Goal: Task Accomplishment & Management: Manage account settings

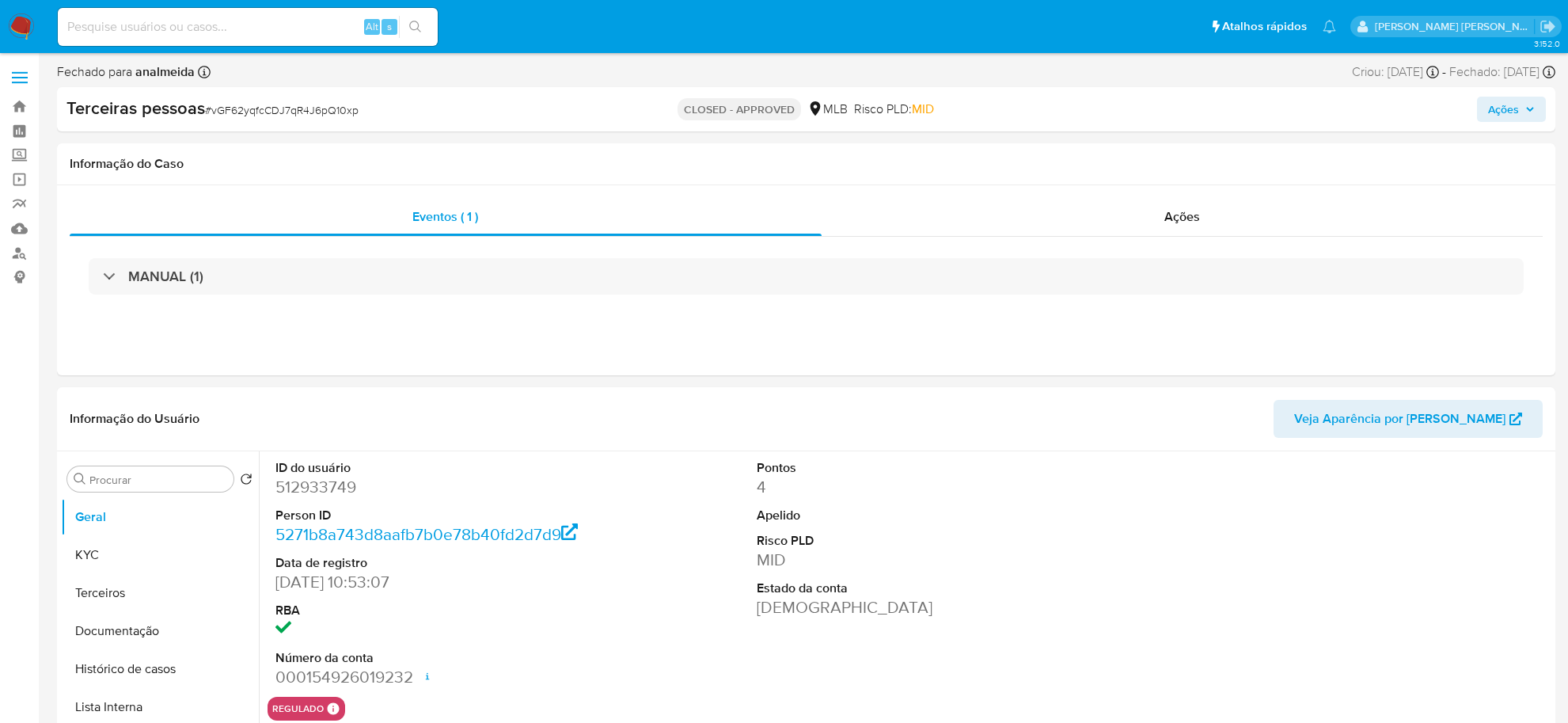
select select "10"
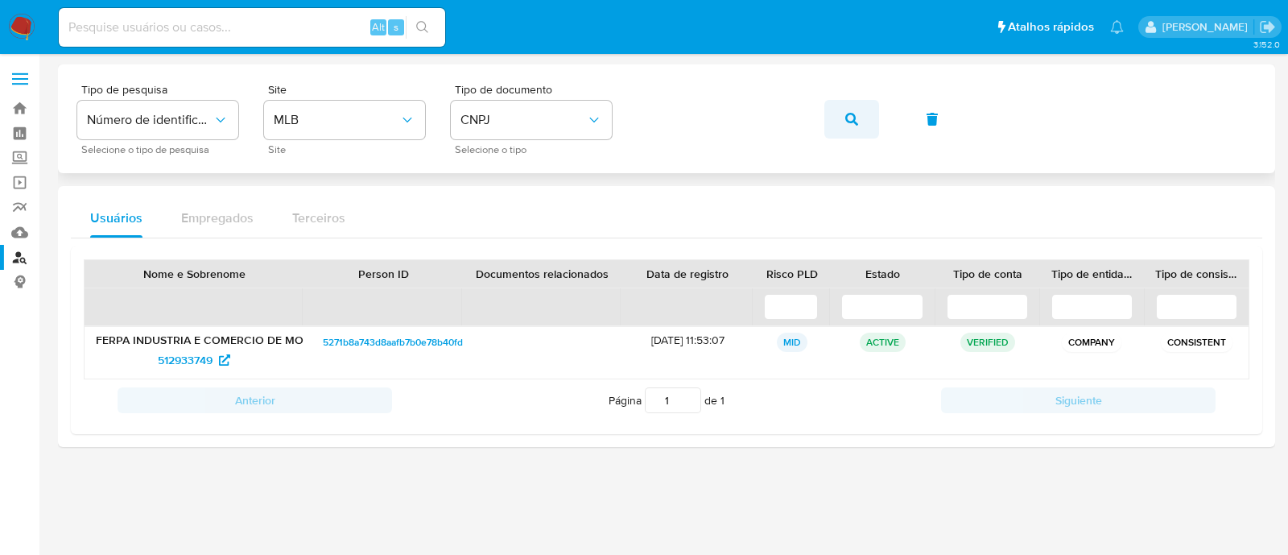
click at [838, 110] on button "button" at bounding box center [851, 119] width 55 height 39
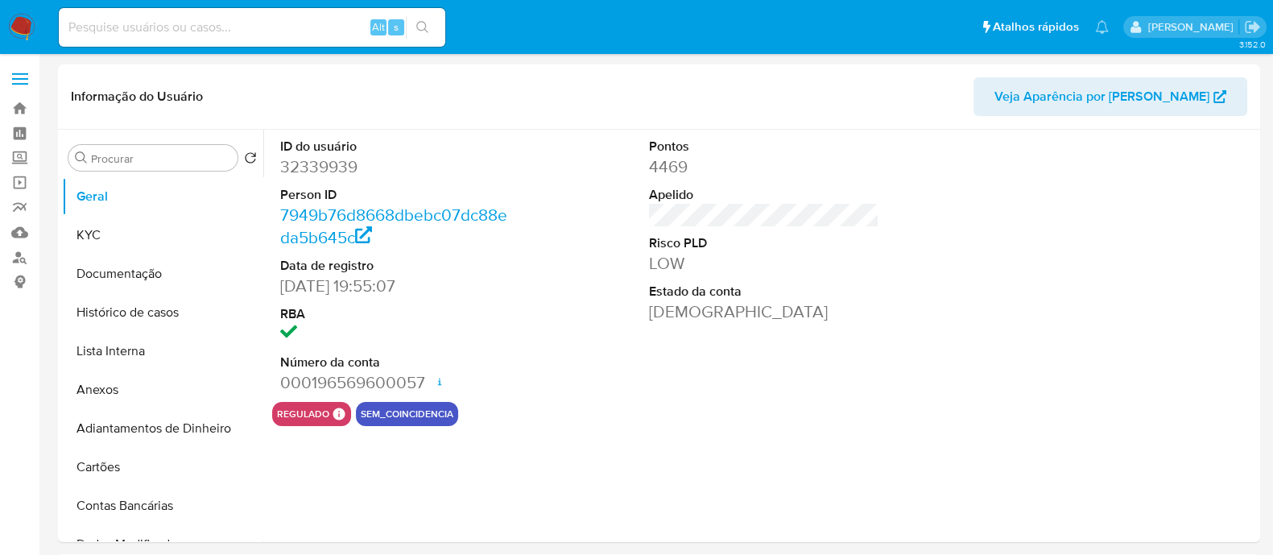
select select "10"
click at [21, 255] on link "Localizador de pessoas" at bounding box center [96, 257] width 192 height 25
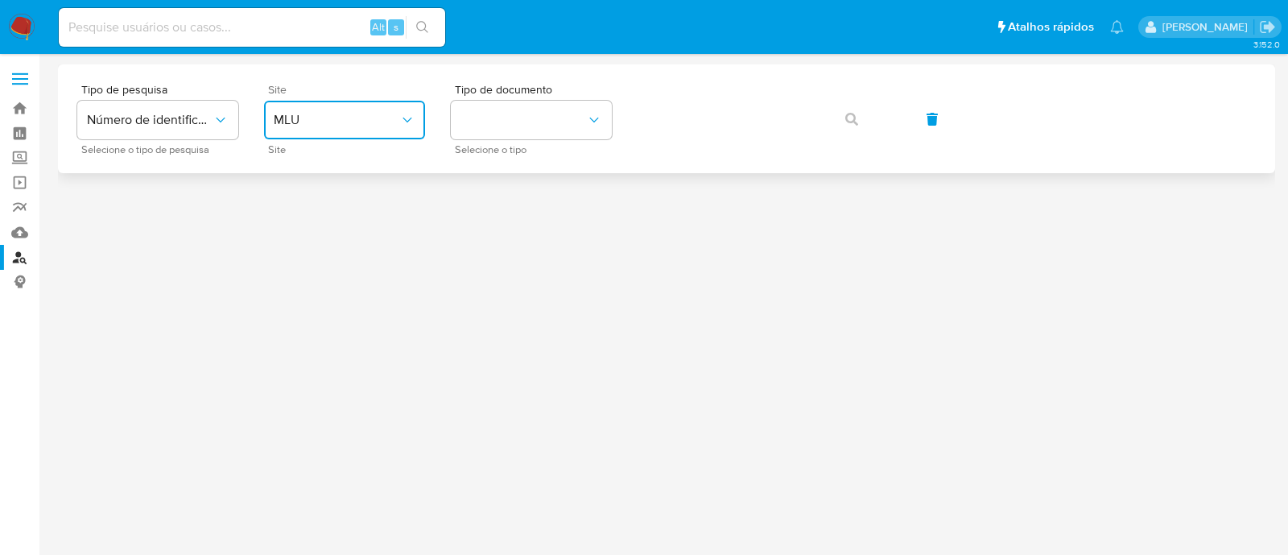
click at [357, 113] on span "MLU" at bounding box center [337, 120] width 126 height 16
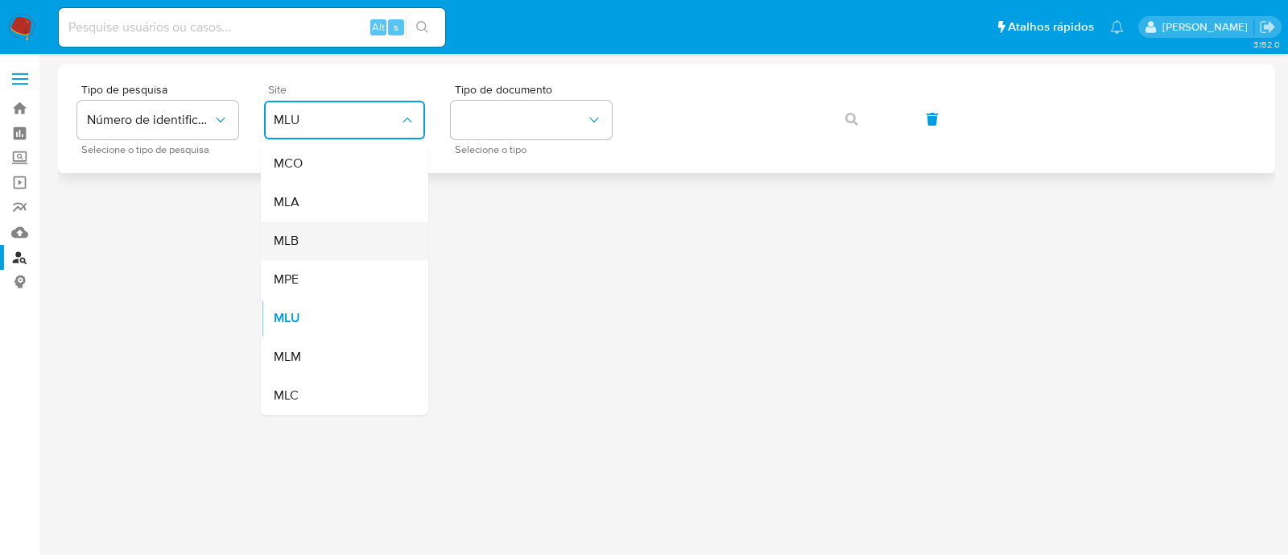
click at [330, 248] on div "MLB" at bounding box center [340, 240] width 132 height 39
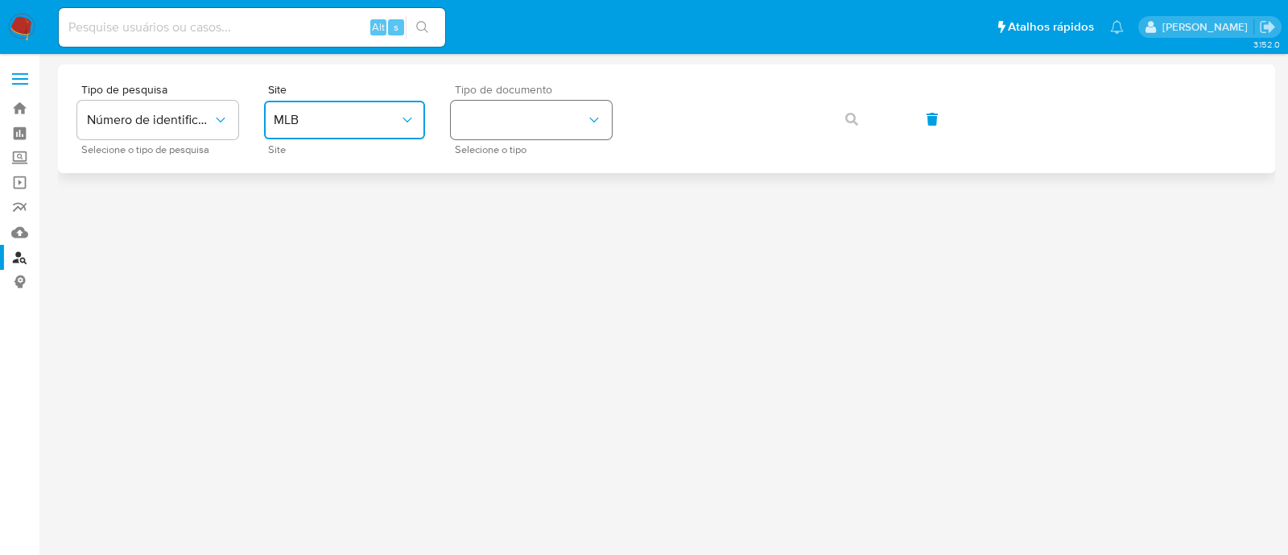
click at [571, 110] on button "identificationType" at bounding box center [531, 120] width 161 height 39
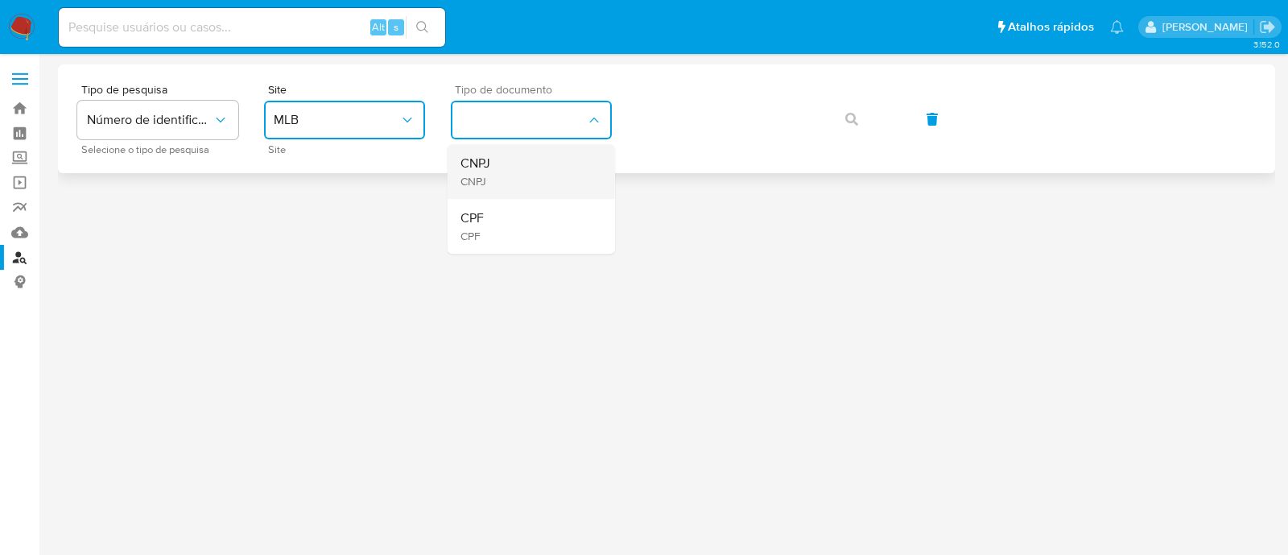
click at [519, 161] on div "CNPJ CNPJ" at bounding box center [527, 171] width 132 height 55
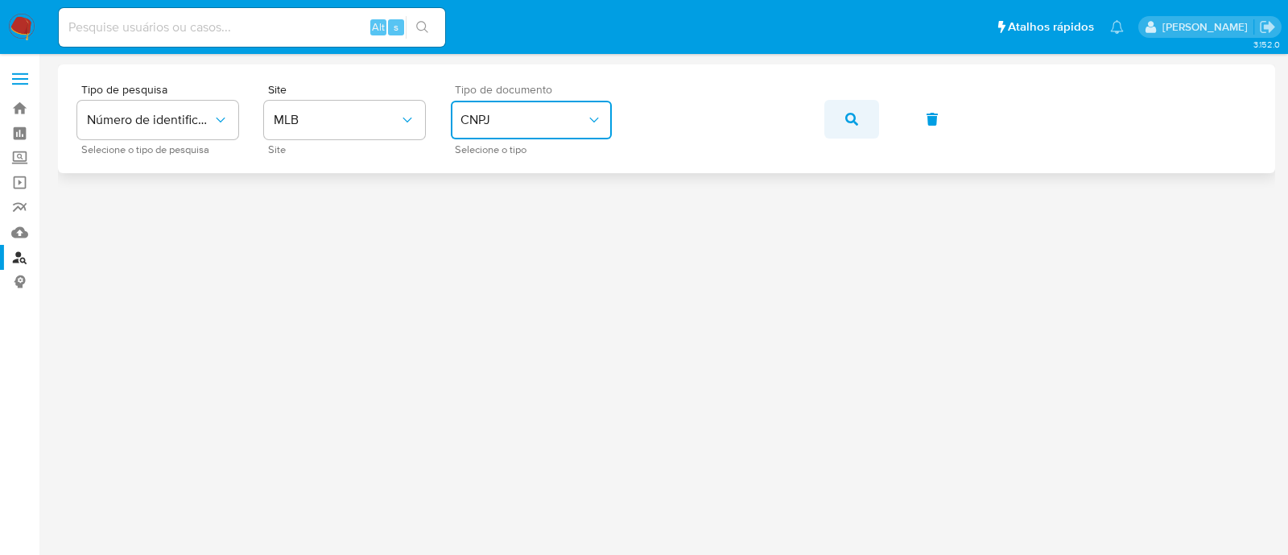
click at [832, 106] on button "button" at bounding box center [851, 119] width 55 height 39
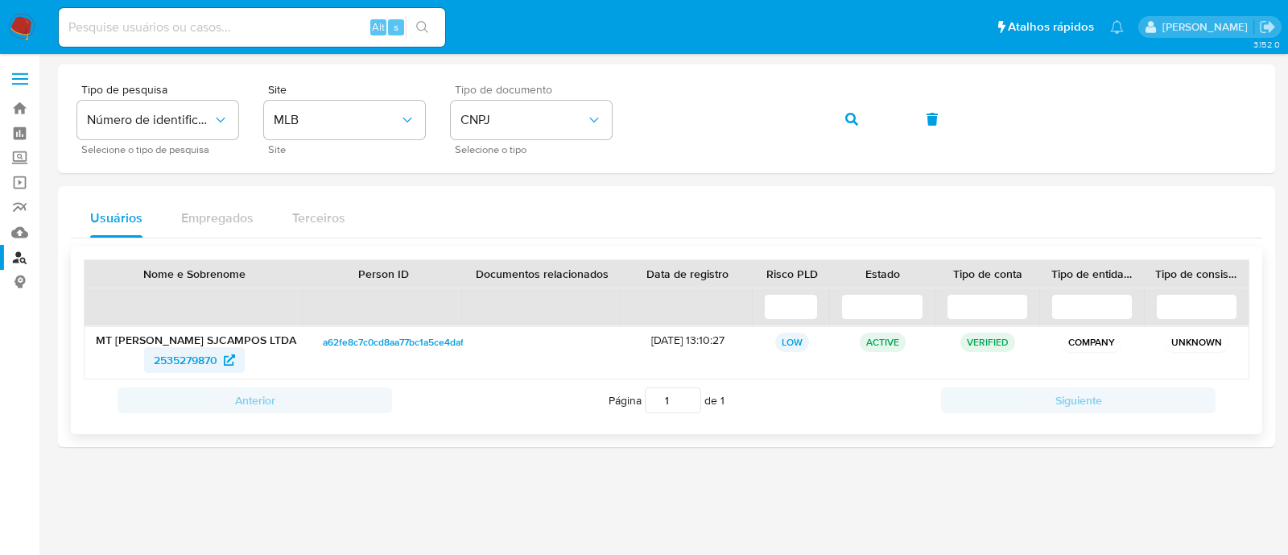
click at [165, 360] on span "2535279870" at bounding box center [186, 360] width 64 height 26
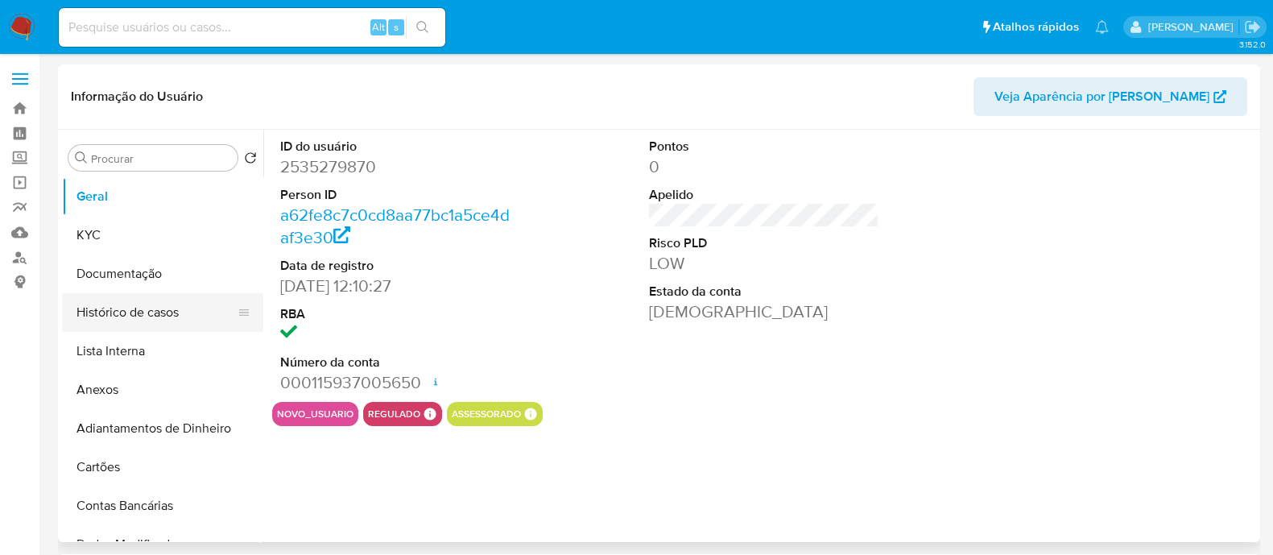
click at [142, 316] on button "Histórico de casos" at bounding box center [156, 312] width 188 height 39
select select "10"
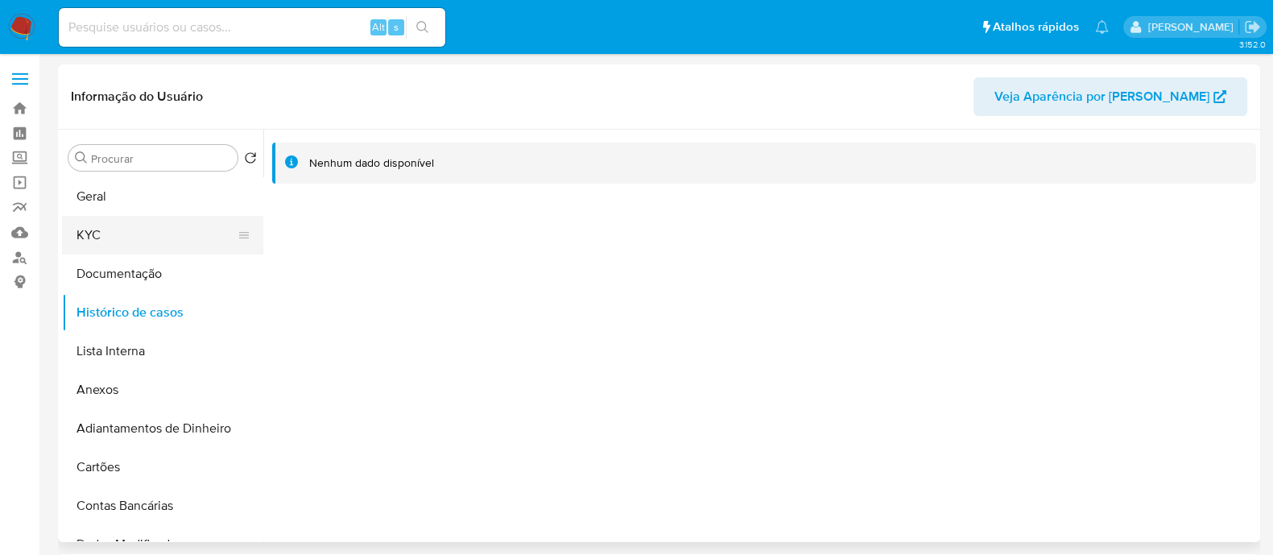
click at [119, 216] on button "KYC" at bounding box center [156, 235] width 188 height 39
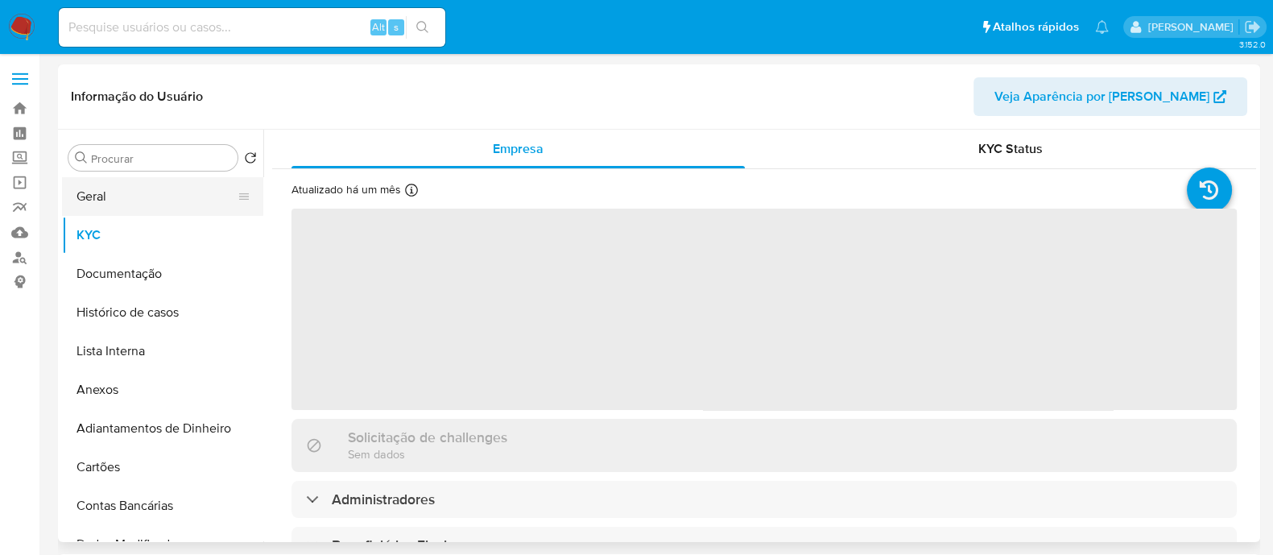
click at [136, 183] on button "Geral" at bounding box center [156, 196] width 188 height 39
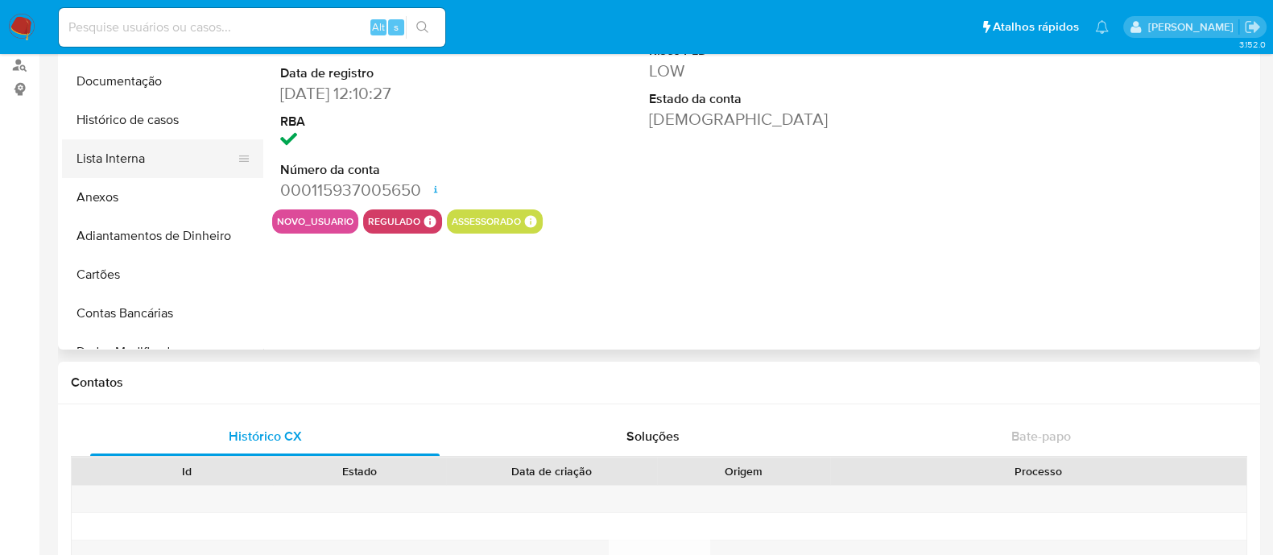
scroll to position [100, 0]
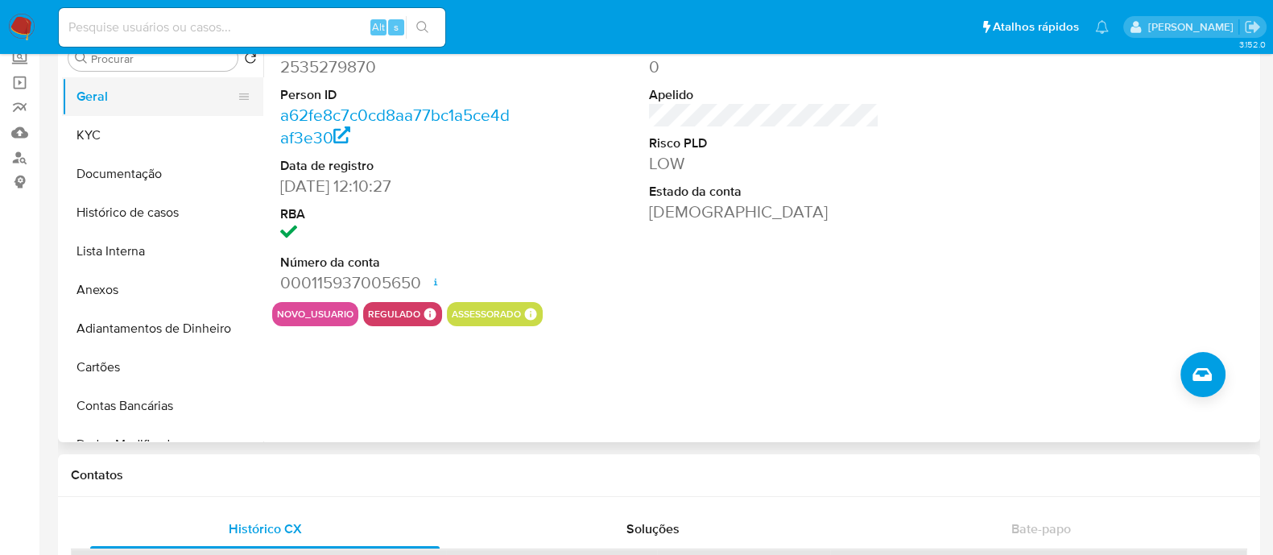
drag, startPoint x: 149, startPoint y: 114, endPoint x: 161, endPoint y: 107, distance: 14.1
click at [150, 114] on ul "Geral KYC Documentação Histórico de casos Lista Interna Anexos Adiantamentos de…" at bounding box center [162, 258] width 201 height 363
click at [104, 126] on button "KYC" at bounding box center [156, 135] width 188 height 39
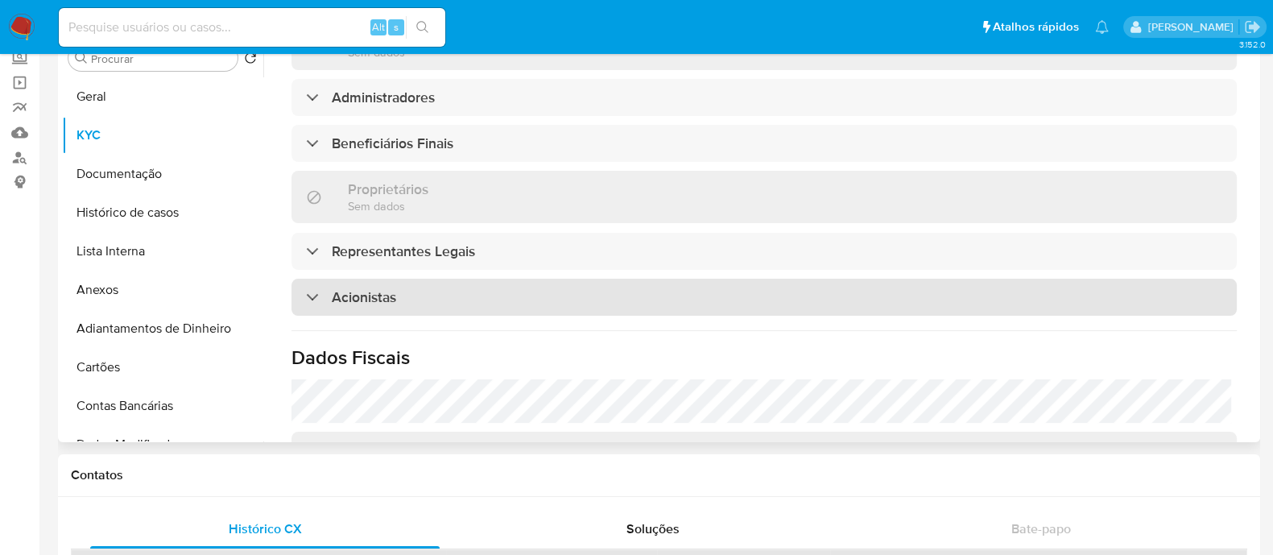
click at [440, 295] on div "Acionistas" at bounding box center [763, 297] width 945 height 37
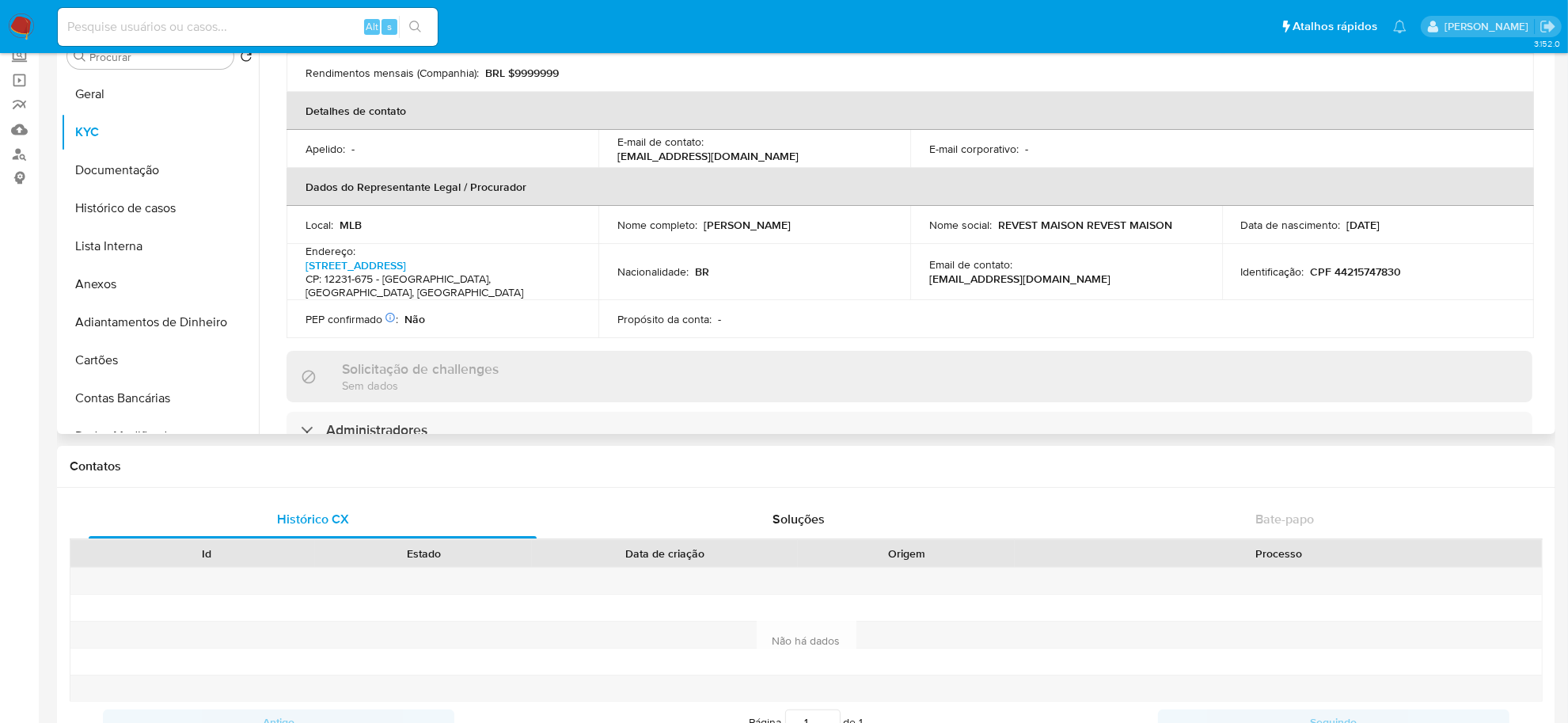
scroll to position [495, 0]
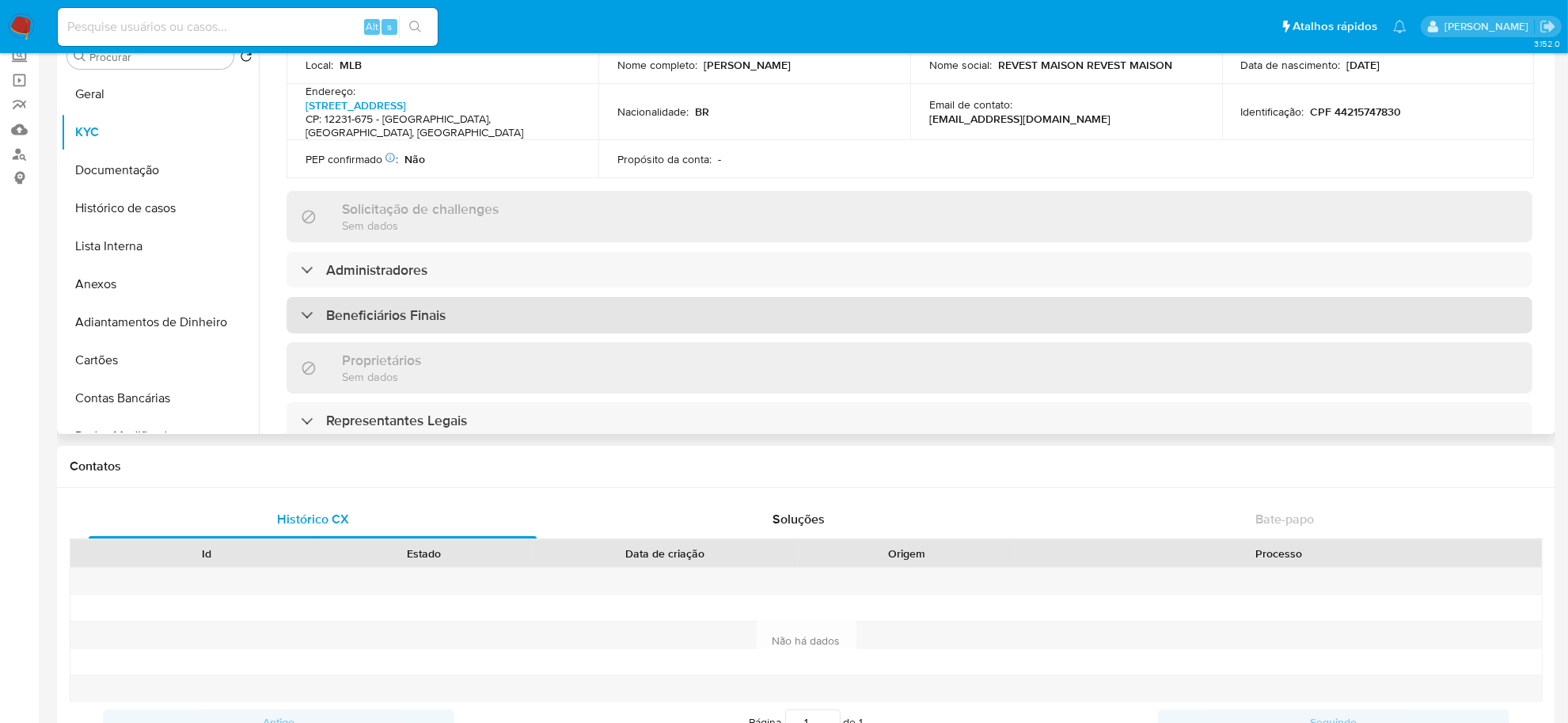
click at [505, 309] on div "Beneficiários Finais" at bounding box center [908, 315] width 1246 height 36
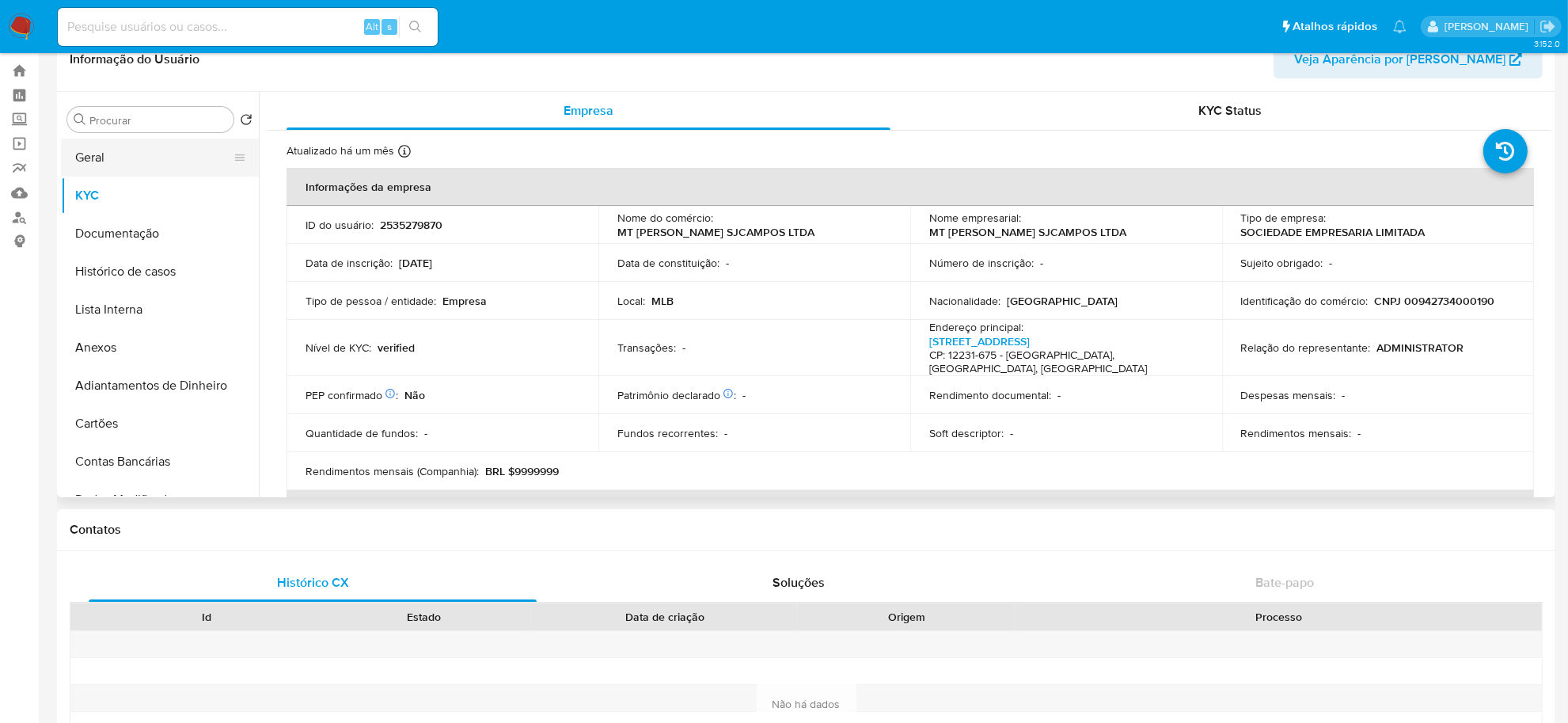
scroll to position [0, 0]
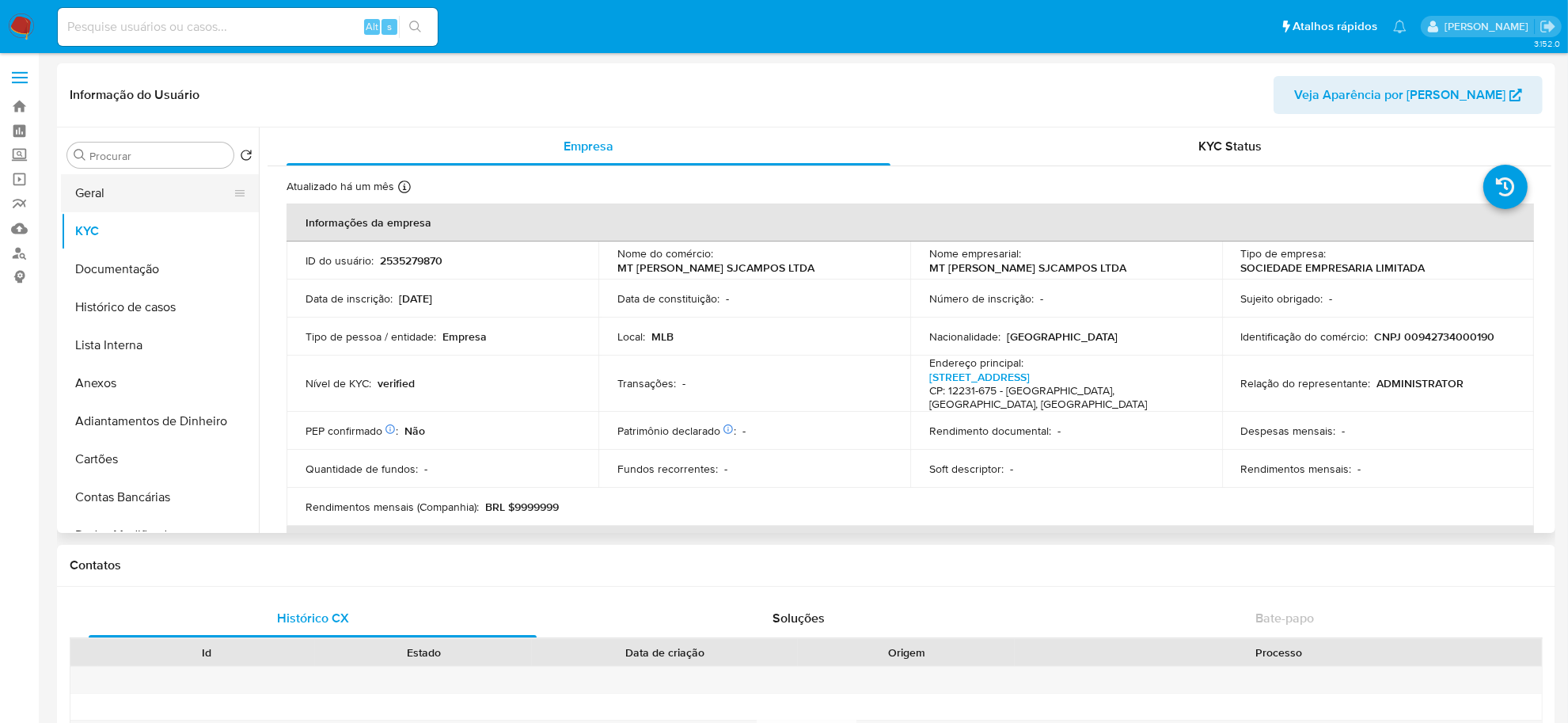
click at [108, 190] on button "Geral" at bounding box center [153, 193] width 185 height 38
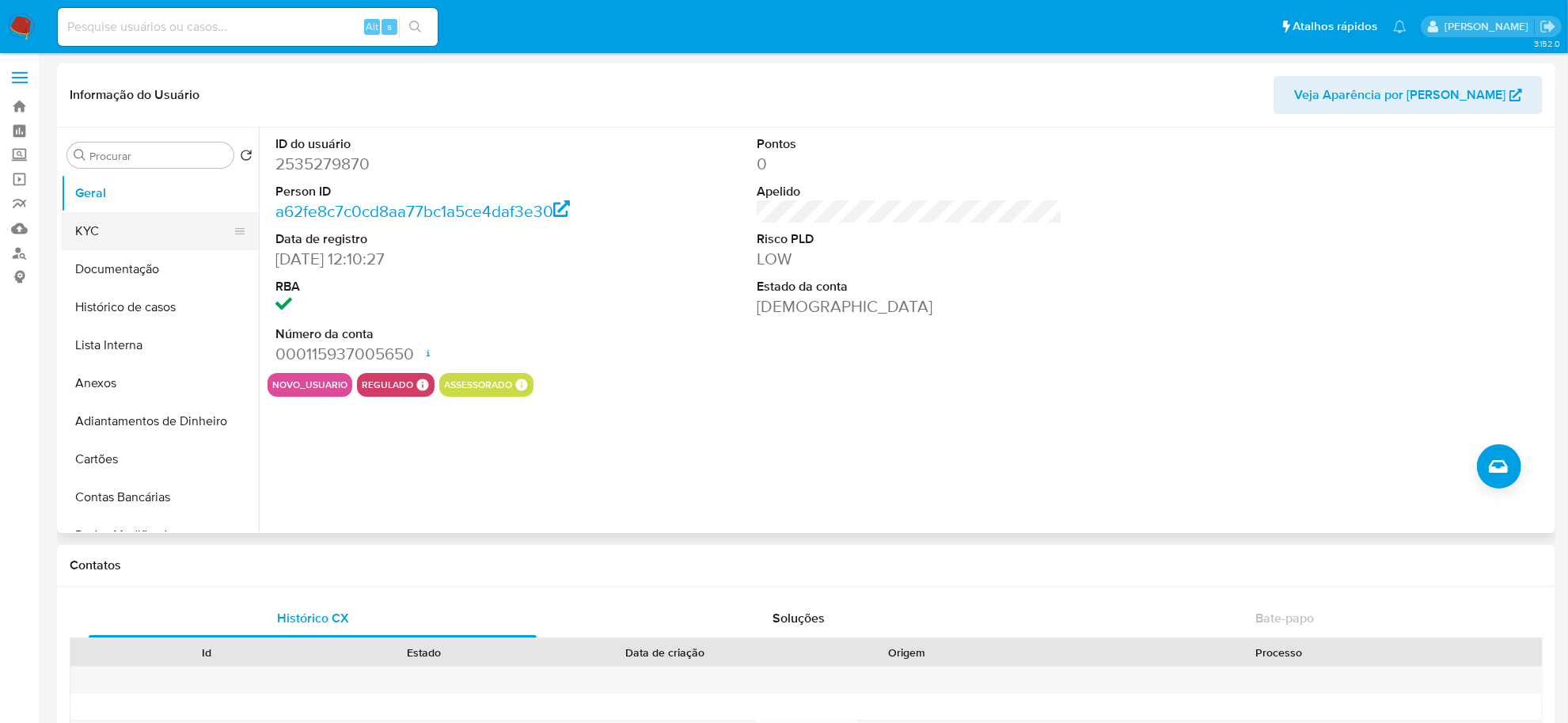
click at [125, 230] on button "KYC" at bounding box center [153, 231] width 185 height 38
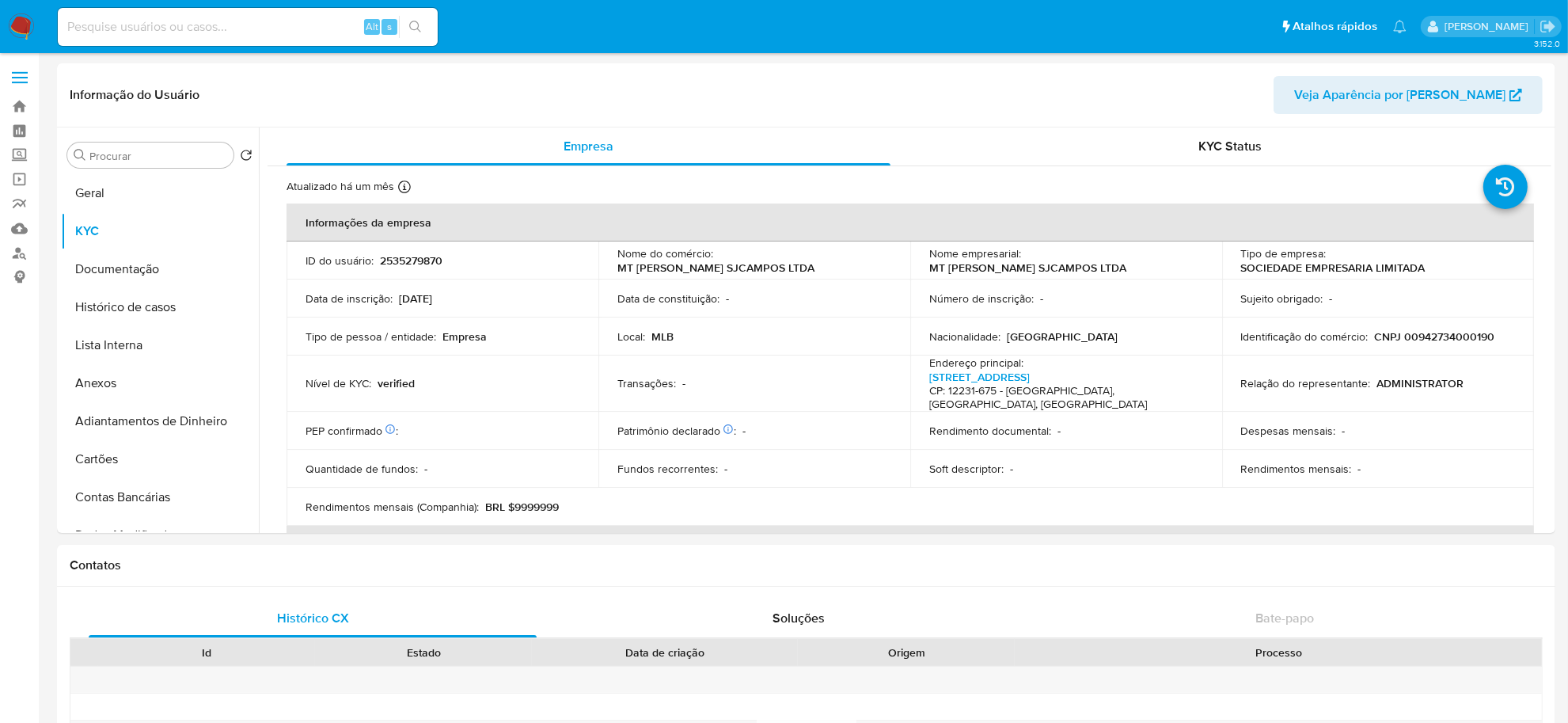
scroll to position [99, 0]
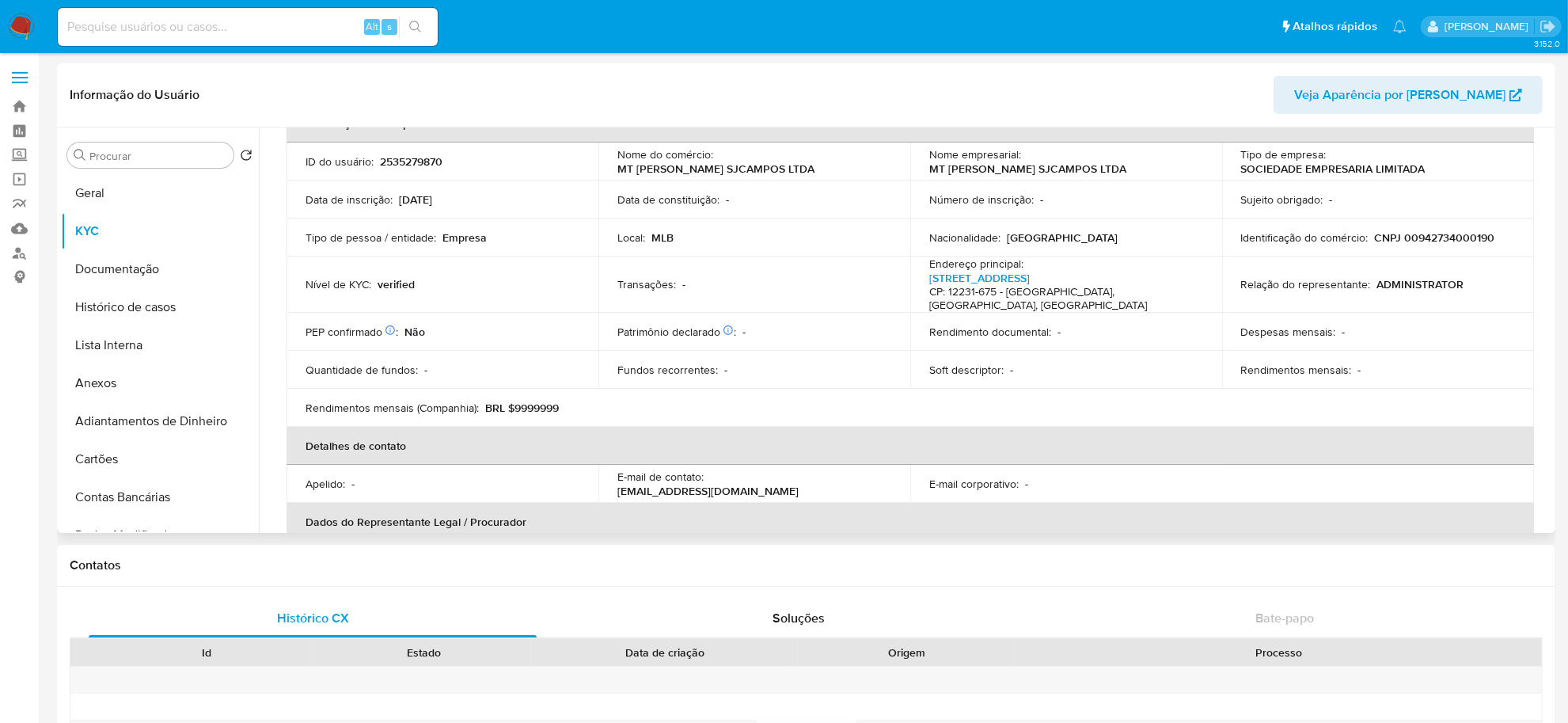
click at [1265, 242] on p "CNPJ 00942734000190" at bounding box center [1434, 237] width 120 height 14
click at [1265, 235] on p "CNPJ 00942734000190" at bounding box center [1434, 237] width 120 height 14
copy p "00942734000190"
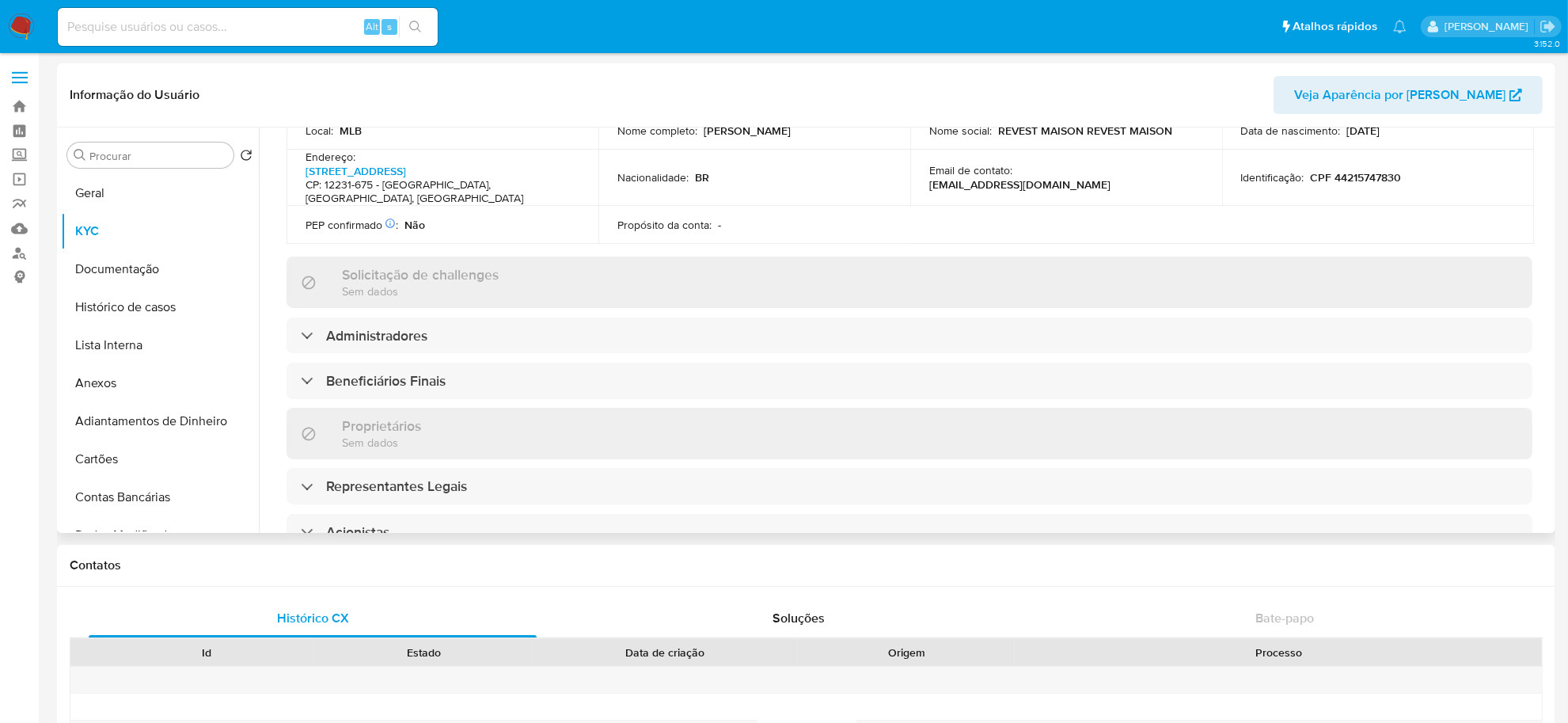
scroll to position [792, 0]
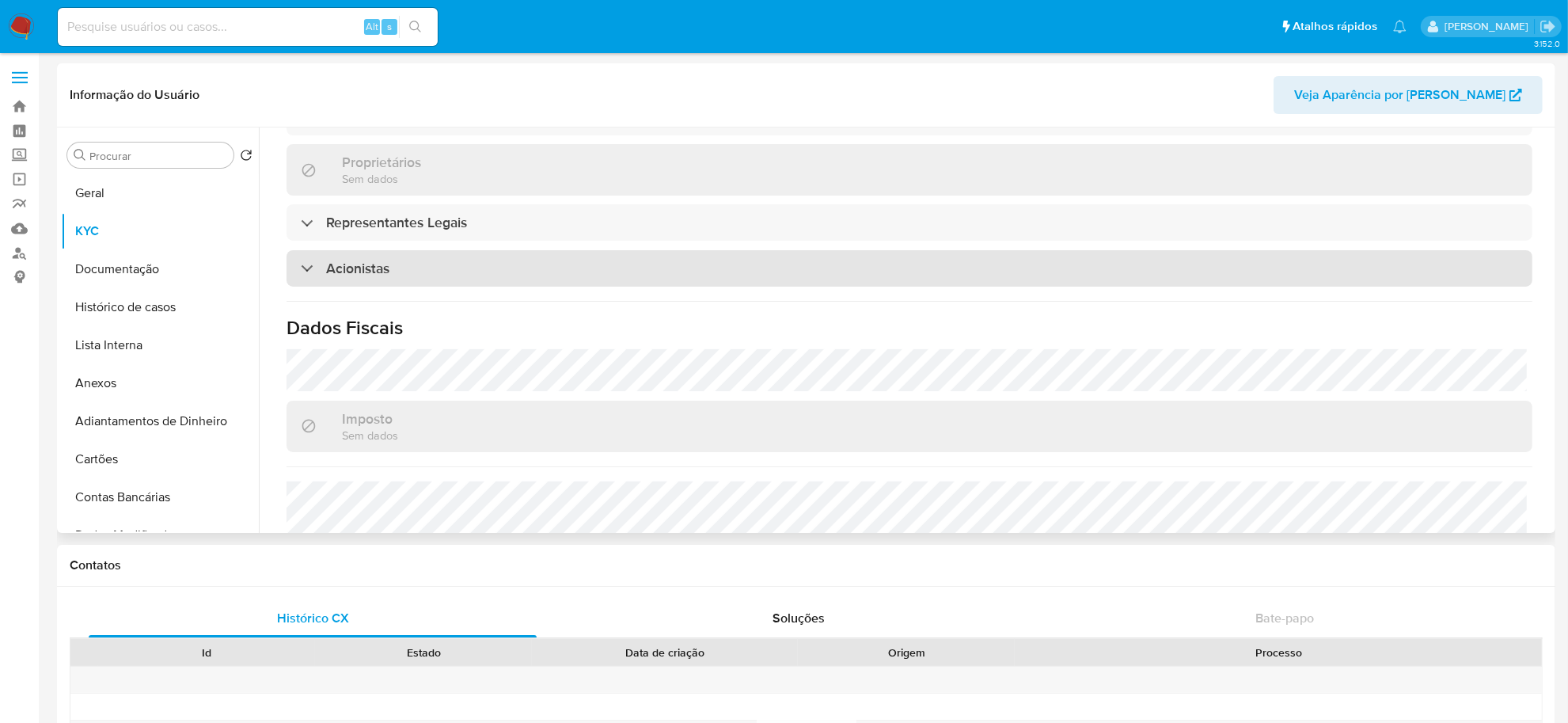
click at [402, 266] on div "Acionistas" at bounding box center [908, 268] width 1246 height 36
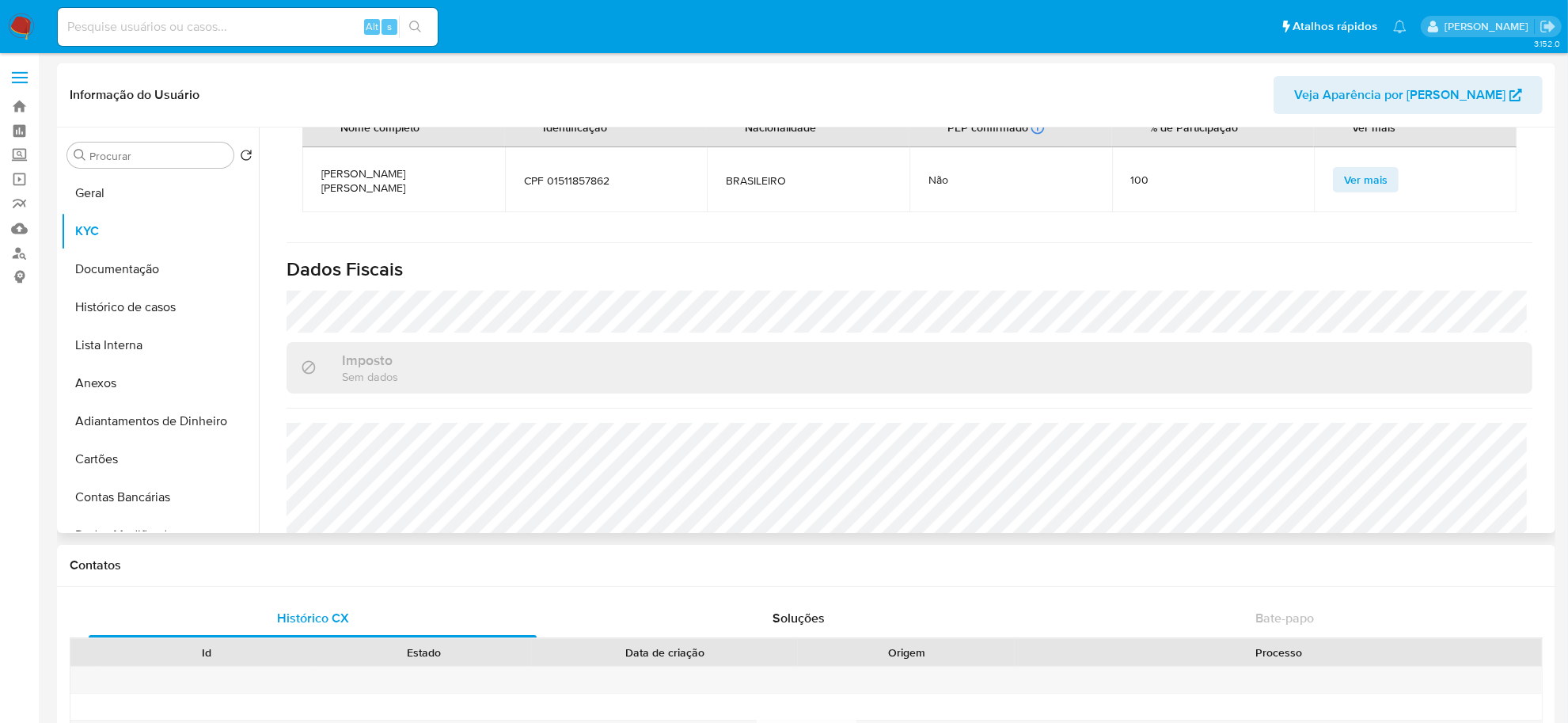
scroll to position [990, 0]
click at [346, 194] on td "MARIO TRINDADE MARANHO FERREIRA" at bounding box center [404, 178] width 203 height 65
click at [351, 189] on span "MARIO TRINDADE MARANHO FERREIRA" at bounding box center [403, 178] width 164 height 29
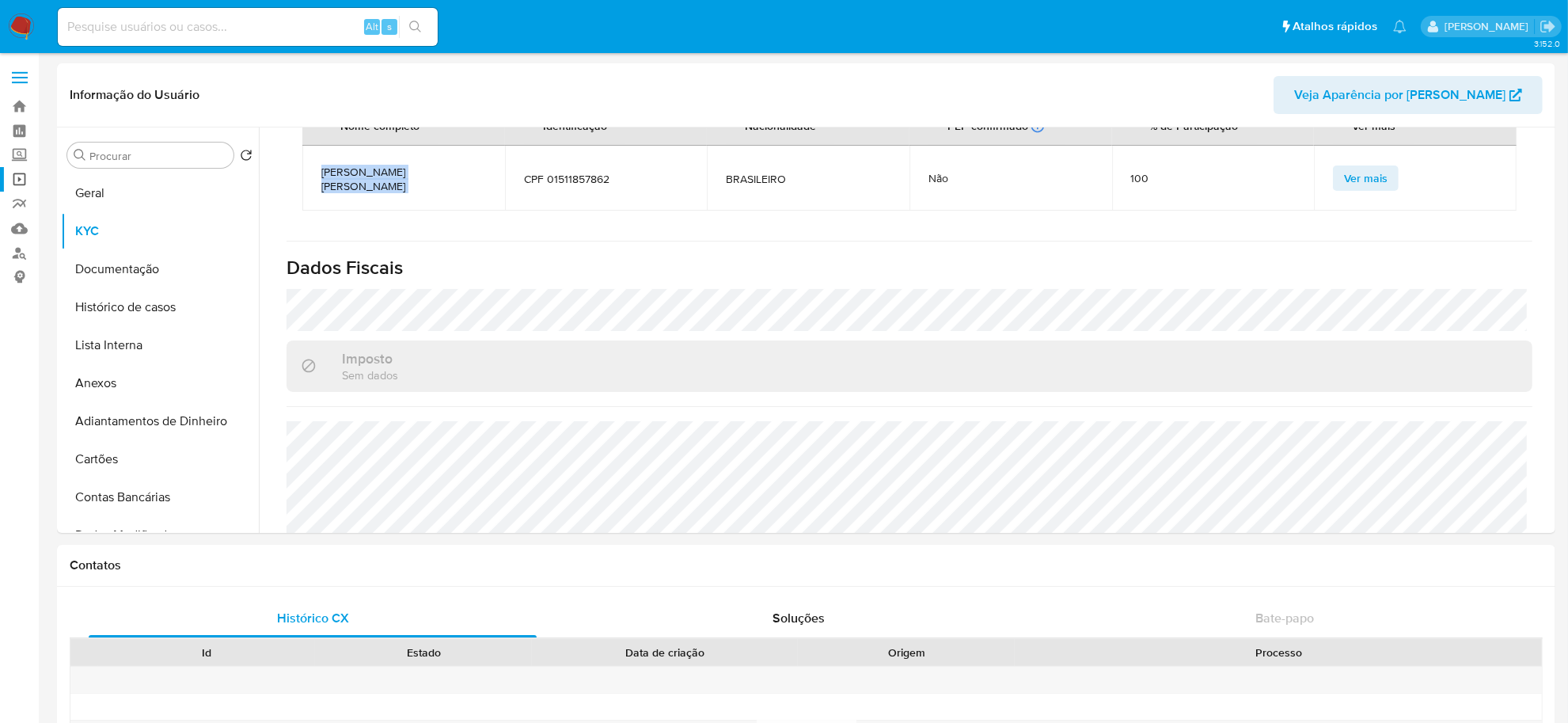
copy span "MARIO TRINDADE MARANHO FERREIRA"
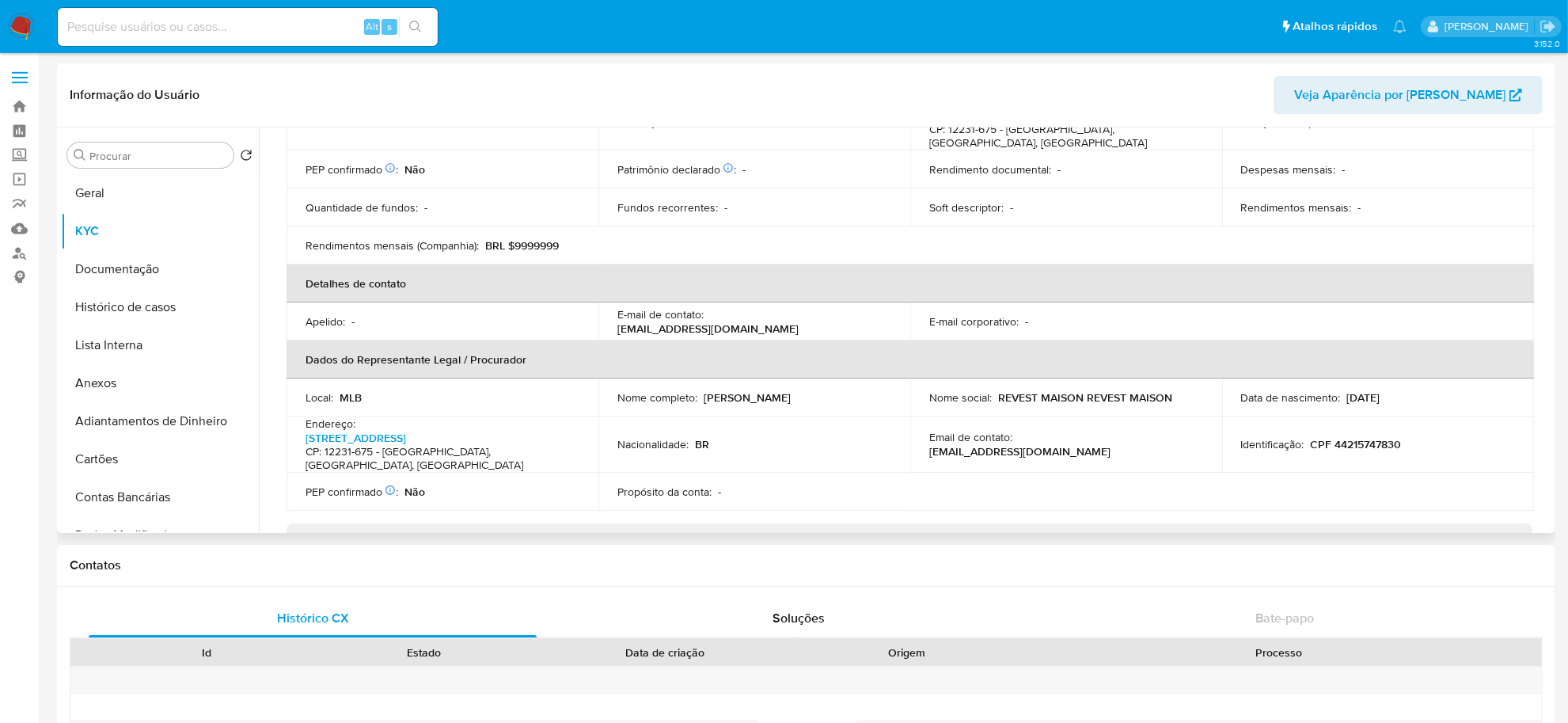
scroll to position [99, 0]
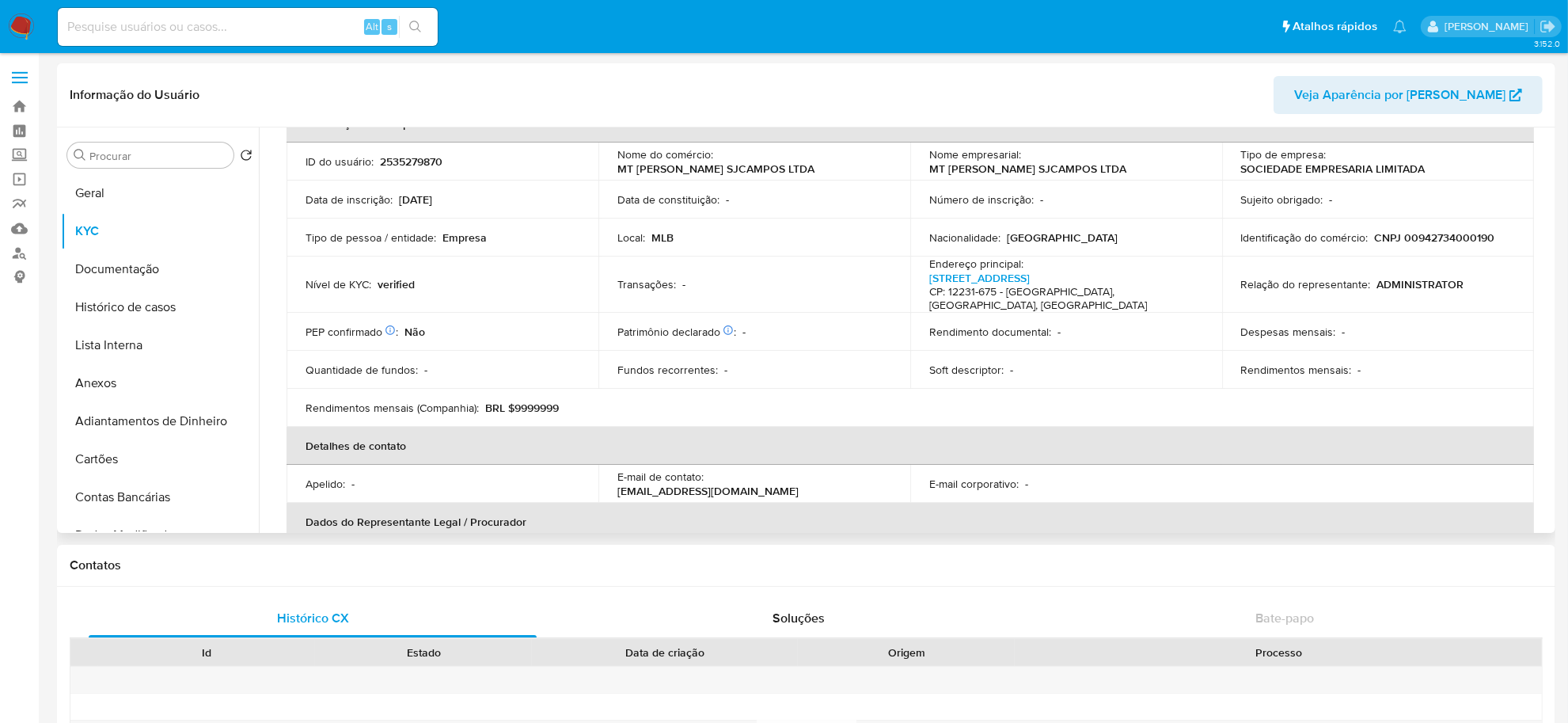
click at [1265, 234] on p "CNPJ 00942734000190" at bounding box center [1434, 237] width 120 height 14
copy p "00942734000190"
click at [148, 194] on button "Geral" at bounding box center [153, 193] width 185 height 38
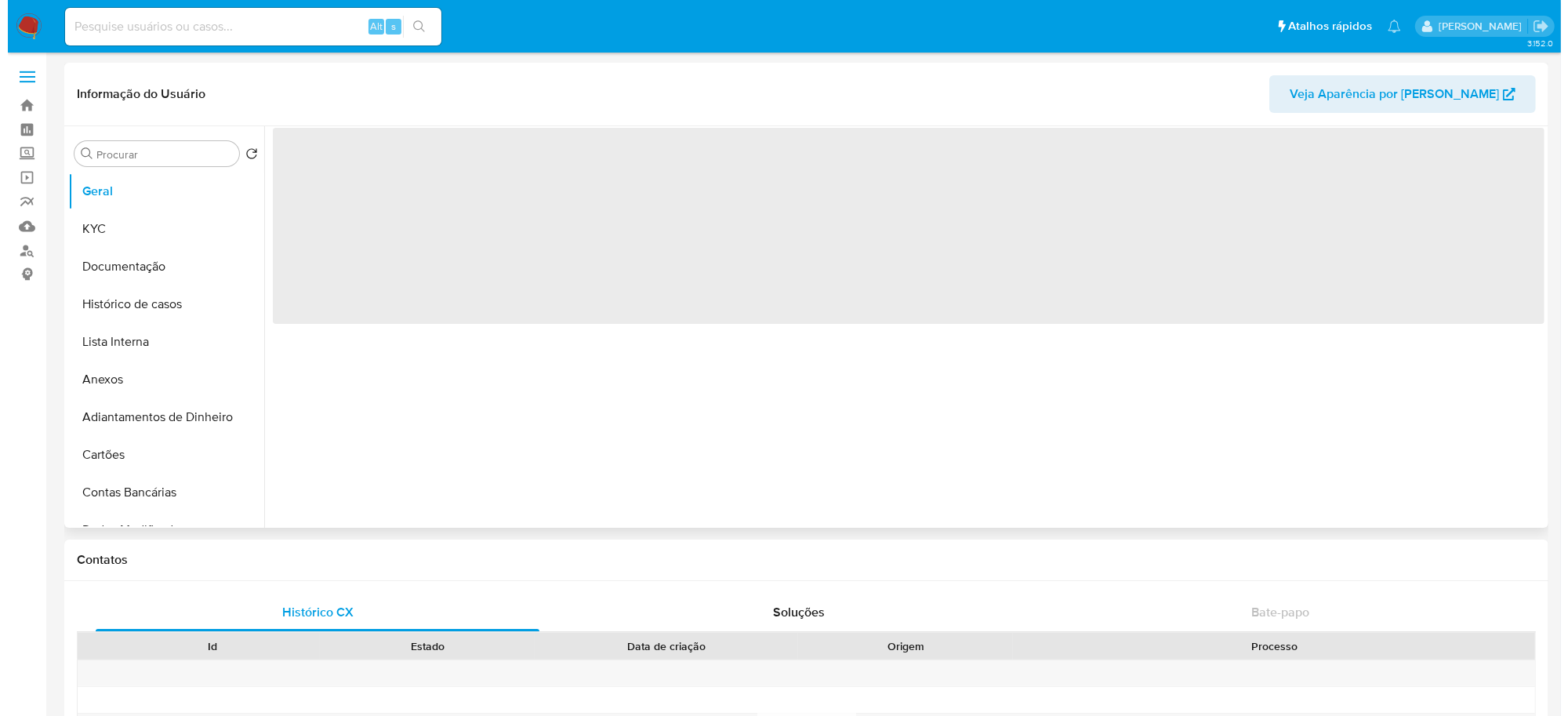
scroll to position [0, 0]
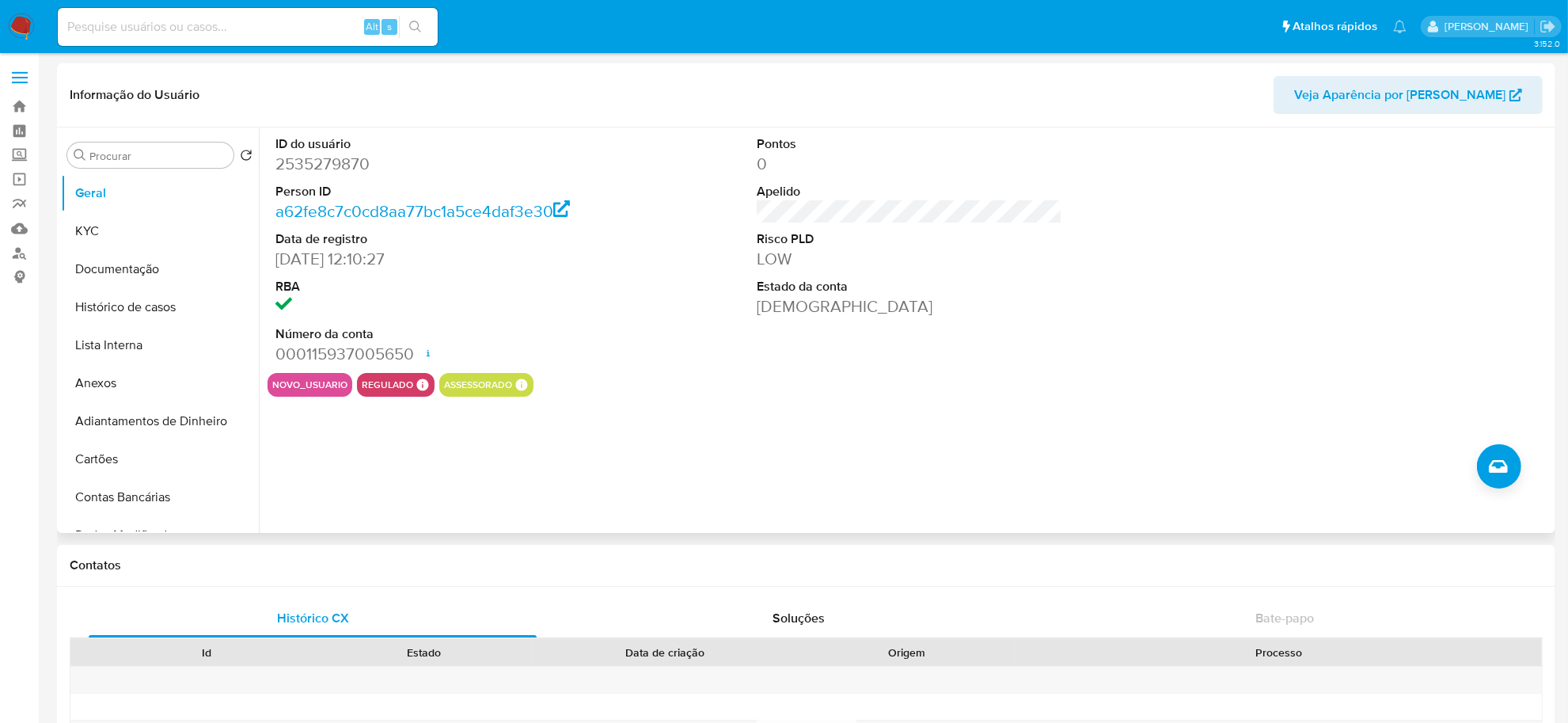
click at [1265, 457] on div "ID do usuário 2535279870 Person ID a62fe8c7c0cd8aa77bc1a5ce4daf3e30 Data de reg…" at bounding box center [904, 331] width 1293 height 405
click at [1265, 461] on button "Criar caso manual" at bounding box center [1498, 466] width 44 height 44
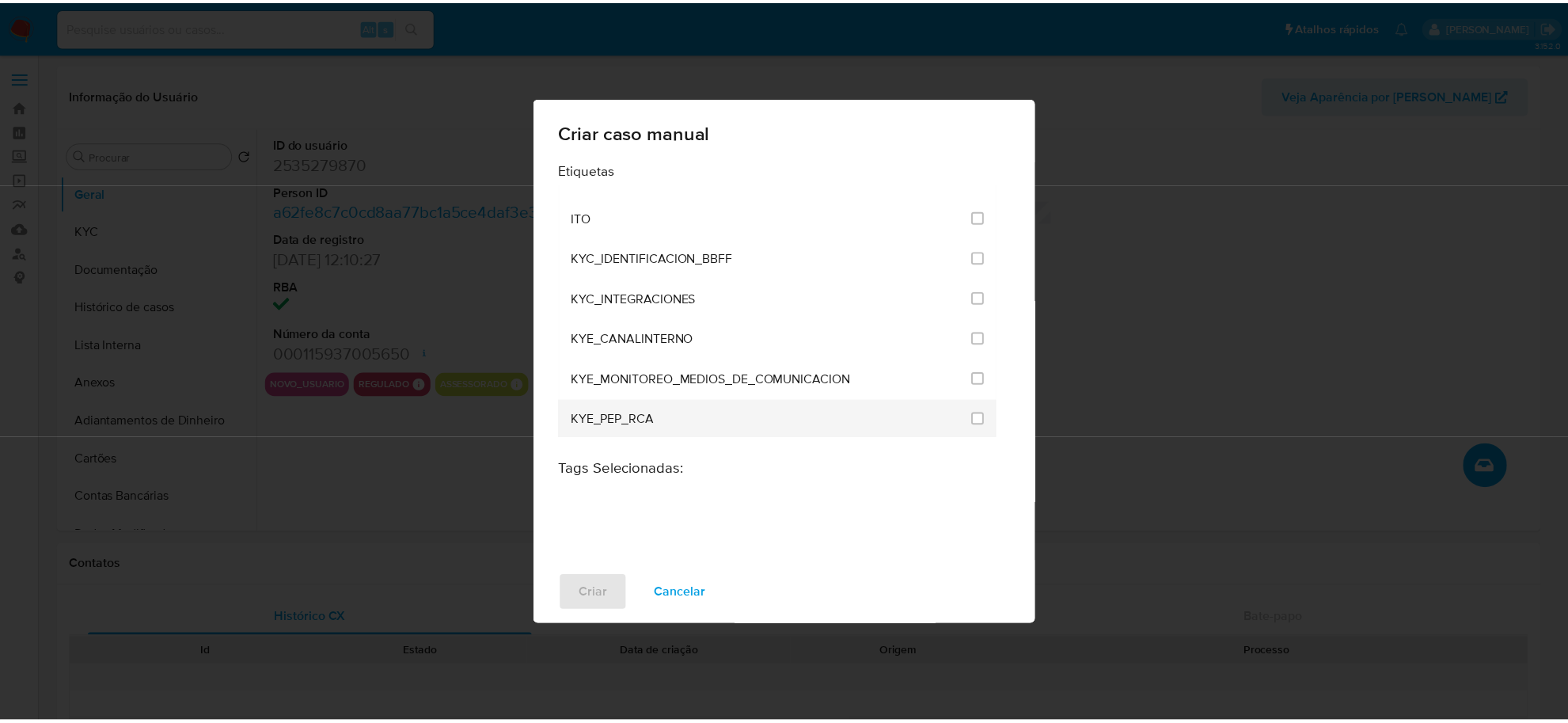
scroll to position [1287, 0]
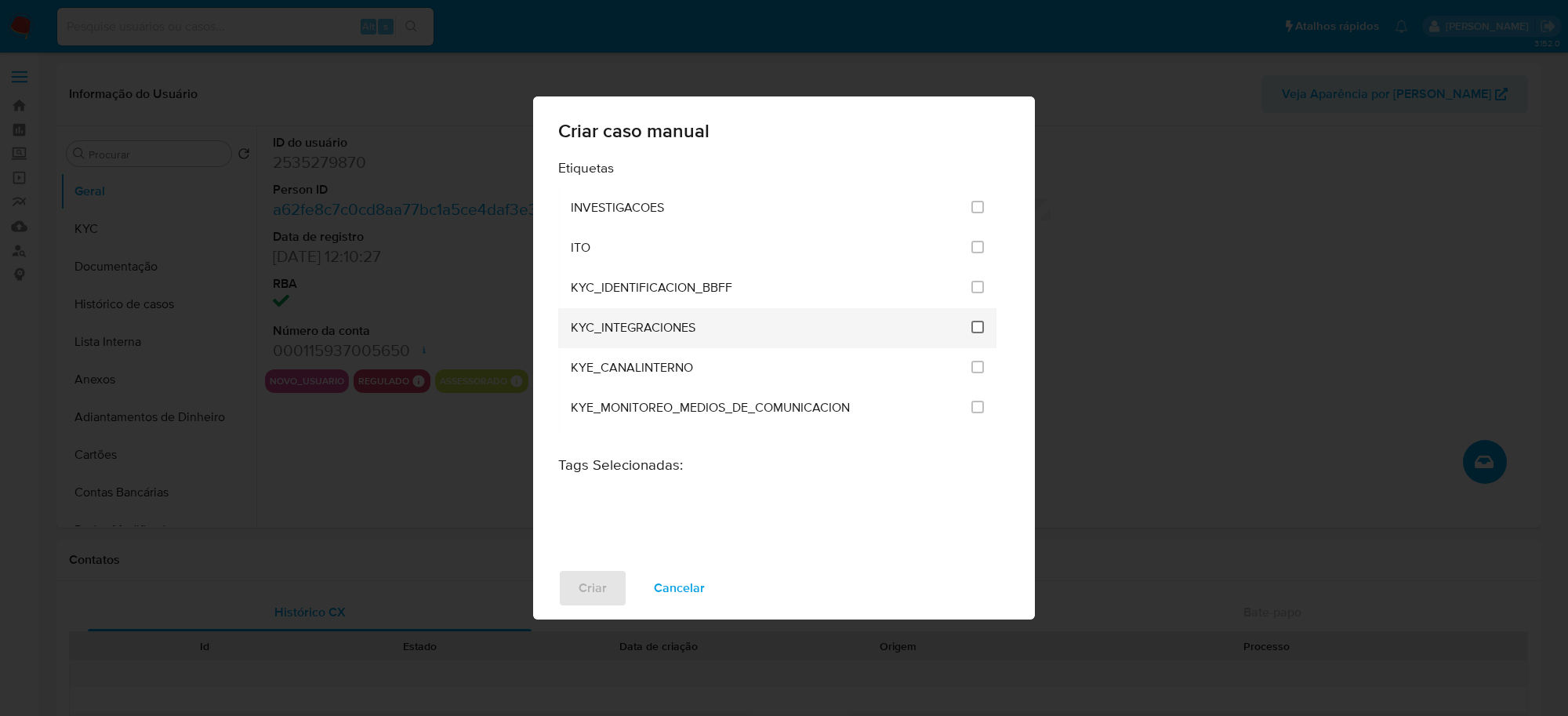
click at [974, 325] on input "2093" at bounding box center [977, 326] width 13 height 13
checkbox input "true"
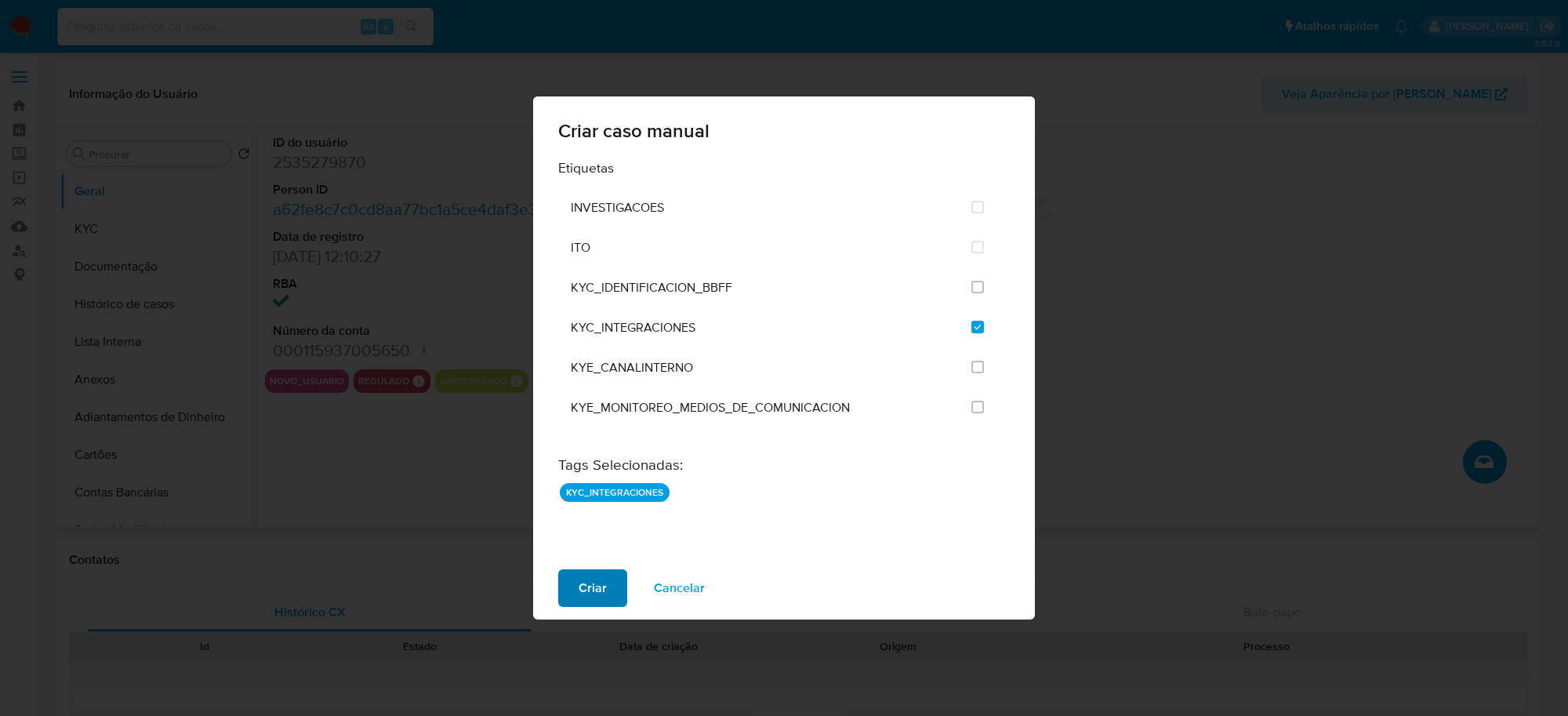
click at [610, 540] on button "Criar" at bounding box center [592, 587] width 69 height 38
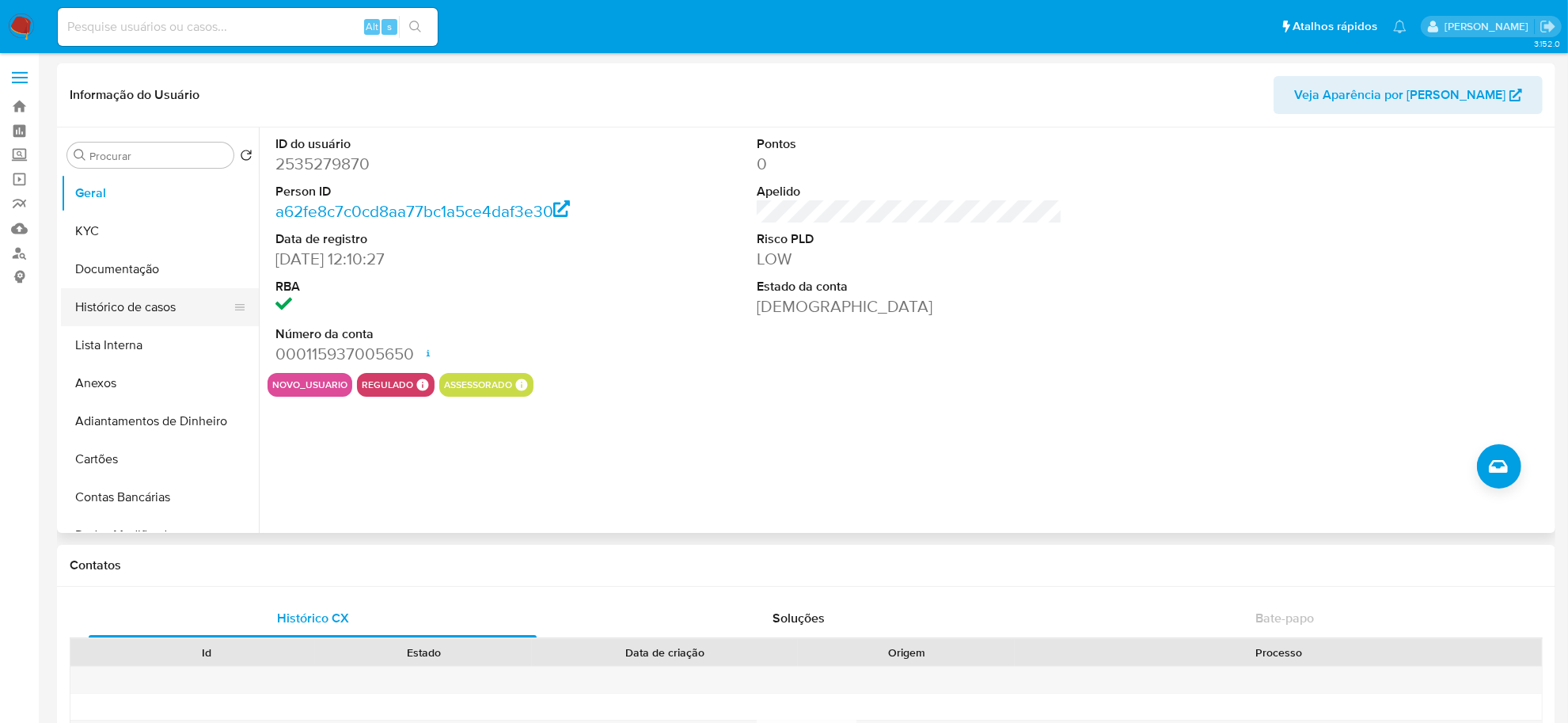
click at [168, 311] on button "Histórico de casos" at bounding box center [153, 307] width 185 height 38
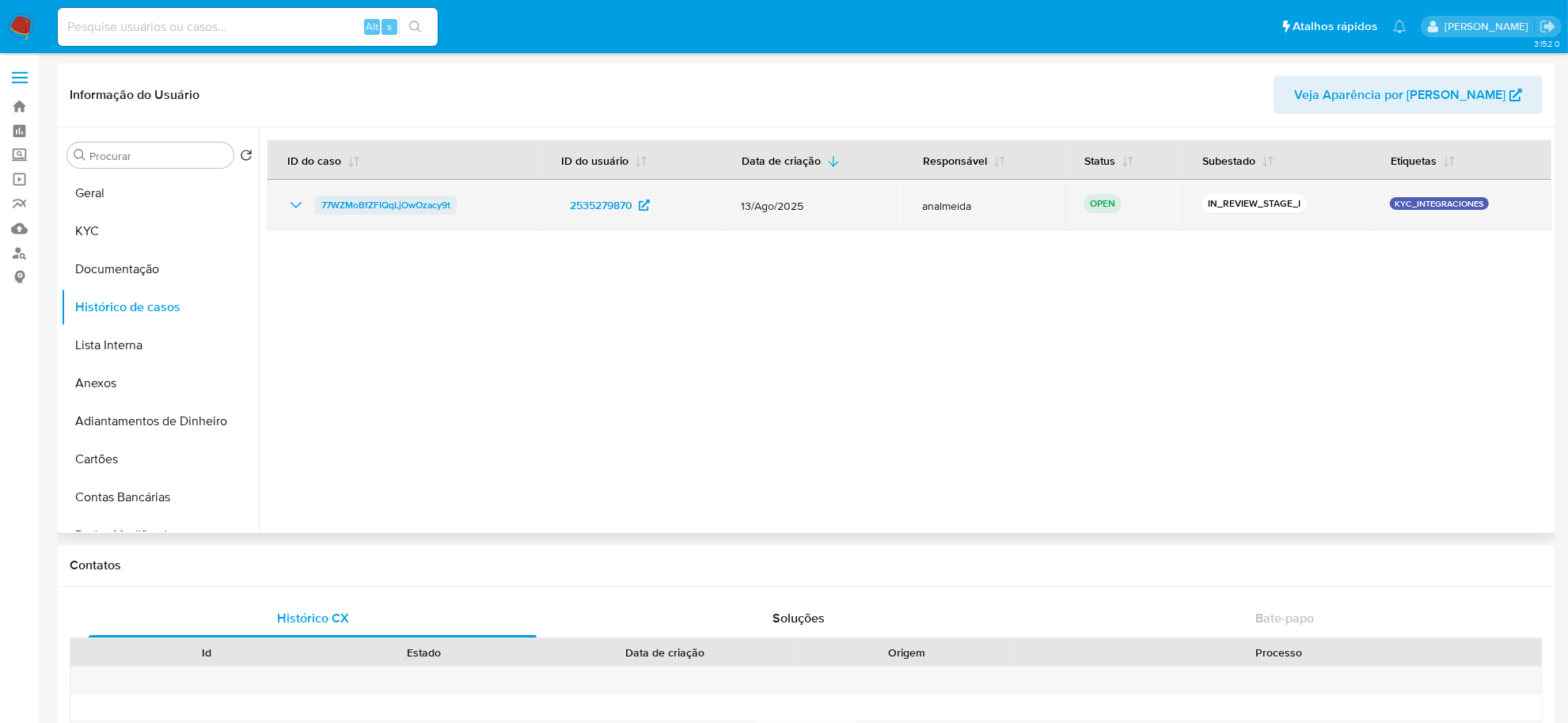
click at [433, 204] on span "77WZMoBfZFIQqLjOwOzacy9t" at bounding box center [385, 205] width 129 height 19
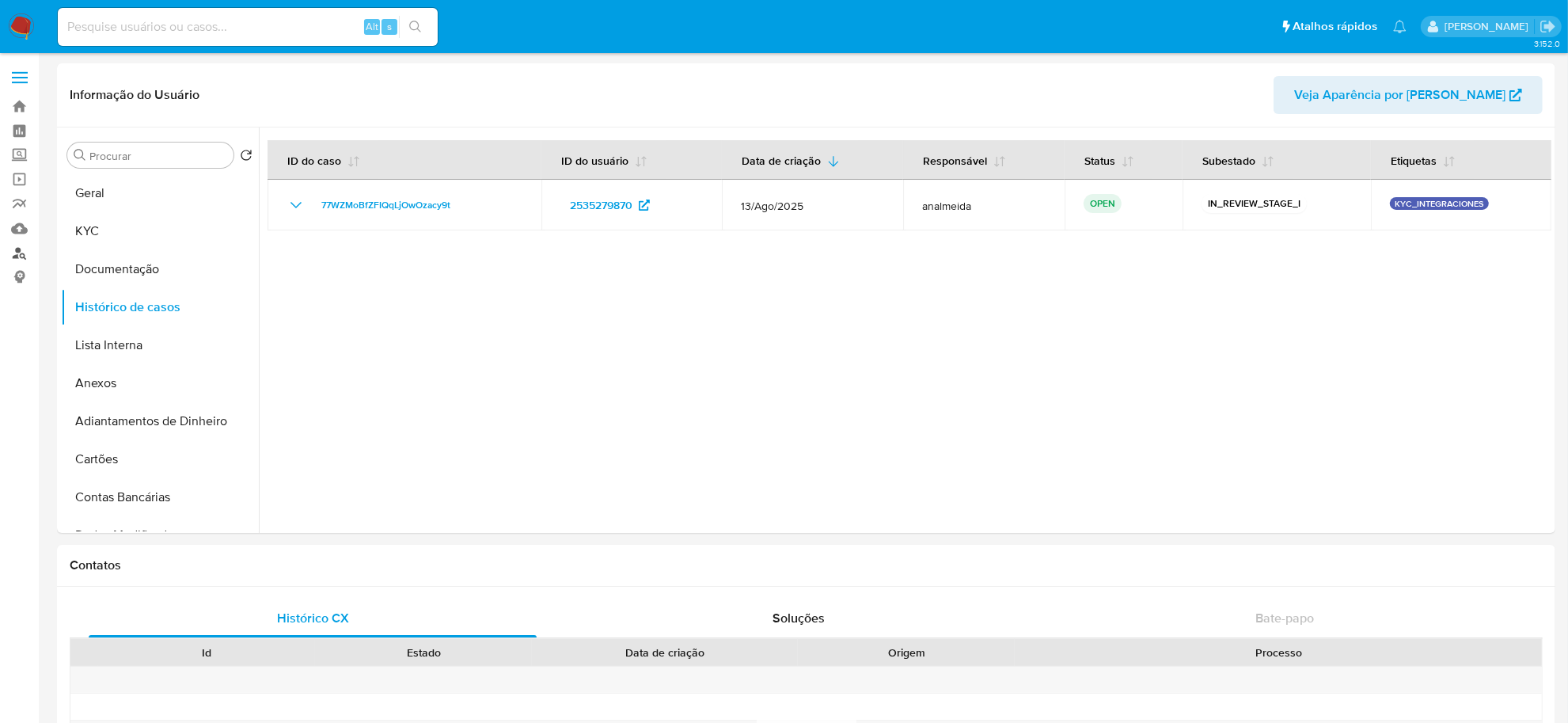
click at [14, 256] on link "Localizador de pessoas" at bounding box center [94, 253] width 189 height 25
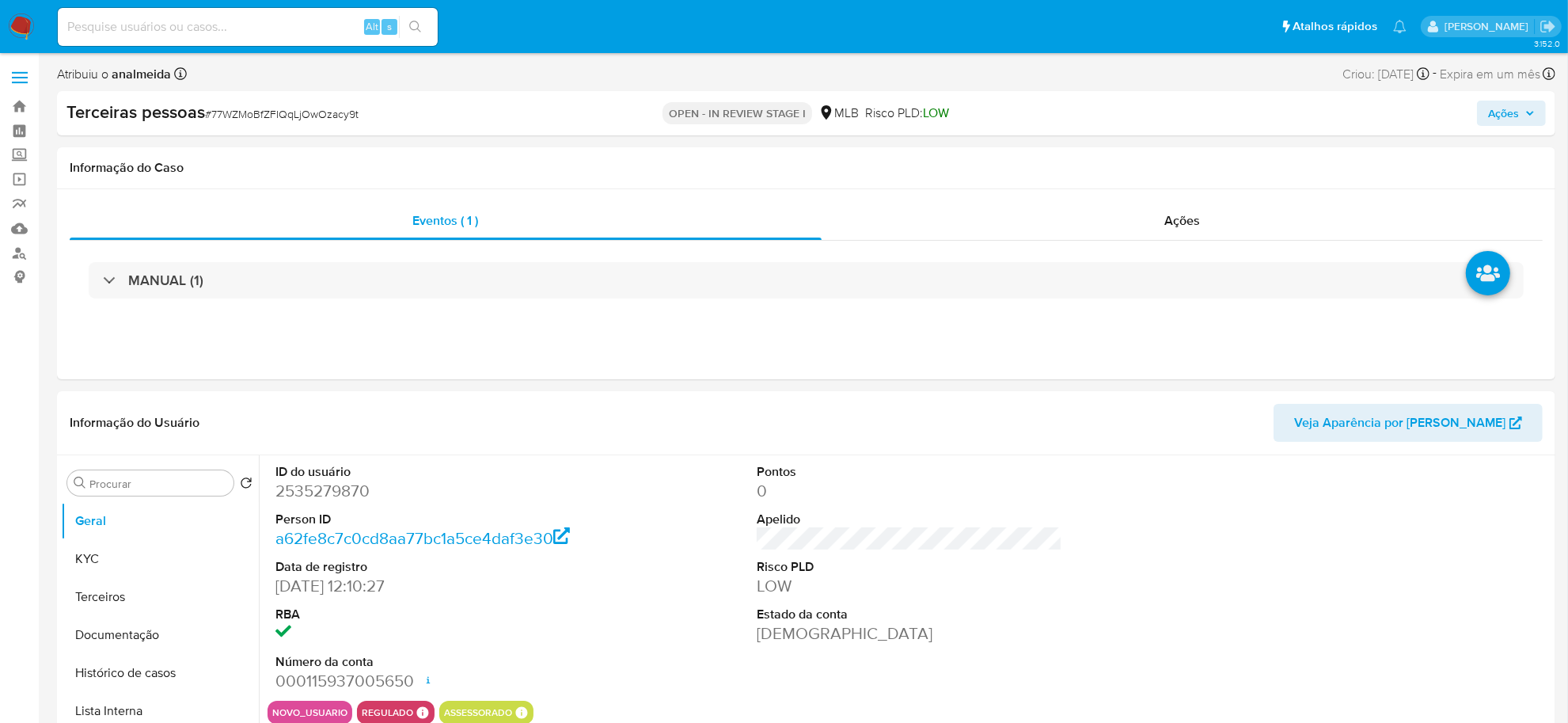
select select "10"
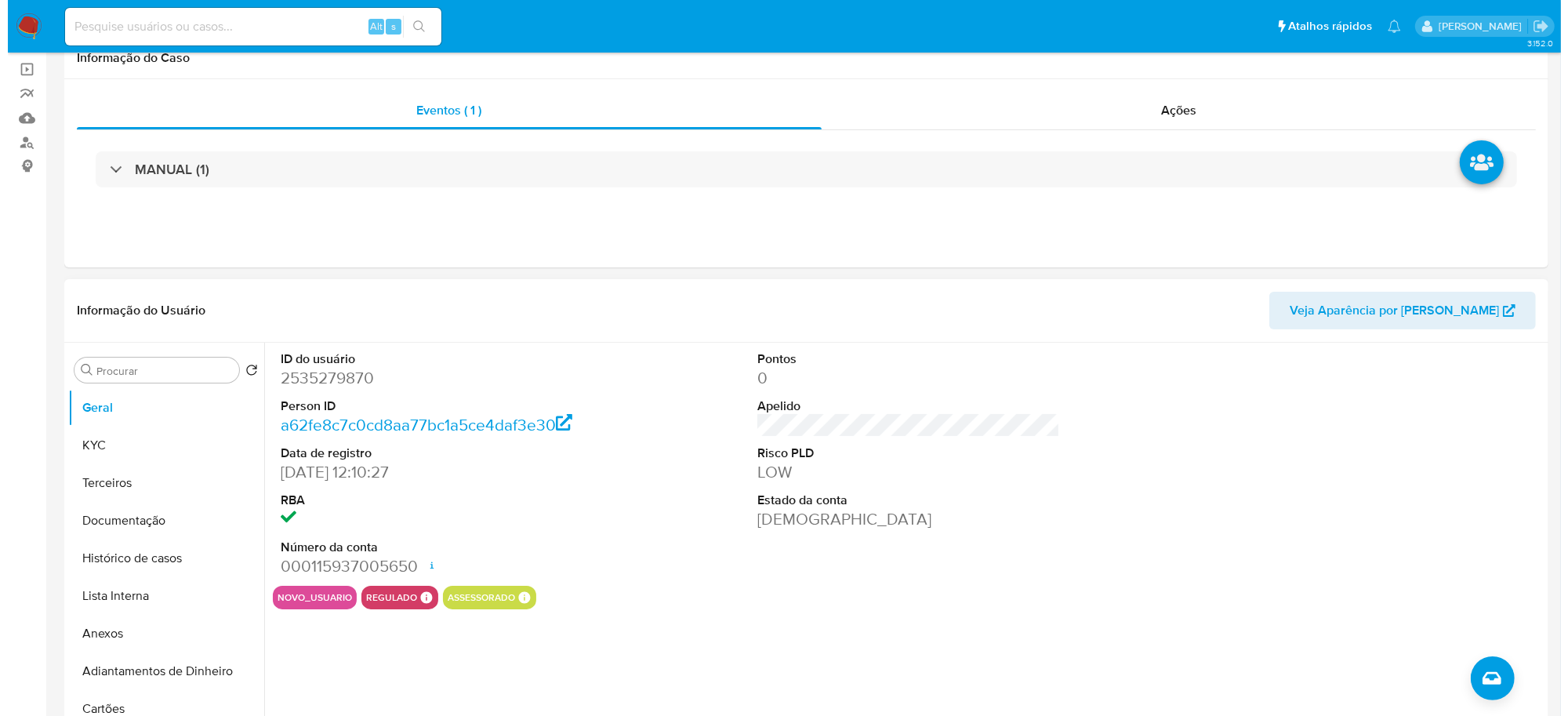
scroll to position [294, 0]
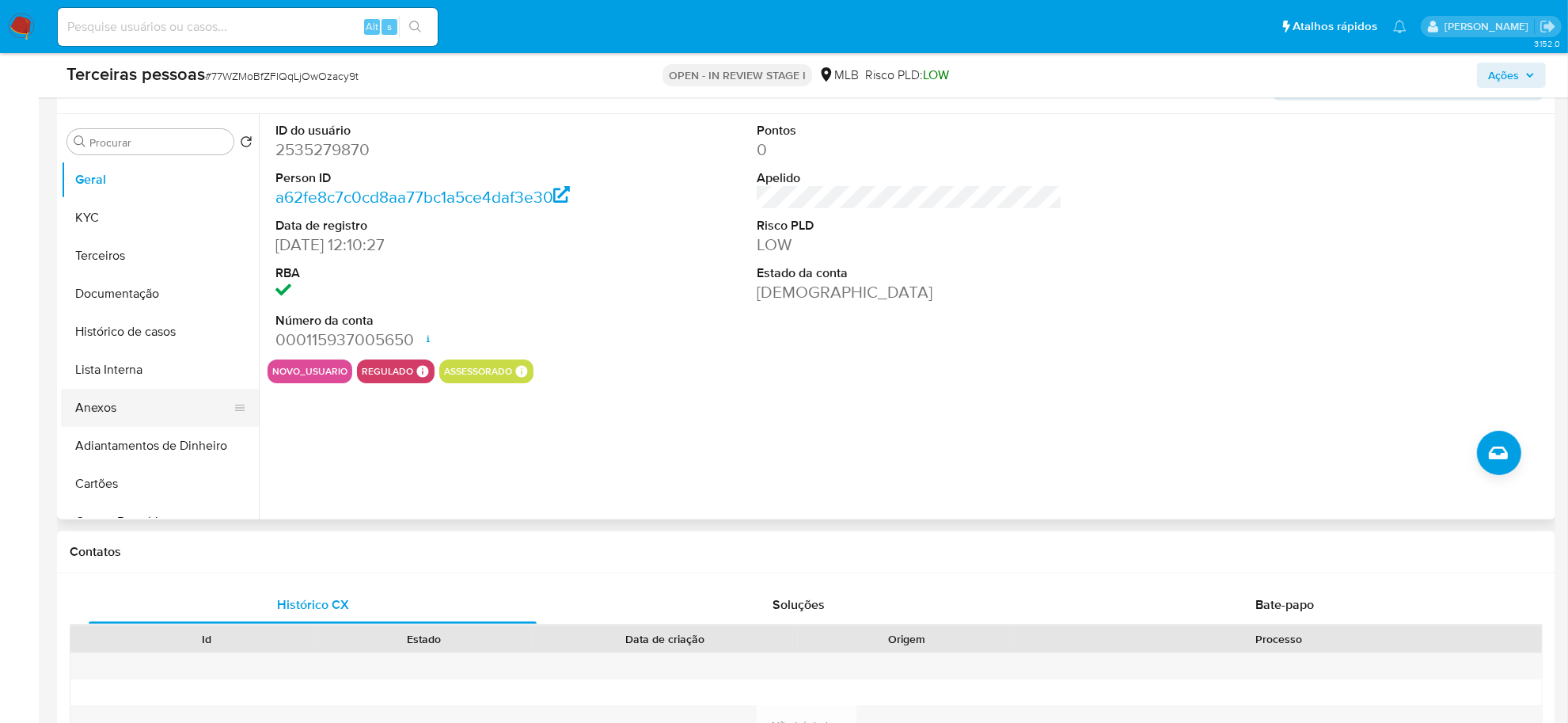
click at [113, 406] on button "Anexos" at bounding box center [153, 407] width 185 height 38
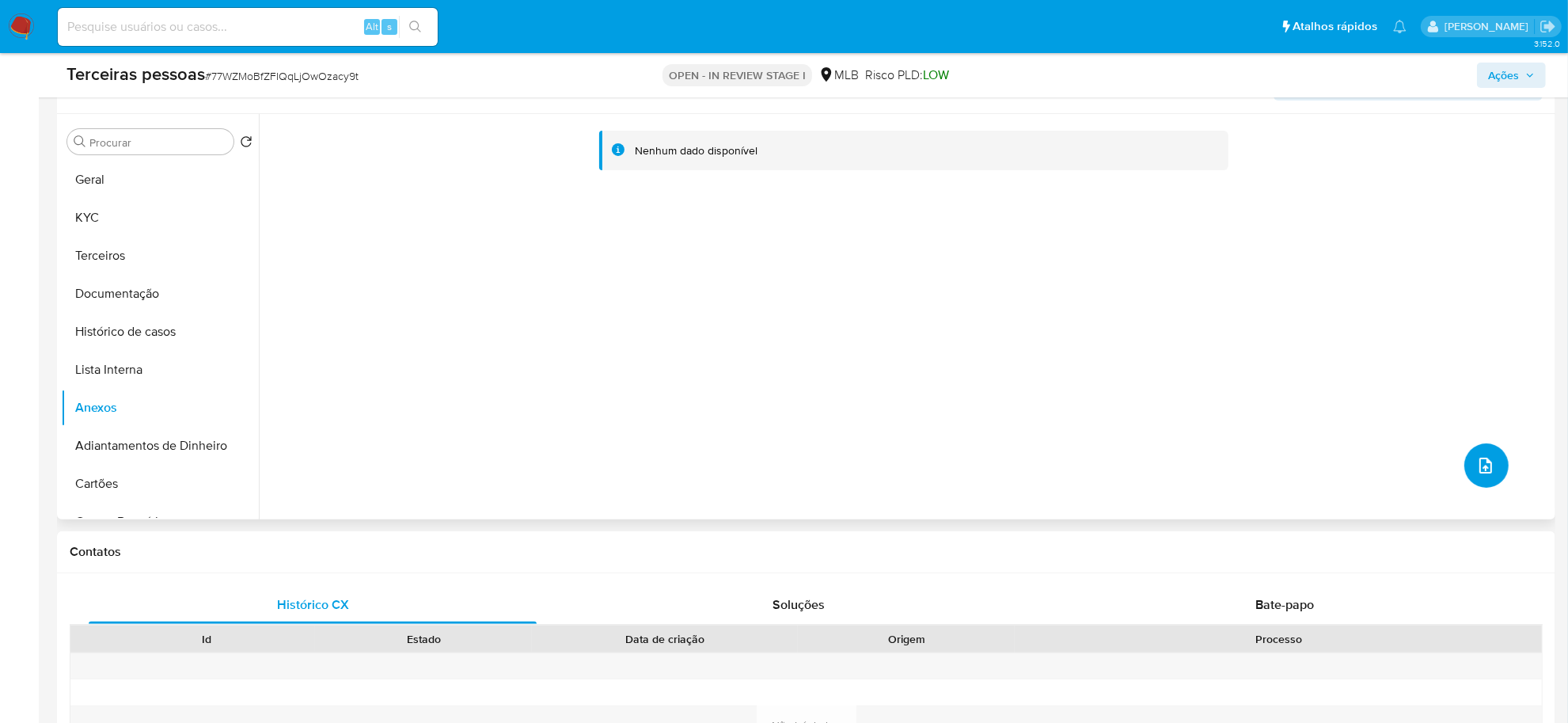
click at [1489, 467] on button "upload-file" at bounding box center [1485, 465] width 44 height 44
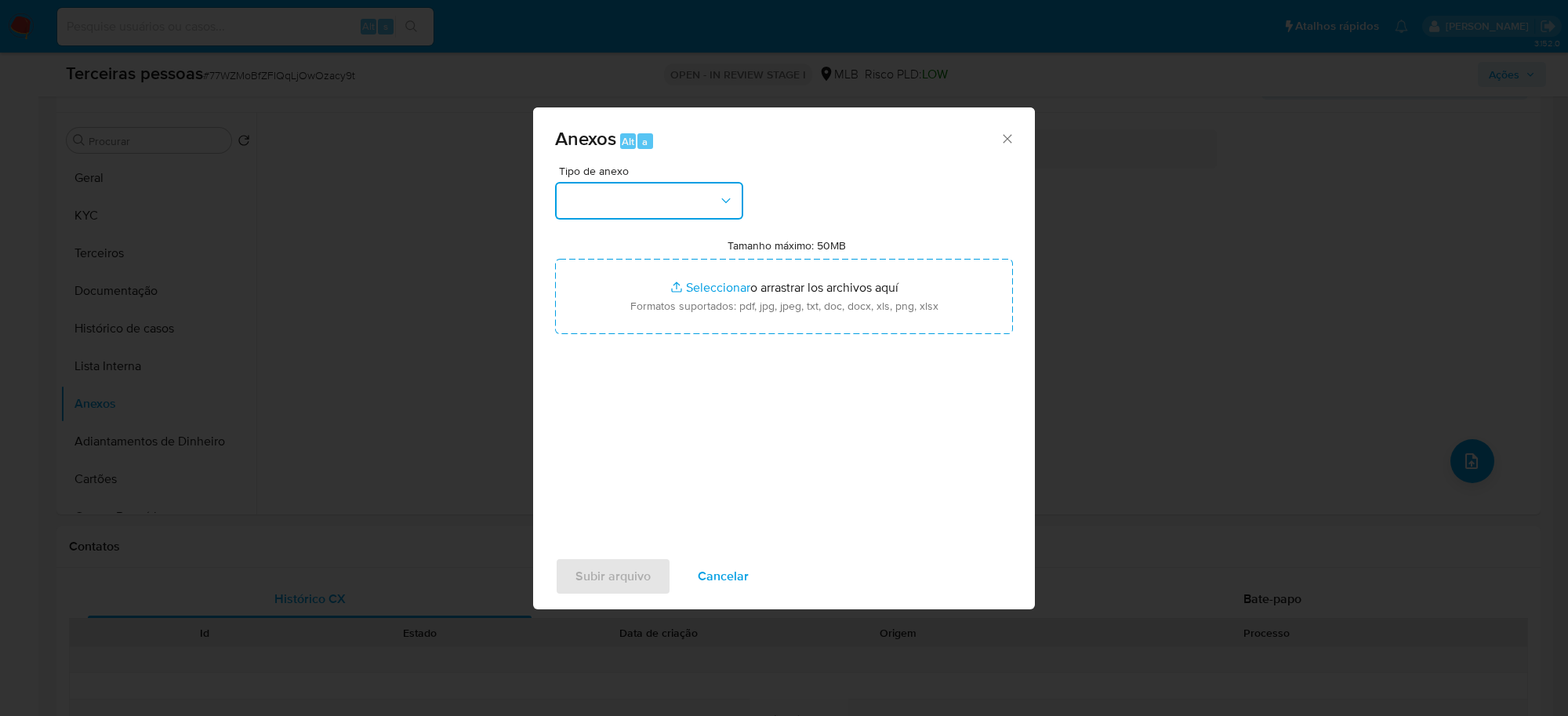
click at [639, 207] on button "button" at bounding box center [649, 201] width 188 height 38
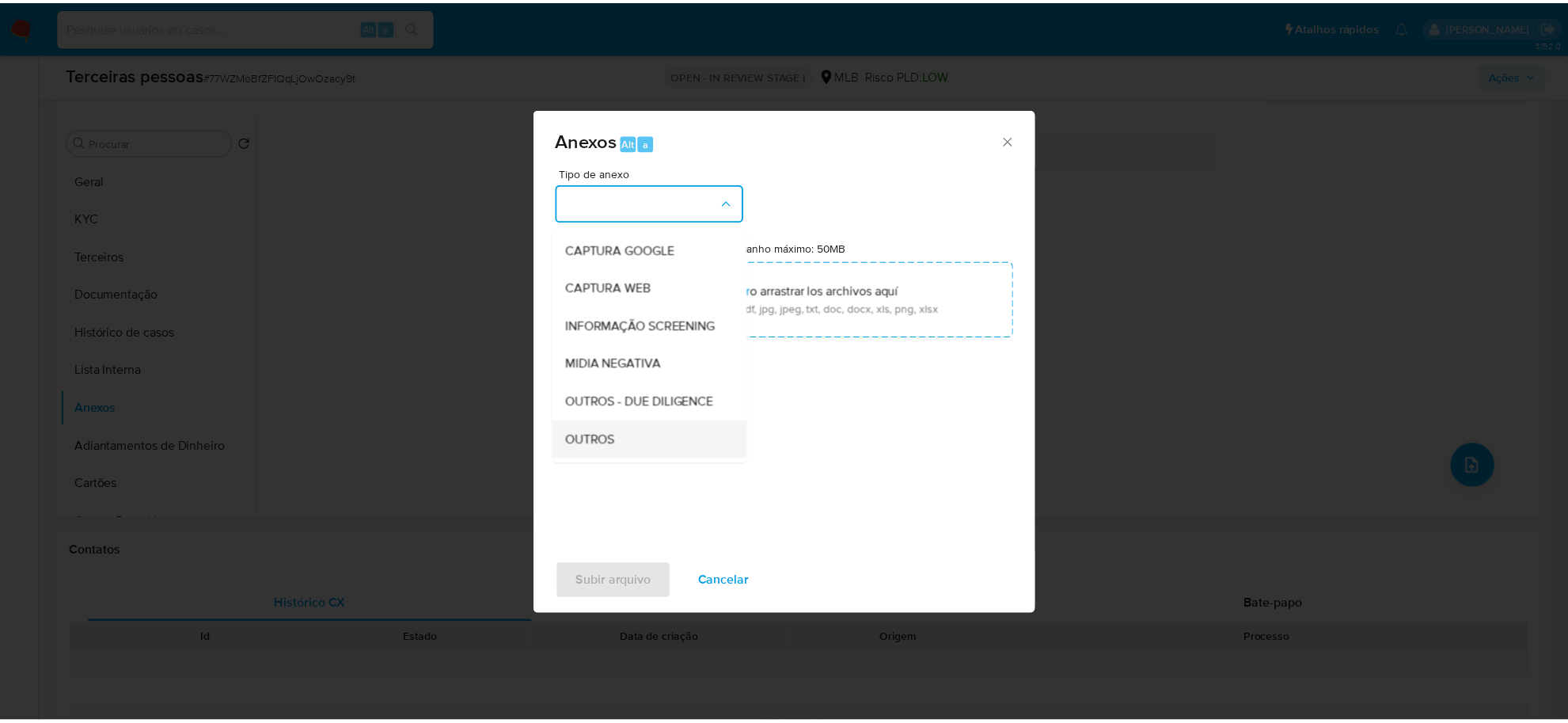
scroll to position [243, 0]
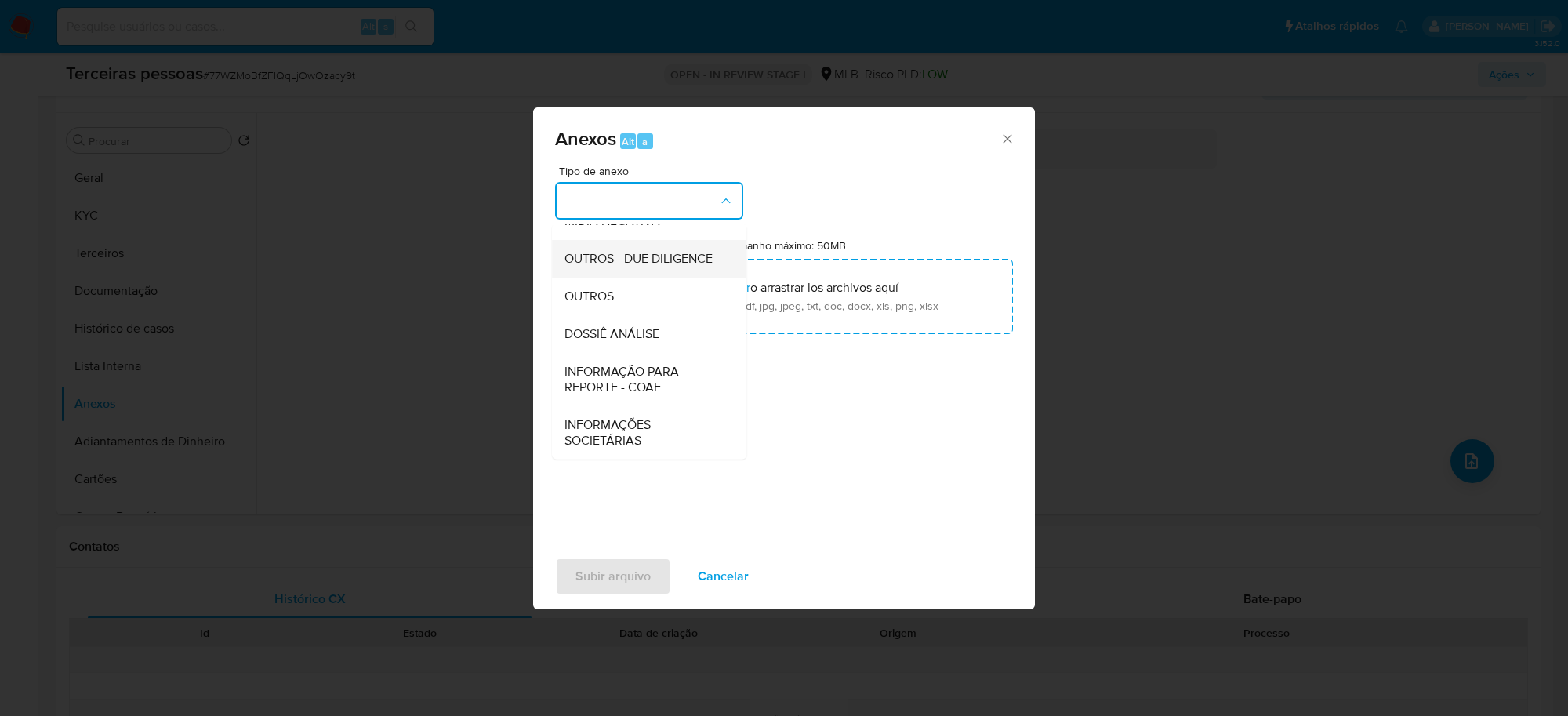
click at [660, 257] on span "OUTROS - DUE DILIGENCE" at bounding box center [639, 259] width 148 height 16
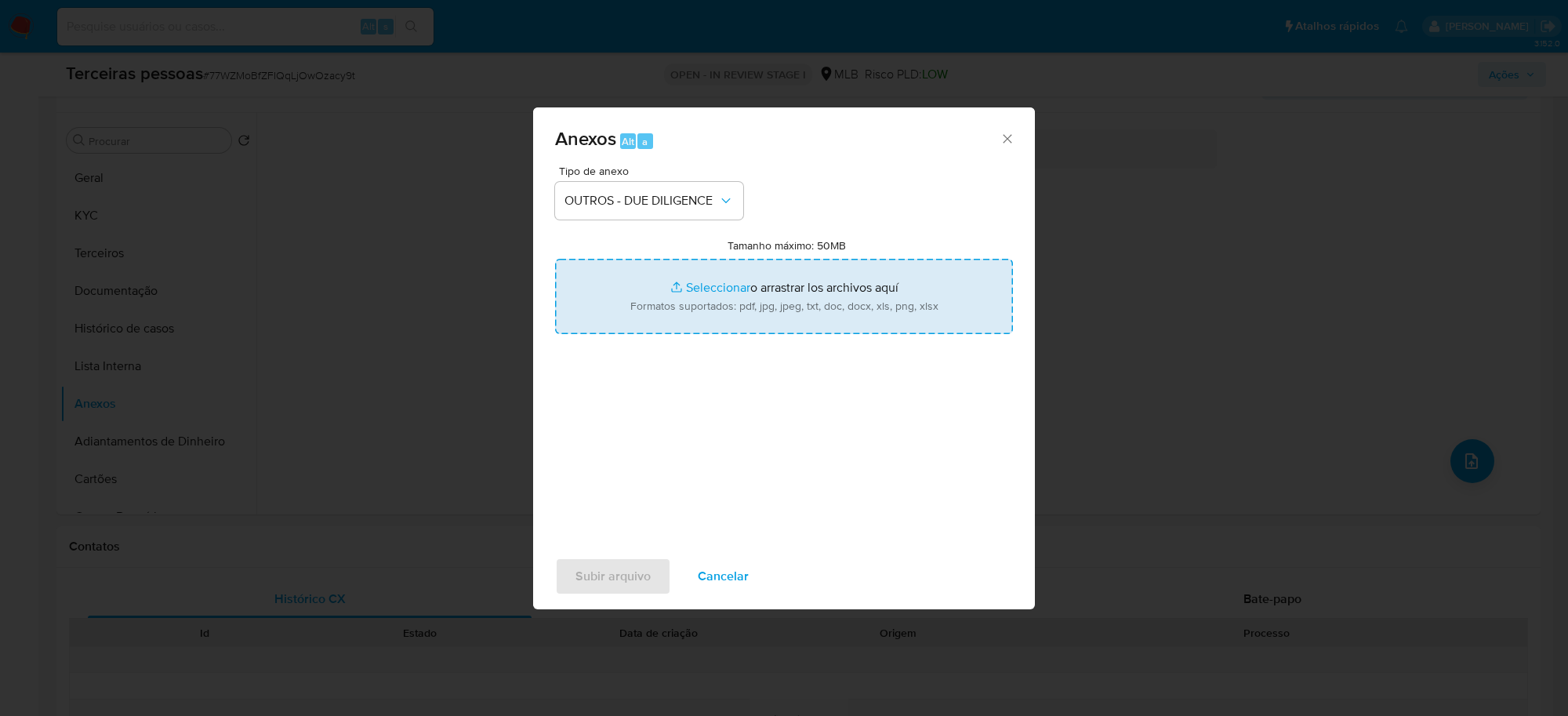
click at [867, 287] on input "Tamanho máximo: 50MB Seleccionar archivos" at bounding box center [784, 296] width 458 height 75
type input "C:\fakepath\Matriz de Risco - MT MARANHO FERREIRA SJCAMPOS LTDA.pdf"
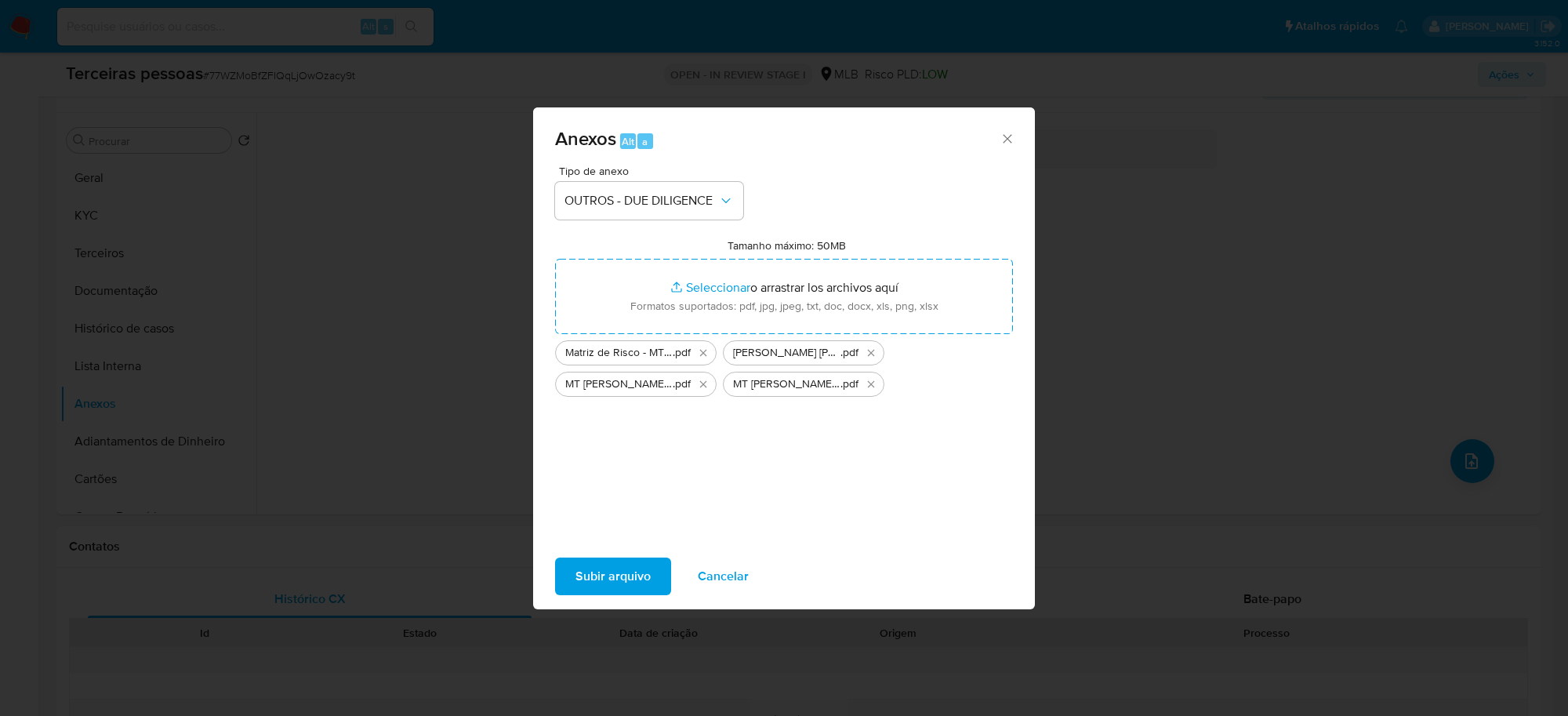
click at [623, 583] on span "Subir arquivo" at bounding box center [613, 576] width 75 height 34
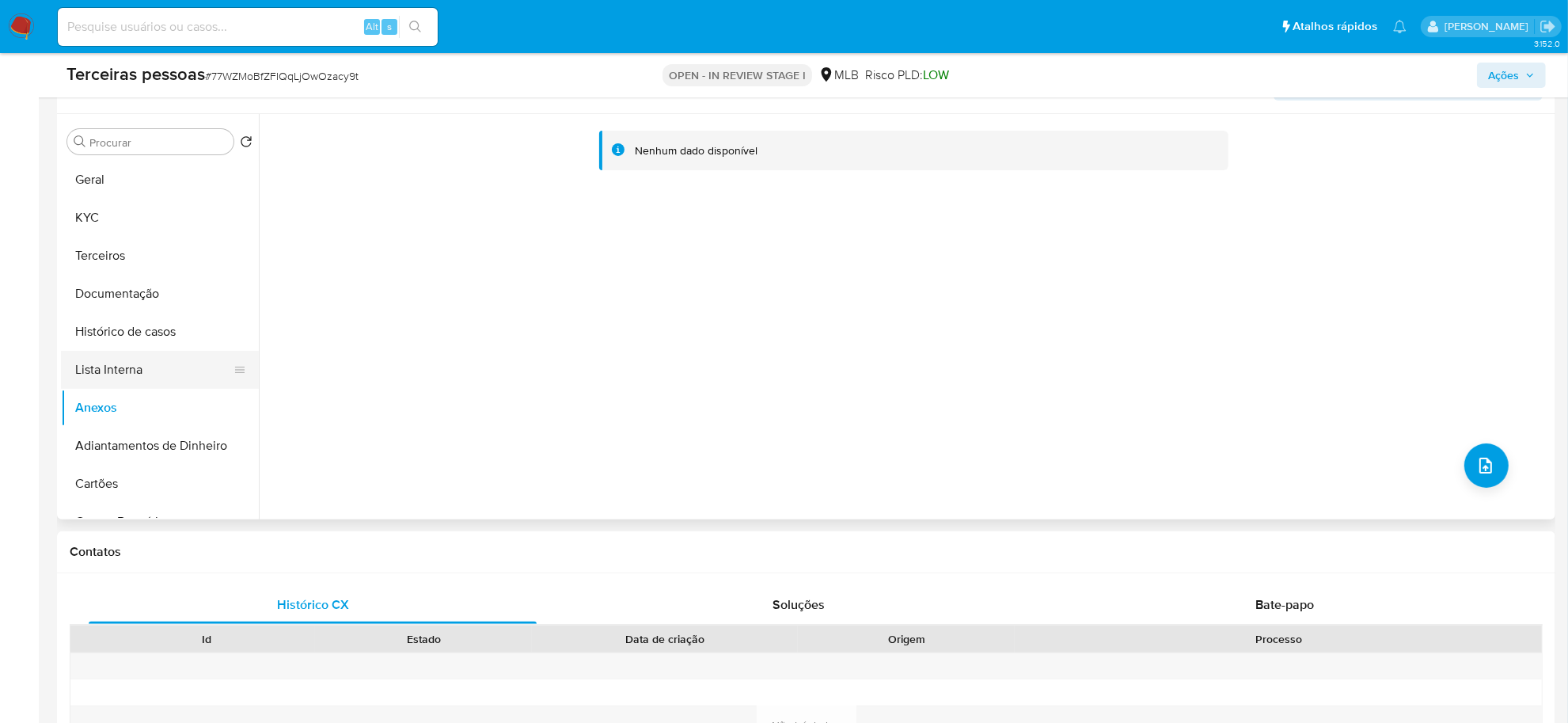
click at [163, 367] on button "Lista Interna" at bounding box center [153, 370] width 185 height 38
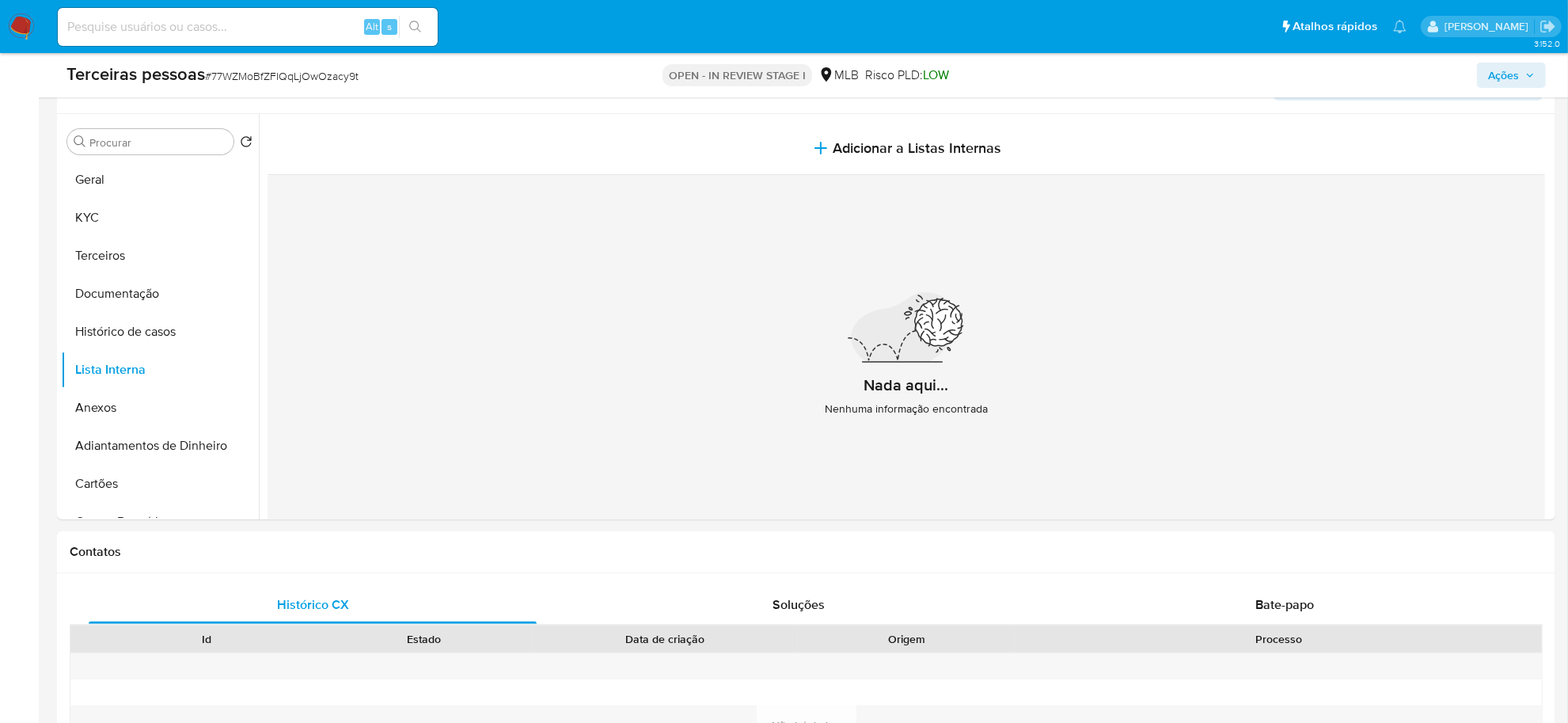
click at [1519, 63] on span "Ações" at bounding box center [1503, 76] width 30 height 26
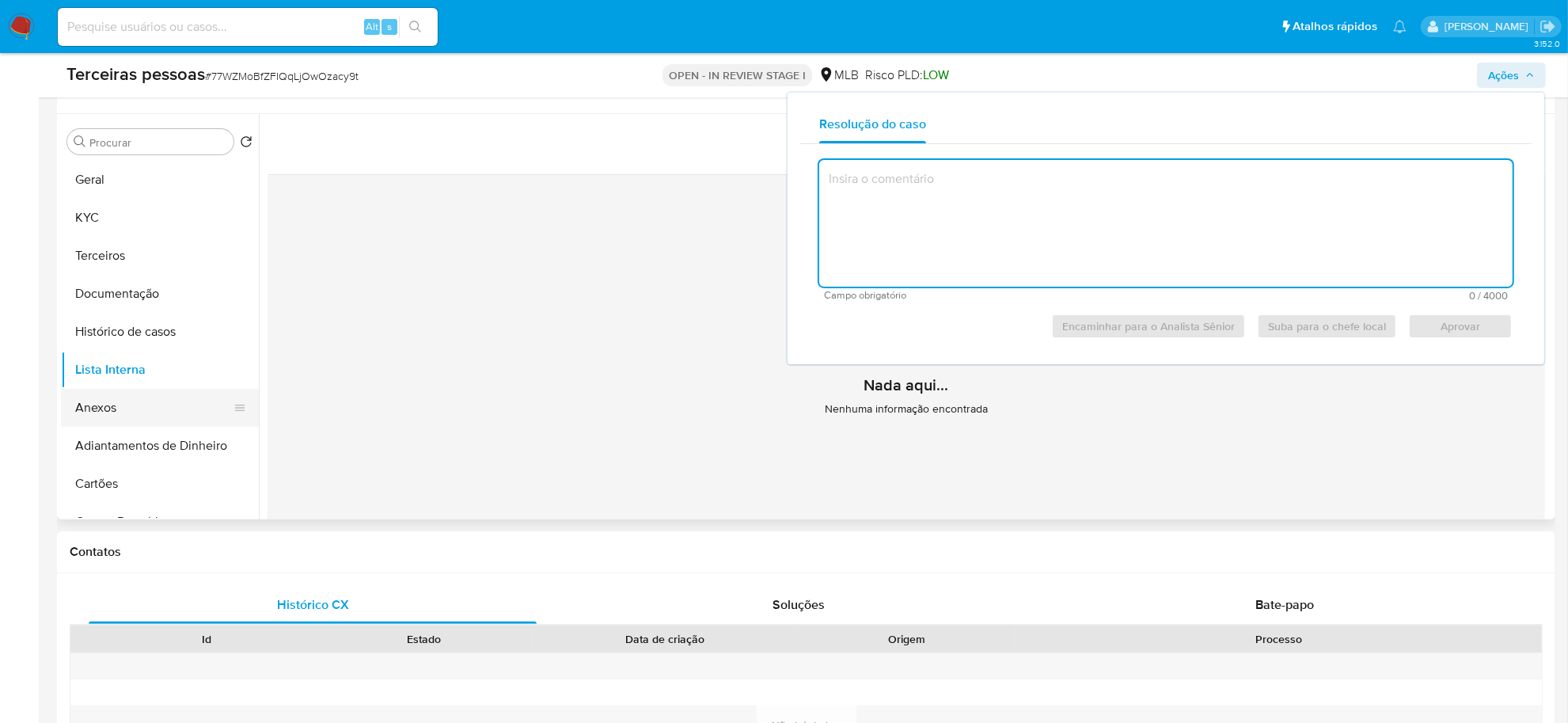
click at [123, 410] on button "Anexos" at bounding box center [153, 407] width 185 height 38
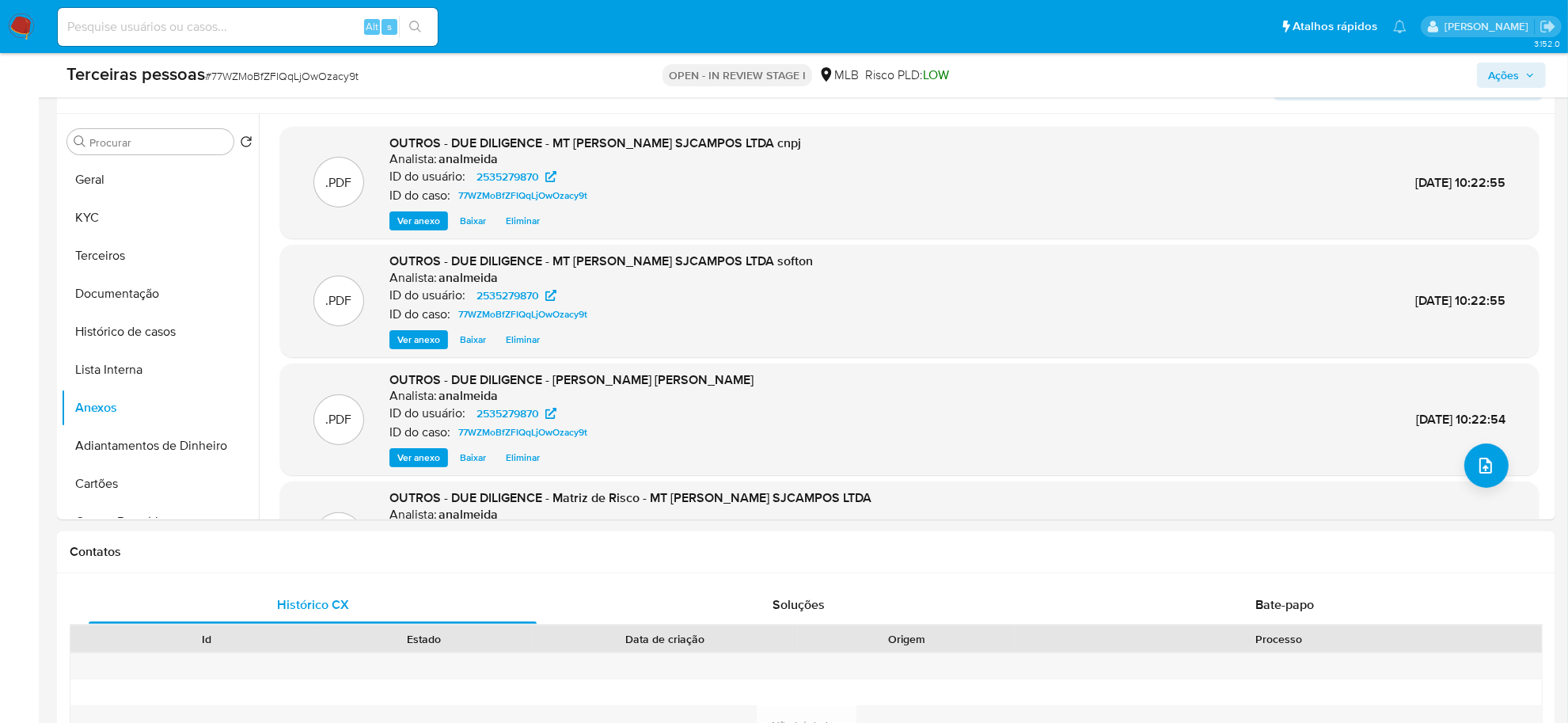
click at [1501, 82] on span "Ações" at bounding box center [1503, 76] width 30 height 26
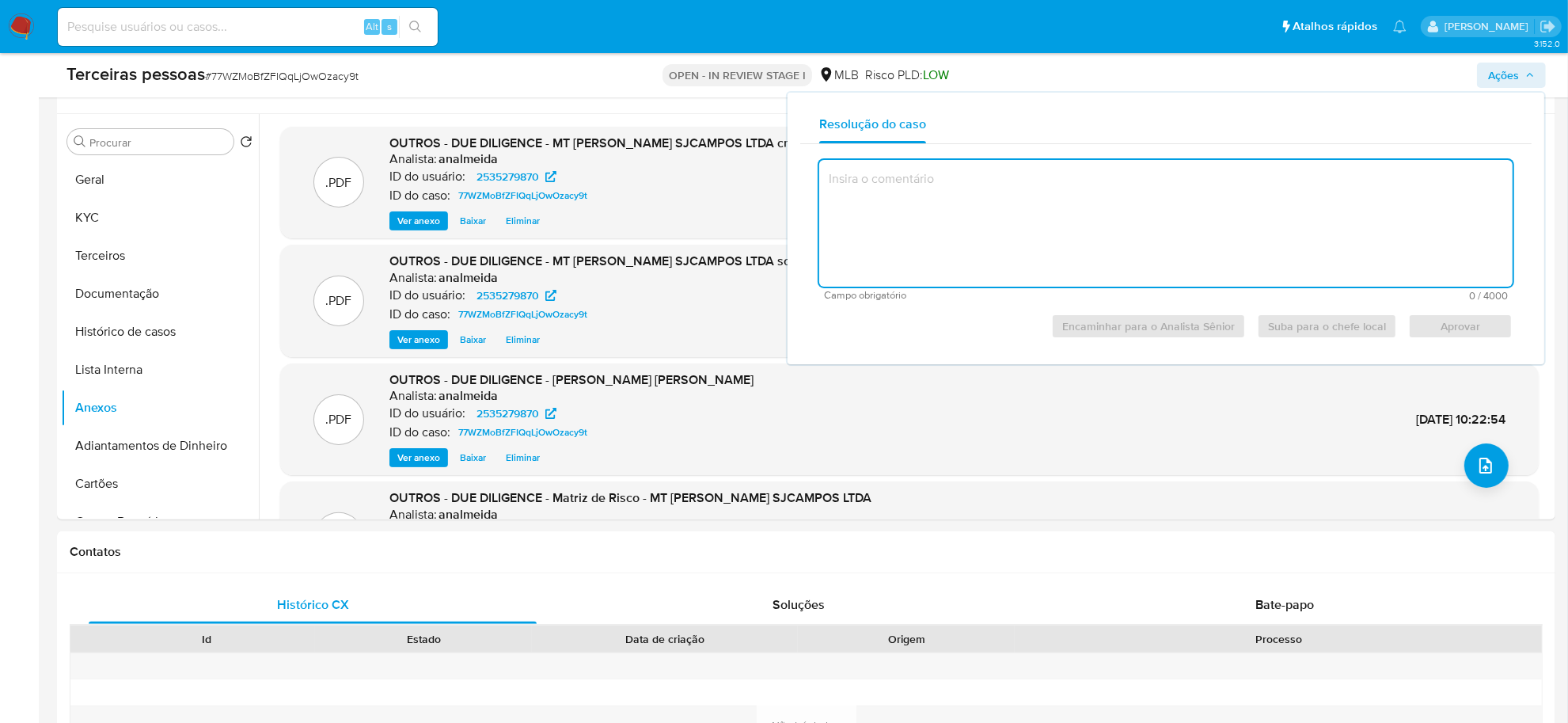
type textarea "L"
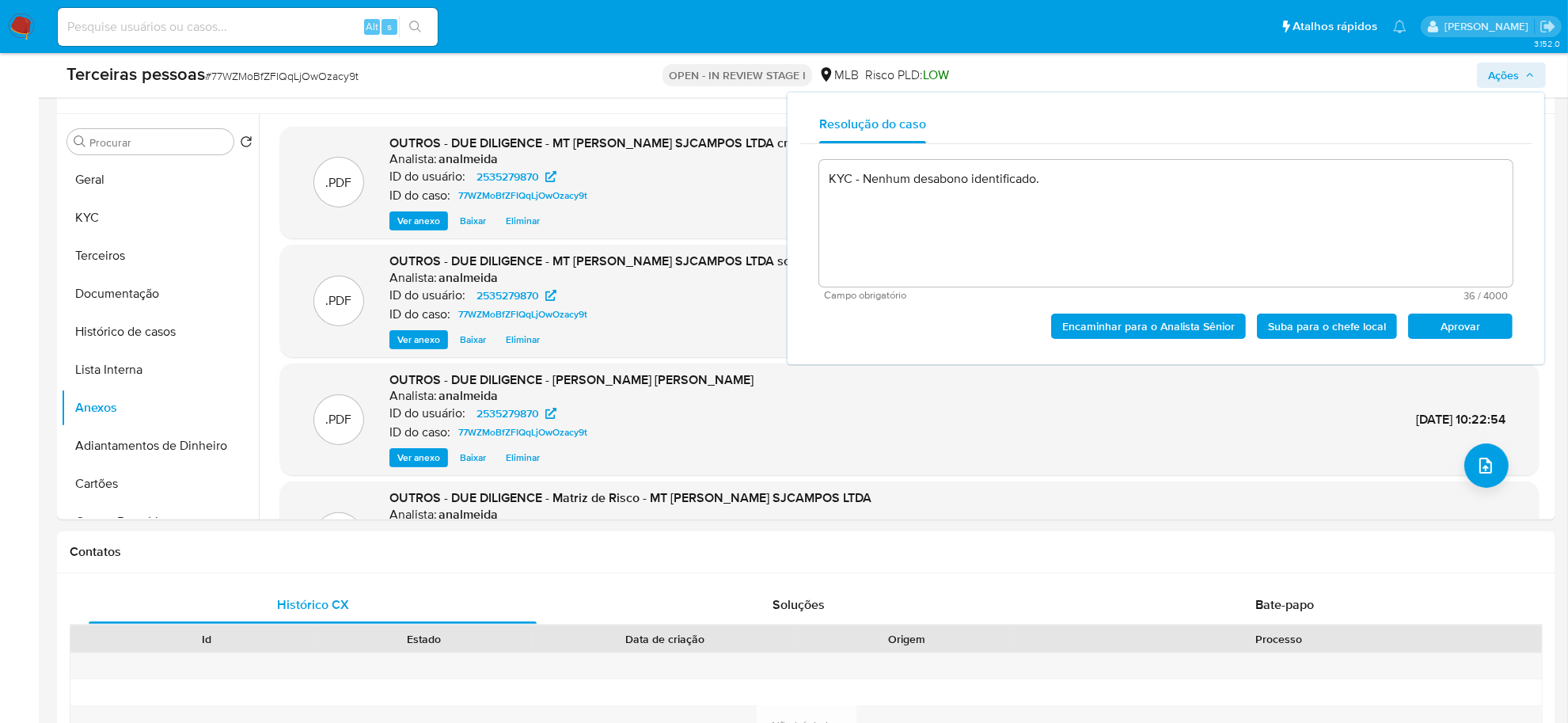
click at [1444, 338] on div "KYC - Nenhum desabono identificado. Campo obrigatório 36 / 4000 3964 caracteres…" at bounding box center [1166, 248] width 731 height 208
click at [1444, 330] on span "Aprovar" at bounding box center [1460, 326] width 83 height 23
type textarea "KYC - Nenhum desabono identificado."
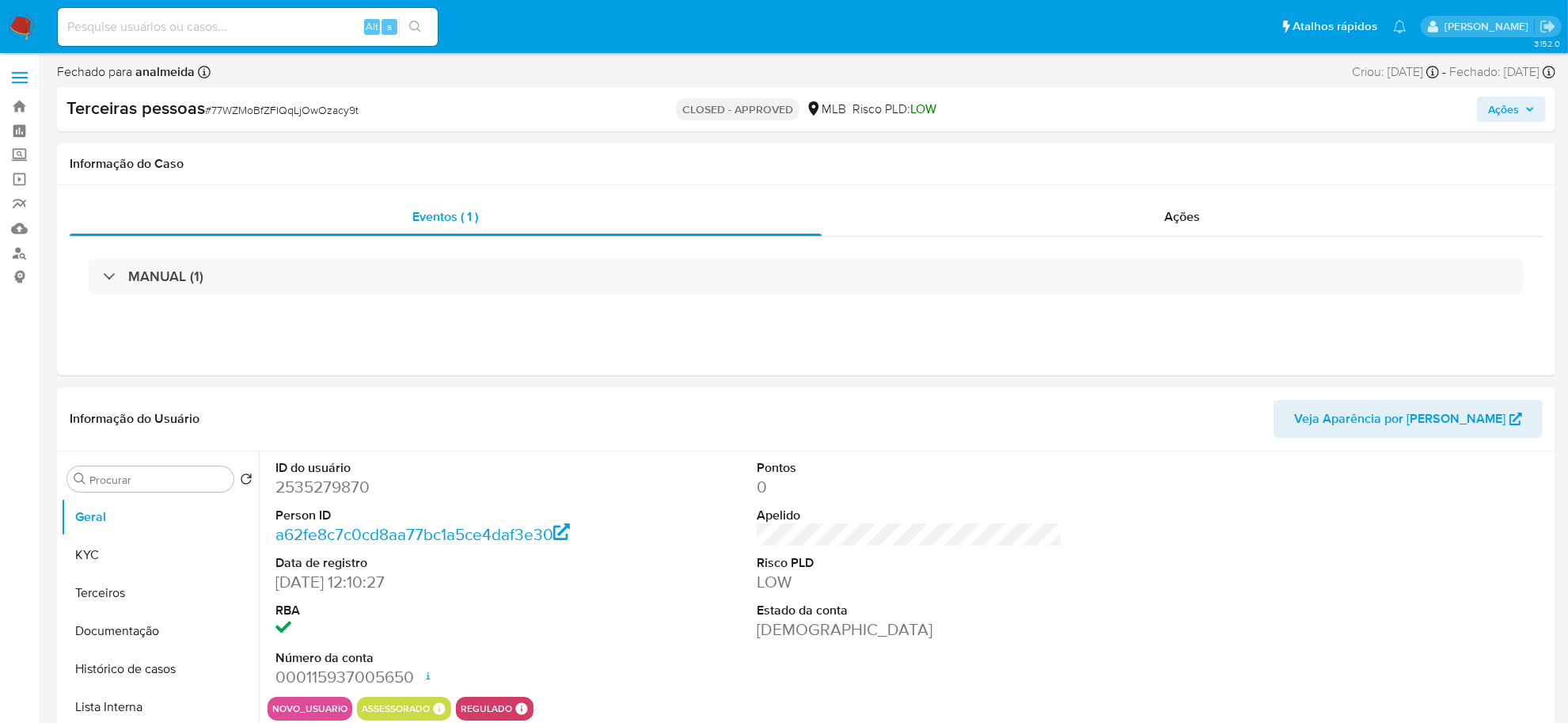
select select "10"
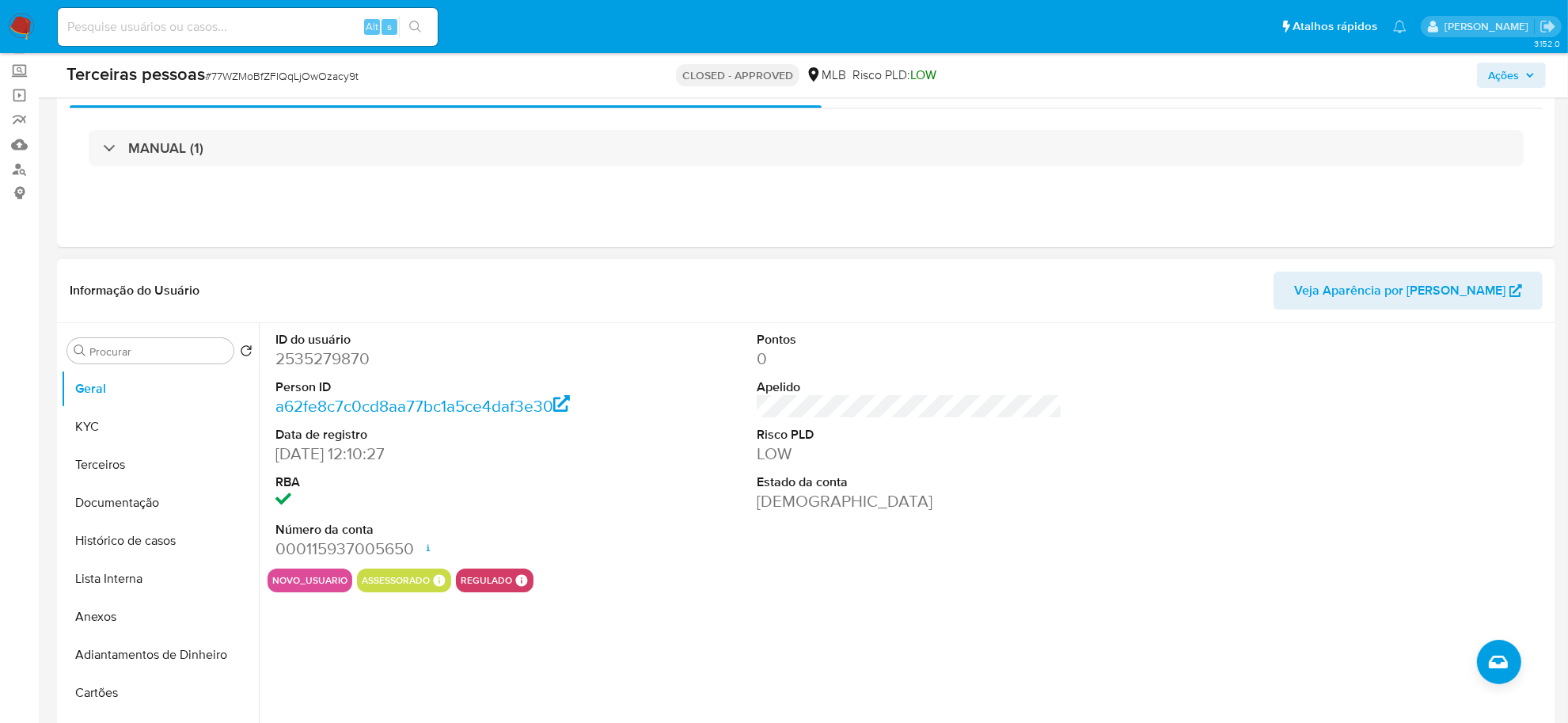
scroll to position [198, 0]
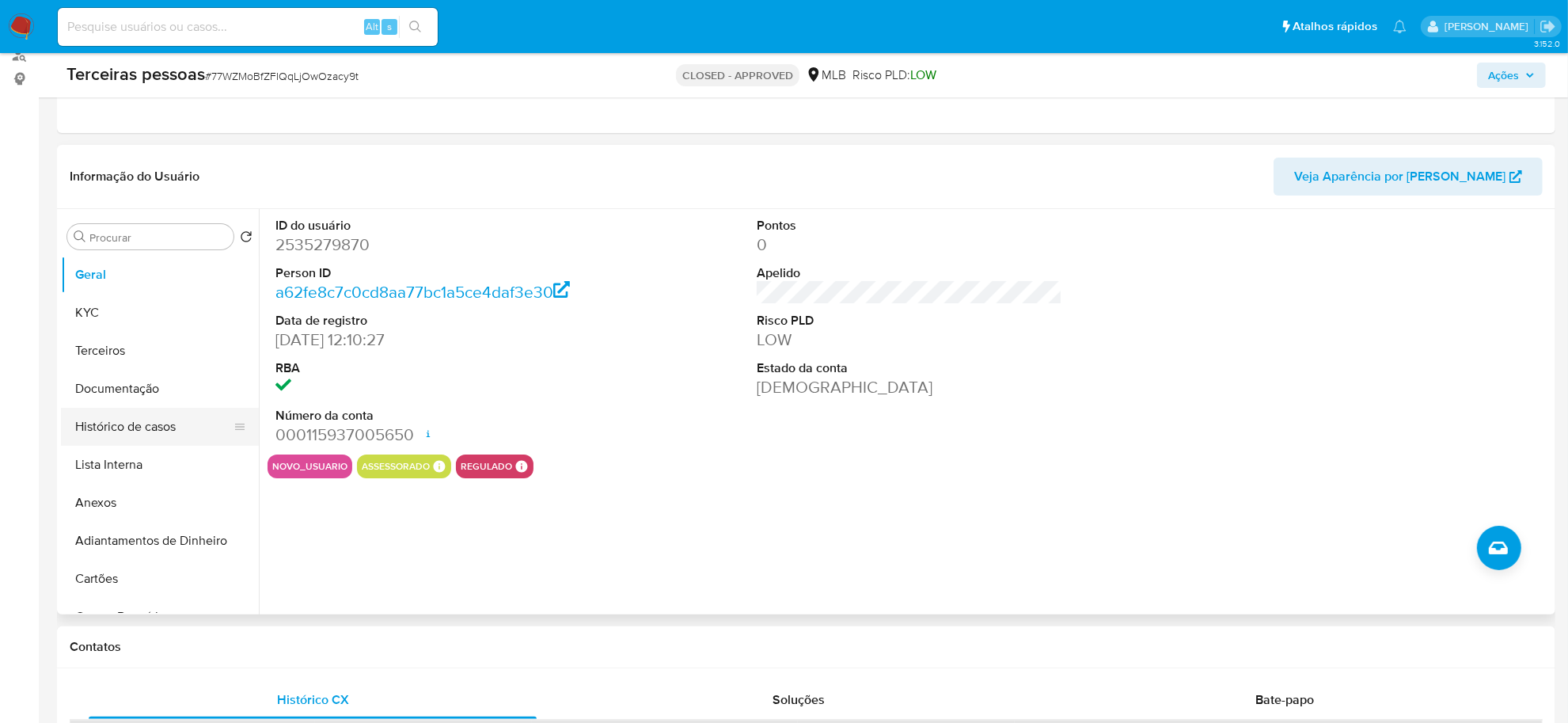
click at [124, 426] on button "Histórico de casos" at bounding box center [153, 427] width 185 height 38
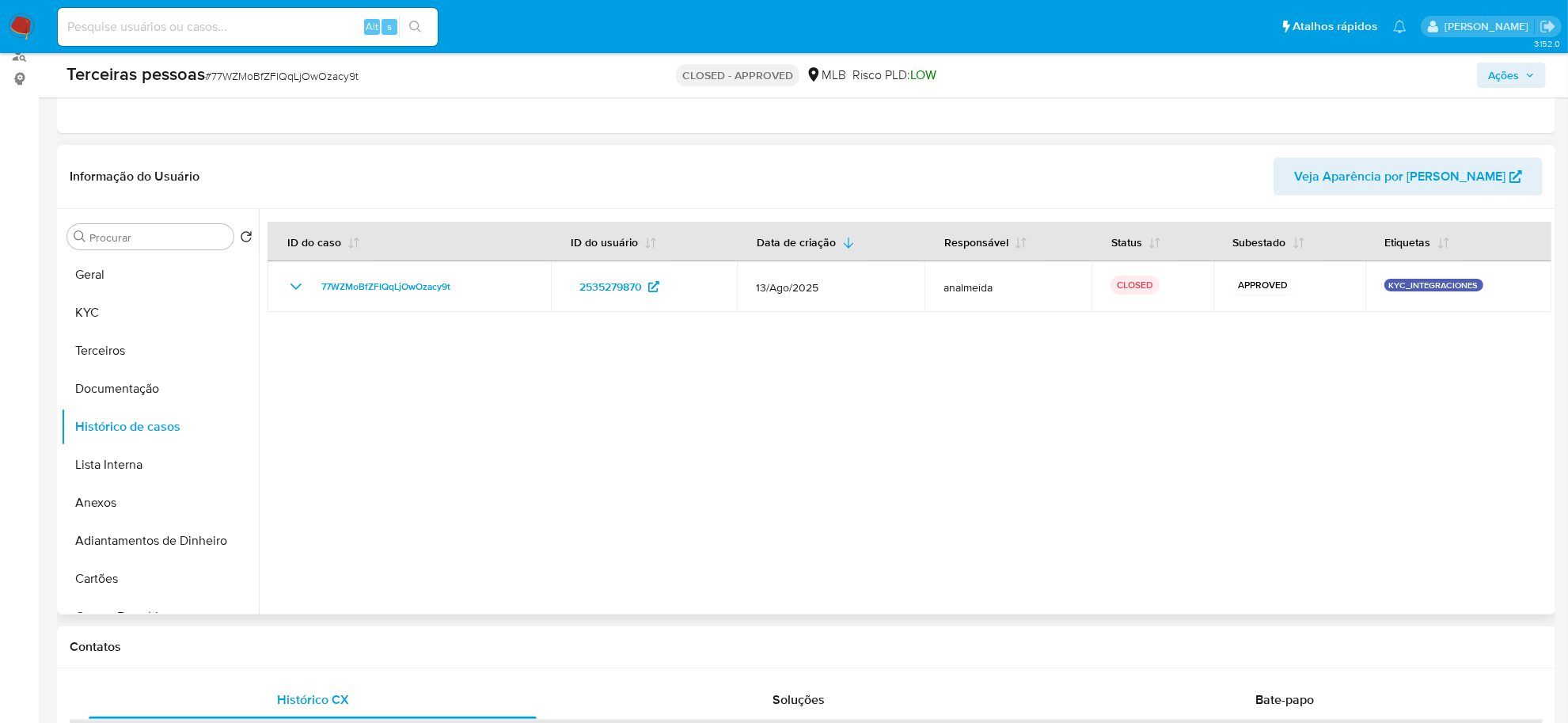
click at [1553, 416] on div "Procurar Retornar ao pedido padrão Geral KYC Terceiros Documentação Histórico d…" at bounding box center [806, 412] width 1498 height 405
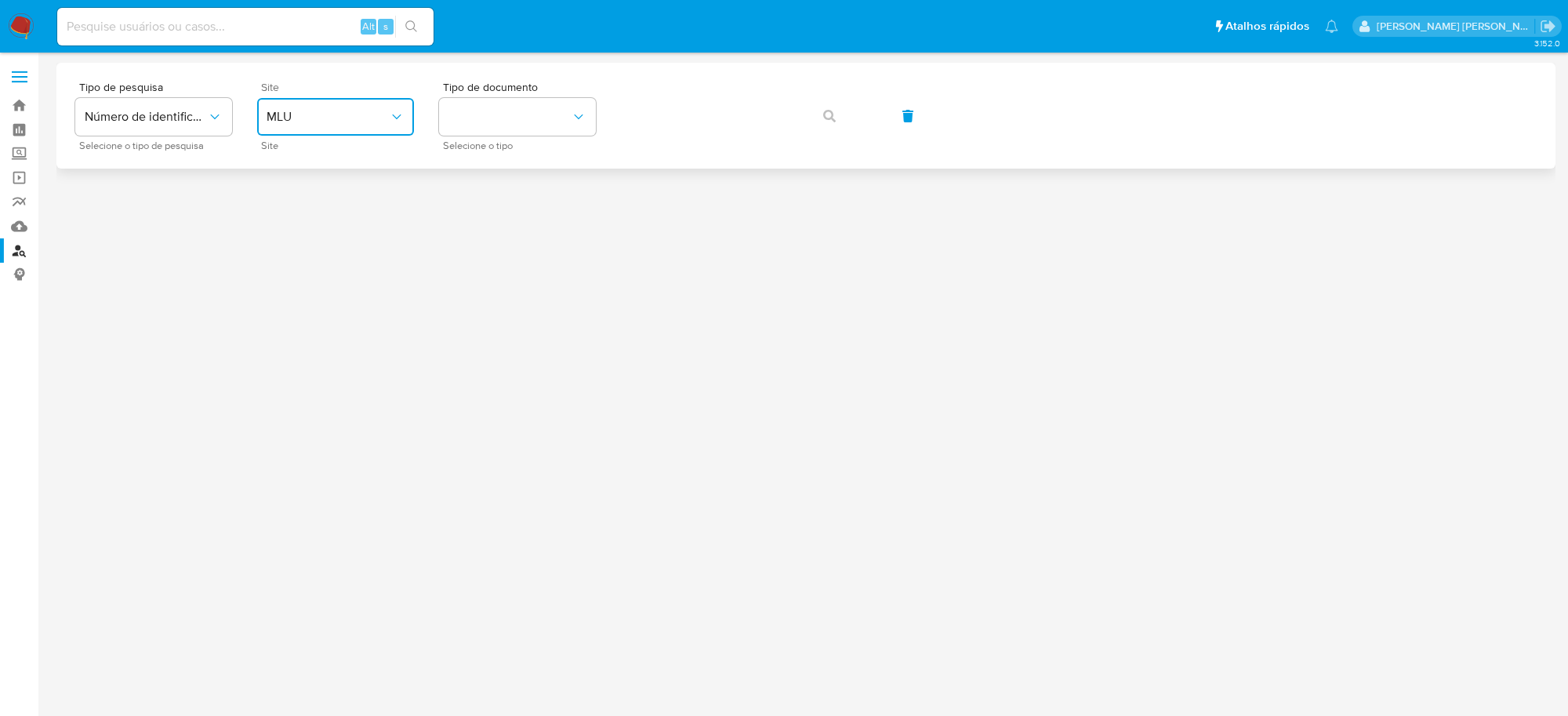
click at [370, 127] on button "MLU" at bounding box center [335, 117] width 157 height 38
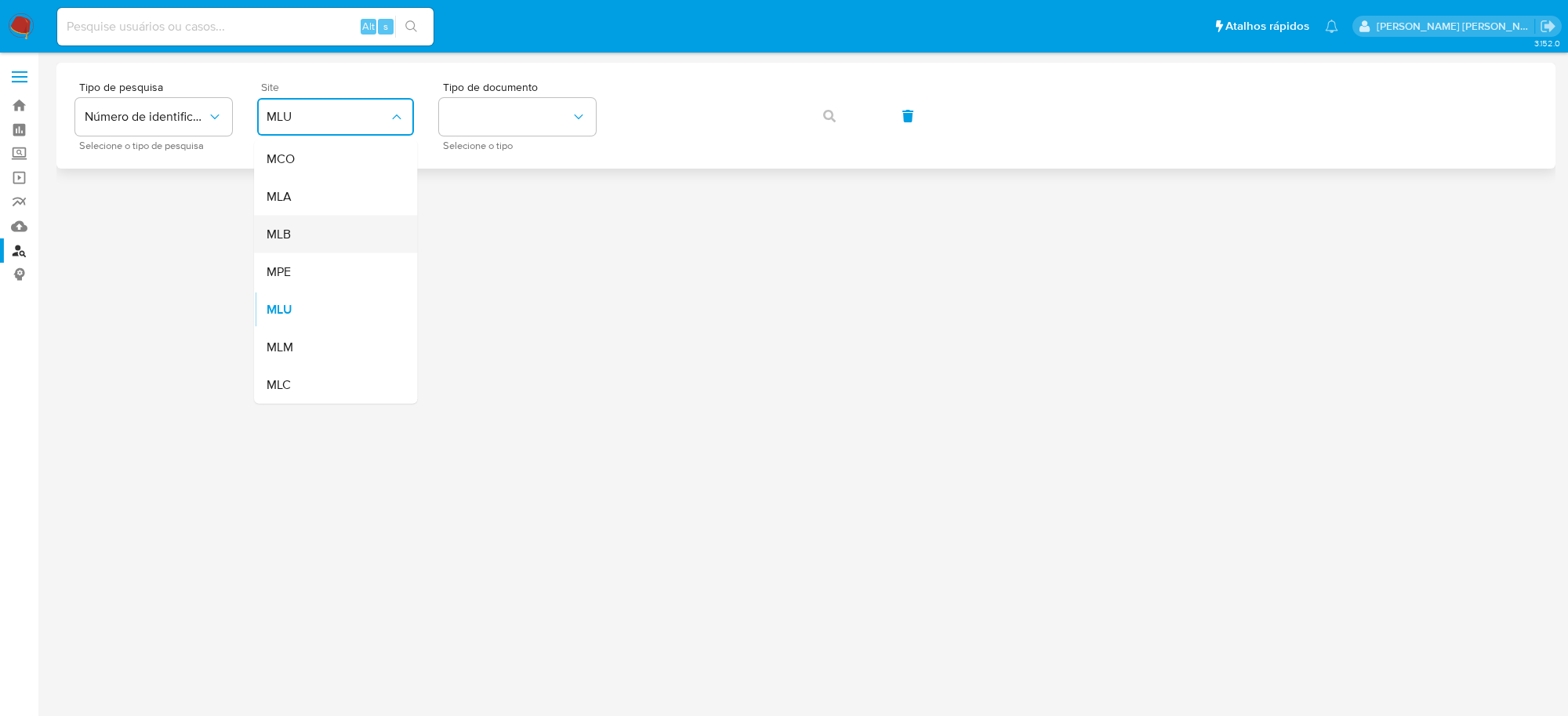
click at [294, 217] on div "MLB" at bounding box center [331, 234] width 129 height 38
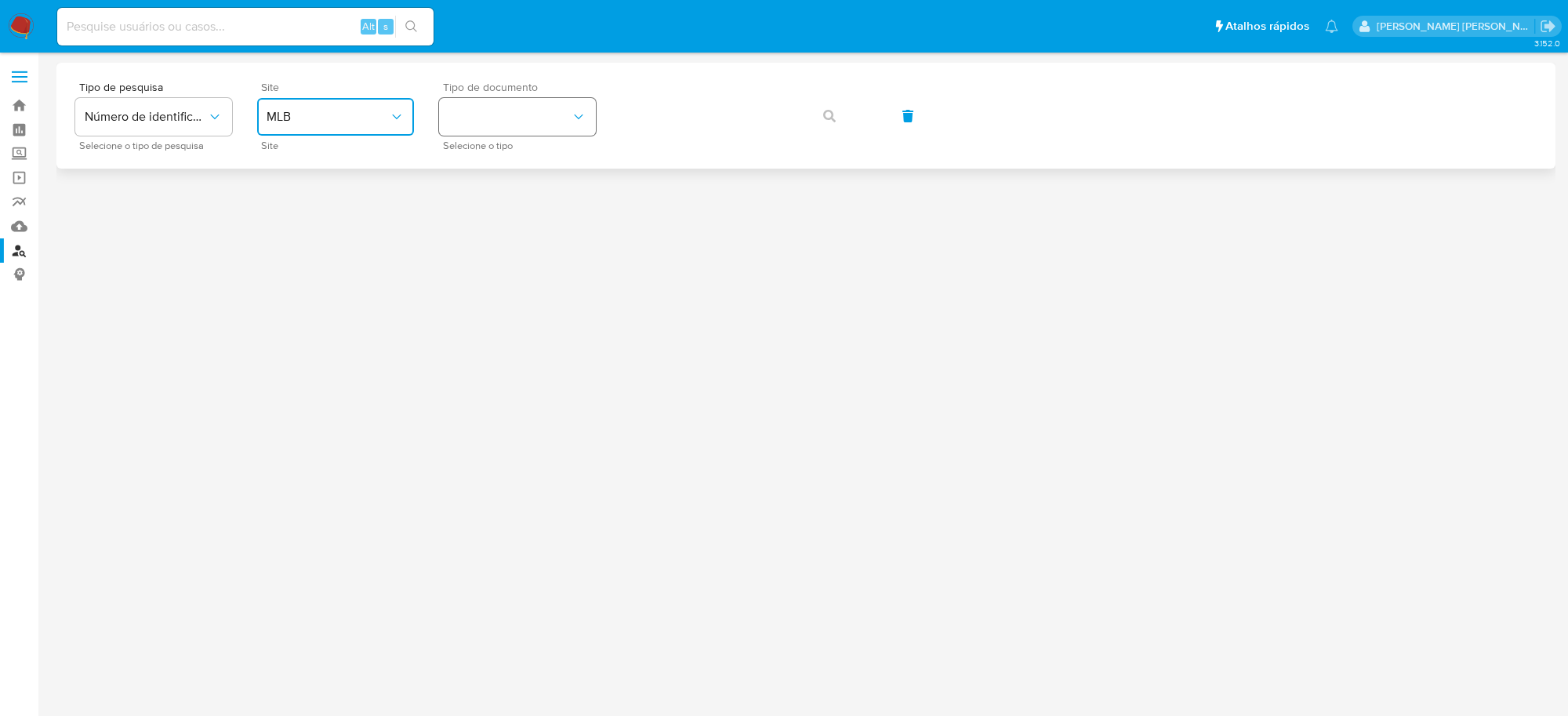
click at [549, 127] on button "identificationType" at bounding box center [517, 117] width 157 height 38
click at [531, 151] on div "CNPJ CNPJ" at bounding box center [513, 167] width 129 height 54
click at [827, 111] on icon "button" at bounding box center [829, 116] width 13 height 13
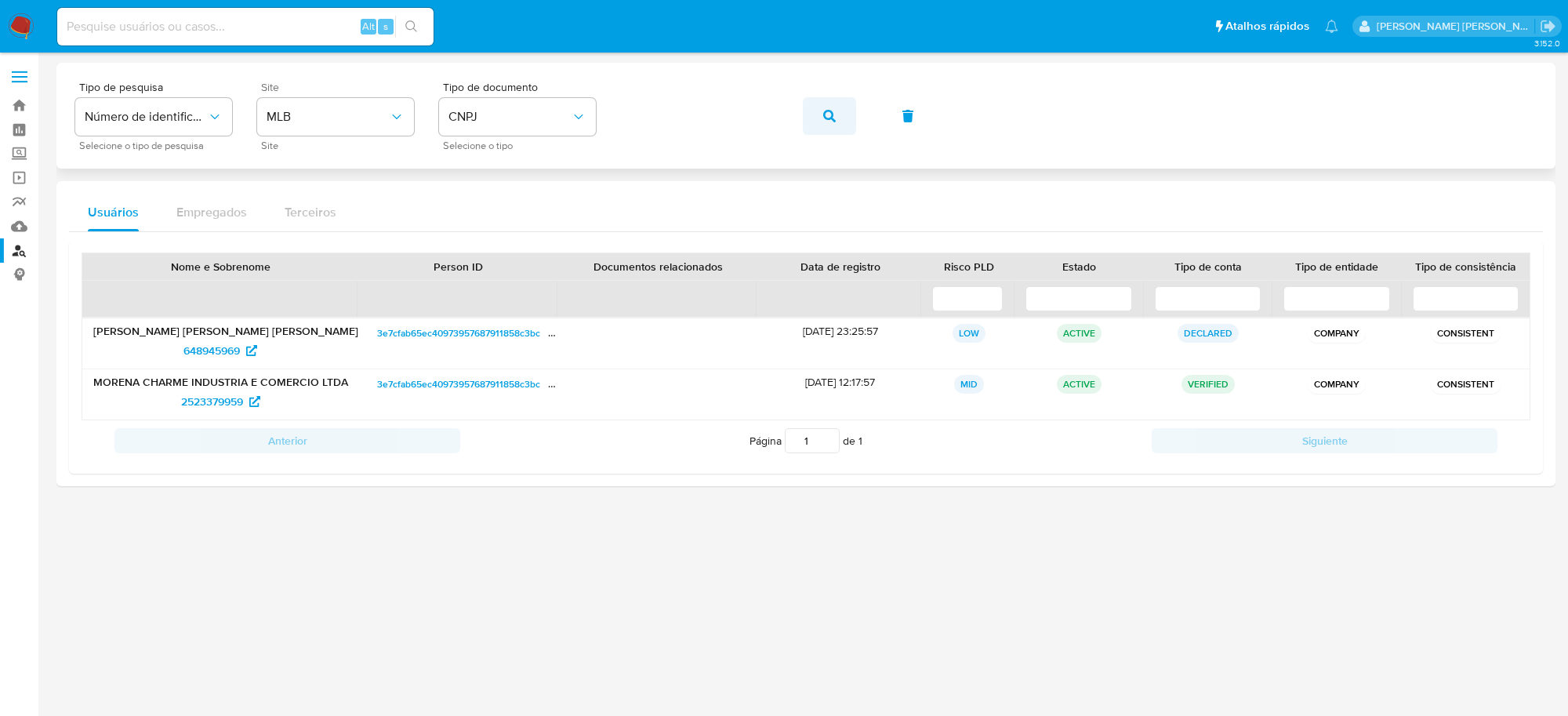
click at [843, 115] on button "button" at bounding box center [829, 116] width 54 height 38
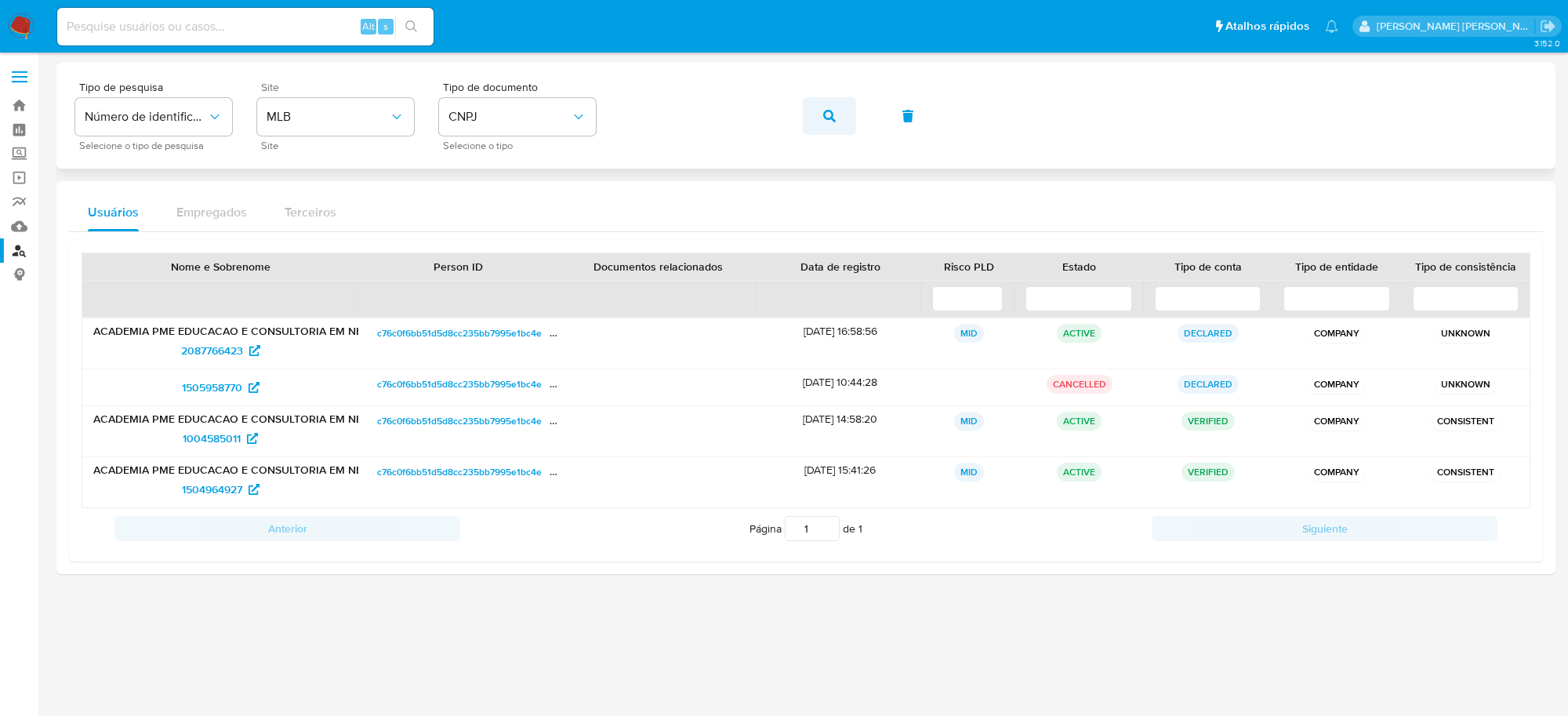
click at [845, 118] on button "button" at bounding box center [829, 116] width 54 height 38
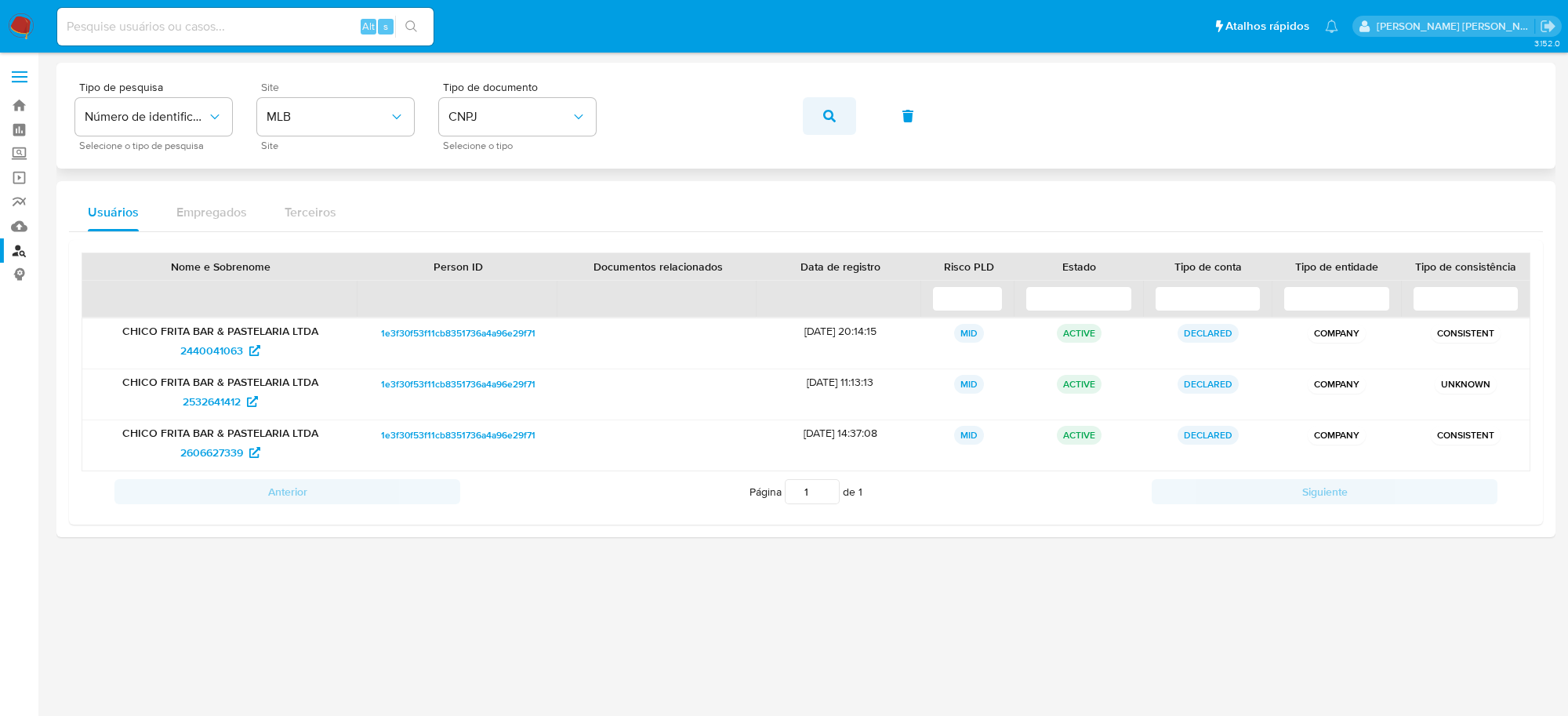
click at [803, 115] on button "button" at bounding box center [829, 116] width 54 height 38
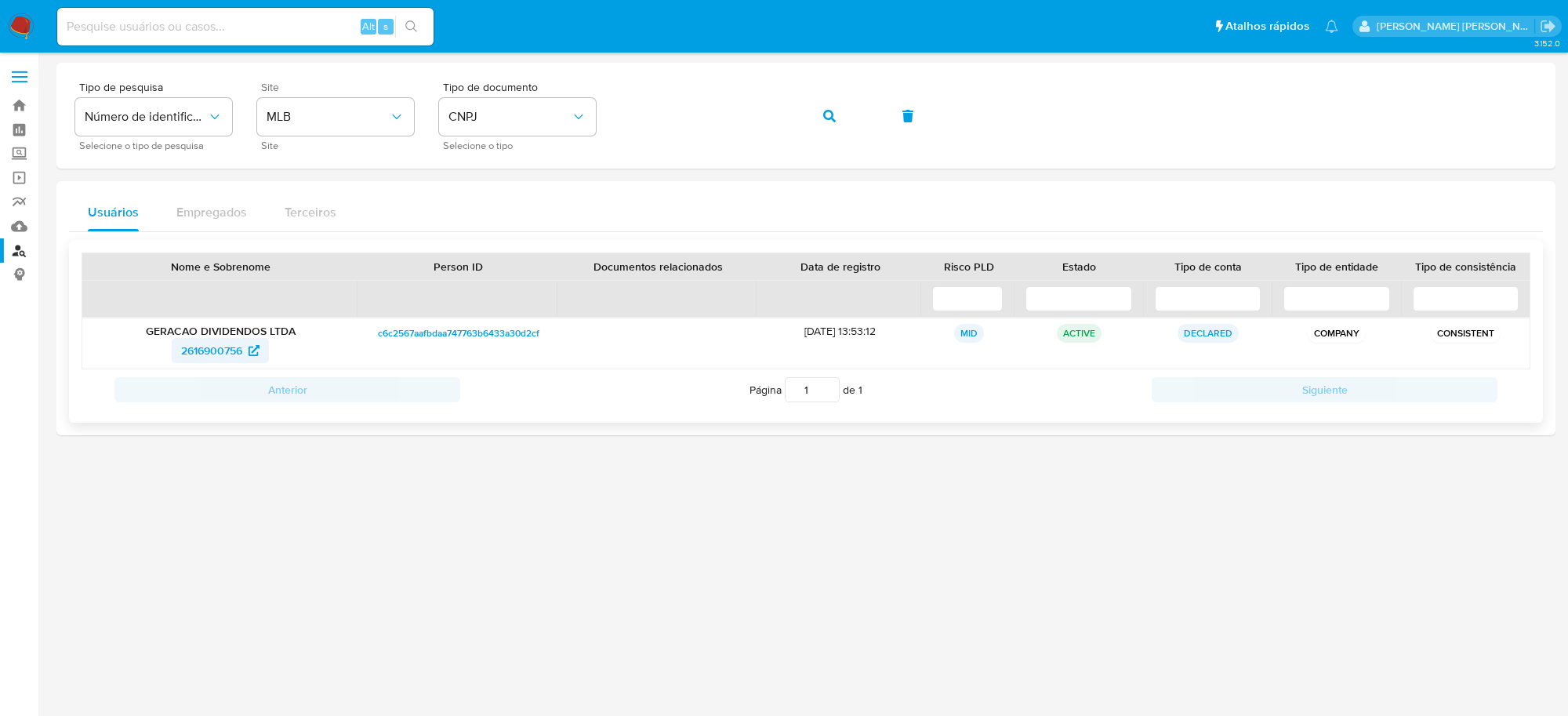
click at [191, 353] on span "2616900756" at bounding box center [211, 351] width 61 height 25
click at [823, 115] on icon "button" at bounding box center [829, 116] width 13 height 13
click at [212, 354] on span "1032078588" at bounding box center [211, 351] width 61 height 25
click at [821, 111] on button "button" at bounding box center [829, 116] width 54 height 38
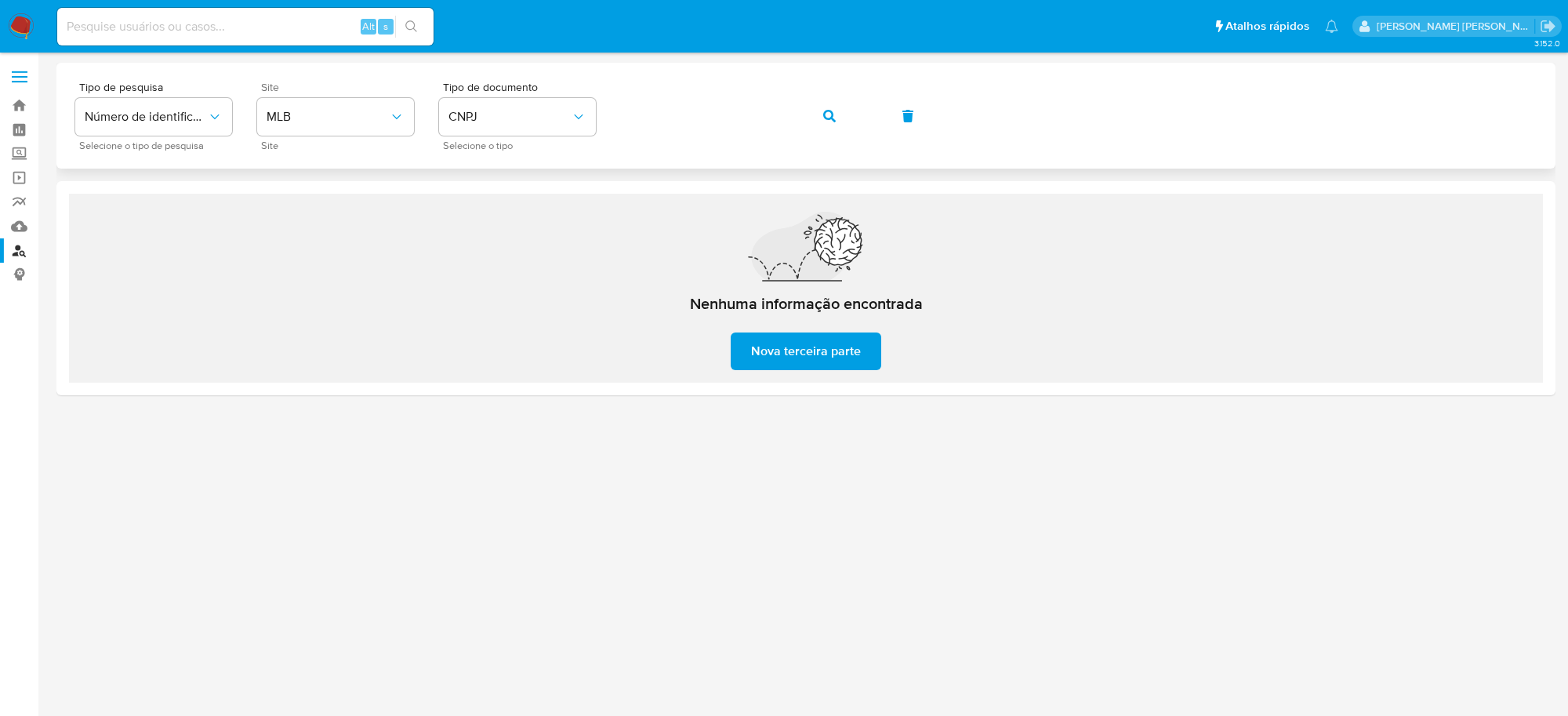
click at [436, 110] on div "Tipo de pesquisa Número de identificação Selecione o tipo de pesquisa Site MLB …" at bounding box center [805, 116] width 1462 height 68
click at [830, 112] on icon "button" at bounding box center [829, 116] width 13 height 13
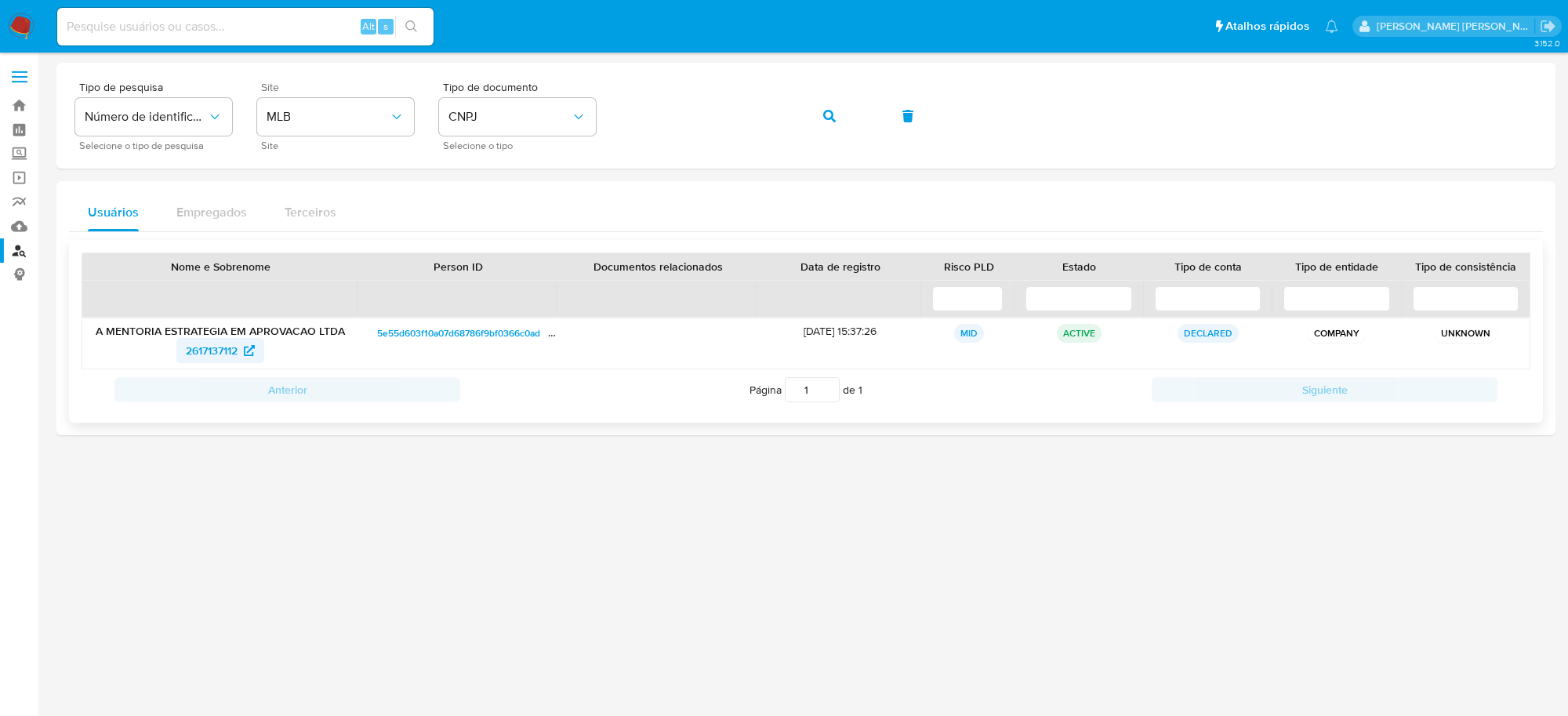
click at [221, 352] on span "2617137112" at bounding box center [211, 351] width 52 height 25
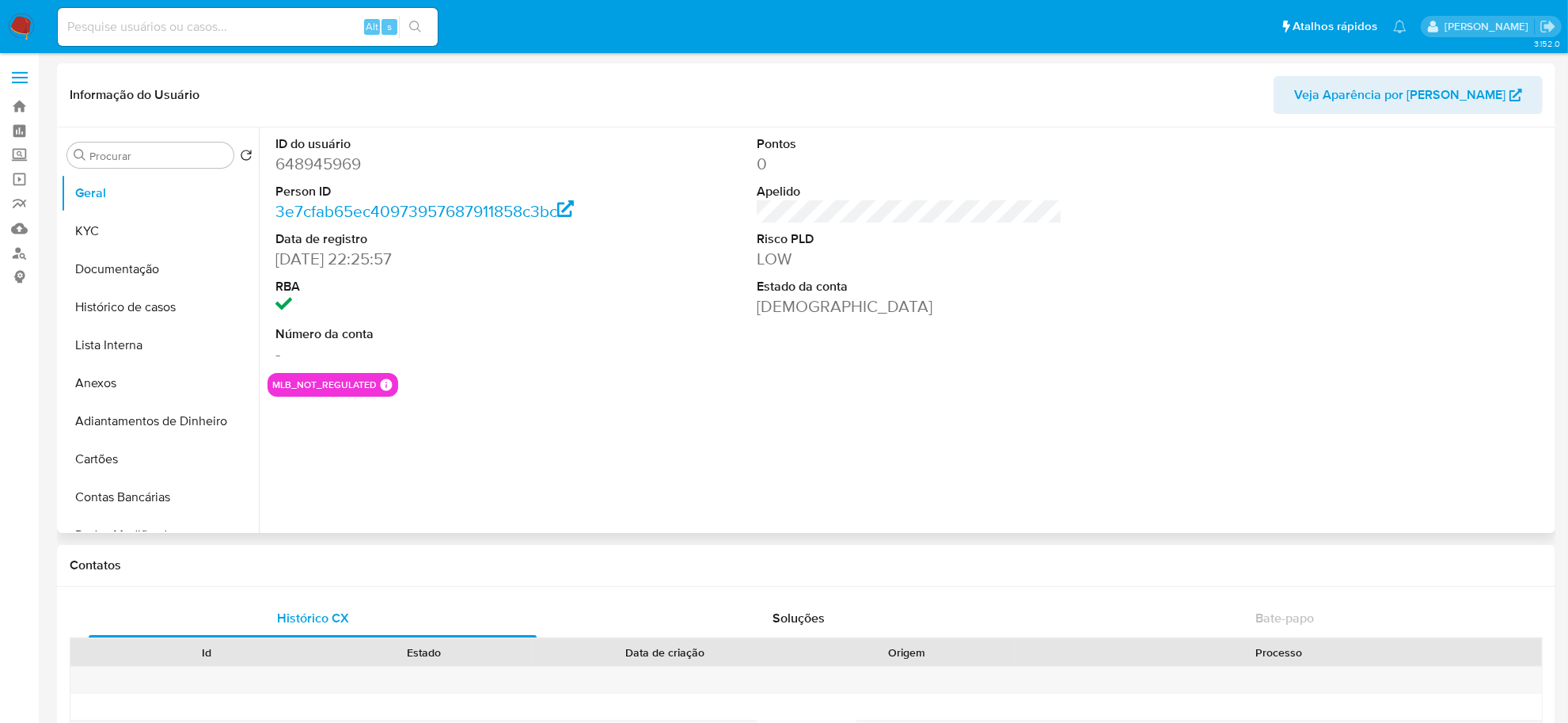
select select "10"
drag, startPoint x: 137, startPoint y: 227, endPoint x: 167, endPoint y: 227, distance: 30.0
click at [137, 227] on button "KYC" at bounding box center [153, 231] width 185 height 38
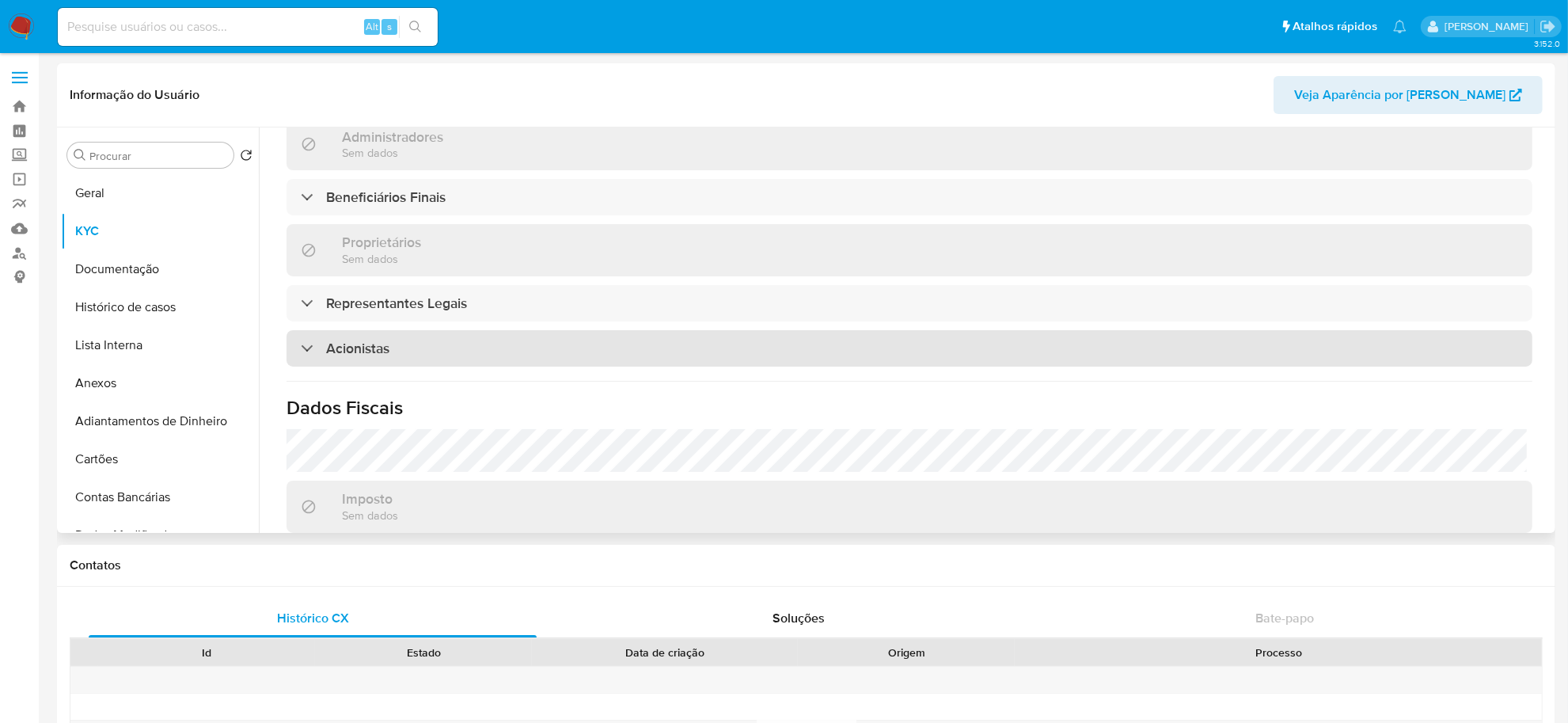
scroll to position [693, 0]
click at [522, 338] on div "Acionistas" at bounding box center [908, 345] width 1246 height 36
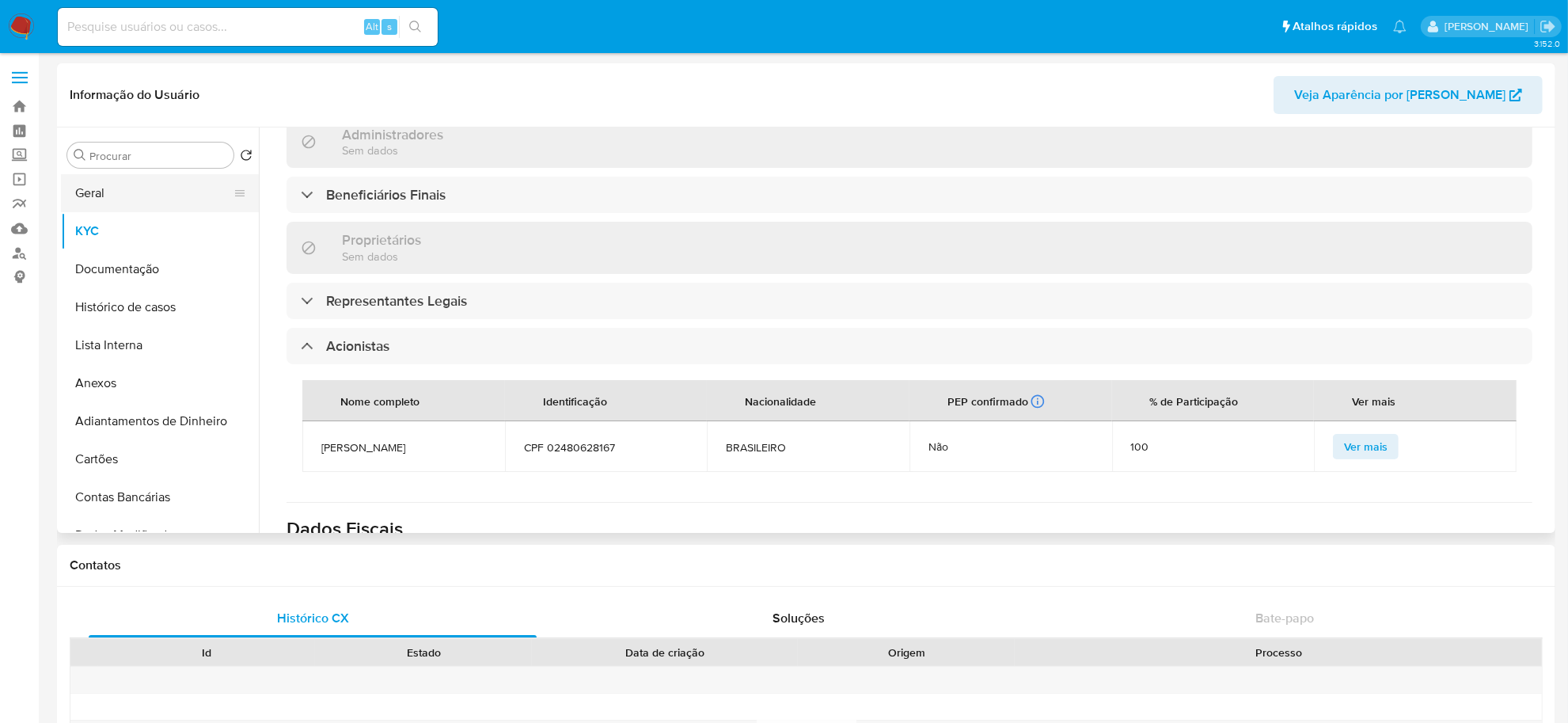
click at [140, 200] on button "Geral" at bounding box center [153, 193] width 185 height 38
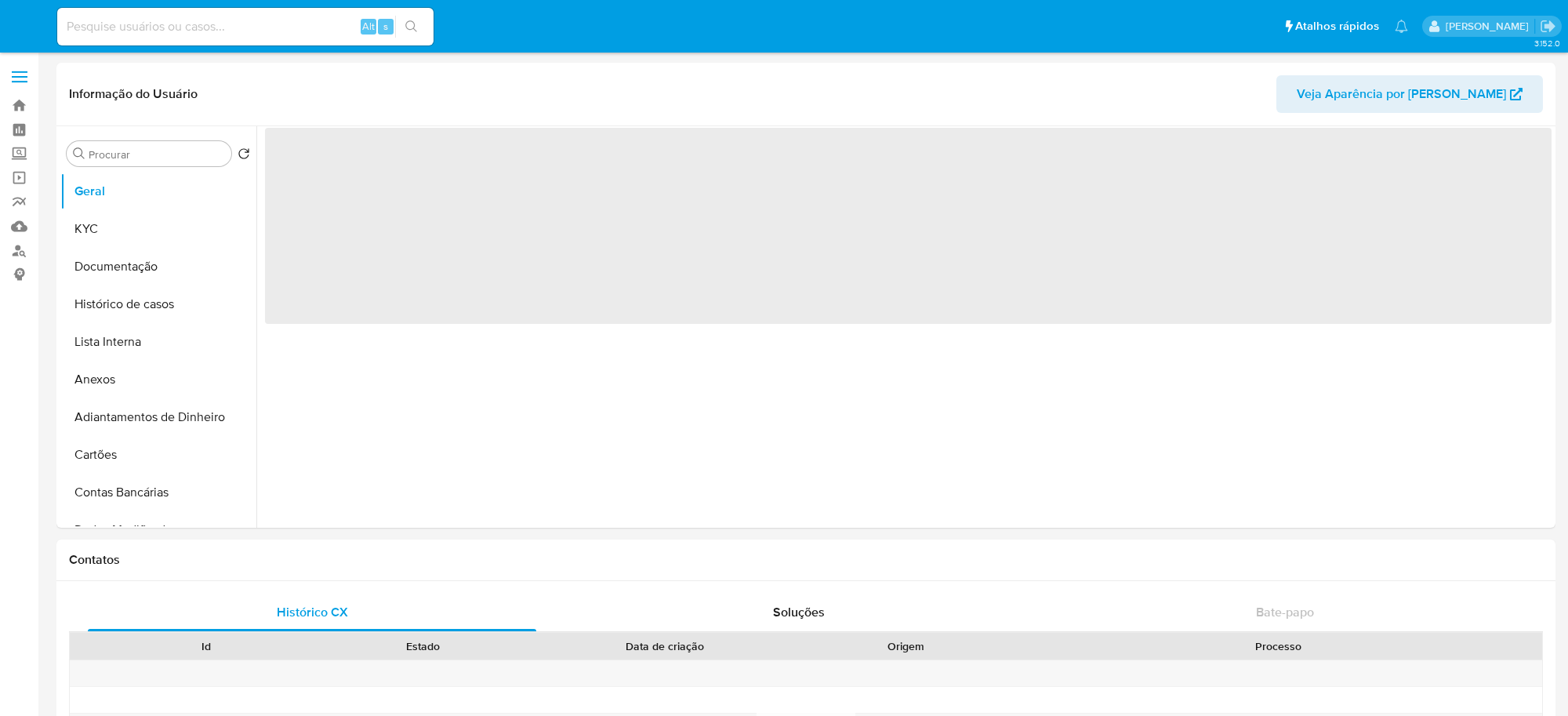
select select "10"
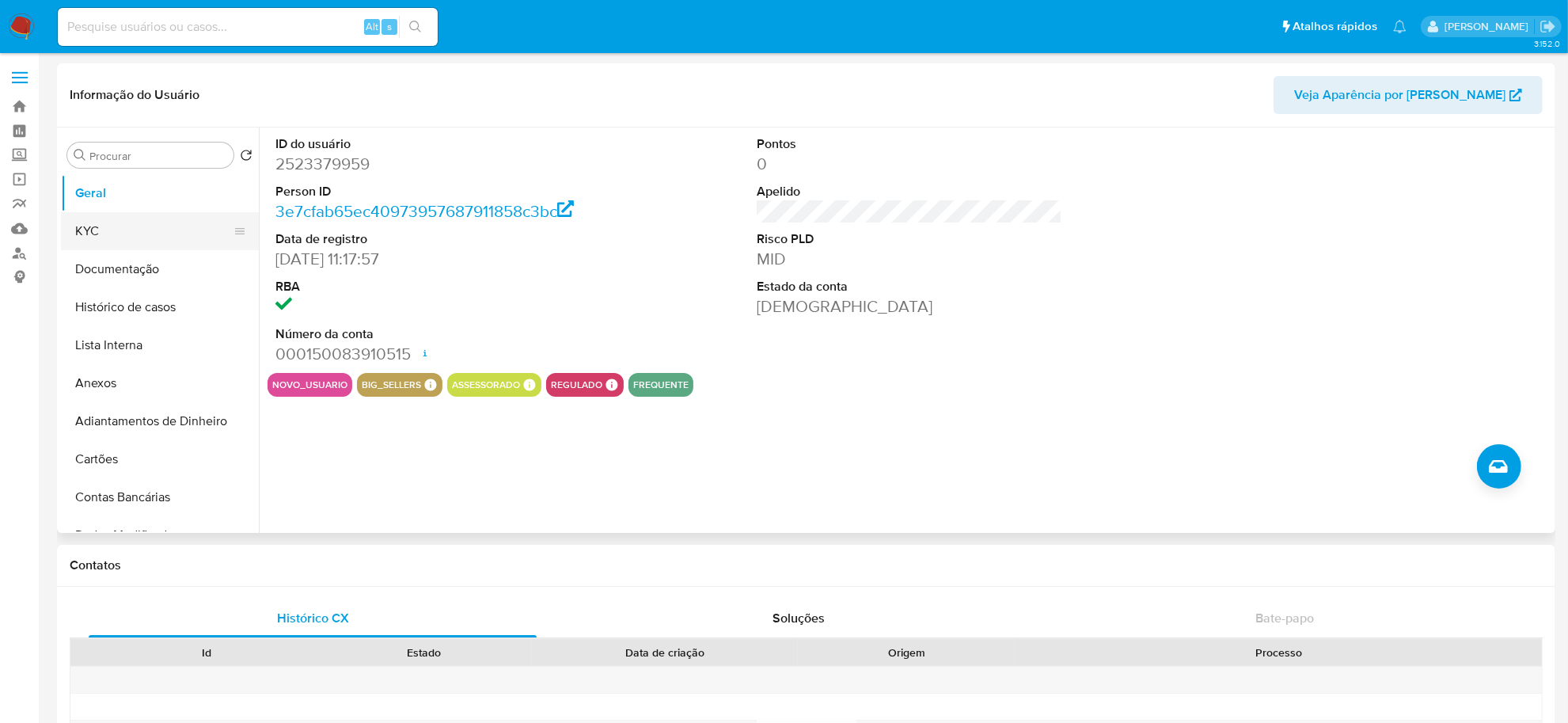
click at [115, 220] on button "KYC" at bounding box center [153, 231] width 185 height 38
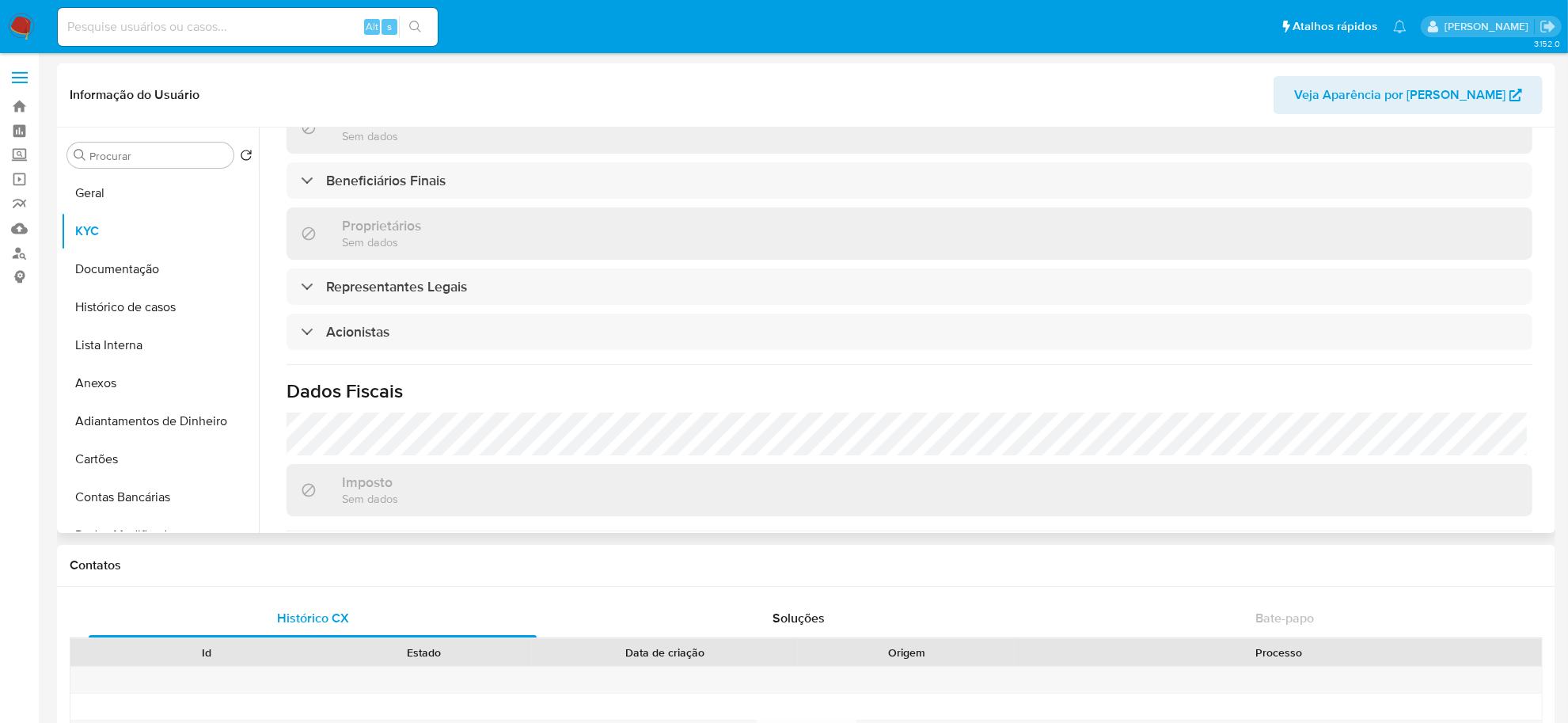
scroll to position [735, 0]
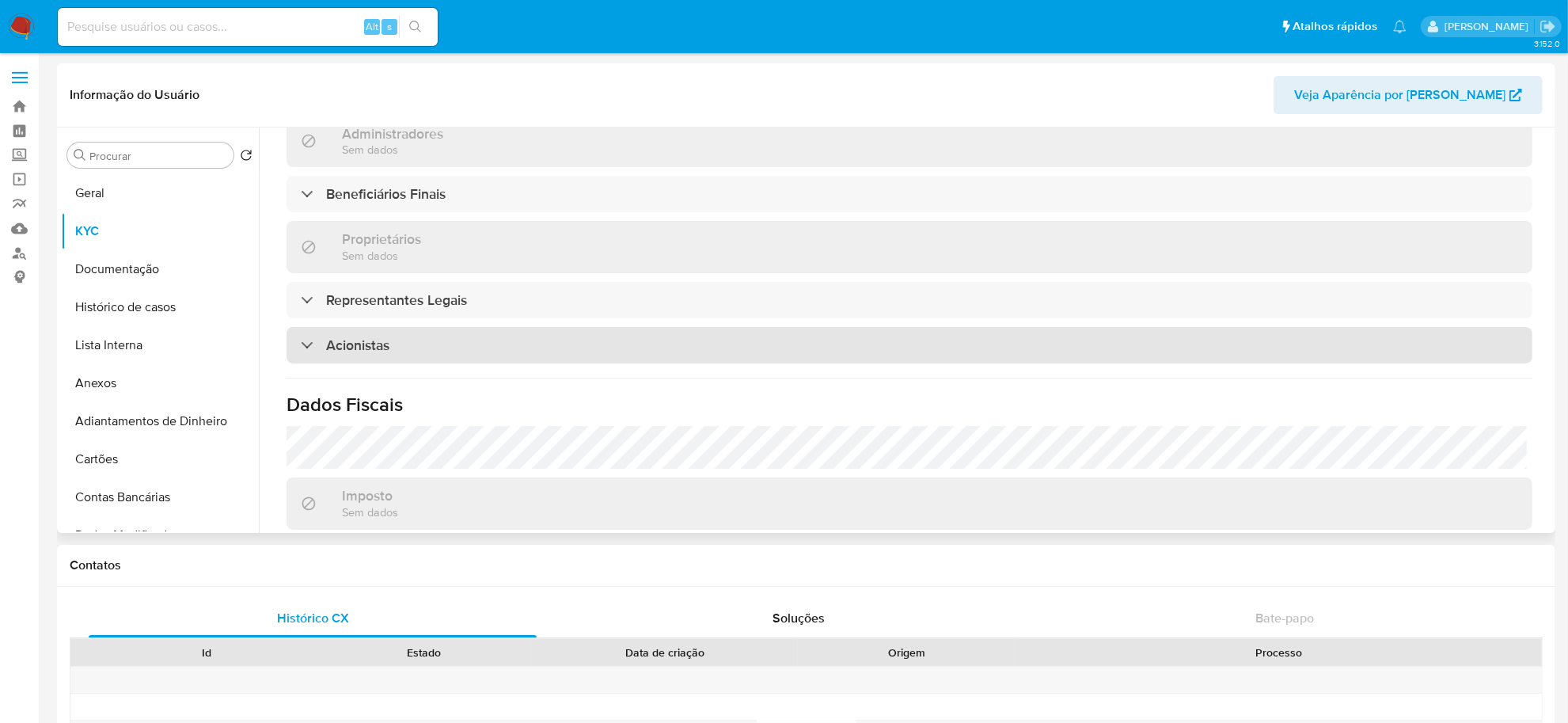
click at [428, 327] on div "Acionistas" at bounding box center [908, 344] width 1246 height 36
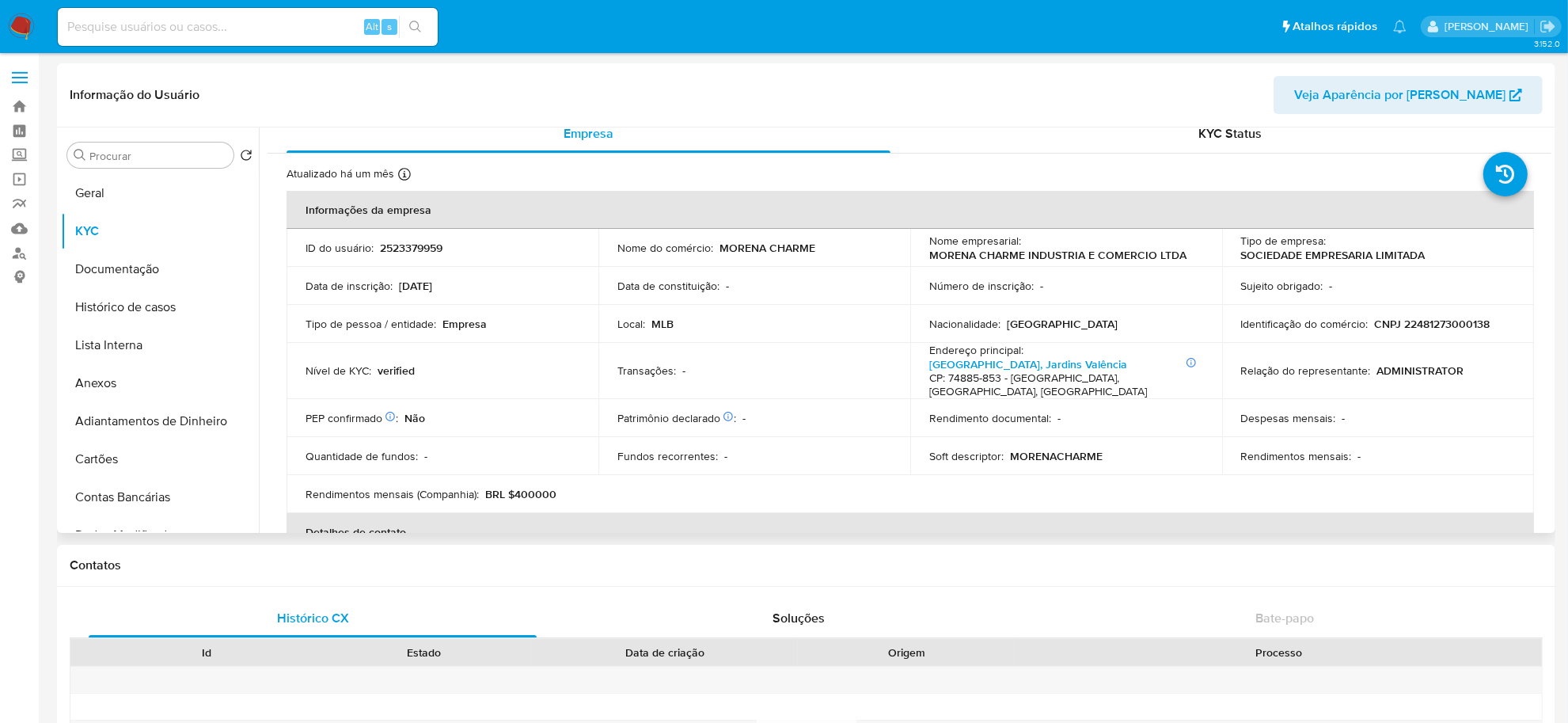
scroll to position [0, 0]
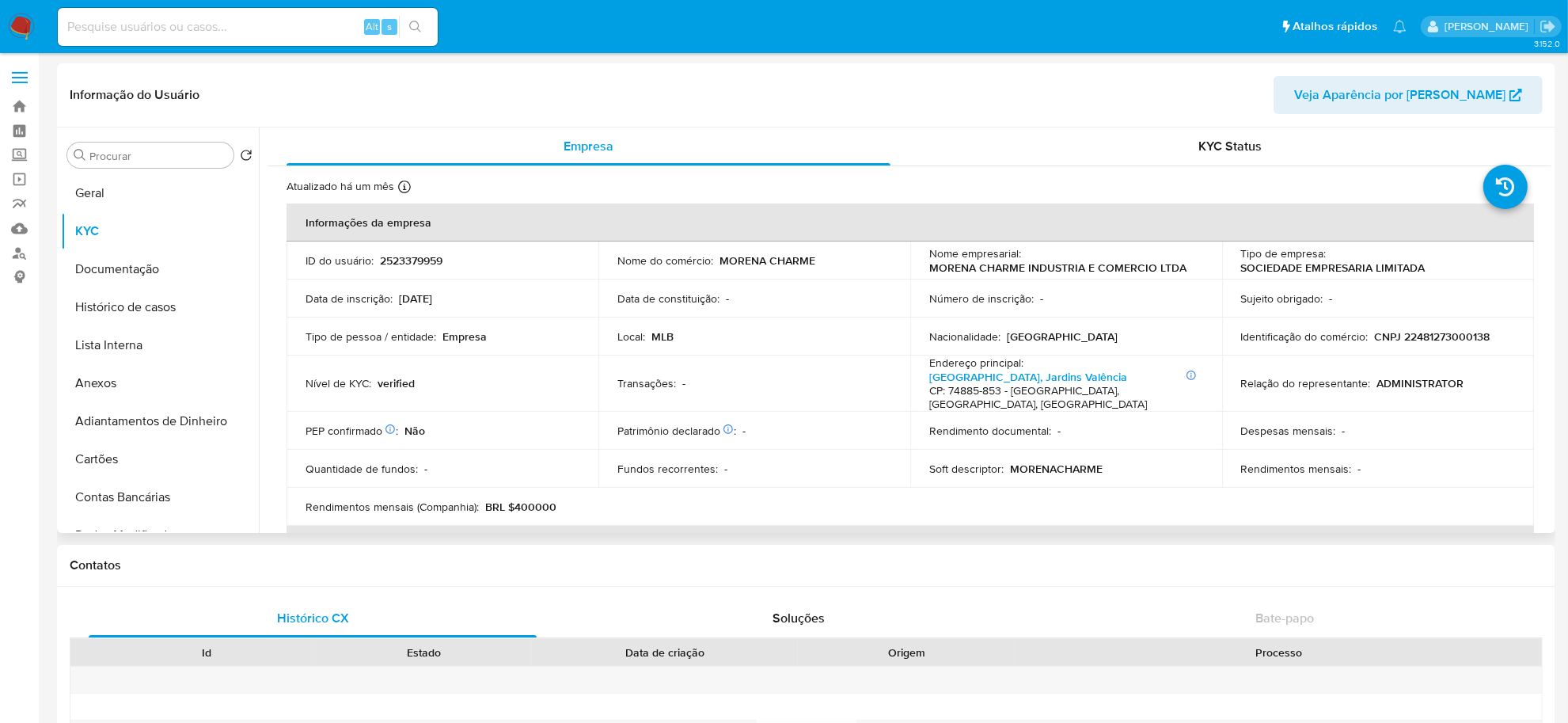
click at [1442, 338] on p "CNPJ 22481273000138" at bounding box center [1432, 336] width 116 height 14
copy p "22481273000138"
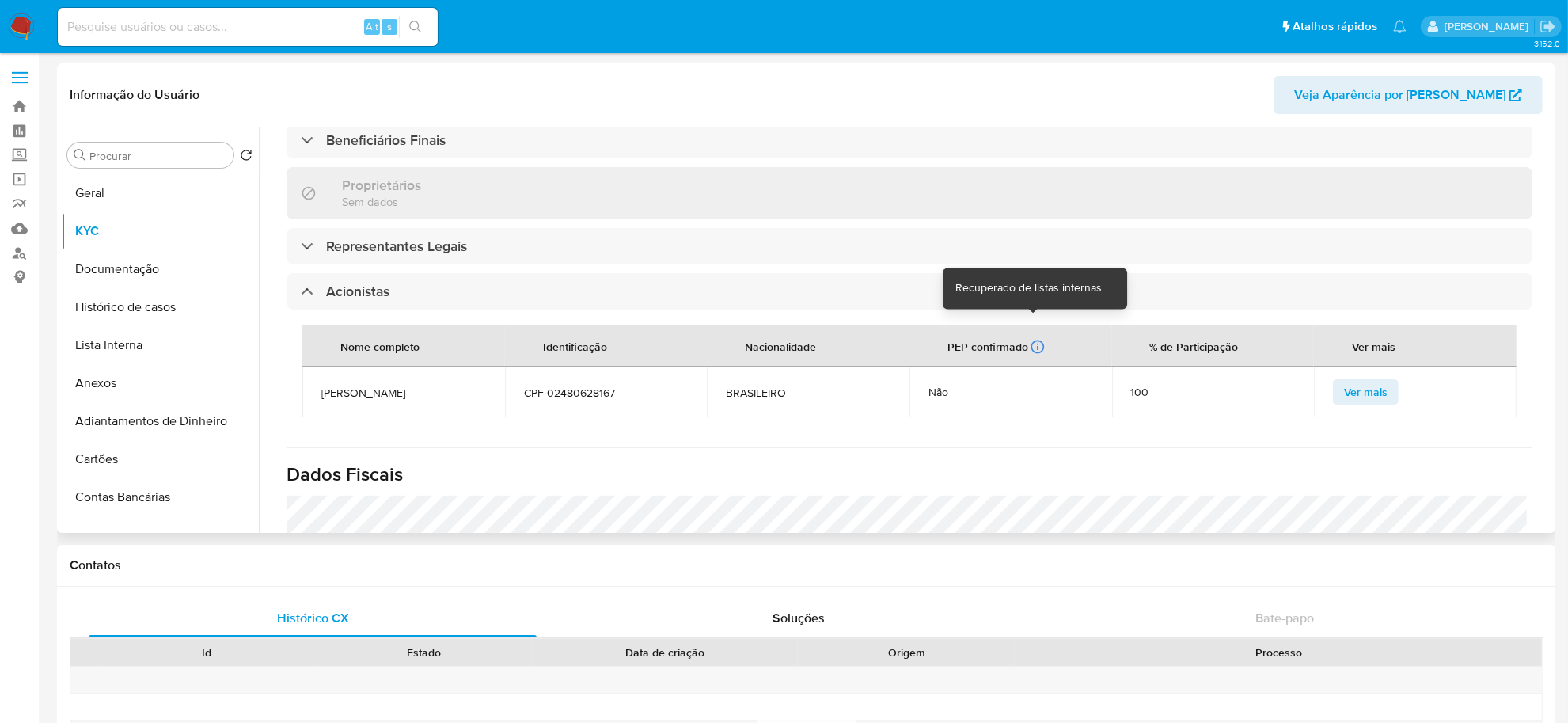
scroll to position [792, 0]
click at [424, 383] on span "[PERSON_NAME]" at bounding box center [403, 390] width 164 height 14
copy span "[PERSON_NAME]"
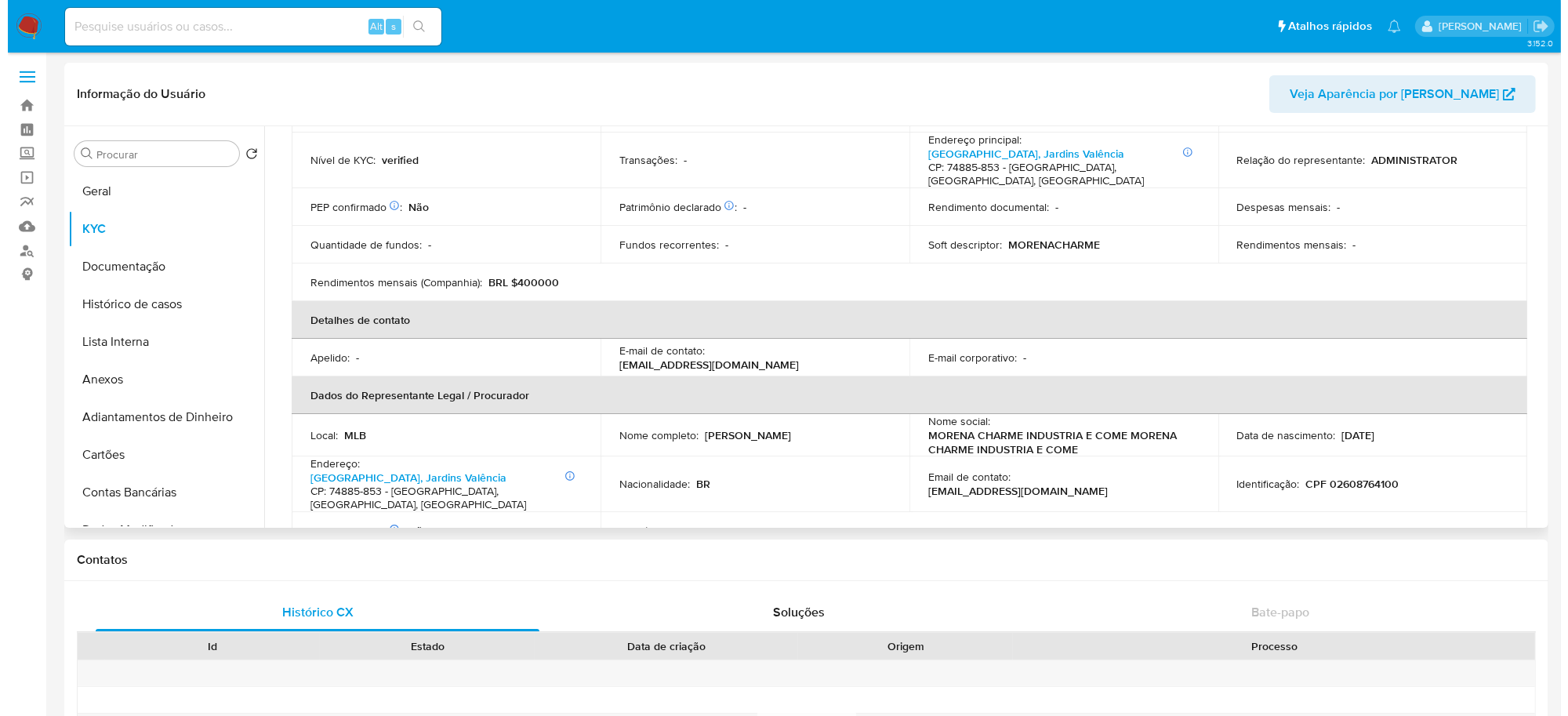
scroll to position [0, 0]
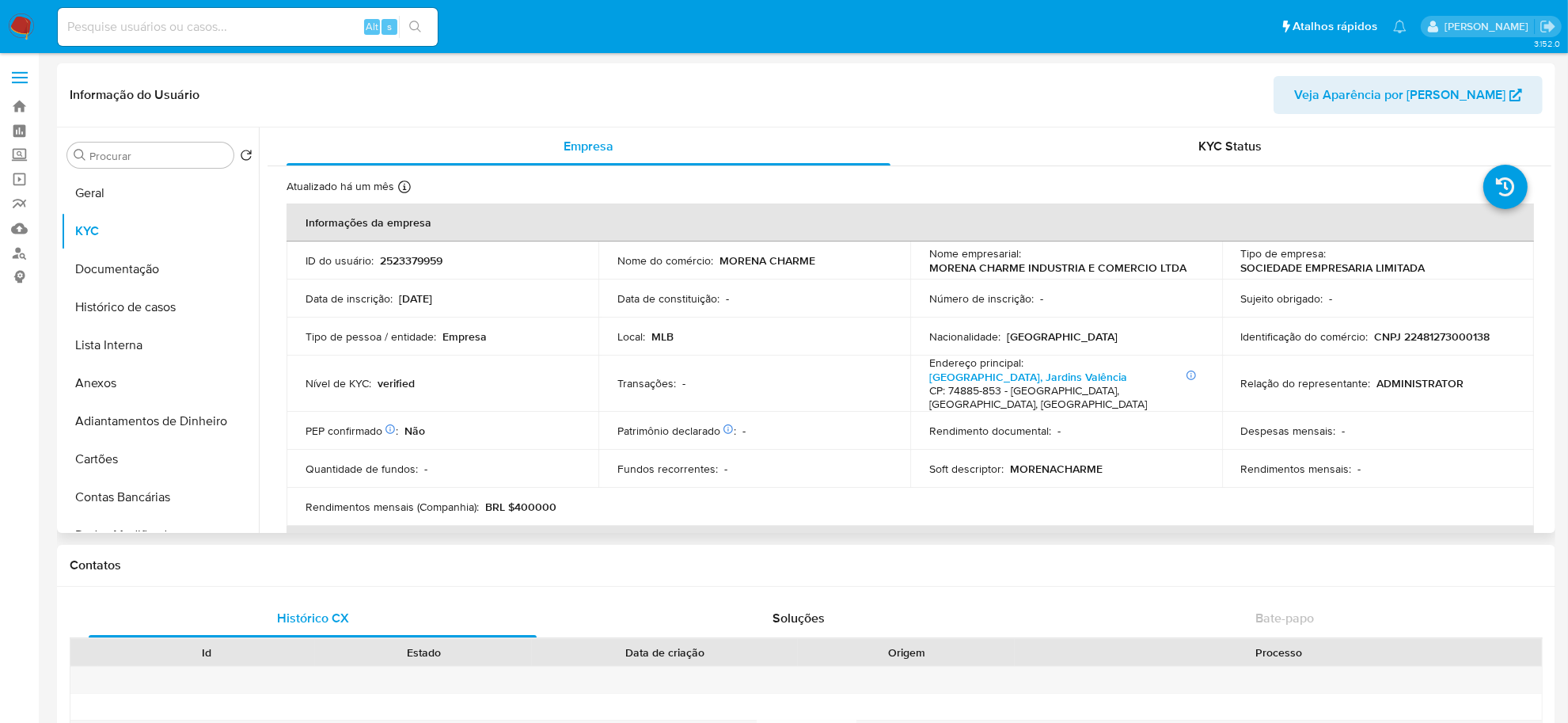
click at [1428, 346] on td "Identificação do comércio : CNPJ 22481273000138" at bounding box center [1377, 336] width 312 height 38
click at [1437, 334] on p "CNPJ 22481273000138" at bounding box center [1432, 336] width 116 height 14
copy p "22481273000138"
click at [136, 196] on button "Geral" at bounding box center [153, 193] width 185 height 38
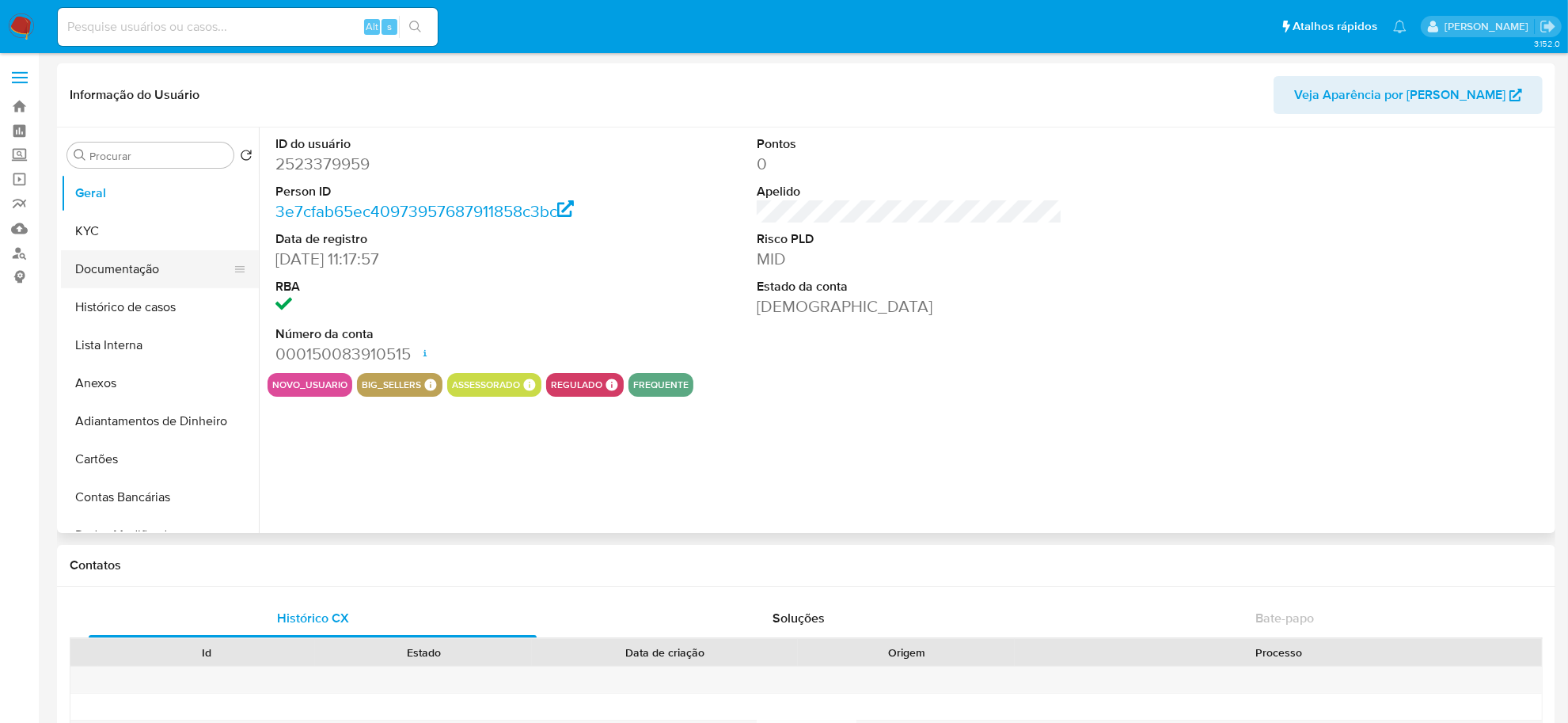
click at [164, 264] on button "Documentação" at bounding box center [153, 269] width 185 height 38
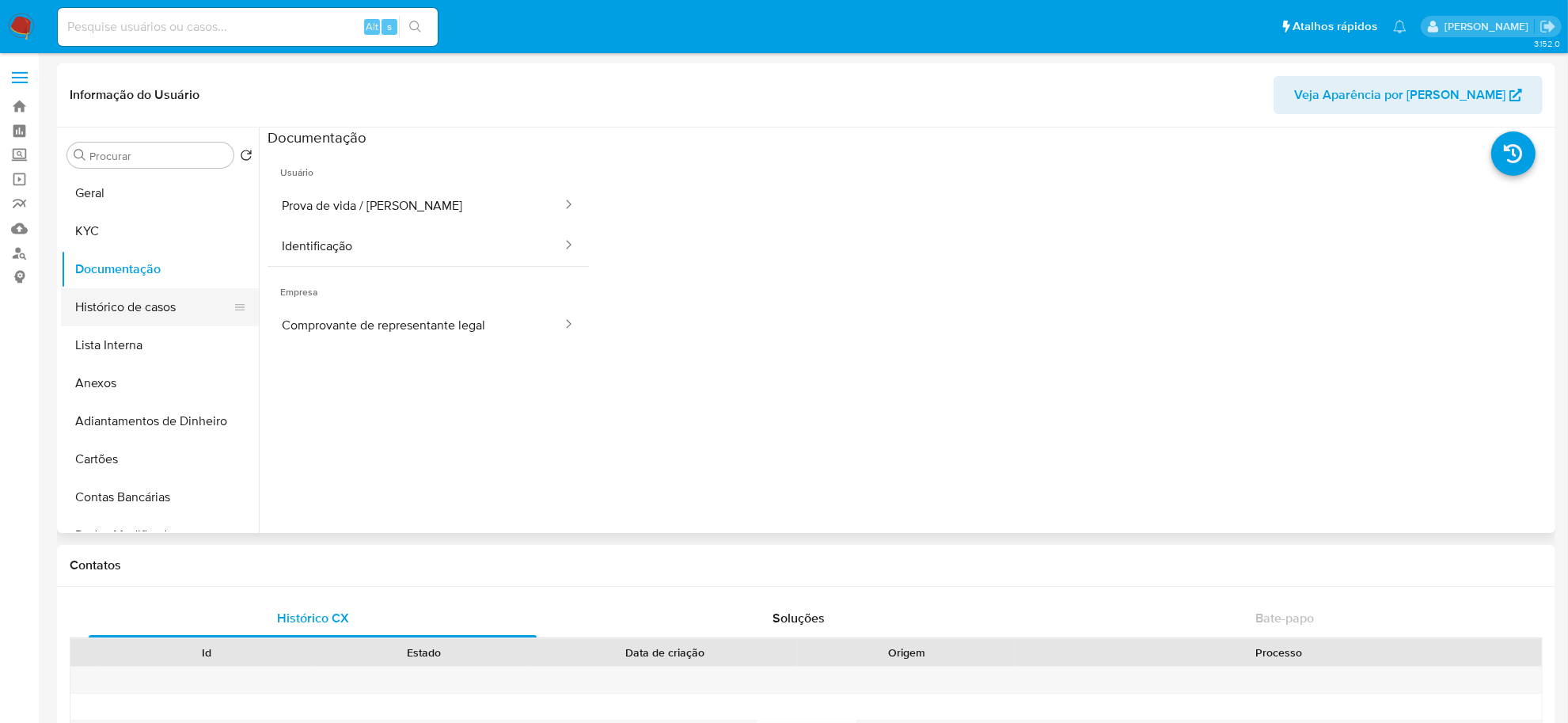
click at [173, 314] on button "Histórico de casos" at bounding box center [153, 307] width 185 height 38
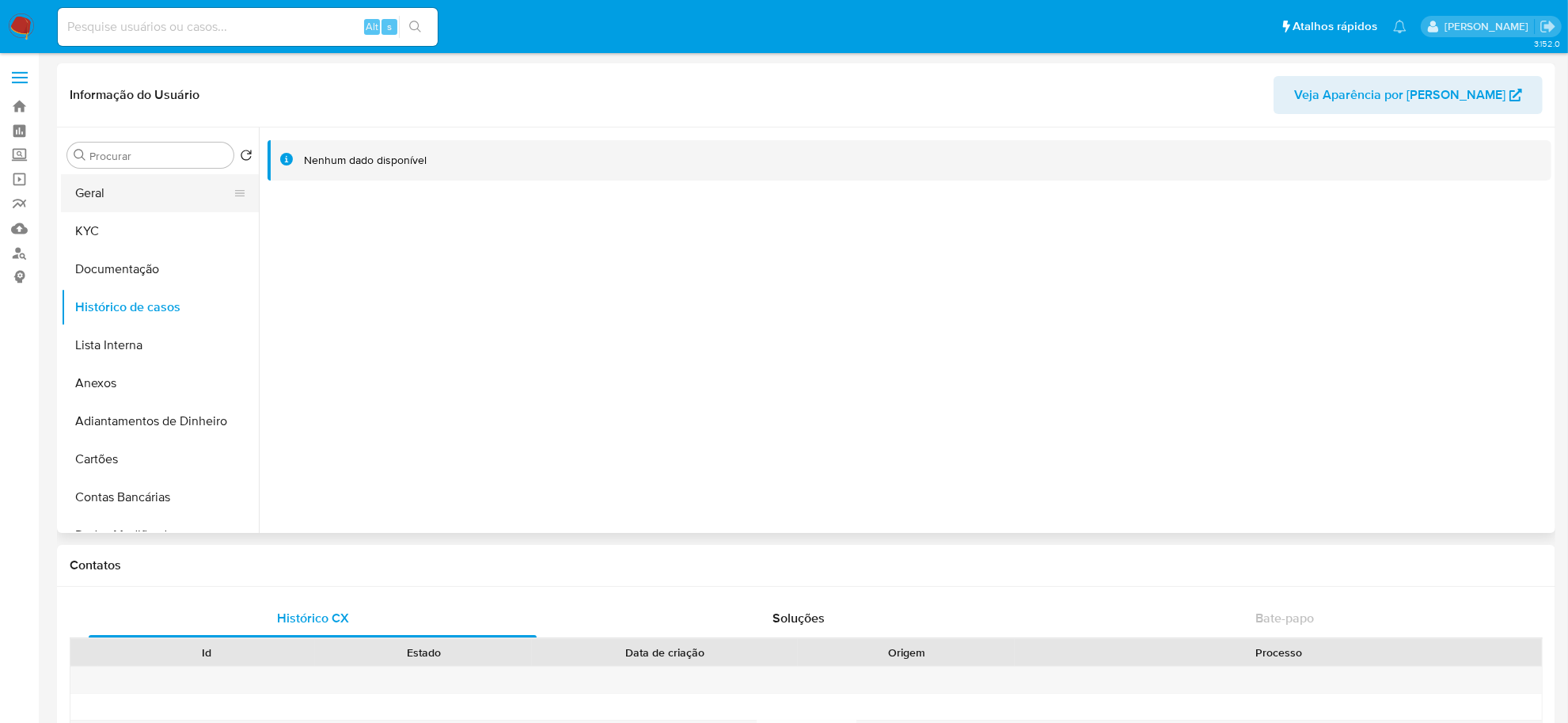
click at [135, 196] on button "Geral" at bounding box center [153, 193] width 185 height 38
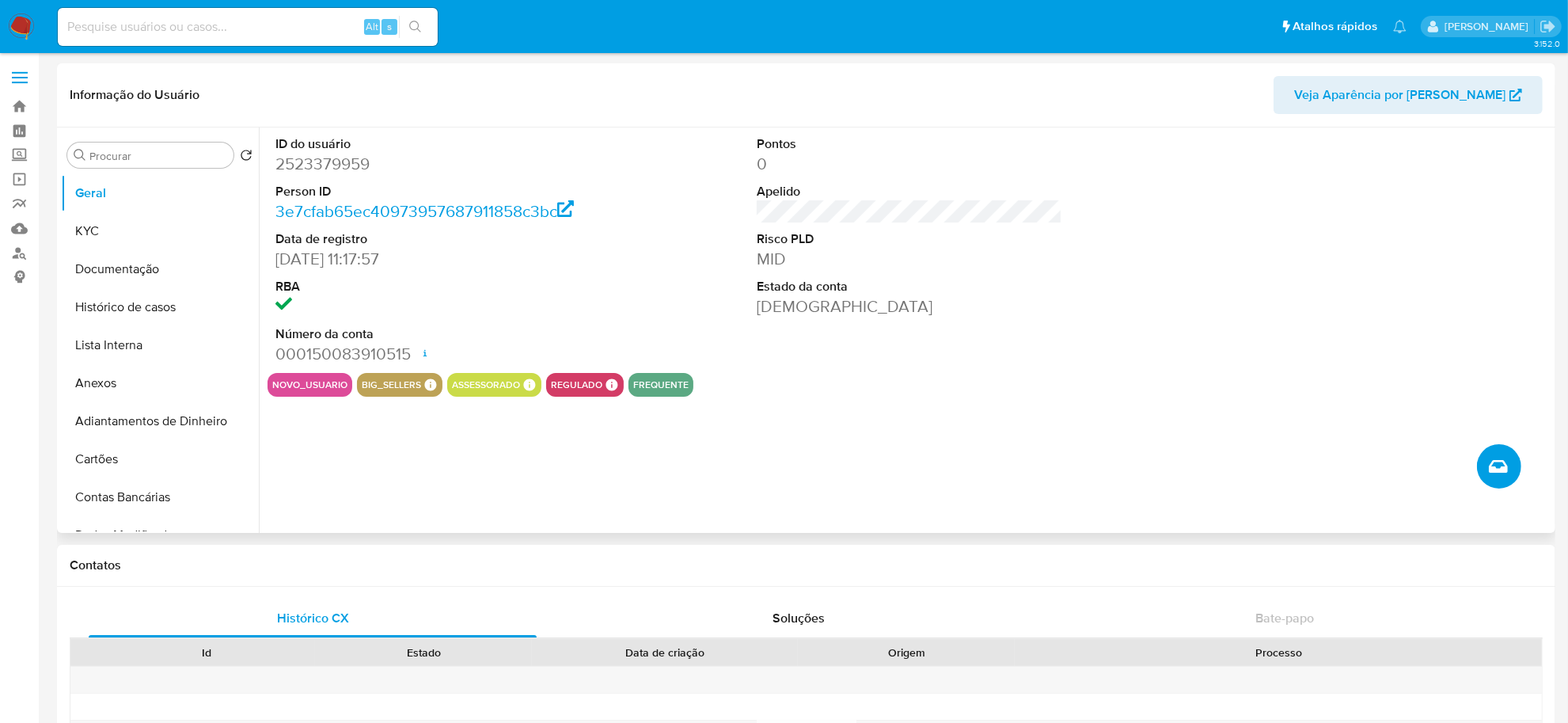
click at [1504, 465] on icon "Criar caso manual" at bounding box center [1497, 466] width 19 height 13
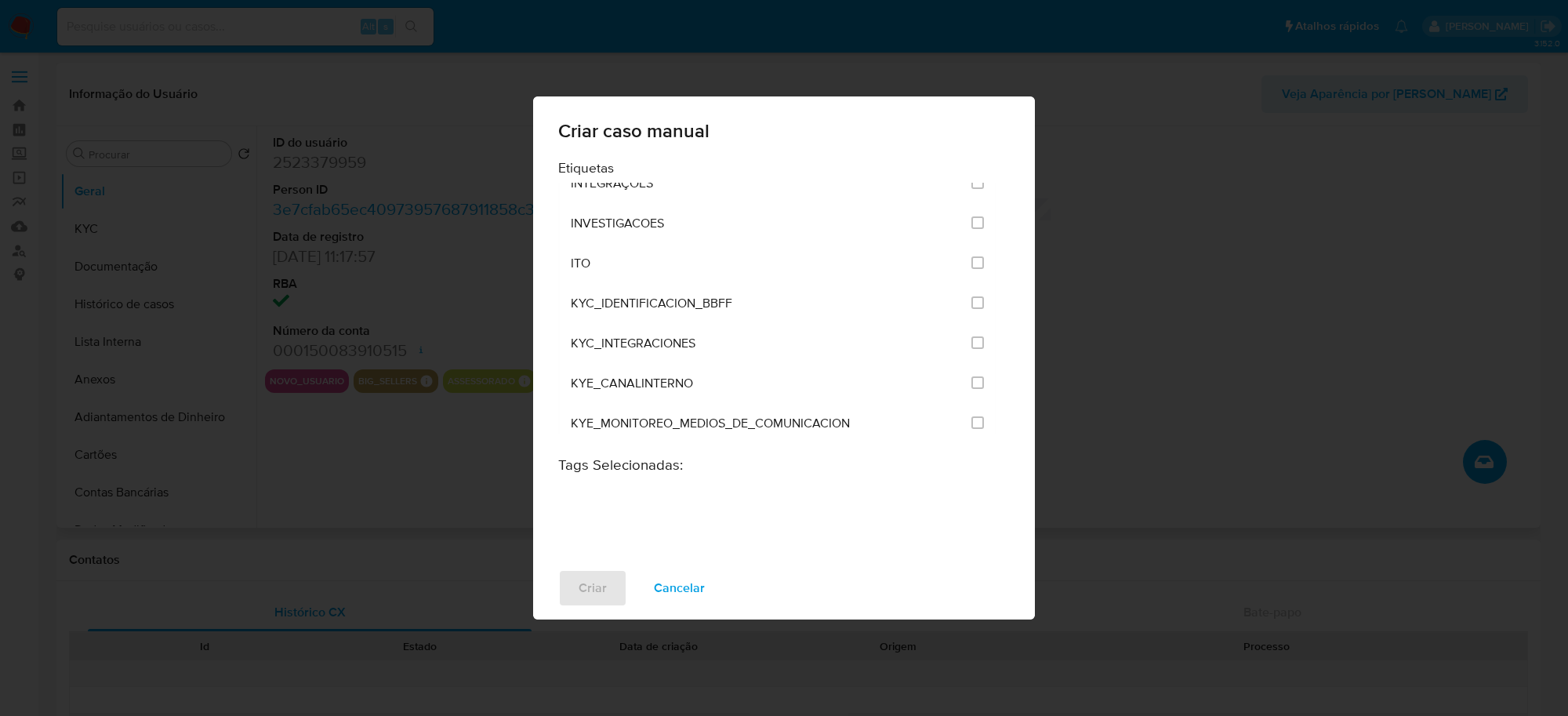
scroll to position [1274, 0]
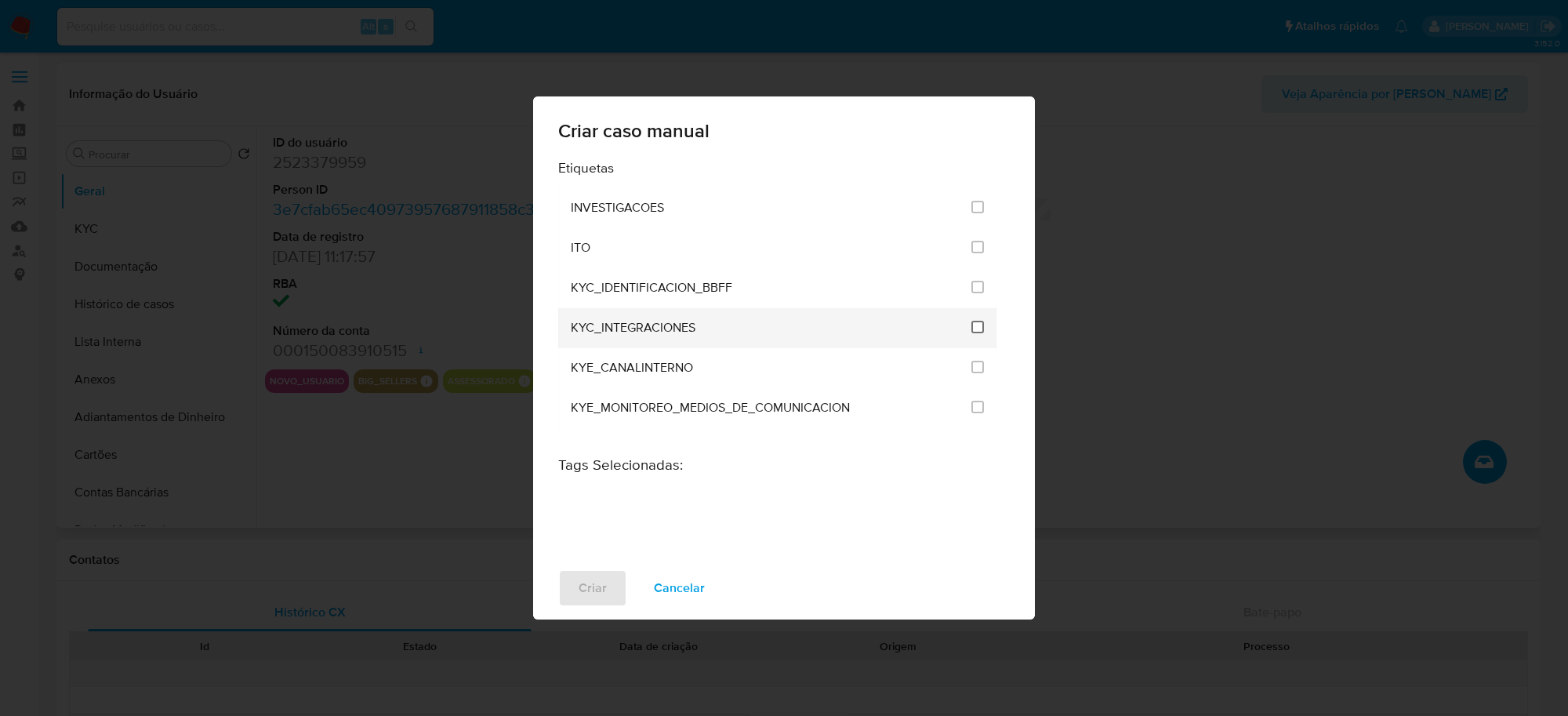
click at [972, 330] on input "2093" at bounding box center [977, 326] width 13 height 13
checkbox input "true"
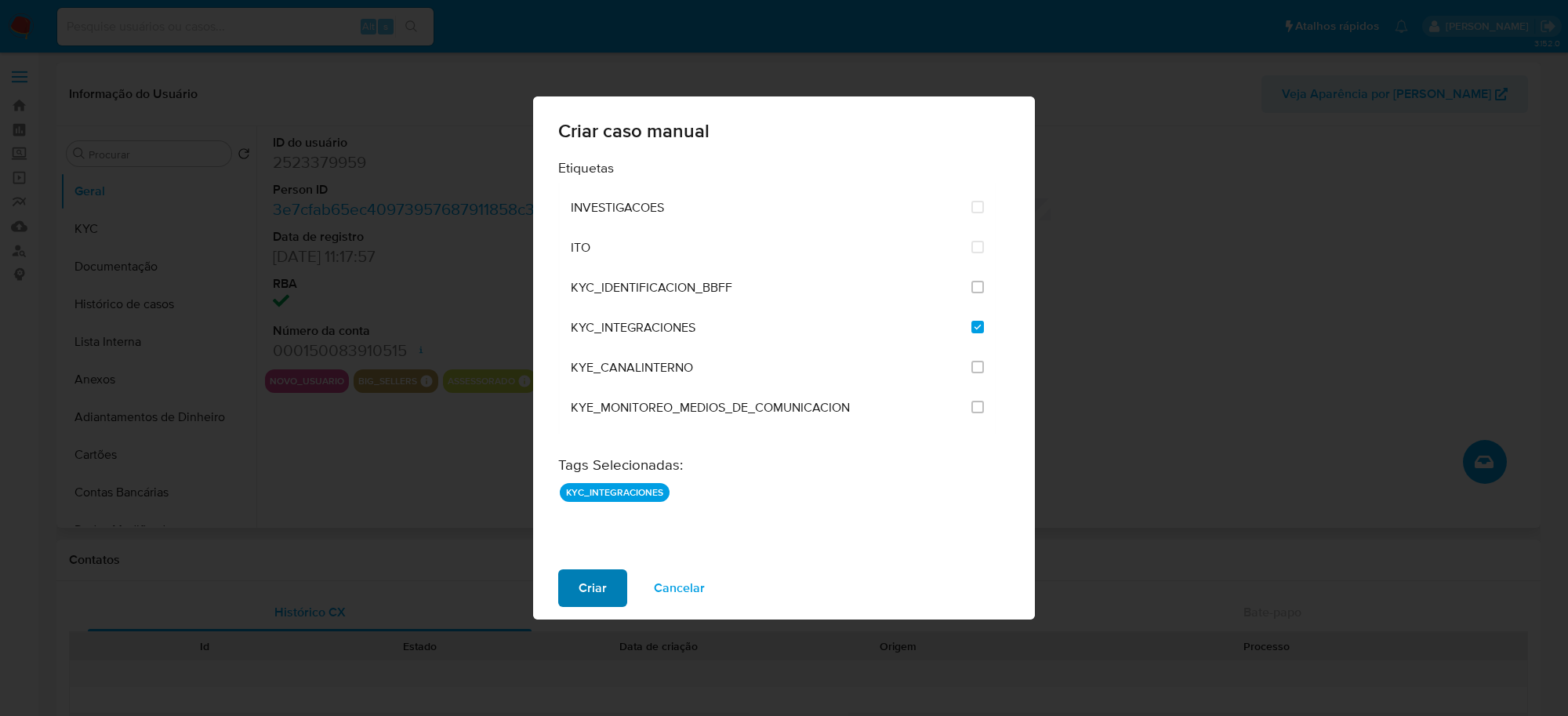
click at [596, 592] on span "Criar" at bounding box center [592, 587] width 28 height 34
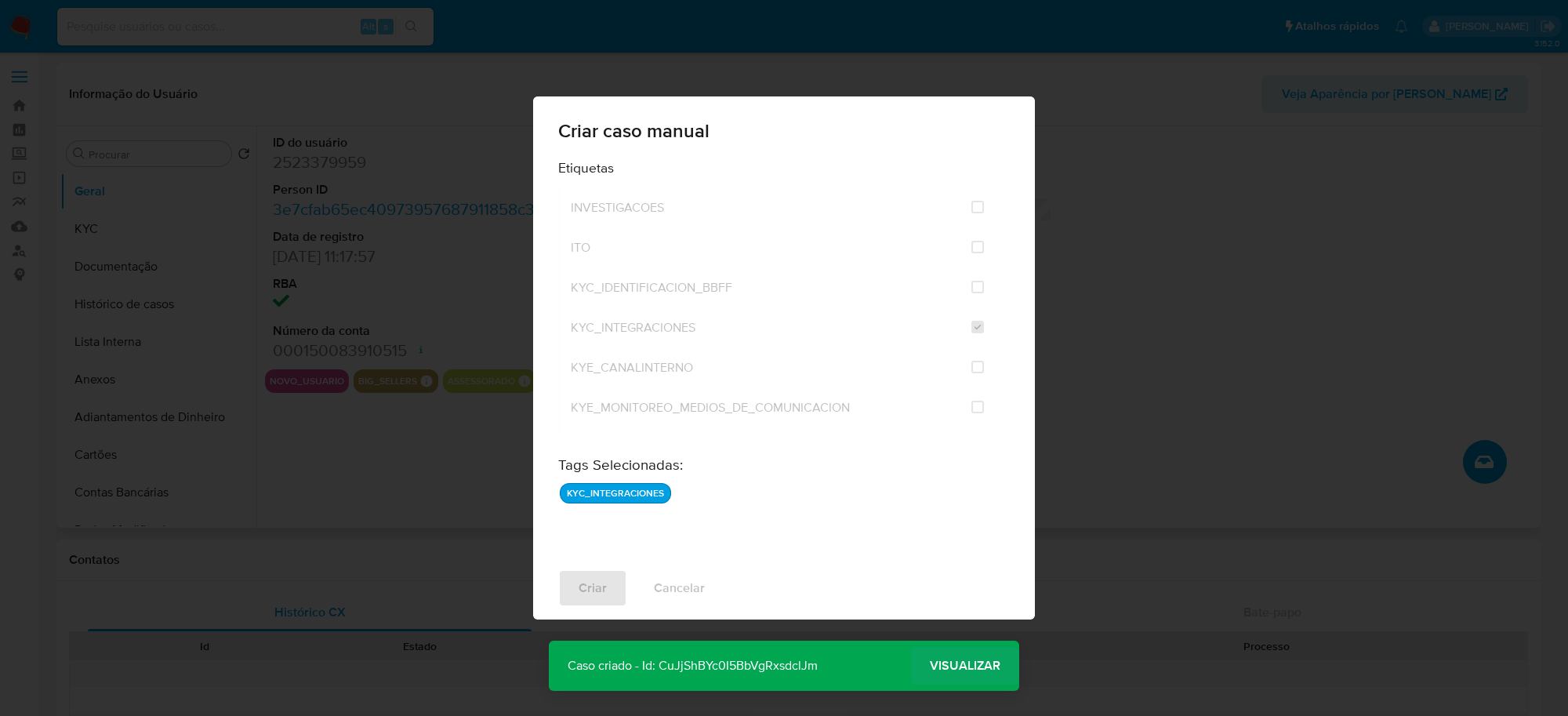
click at [978, 666] on span "Visualizar" at bounding box center [965, 666] width 70 height 0
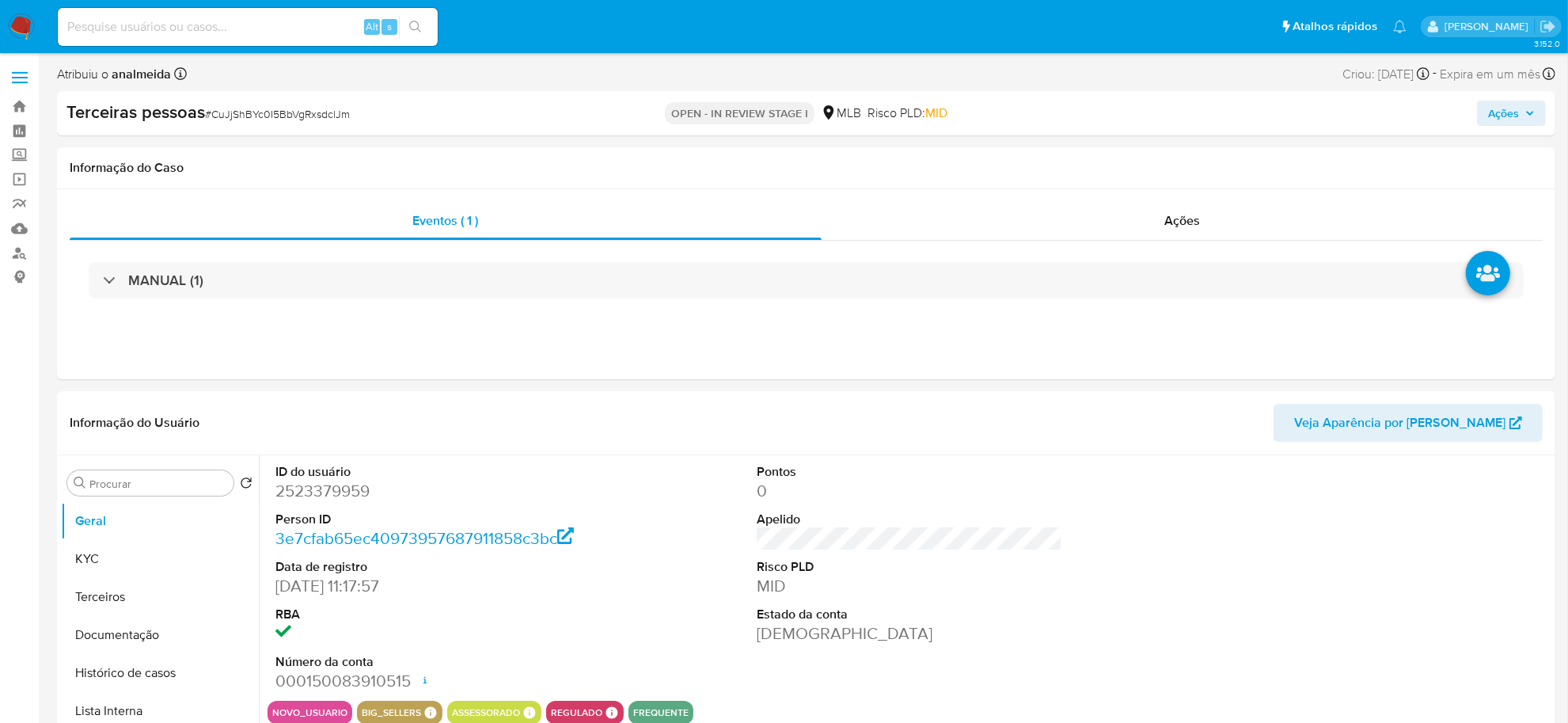
select select "10"
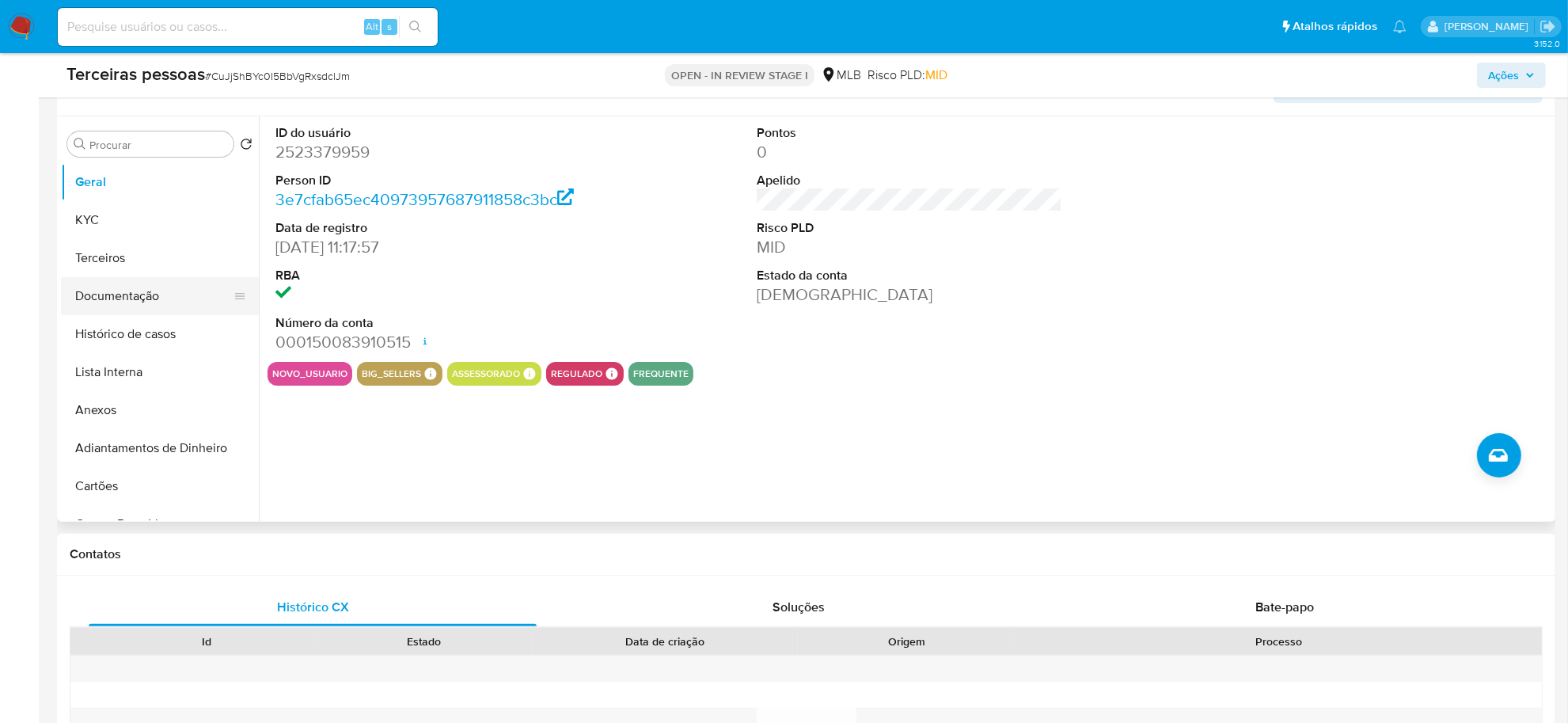
scroll to position [297, 0]
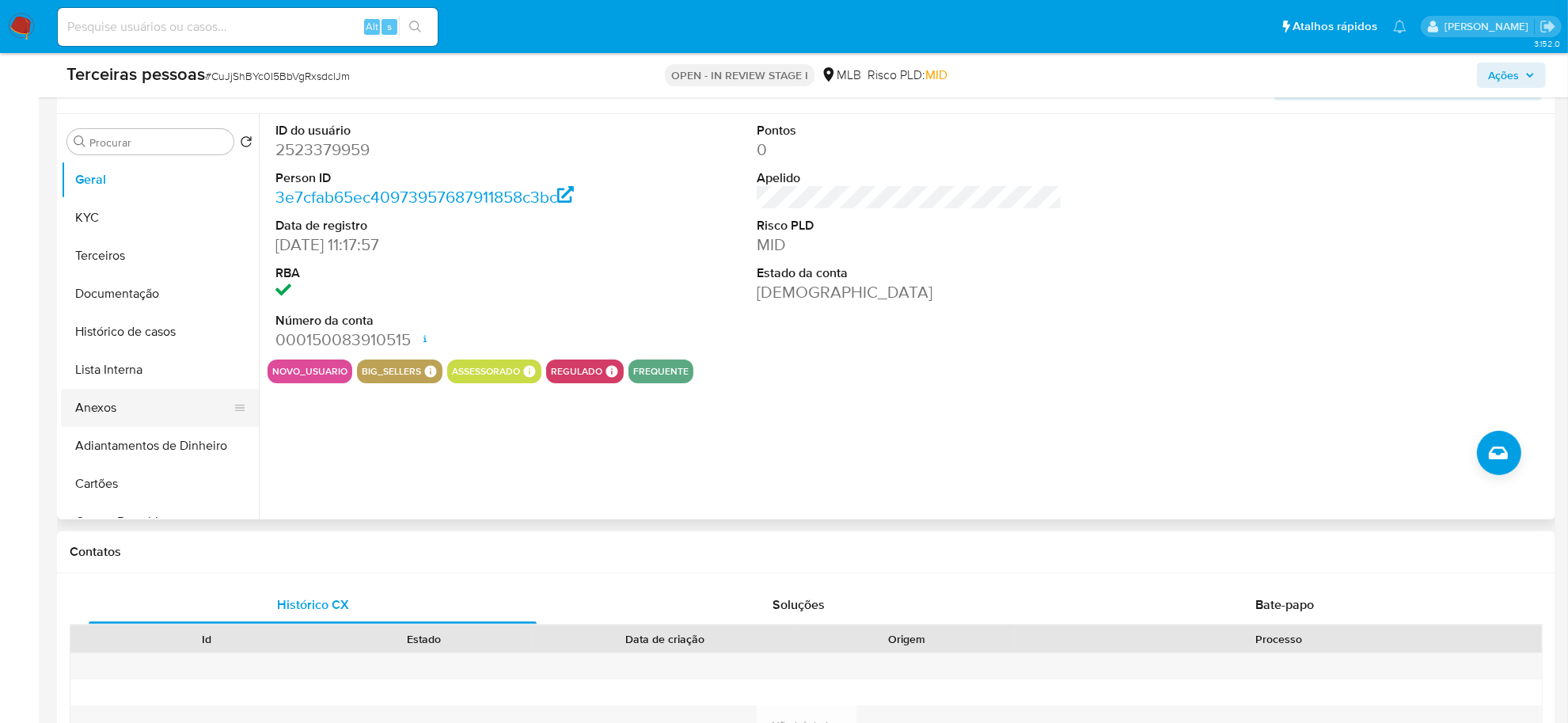
click at [109, 398] on button "Anexos" at bounding box center [153, 407] width 185 height 38
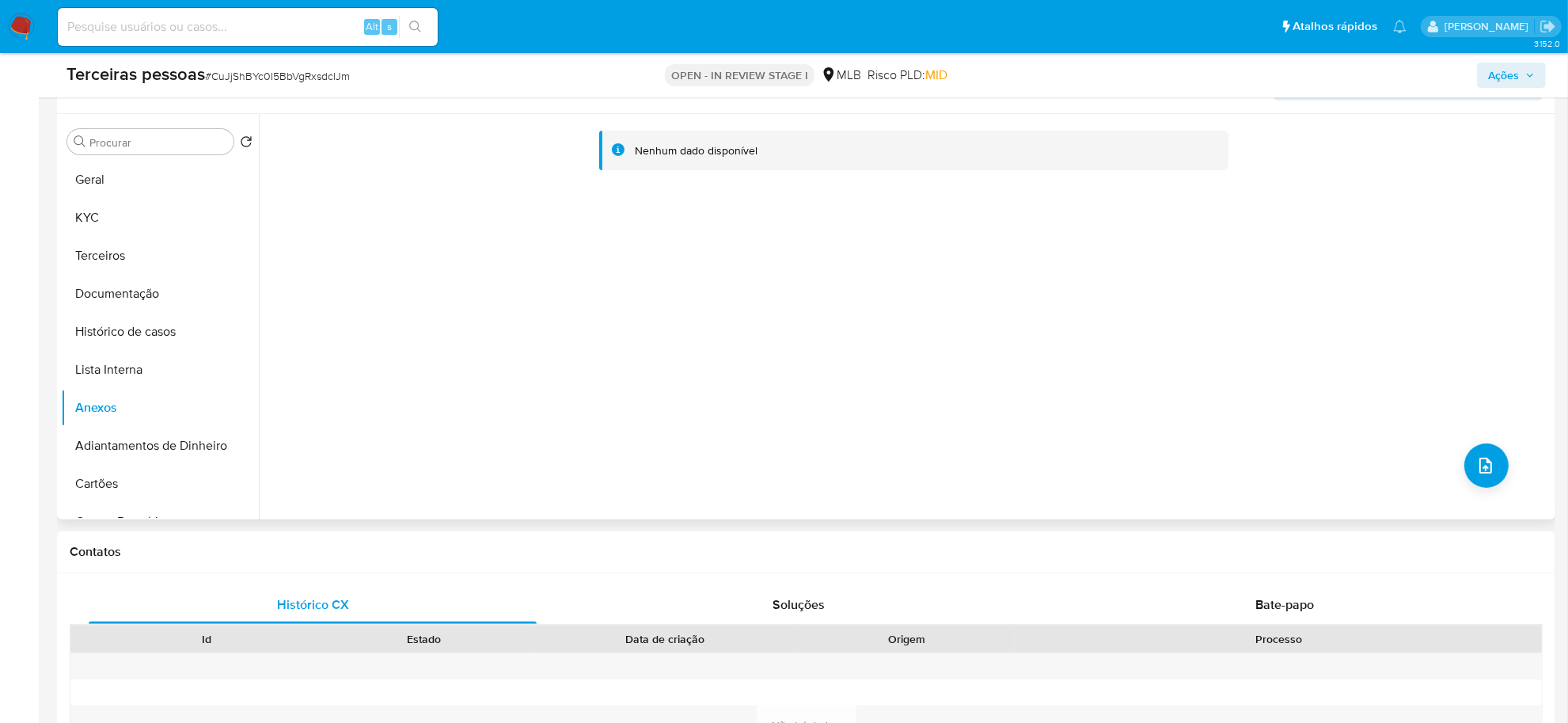
click at [705, 400] on div "Nenhum dado disponível" at bounding box center [904, 317] width 1293 height 405
drag, startPoint x: 1320, startPoint y: 329, endPoint x: 1166, endPoint y: 364, distance: 157.9
click at [1313, 331] on div "Nenhum dado disponível" at bounding box center [904, 317] width 1293 height 405
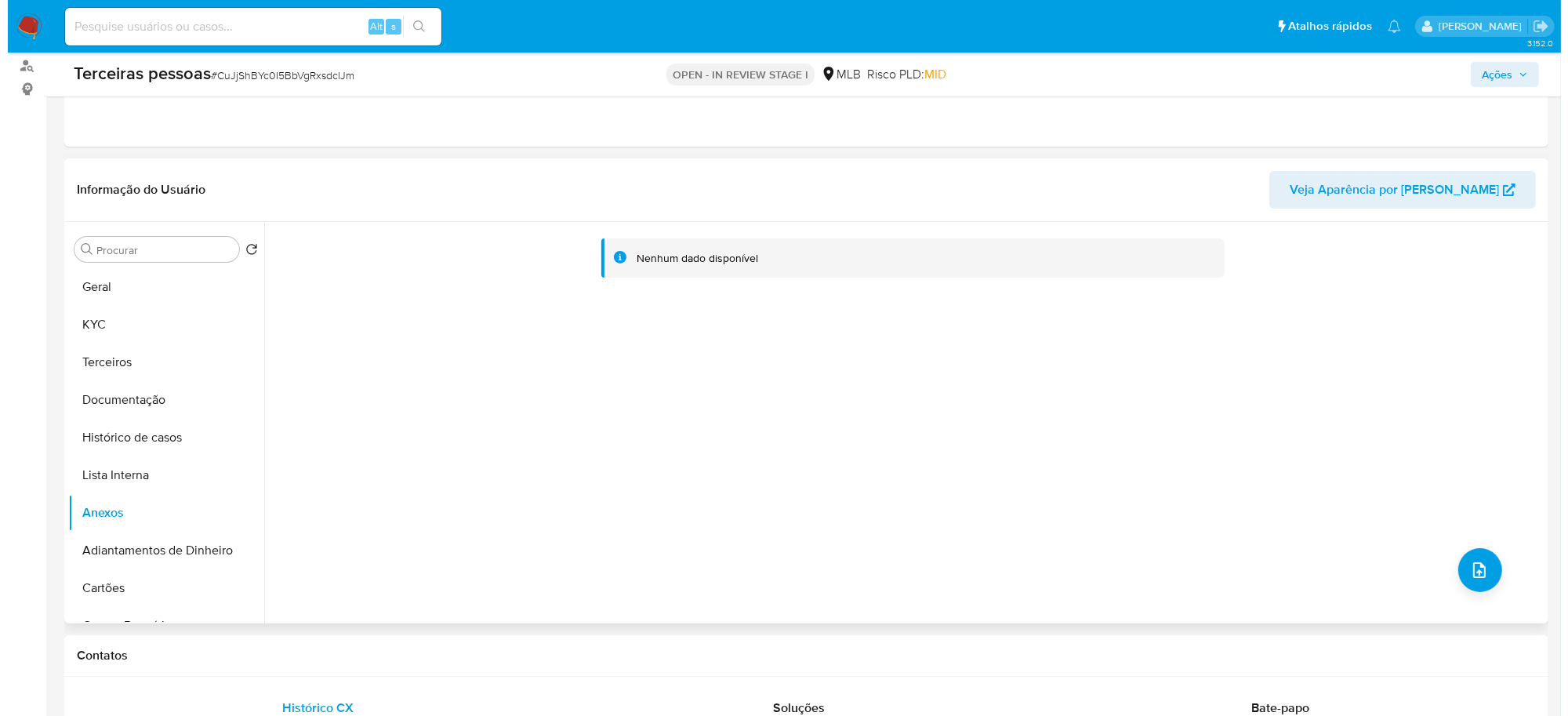
scroll to position [98, 0]
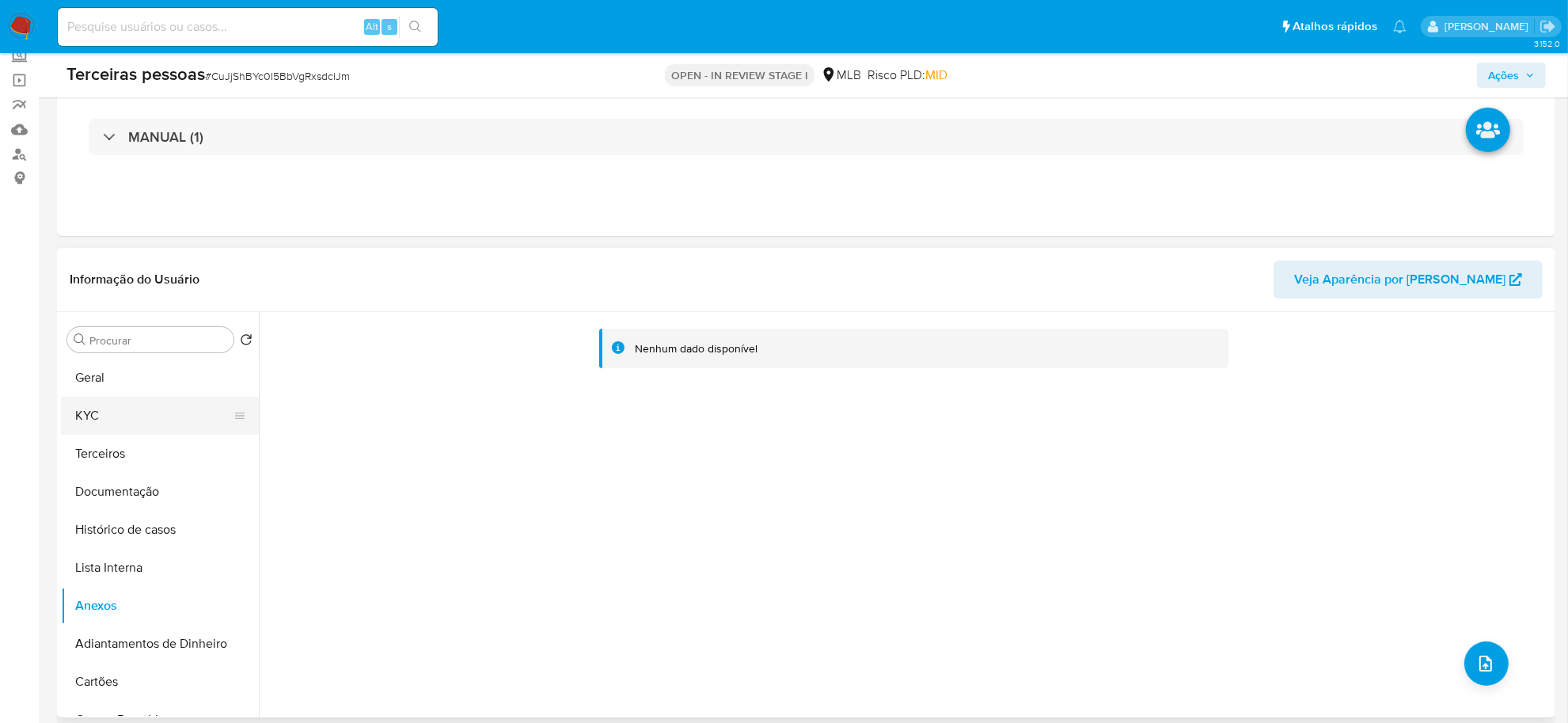
click at [116, 412] on button "KYC" at bounding box center [153, 415] width 185 height 38
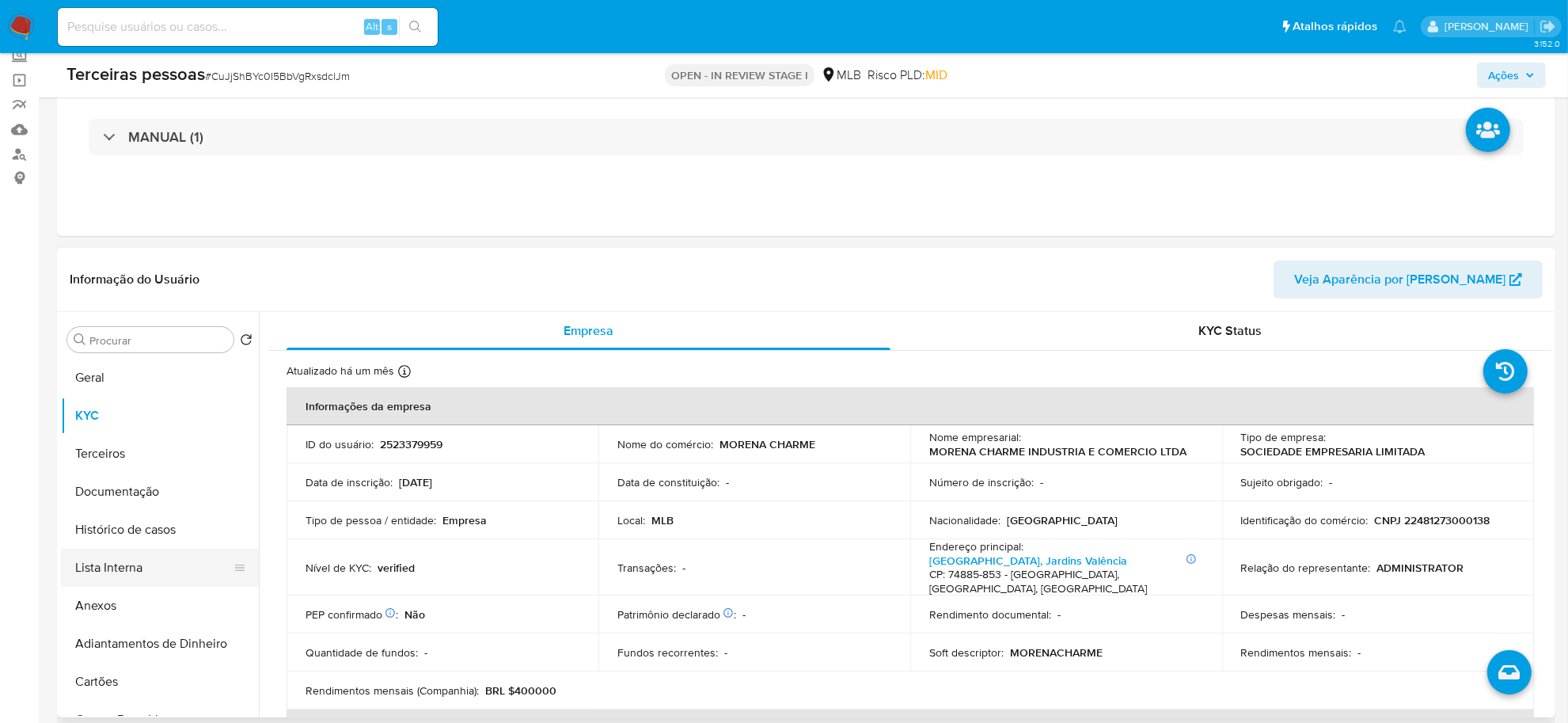
click at [133, 563] on button "Lista Interna" at bounding box center [153, 568] width 185 height 38
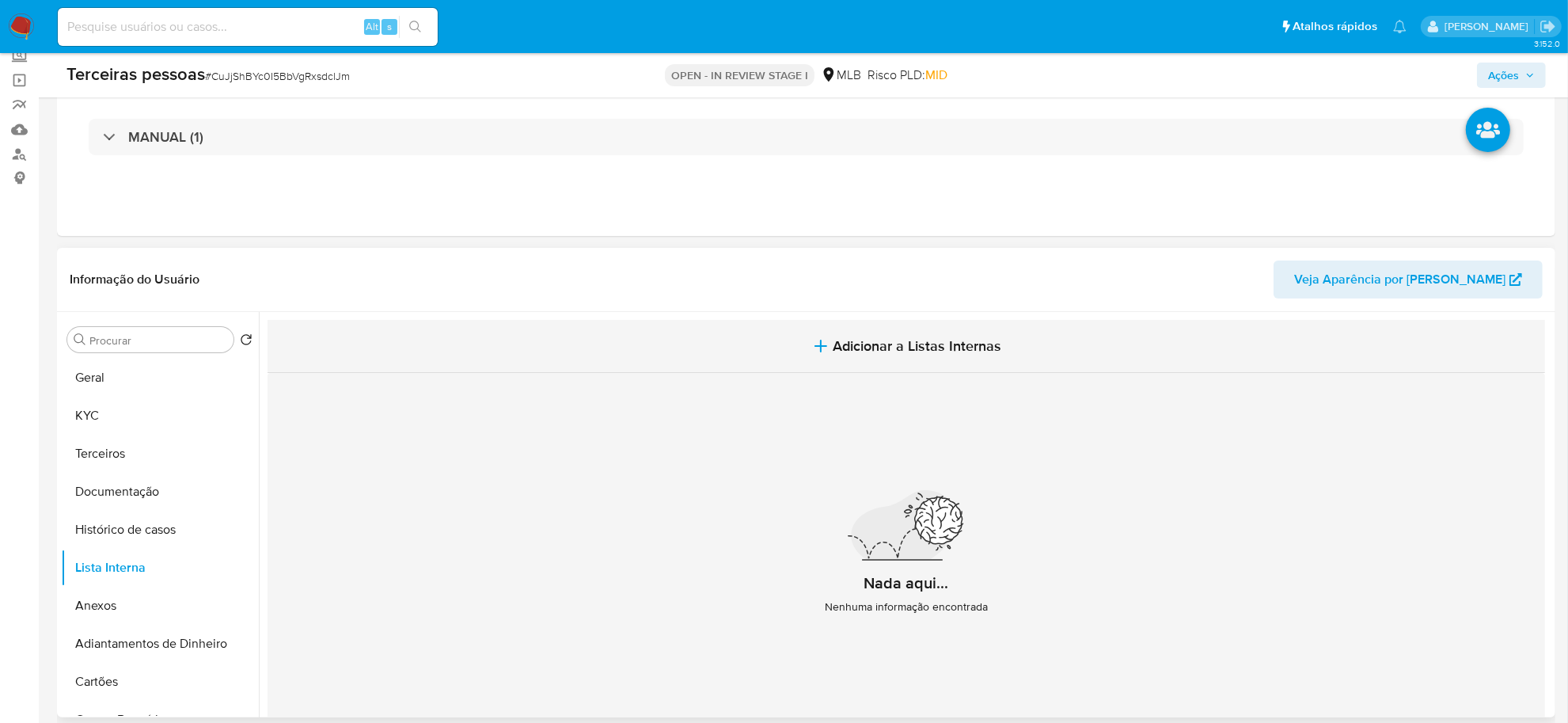
click at [970, 351] on span "Adicionar a Listas Internas" at bounding box center [917, 346] width 168 height 18
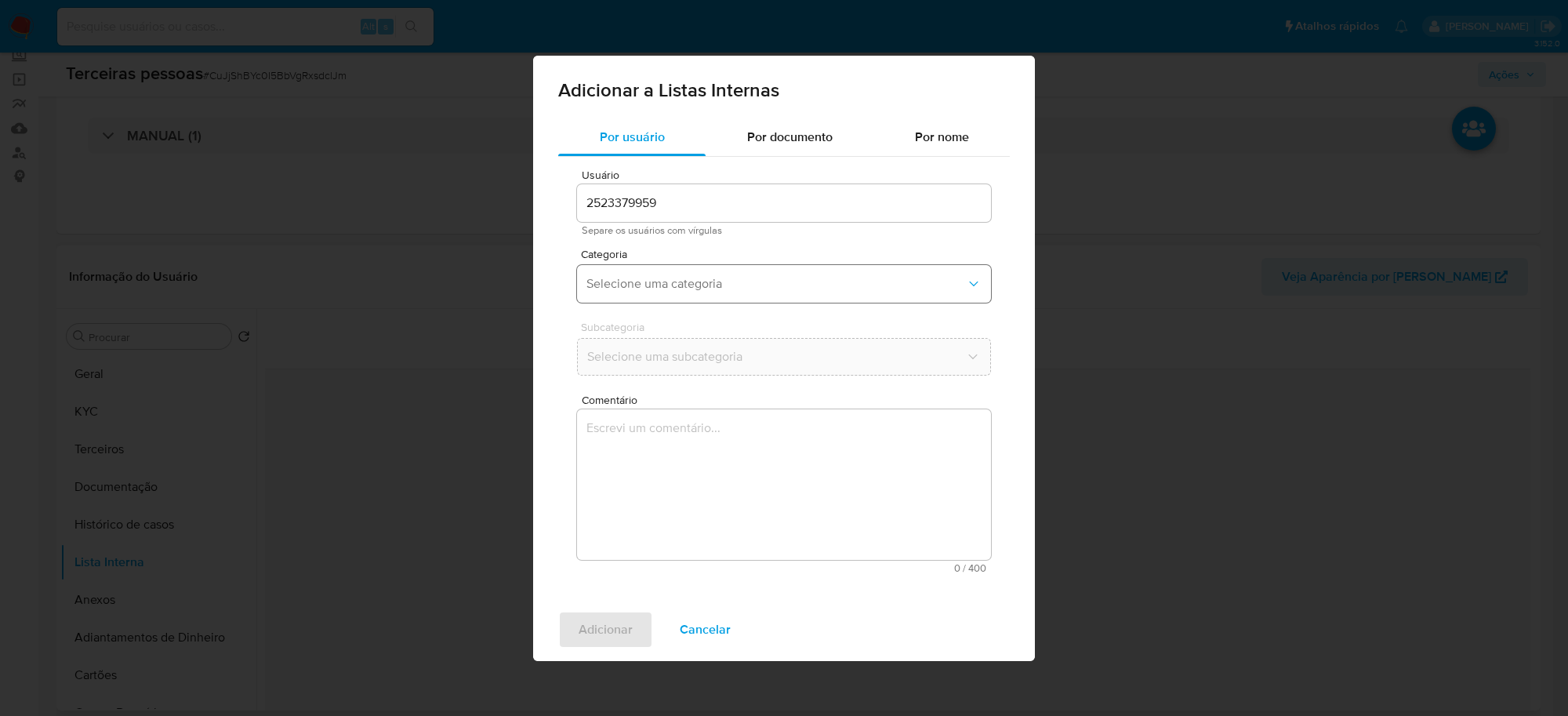
click at [635, 276] on span "Selecione uma categoria" at bounding box center [776, 283] width 380 height 16
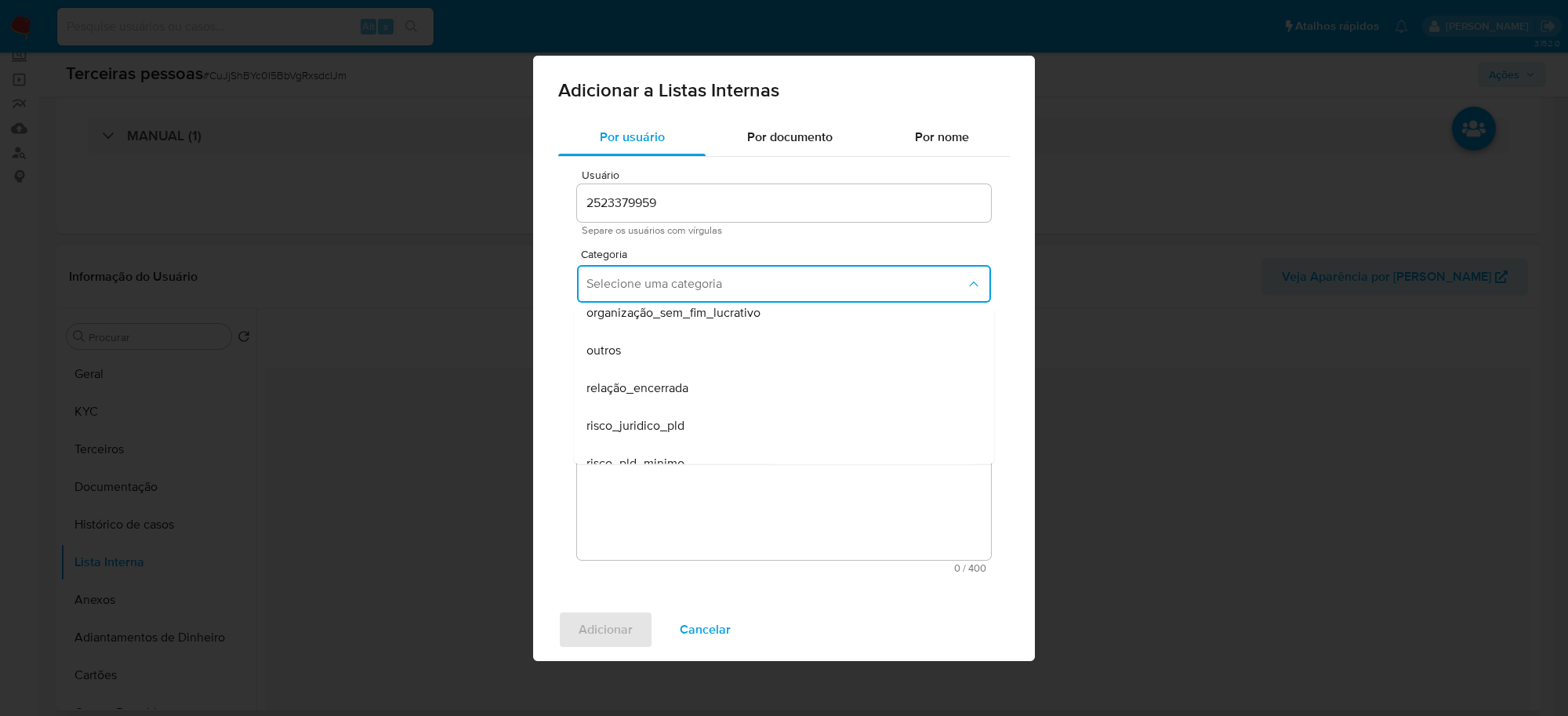
scroll to position [408, 0]
click at [714, 437] on div "risco_pld_minimo" at bounding box center [779, 444] width 386 height 38
click at [692, 349] on span "Selecione uma subcategoria" at bounding box center [776, 357] width 380 height 16
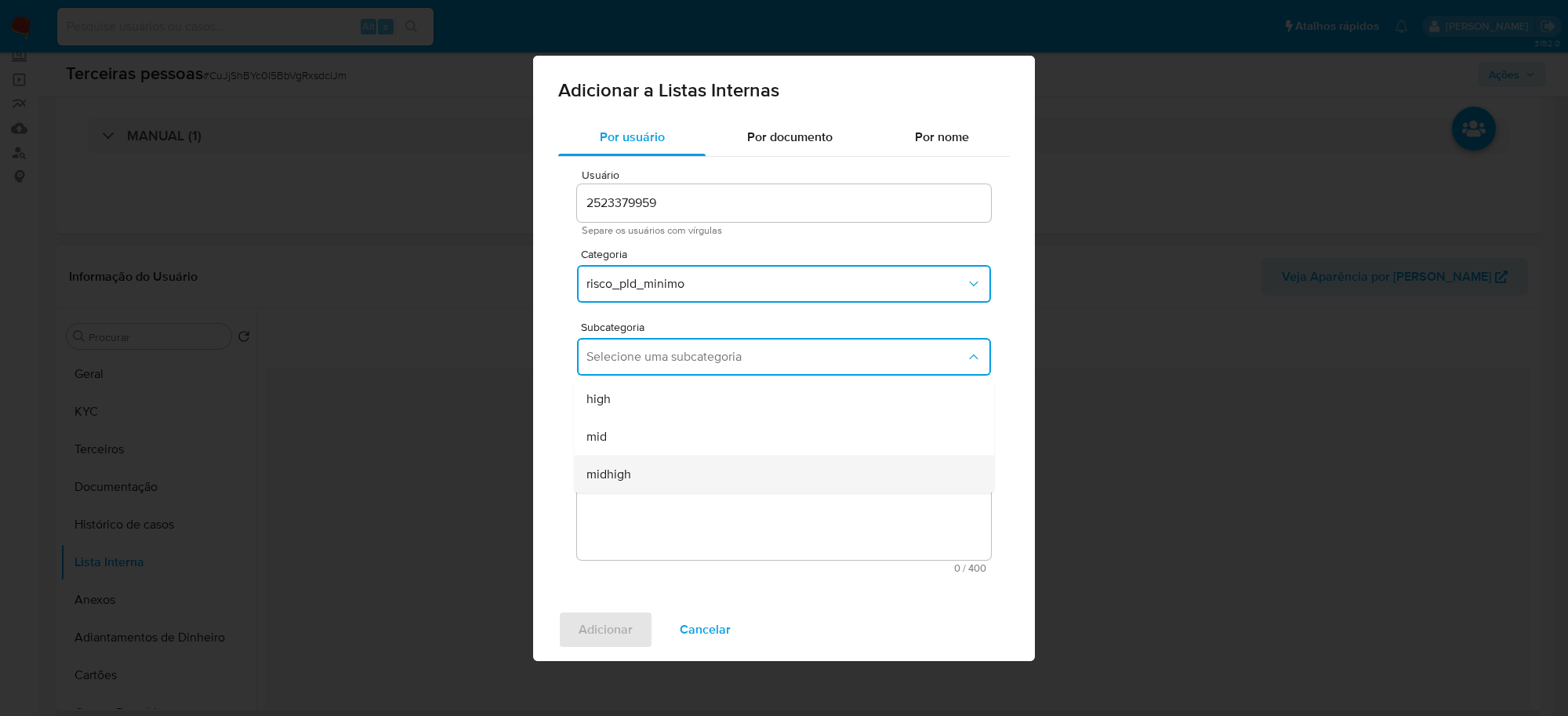
click at [666, 456] on div "midhigh" at bounding box center [779, 473] width 386 height 38
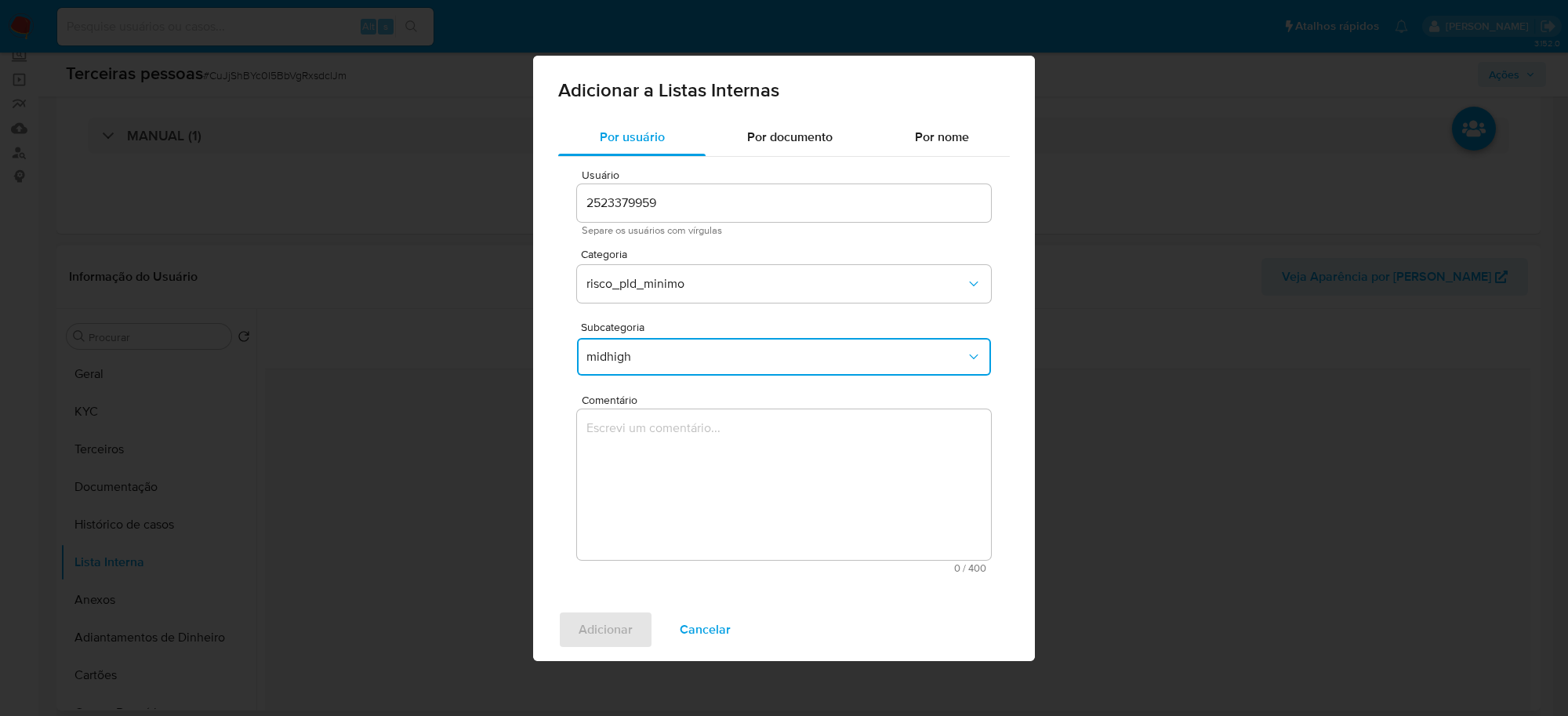
click at [711, 344] on button "midhigh" at bounding box center [784, 357] width 414 height 38
click at [642, 418] on div "mid" at bounding box center [779, 435] width 386 height 38
click at [766, 484] on textarea "Comentário" at bounding box center [784, 484] width 414 height 151
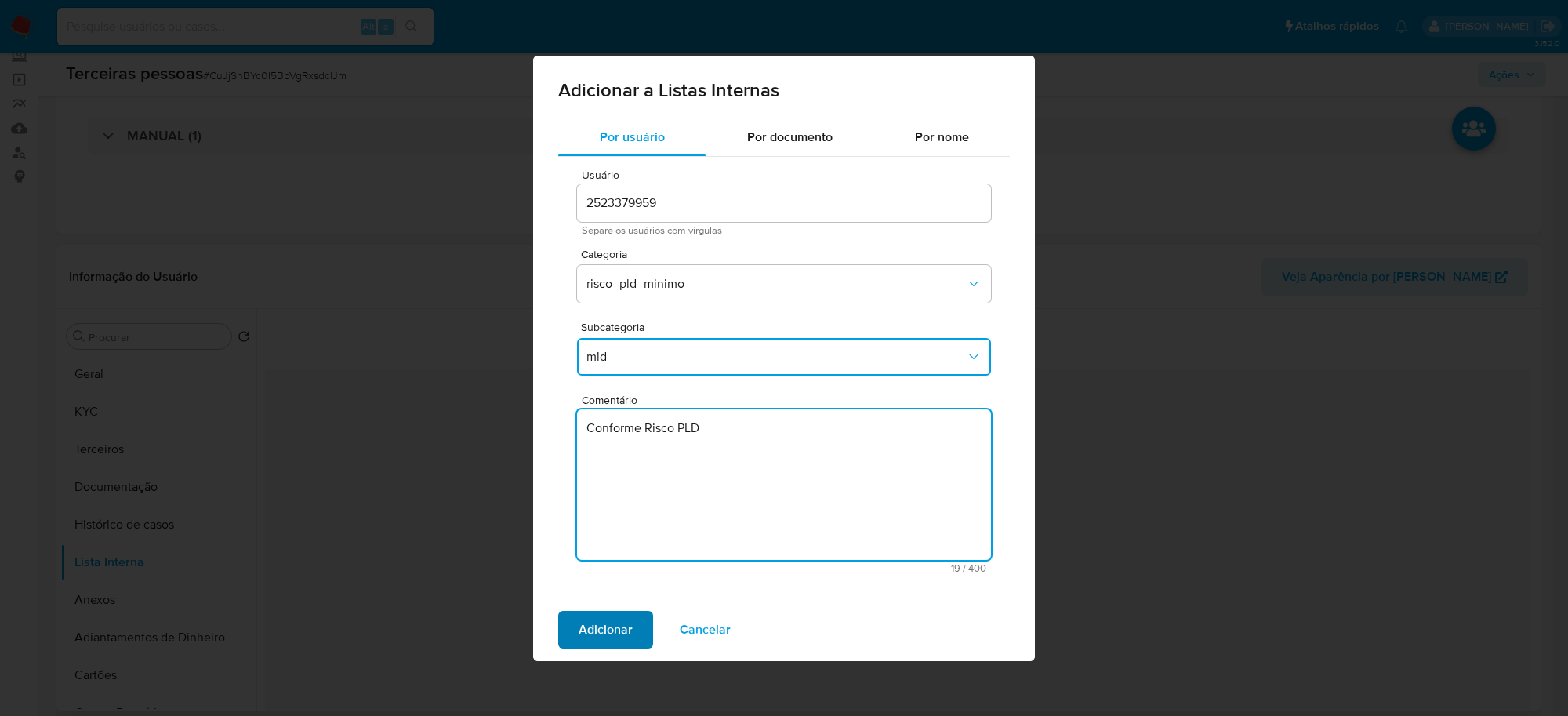
type textarea "Conforme Risco PLD"
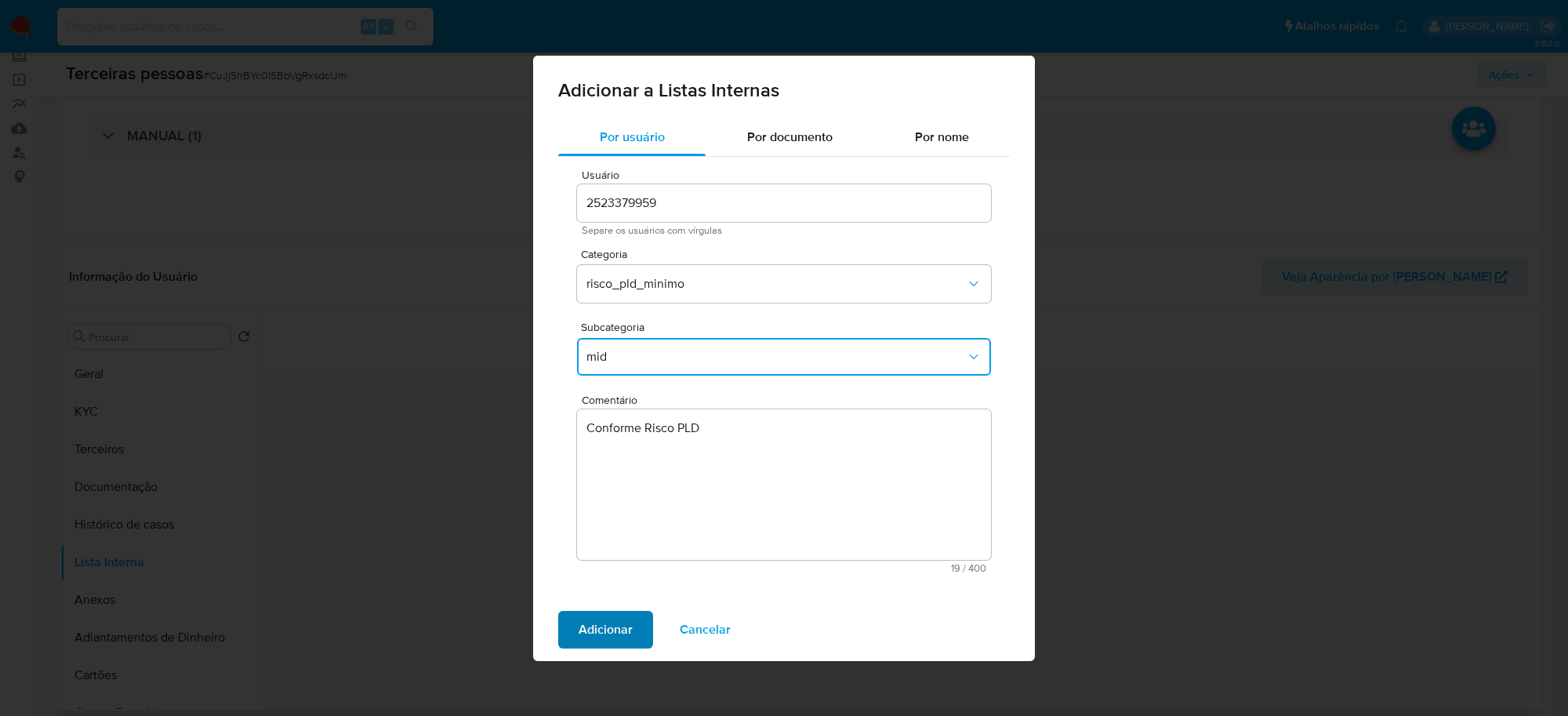
click at [614, 636] on span "Adicionar" at bounding box center [606, 629] width 55 height 34
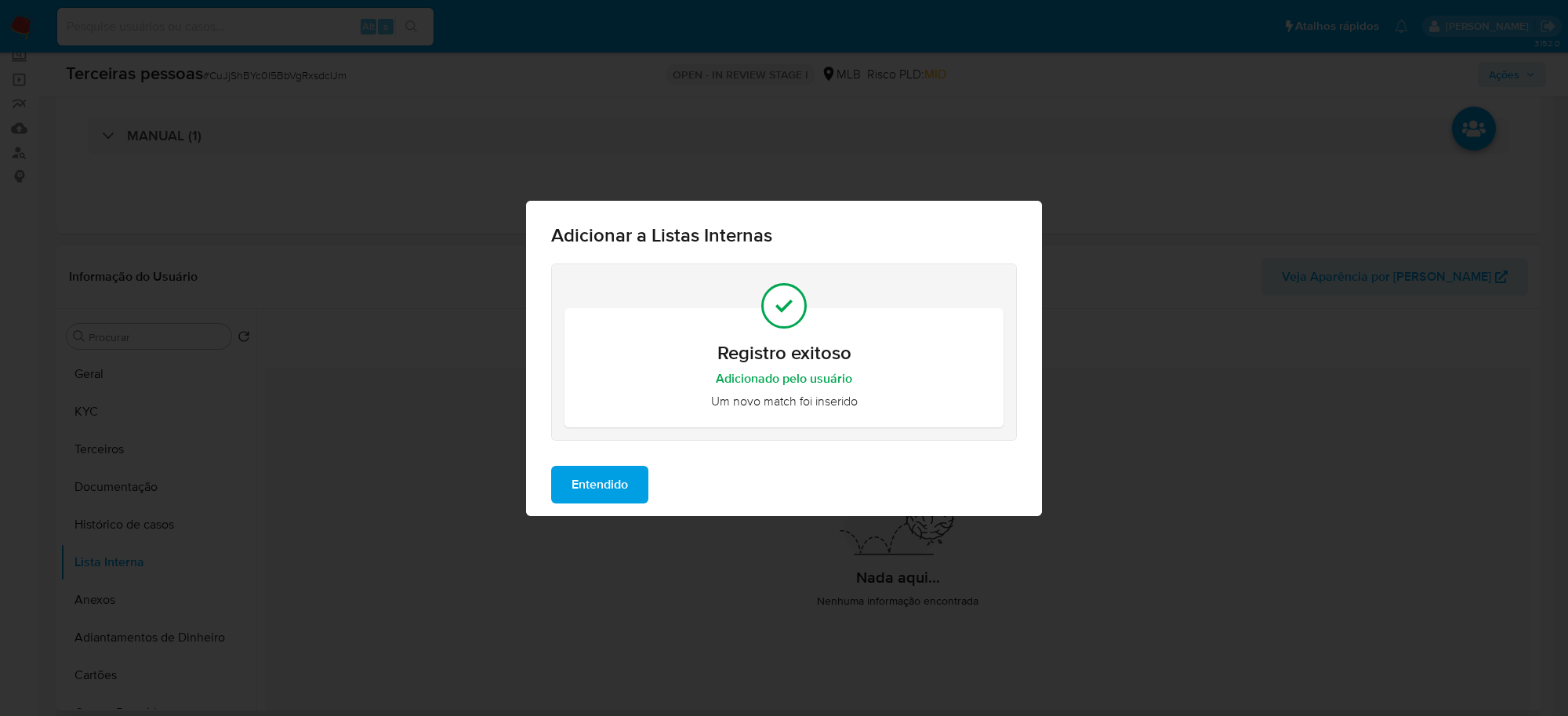
click at [624, 469] on span "Entendido" at bounding box center [600, 484] width 56 height 34
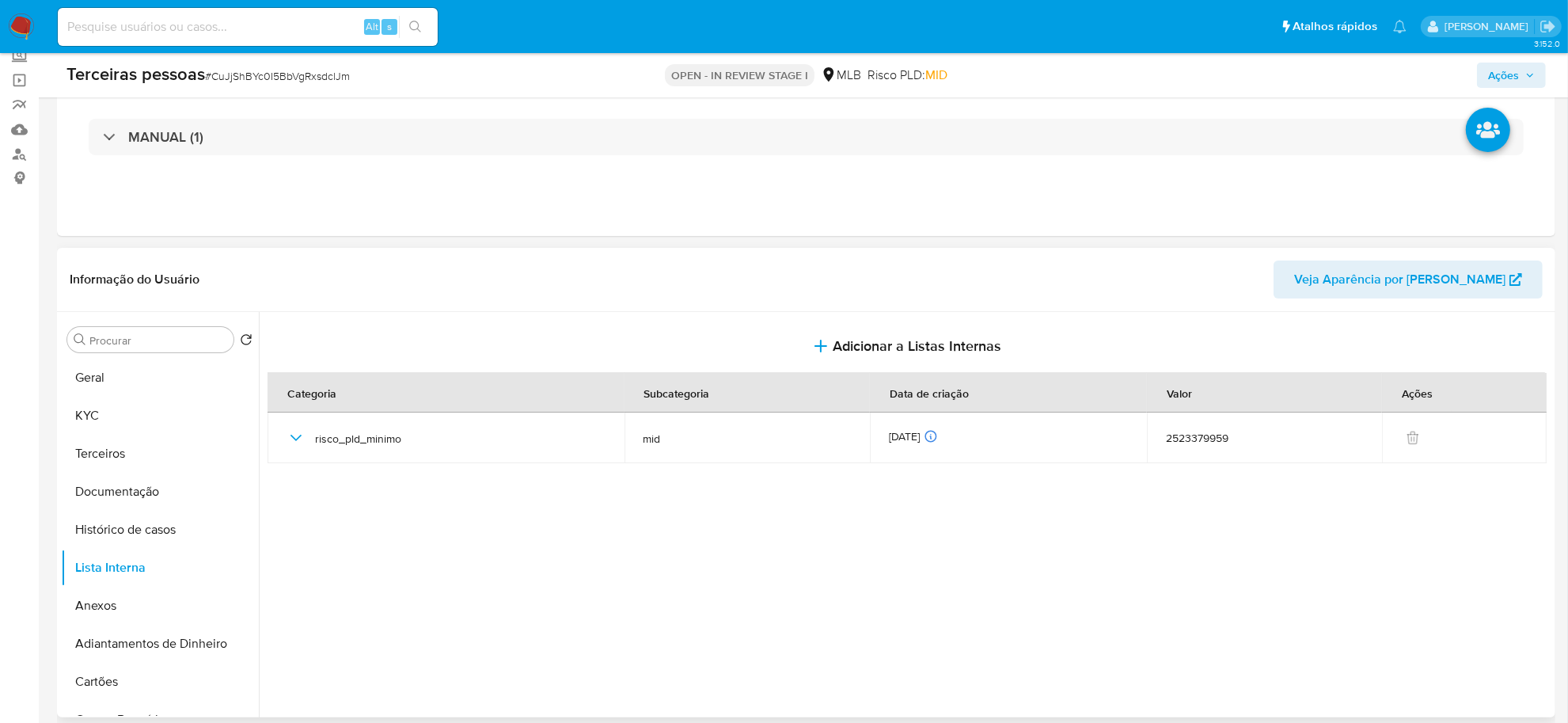
drag, startPoint x: 742, startPoint y: 584, endPoint x: 713, endPoint y: 586, distance: 29.1
click at [742, 584] on div at bounding box center [904, 514] width 1293 height 405
click at [129, 603] on button "Anexos" at bounding box center [153, 606] width 185 height 38
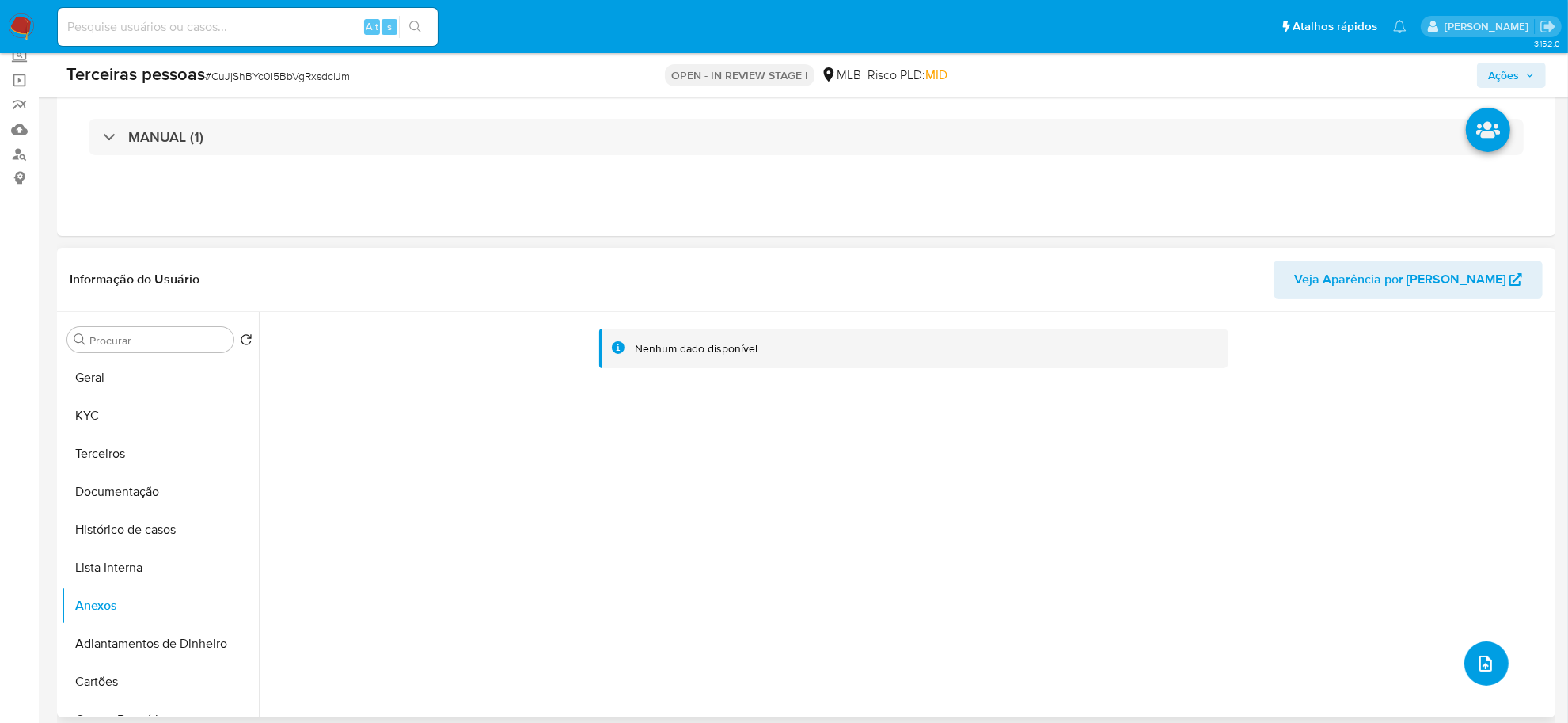
click at [1497, 660] on button "upload-file" at bounding box center [1485, 663] width 44 height 44
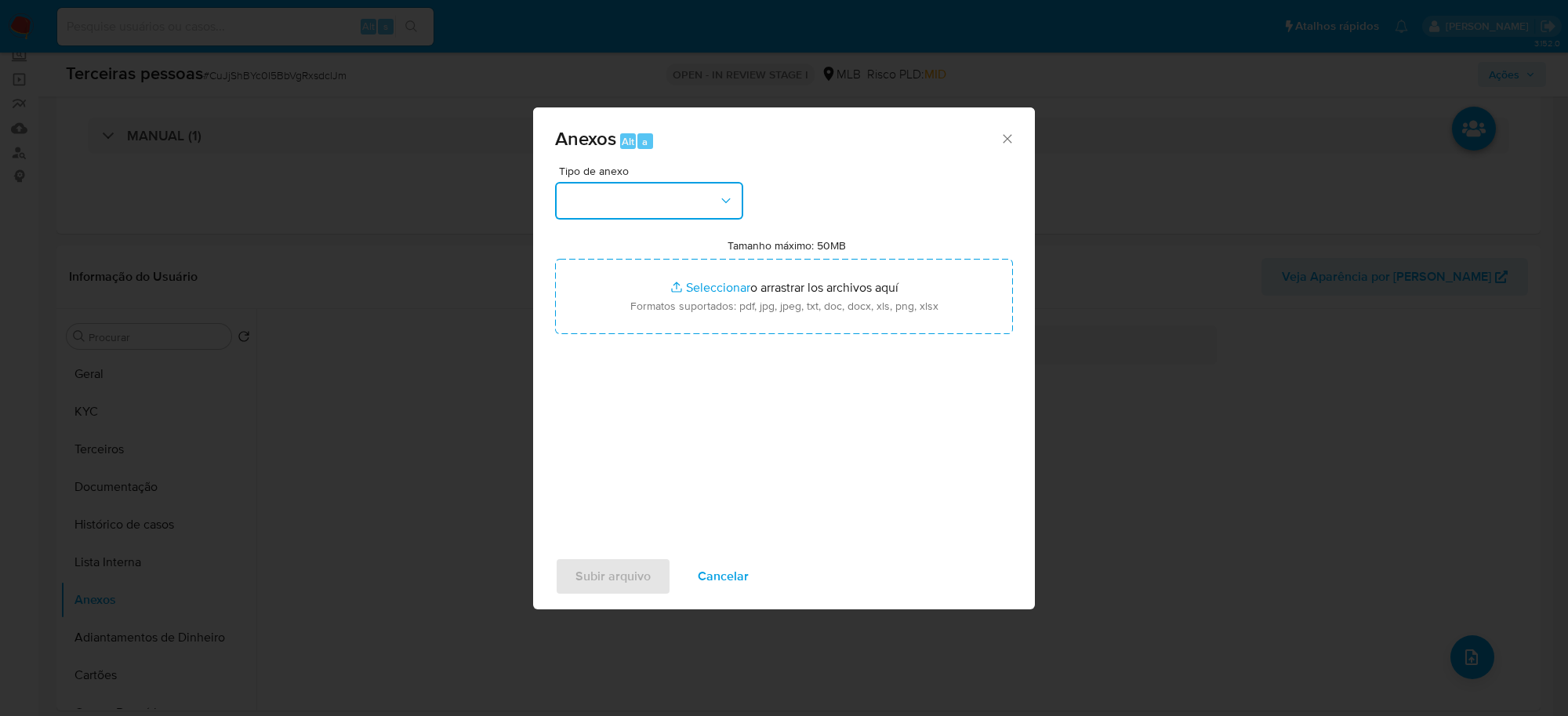
click at [718, 197] on icon "button" at bounding box center [726, 201] width 16 height 16
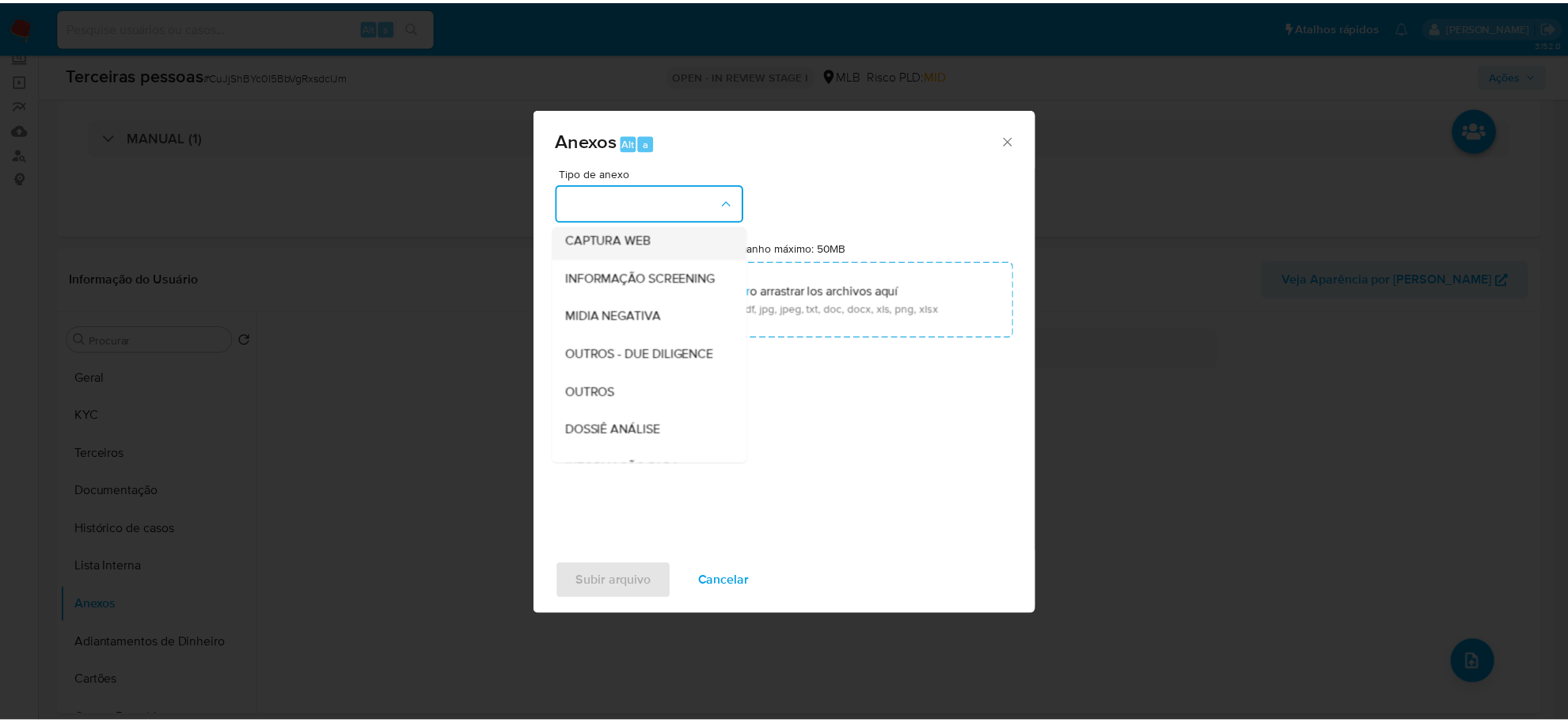
scroll to position [243, 0]
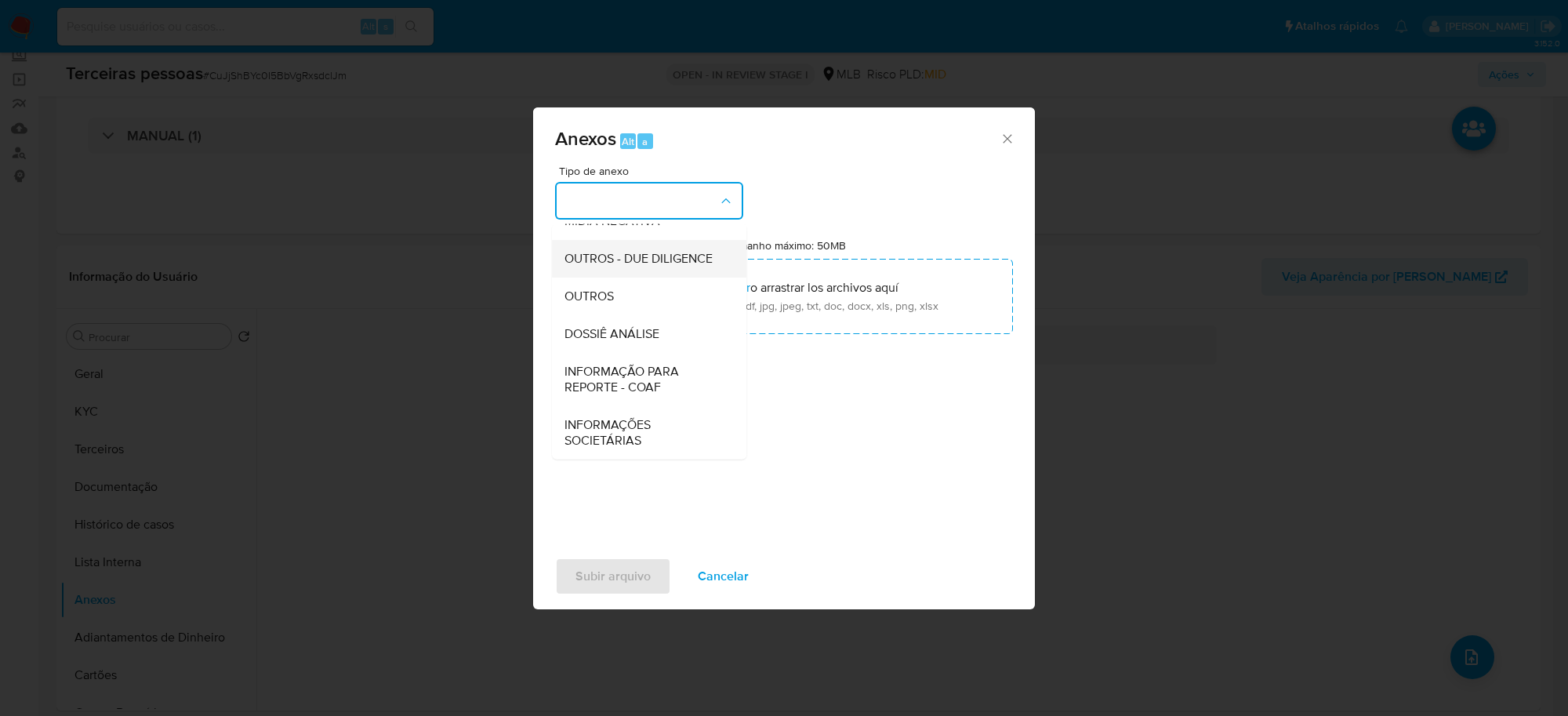
click at [644, 257] on span "OUTROS - DUE DILIGENCE" at bounding box center [639, 259] width 148 height 16
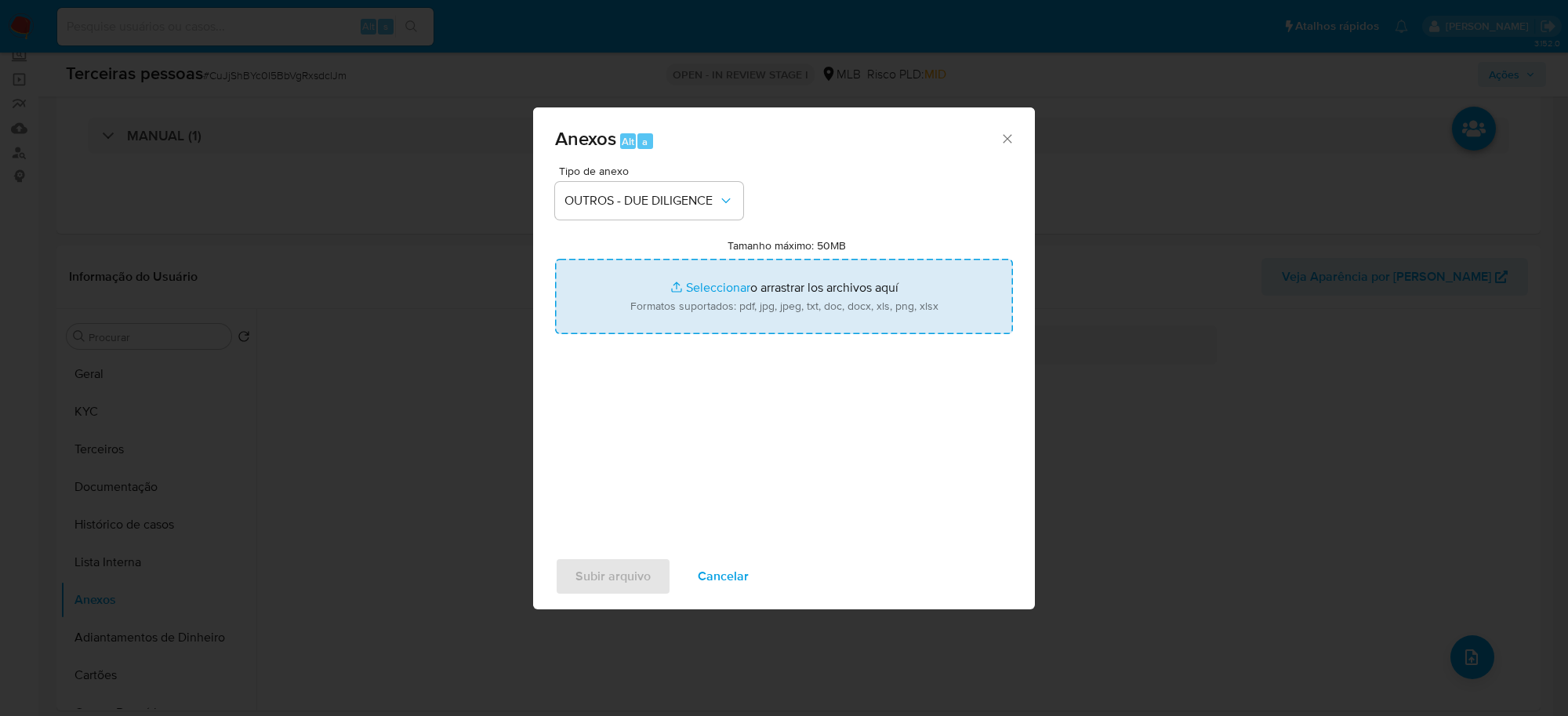
click at [810, 312] on input "Tamanho máximo: 50MB Seleccionar archivos" at bounding box center [784, 296] width 458 height 75
type input "C:\fakepath\Matriz de Risco - MORENA CHARME INDUSTRIA E COMERCIO LTDA.pdf"
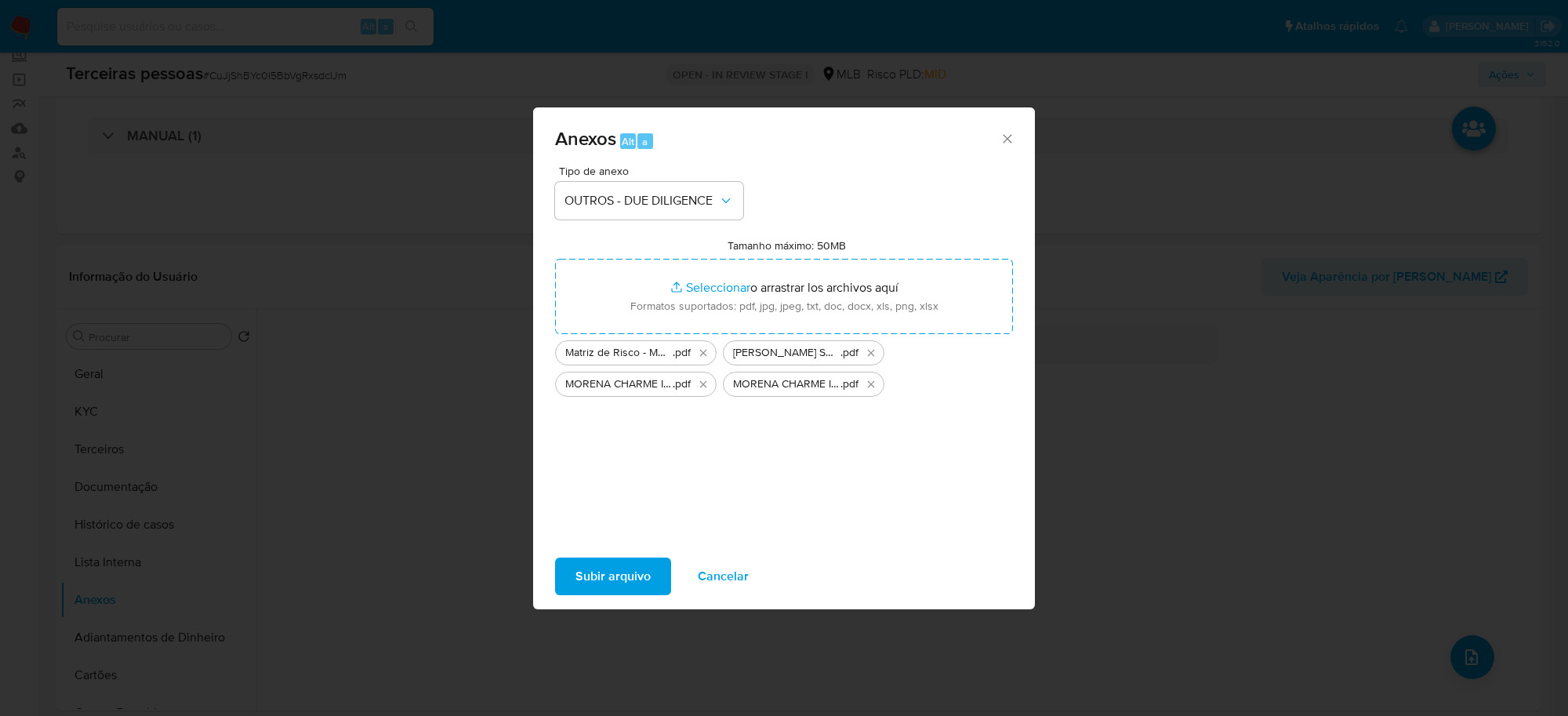
click at [596, 571] on span "Subir arquivo" at bounding box center [613, 576] width 75 height 34
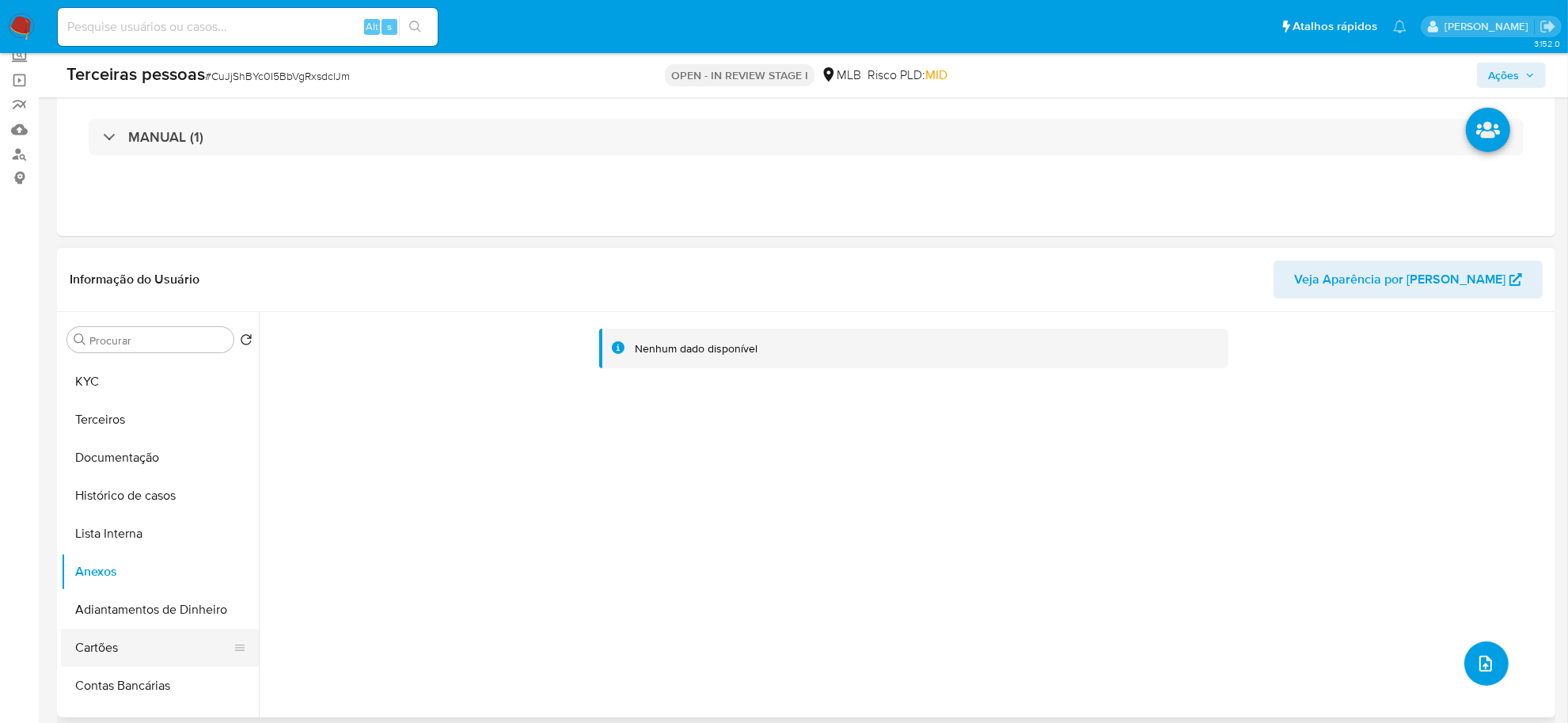
scroll to position [0, 0]
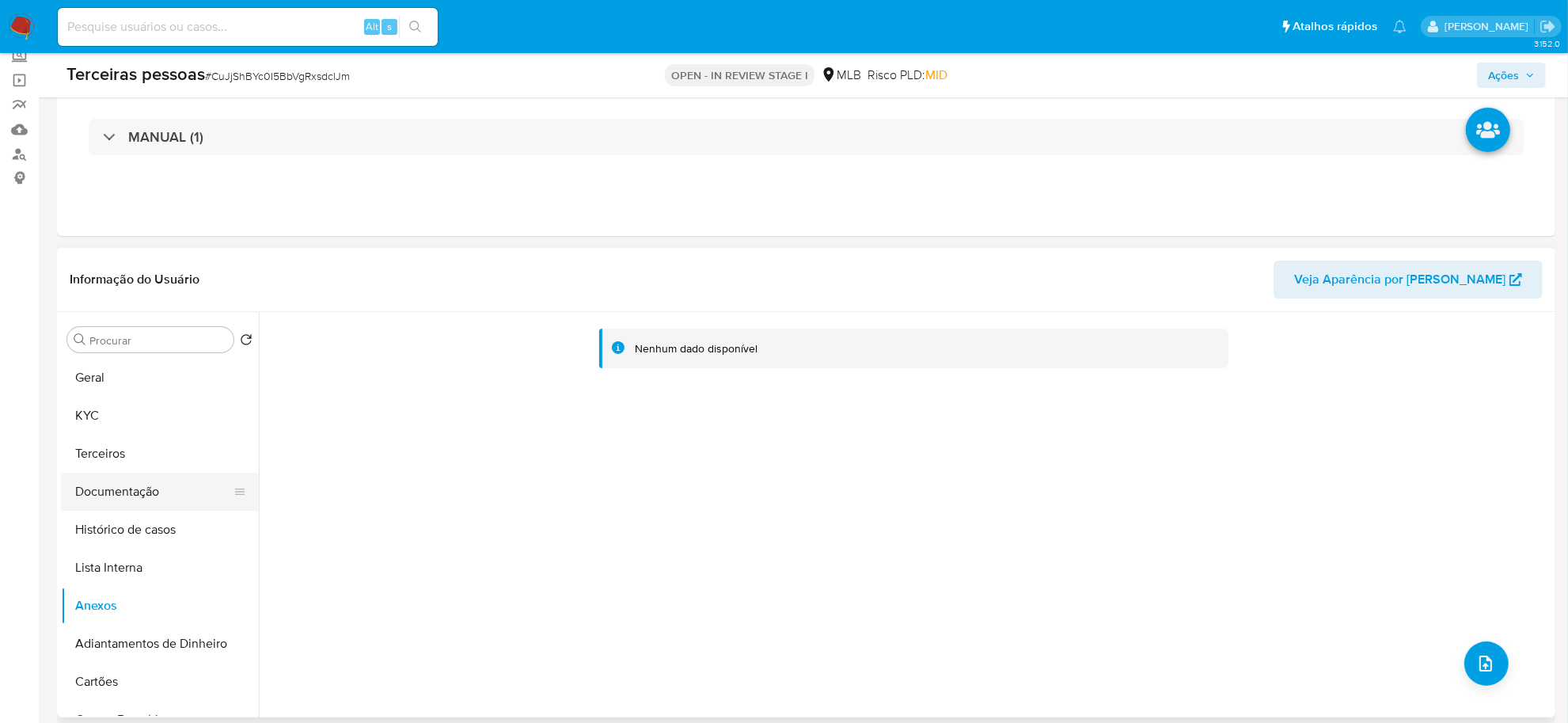
click at [147, 489] on button "Documentação" at bounding box center [153, 492] width 185 height 38
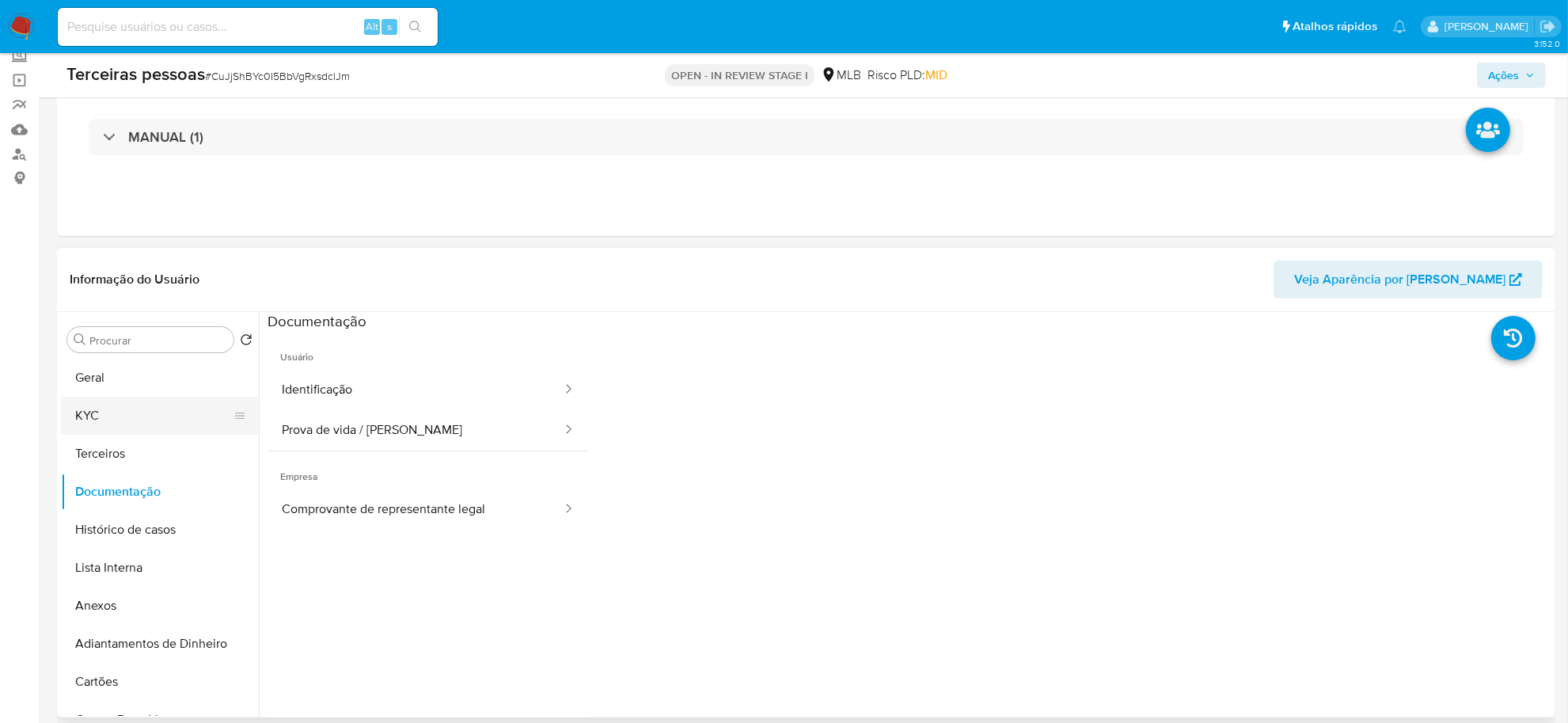
click at [132, 424] on button "KYC" at bounding box center [153, 415] width 185 height 38
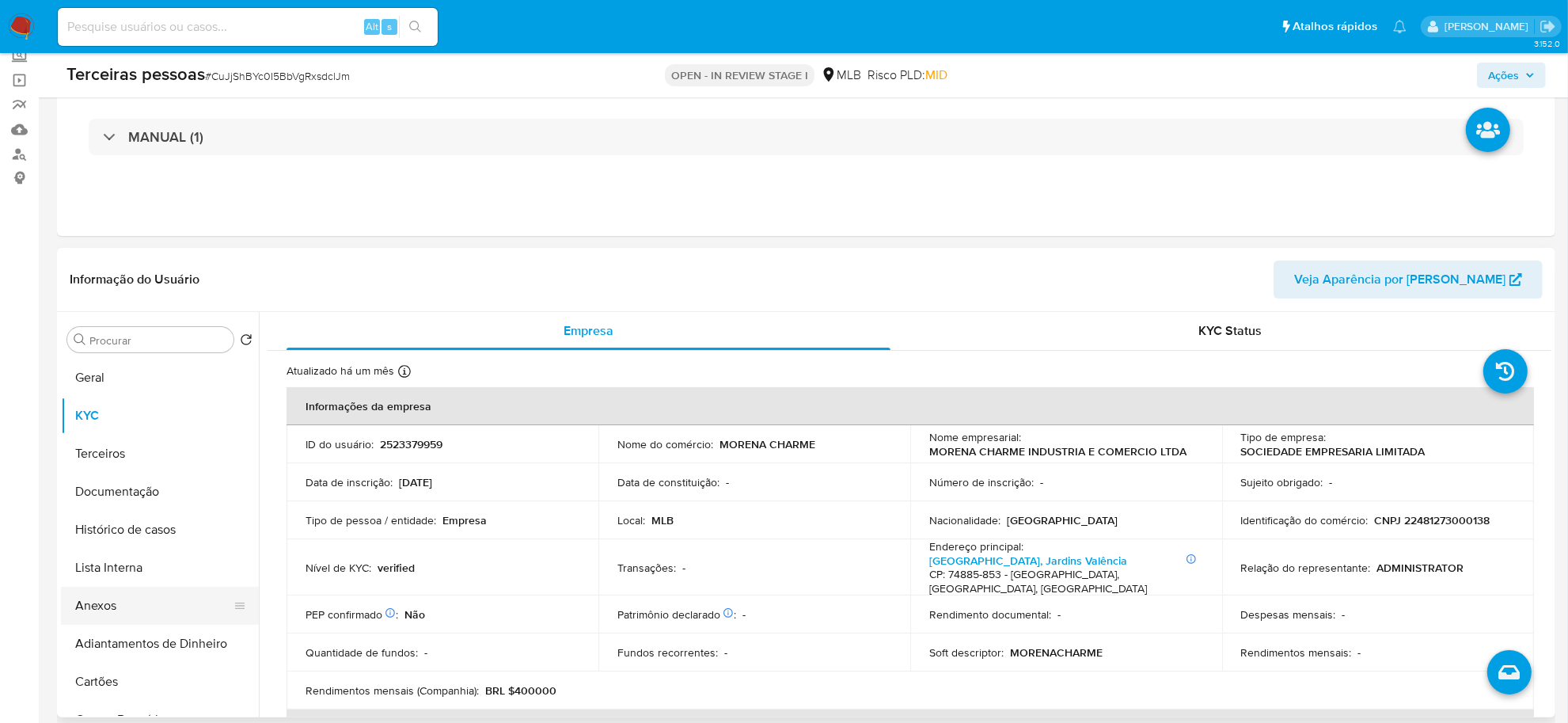
click at [145, 603] on button "Anexos" at bounding box center [153, 606] width 185 height 38
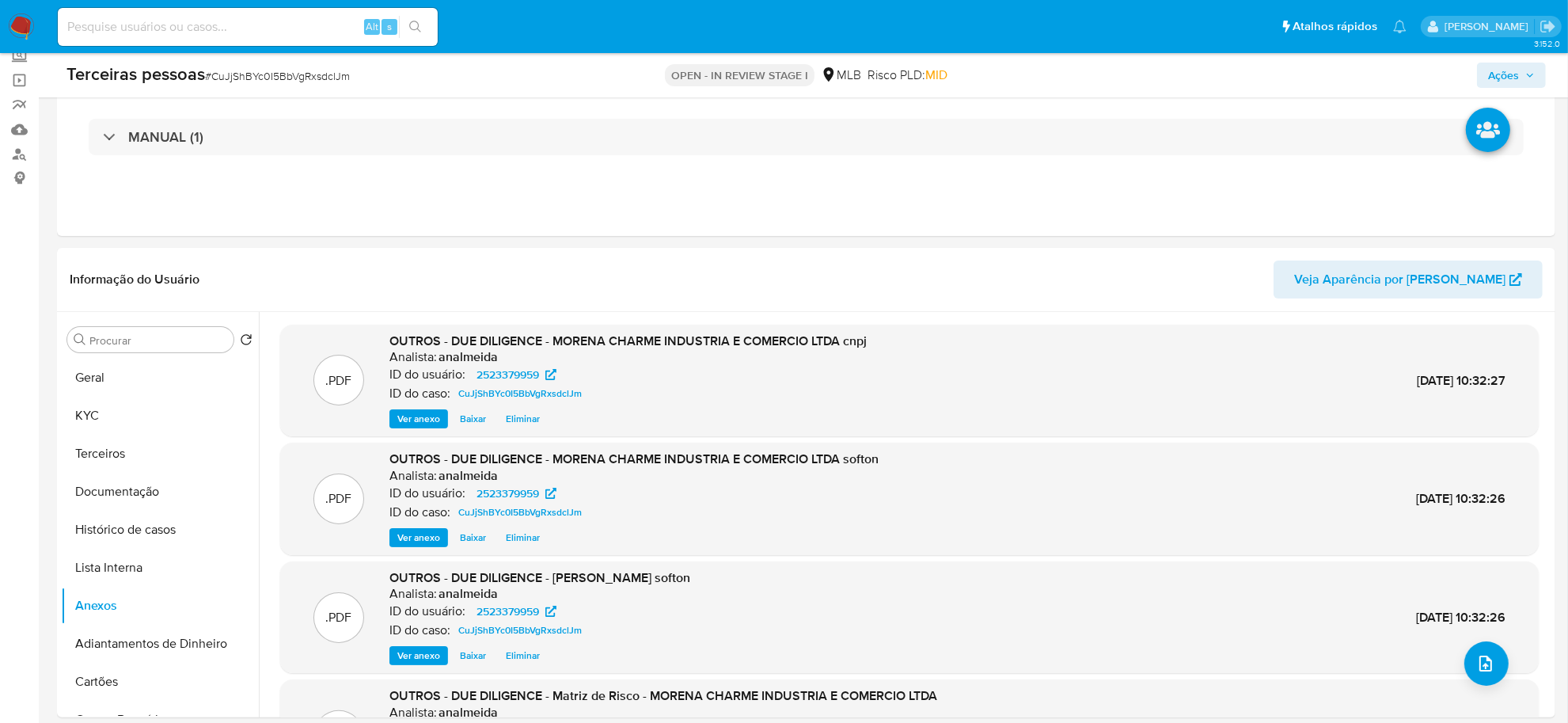
click at [1521, 68] on span "Ações" at bounding box center [1511, 75] width 46 height 23
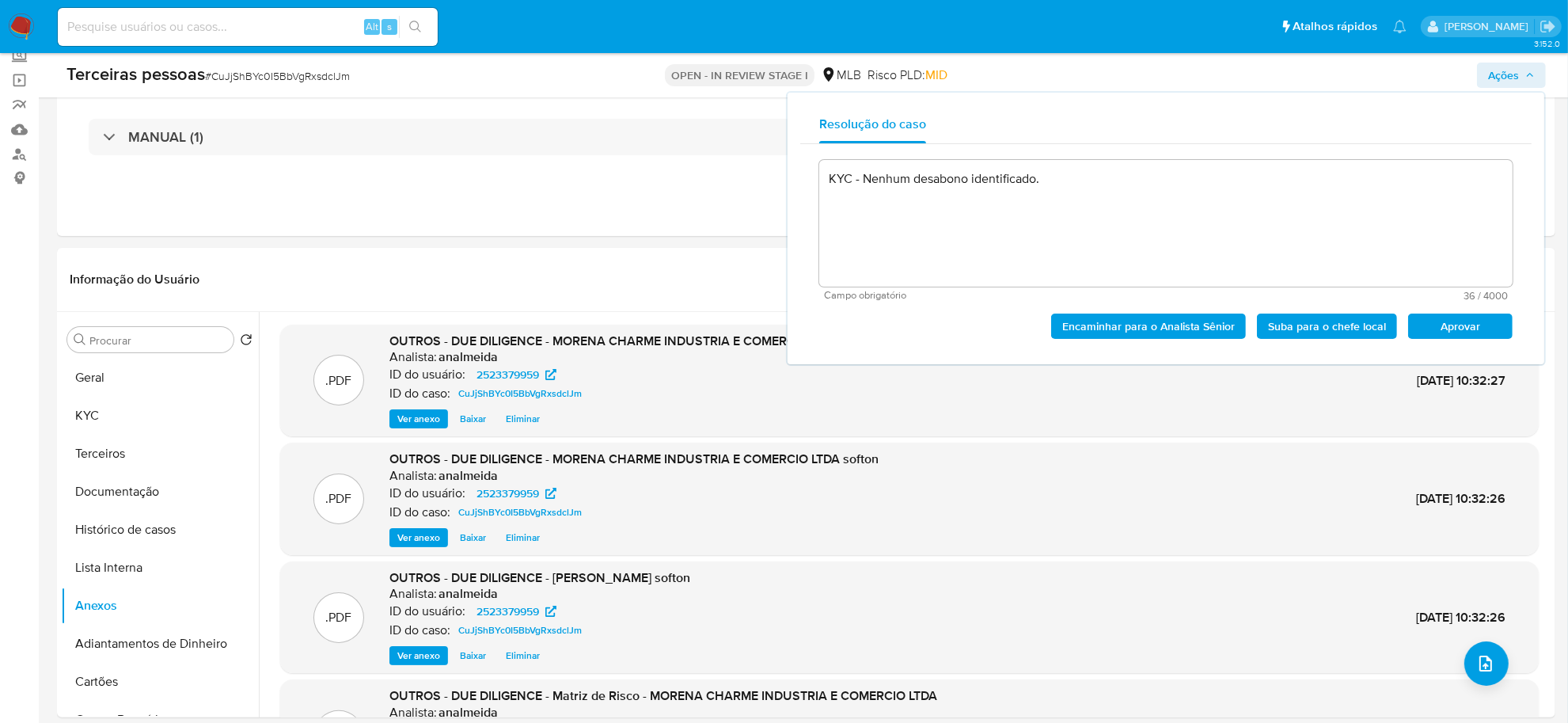
click at [1477, 319] on span "Aprovar" at bounding box center [1460, 326] width 83 height 23
type textarea "KYC - Nenhum desabono identificado."
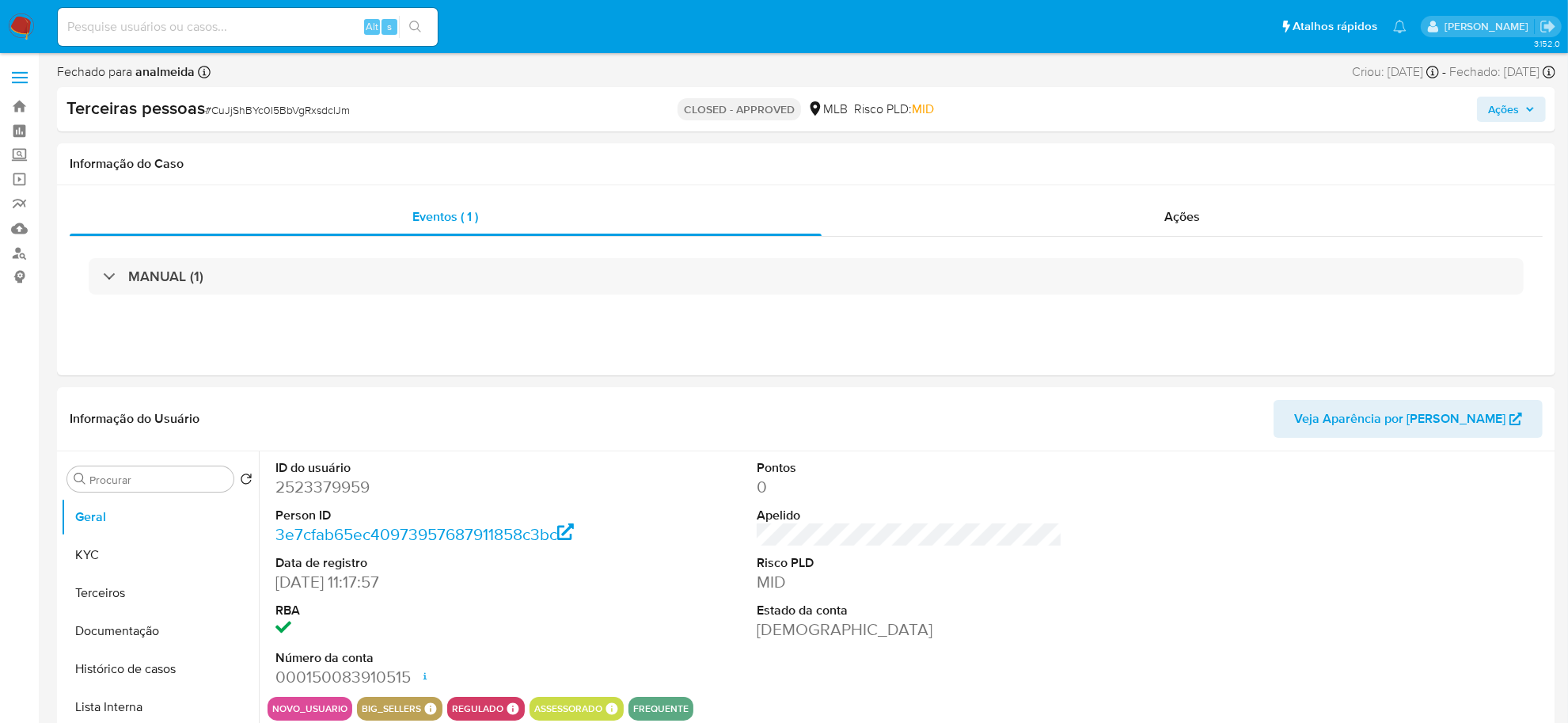
select select "10"
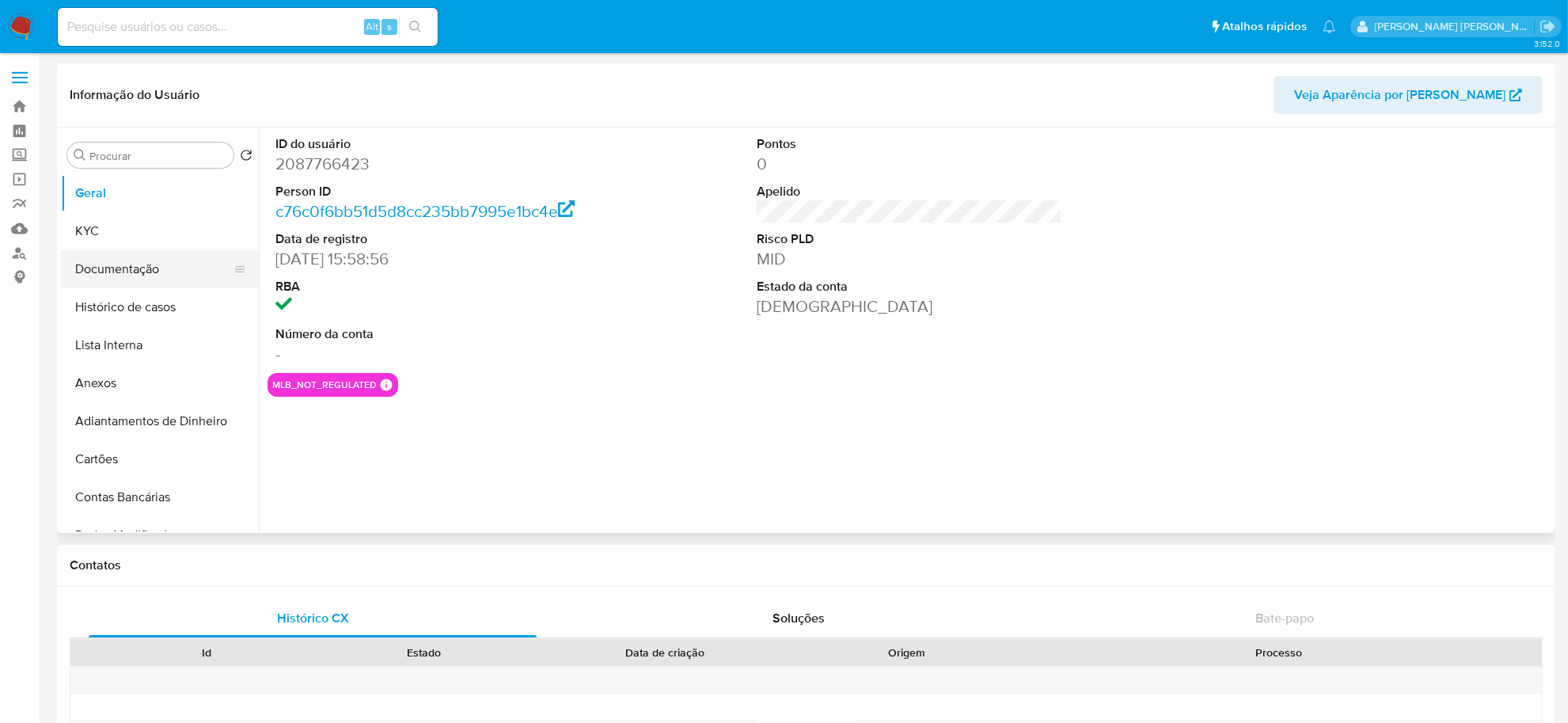
select select "10"
click at [139, 295] on button "Histórico de casos" at bounding box center [153, 307] width 185 height 38
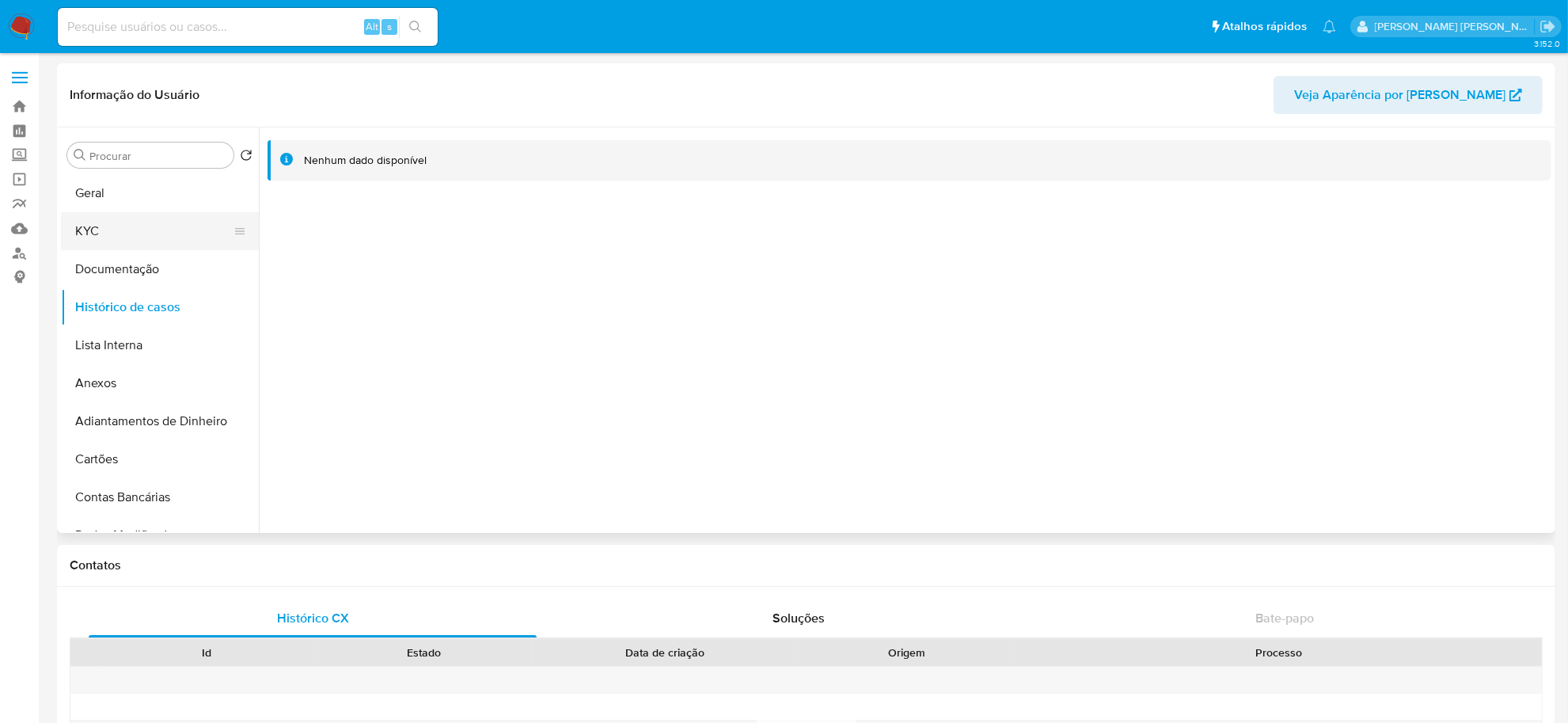
click at [152, 234] on button "KYC" at bounding box center [153, 231] width 185 height 38
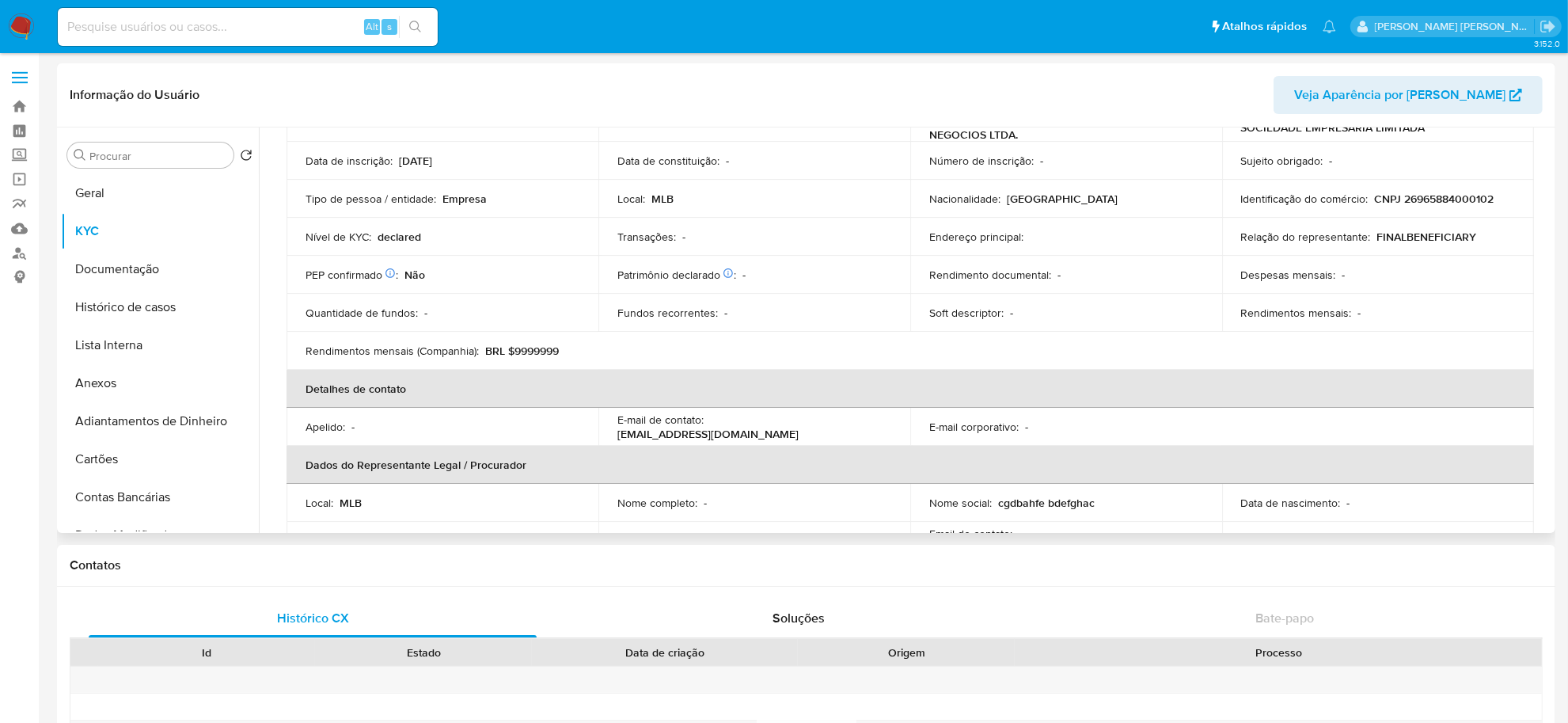
scroll to position [43, 0]
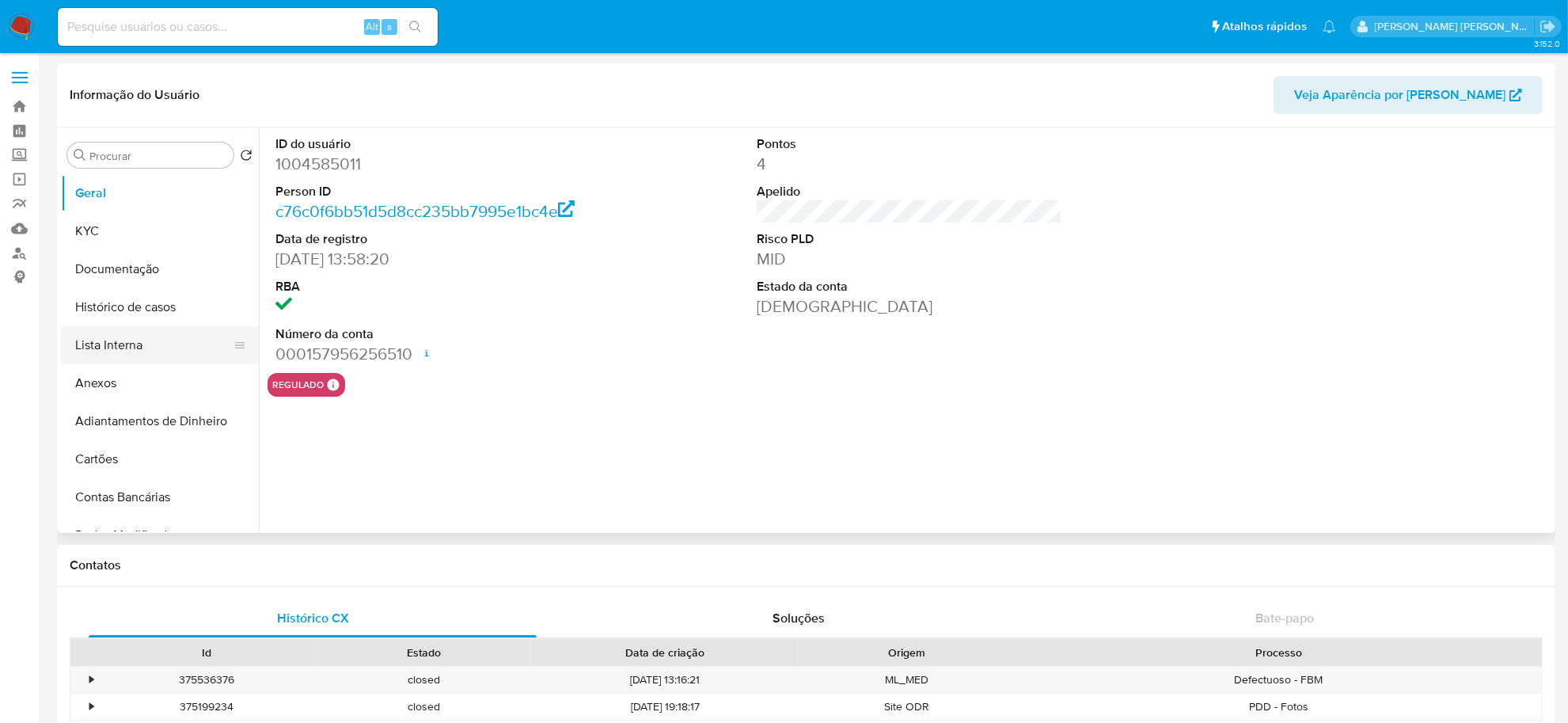
select select "10"
click at [150, 309] on button "Histórico de casos" at bounding box center [153, 307] width 185 height 38
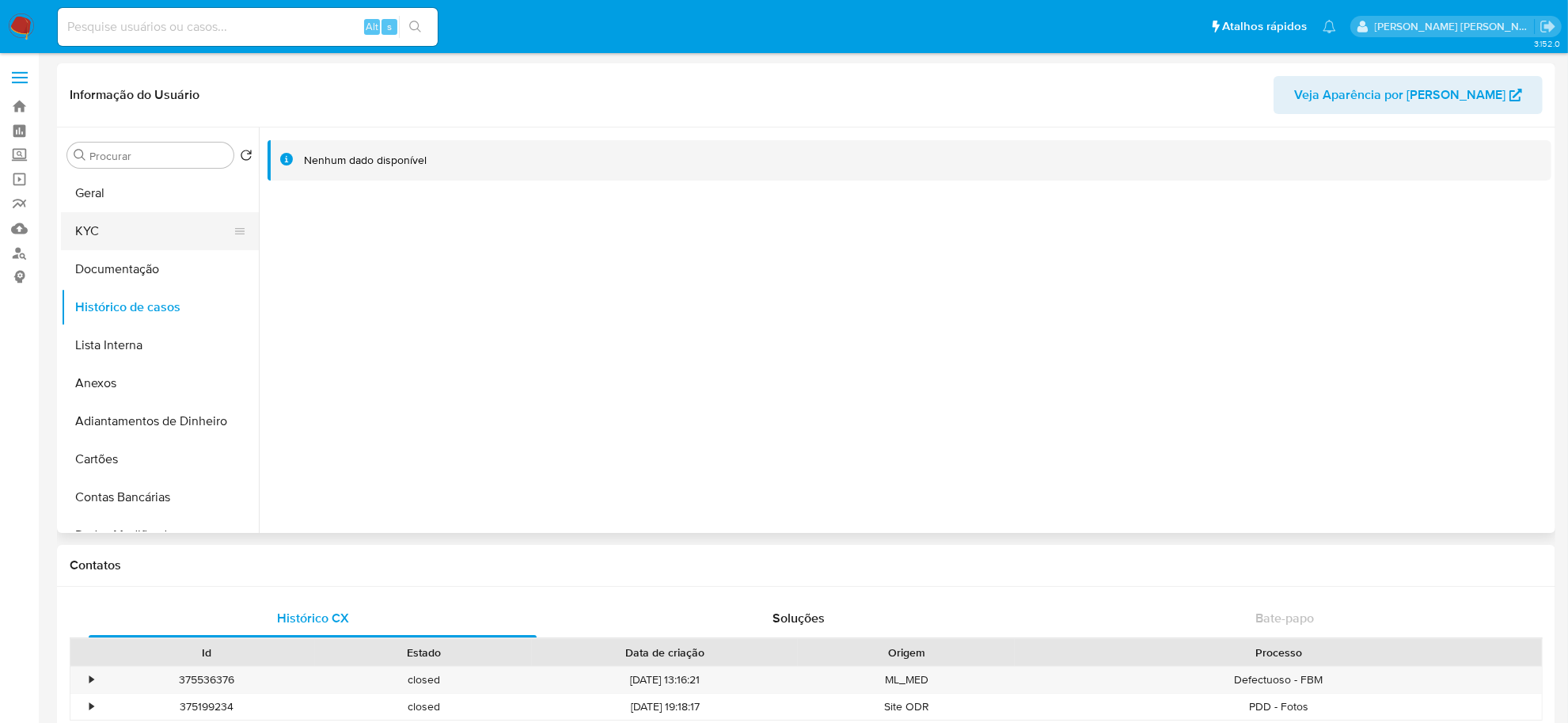
click at [154, 234] on button "KYC" at bounding box center [153, 231] width 185 height 38
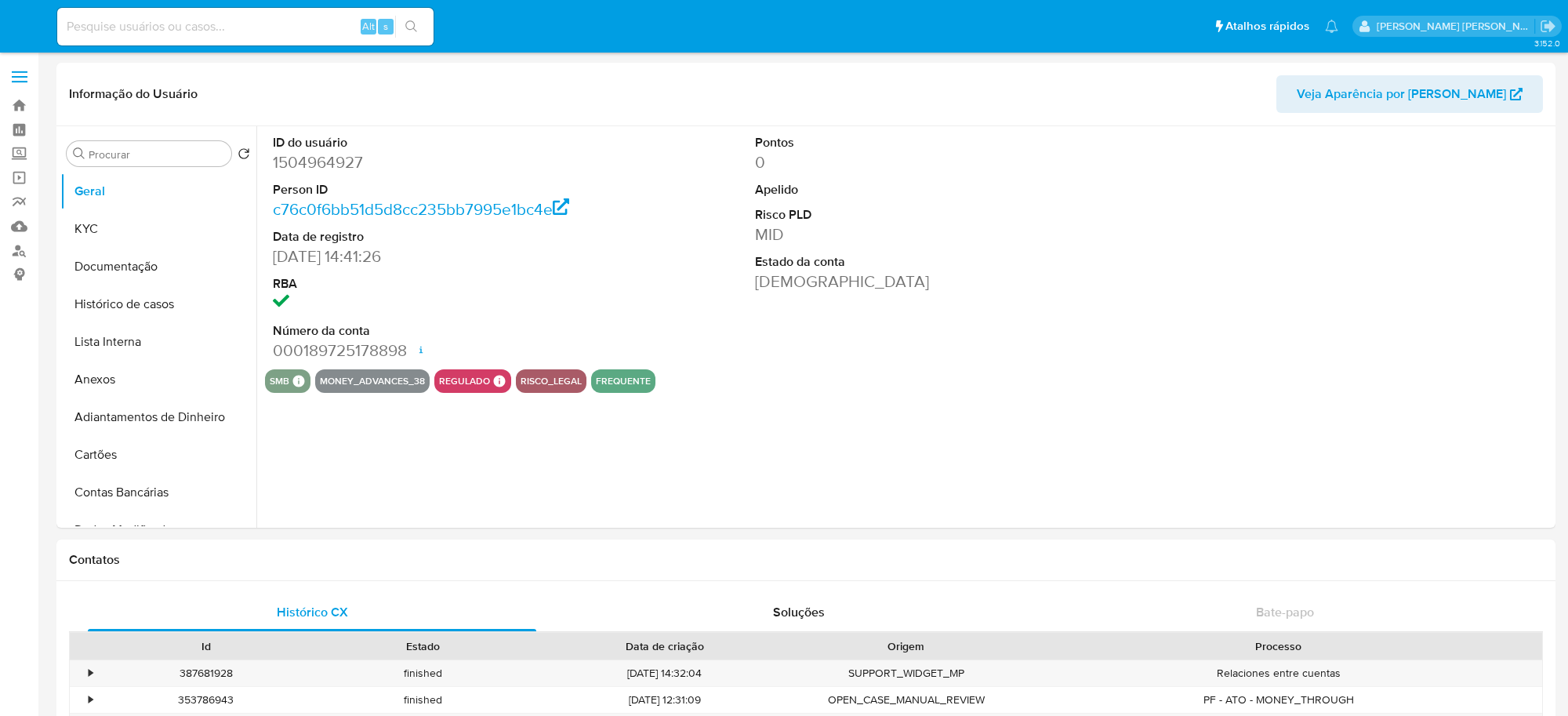
select select "10"
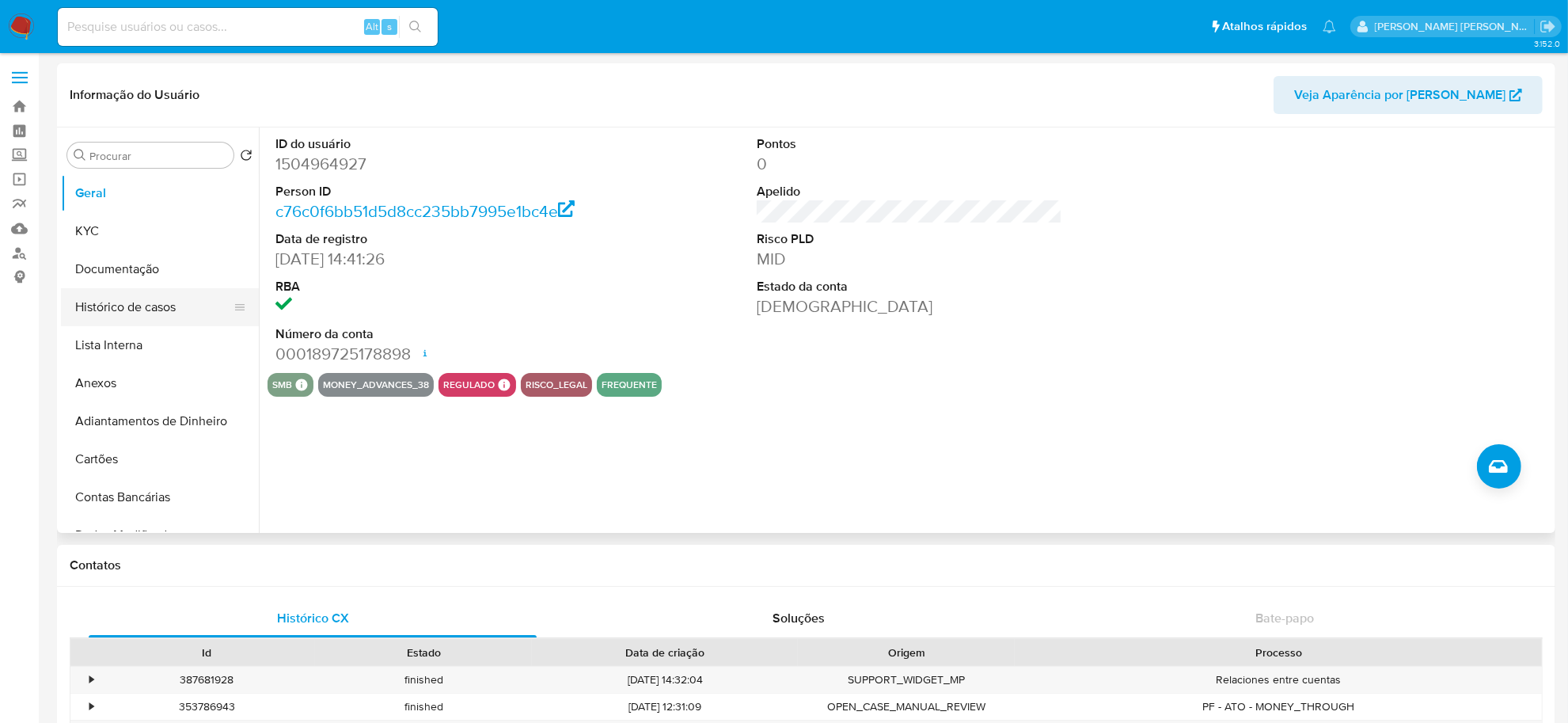
click at [128, 310] on button "Histórico de casos" at bounding box center [153, 307] width 185 height 38
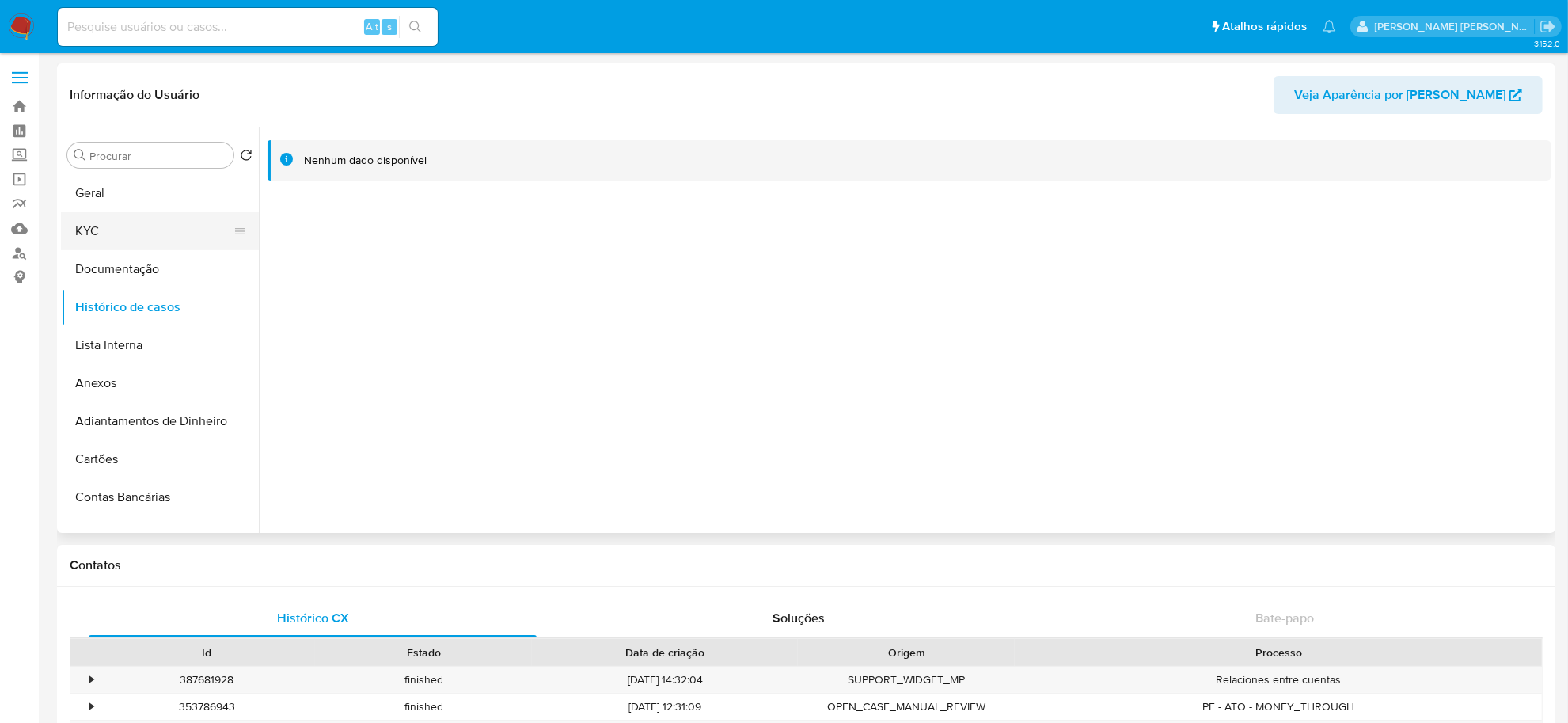
click at [95, 230] on button "KYC" at bounding box center [153, 231] width 185 height 38
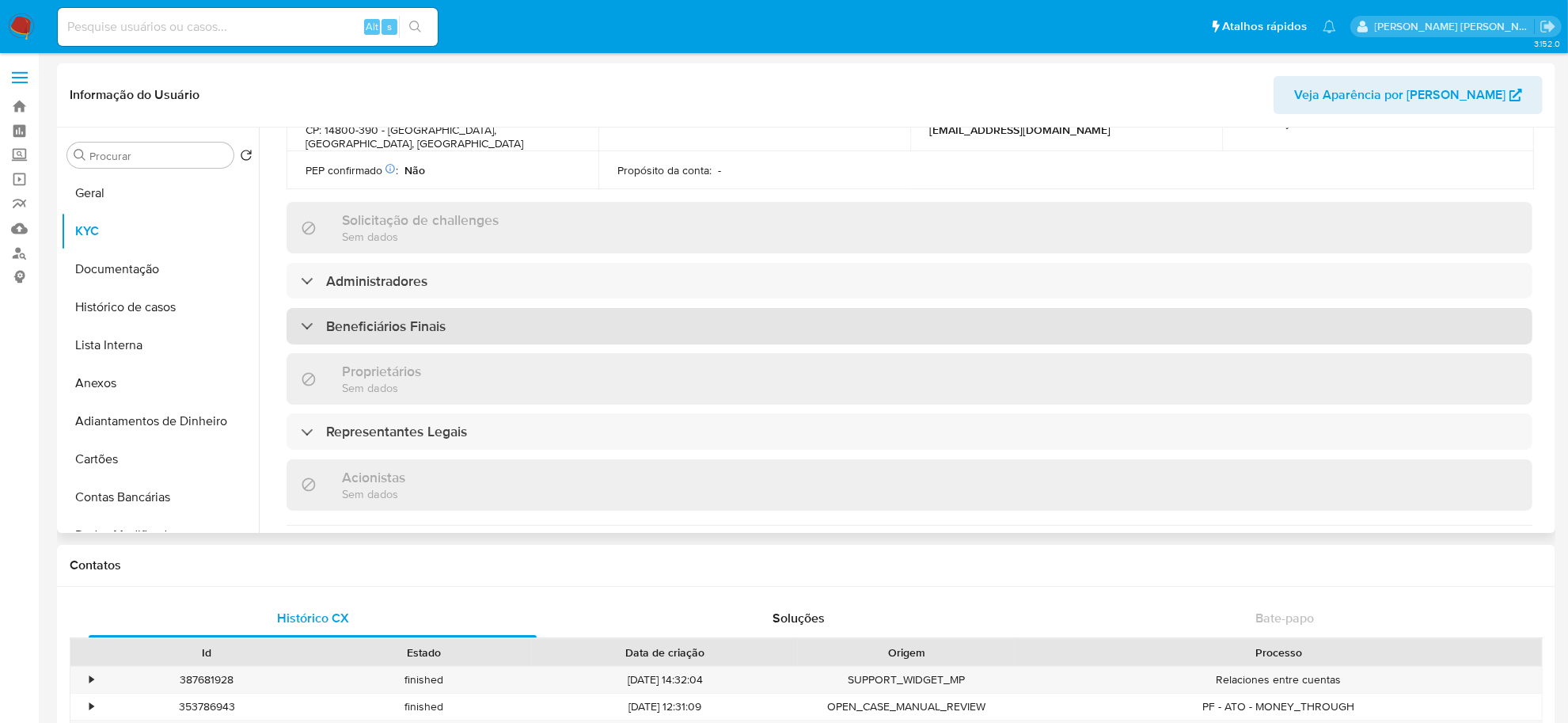
scroll to position [594, 0]
click at [750, 311] on div "Beneficiários Finais" at bounding box center [908, 325] width 1246 height 36
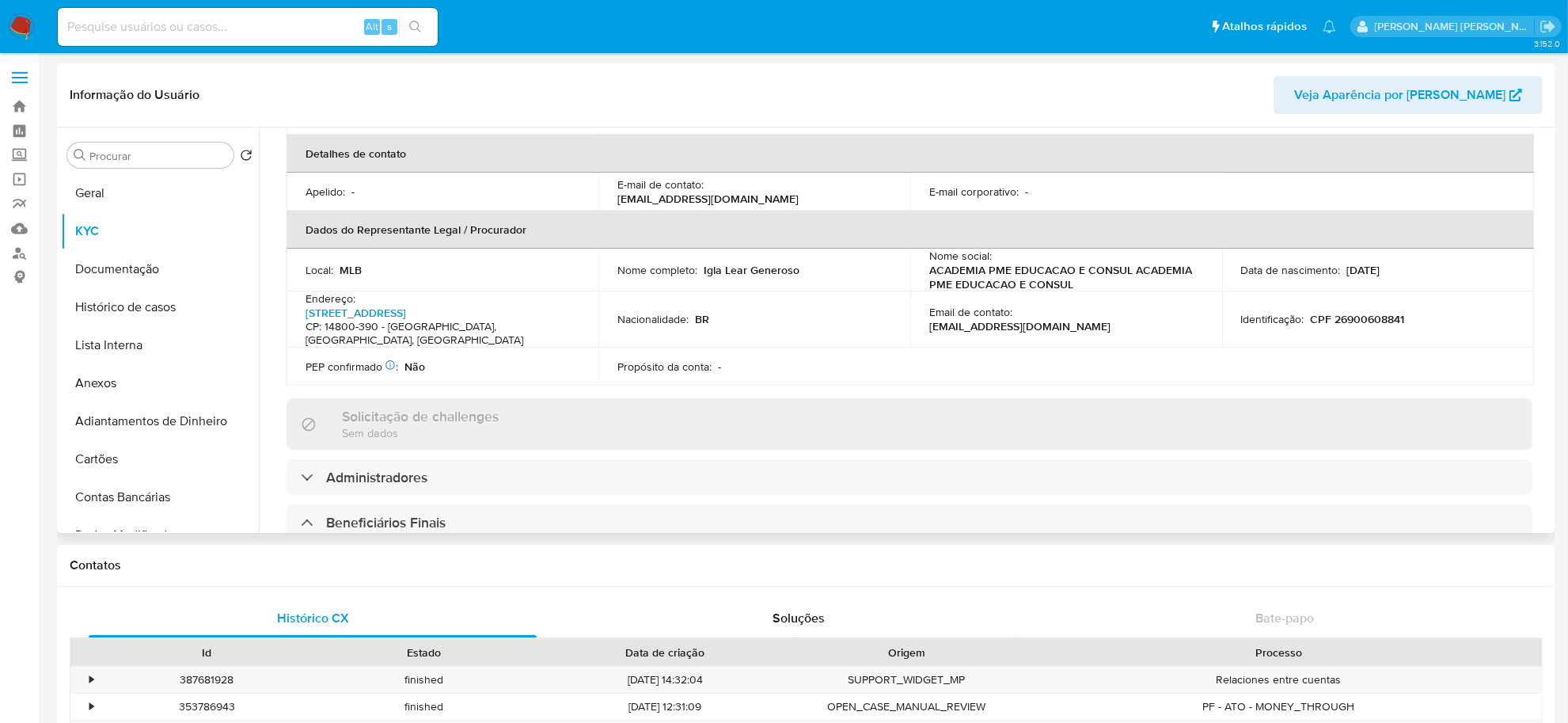
scroll to position [0, 0]
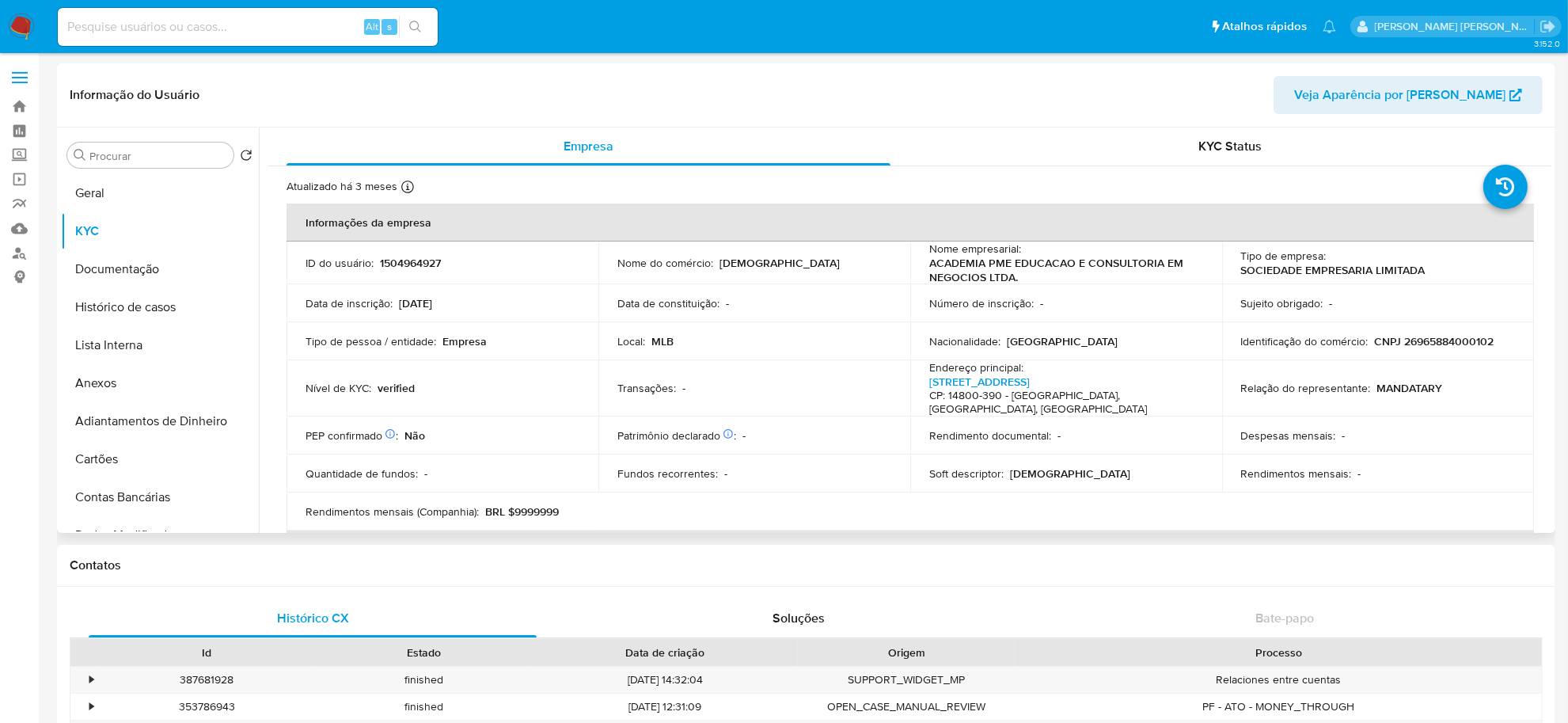
click at [1431, 337] on p "CNPJ 26965884000102" at bounding box center [1434, 341] width 120 height 14
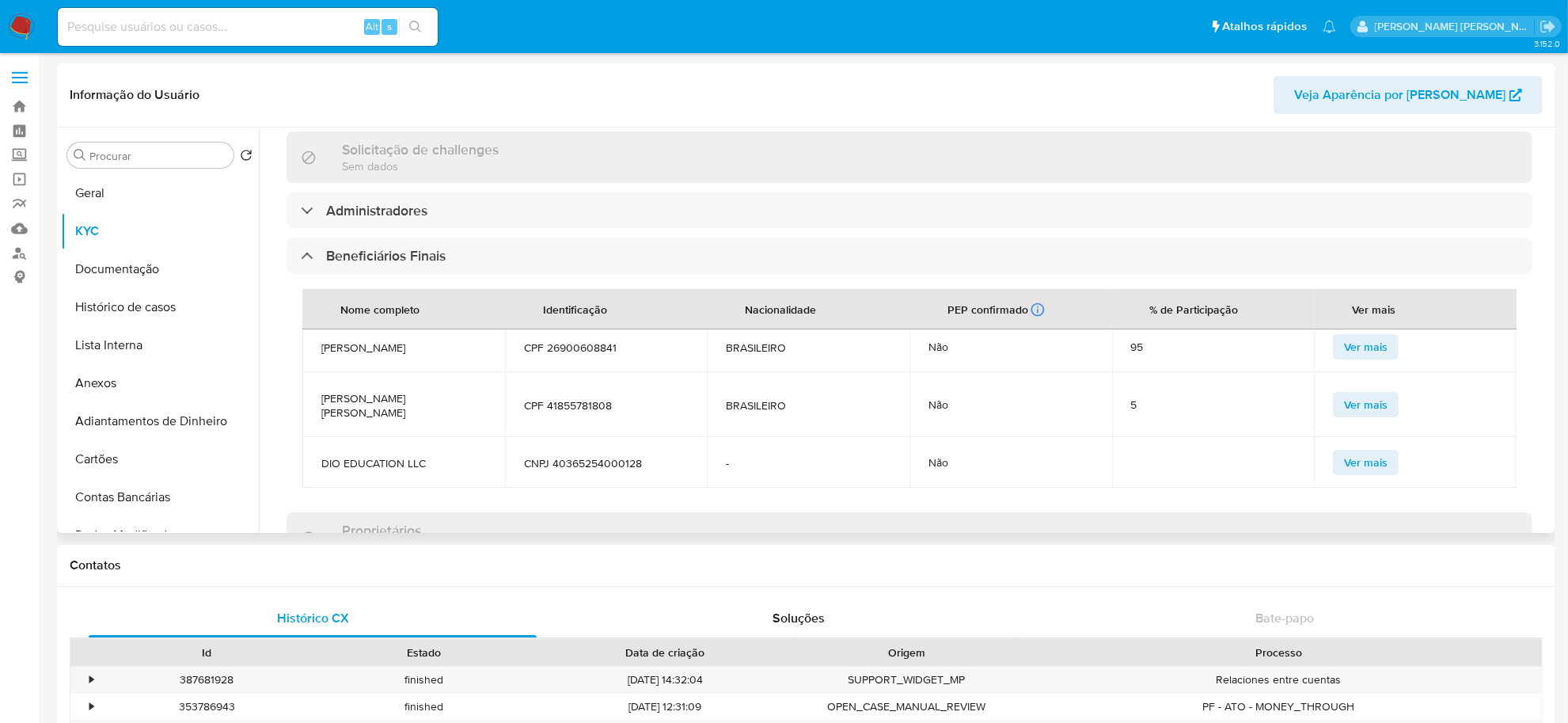
scroll to position [792, 0]
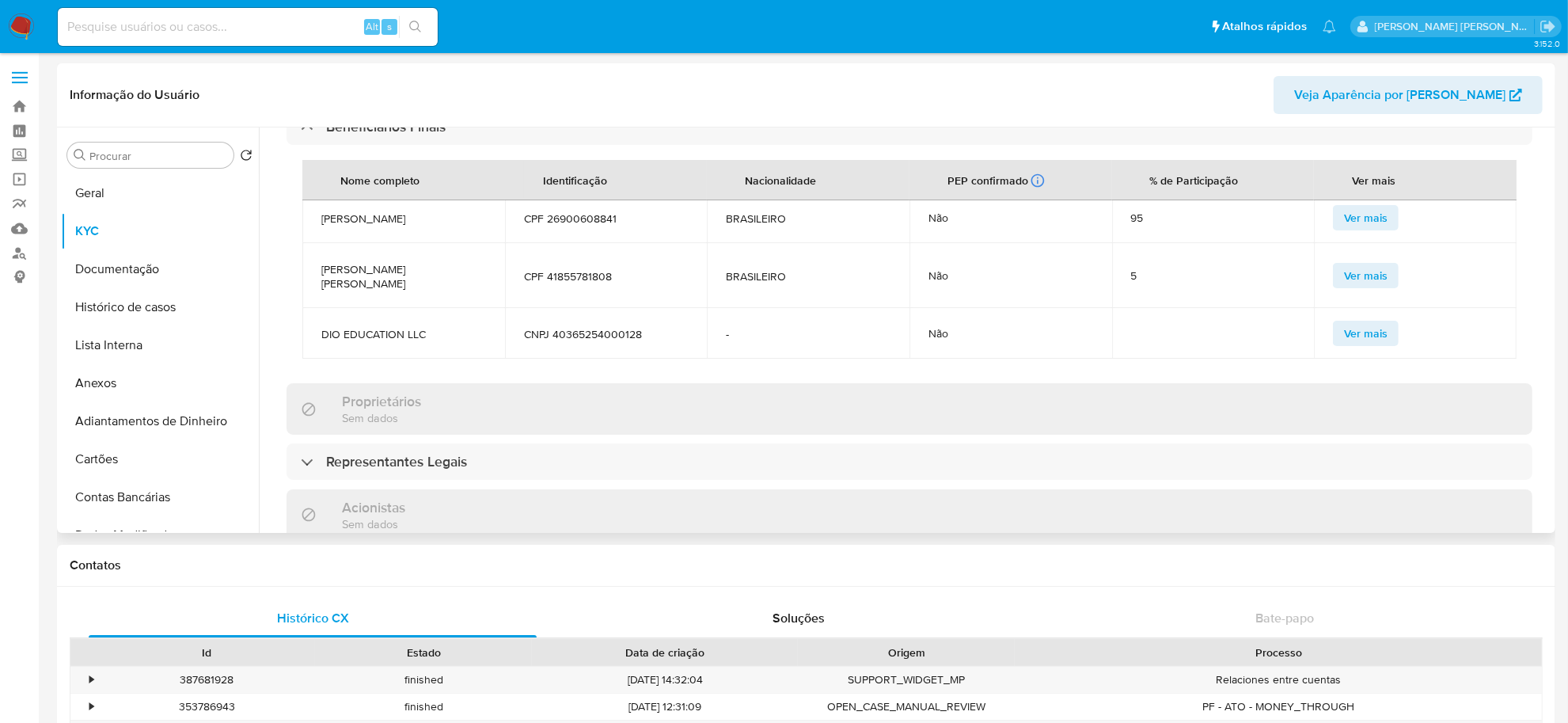
click at [406, 211] on span "[PERSON_NAME]" at bounding box center [403, 218] width 164 height 14
copy span "[PERSON_NAME]"
click at [433, 262] on span "[PERSON_NAME] [PERSON_NAME]" at bounding box center [403, 275] width 164 height 29
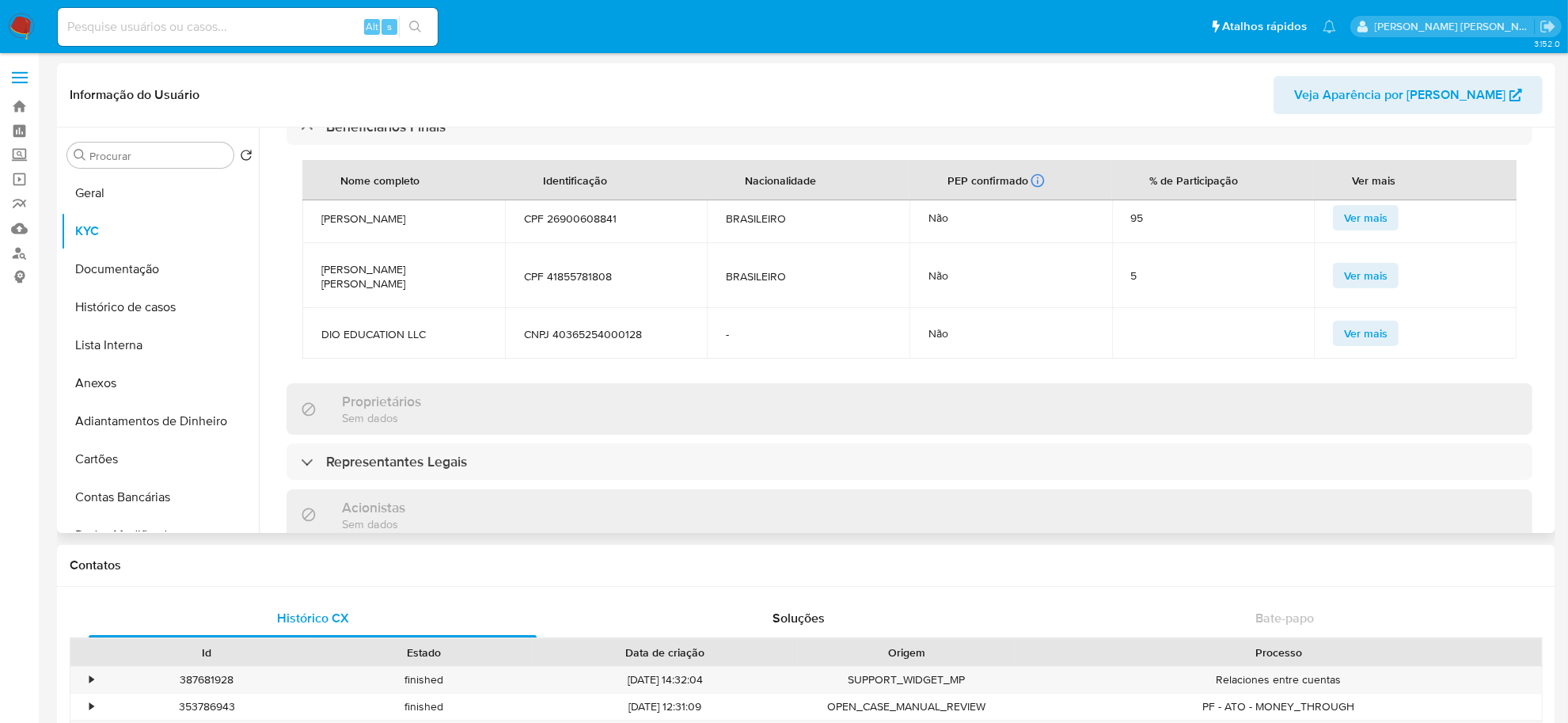
click at [434, 262] on span "GUSTAVO HENRIQUE NUNES PEREIRA" at bounding box center [403, 275] width 164 height 29
copy span "GUSTAVO HENRIQUE NUNES PEREIRA"
click at [147, 182] on button "Geral" at bounding box center [153, 193] width 185 height 38
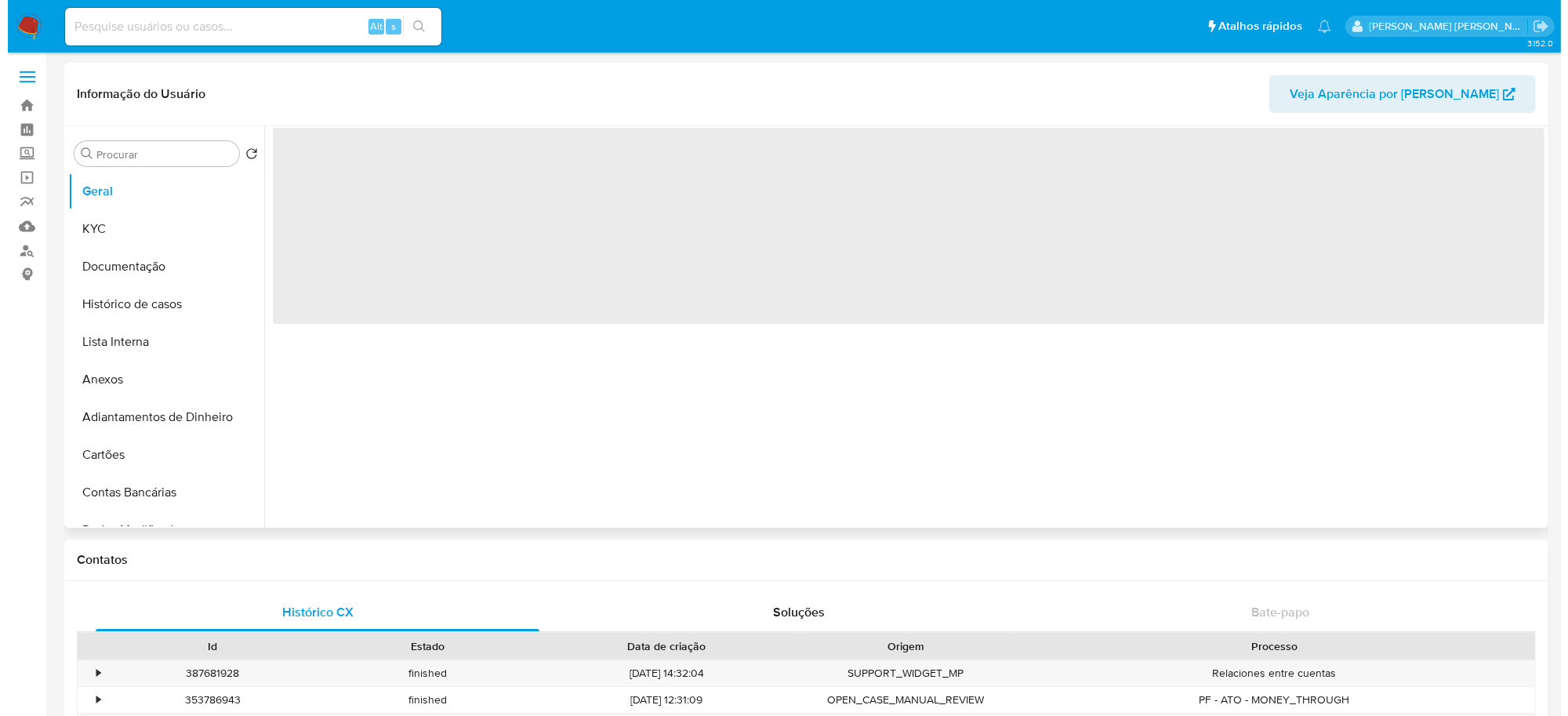
scroll to position [0, 0]
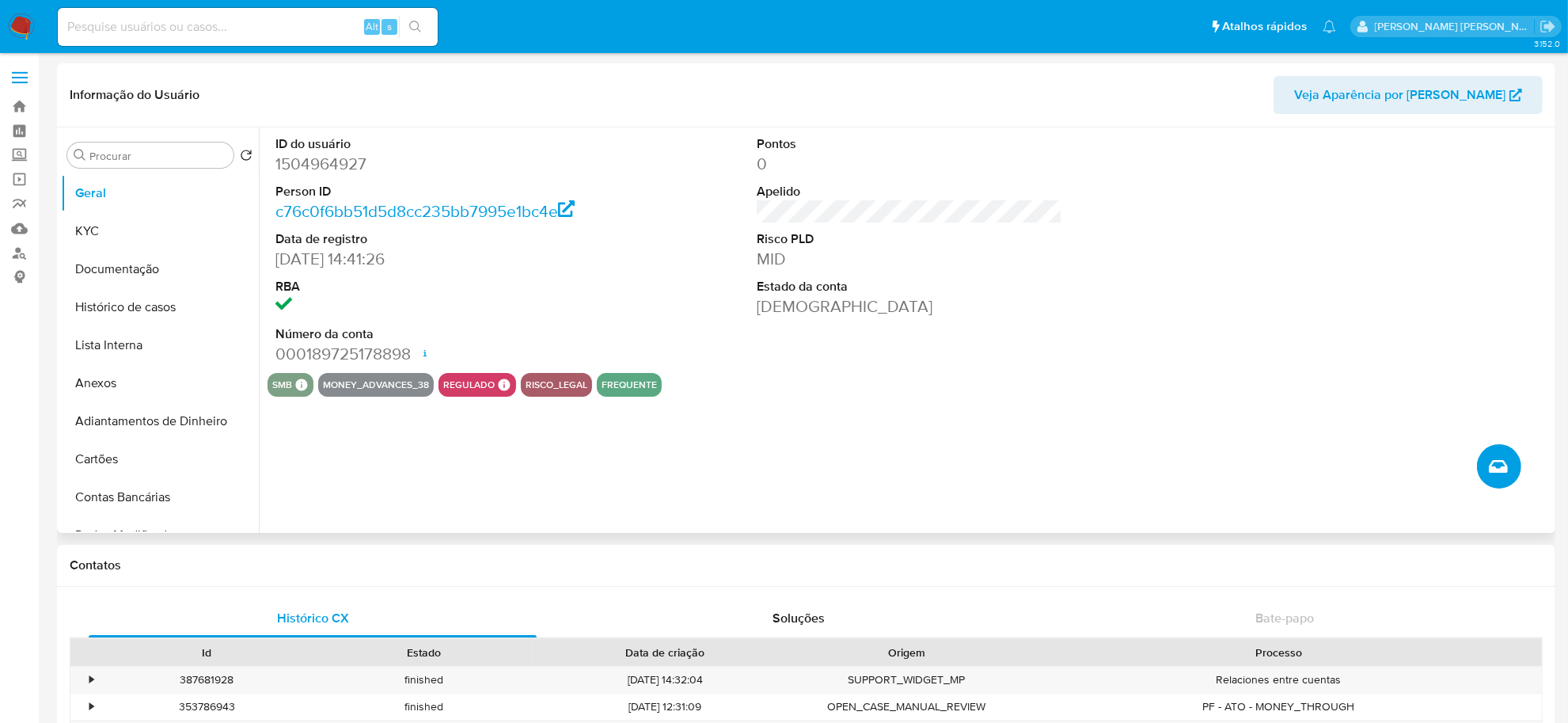
click at [1513, 459] on button "Criar caso manual" at bounding box center [1498, 466] width 44 height 44
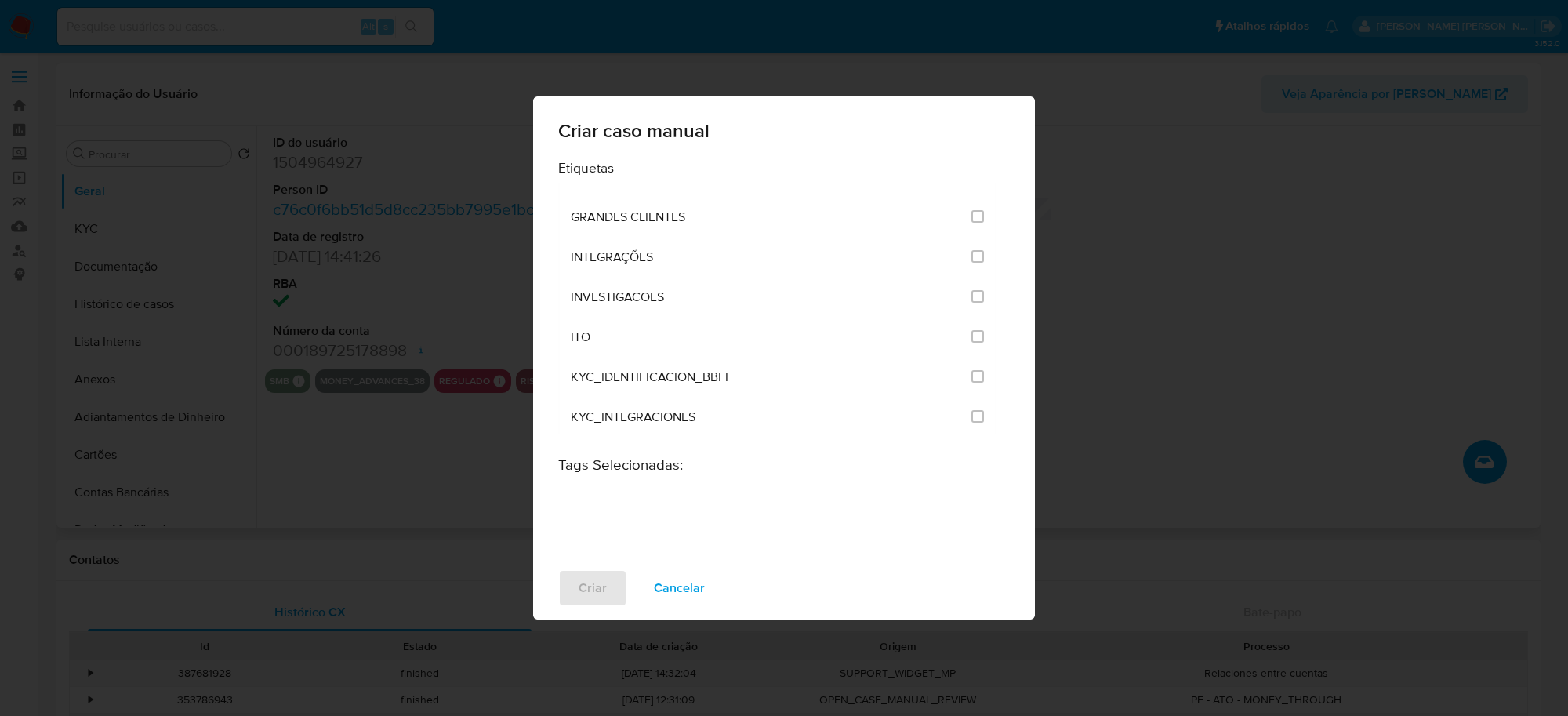
scroll to position [1373, 0]
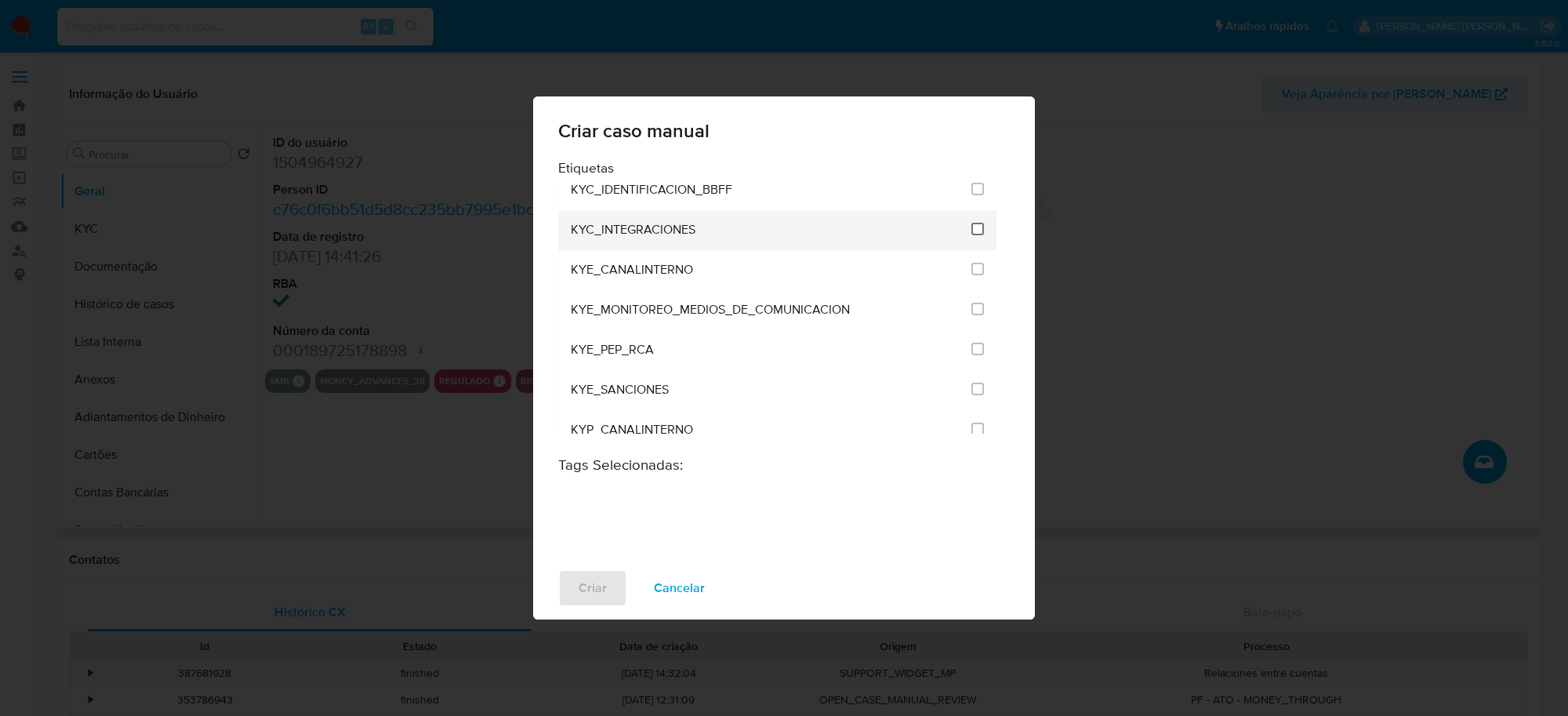
click at [971, 231] on input "2093" at bounding box center [977, 229] width 13 height 13
checkbox input "true"
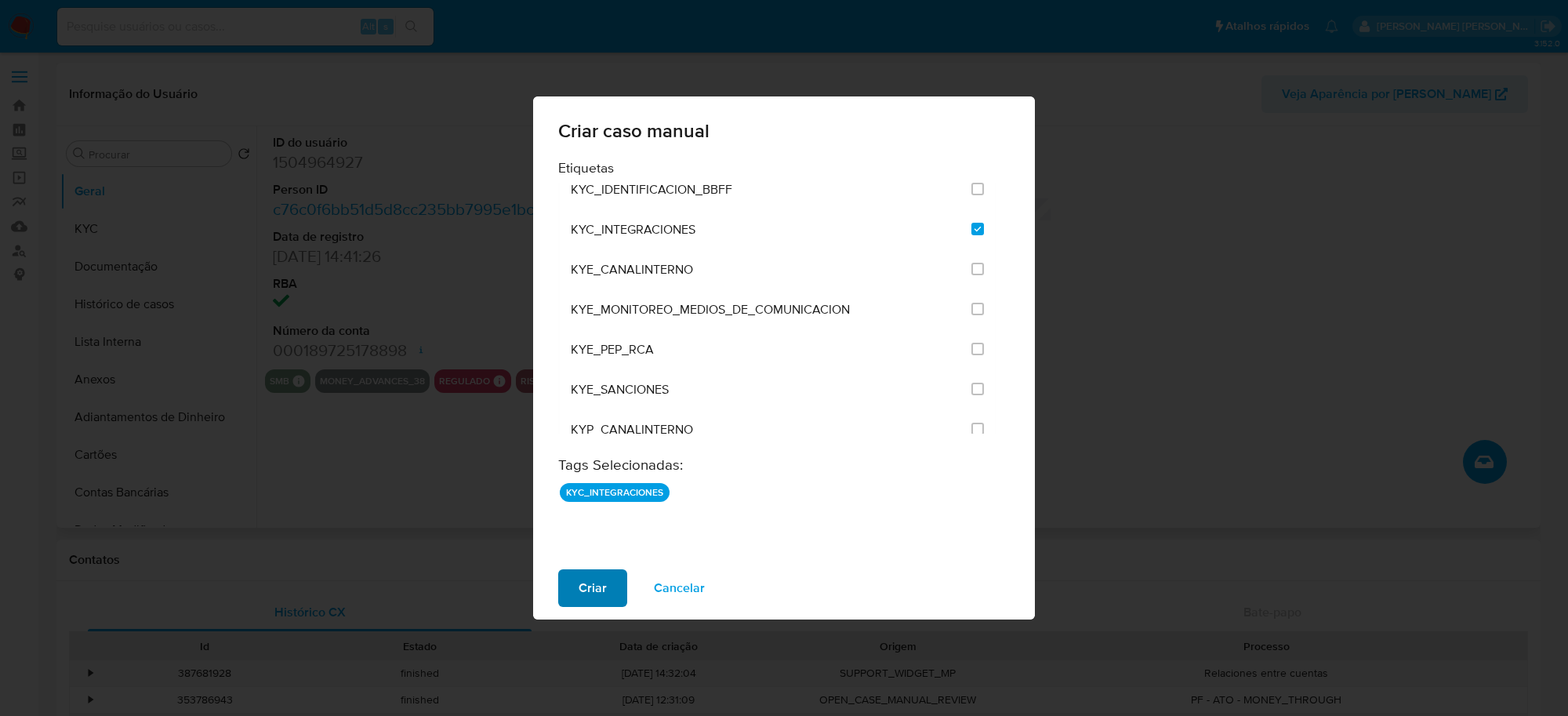
click at [602, 579] on span "Criar" at bounding box center [592, 587] width 28 height 34
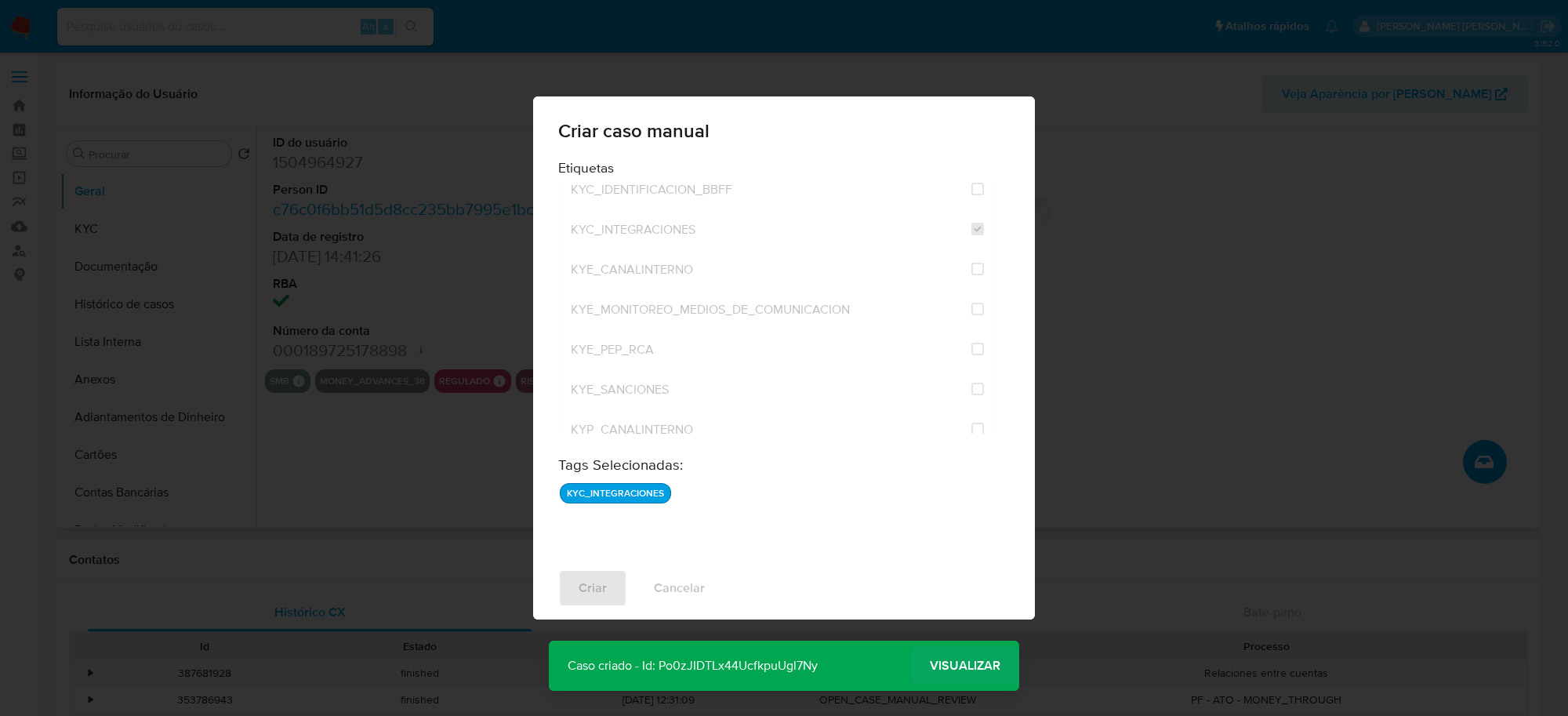
click at [956, 666] on span "Visualizar" at bounding box center [965, 666] width 70 height 0
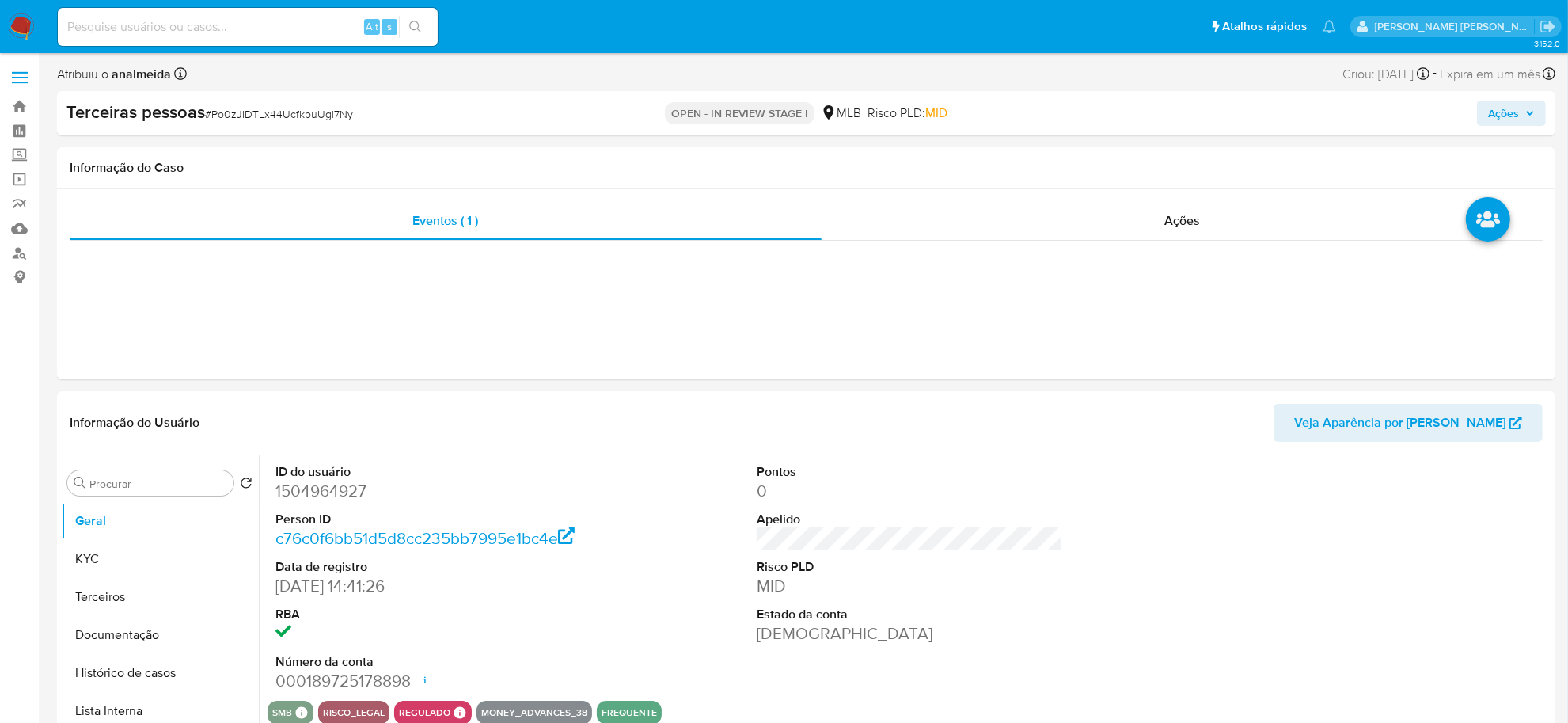
select select "10"
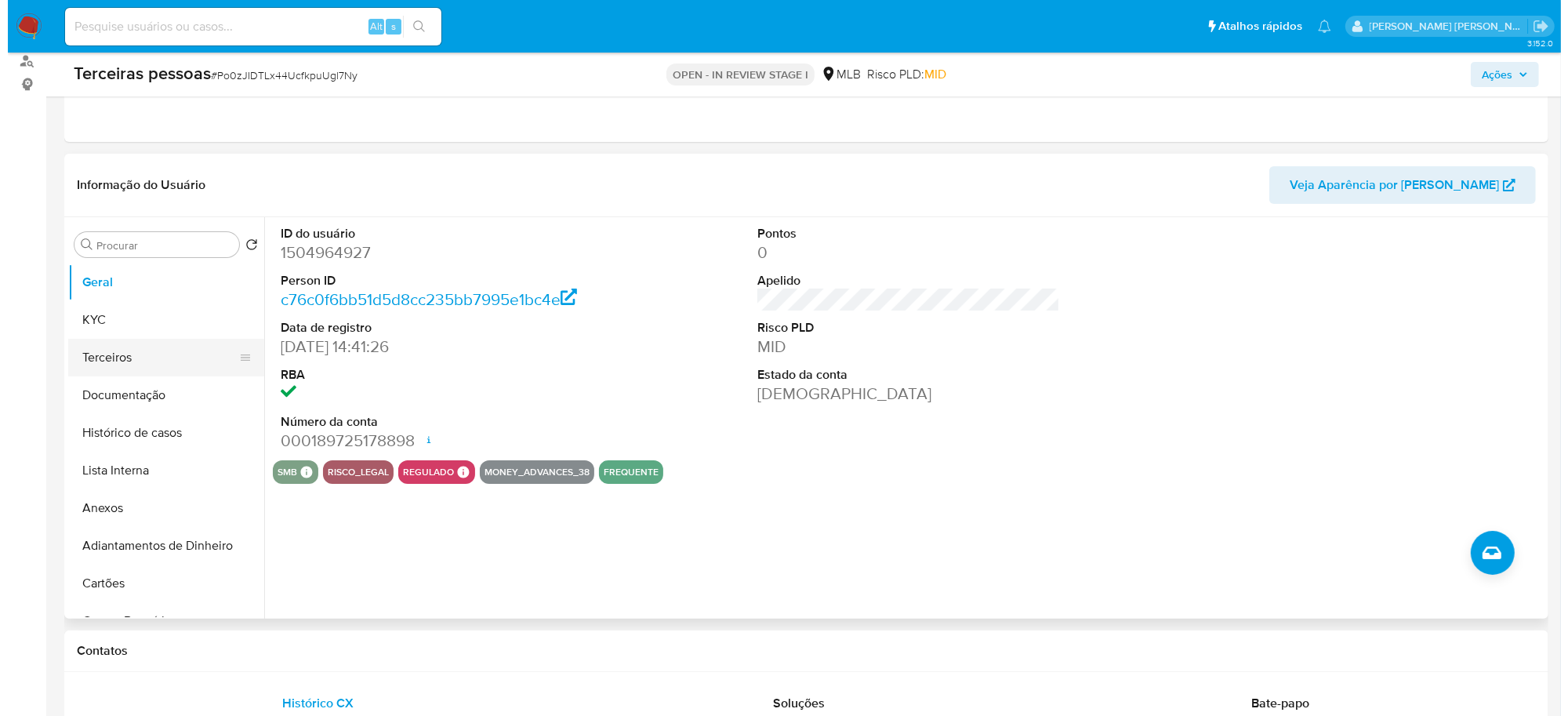
scroll to position [196, 0]
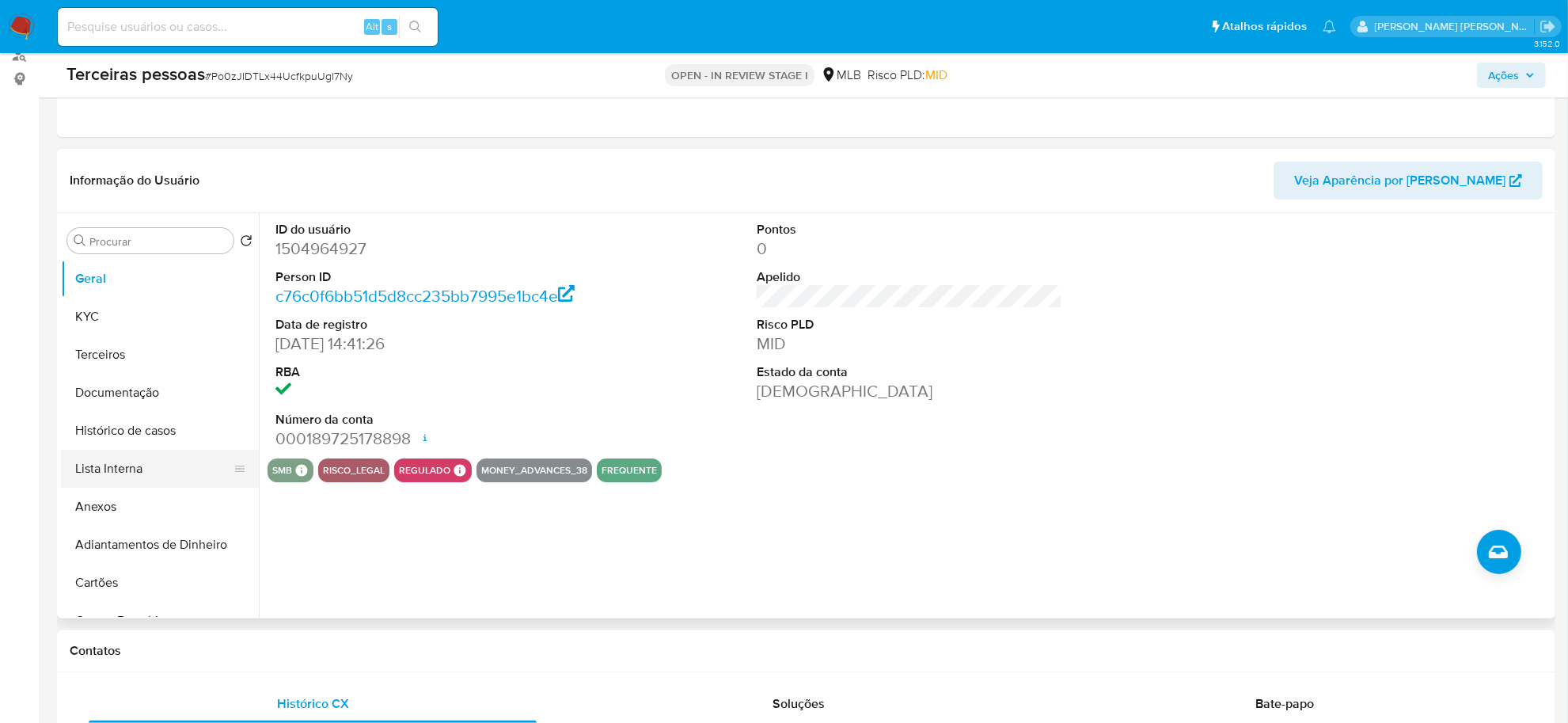
click at [143, 475] on button "Lista Interna" at bounding box center [153, 468] width 185 height 38
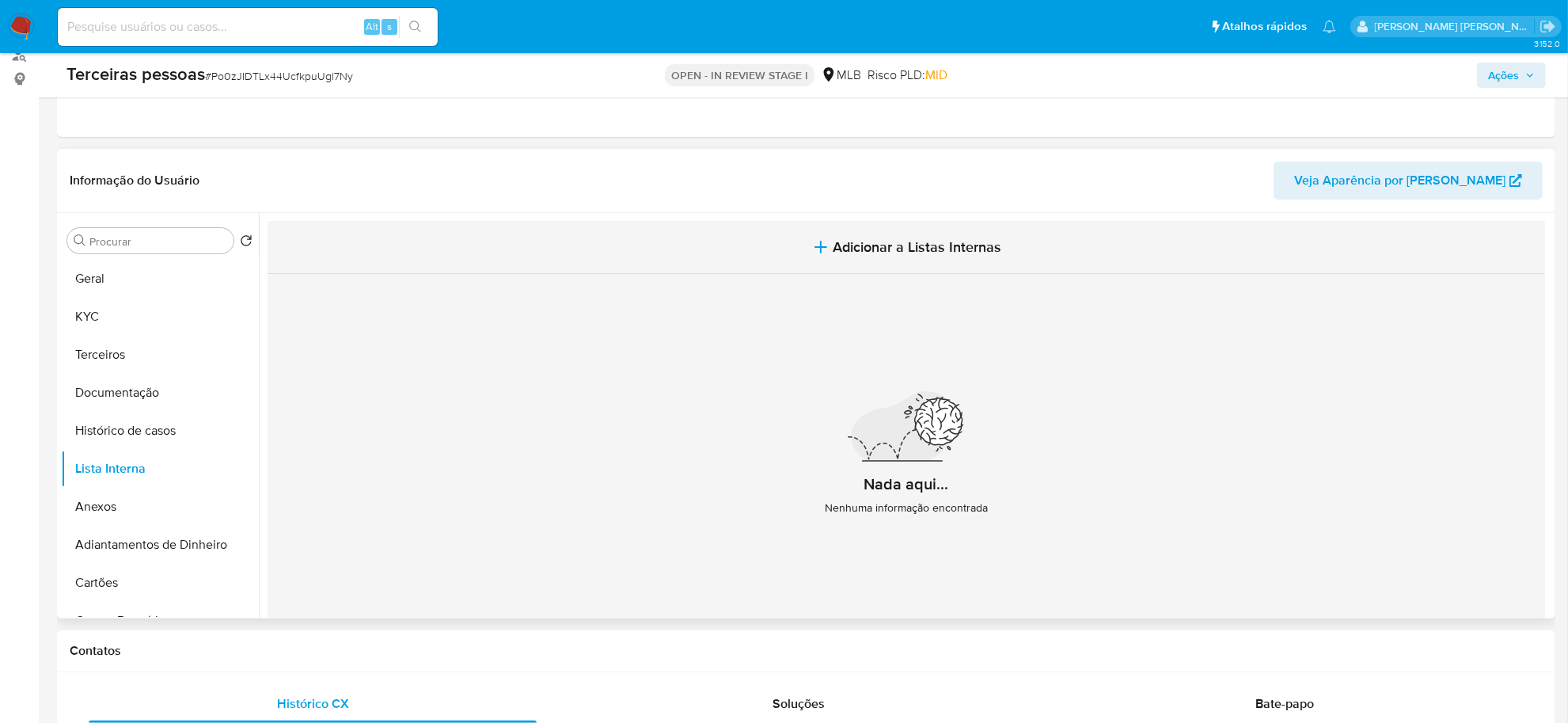
click at [892, 234] on button "Adicionar a Listas Internas" at bounding box center [905, 248] width 1277 height 53
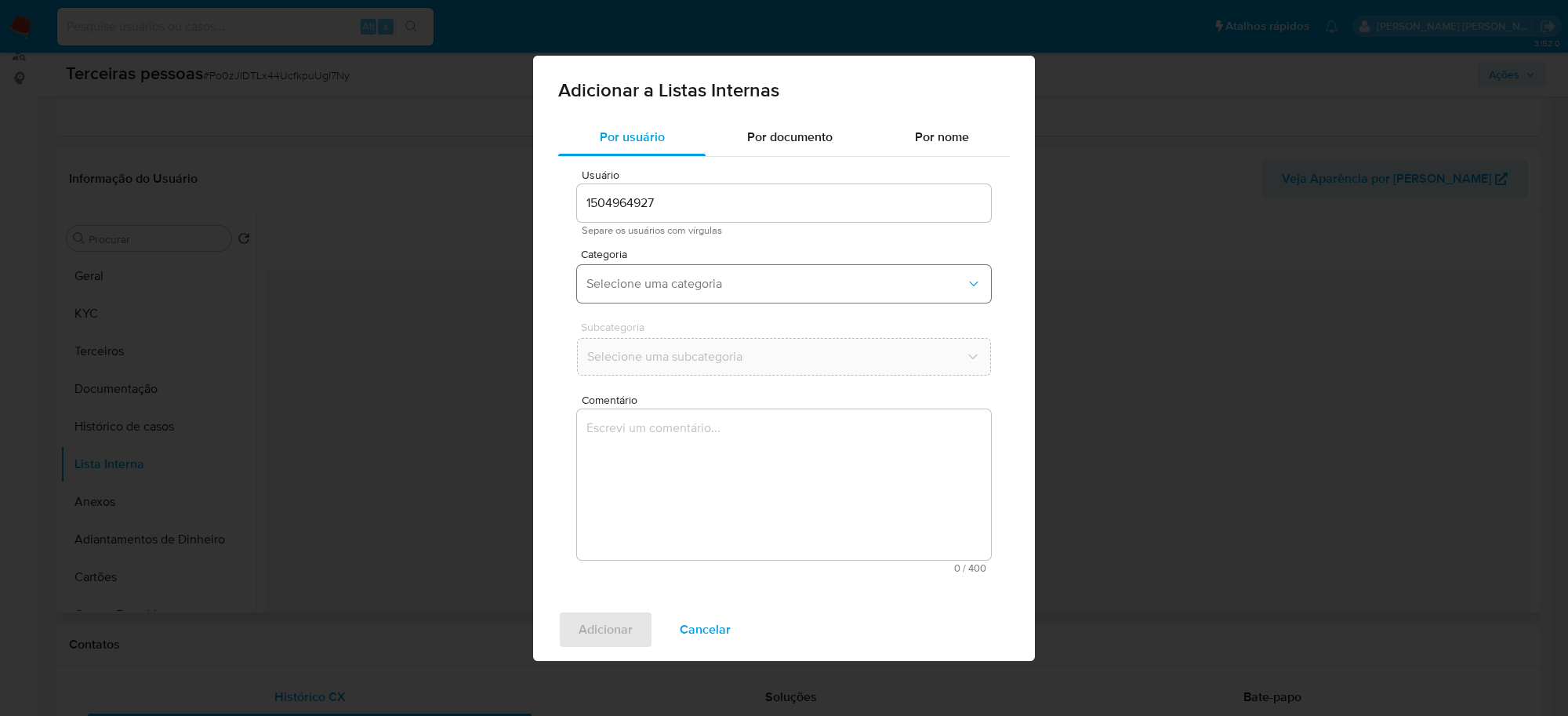
click at [698, 283] on span "Selecione uma categoria" at bounding box center [776, 283] width 380 height 16
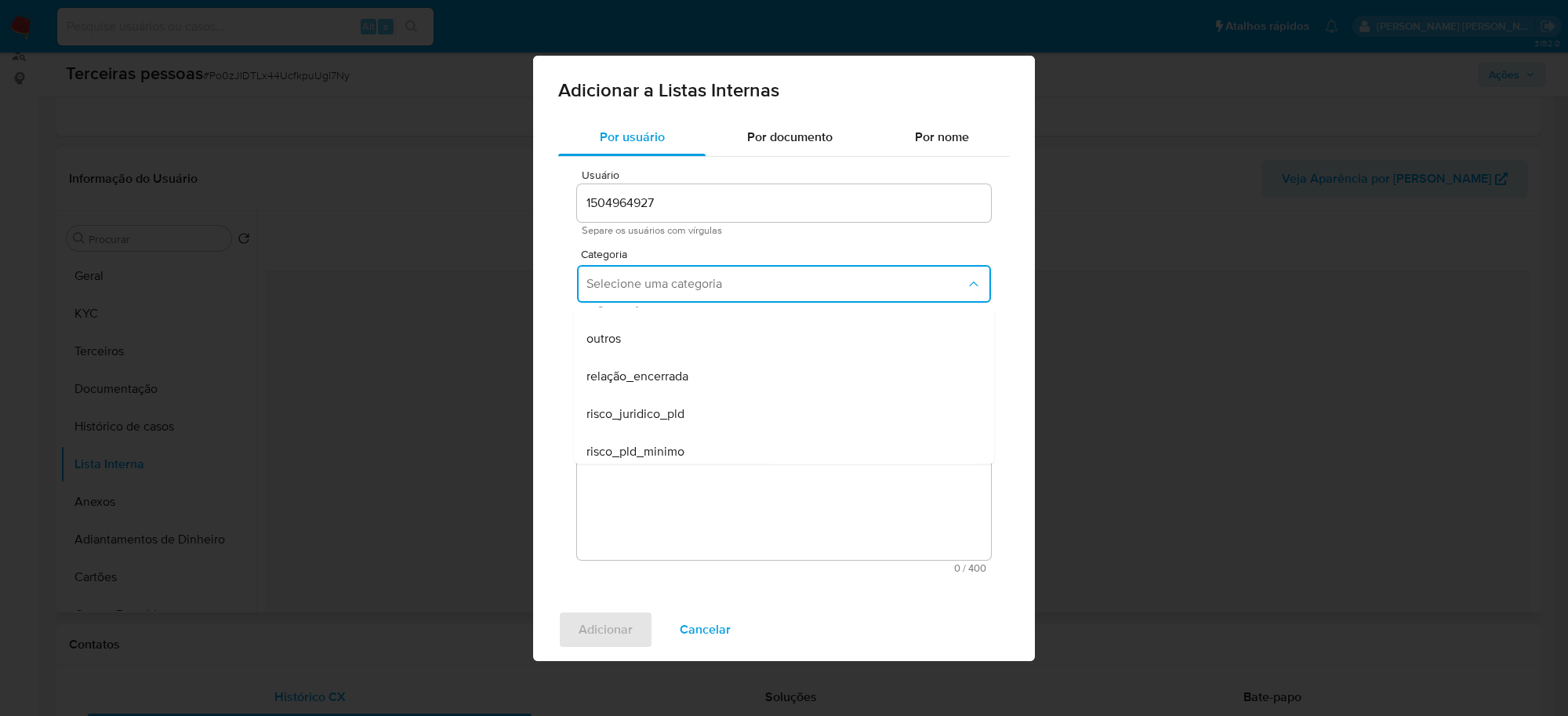
scroll to position [408, 0]
click at [640, 460] on div "risco_pld_minimo" at bounding box center [779, 444] width 386 height 38
click at [636, 363] on span "Selecione uma subcategoria" at bounding box center [776, 357] width 380 height 16
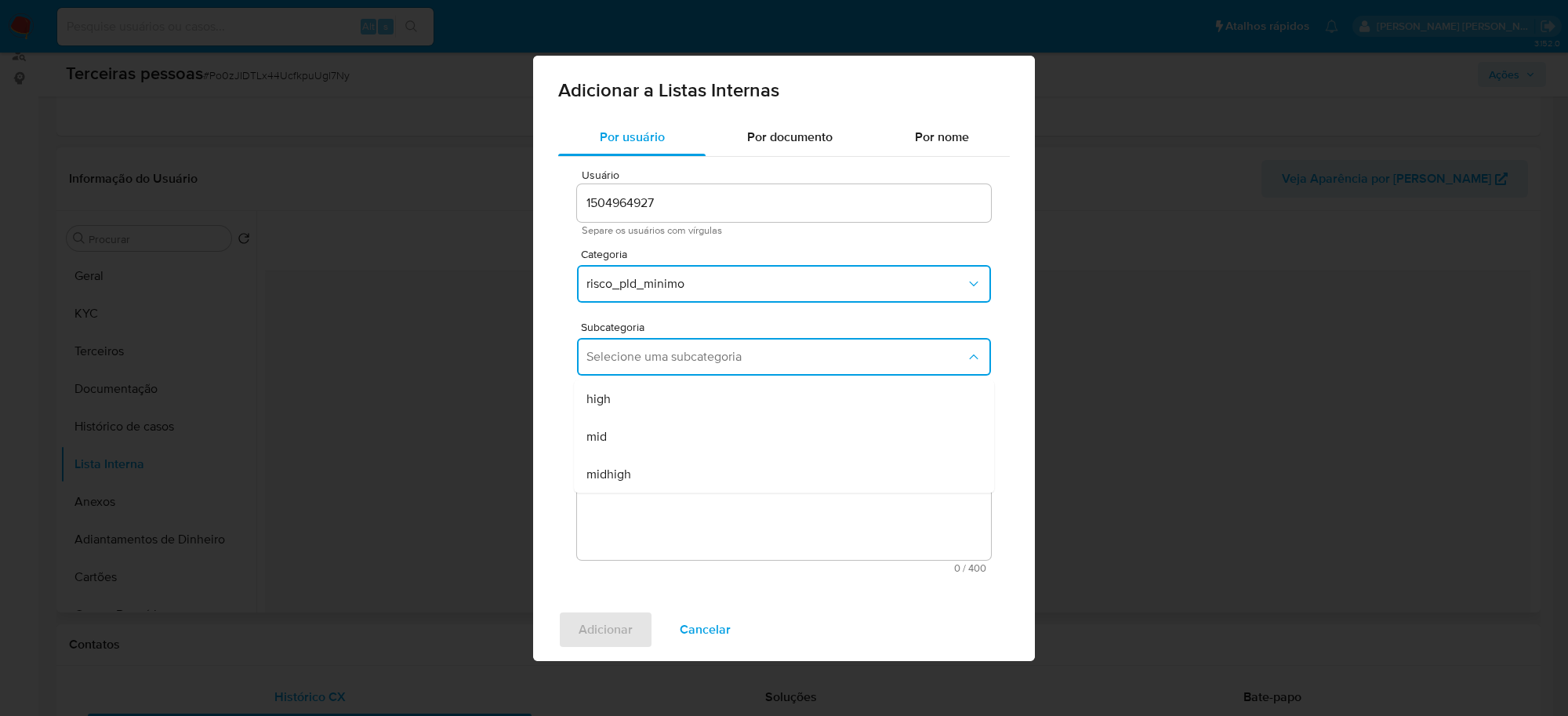
click at [631, 426] on div "mid" at bounding box center [779, 435] width 386 height 38
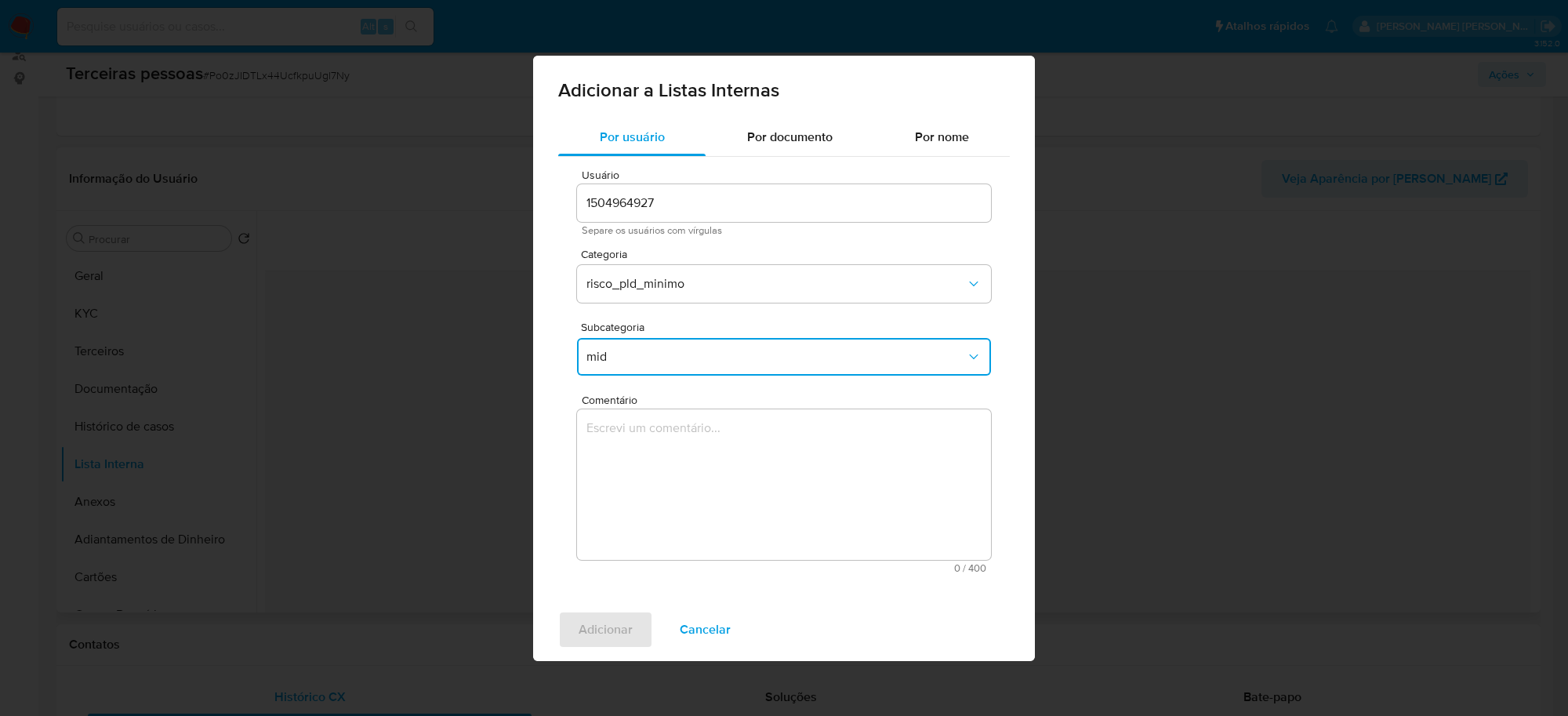
click at [667, 461] on textarea "Comentário" at bounding box center [784, 484] width 414 height 151
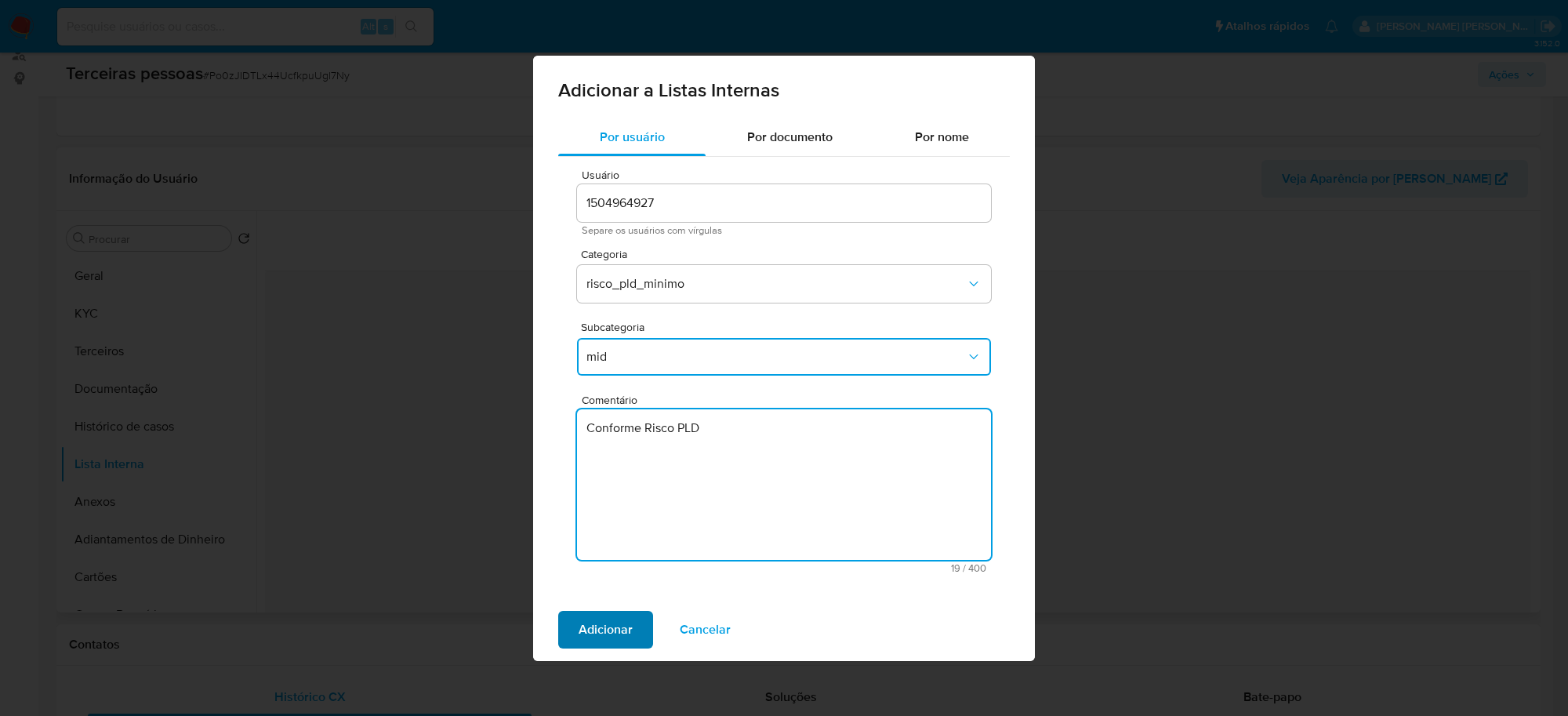
type textarea "Conforme Risco PLD"
click at [621, 637] on span "Adicionar" at bounding box center [606, 629] width 55 height 34
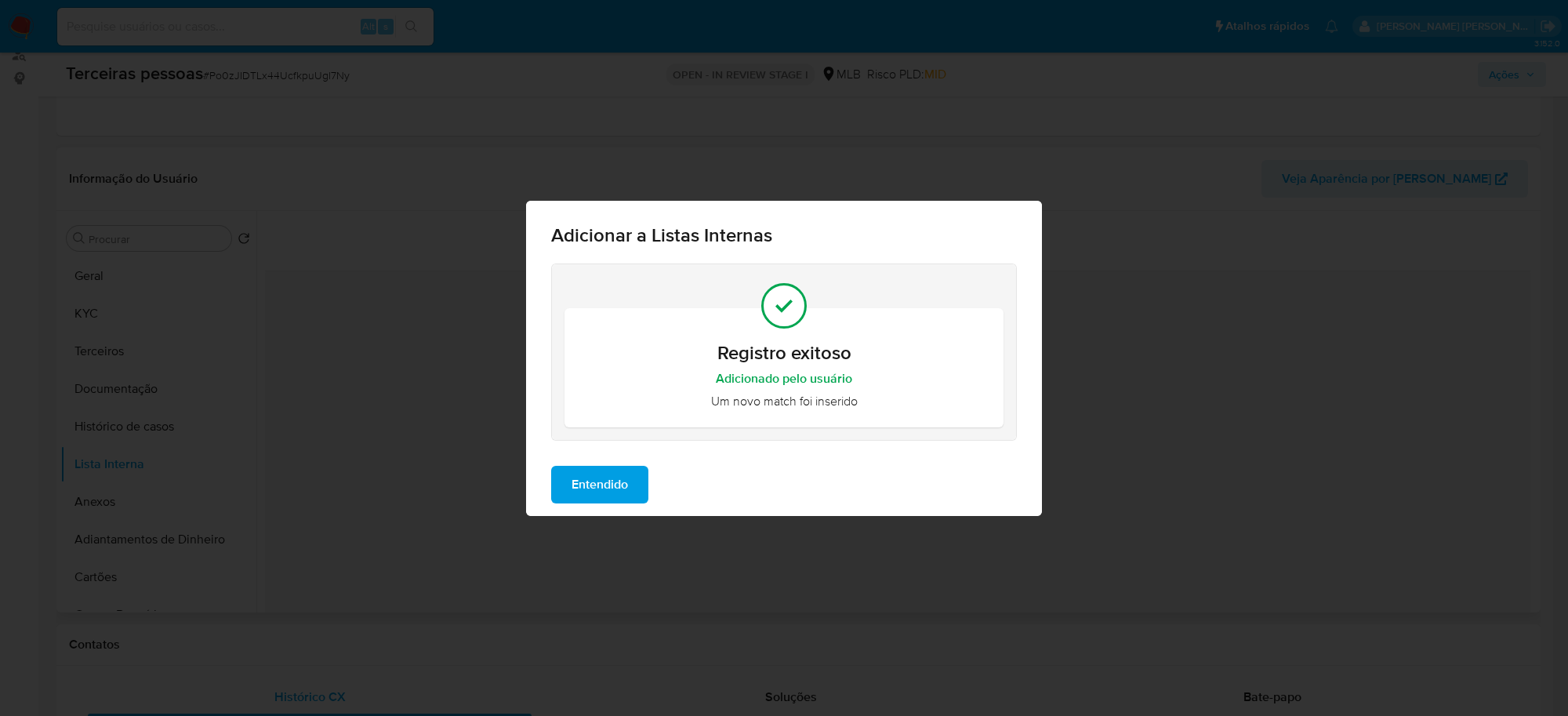
click at [610, 483] on span "Entendido" at bounding box center [600, 484] width 56 height 34
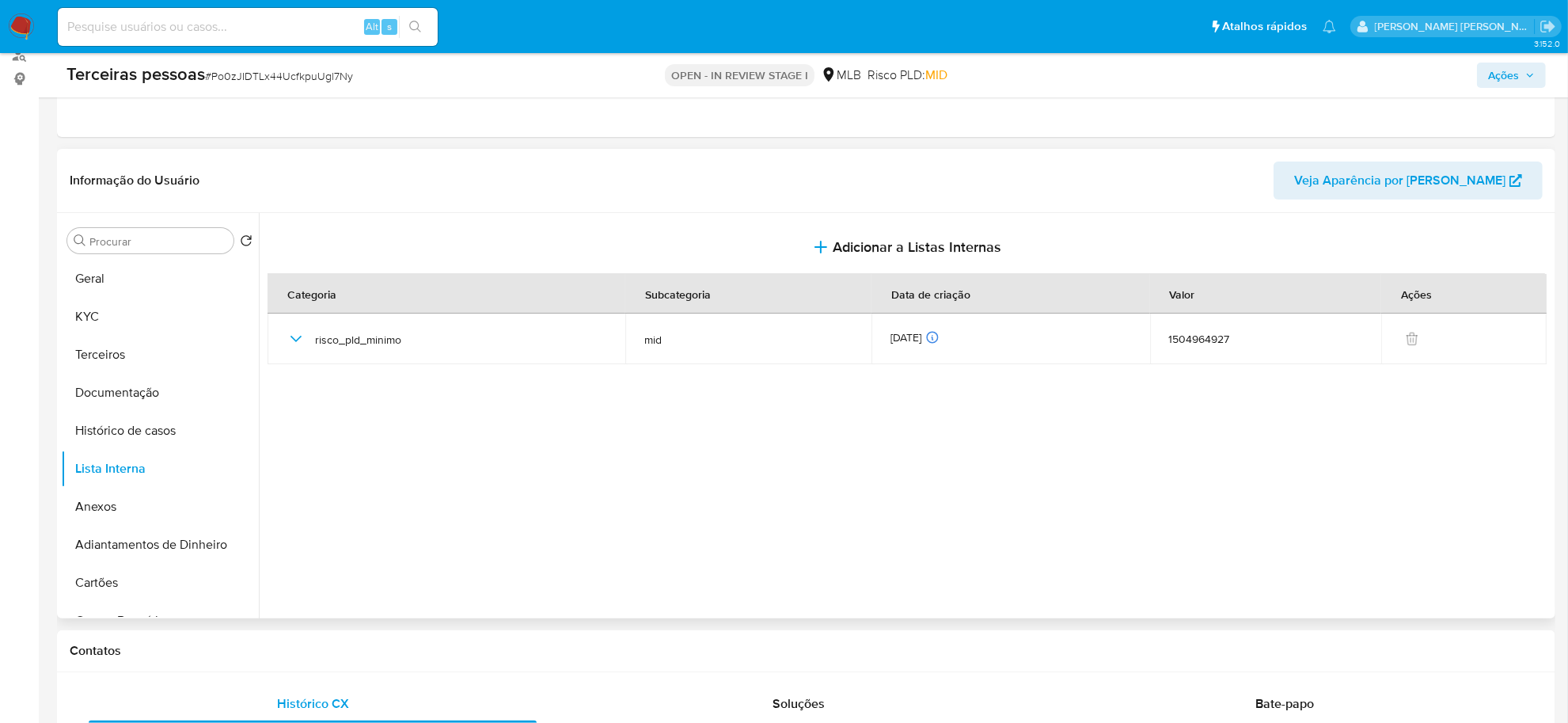
click at [1224, 579] on div at bounding box center [904, 416] width 1293 height 405
click at [119, 510] on button "Anexos" at bounding box center [153, 507] width 185 height 38
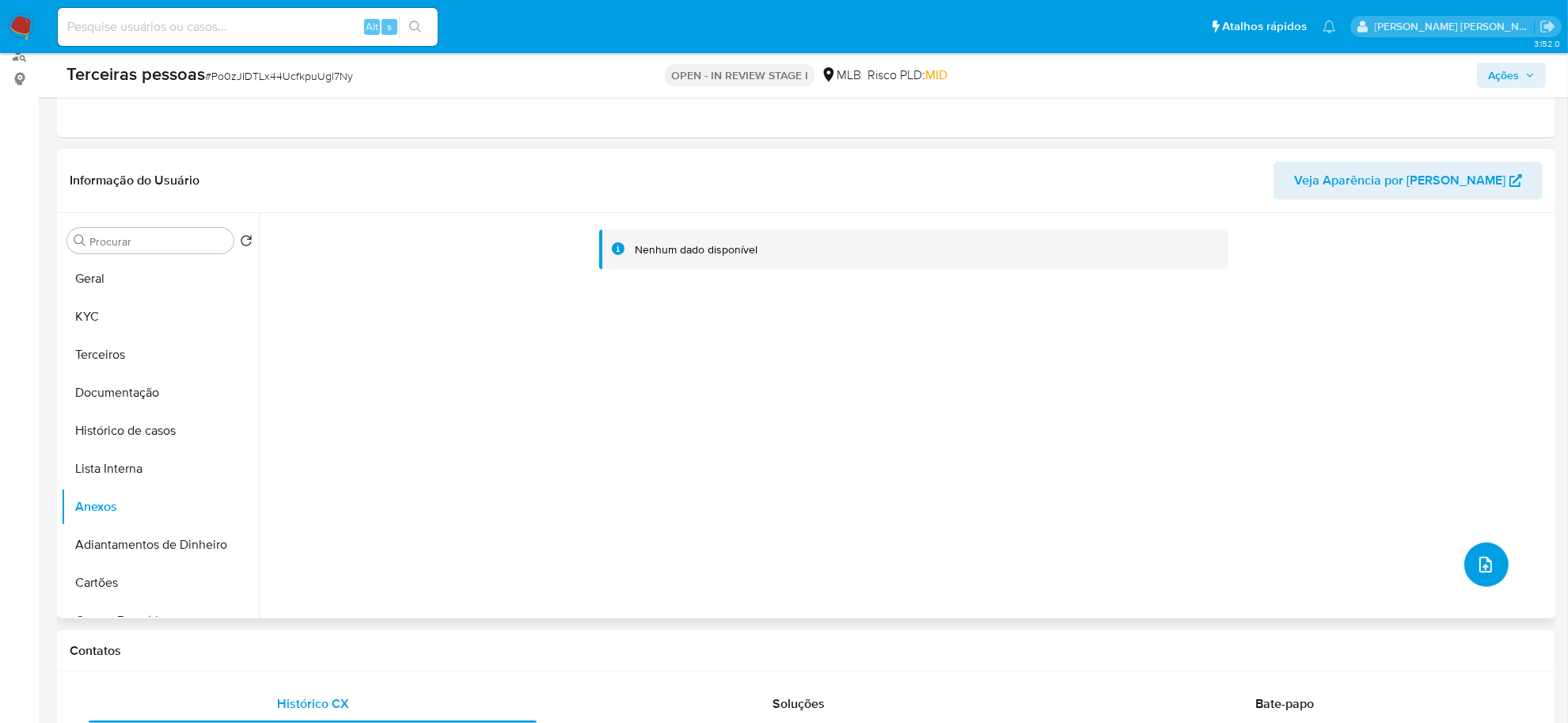
click at [1481, 546] on button "upload-file" at bounding box center [1485, 564] width 44 height 44
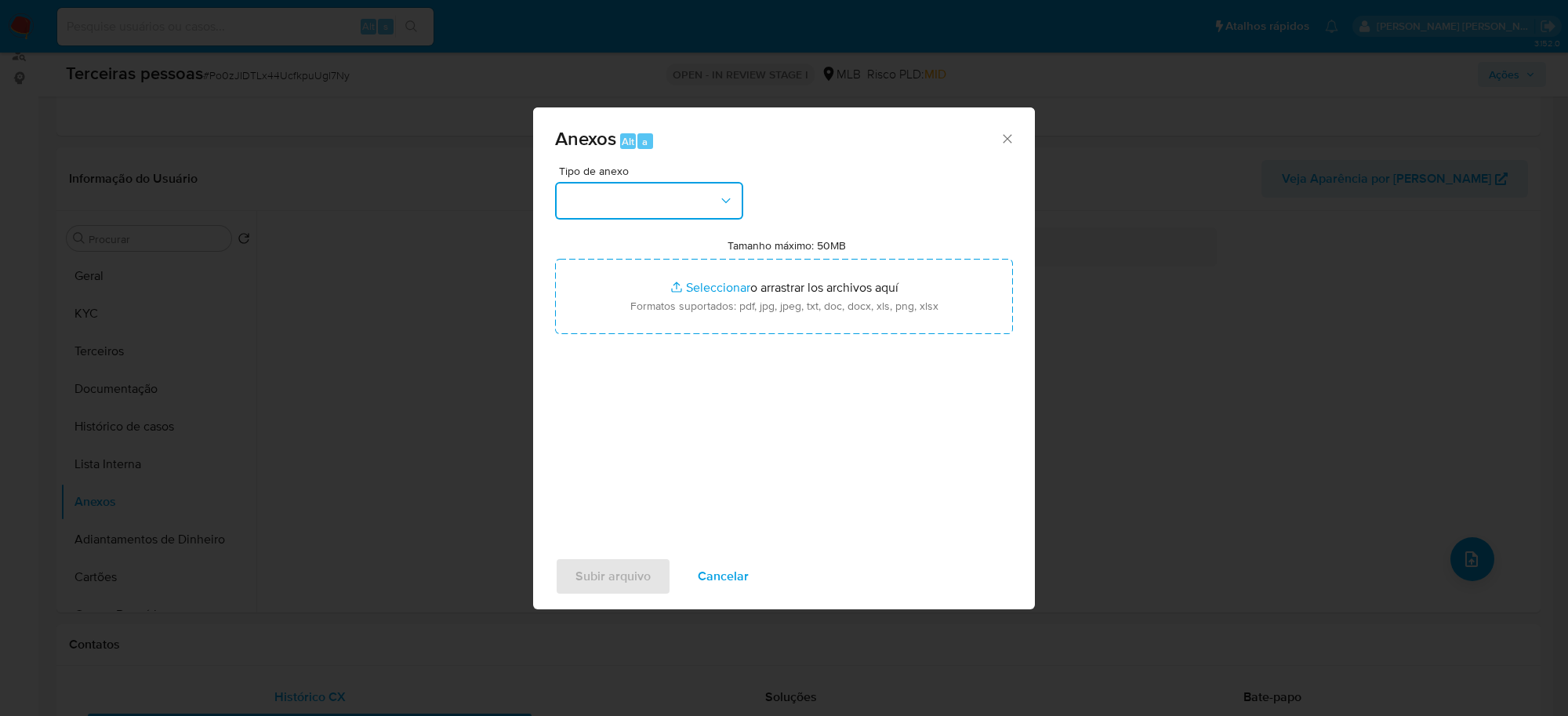
click at [665, 197] on button "button" at bounding box center [649, 201] width 188 height 38
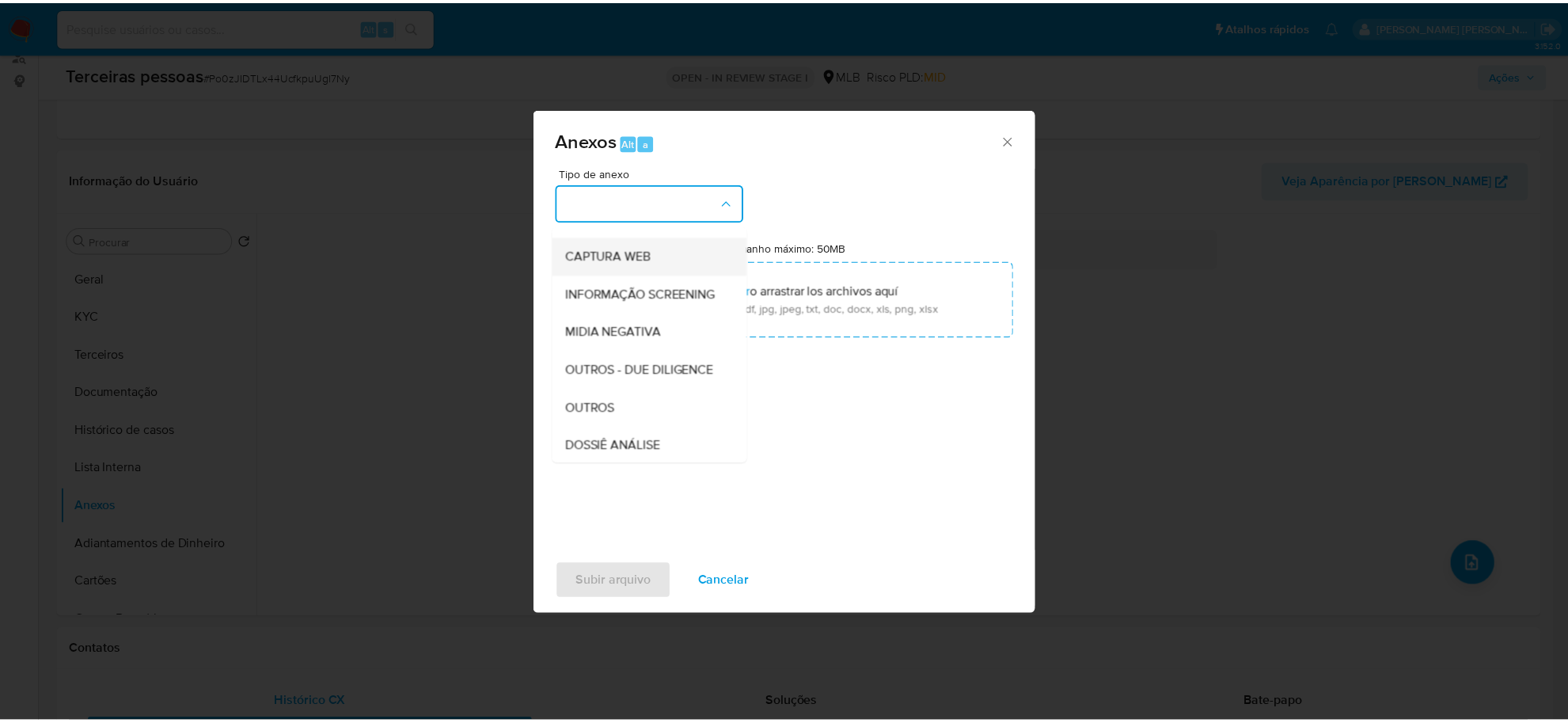
scroll to position [243, 0]
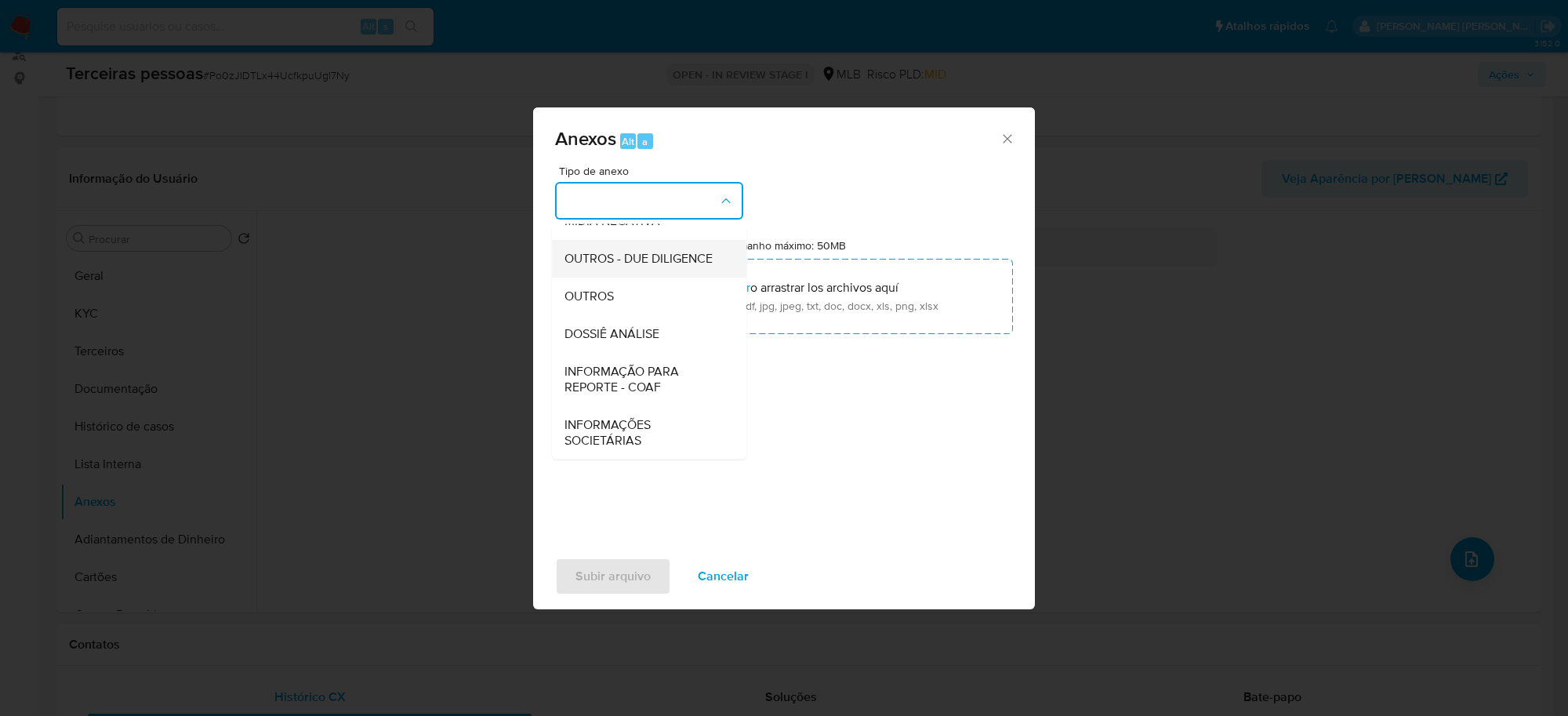
click at [613, 263] on span "OUTROS - DUE DILIGENCE" at bounding box center [639, 259] width 148 height 16
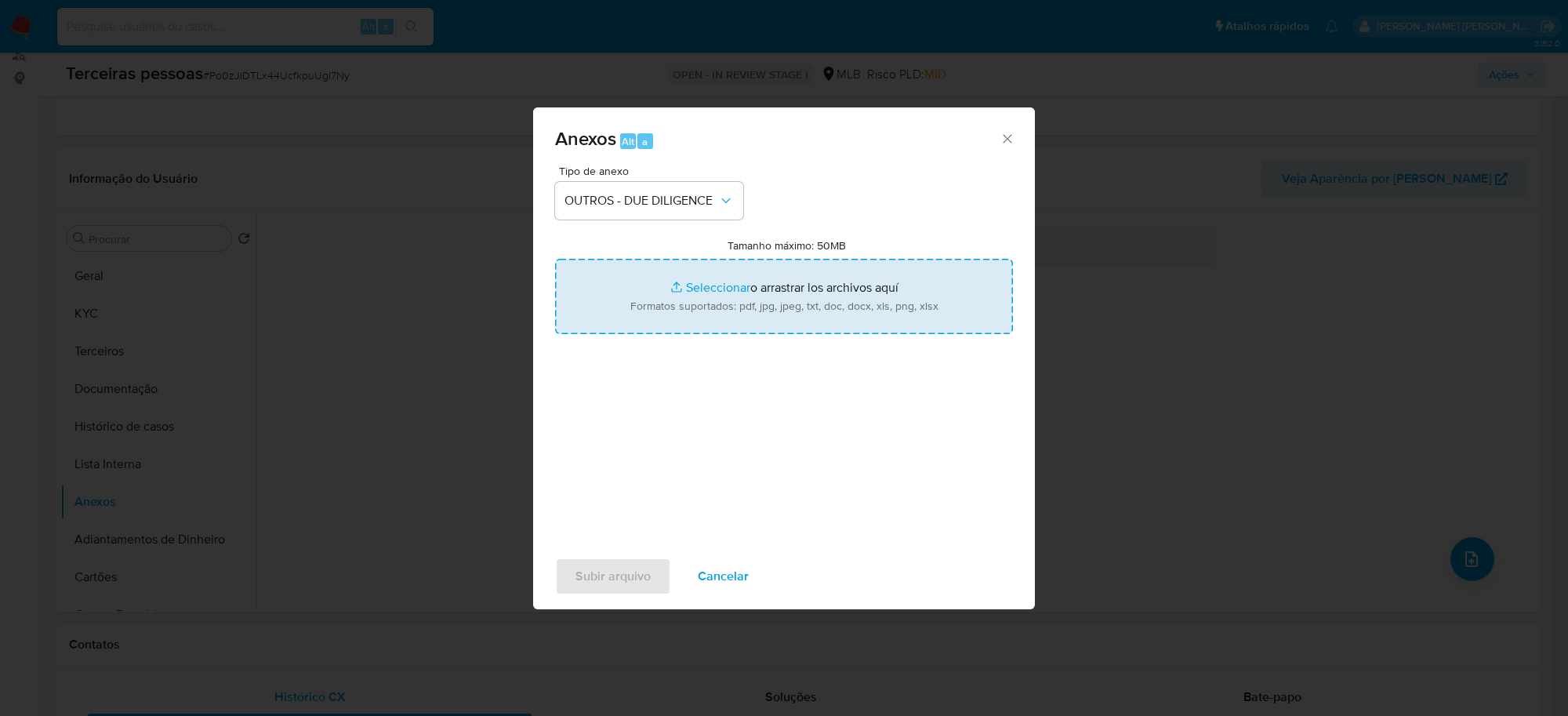
click at [746, 273] on input "Tamanho máximo: 50MB Seleccionar archivos" at bounding box center [784, 296] width 458 height 75
type input "C:\fakepath\Matriz de Risco - ACADEMIA PME EDUCACAO E CONSULTORIA EM NEGOCIOS L…"
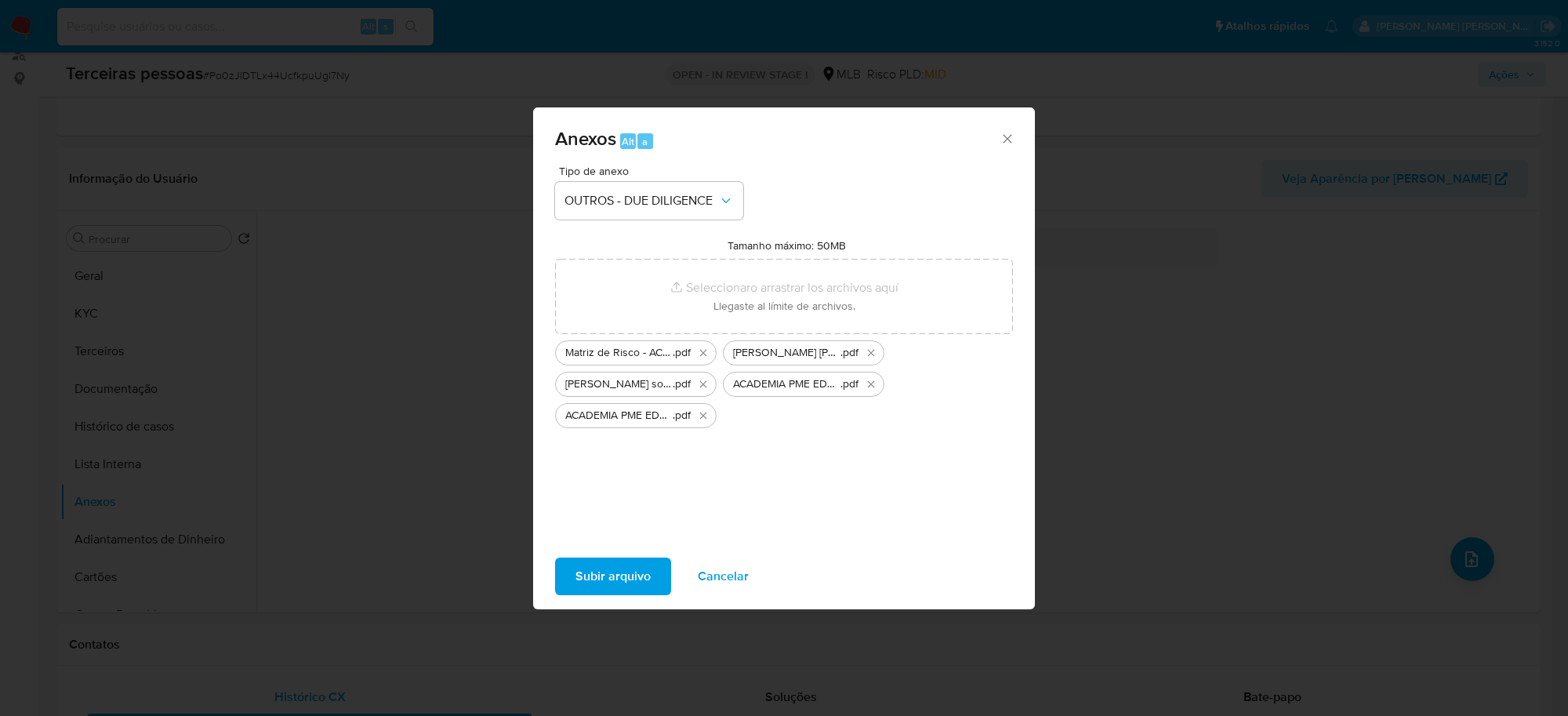
click at [621, 567] on span "Subir arquivo" at bounding box center [613, 576] width 75 height 34
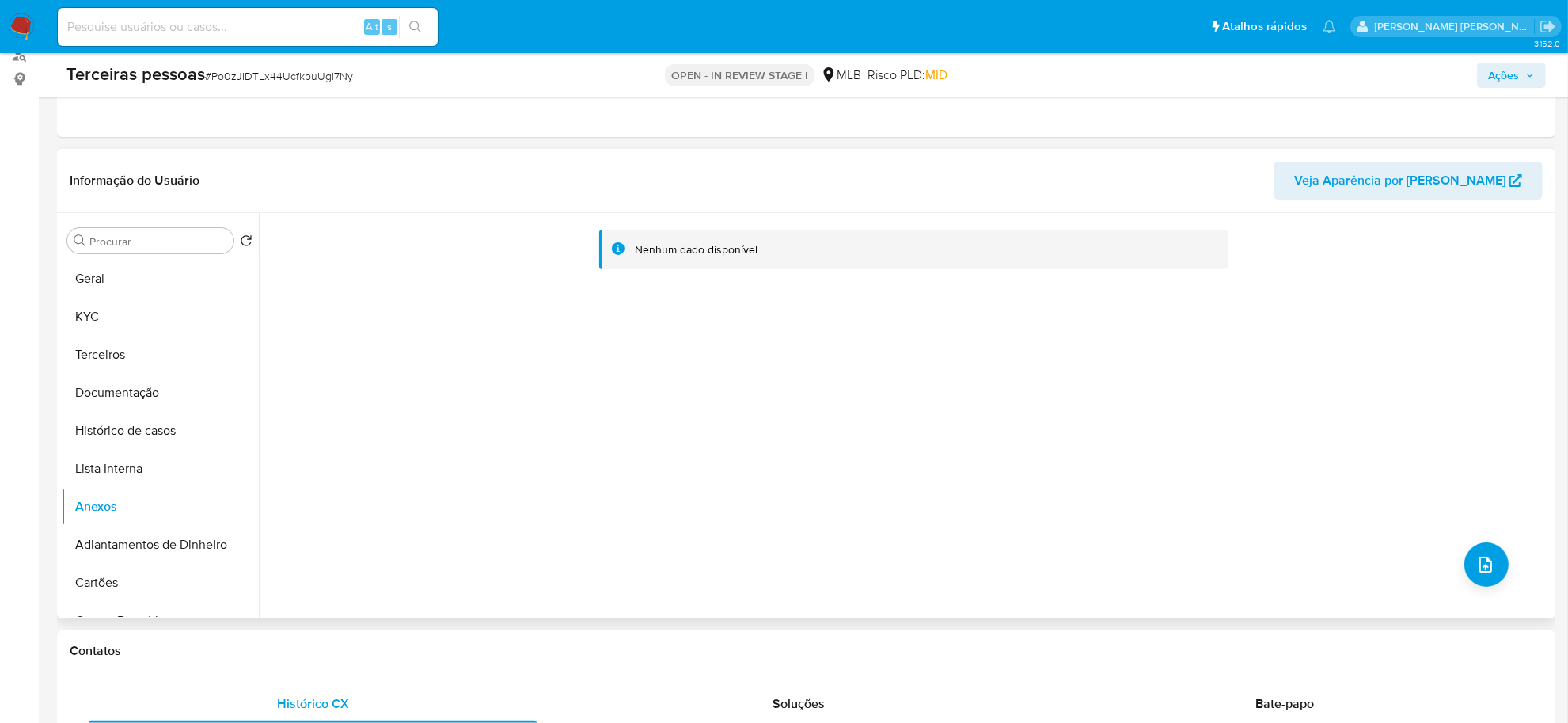
click at [792, 404] on div "Nenhum dado disponível" at bounding box center [904, 416] width 1293 height 405
click at [1526, 76] on icon "button" at bounding box center [1530, 76] width 10 height 10
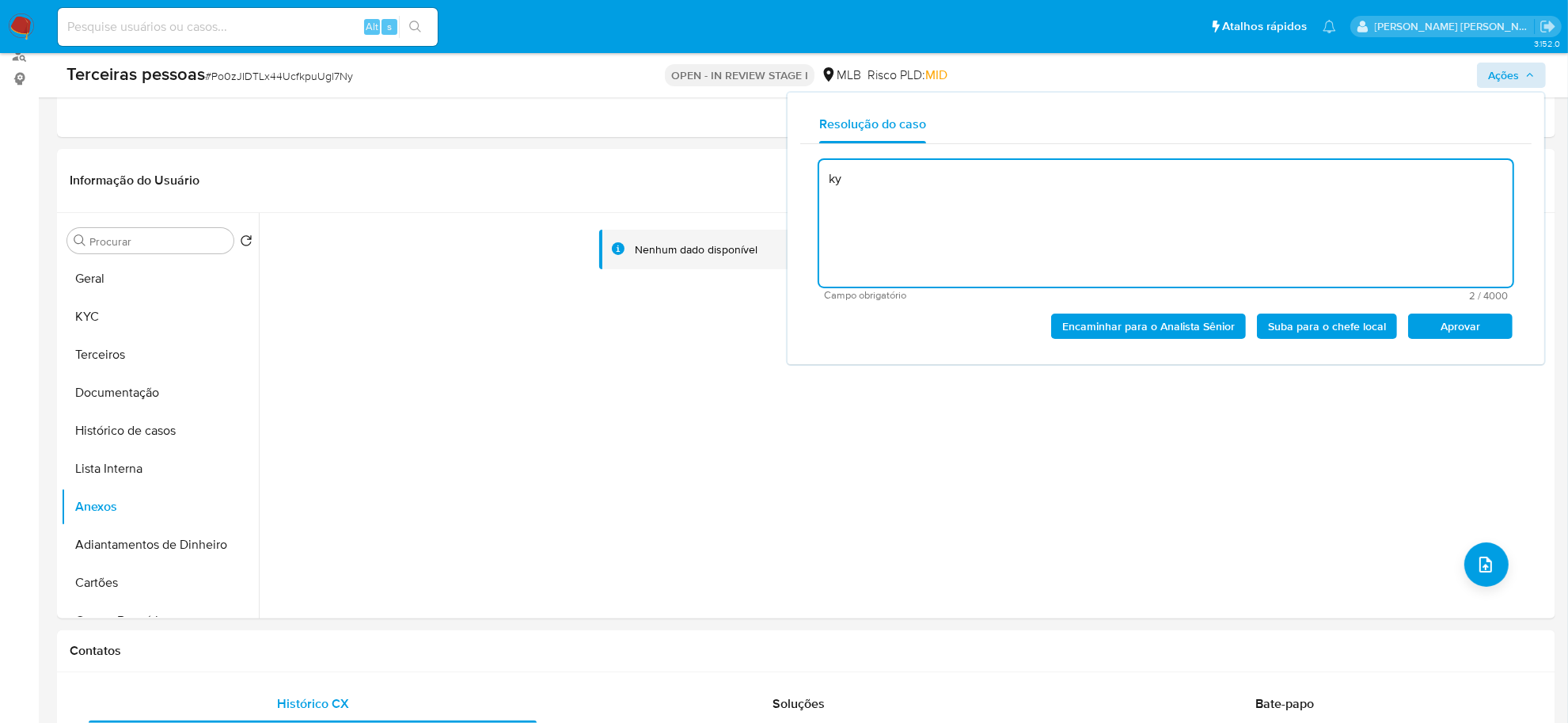
type textarea "k"
click at [1440, 327] on span "Aprovar" at bounding box center [1460, 326] width 83 height 23
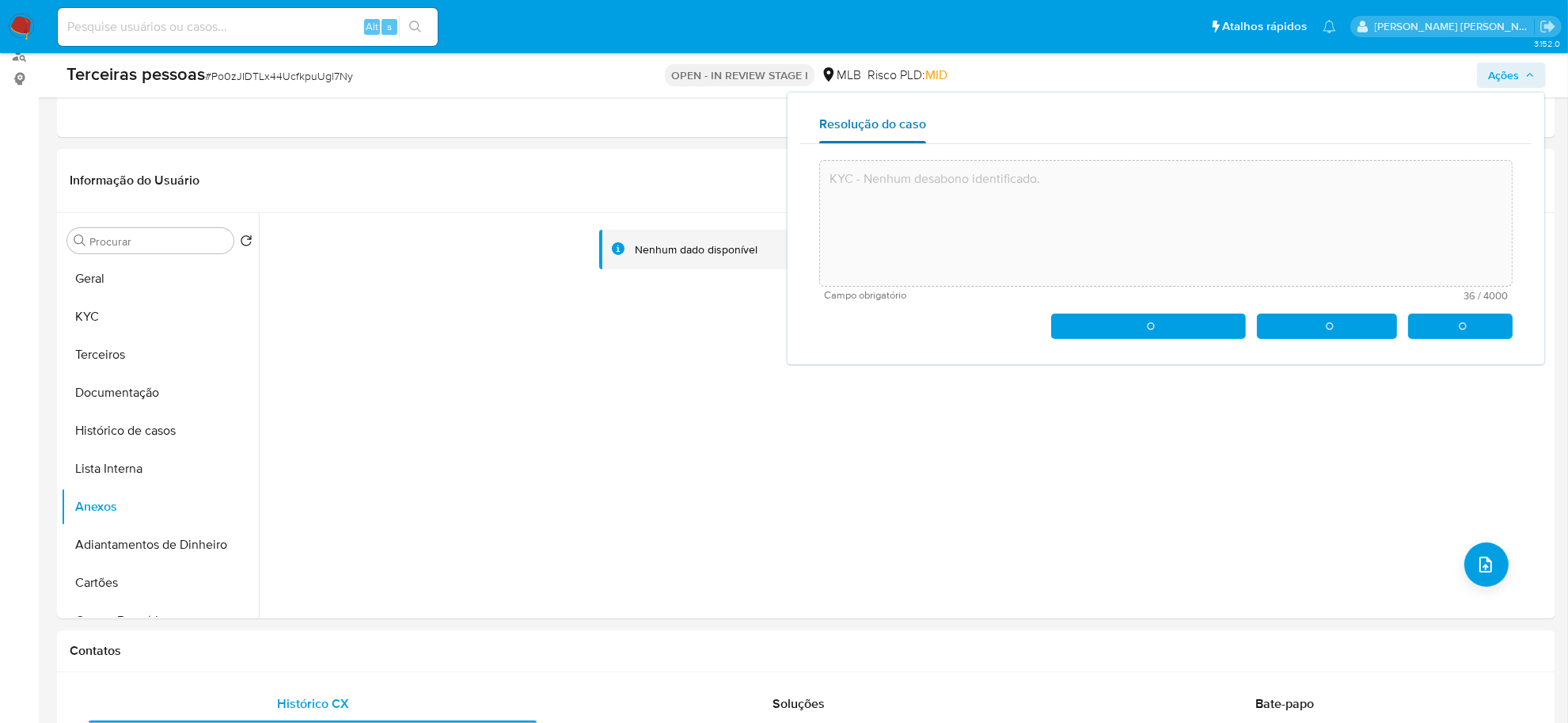
type textarea "KYC - Nenhum desabono identificado."
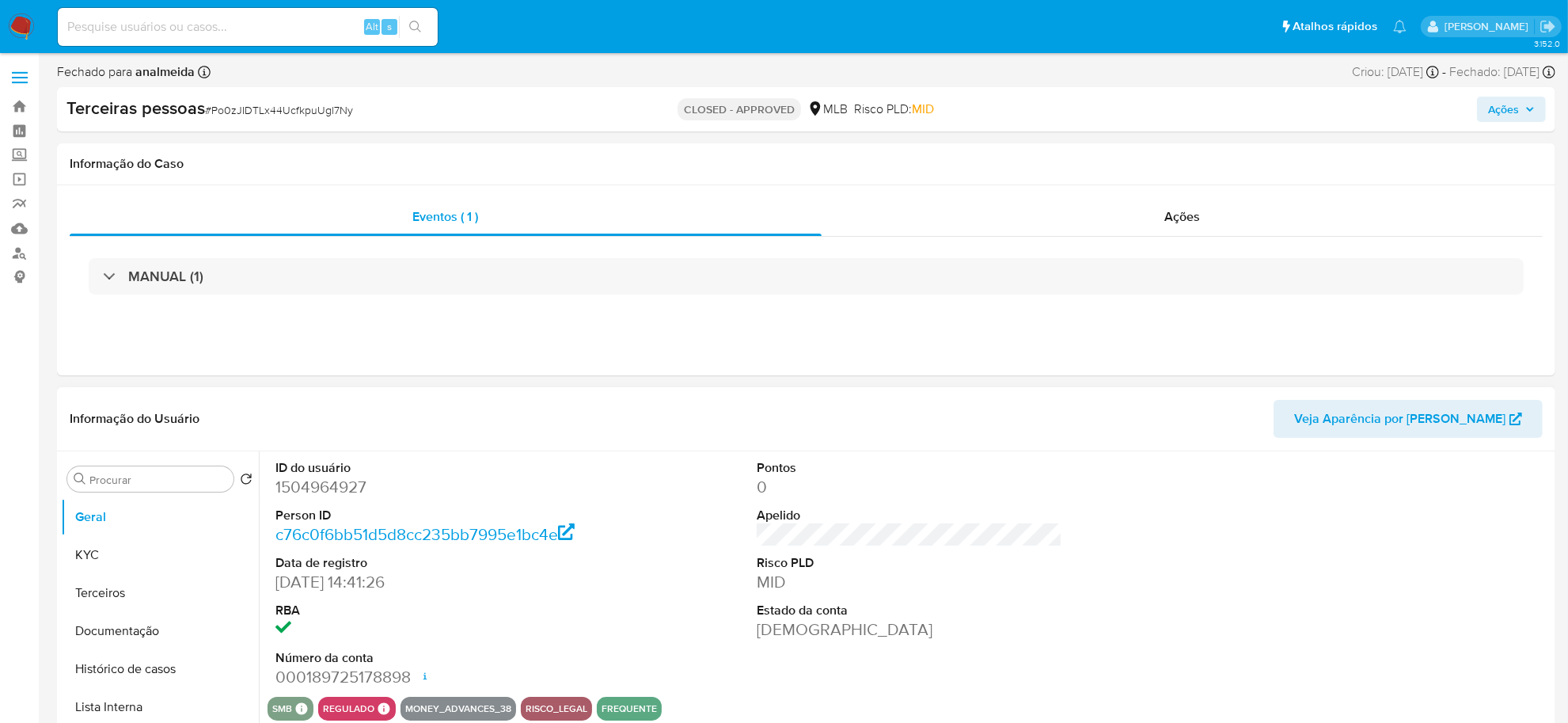
select select "10"
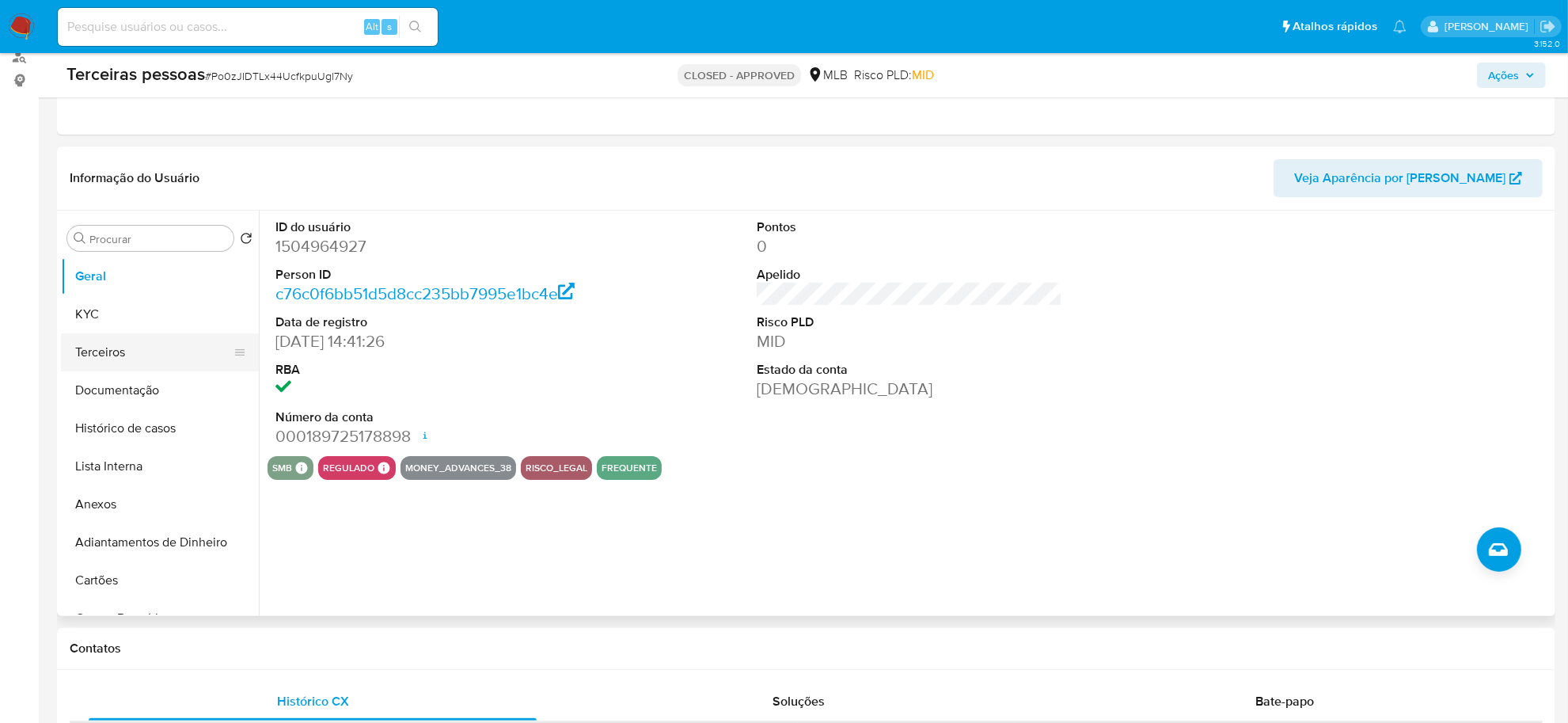
scroll to position [198, 0]
click at [96, 305] on button "KYC" at bounding box center [153, 313] width 185 height 38
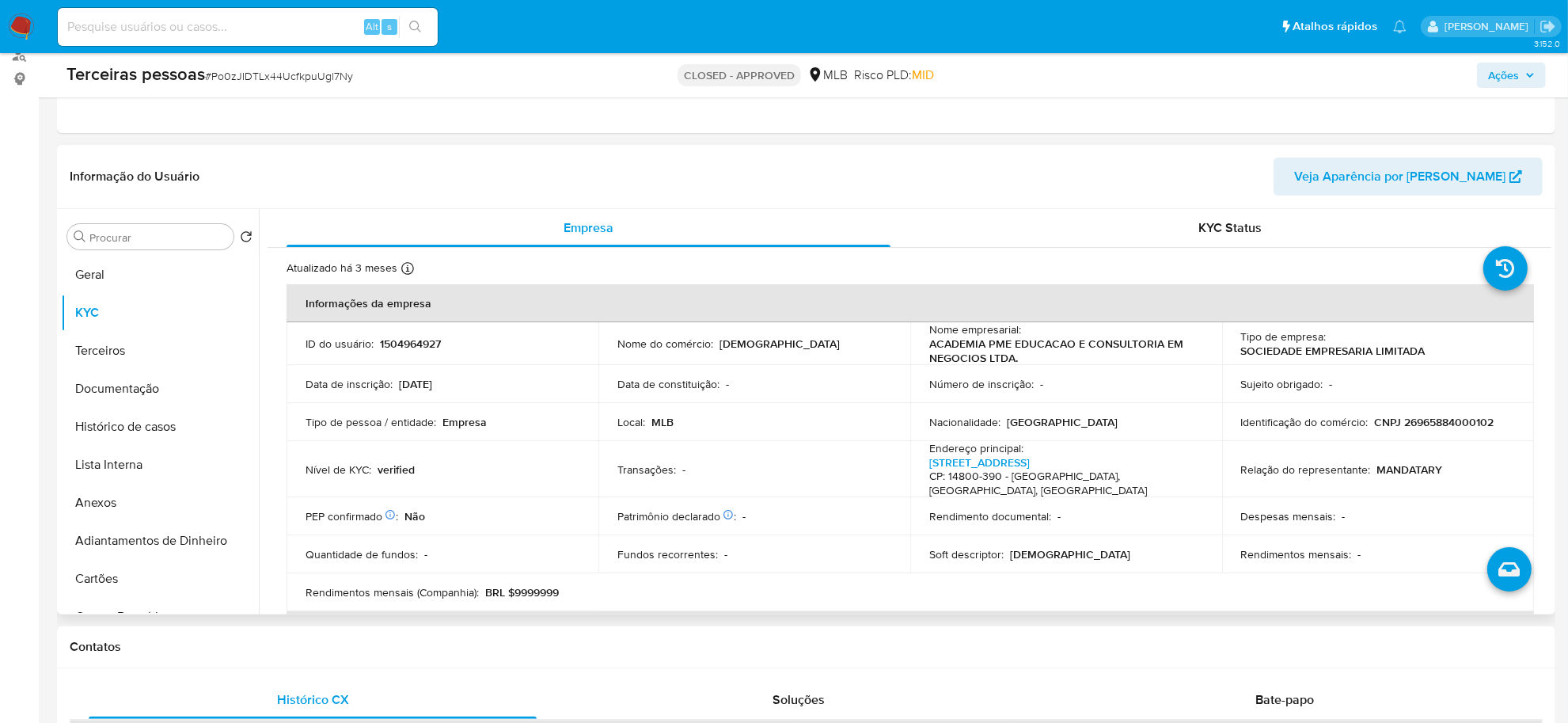
click at [1426, 416] on p "CNPJ 26965884000102" at bounding box center [1434, 422] width 120 height 14
copy p "26965884000102"
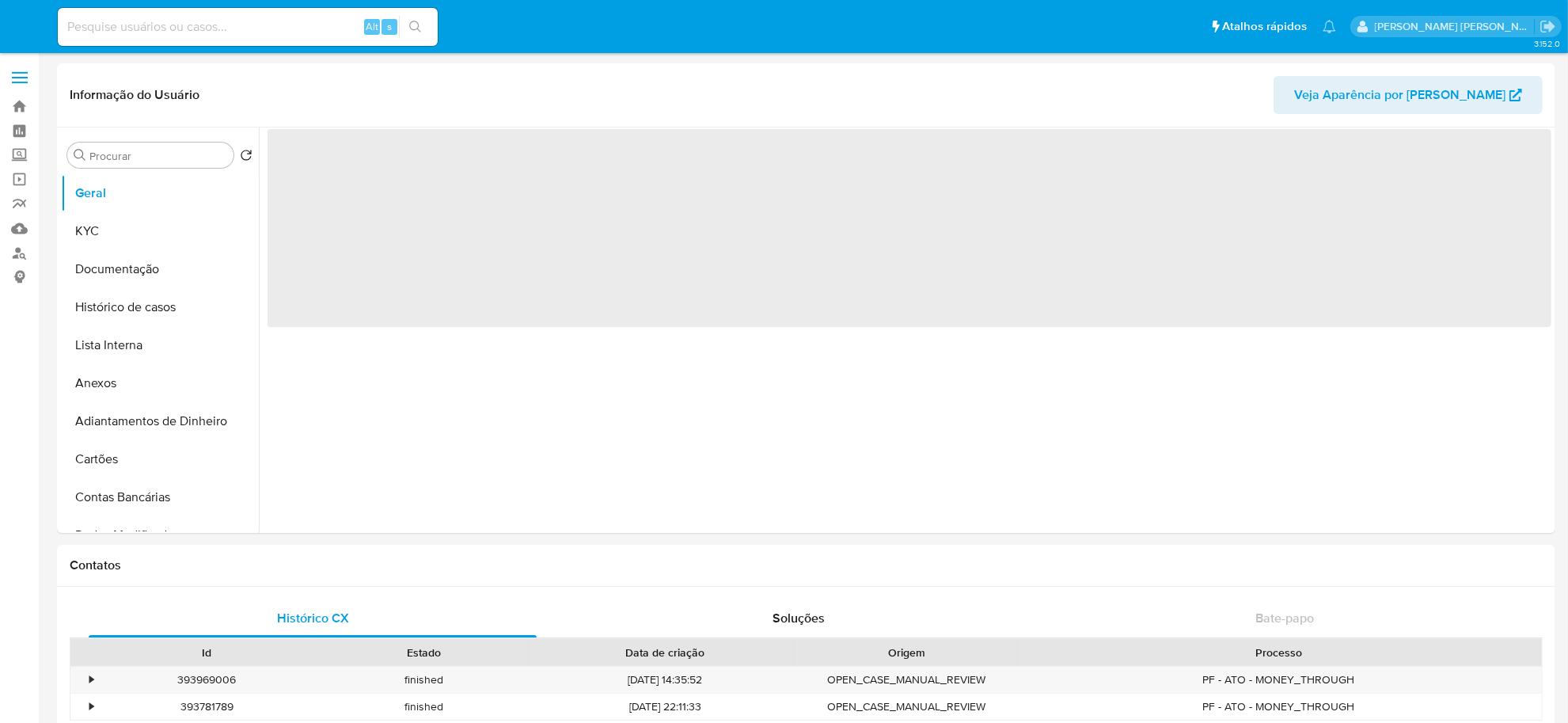
select select "10"
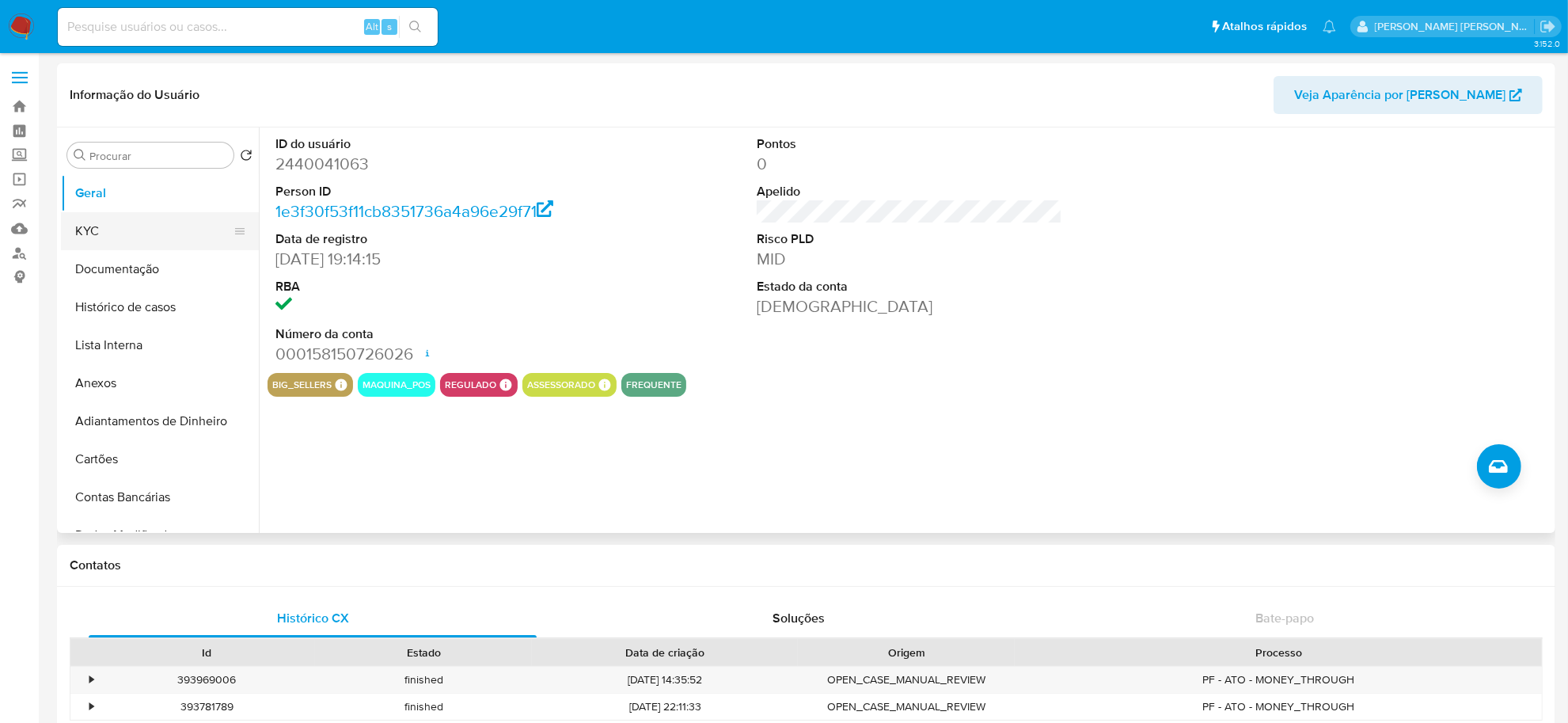
drag, startPoint x: 93, startPoint y: 218, endPoint x: 115, endPoint y: 217, distance: 22.0
click at [93, 218] on button "KYC" at bounding box center [153, 231] width 185 height 38
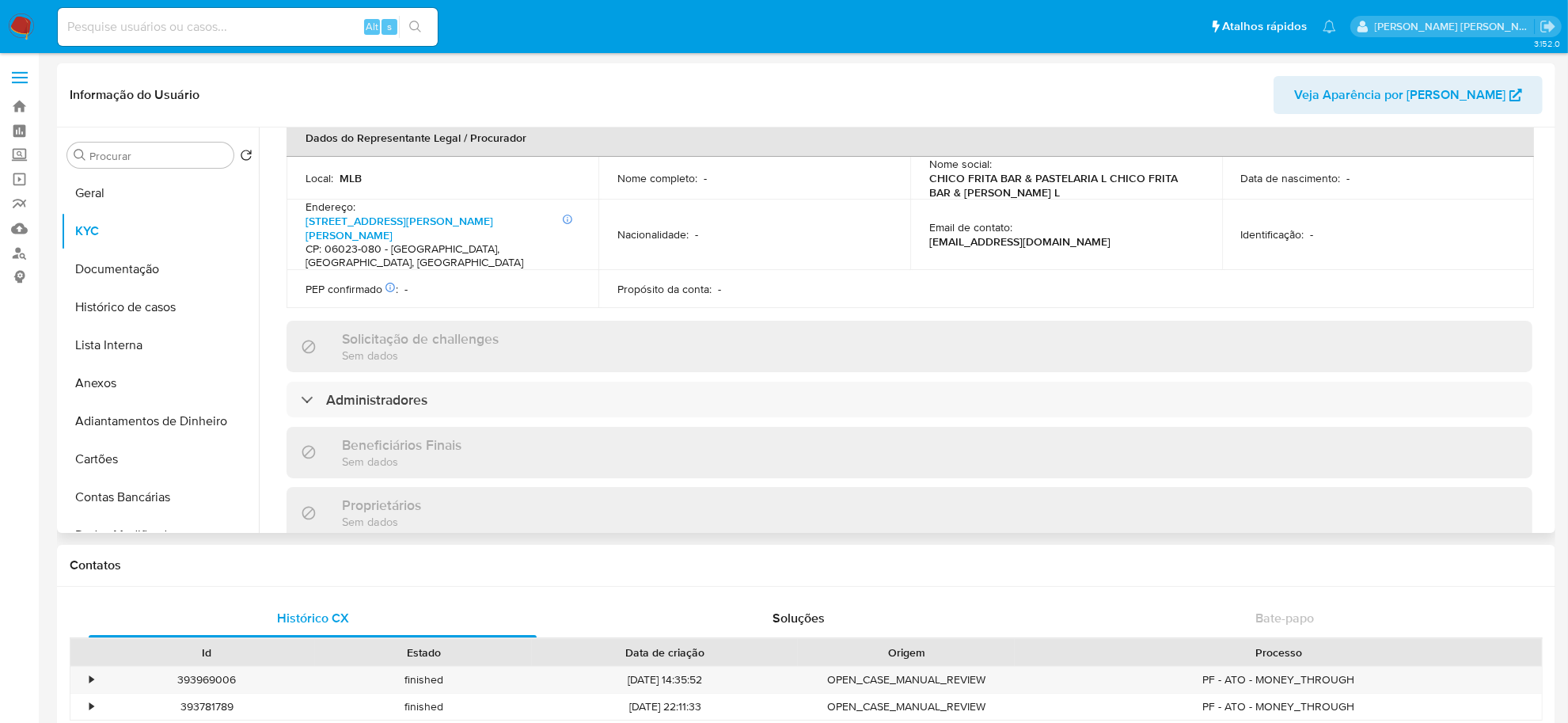
scroll to position [198, 0]
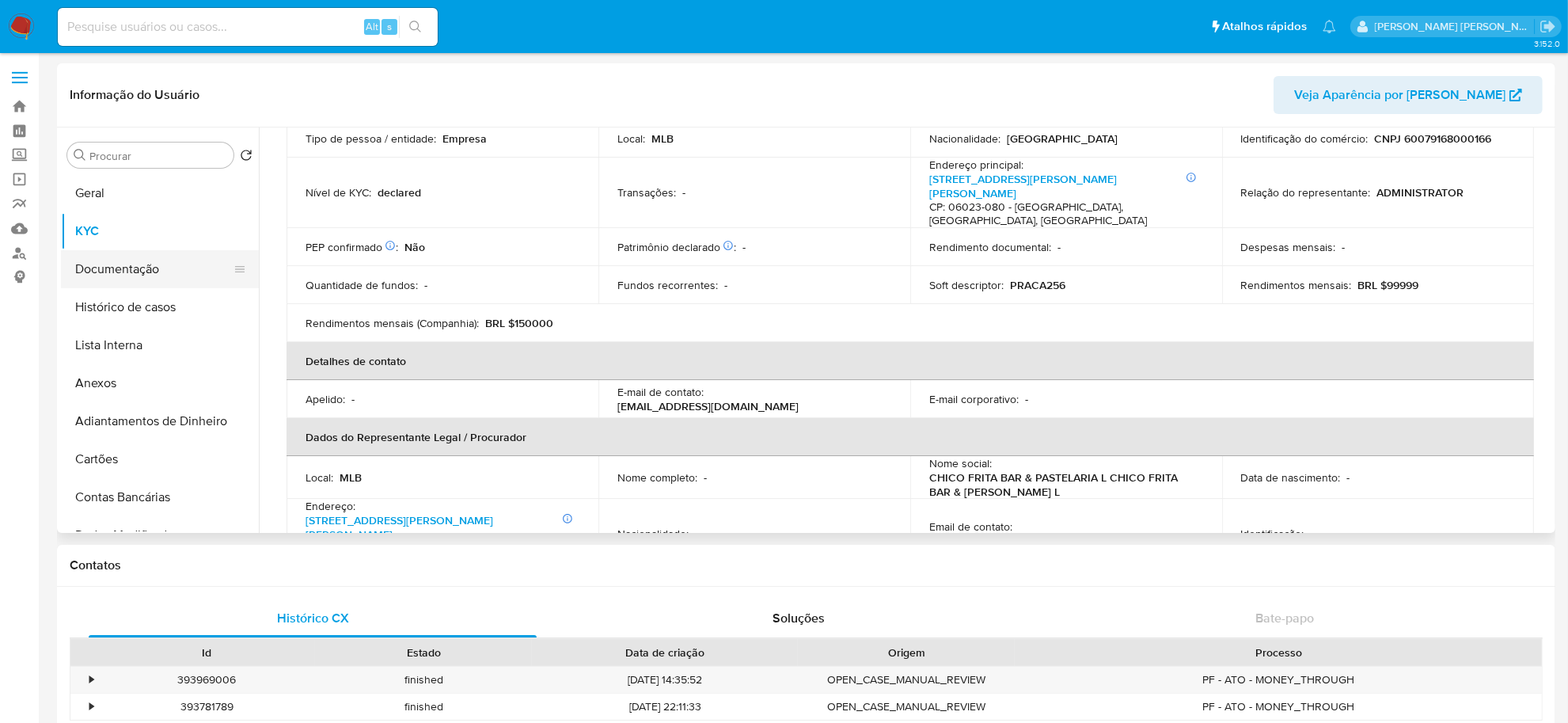
click at [147, 270] on button "Documentação" at bounding box center [153, 269] width 185 height 38
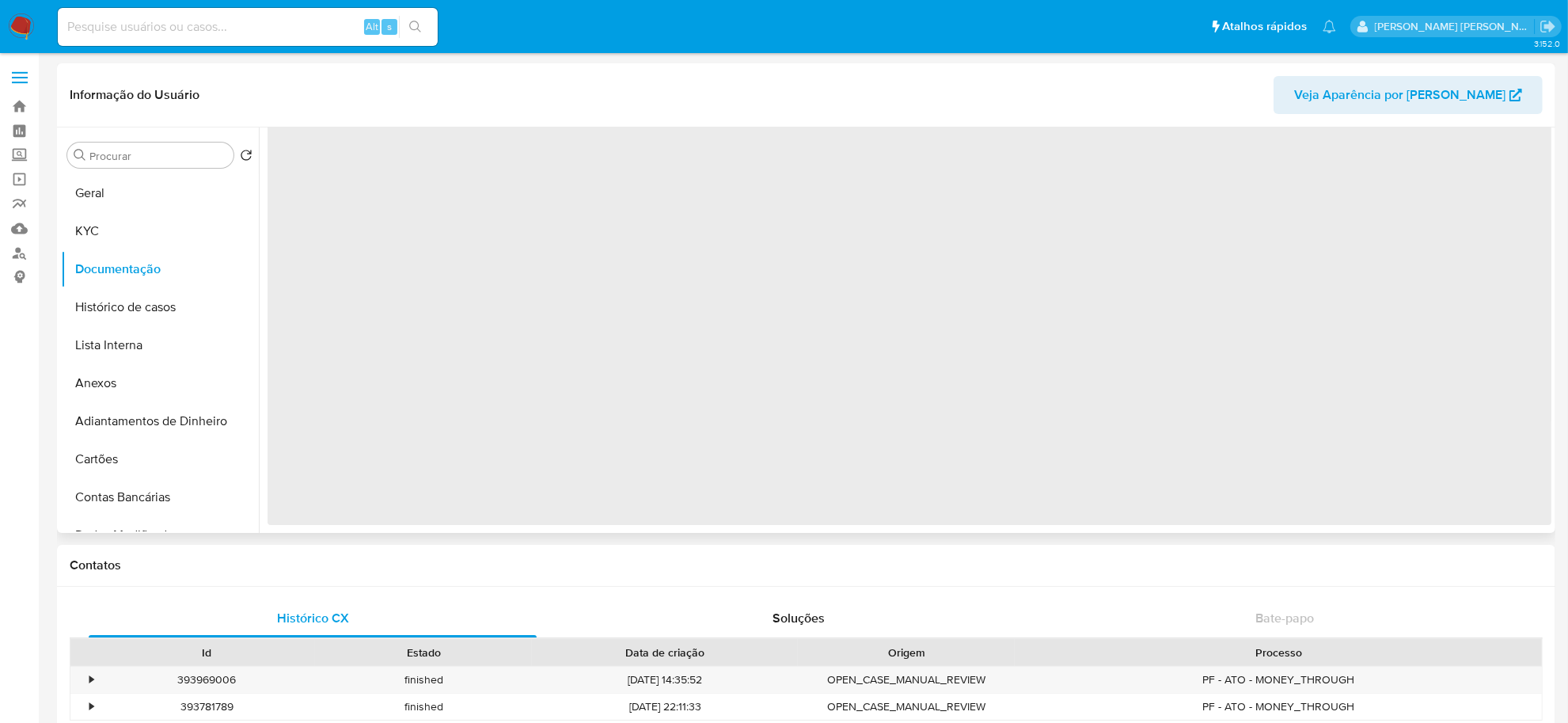
scroll to position [0, 0]
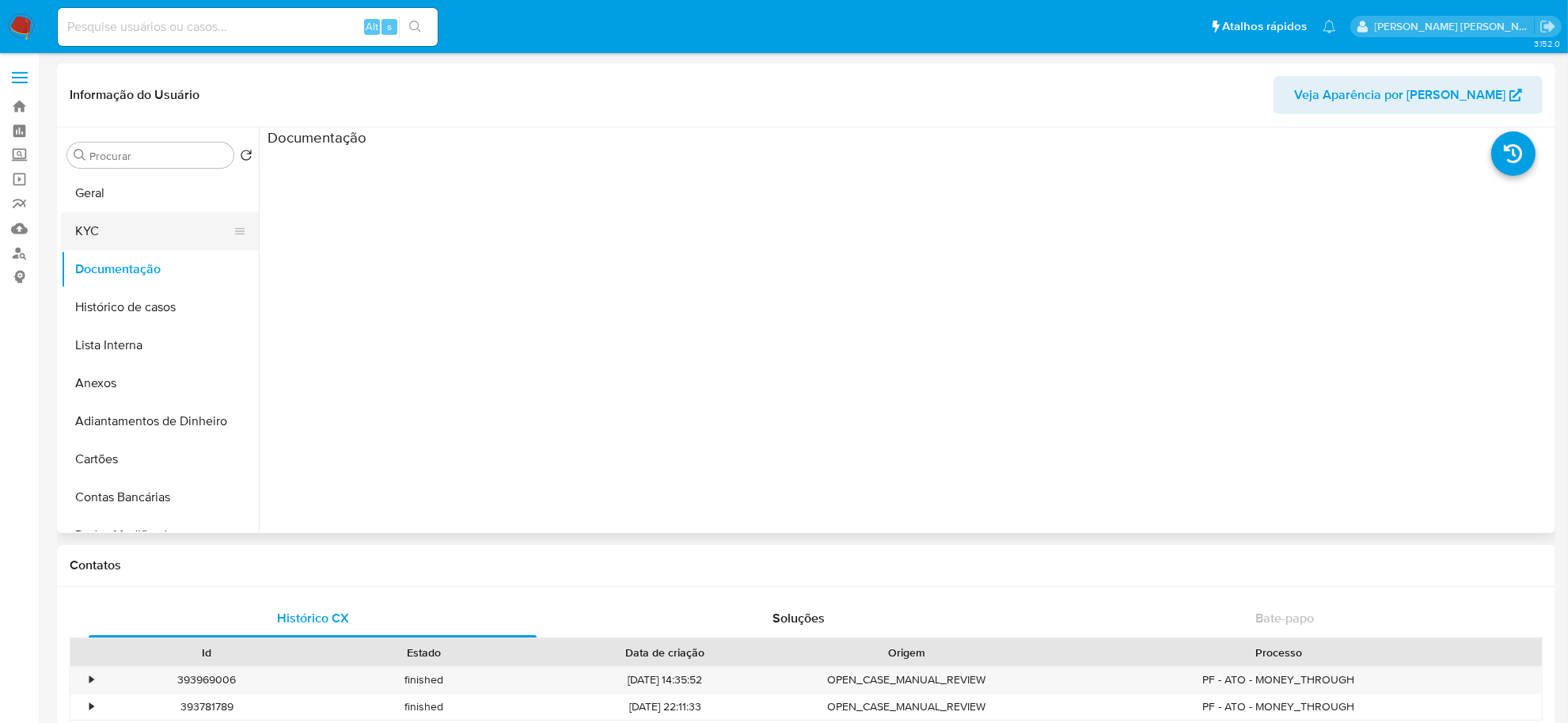
click at [150, 221] on button "KYC" at bounding box center [153, 231] width 185 height 38
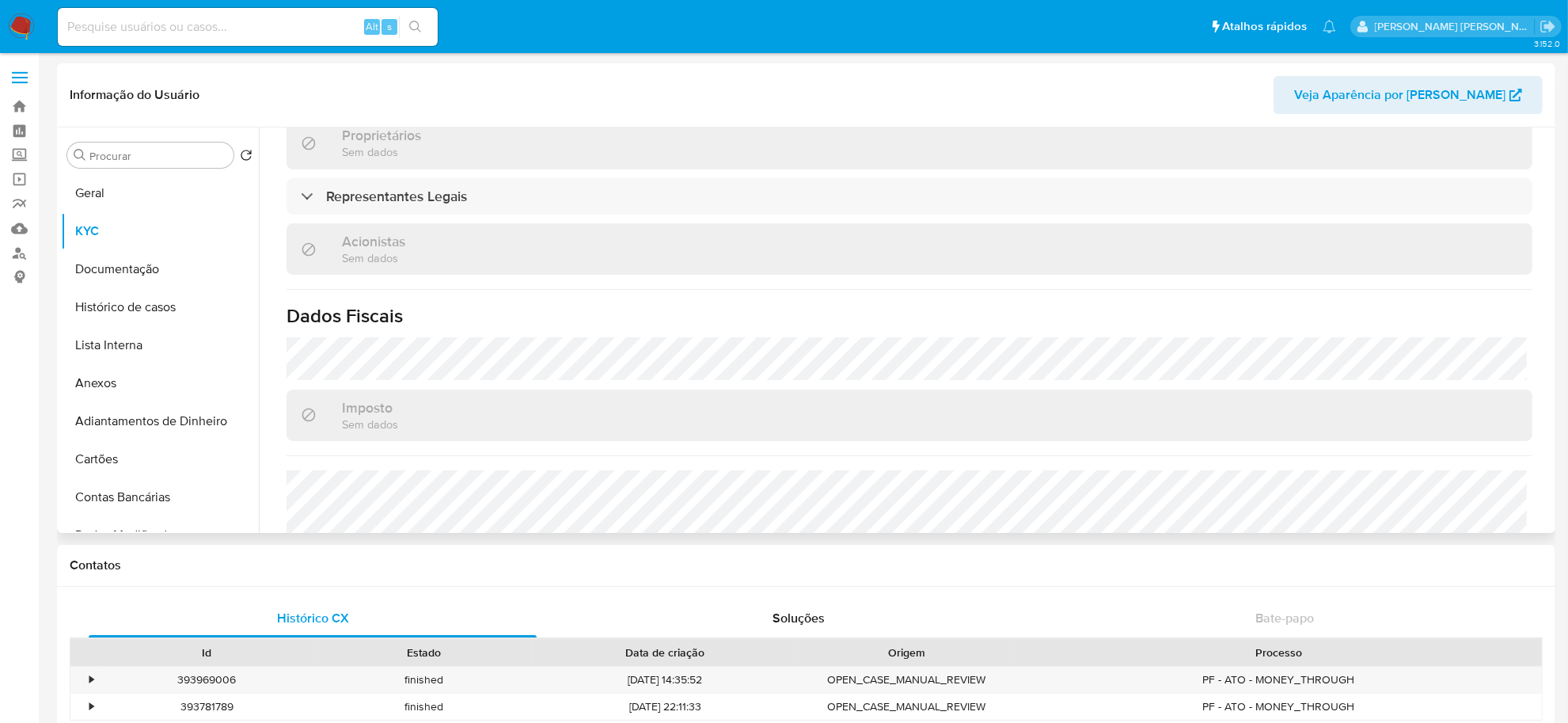
scroll to position [792, 0]
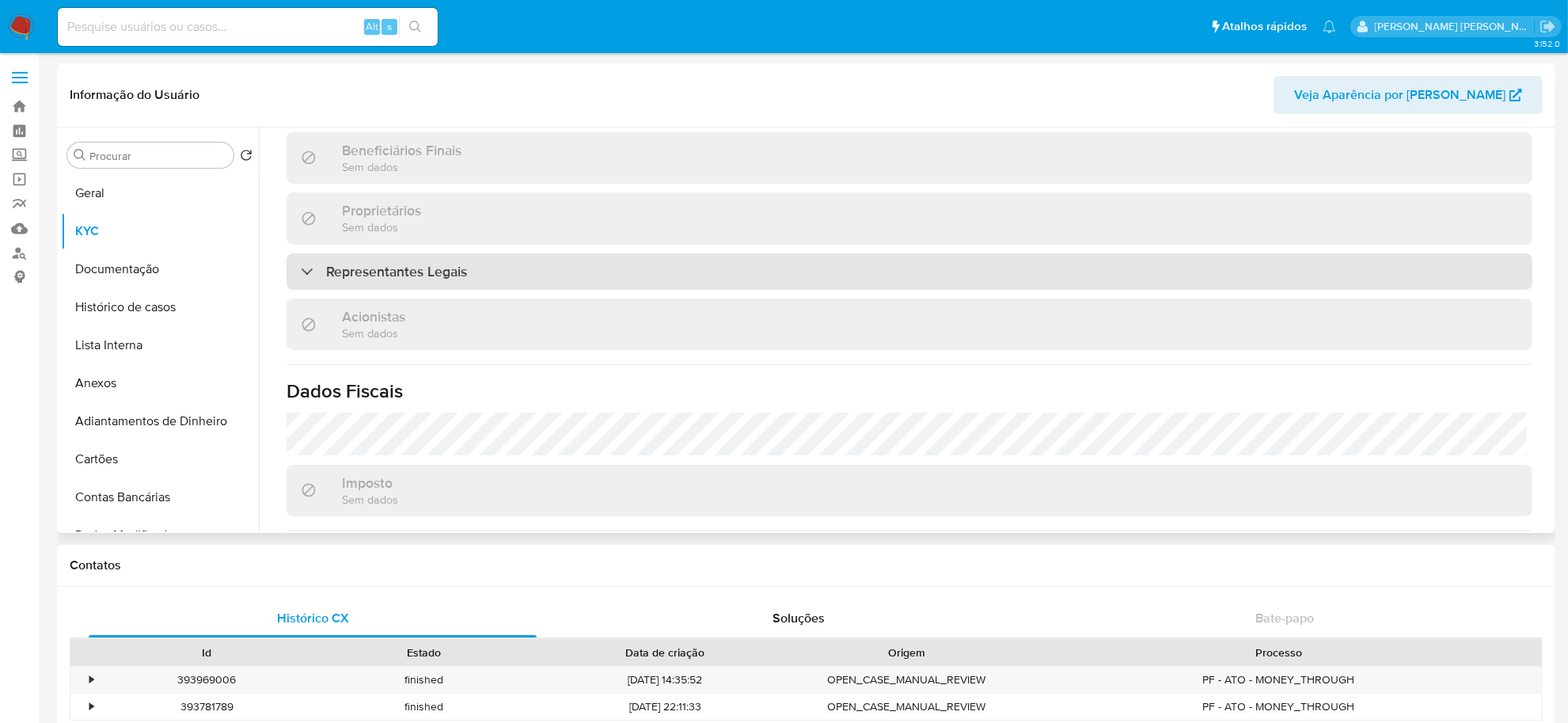
click at [531, 254] on div "Representantes Legais" at bounding box center [908, 271] width 1246 height 36
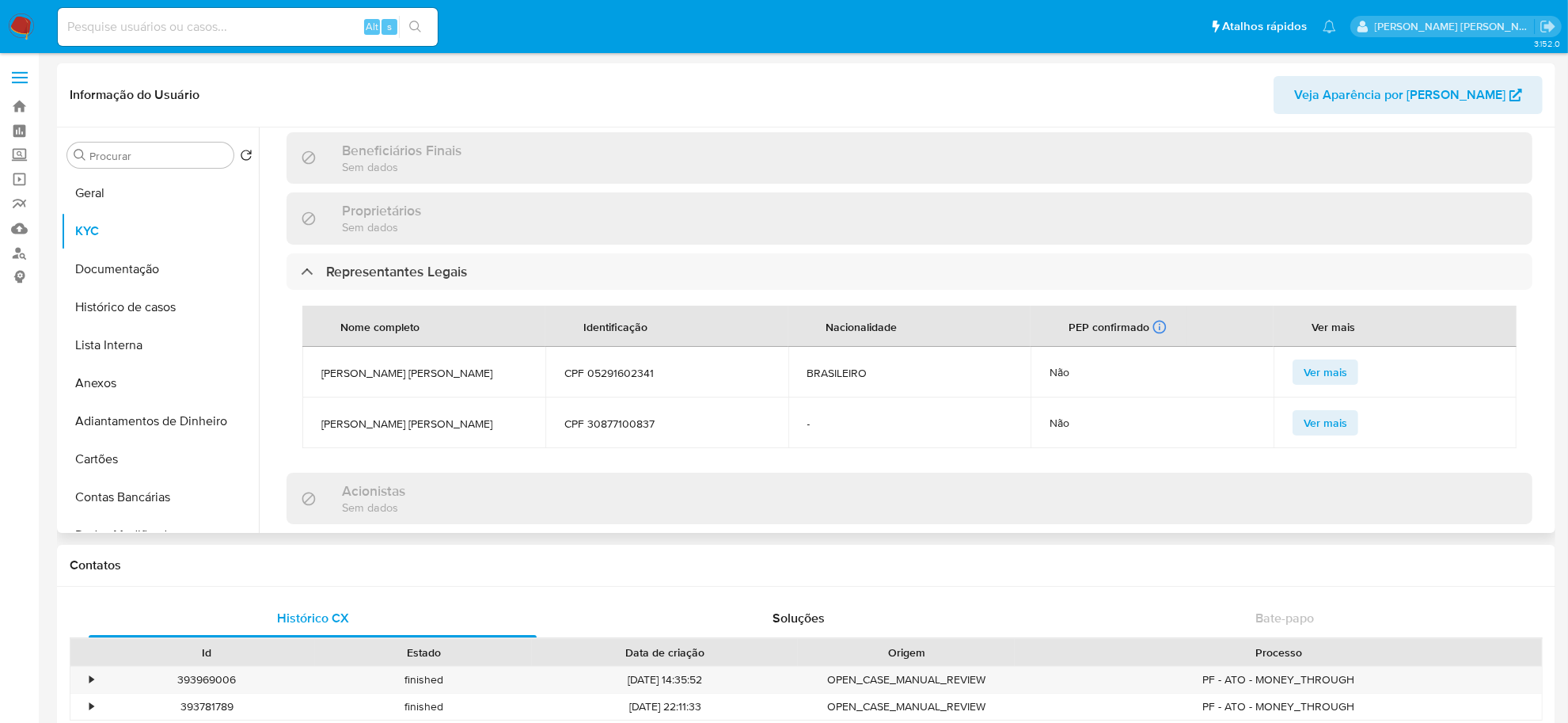
click at [447, 366] on span "FRANCISCO AURIMAR BEZERRA DIAS" at bounding box center [424, 373] width 205 height 14
copy span "FRANCISCO AURIMAR BEZERRA DIAS"
click at [335, 416] on span "[PERSON_NAME] [PERSON_NAME]" at bounding box center [424, 423] width 205 height 14
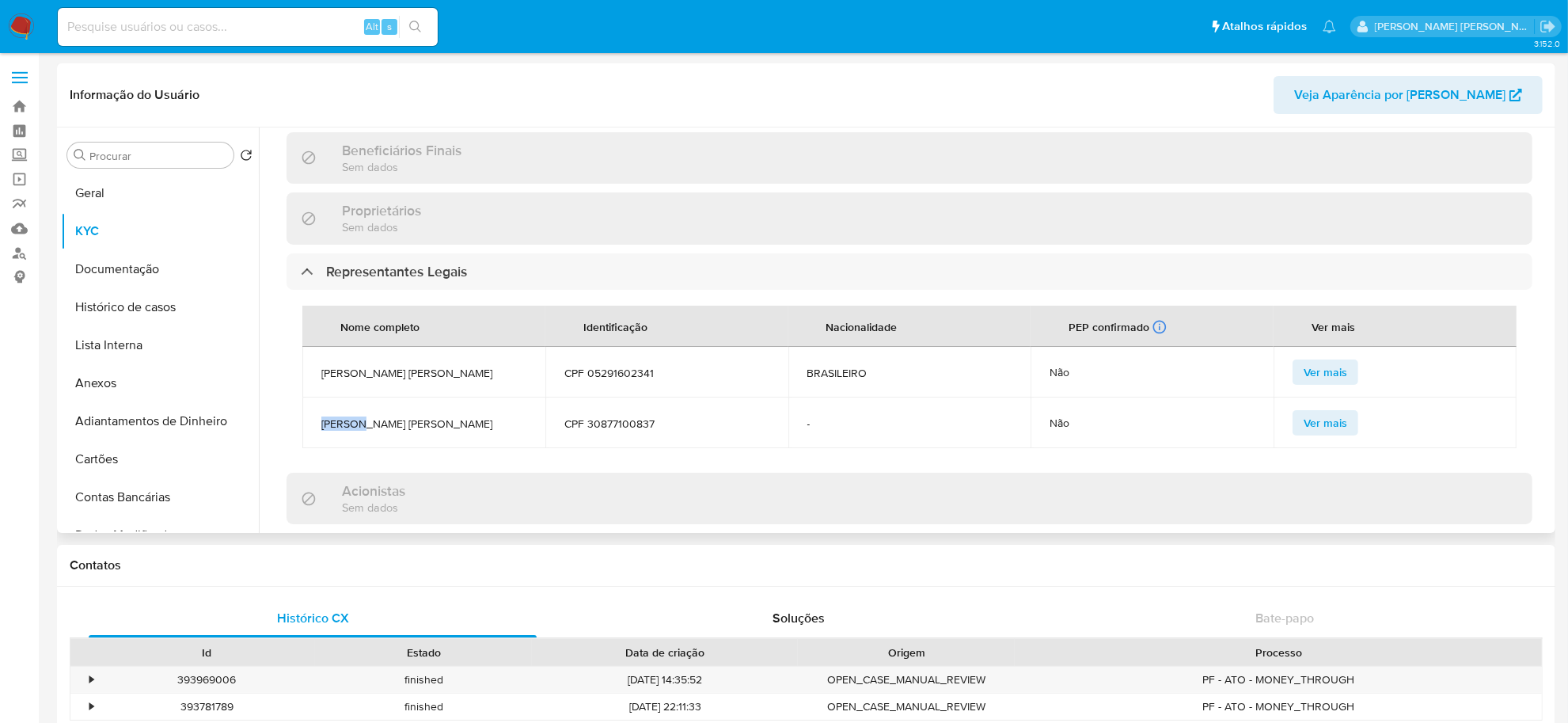
click at [335, 416] on span "[PERSON_NAME] [PERSON_NAME]" at bounding box center [424, 423] width 205 height 14
copy span "[PERSON_NAME] [PERSON_NAME]"
click at [145, 201] on button "Geral" at bounding box center [153, 193] width 185 height 38
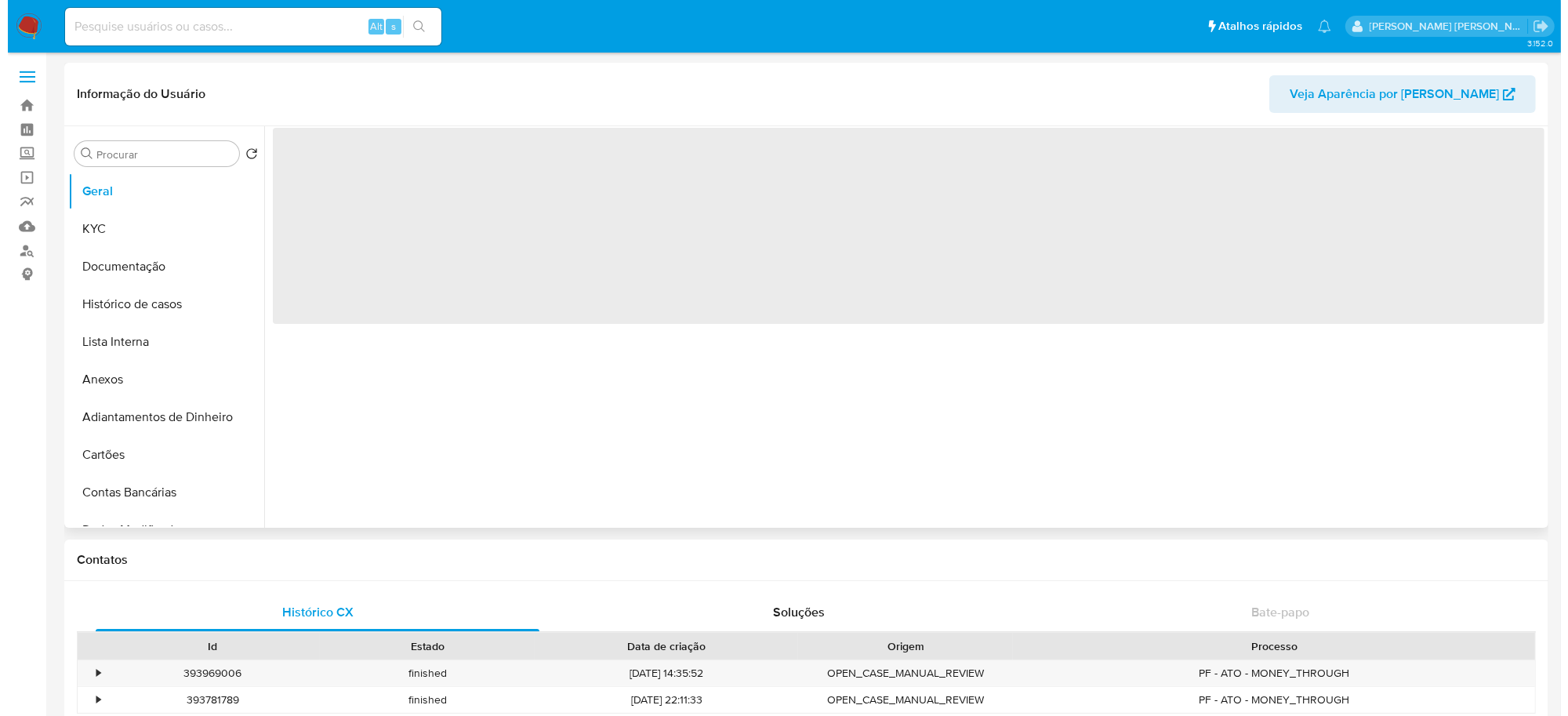
scroll to position [0, 0]
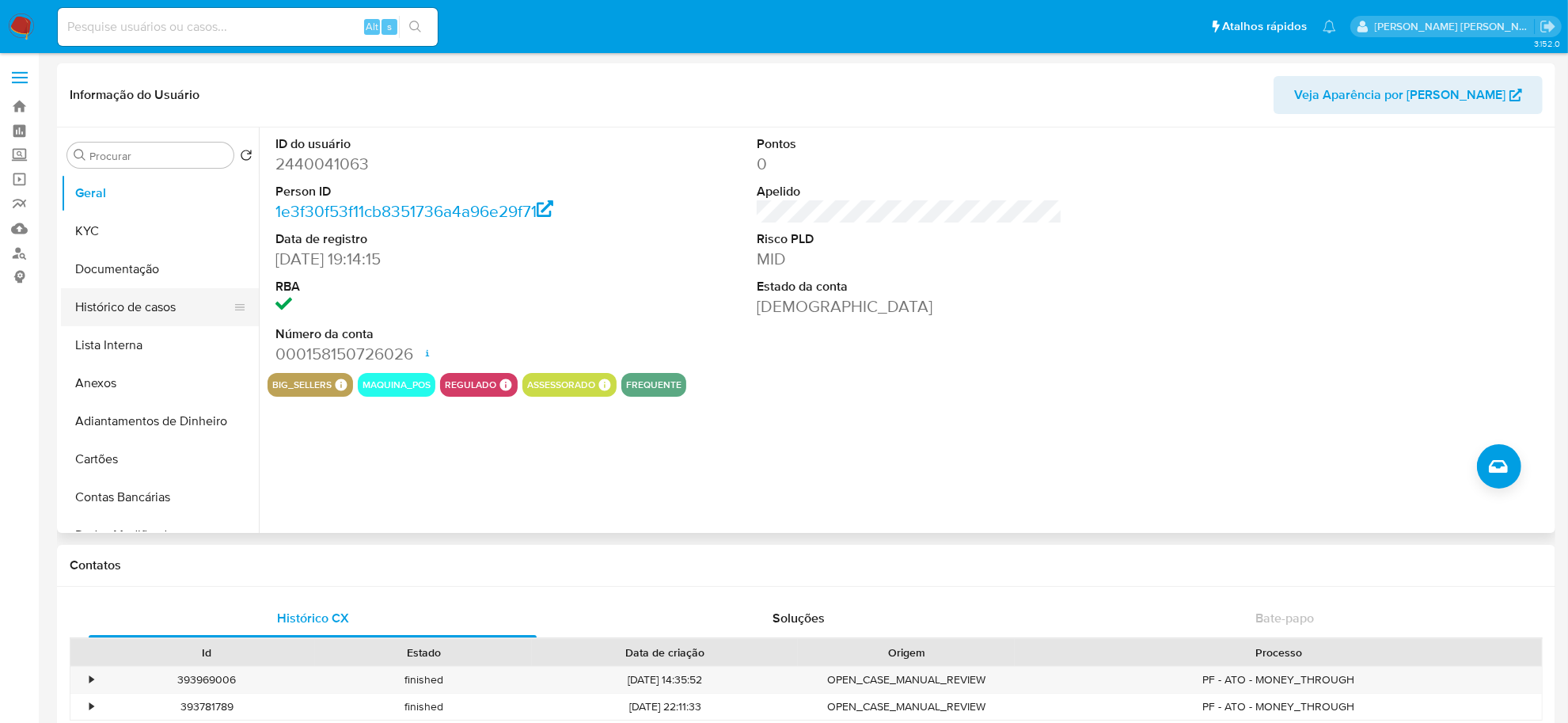
click at [156, 299] on button "Histórico de casos" at bounding box center [153, 307] width 185 height 38
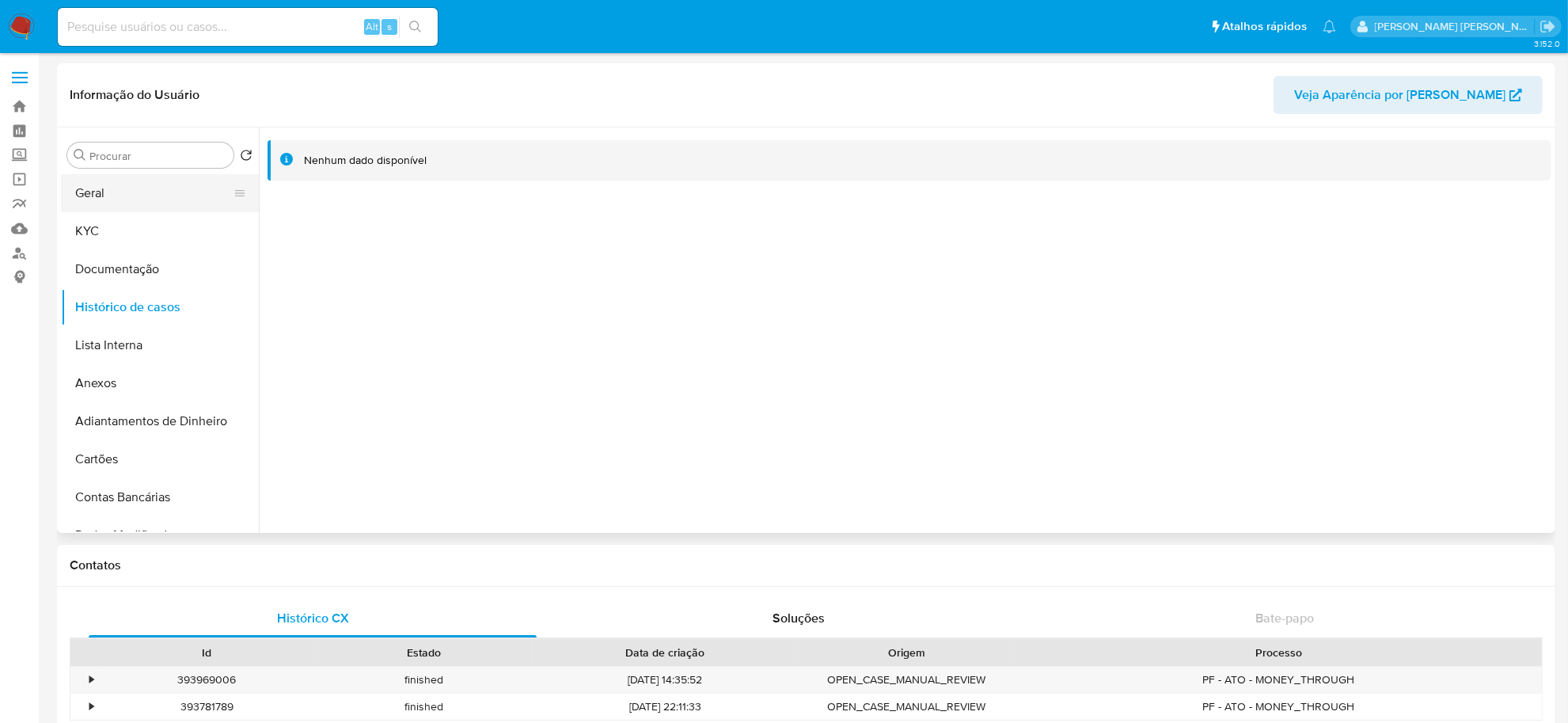
click at [129, 205] on button "Geral" at bounding box center [153, 193] width 185 height 38
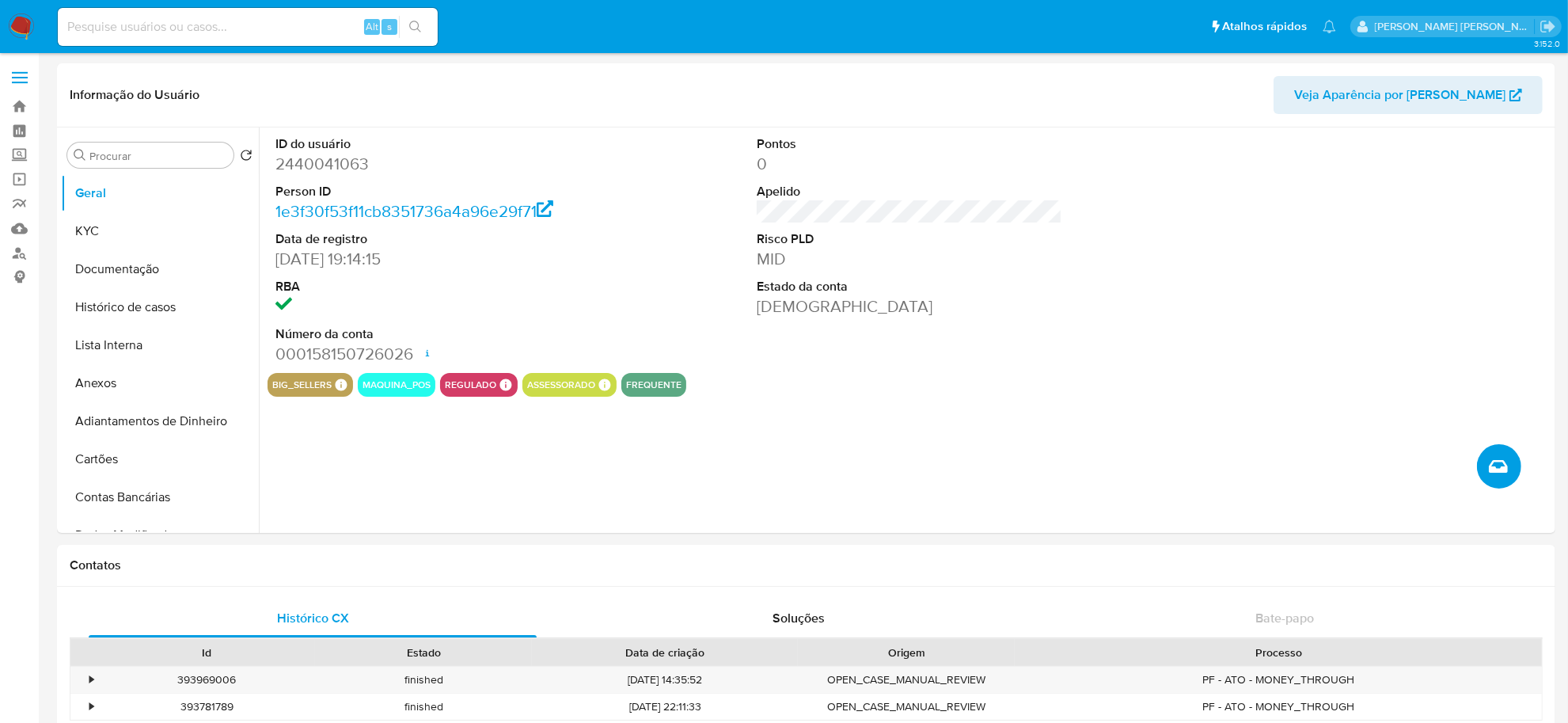
click at [1500, 450] on button "Criar caso manual" at bounding box center [1498, 466] width 44 height 44
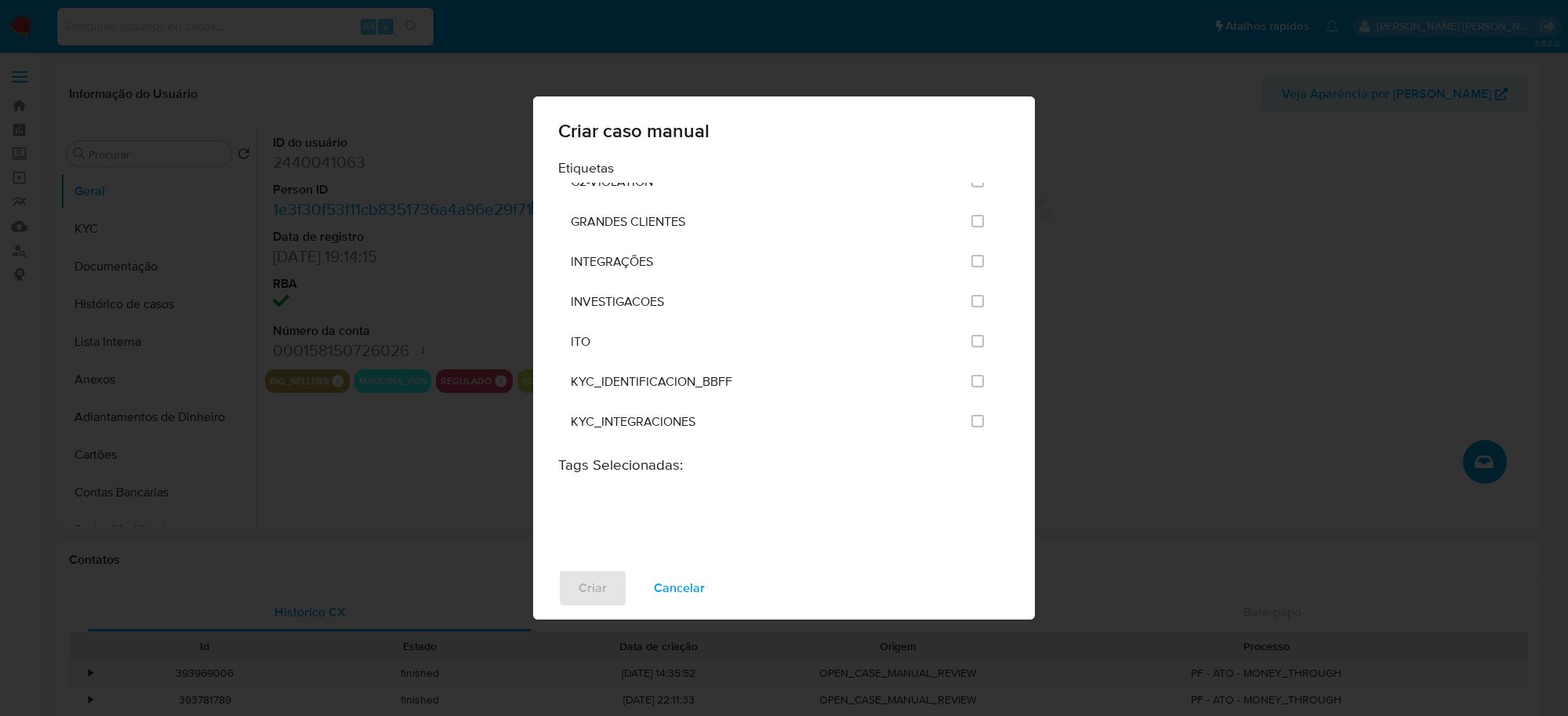
scroll to position [1274, 0]
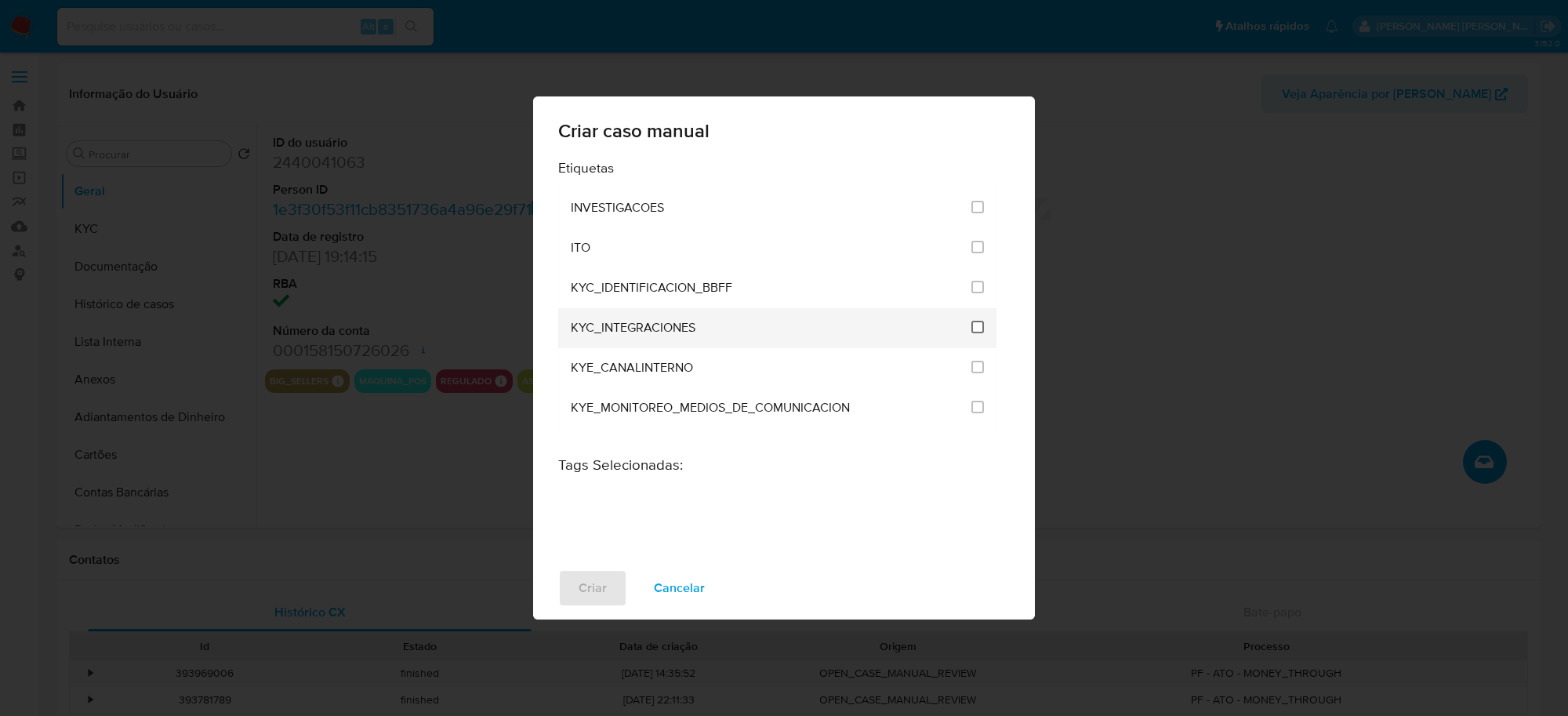
click at [975, 321] on input "2093" at bounding box center [977, 326] width 13 height 13
checkbox input "true"
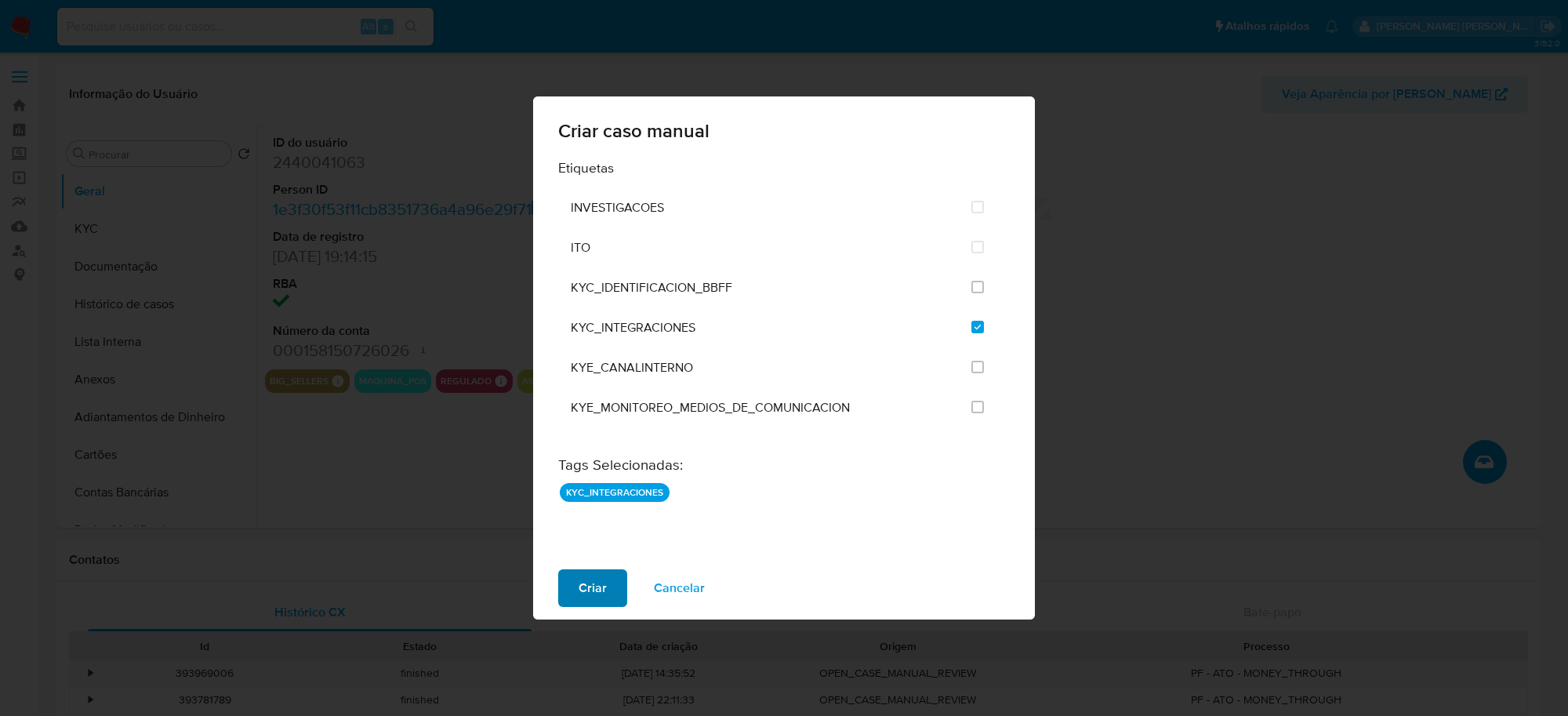
click at [575, 593] on button "Criar" at bounding box center [592, 587] width 69 height 38
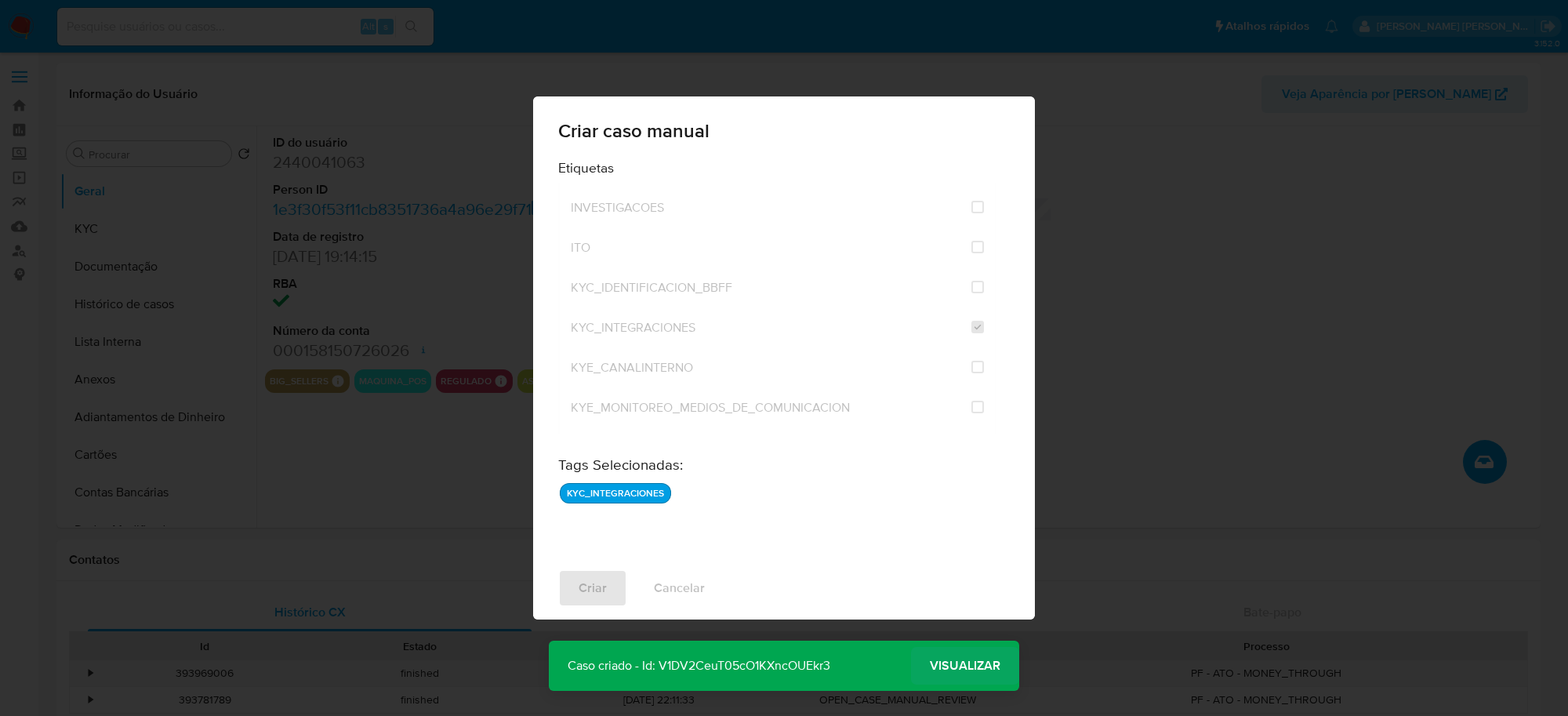
click at [999, 666] on span "Visualizar" at bounding box center [965, 666] width 70 height 0
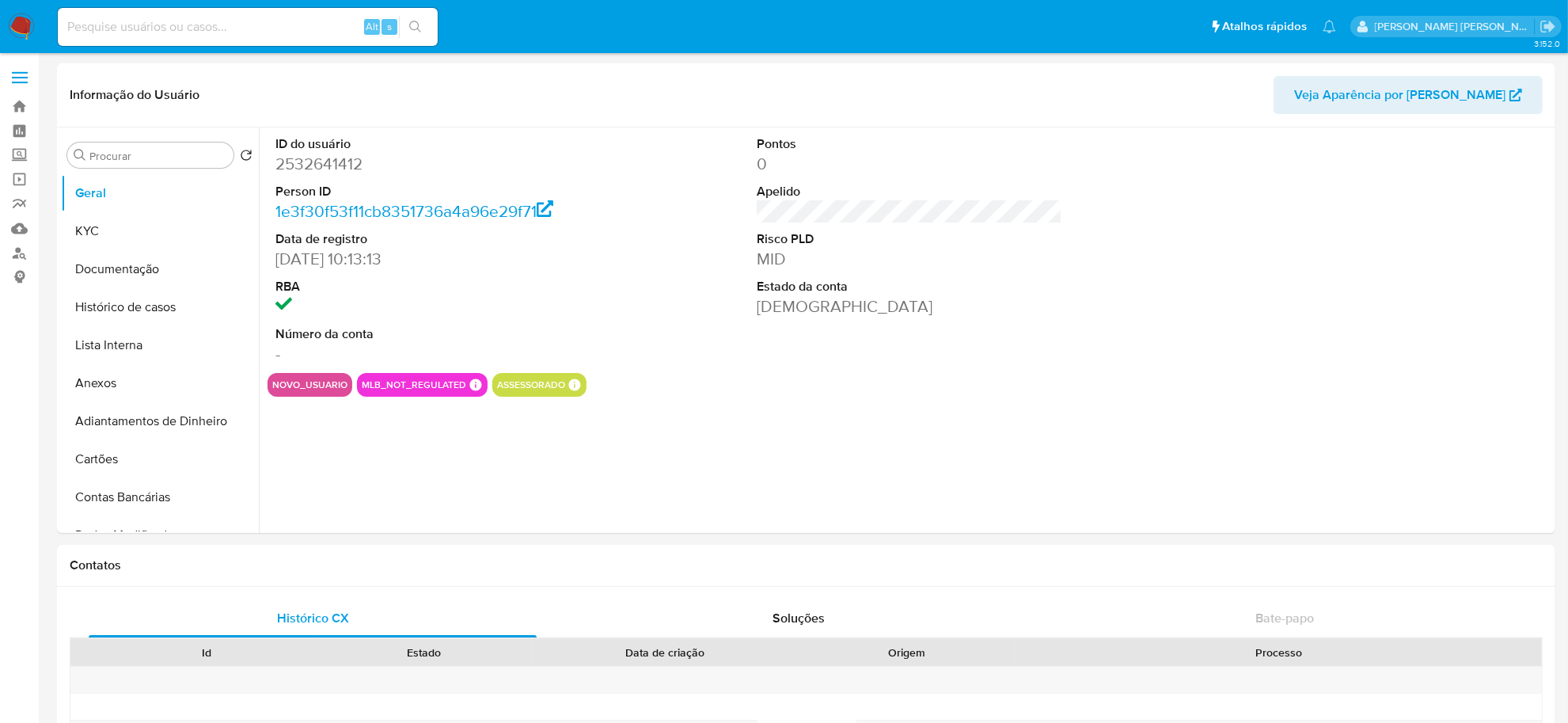
select select "10"
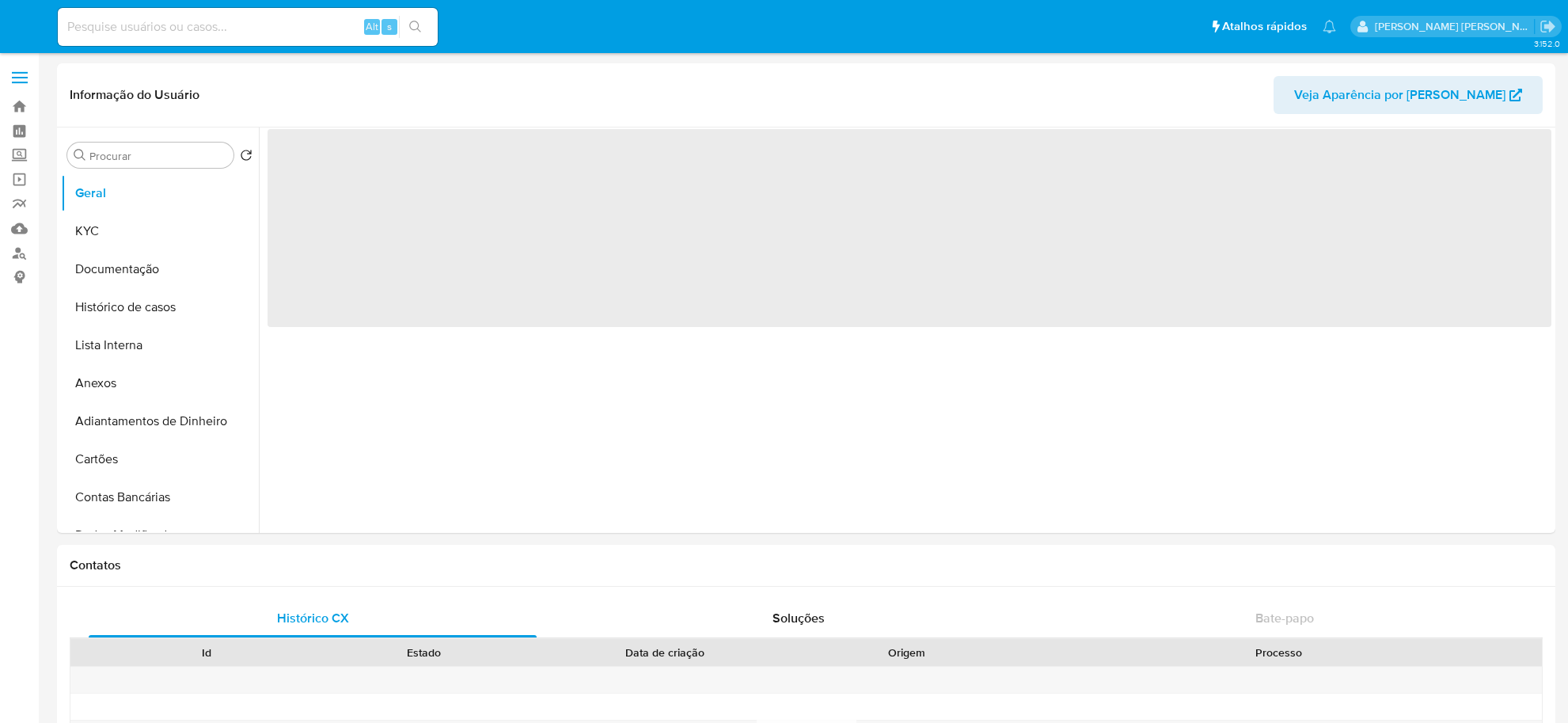
select select "10"
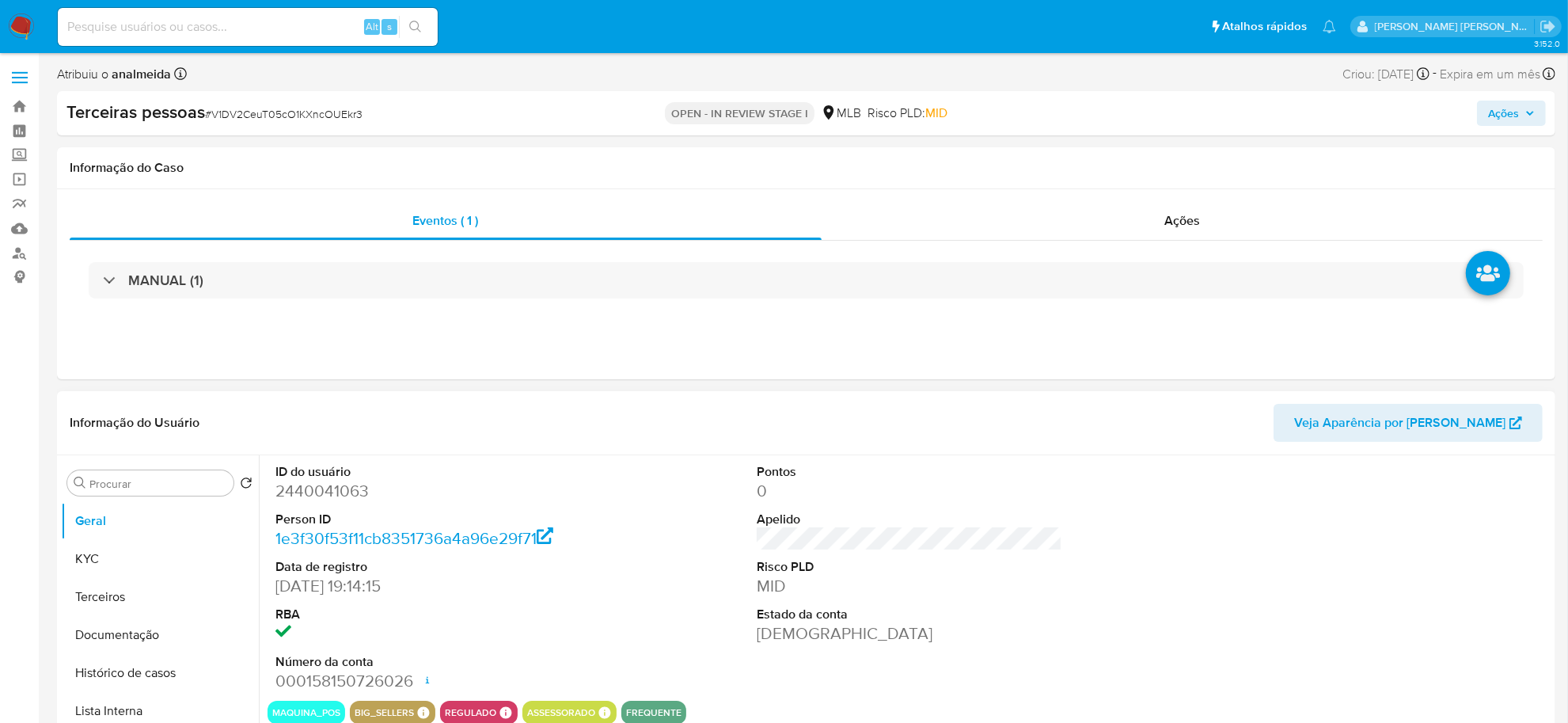
select select "10"
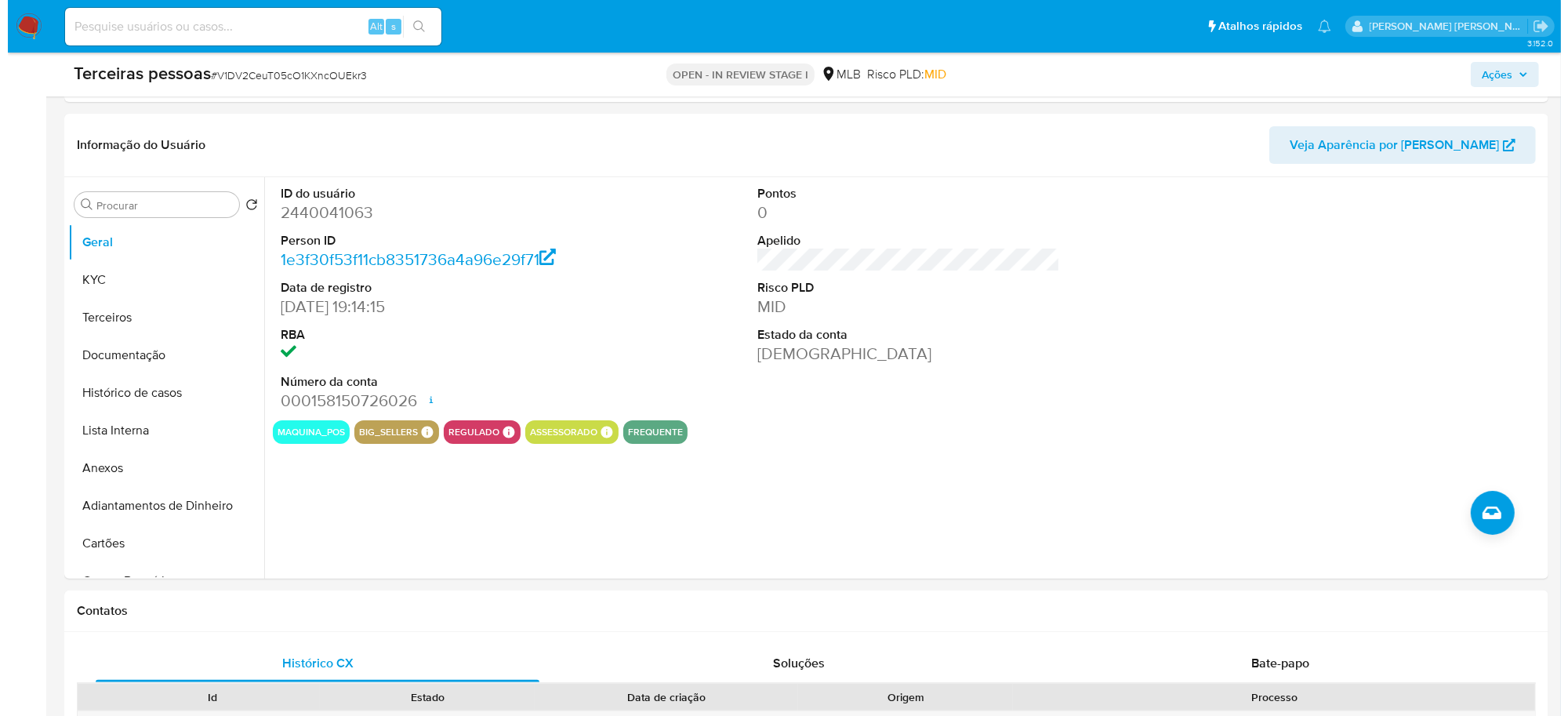
scroll to position [196, 0]
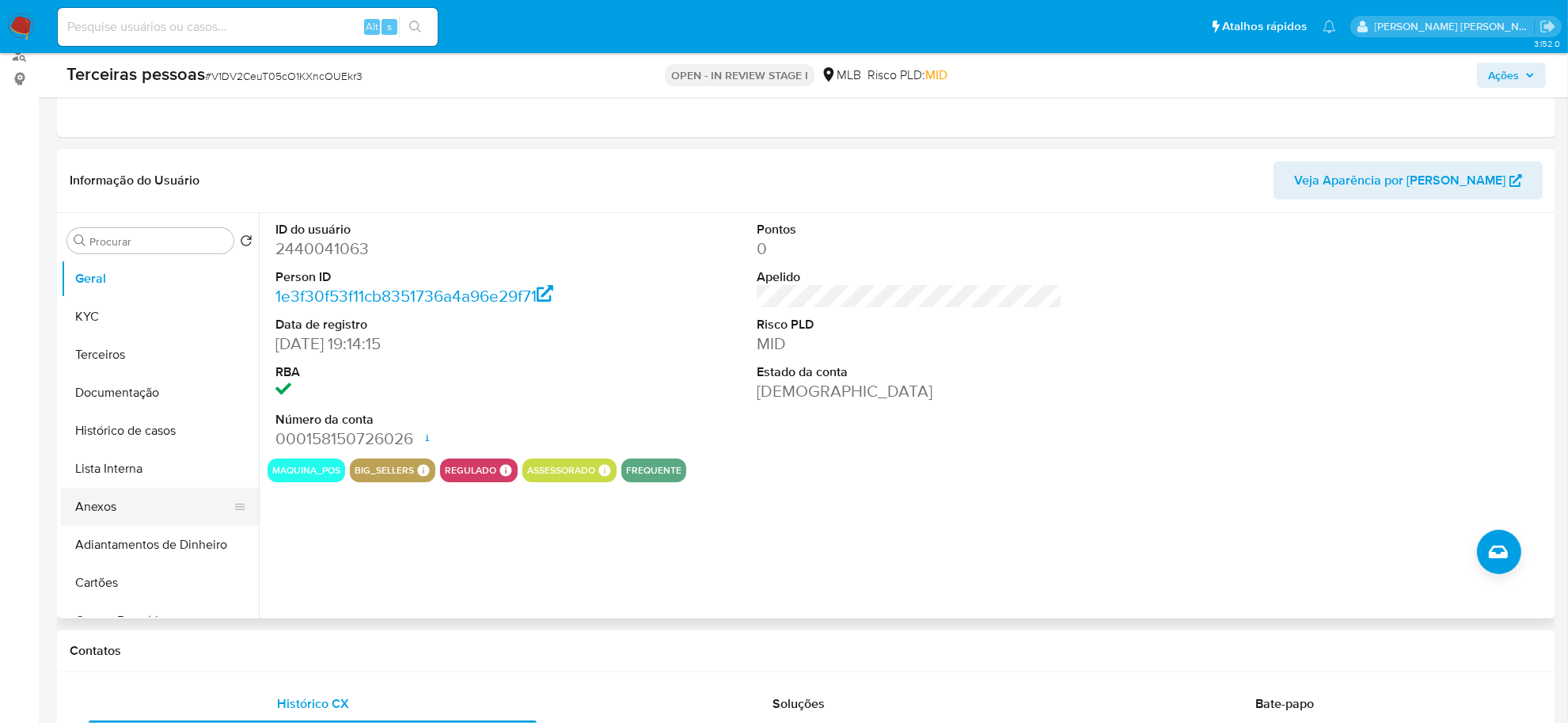
click at [132, 500] on button "Anexos" at bounding box center [153, 507] width 185 height 38
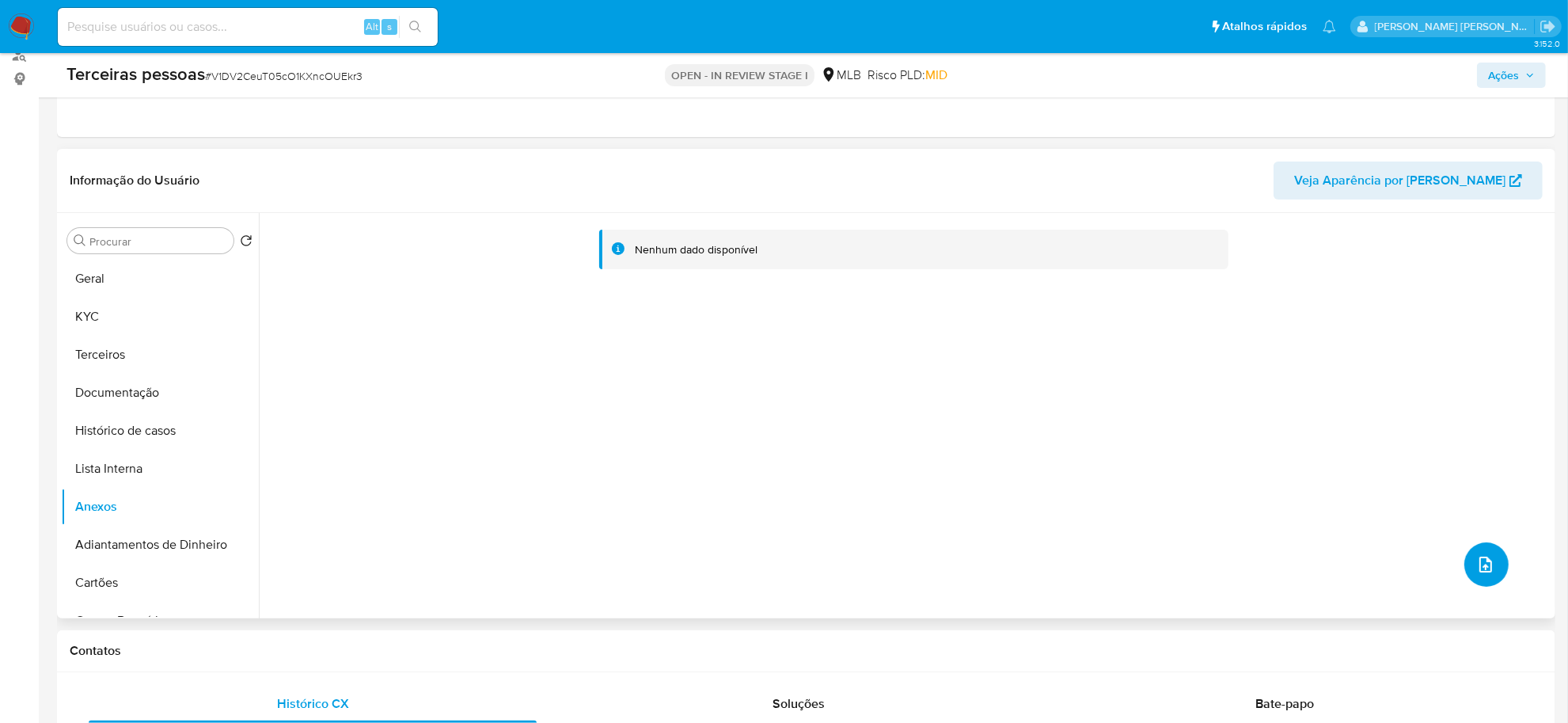
click at [1484, 555] on span "upload-file" at bounding box center [1484, 564] width 19 height 19
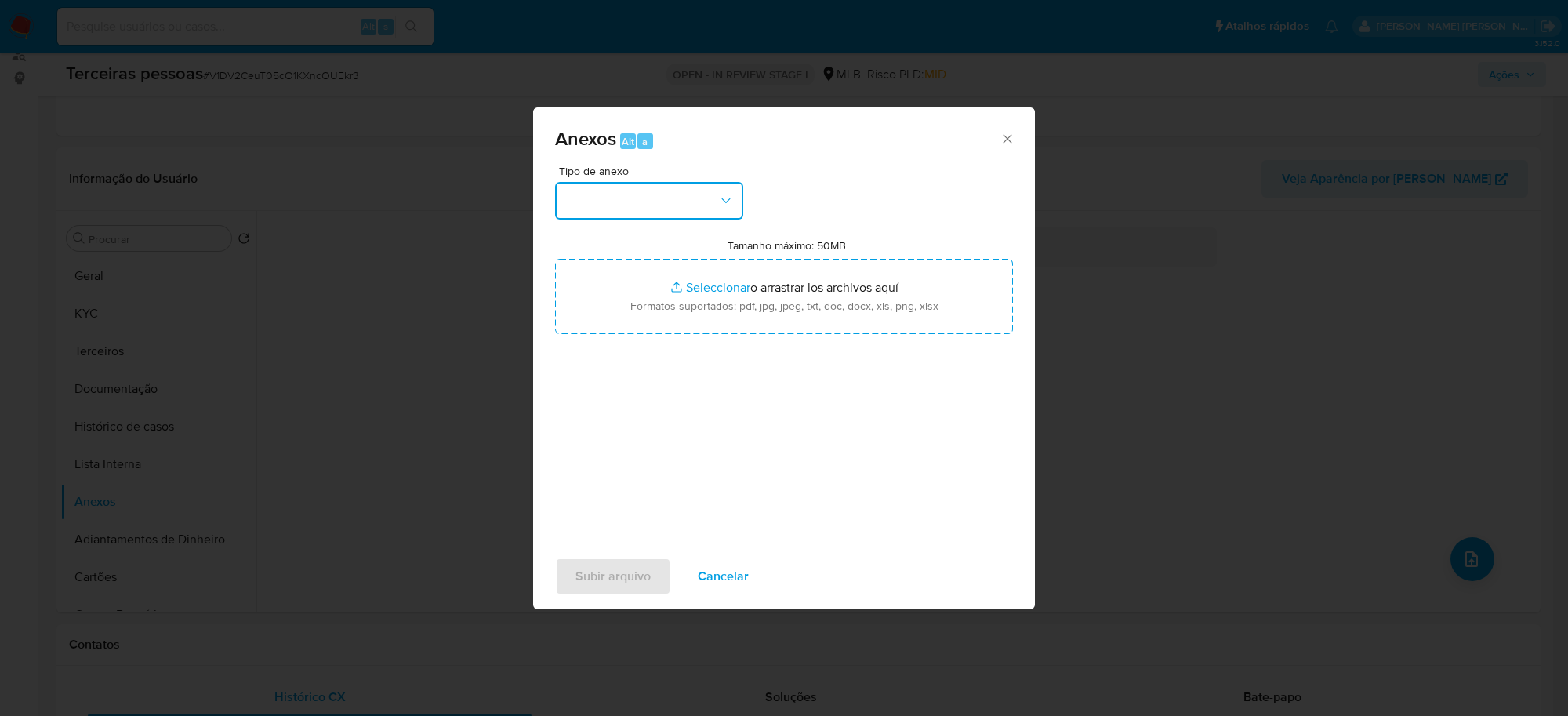
click at [654, 215] on button "button" at bounding box center [649, 201] width 188 height 38
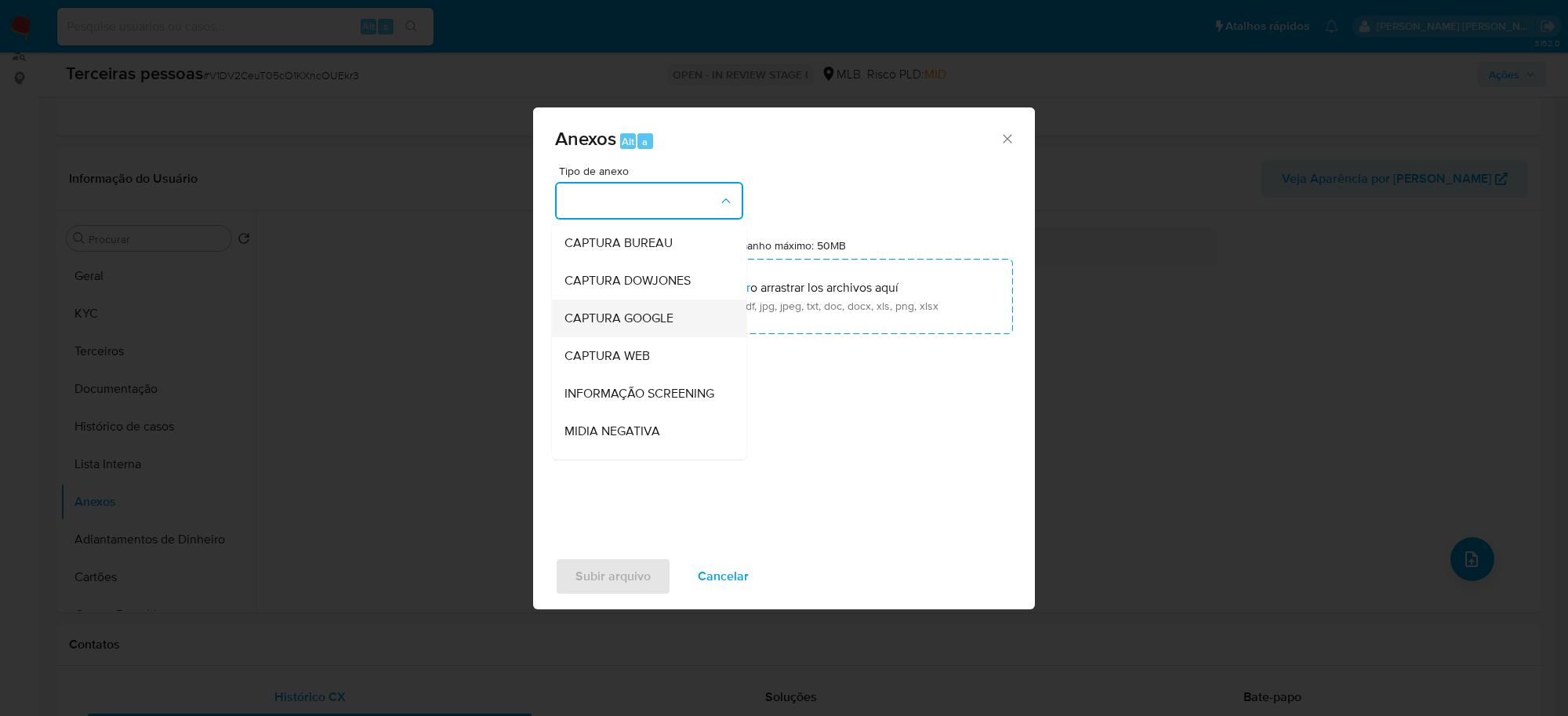
scroll to position [98, 0]
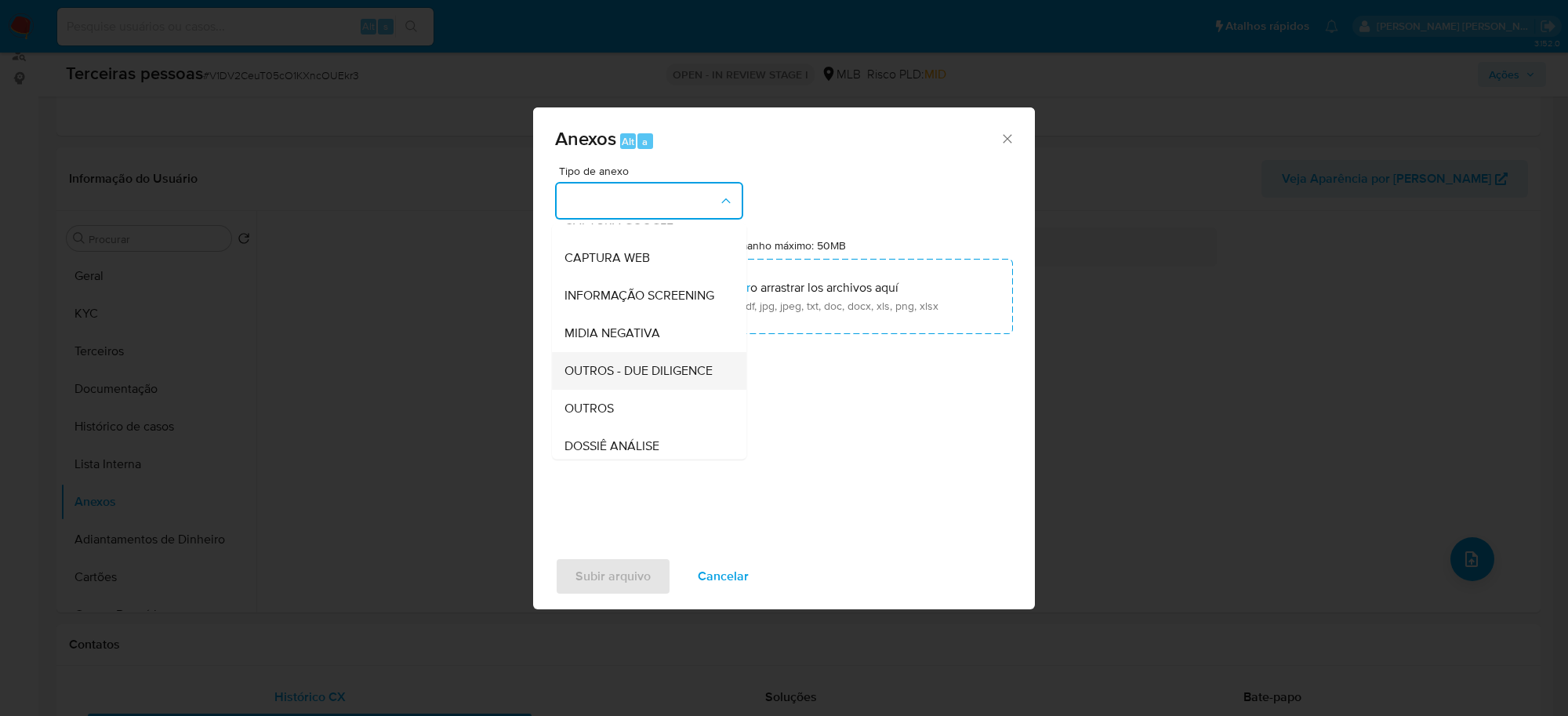
click at [627, 379] on span "OUTROS - DUE DILIGENCE" at bounding box center [639, 371] width 148 height 16
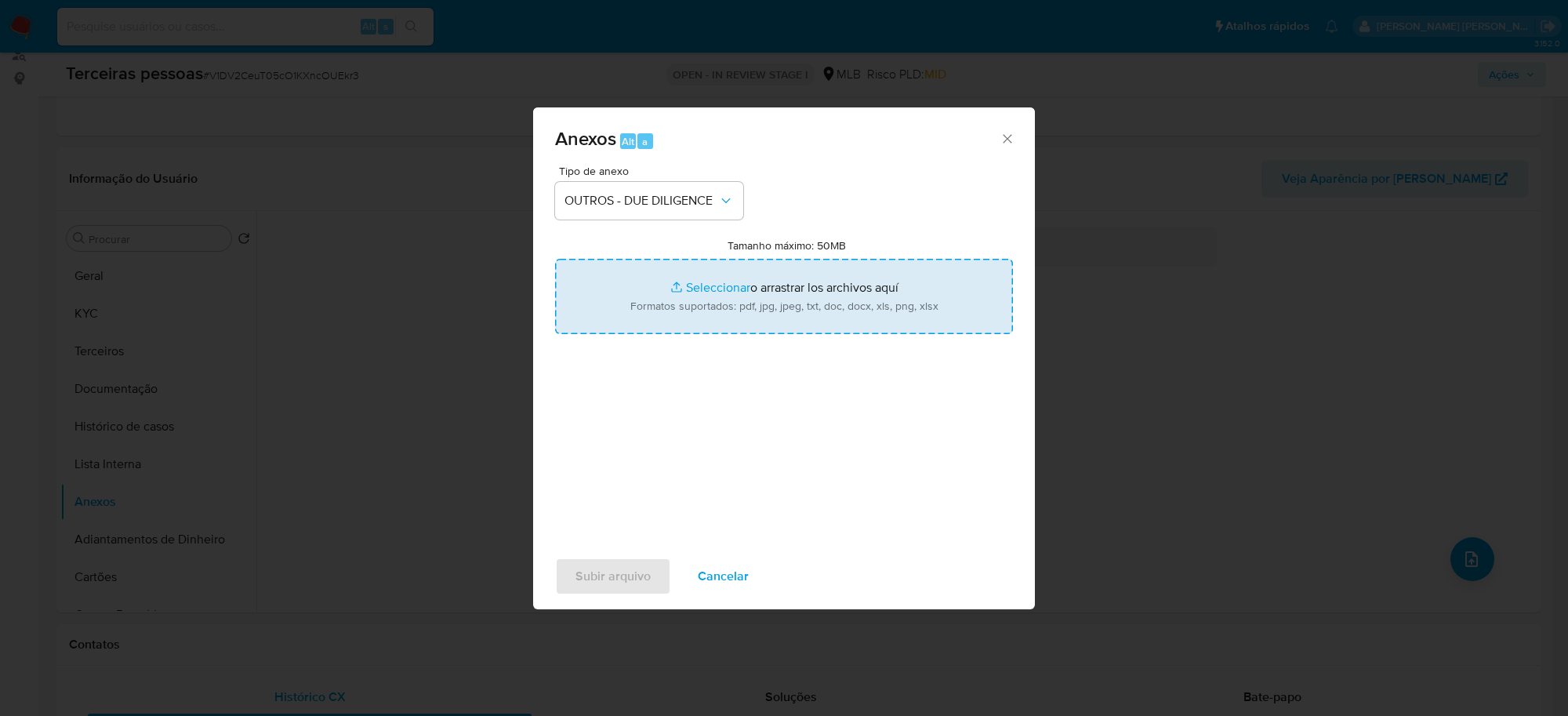
click at [769, 271] on input "Tamanho máximo: 50MB Seleccionar archivos" at bounding box center [784, 296] width 458 height 75
type input "C:\fakepath\Matriz de Risco - CHICO FRITA BAR e PASTELARIA LTDA.pdf"
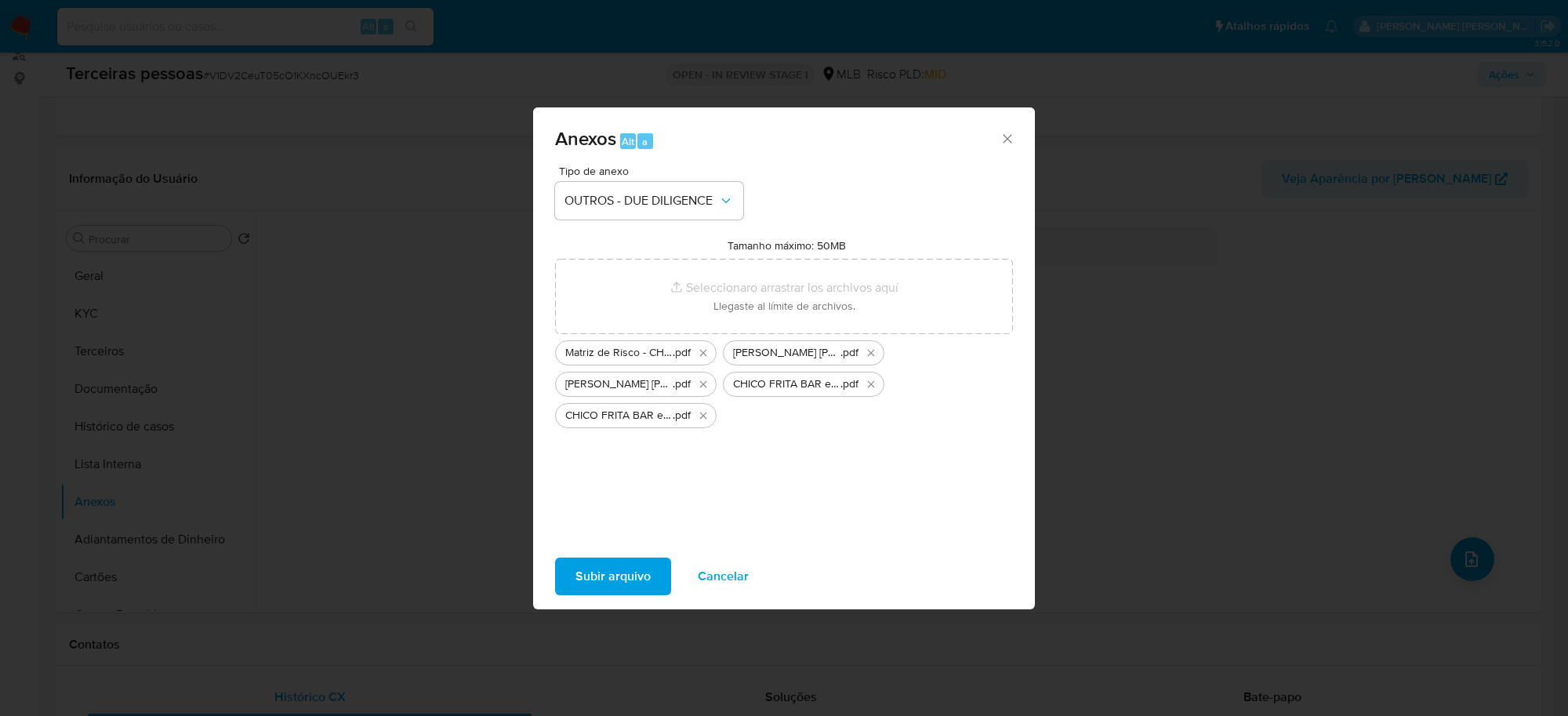
click at [578, 569] on span "Subir arquivo" at bounding box center [613, 576] width 75 height 34
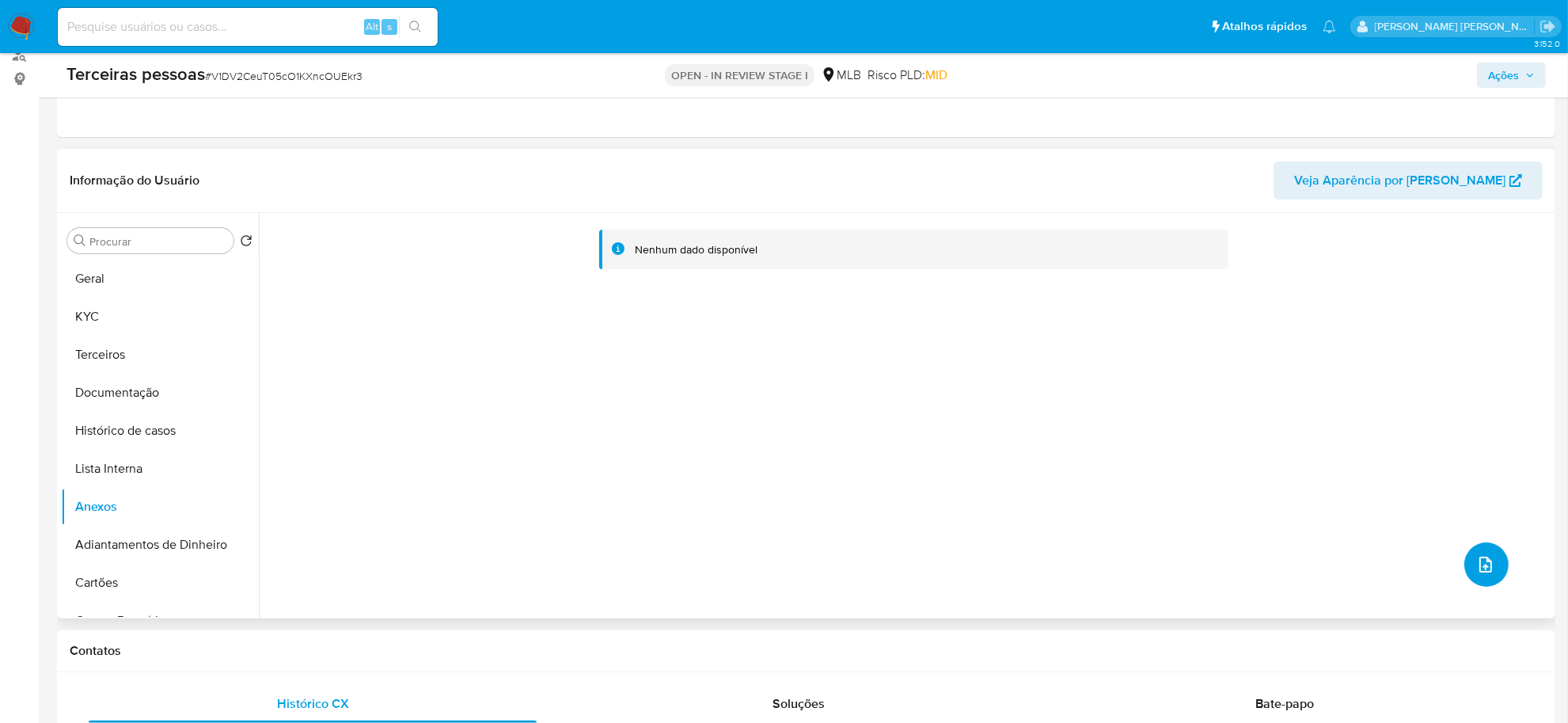
click at [1480, 578] on button "upload-file" at bounding box center [1485, 564] width 44 height 44
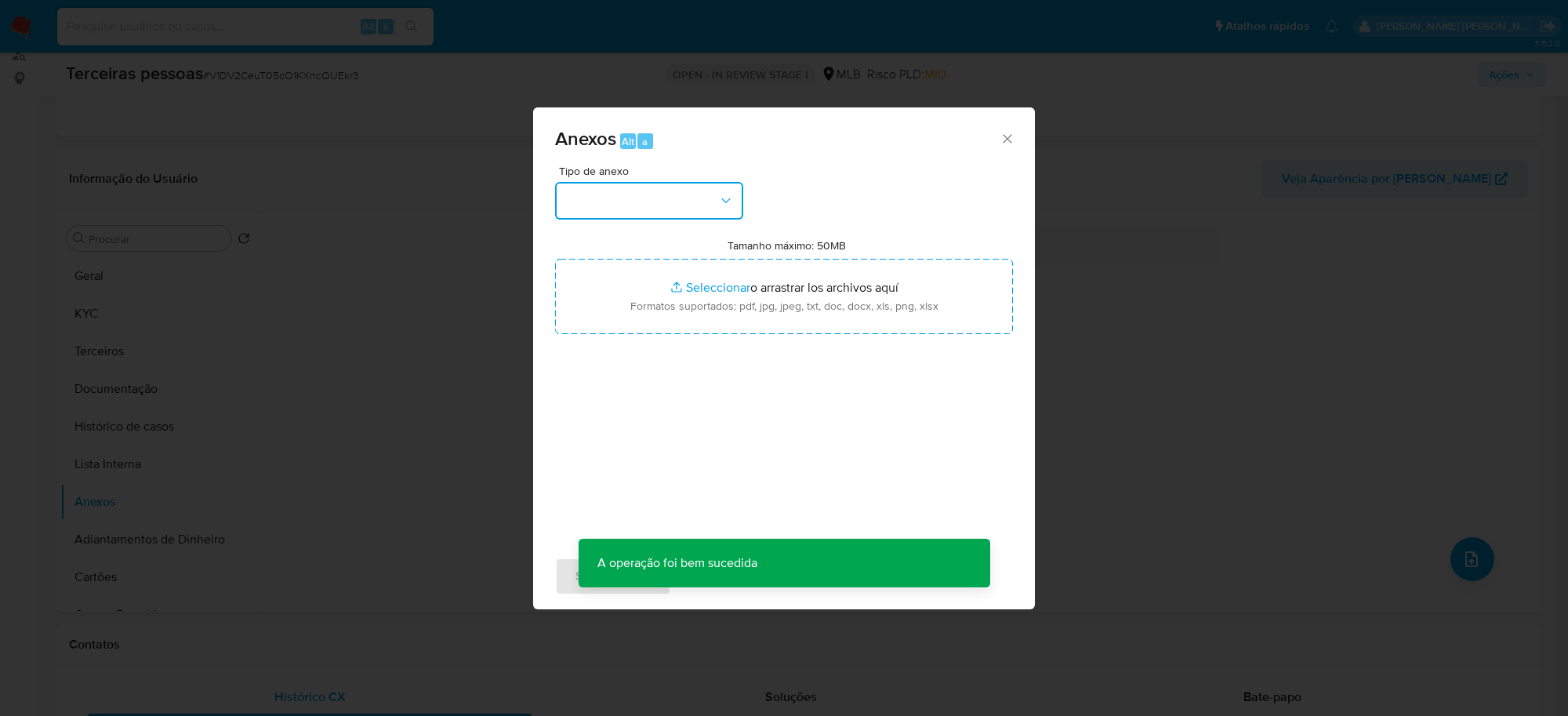
click at [686, 207] on button "button" at bounding box center [649, 201] width 188 height 38
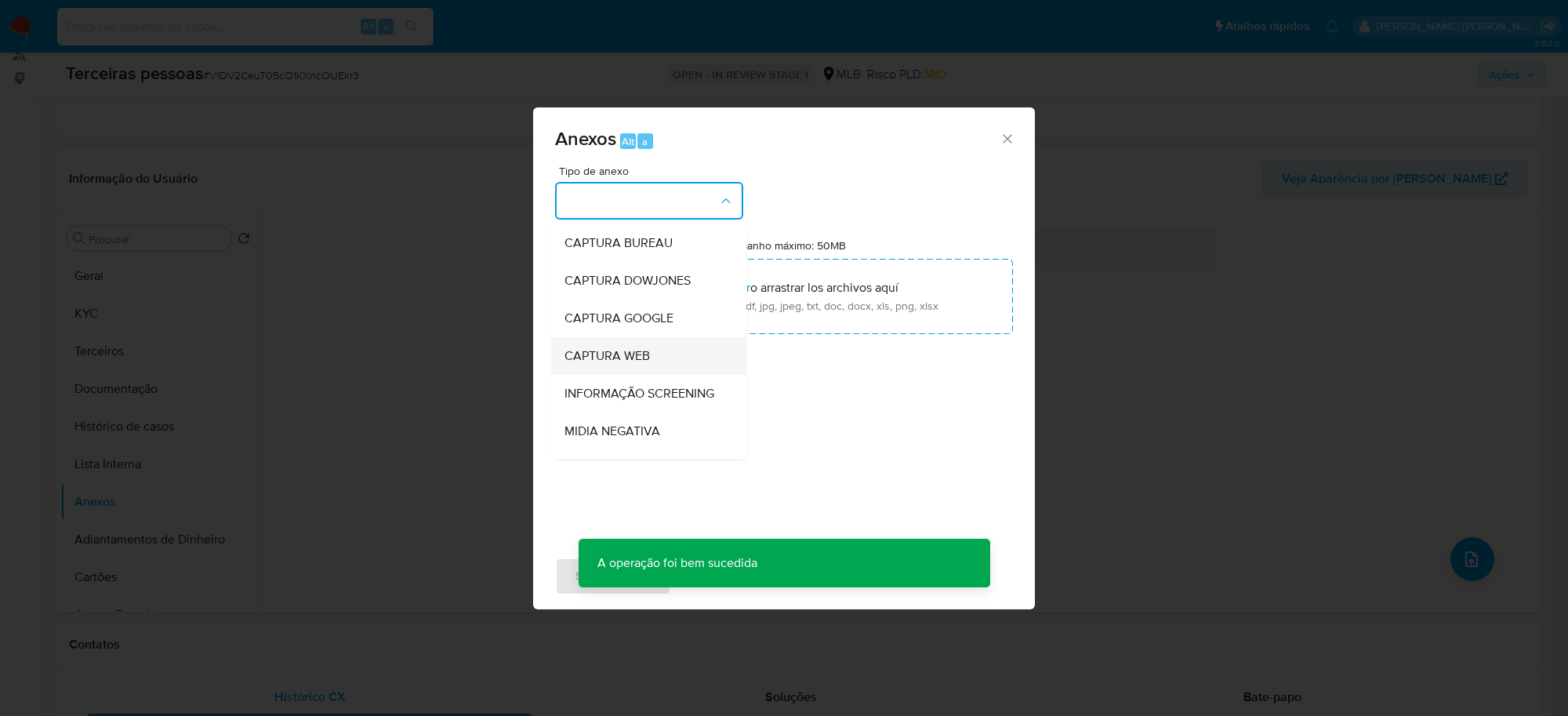
scroll to position [196, 0]
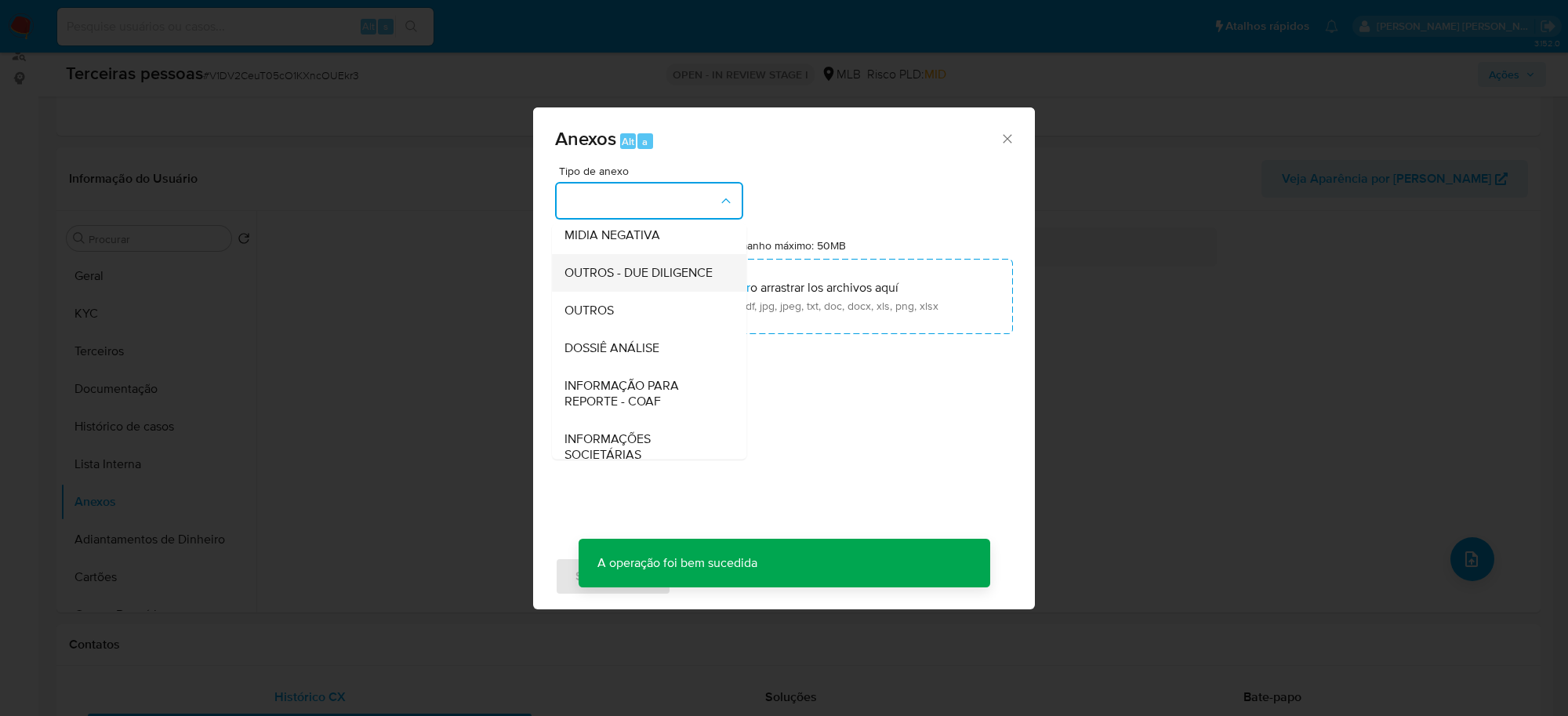
click at [641, 281] on span "OUTROS - DUE DILIGENCE" at bounding box center [639, 273] width 148 height 16
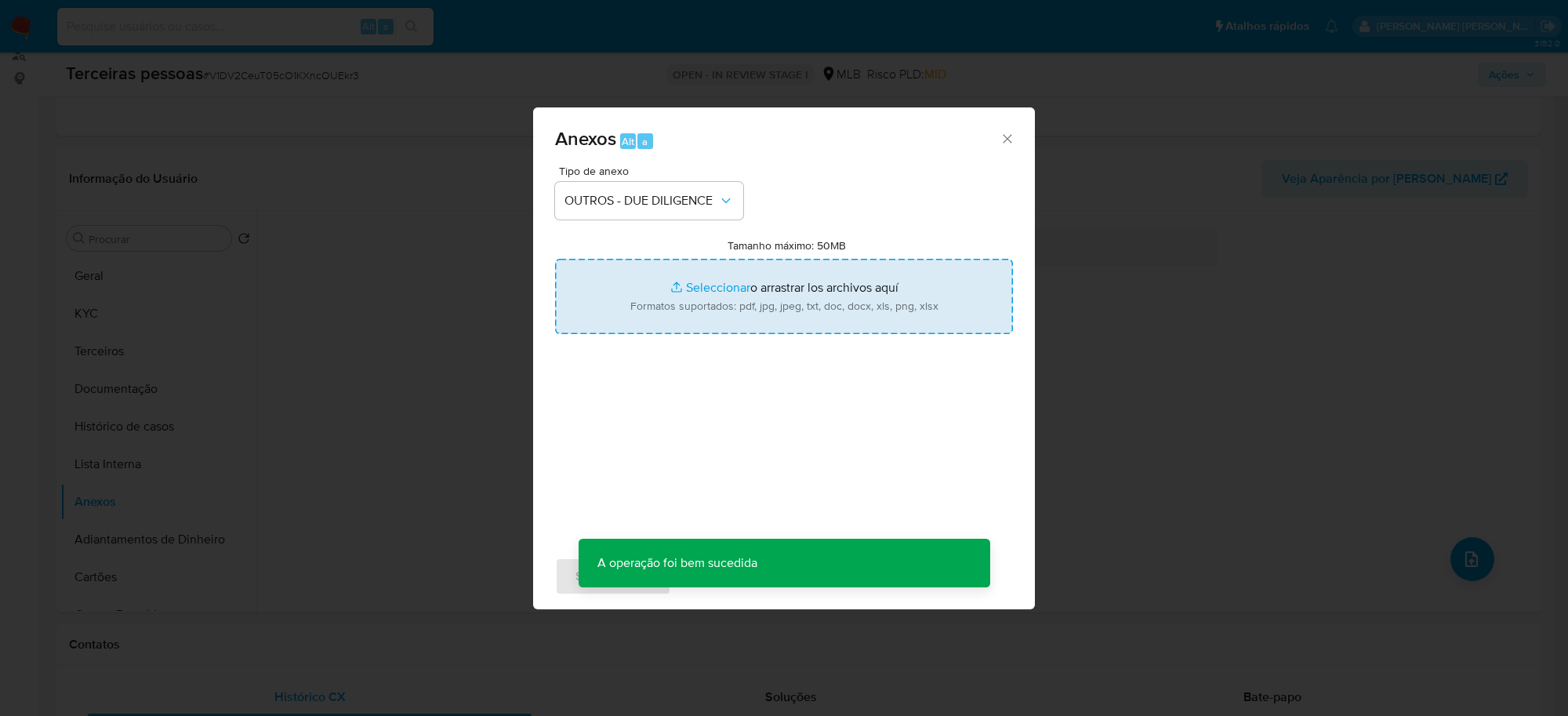
click at [769, 284] on input "Tamanho máximo: 50MB Seleccionar archivos" at bounding box center [784, 296] width 458 height 75
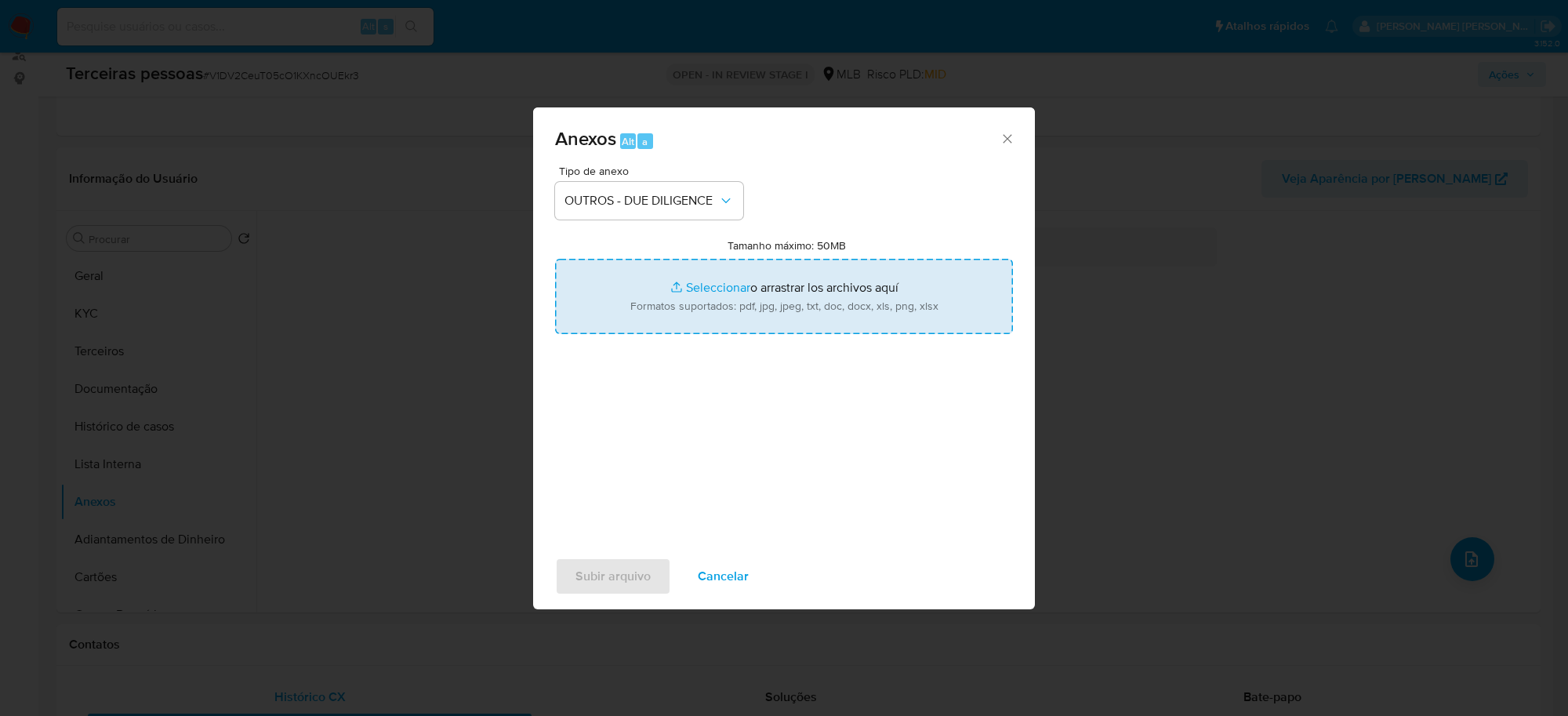
type input "C:\fakepath\CHICO FRITA BAR e PASTELARIA LTDA jucesp.pdf"
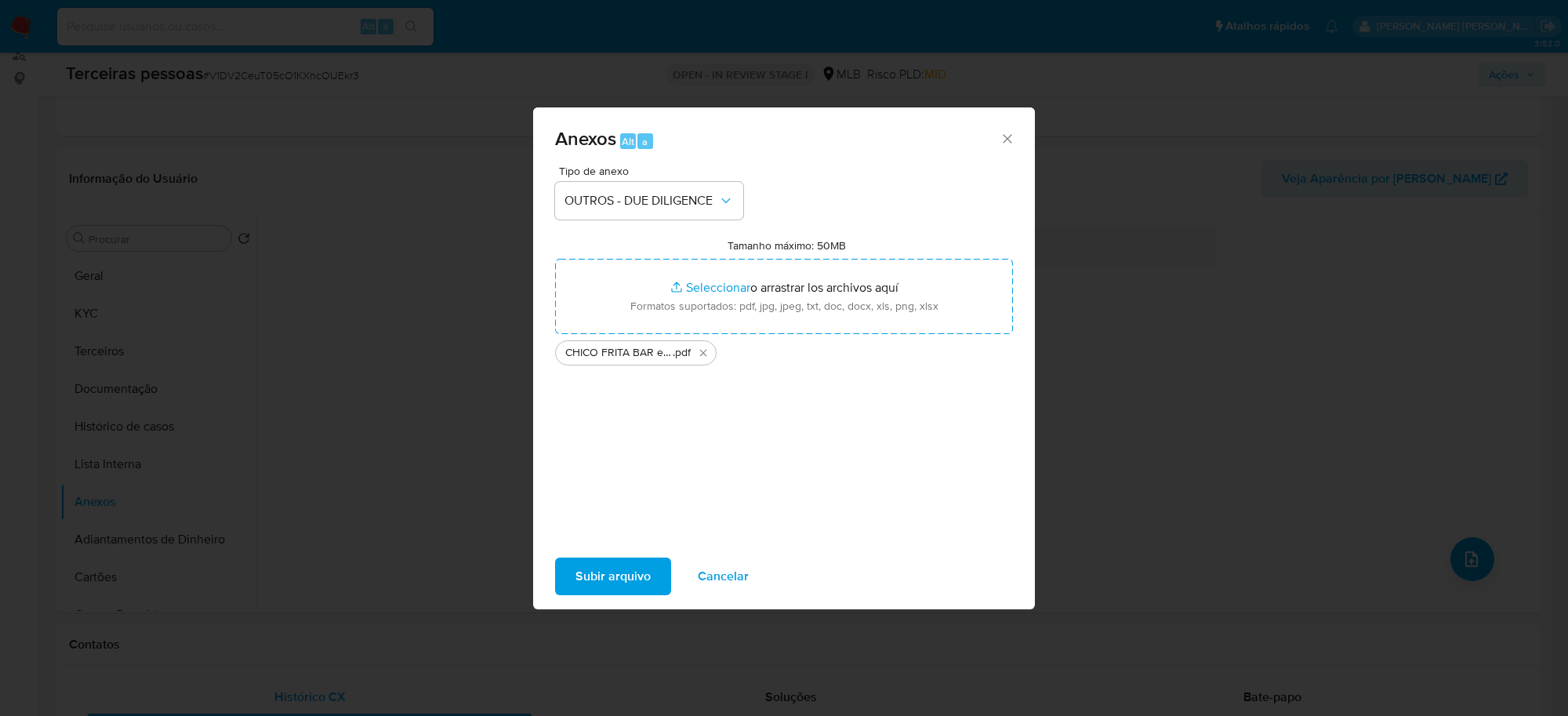
drag, startPoint x: 769, startPoint y: 284, endPoint x: 616, endPoint y: 585, distance: 337.7
click at [616, 585] on span "Subir arquivo" at bounding box center [613, 576] width 75 height 34
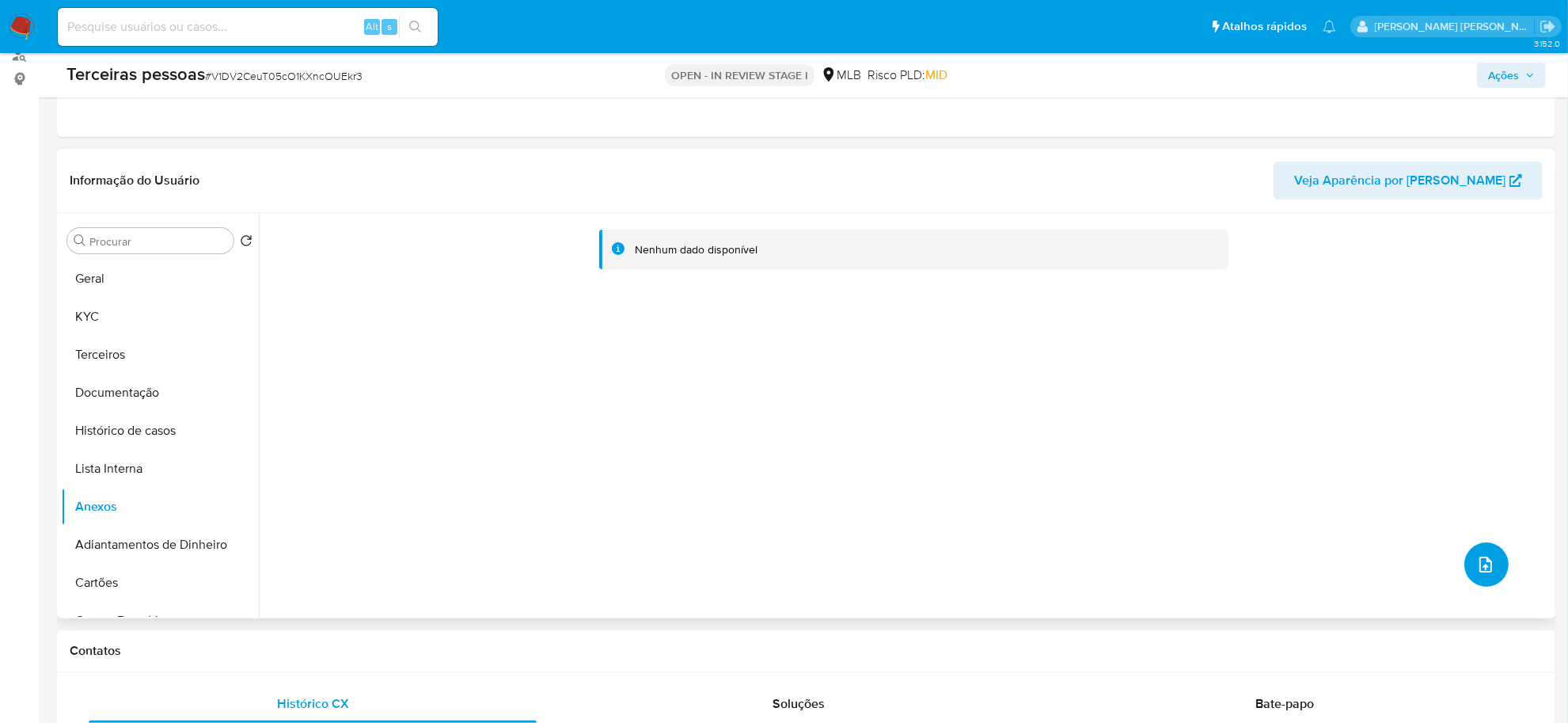
click at [1482, 565] on icon "upload-file" at bounding box center [1484, 564] width 19 height 19
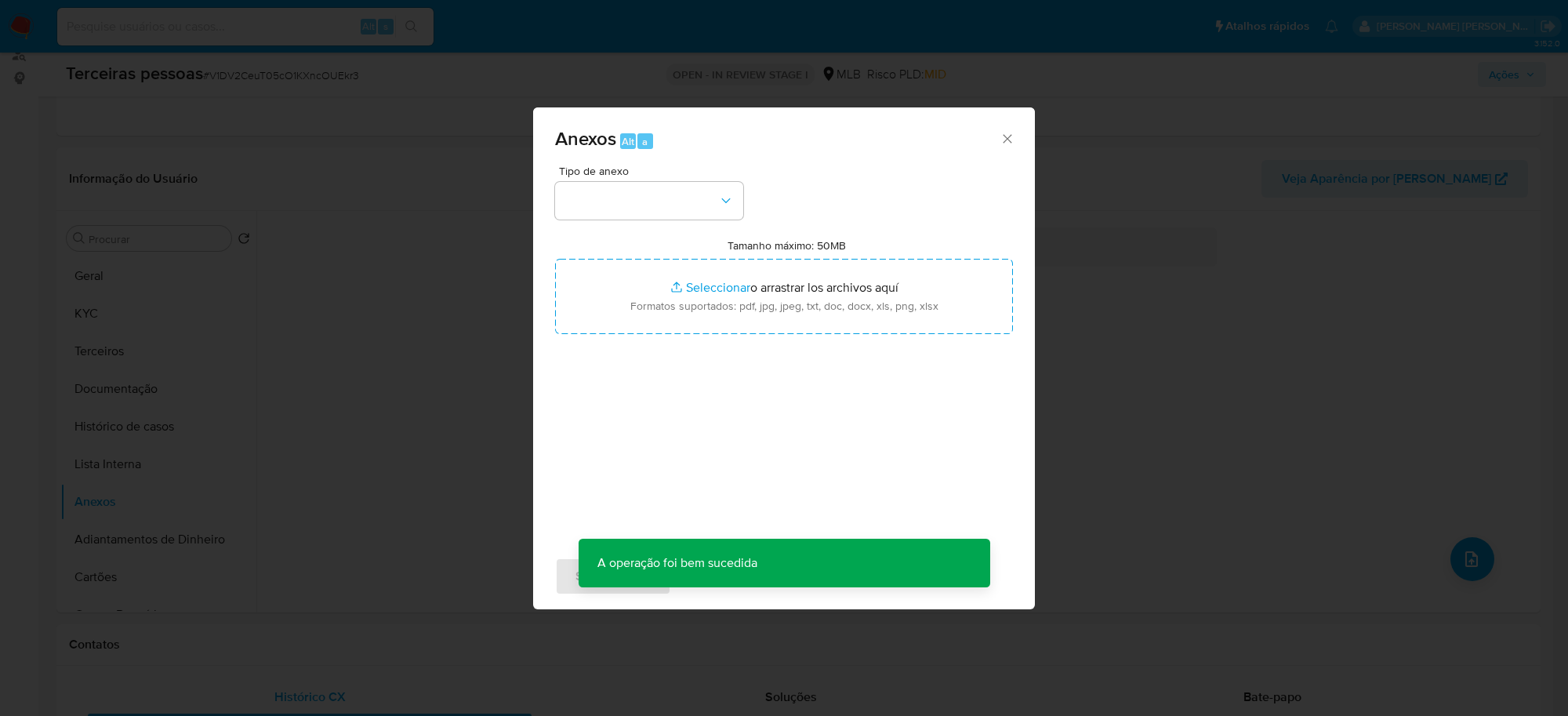
click at [1301, 443] on div "Anexos Alt a Tipo de anexo Tamanho máximo: 50MB Seleccionar archivos Selecciona…" at bounding box center [784, 358] width 1568 height 716
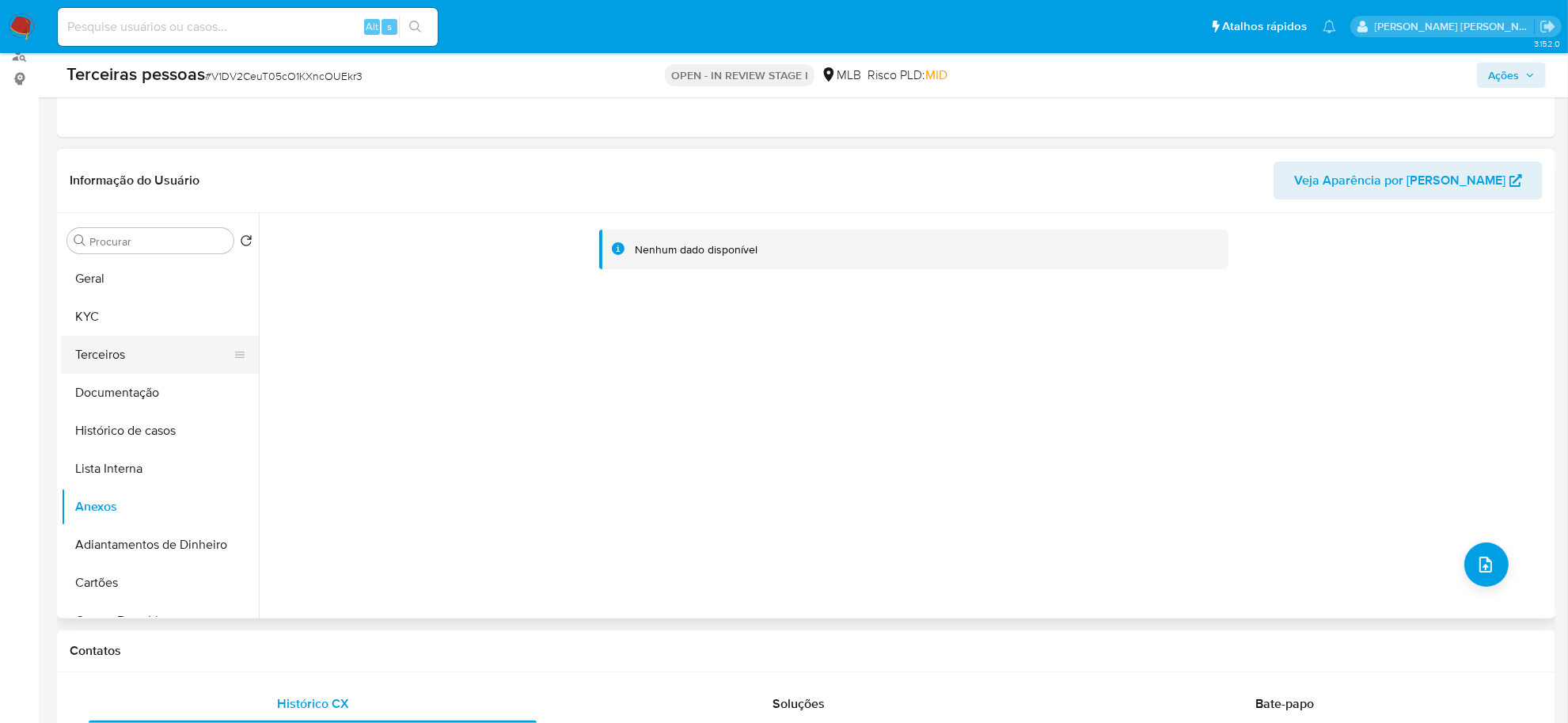
click at [132, 340] on button "Terceiros" at bounding box center [153, 354] width 185 height 38
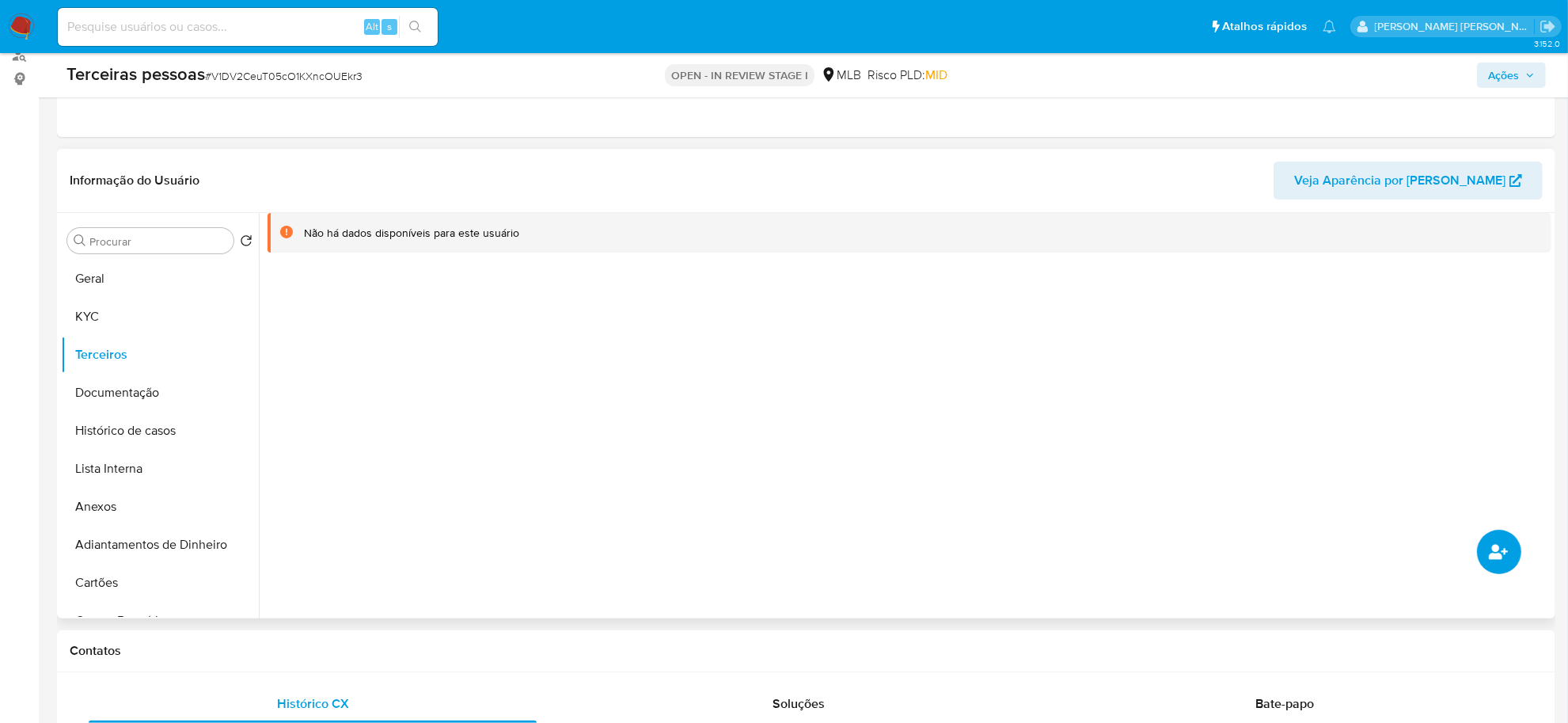
click at [1500, 552] on icon "common.add_complementary_information" at bounding box center [1497, 551] width 19 height 19
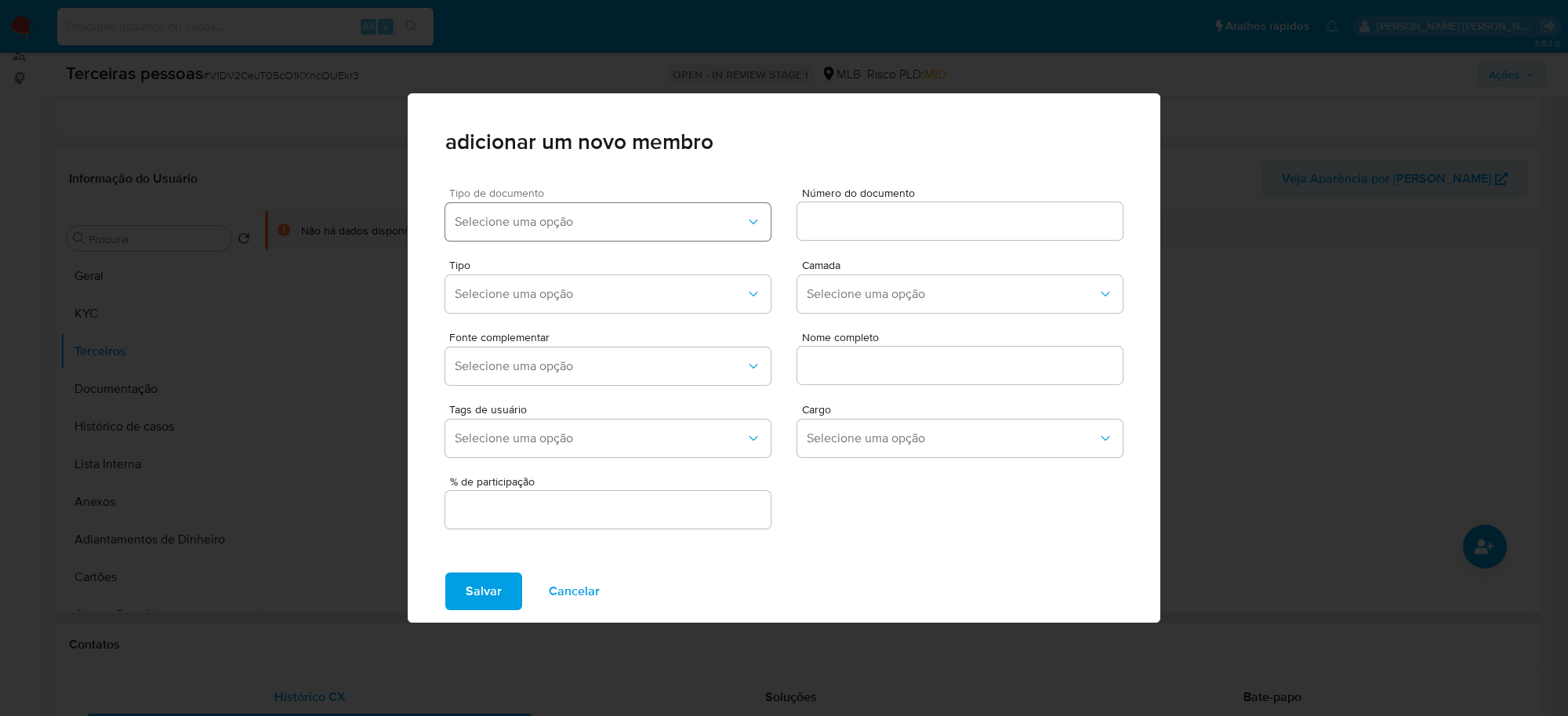
click at [608, 220] on span "Selecione uma opção" at bounding box center [600, 222] width 291 height 16
click at [518, 304] on div "CPF" at bounding box center [578, 302] width 245 height 38
click at [883, 217] on input at bounding box center [960, 221] width 325 height 20
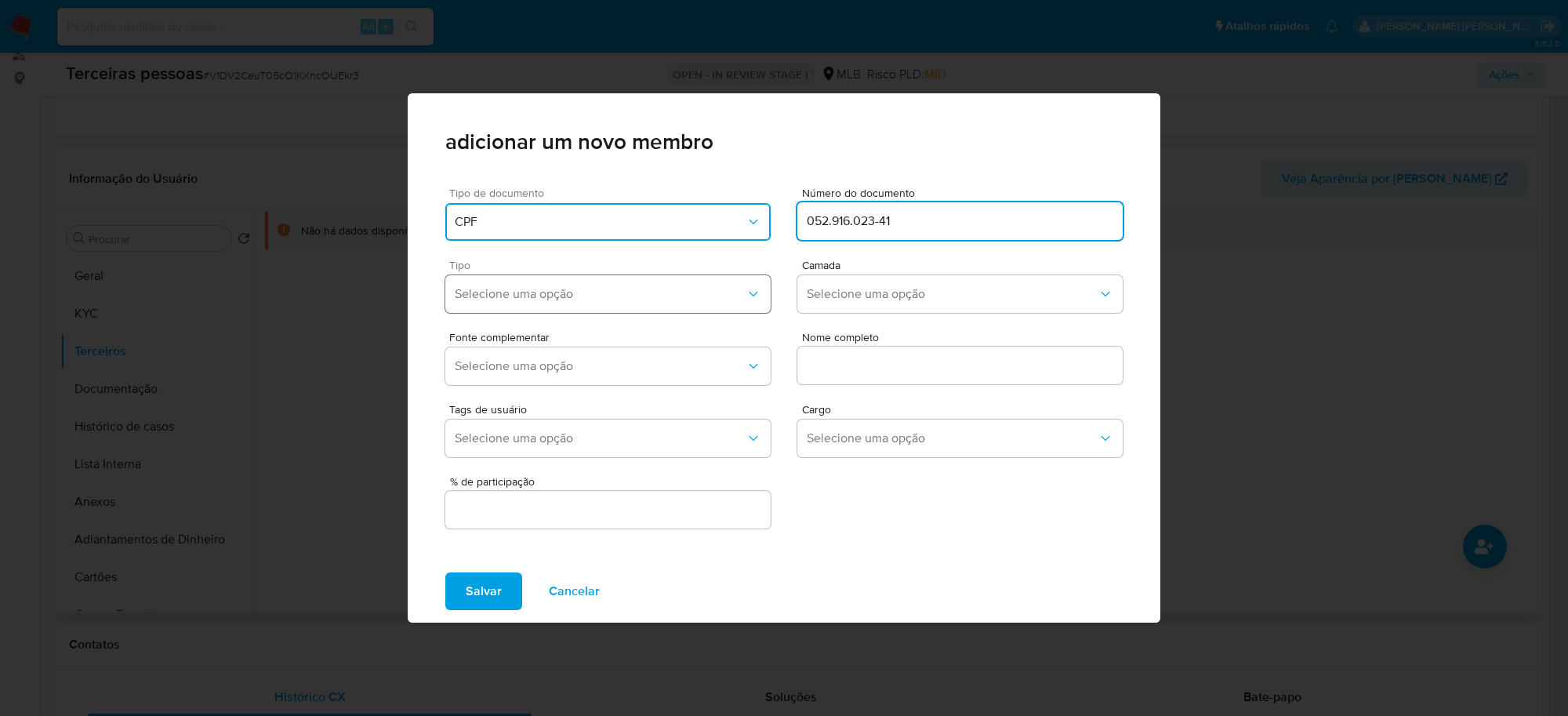
type input "052.916.023-41"
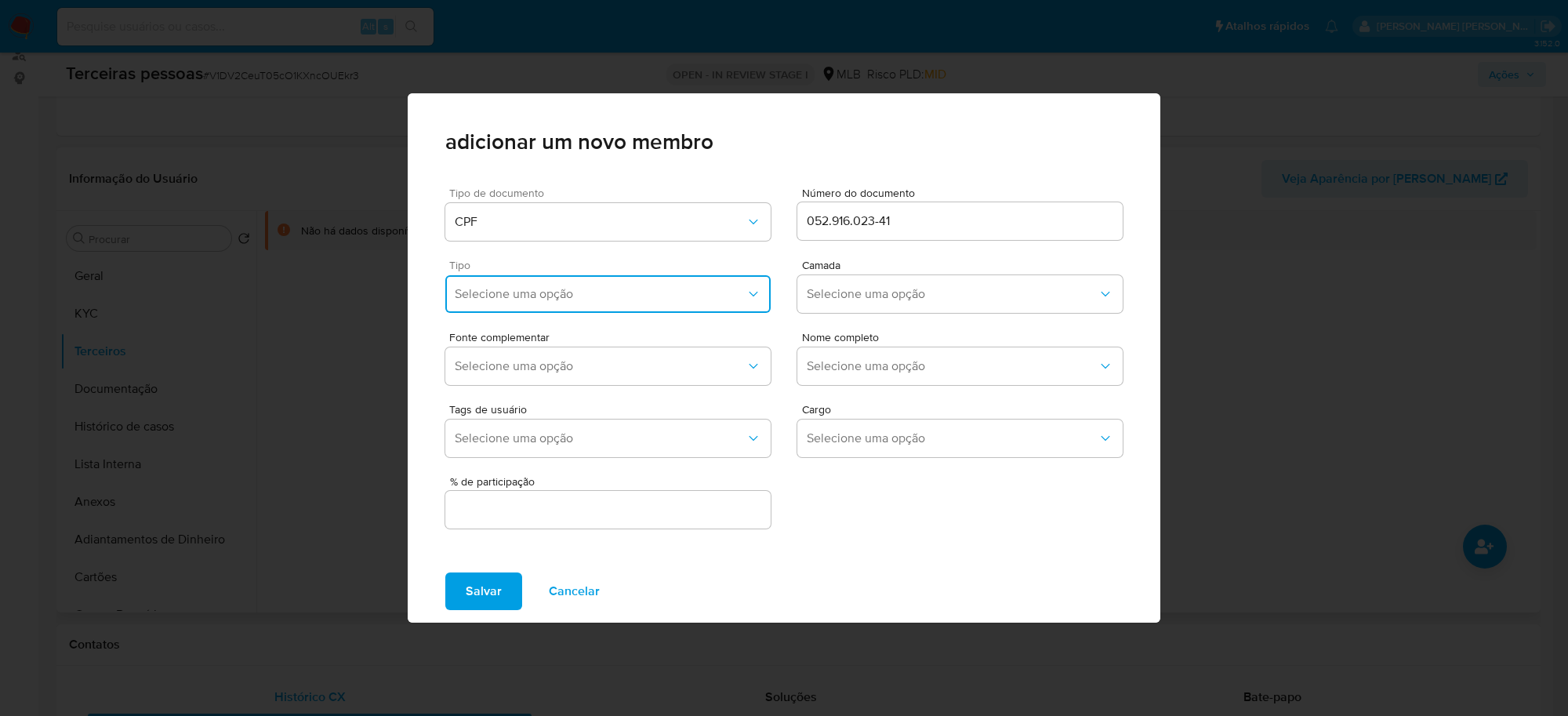
click at [504, 291] on span "Selecione uma opção" at bounding box center [600, 294] width 291 height 16
click at [579, 475] on div "Accionistas" at bounding box center [578, 487] width 245 height 38
click at [875, 296] on span "Selecione uma opção" at bounding box center [952, 294] width 291 height 16
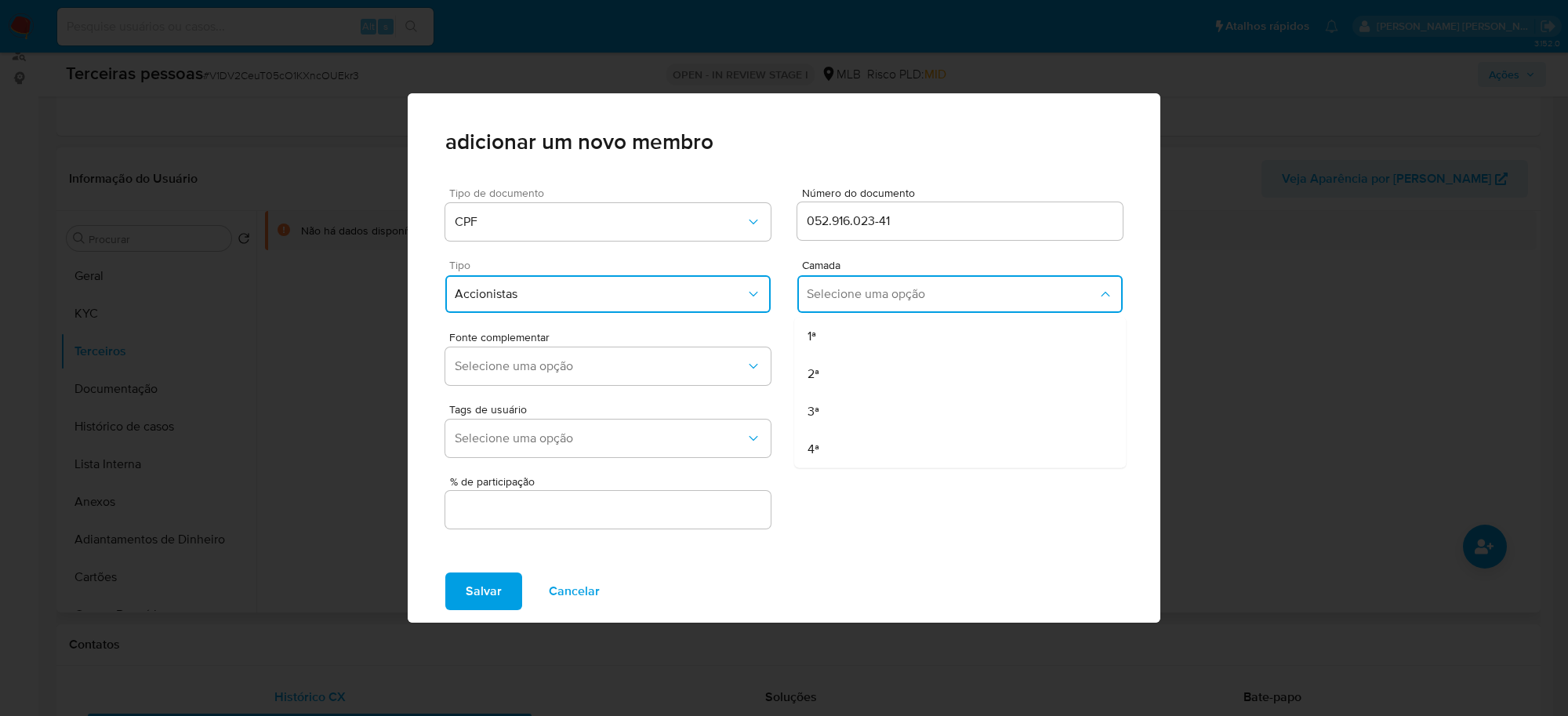
click at [860, 330] on div "1ª" at bounding box center [930, 336] width 245 height 38
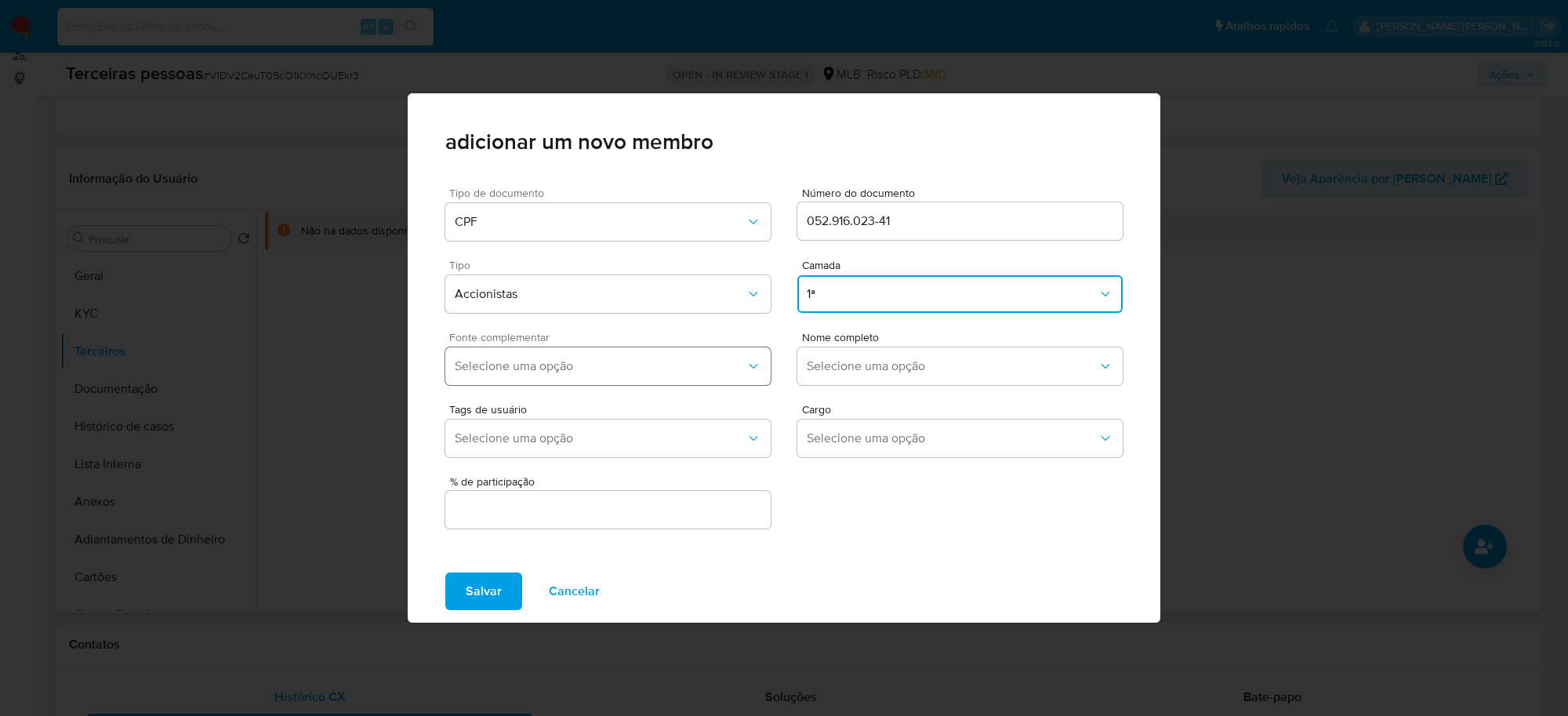
click at [668, 378] on button "Selecione uma opção" at bounding box center [608, 366] width 325 height 38
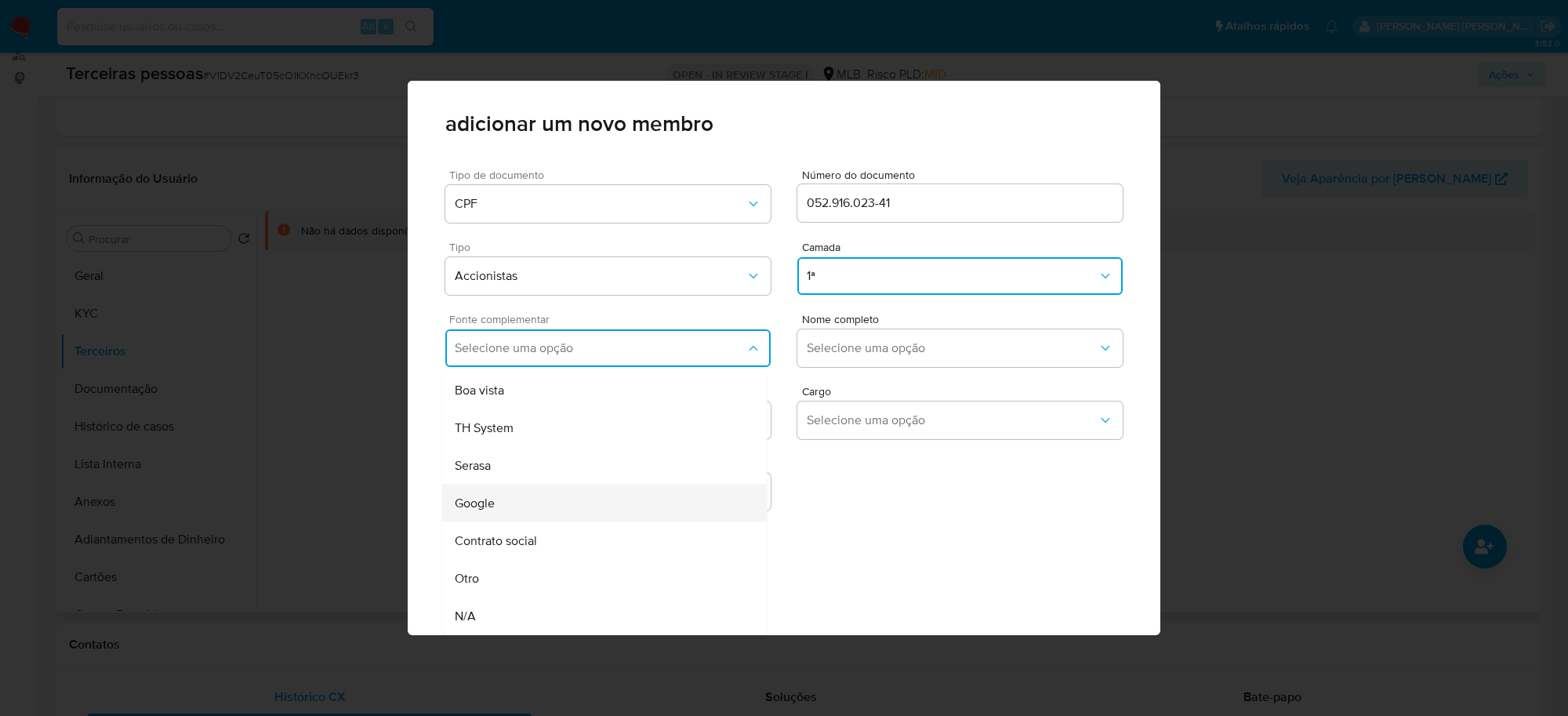
scroll to position [6, 0]
click at [543, 527] on div "Contrato social" at bounding box center [575, 541] width 240 height 38
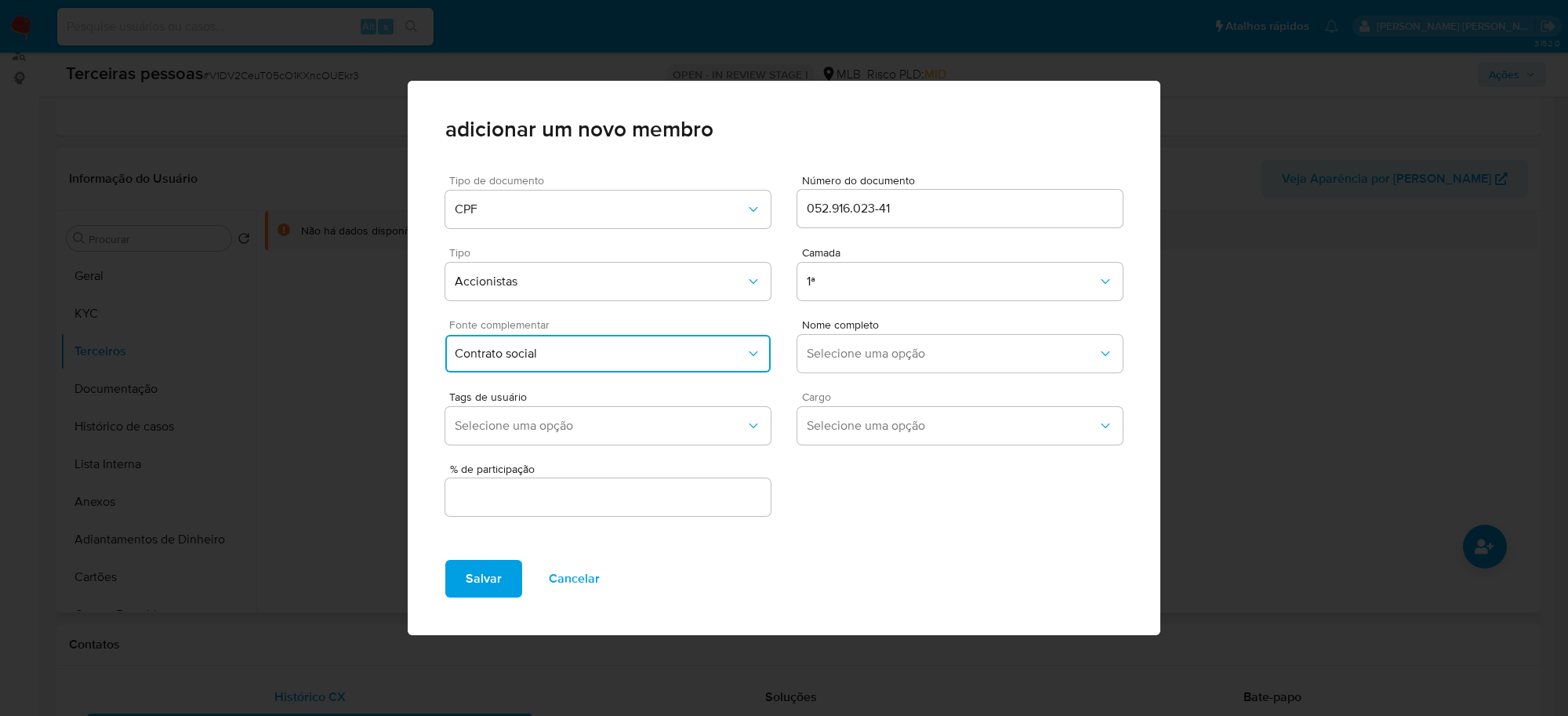
scroll to position [0, 0]
click at [917, 355] on span "Selecione uma opção" at bounding box center [952, 354] width 291 height 16
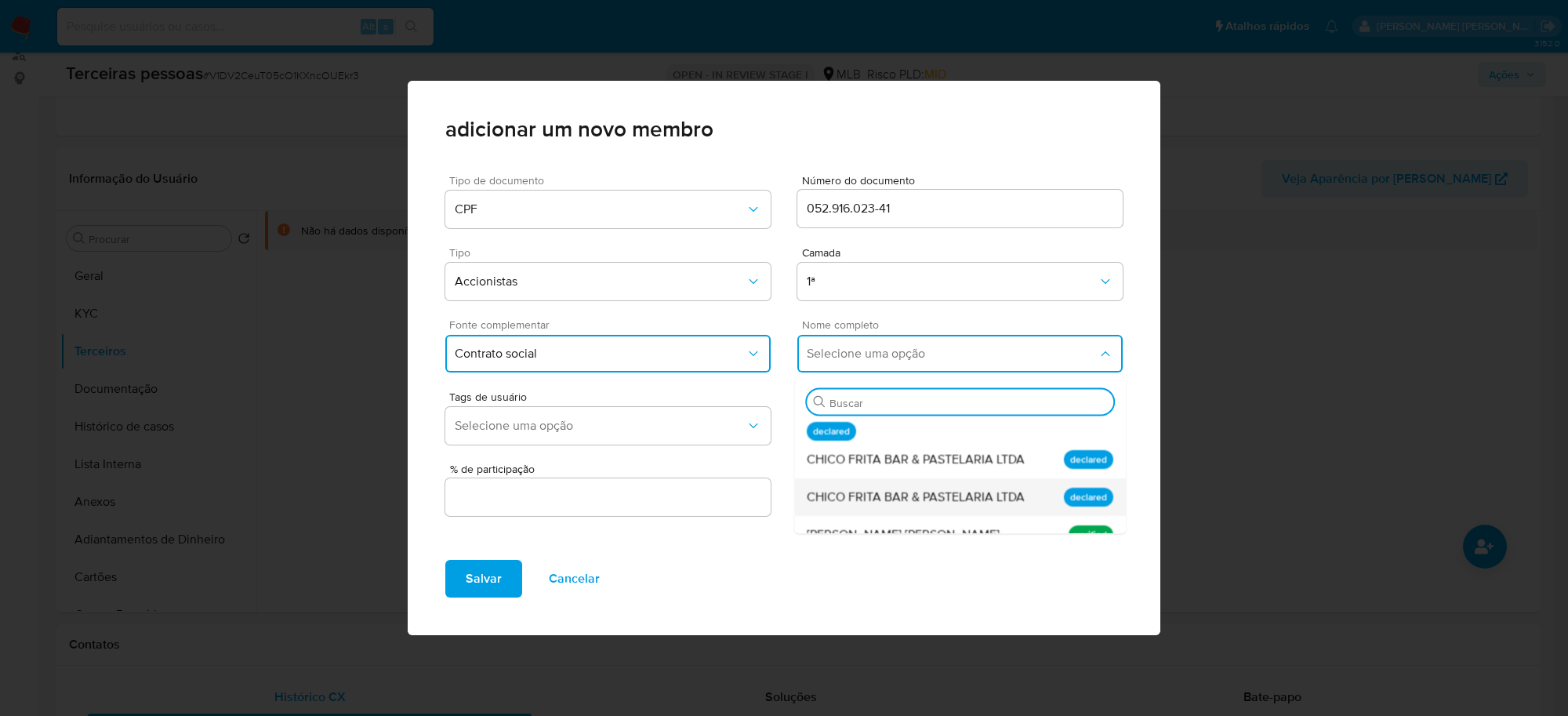
scroll to position [53, 0]
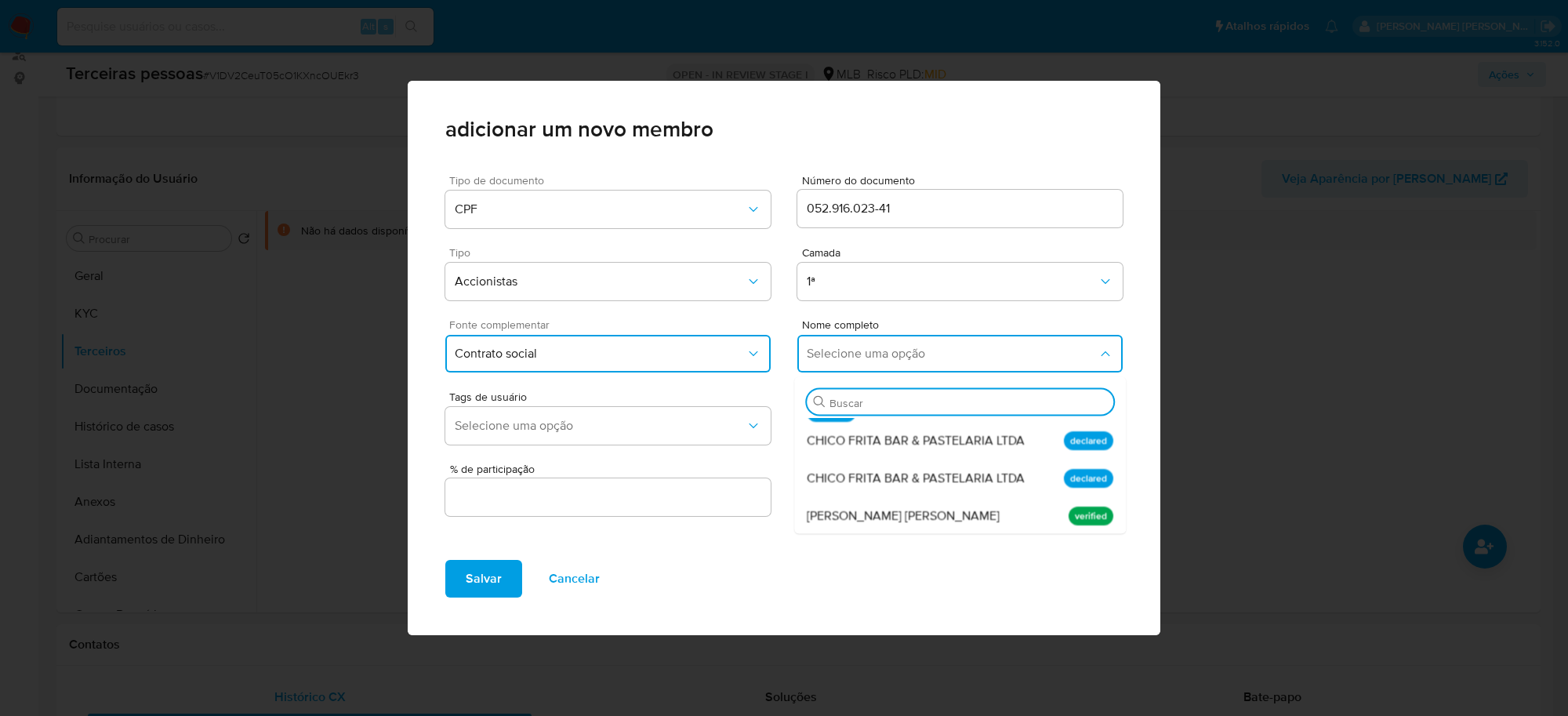
drag, startPoint x: 944, startPoint y: 518, endPoint x: 852, endPoint y: 515, distance: 92.0
click at [944, 517] on span "Francisco Aurimar Bezerra Dias" at bounding box center [904, 516] width 193 height 16
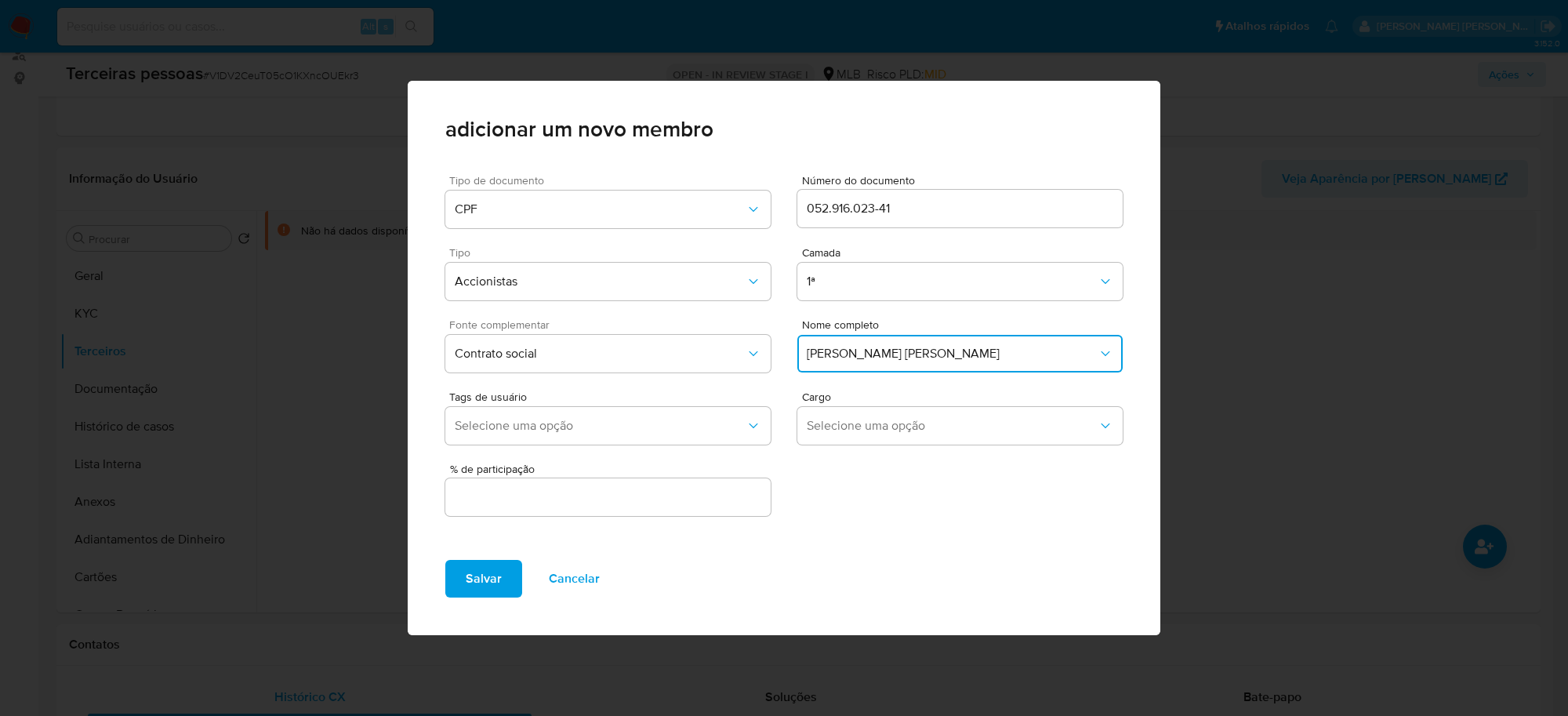
click at [723, 482] on div at bounding box center [608, 497] width 325 height 38
click at [712, 499] on input "text" at bounding box center [608, 497] width 325 height 20
type input "50"
click at [500, 583] on button "Salvar" at bounding box center [483, 579] width 77 height 38
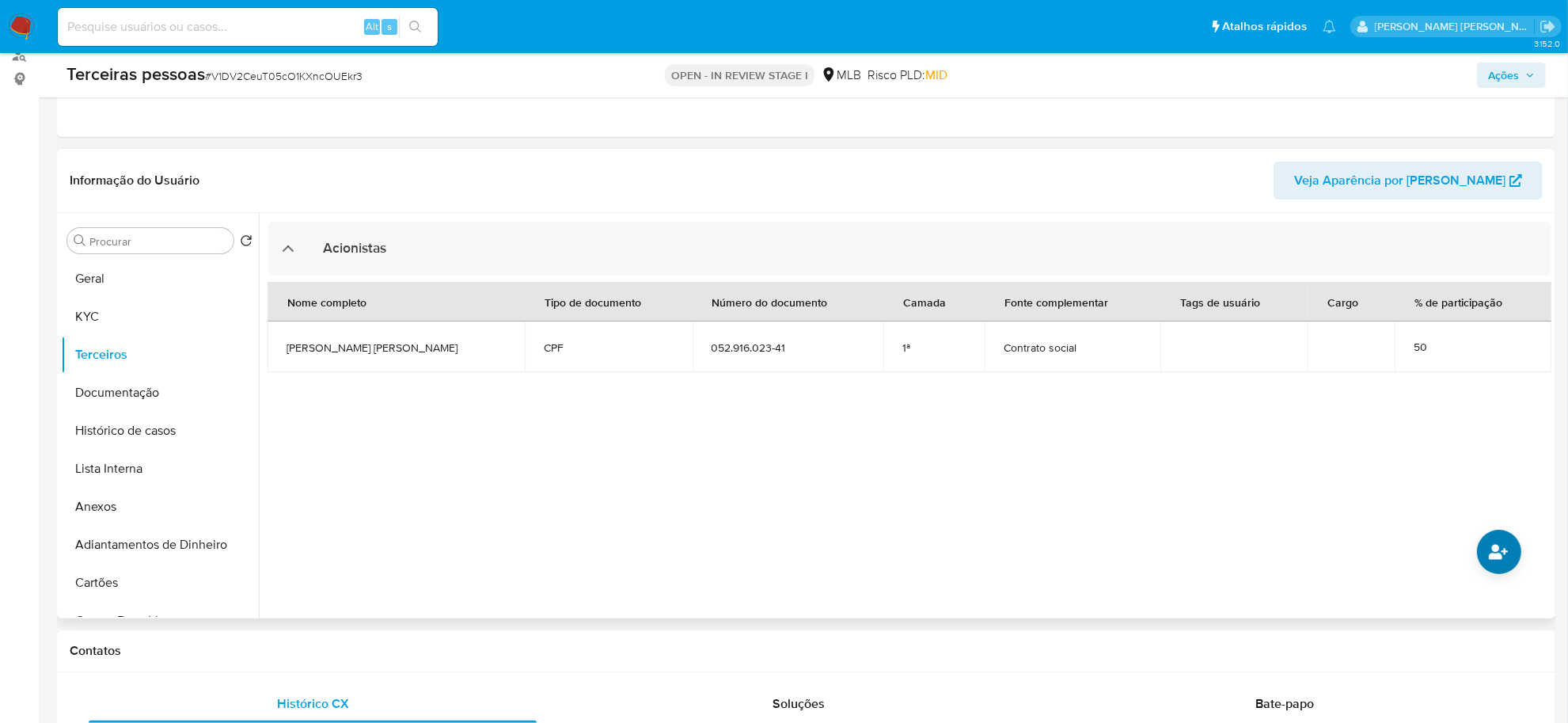
drag, startPoint x: 1508, startPoint y: 527, endPoint x: 1490, endPoint y: 552, distance: 30.8
click at [1501, 535] on div at bounding box center [904, 416] width 1293 height 405
click at [1490, 555] on icon "common.add_complementary_information" at bounding box center [1497, 551] width 19 height 15
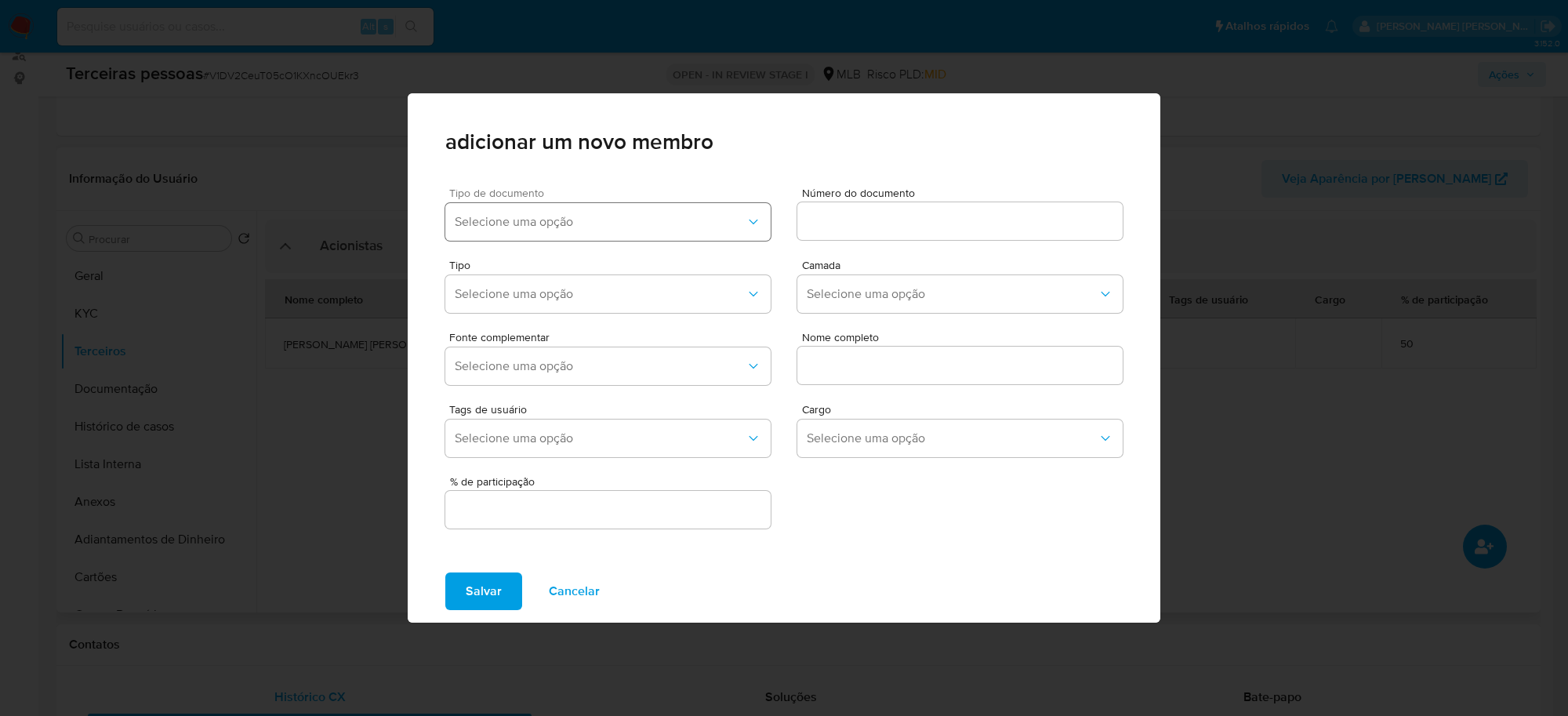
click at [558, 204] on button "Selecione uma opção" at bounding box center [608, 222] width 325 height 38
click at [523, 303] on div "CPF" at bounding box center [578, 302] width 245 height 38
click at [840, 169] on div "adicionar um novo membro" at bounding box center [784, 134] width 753 height 82
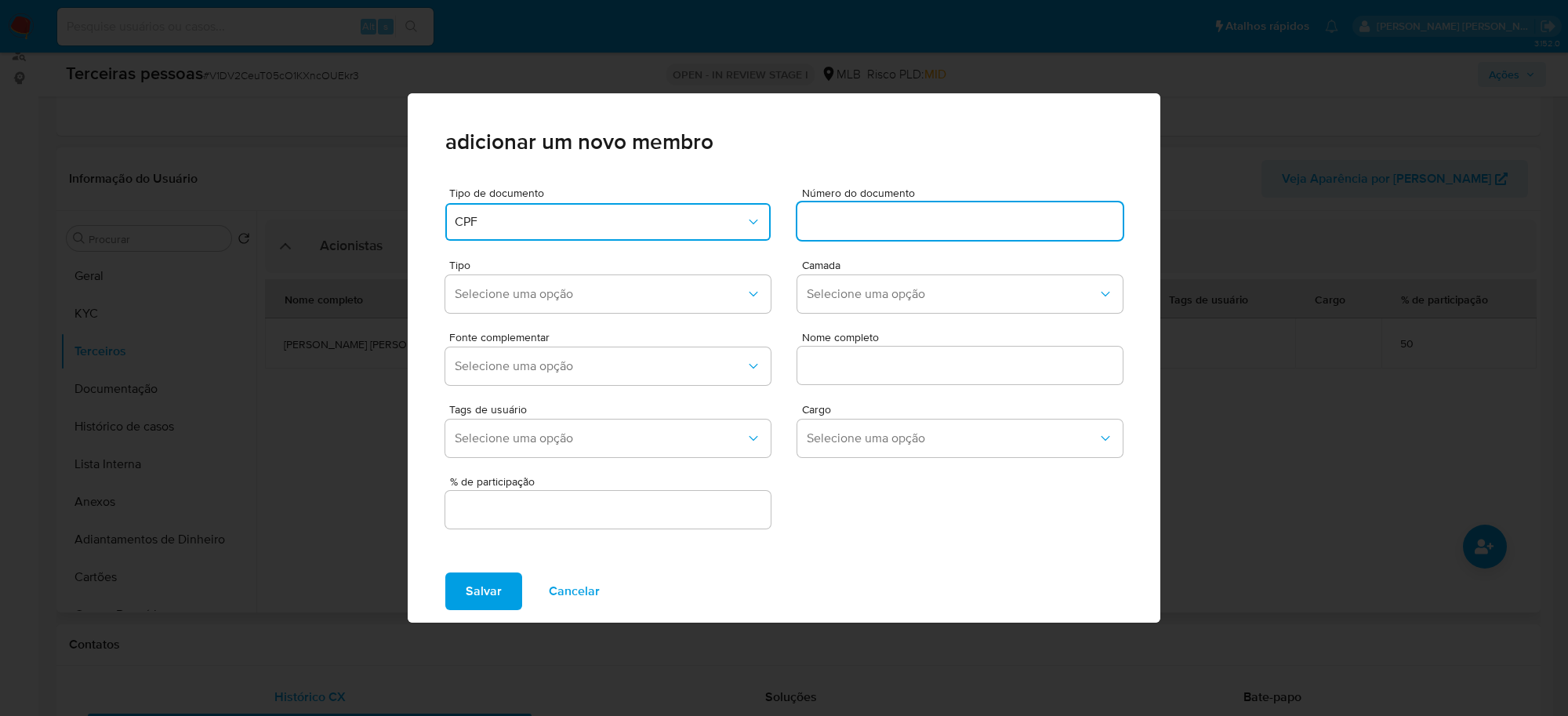
click at [856, 229] on input at bounding box center [960, 221] width 325 height 20
drag, startPoint x: 812, startPoint y: 208, endPoint x: 823, endPoint y: 221, distance: 17.0
click at [813, 209] on div at bounding box center [960, 221] width 325 height 38
click at [823, 222] on input at bounding box center [960, 221] width 325 height 20
click at [895, 230] on input at bounding box center [960, 221] width 325 height 20
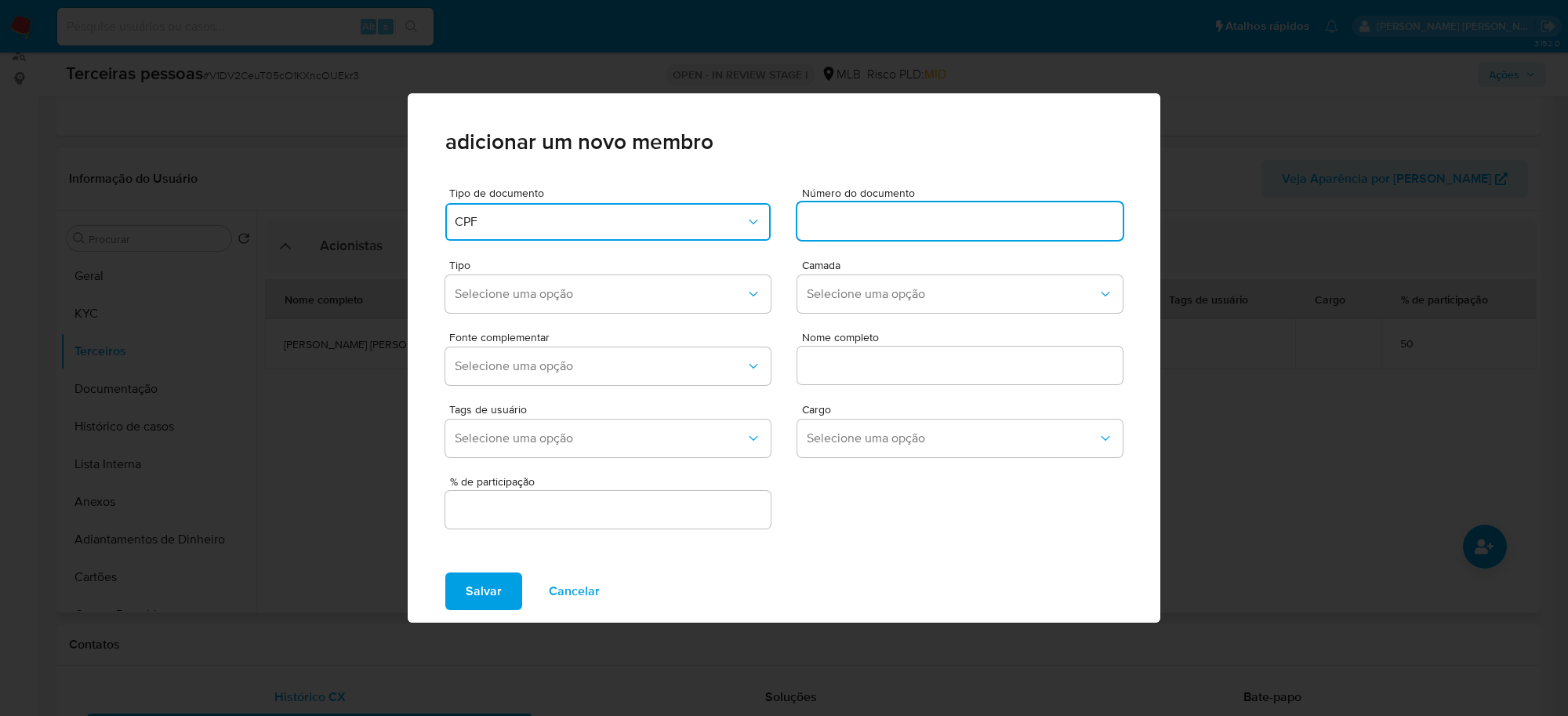
click at [766, 153] on span "adicionar um novo membro" at bounding box center [784, 141] width 678 height 22
click at [689, 583] on div "Salvar Cancelar" at bounding box center [784, 591] width 753 height 62
click at [690, 583] on div "Salvar Cancelar" at bounding box center [784, 591] width 753 height 62
click at [907, 227] on input at bounding box center [960, 221] width 325 height 20
click at [815, 222] on input ": 308.771.008-37" at bounding box center [960, 221] width 325 height 20
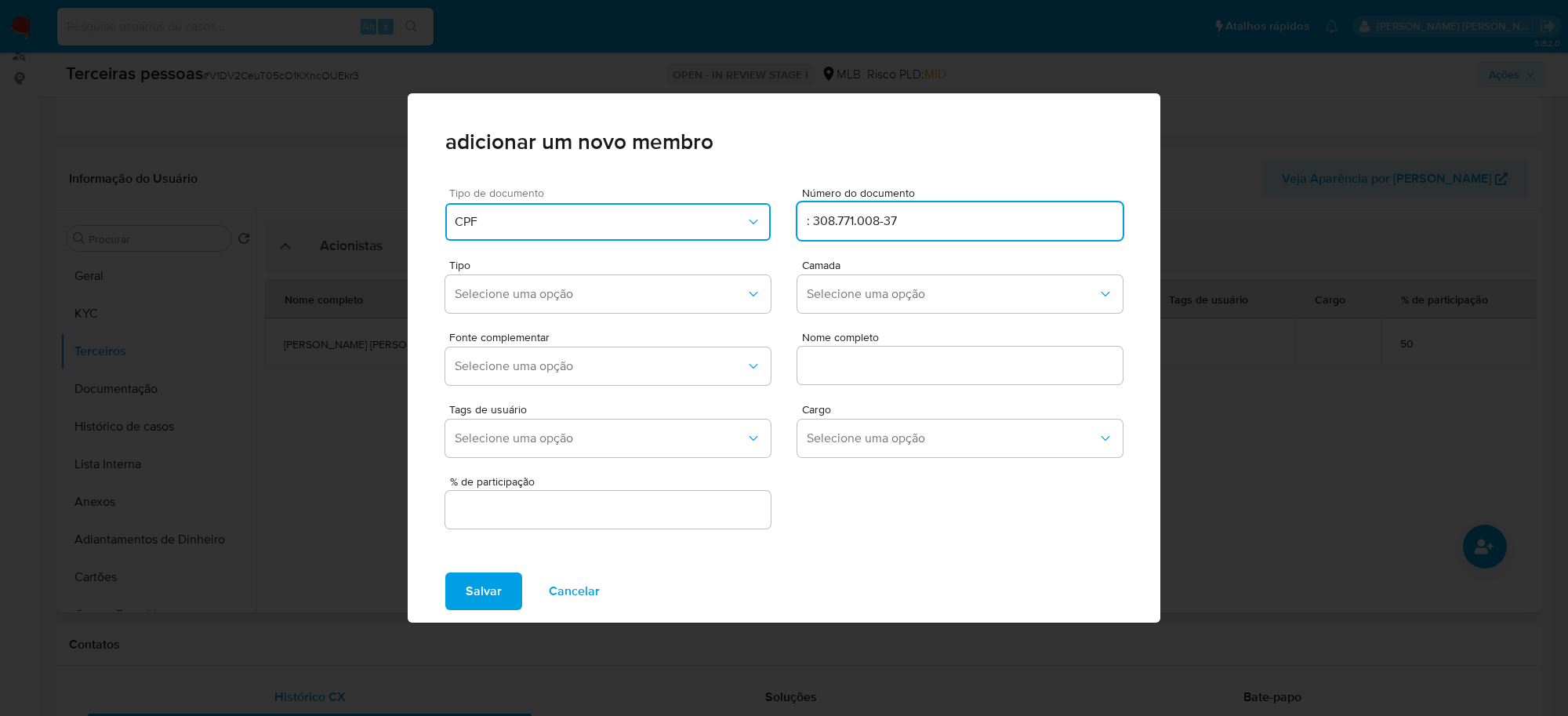
drag, startPoint x: 819, startPoint y: 220, endPoint x: 765, endPoint y: 223, distance: 54.1
click at [765, 223] on div "Tipo de documento CPF Número do documento : 308.771.008-37" at bounding box center [784, 211] width 678 height 72
type input "308.771.008-37"
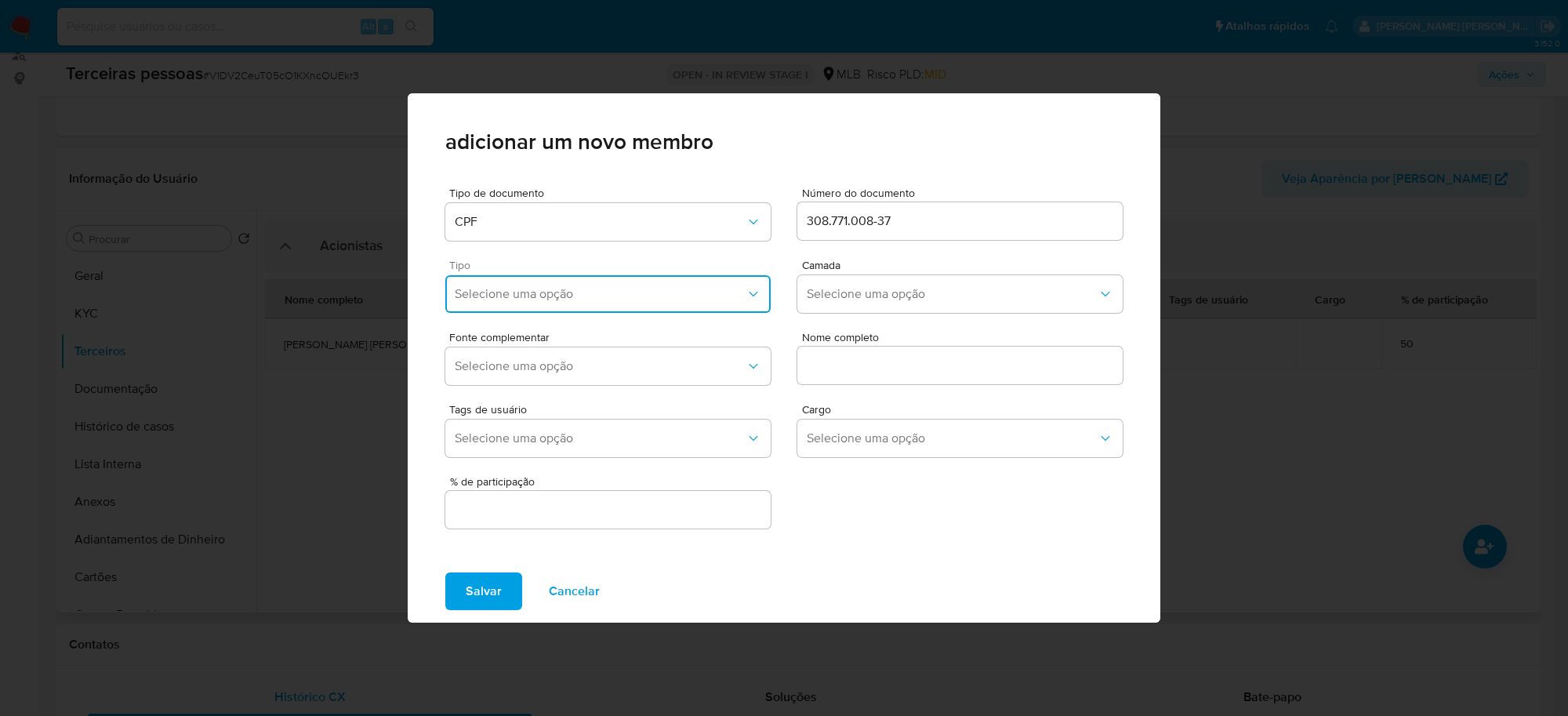
click at [593, 296] on span "Selecione uma opção" at bounding box center [600, 294] width 291 height 16
click at [528, 474] on div "Accionistas" at bounding box center [578, 487] width 245 height 38
click at [915, 290] on span "Selecione uma opção" at bounding box center [952, 294] width 291 height 16
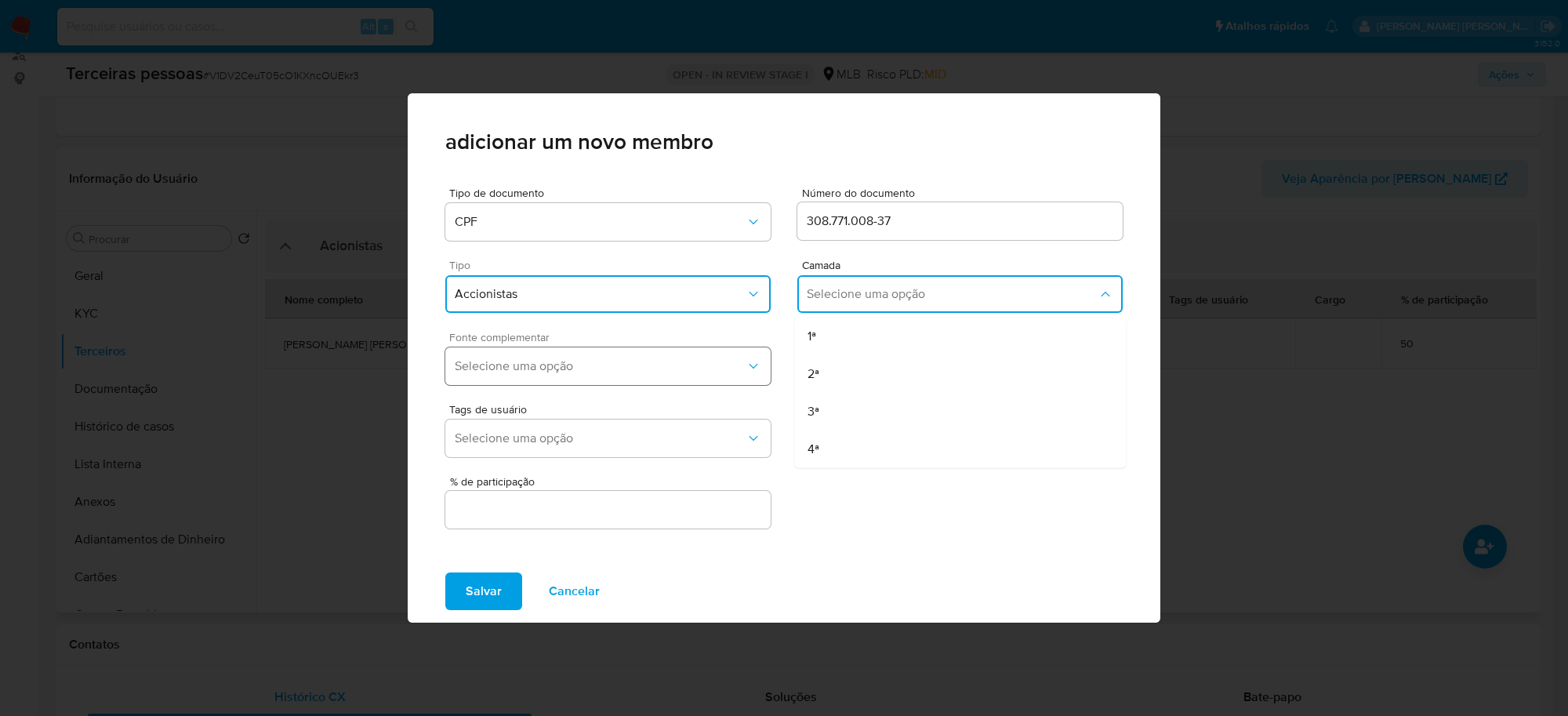
drag, startPoint x: 887, startPoint y: 326, endPoint x: 691, endPoint y: 376, distance: 202.3
click at [886, 326] on div "1ª" at bounding box center [930, 336] width 245 height 38
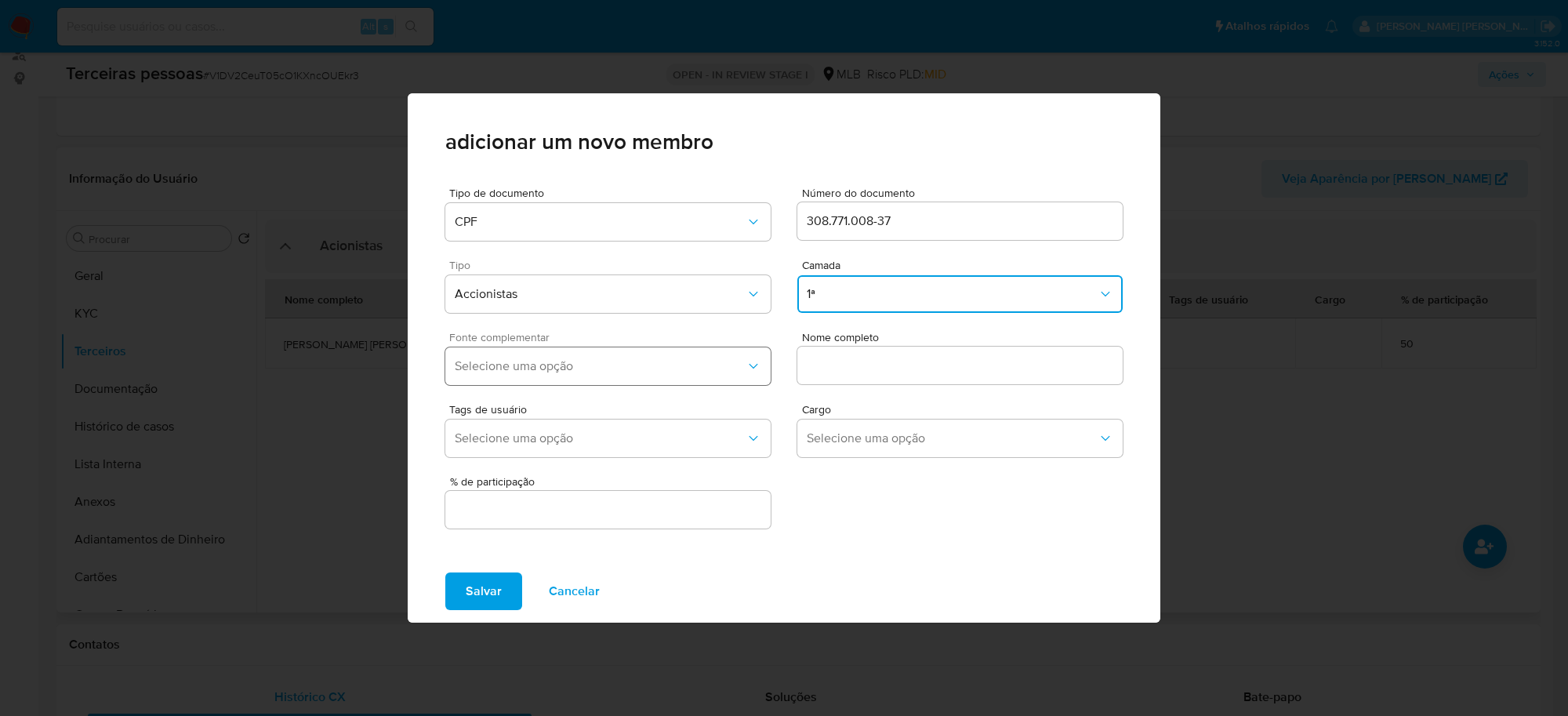
click at [686, 375] on button "Selecione uma opção" at bounding box center [608, 366] width 325 height 38
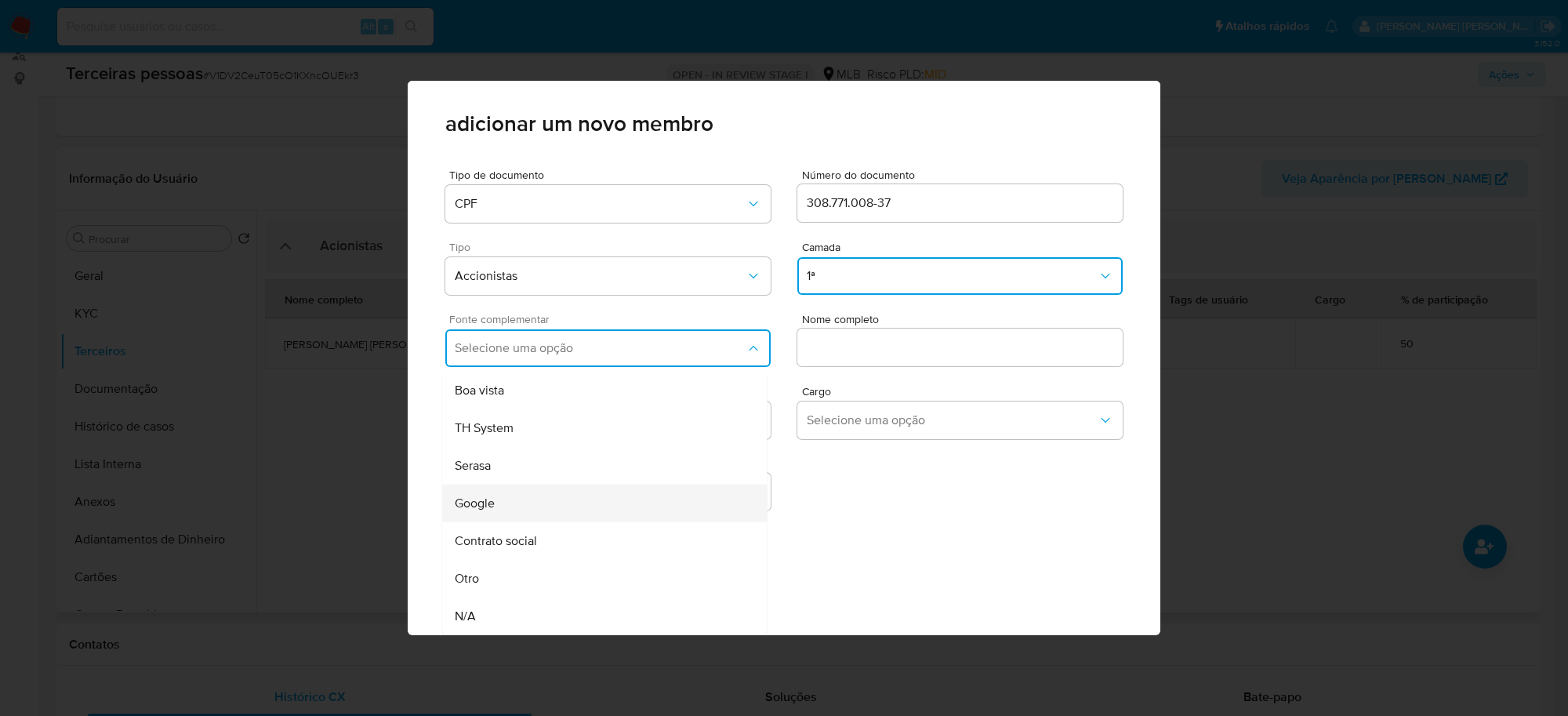
scroll to position [6, 0]
drag, startPoint x: 562, startPoint y: 537, endPoint x: 738, endPoint y: 445, distance: 198.6
click at [565, 536] on div "Contrato social" at bounding box center [575, 541] width 240 height 38
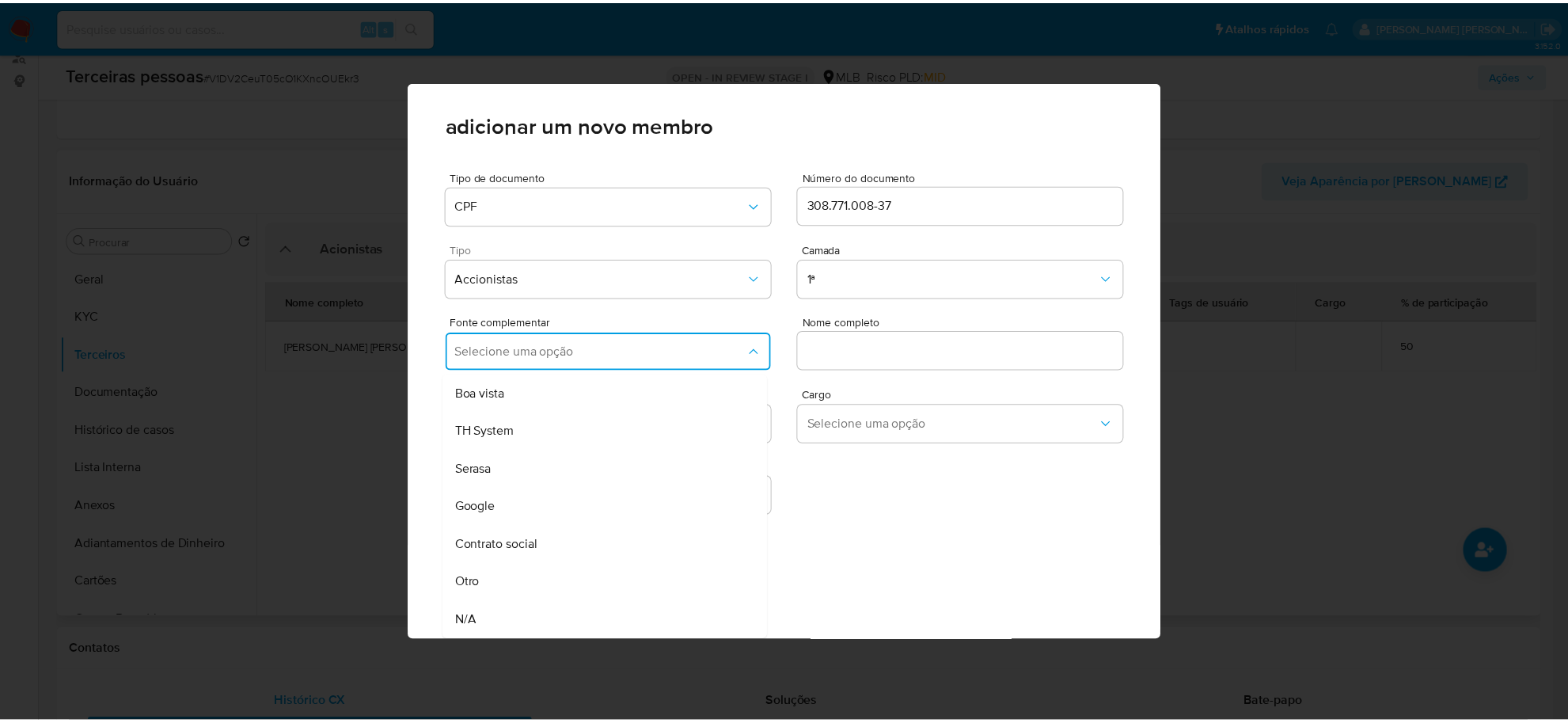
scroll to position [0, 0]
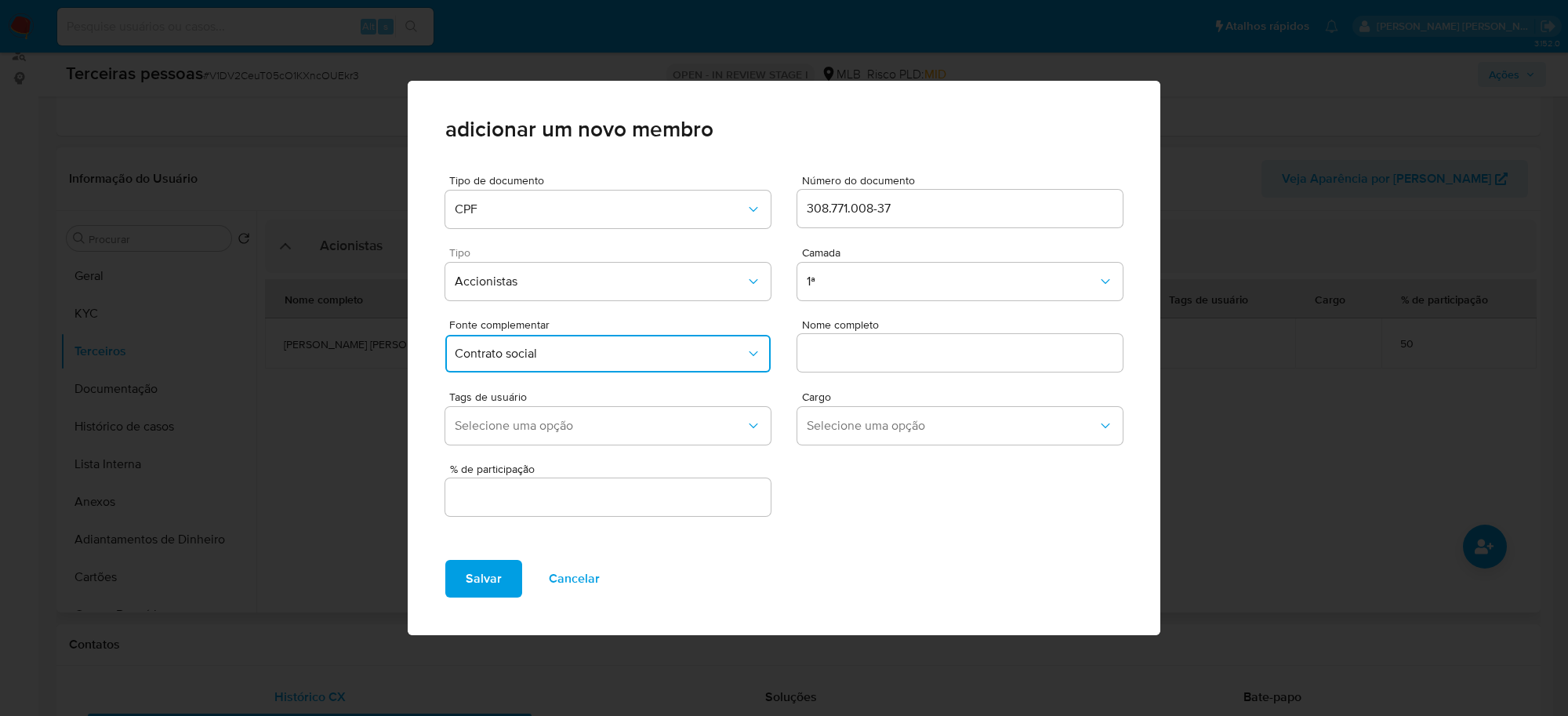
click at [879, 344] on input "text" at bounding box center [960, 353] width 325 height 20
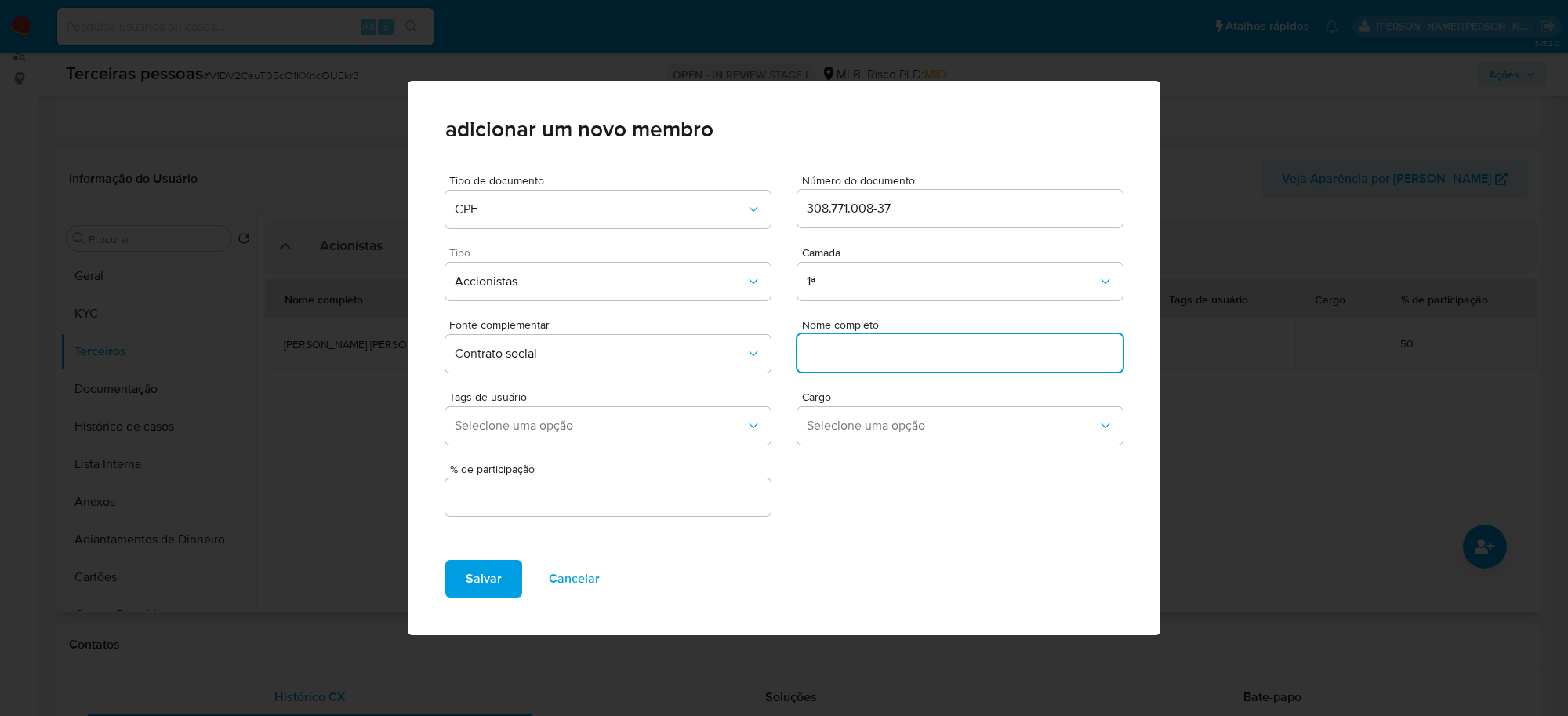
click at [837, 351] on input "text" at bounding box center [960, 353] width 325 height 20
paste input "RAFAEL MARQUES BRAZ"
type input "RAFAEL MARQUES BRAZ"
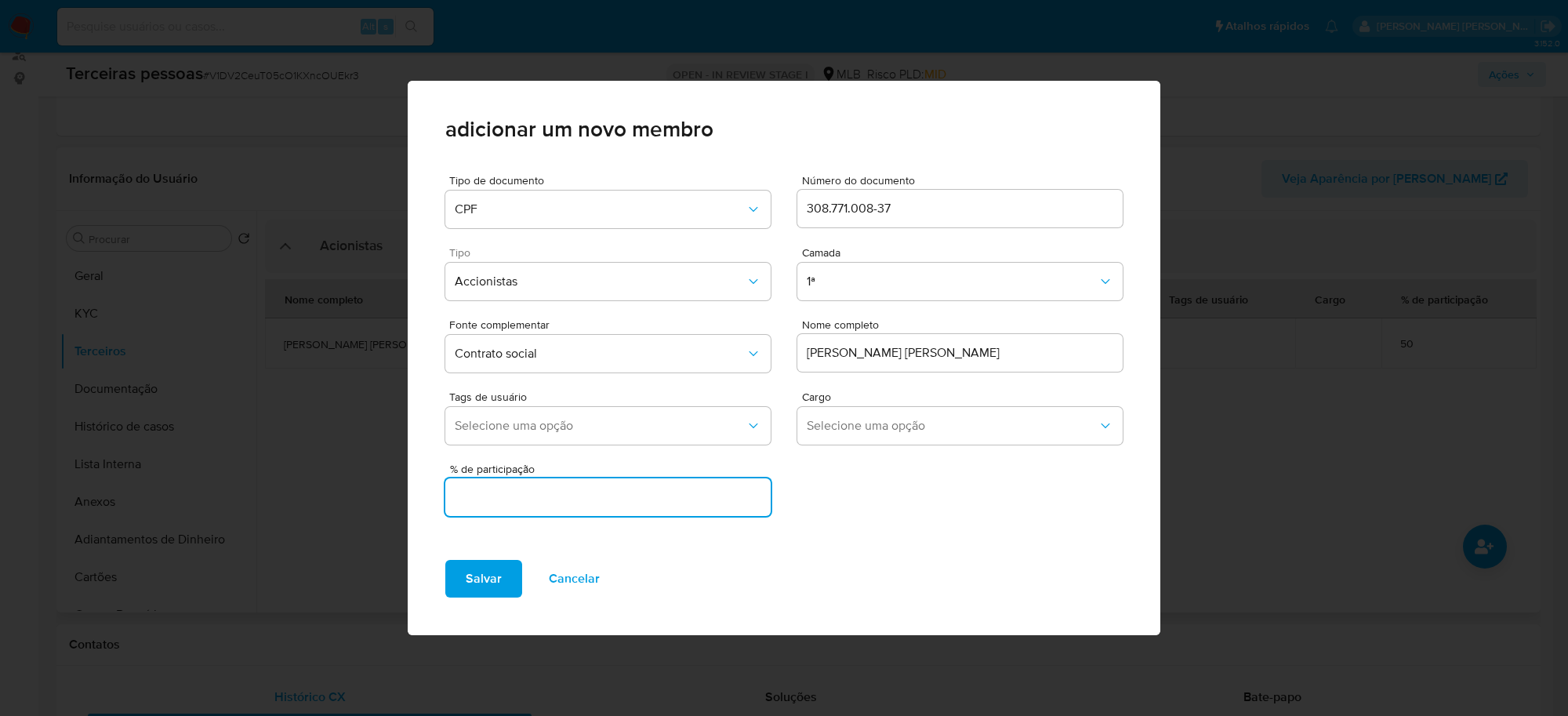
click at [702, 490] on input "text" at bounding box center [608, 497] width 325 height 20
type input "50"
click at [476, 584] on span "Salvar" at bounding box center [483, 578] width 36 height 34
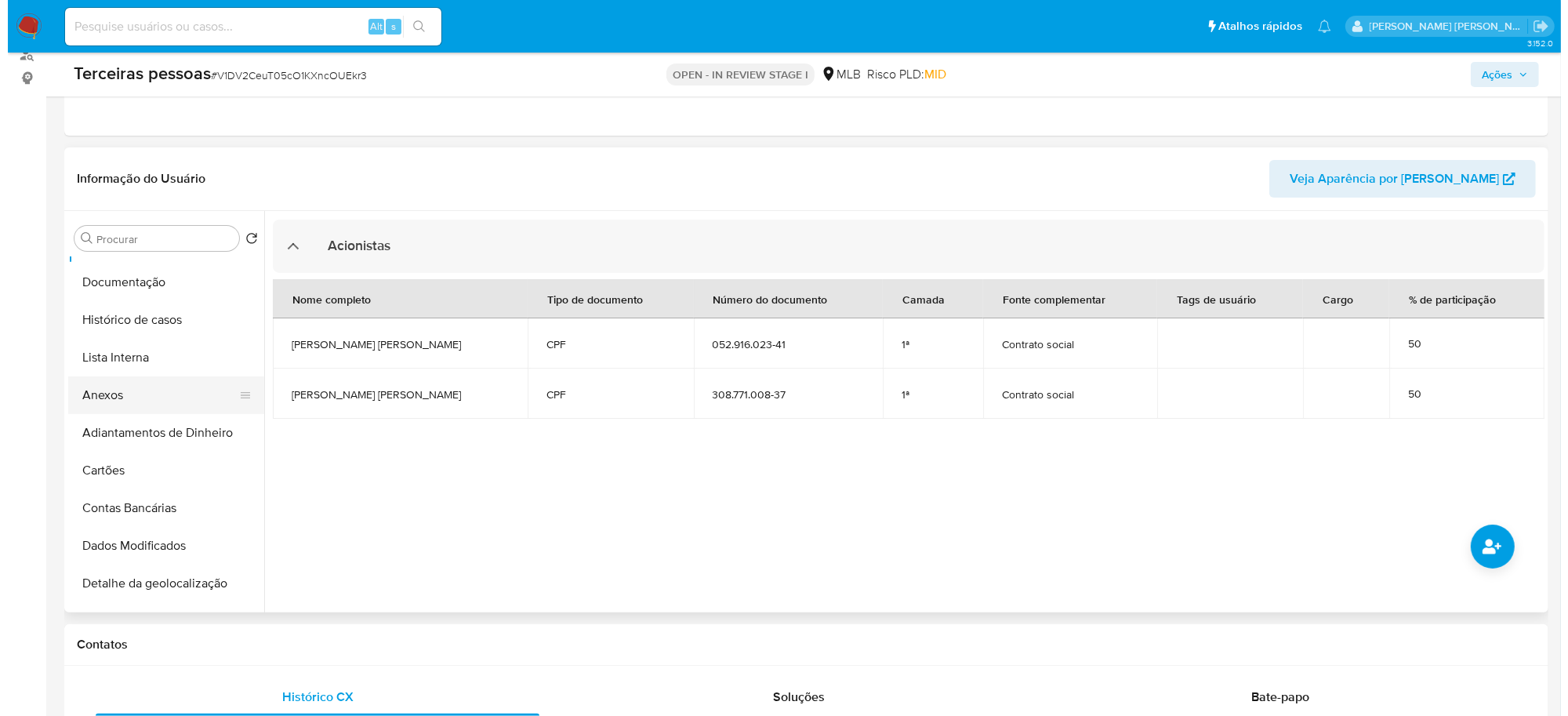
scroll to position [98, 0]
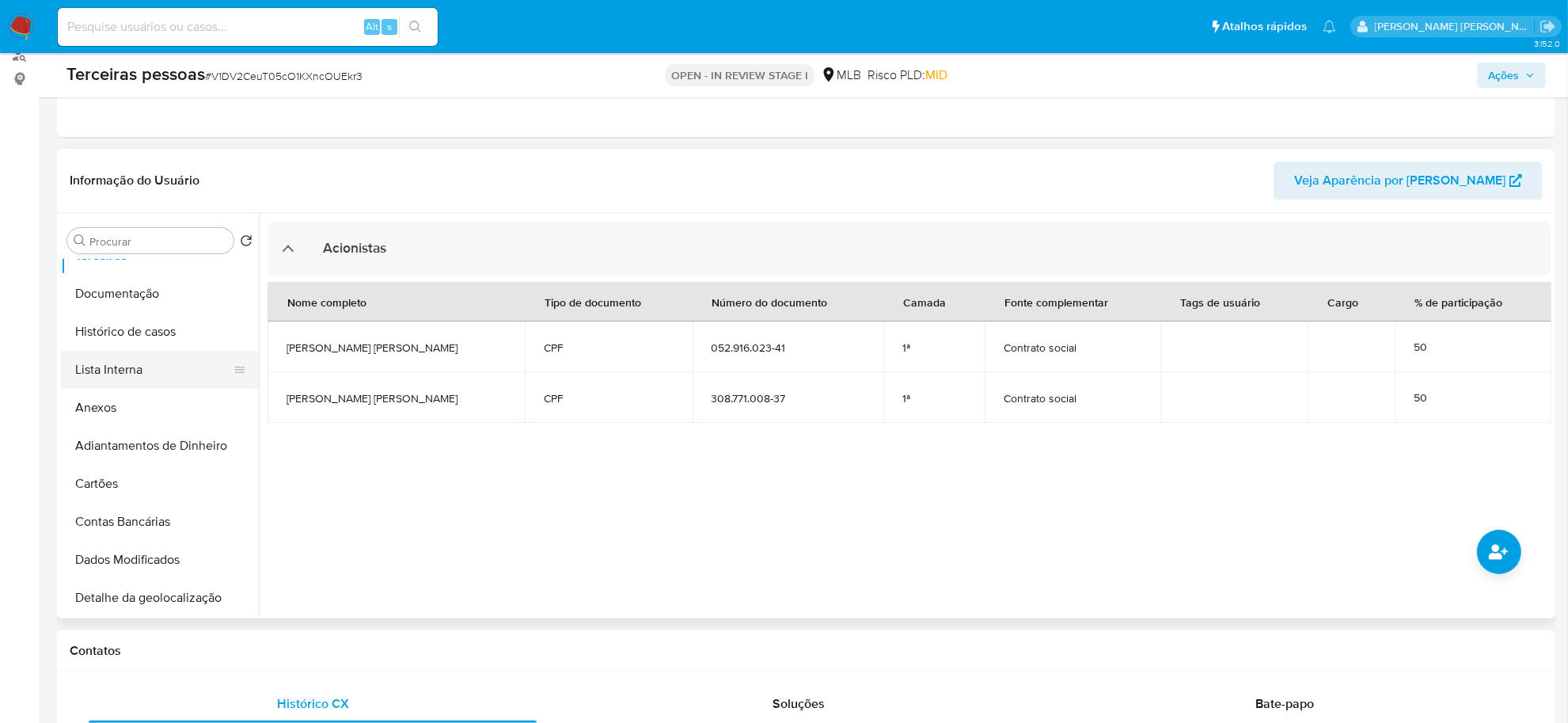
click at [129, 356] on button "Lista Interna" at bounding box center [153, 370] width 185 height 38
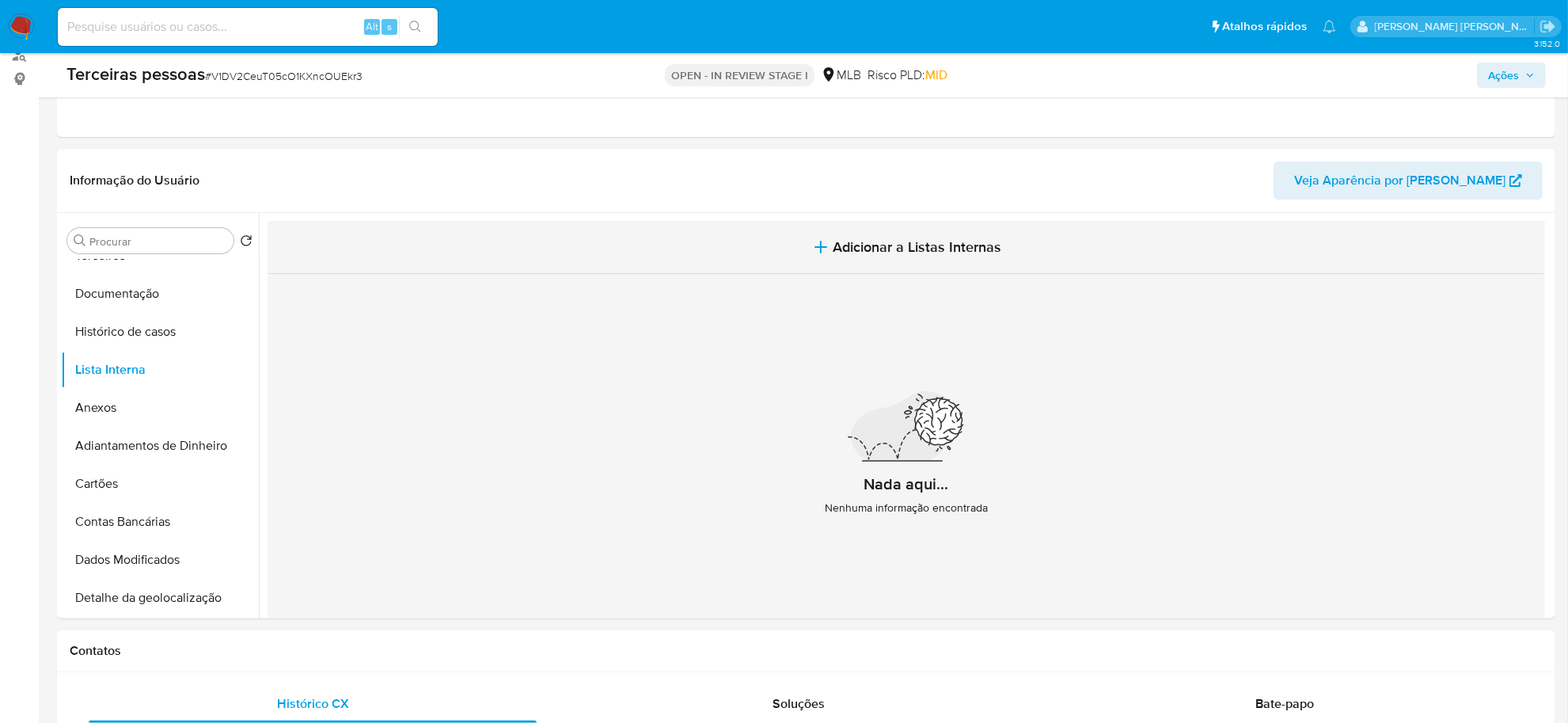
click at [1082, 232] on button "Adicionar a Listas Internas" at bounding box center [905, 248] width 1277 height 53
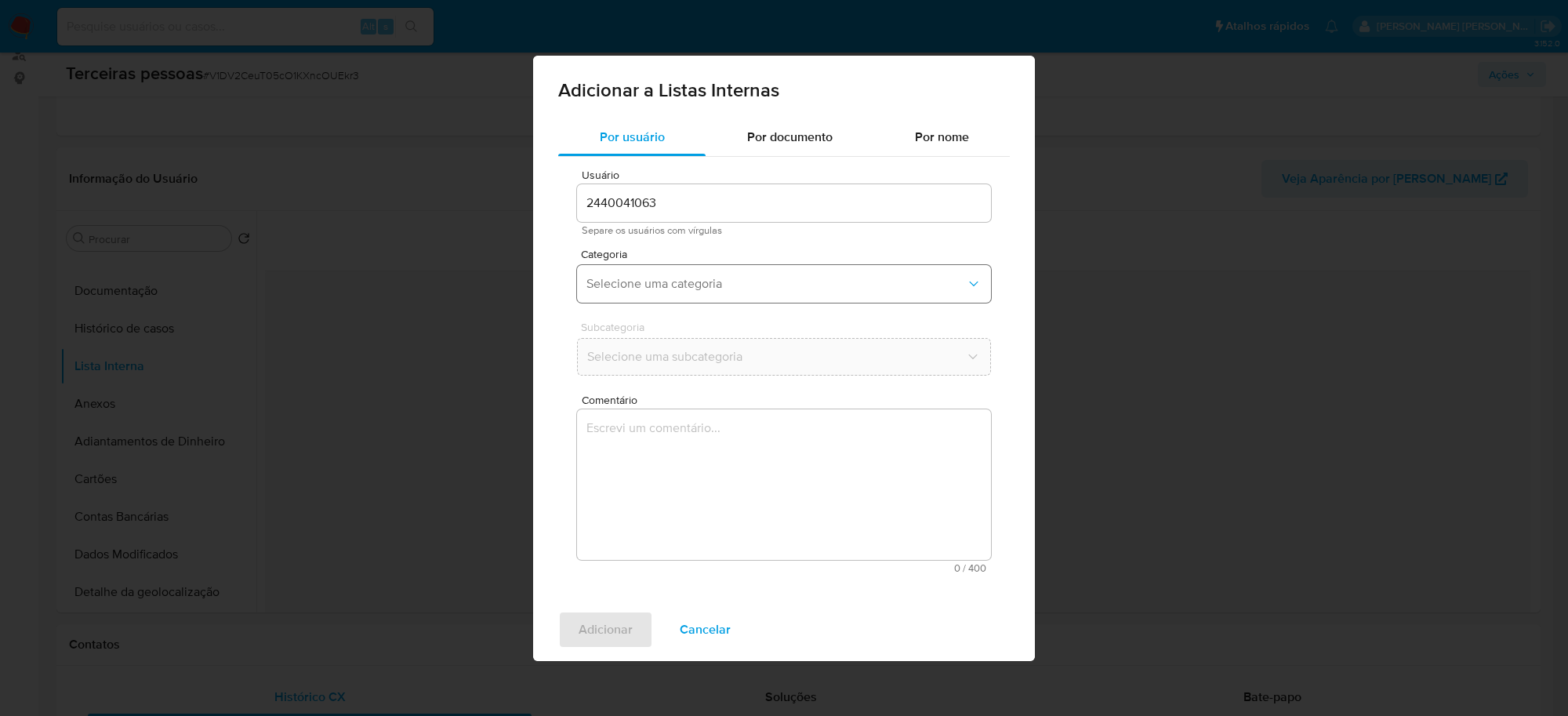
click at [820, 292] on button "Selecione uma categoria" at bounding box center [784, 283] width 414 height 38
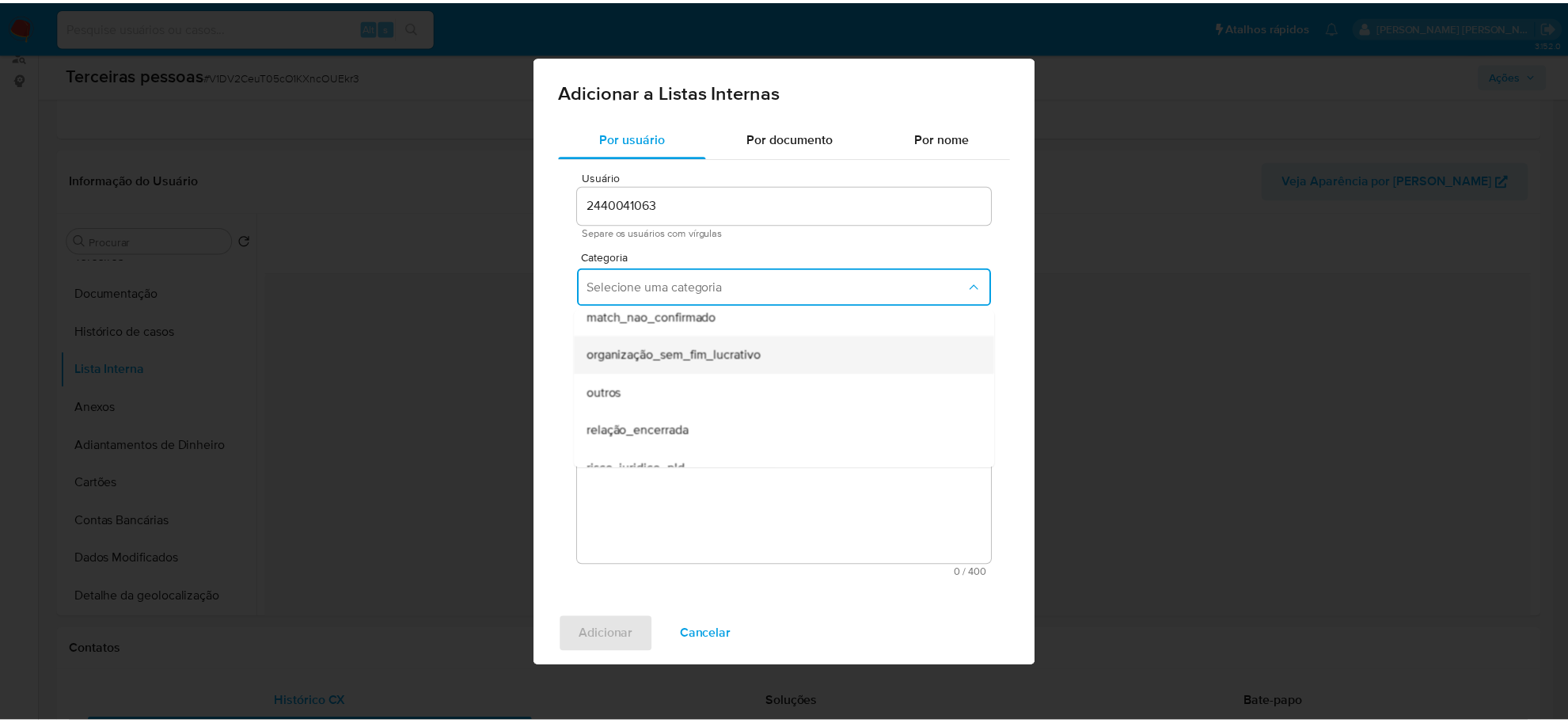
scroll to position [412, 0]
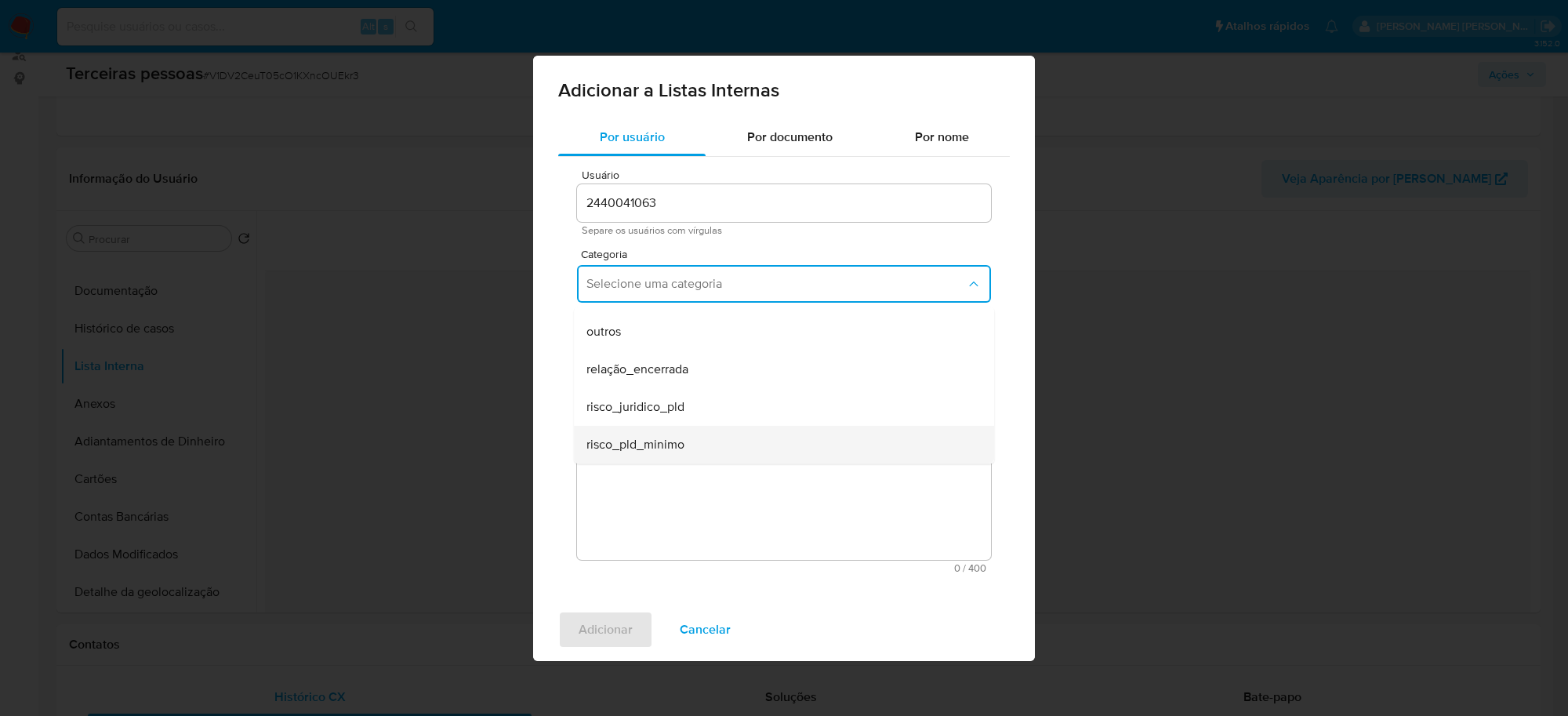
click at [718, 443] on div "risco_pld_minimo" at bounding box center [779, 444] width 386 height 38
click at [710, 342] on button "Selecione uma subcategoria" at bounding box center [784, 357] width 414 height 38
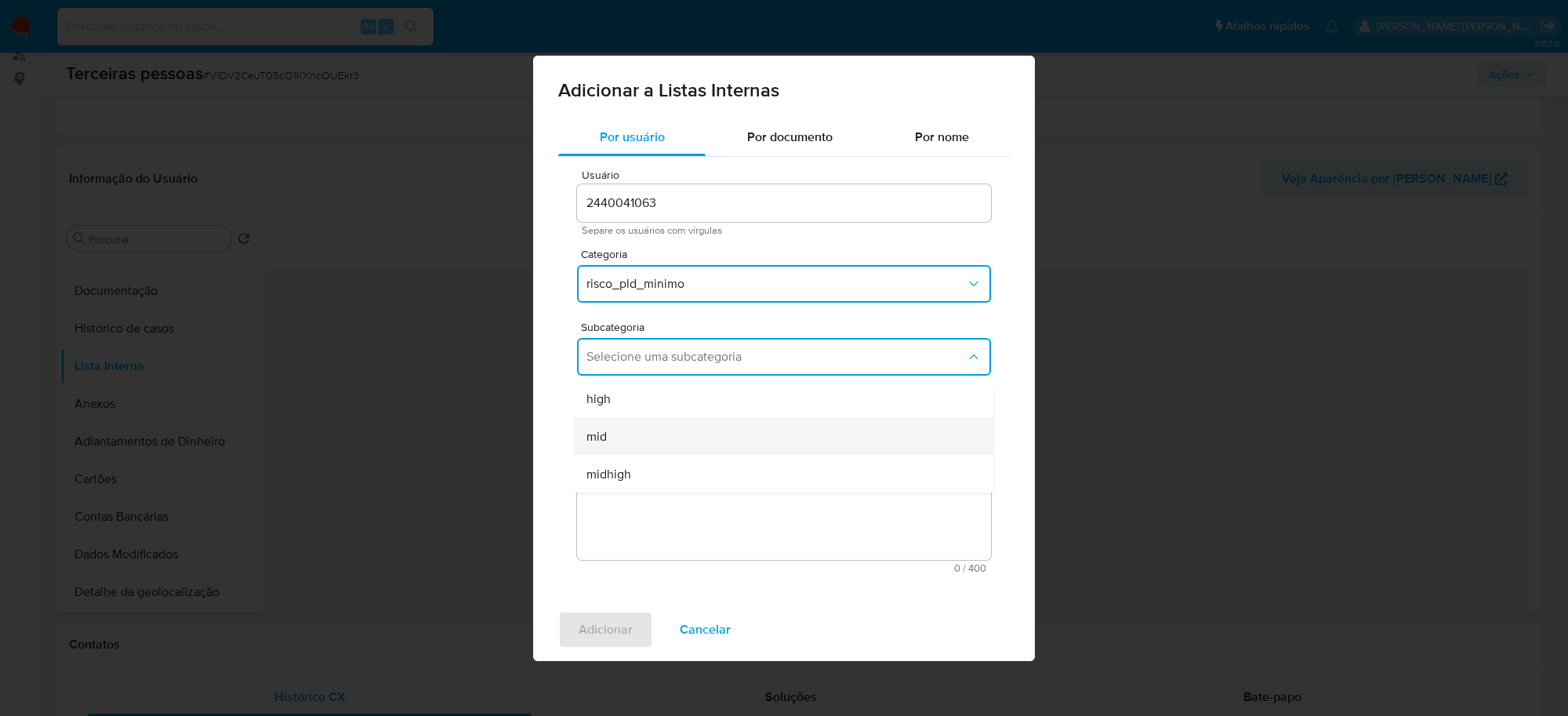
click at [679, 436] on div "mid" at bounding box center [779, 435] width 386 height 38
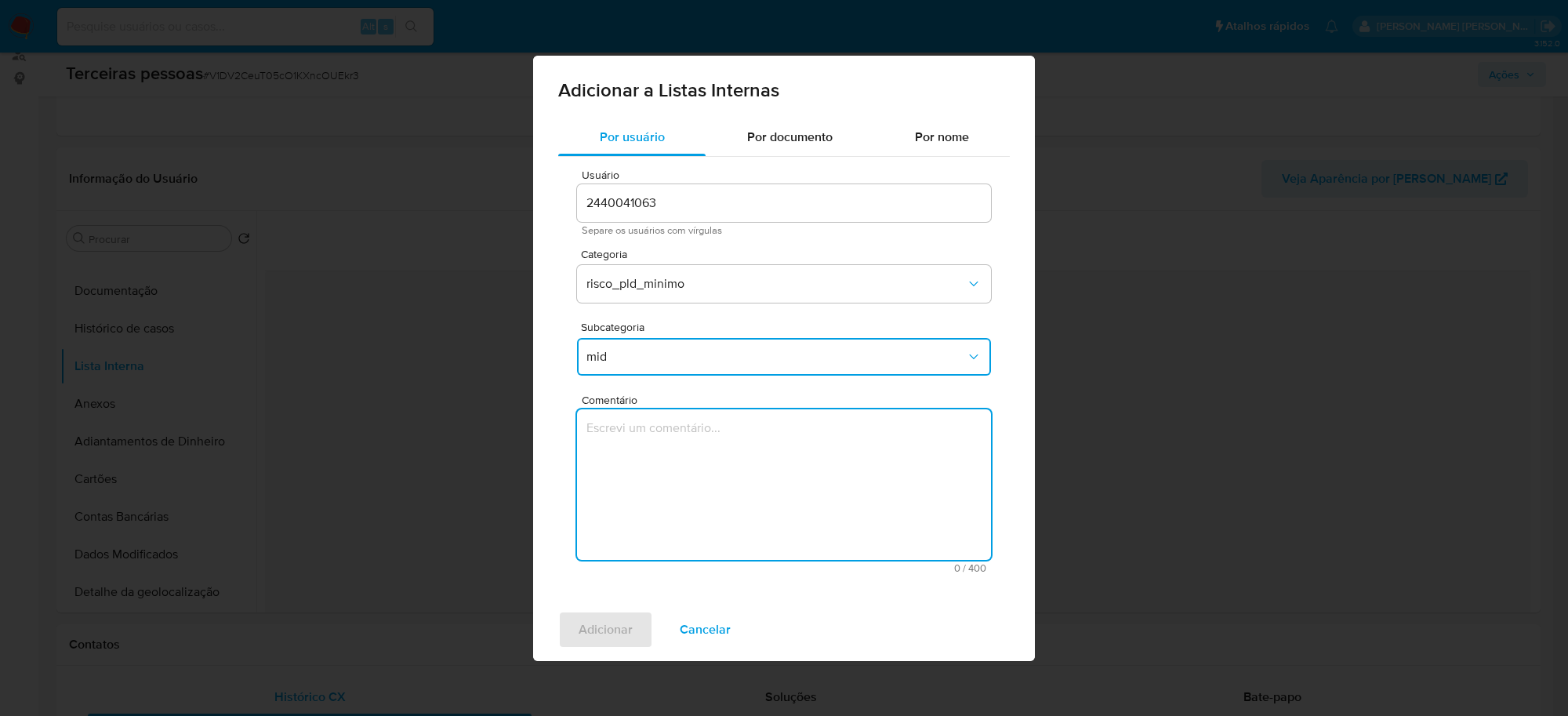
click at [724, 478] on textarea "Comentário" at bounding box center [784, 484] width 414 height 151
type textarea "Conforme matriz de KYC"
click at [582, 632] on span "Adicionar" at bounding box center [606, 629] width 55 height 34
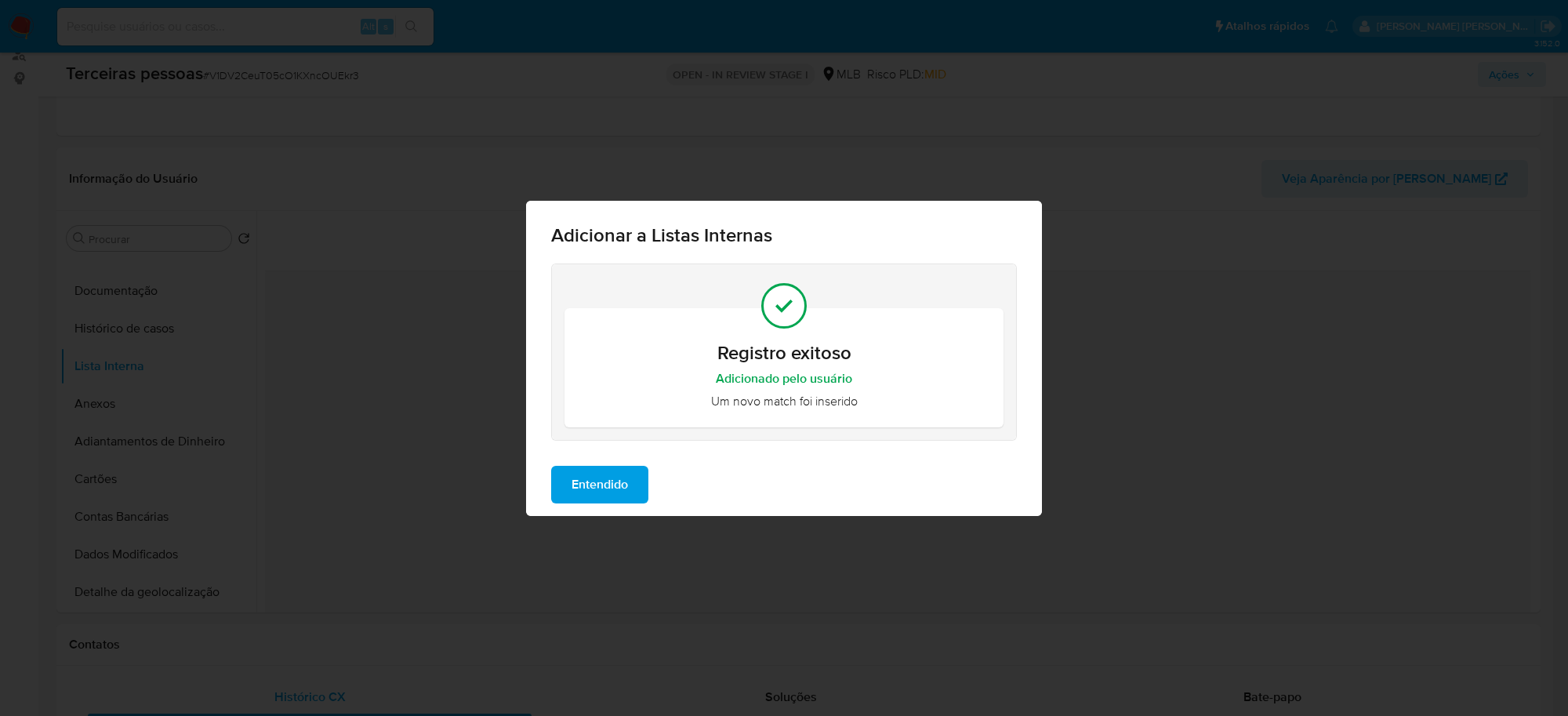
click at [593, 482] on span "Entendido" at bounding box center [600, 484] width 56 height 34
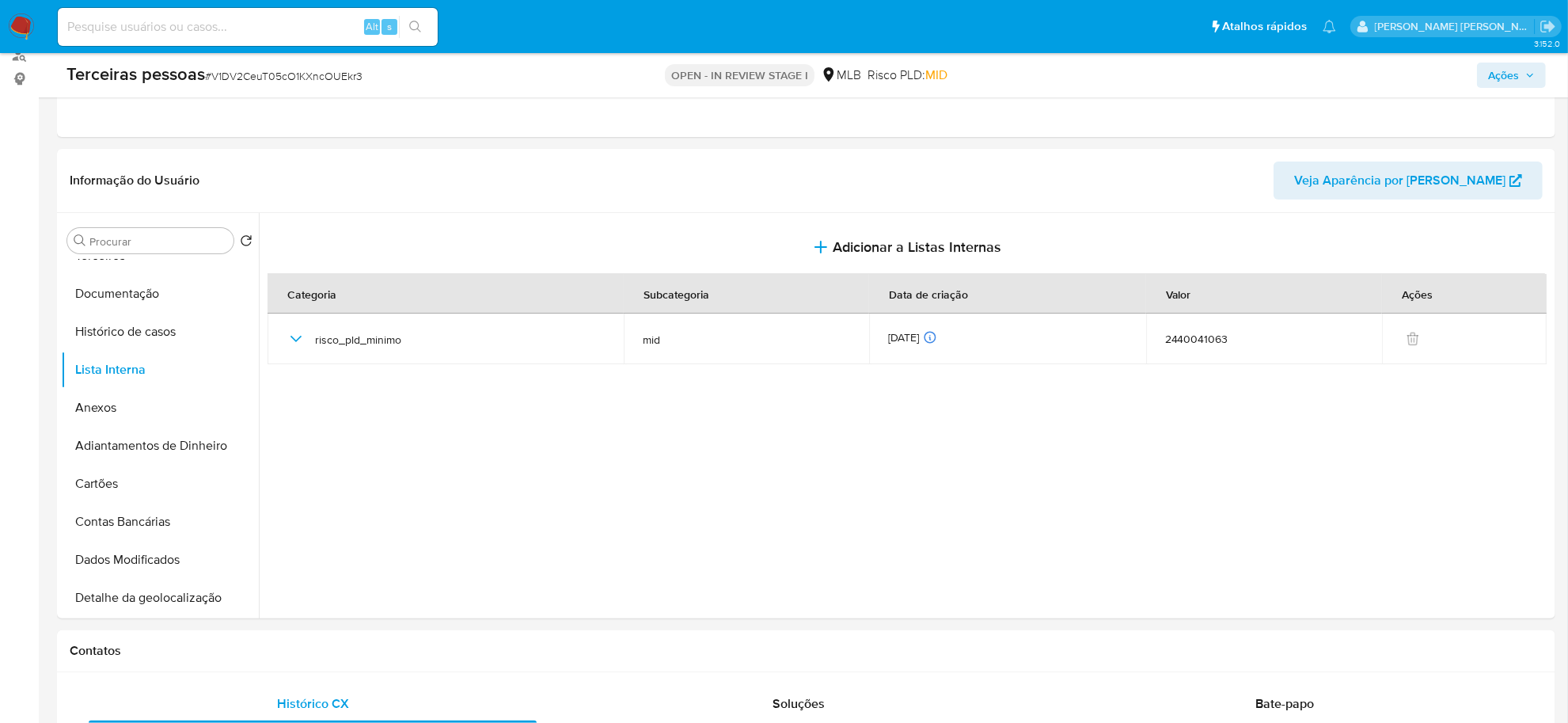
click at [1517, 78] on span "Ações" at bounding box center [1503, 76] width 30 height 26
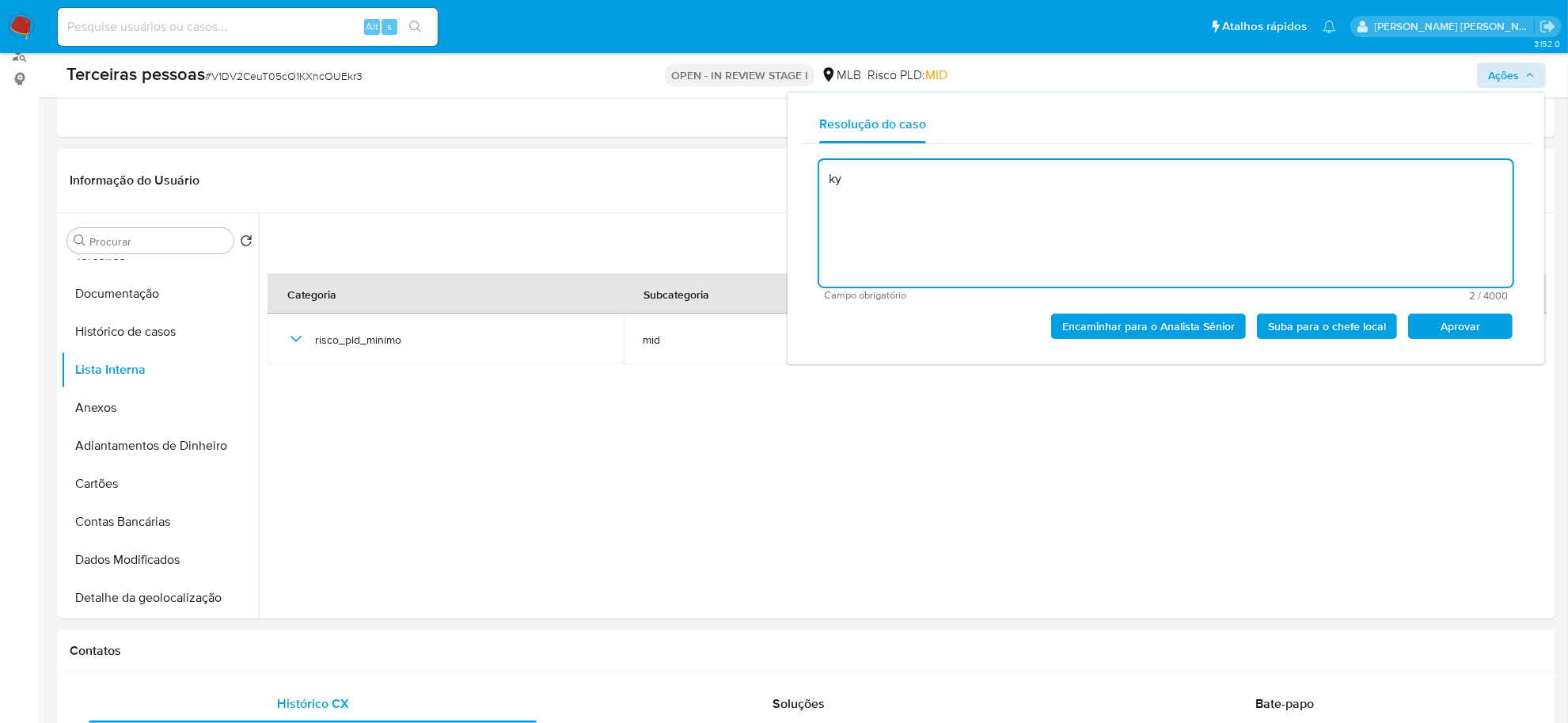
type textarea "k"
click at [1454, 317] on span "Aprovar" at bounding box center [1460, 326] width 83 height 23
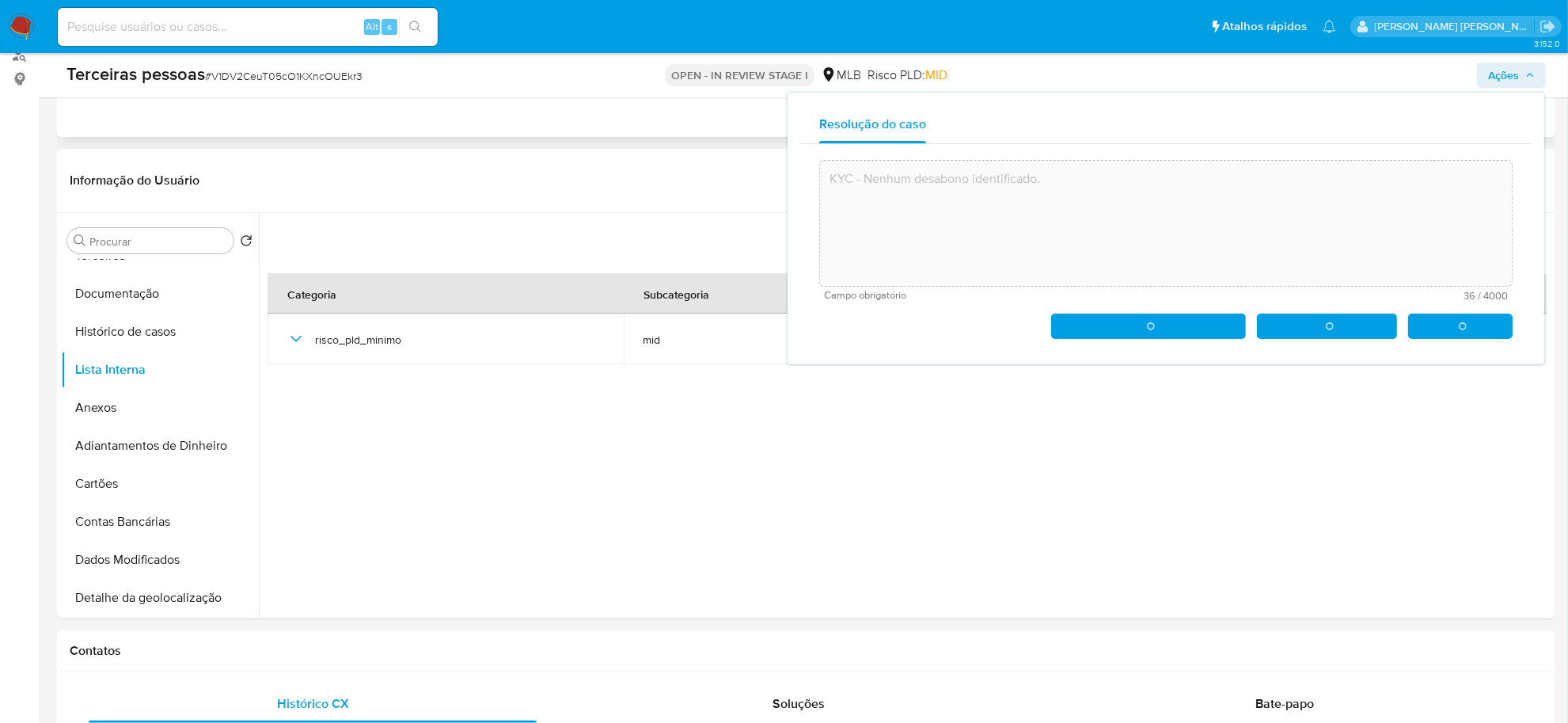
type textarea "KYC - Nenhum desabono identificado."
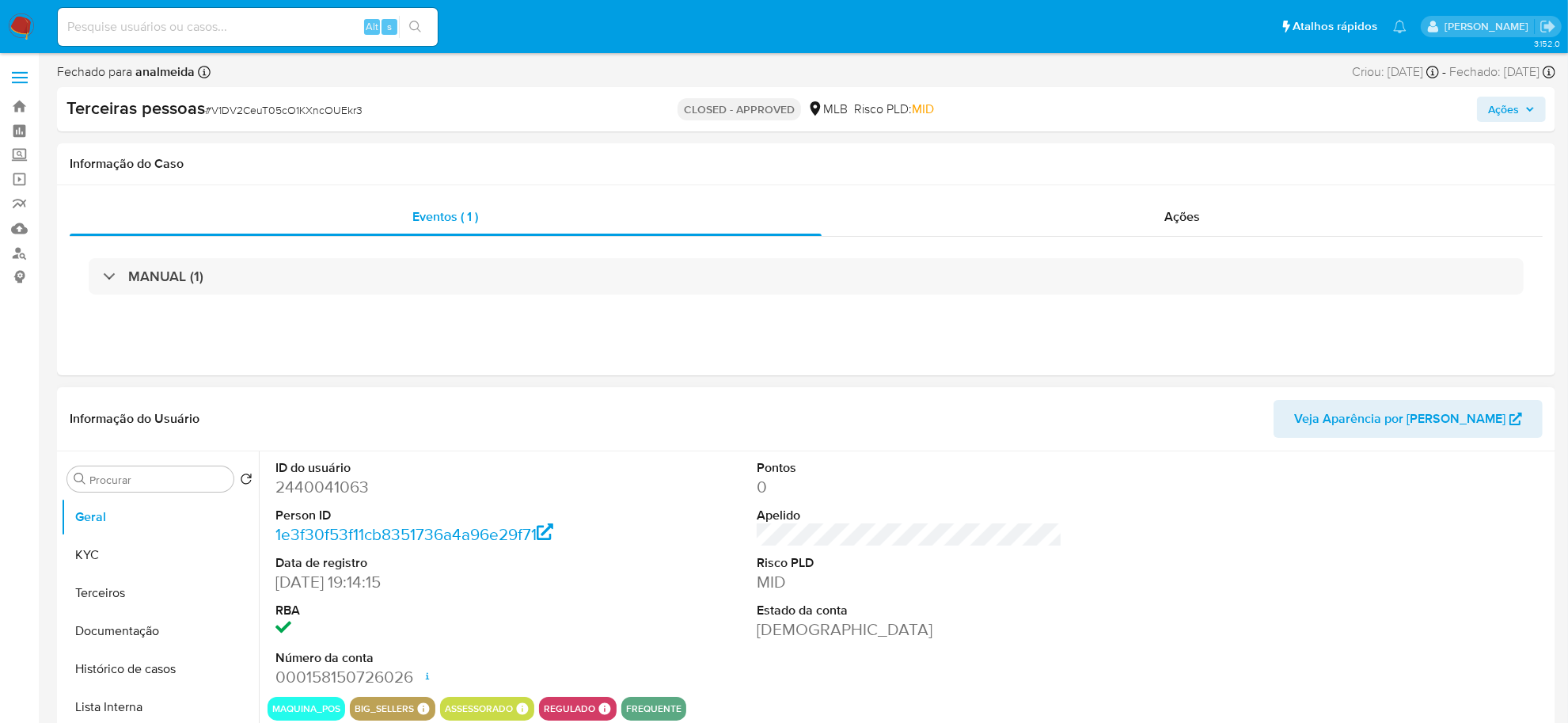
select select "10"
drag, startPoint x: 81, startPoint y: 555, endPoint x: 129, endPoint y: 552, distance: 48.1
click at [81, 555] on button "KYC" at bounding box center [153, 555] width 185 height 38
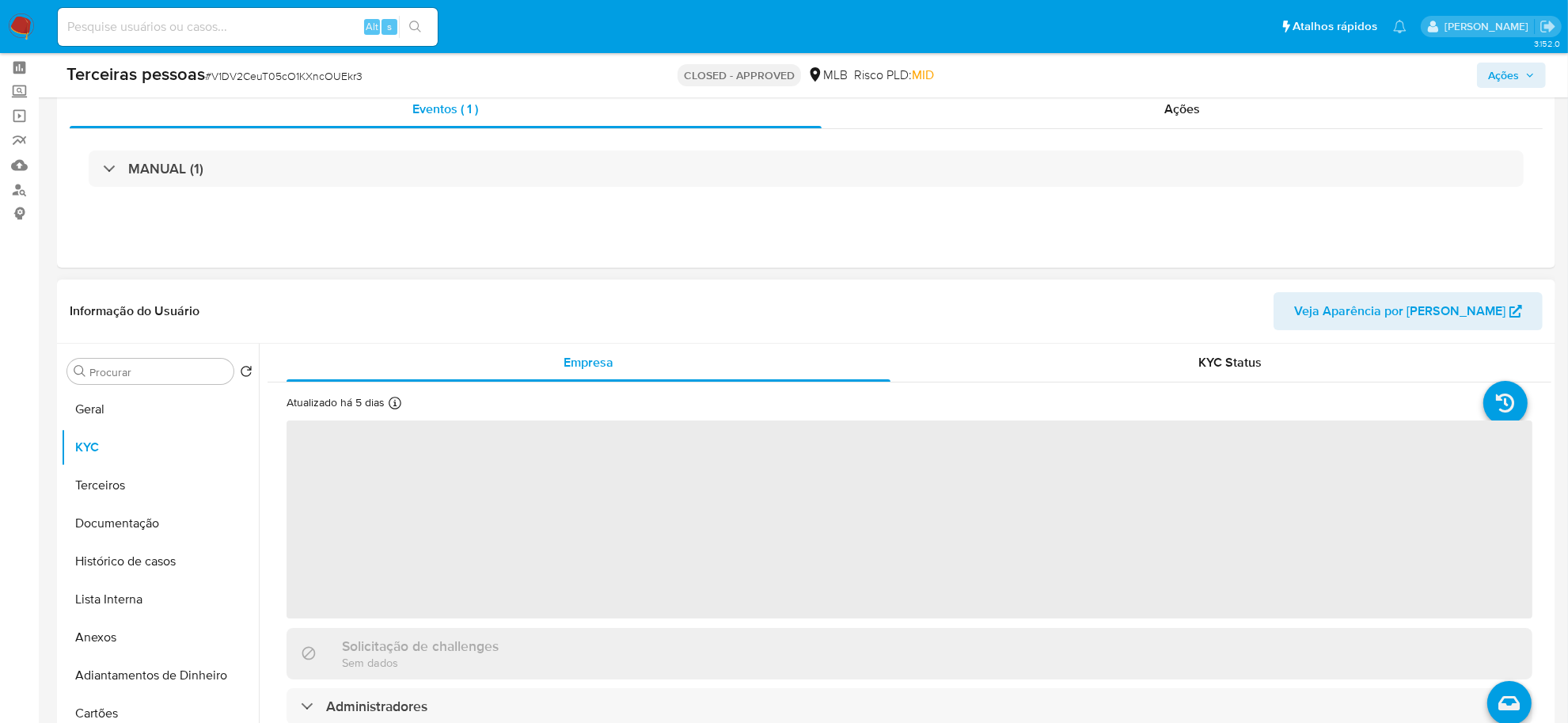
scroll to position [99, 0]
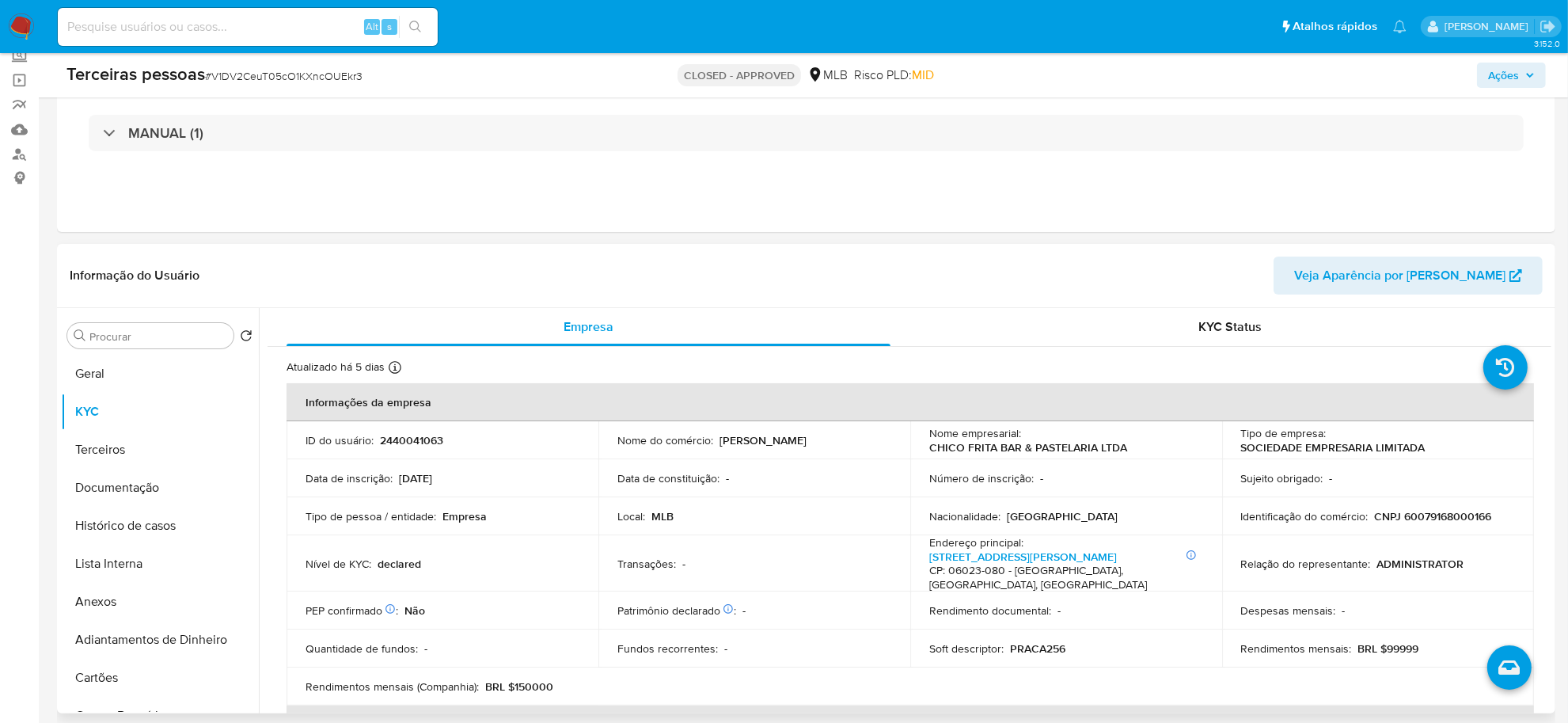
click at [1445, 515] on p "CNPJ 60079168000166" at bounding box center [1432, 516] width 117 height 14
copy p "60079168000166"
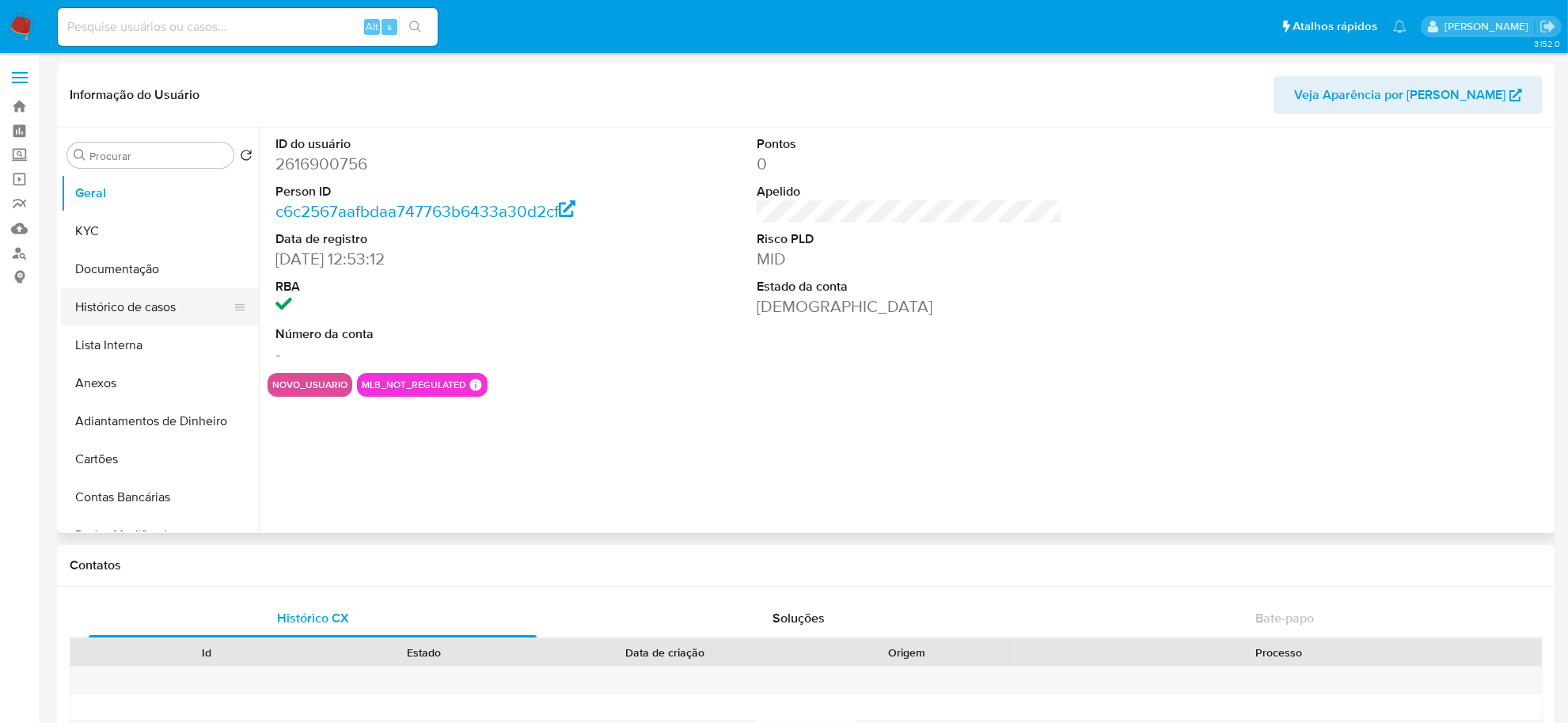
click at [145, 303] on button "Histórico de casos" at bounding box center [153, 307] width 185 height 38
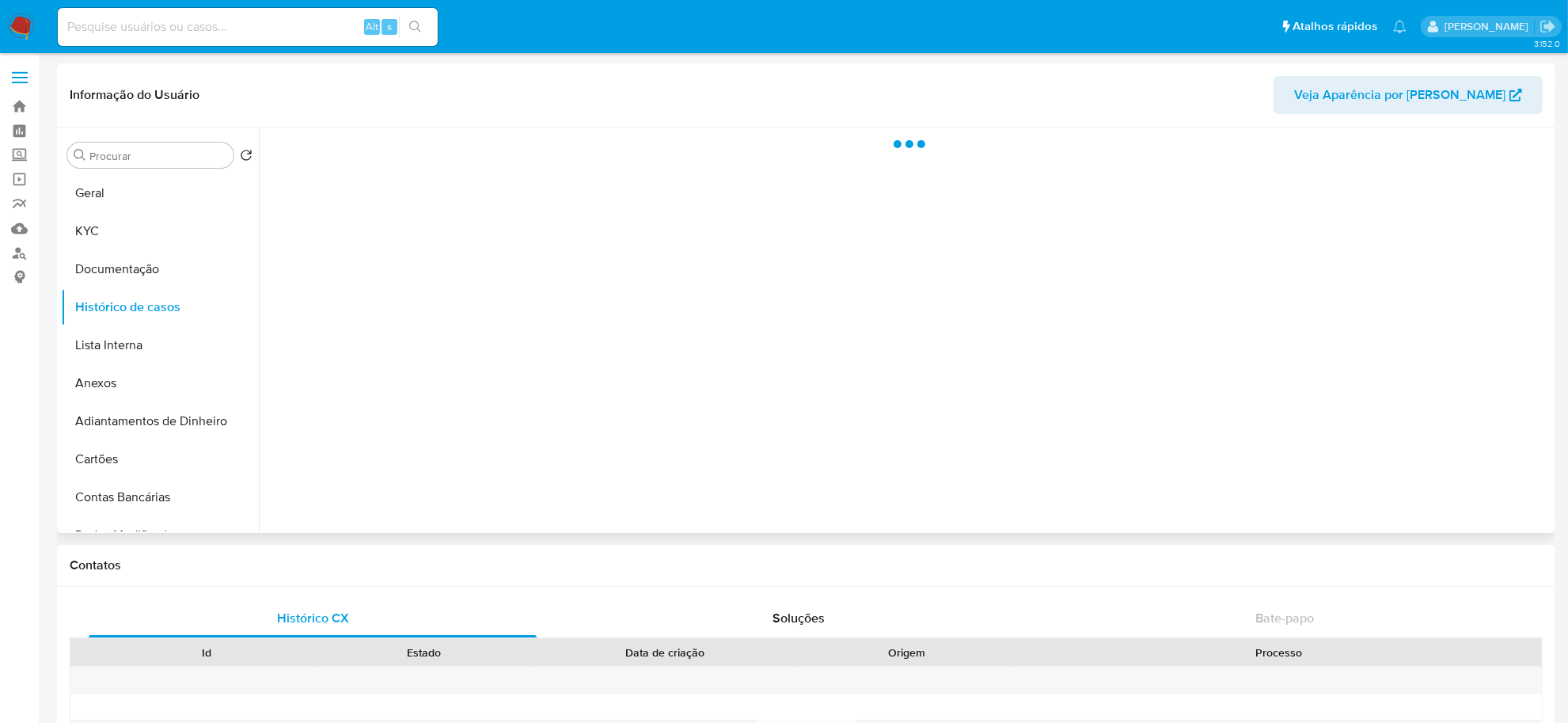
select select "10"
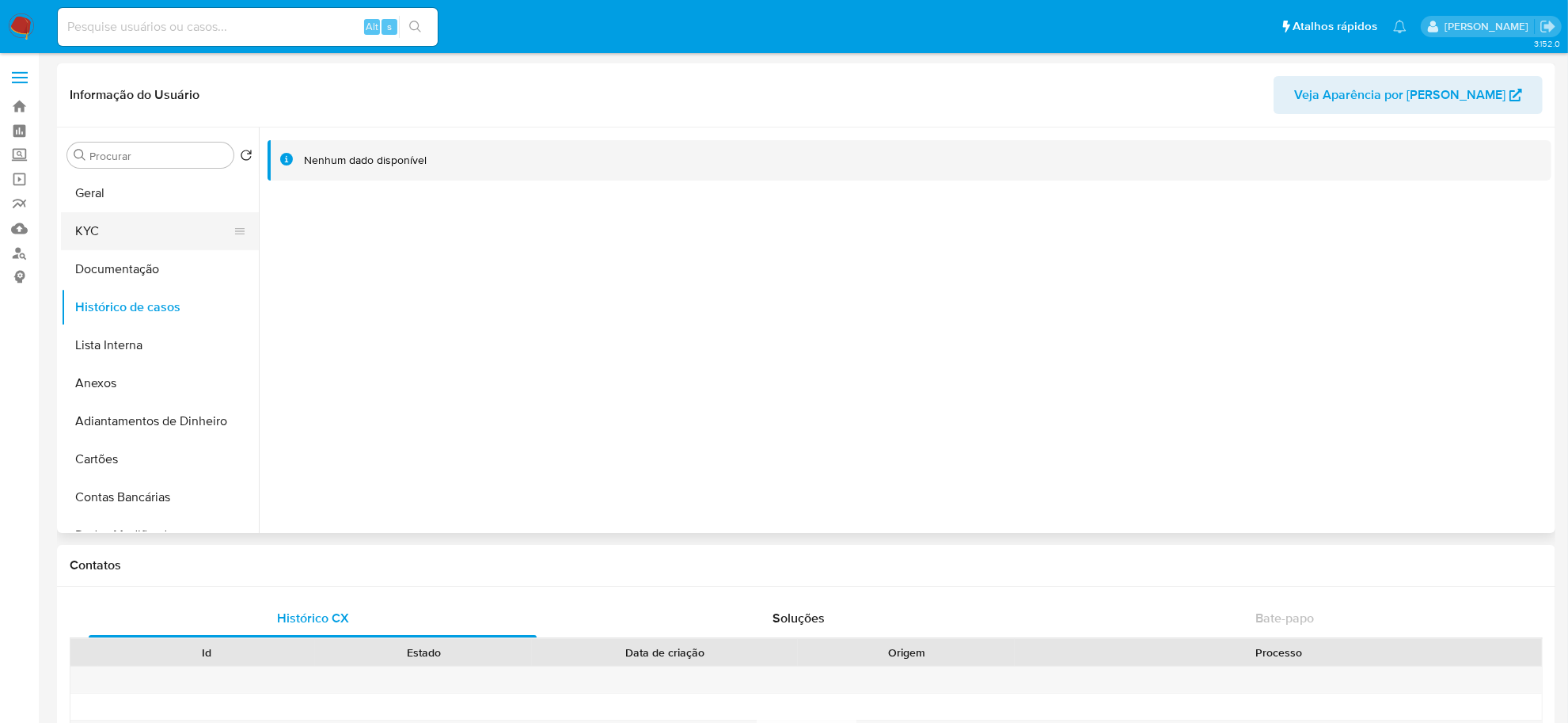
click at [133, 226] on button "KYC" at bounding box center [153, 231] width 185 height 38
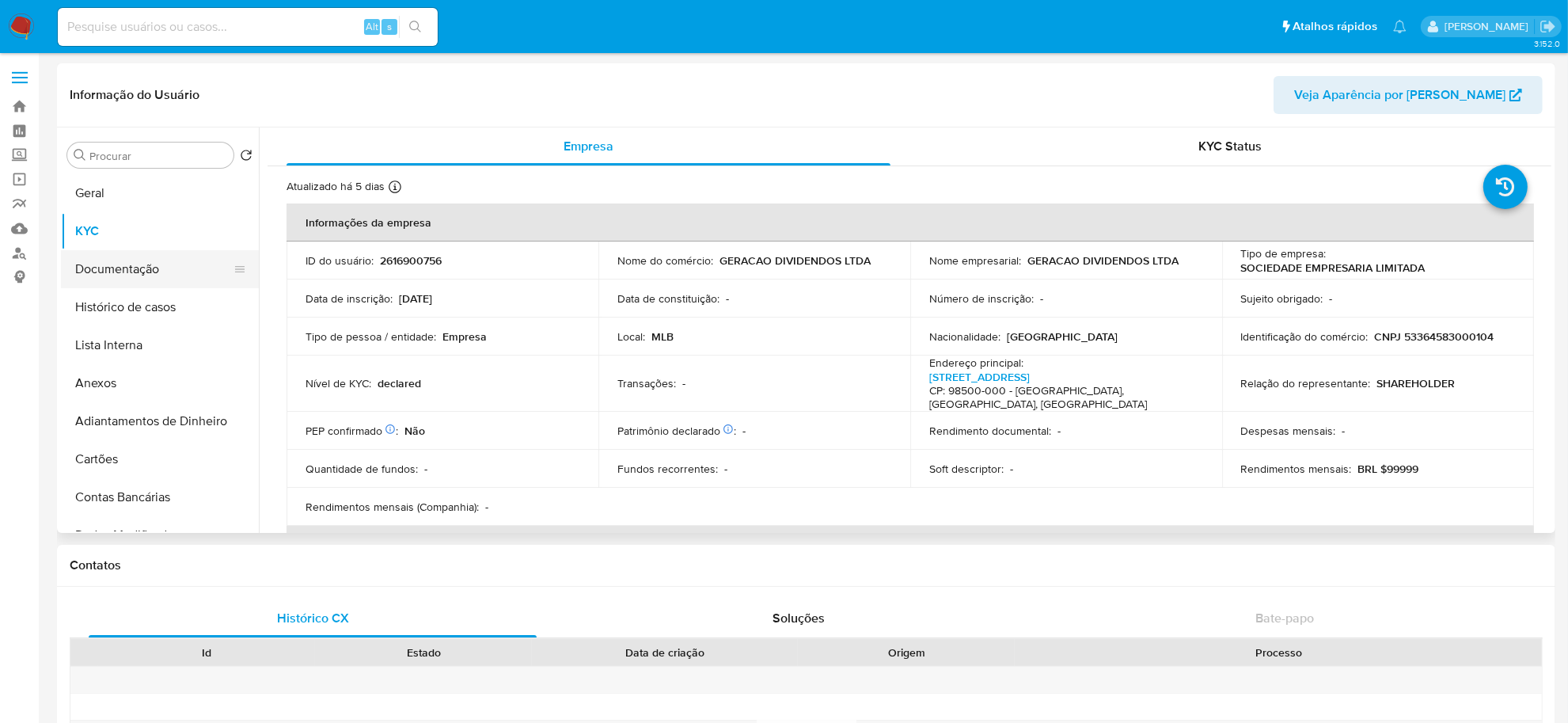
click at [128, 278] on button "Documentação" at bounding box center [153, 269] width 185 height 38
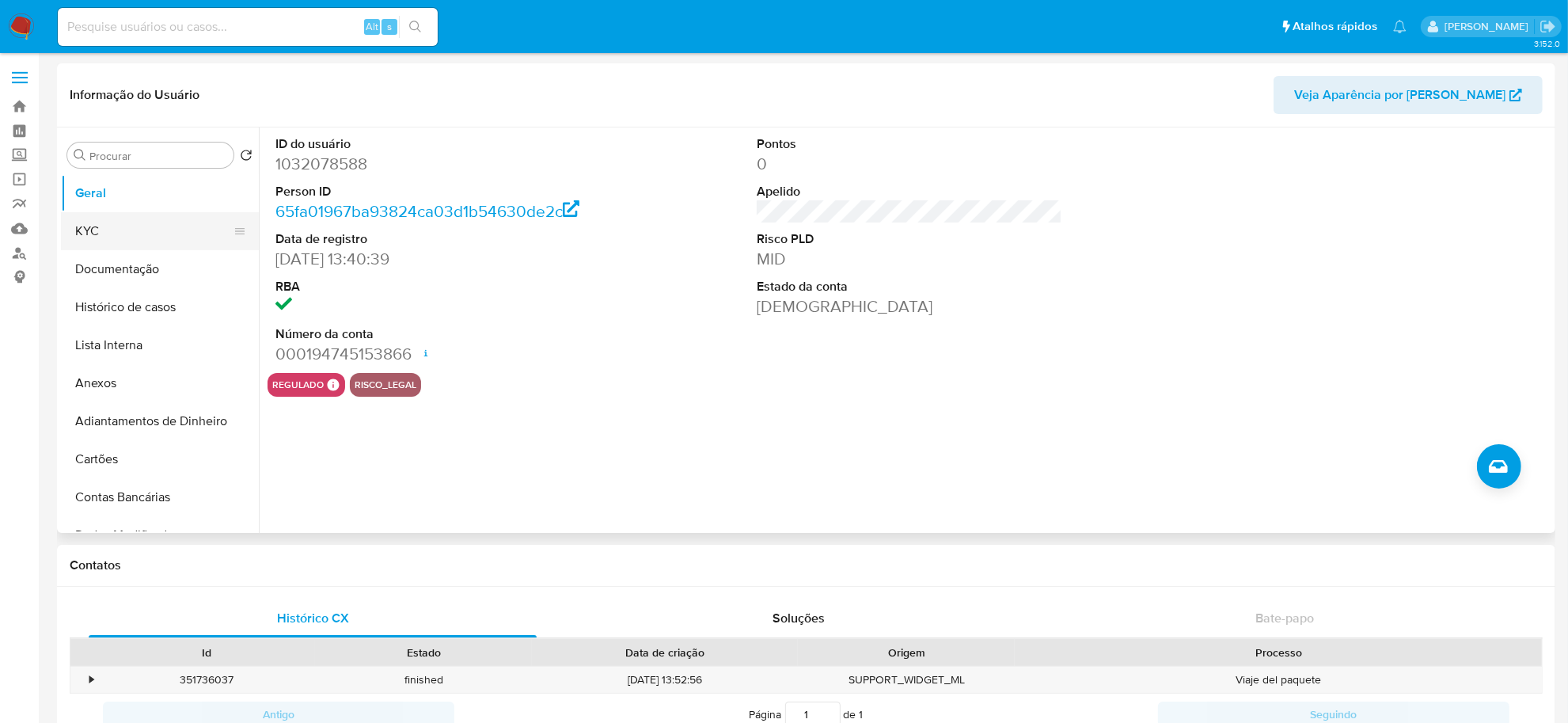
select select "10"
click at [179, 238] on button "KYC" at bounding box center [153, 231] width 185 height 38
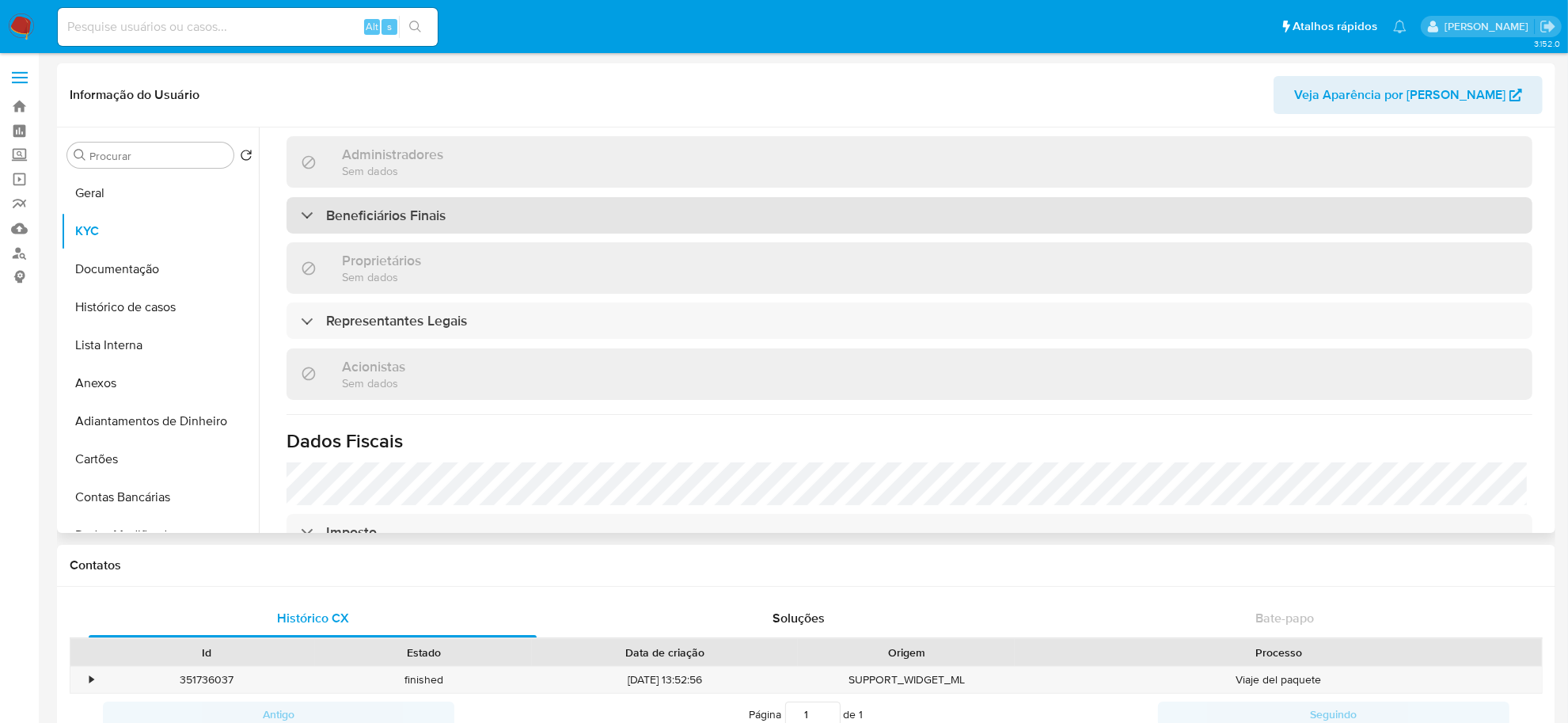
scroll to position [594, 0]
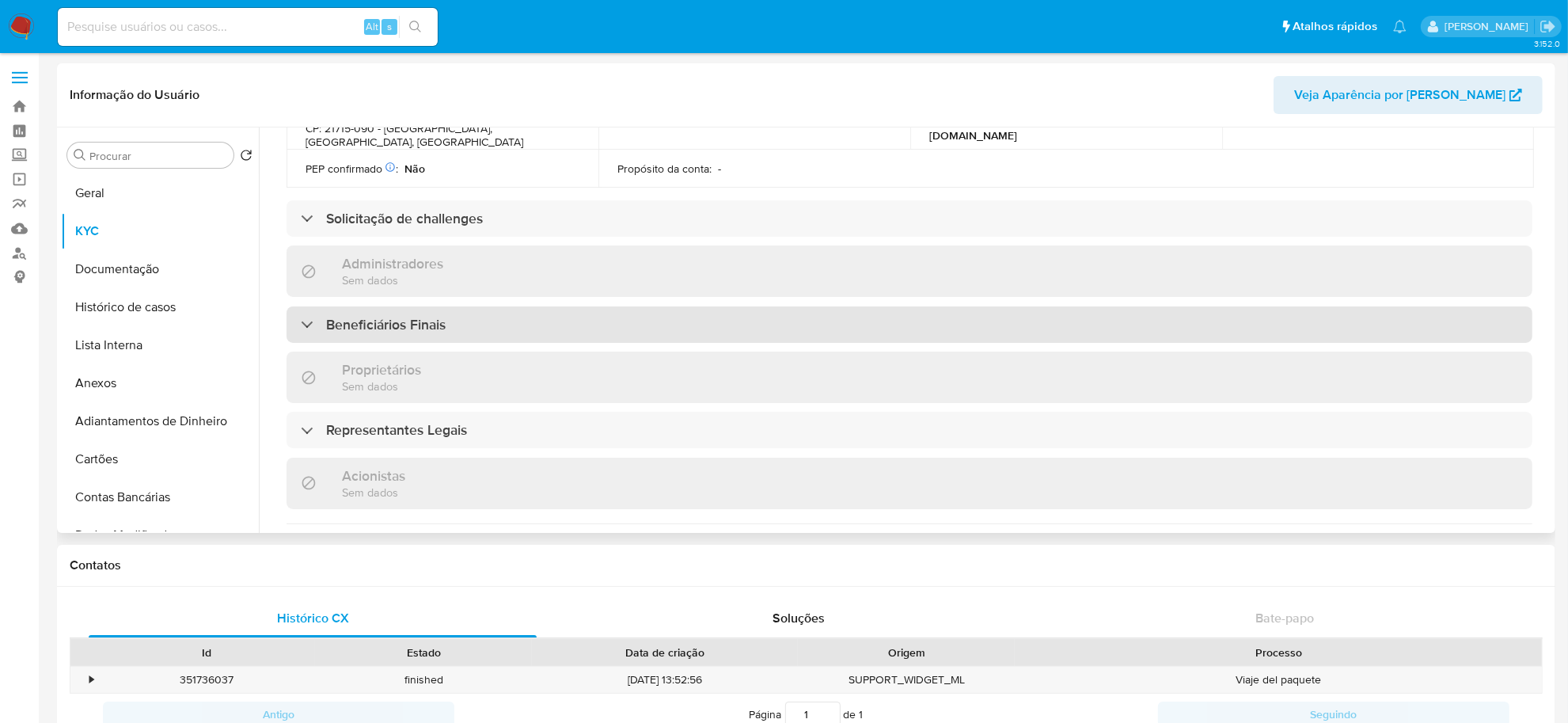
click at [648, 307] on div "Beneficiários Finais" at bounding box center [908, 325] width 1246 height 36
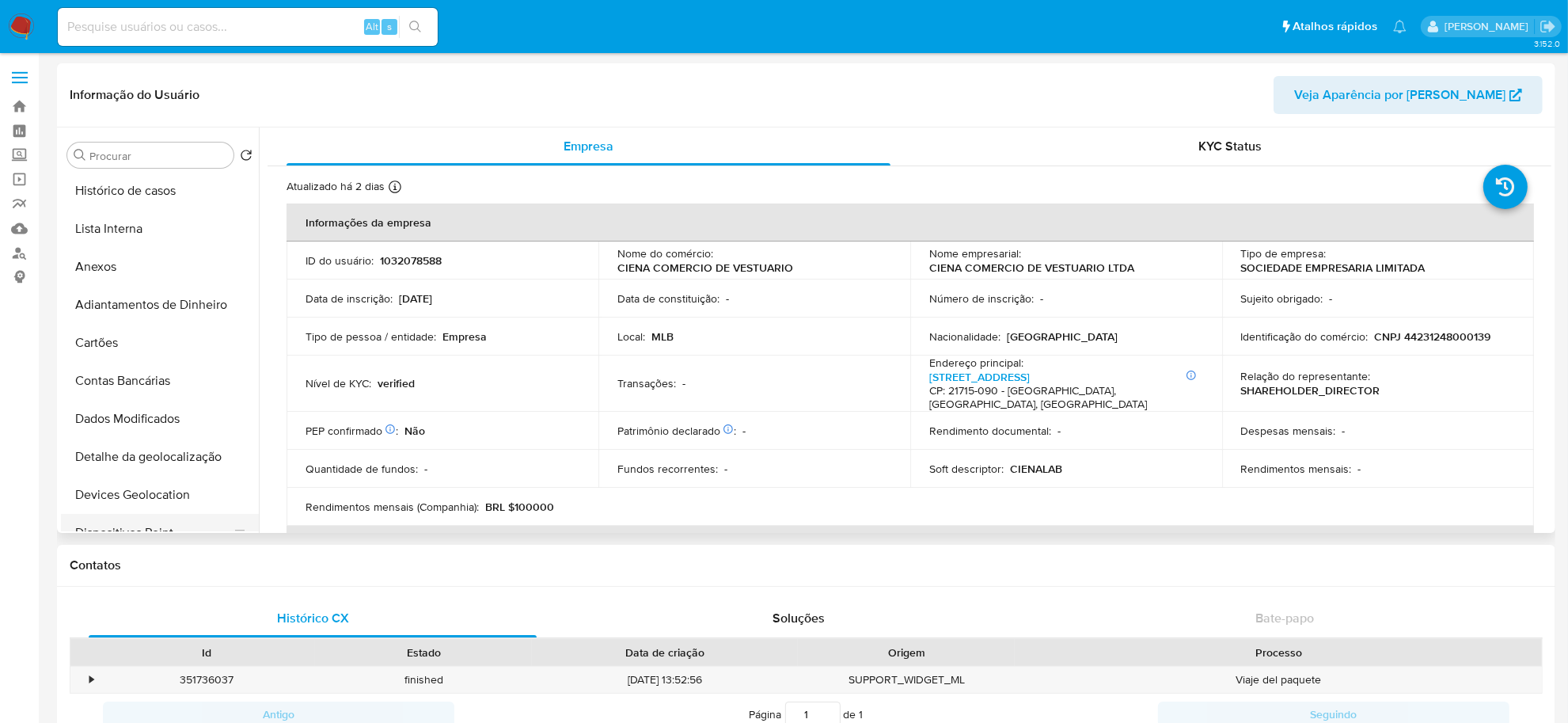
scroll to position [0, 0]
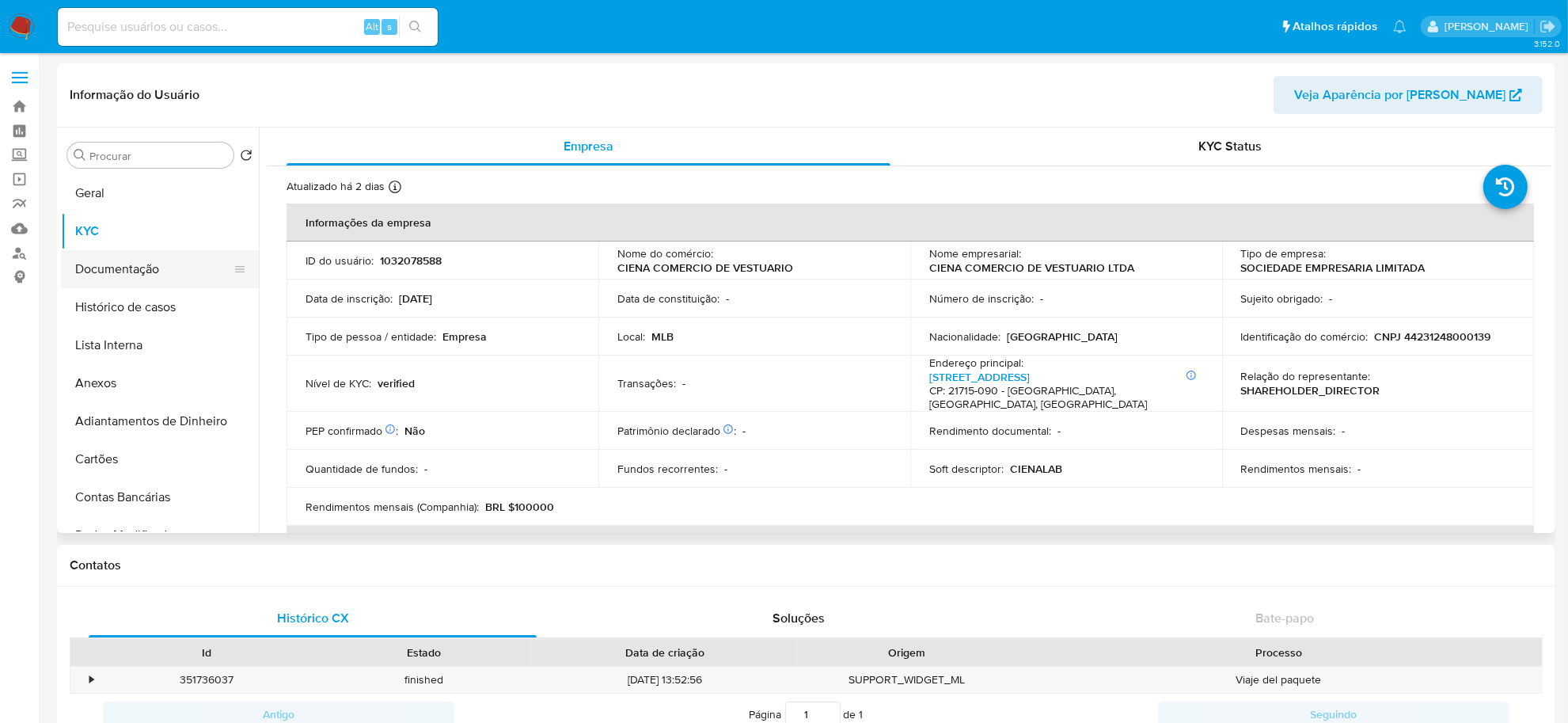
click at [133, 267] on button "Documentação" at bounding box center [153, 269] width 185 height 38
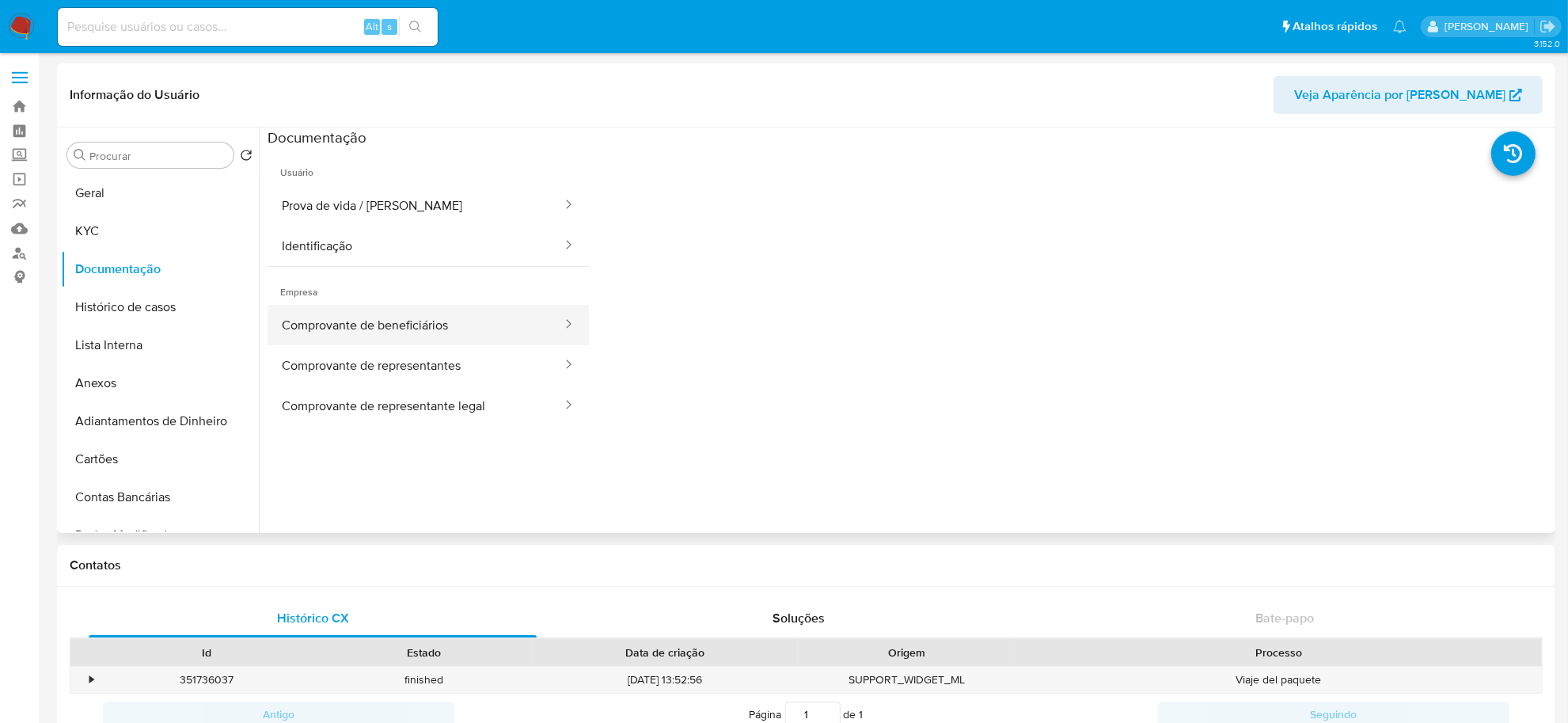
drag, startPoint x: 448, startPoint y: 311, endPoint x: 513, endPoint y: 331, distance: 68.0
click at [448, 310] on button "Comprovante de beneficiários" at bounding box center [415, 325] width 296 height 40
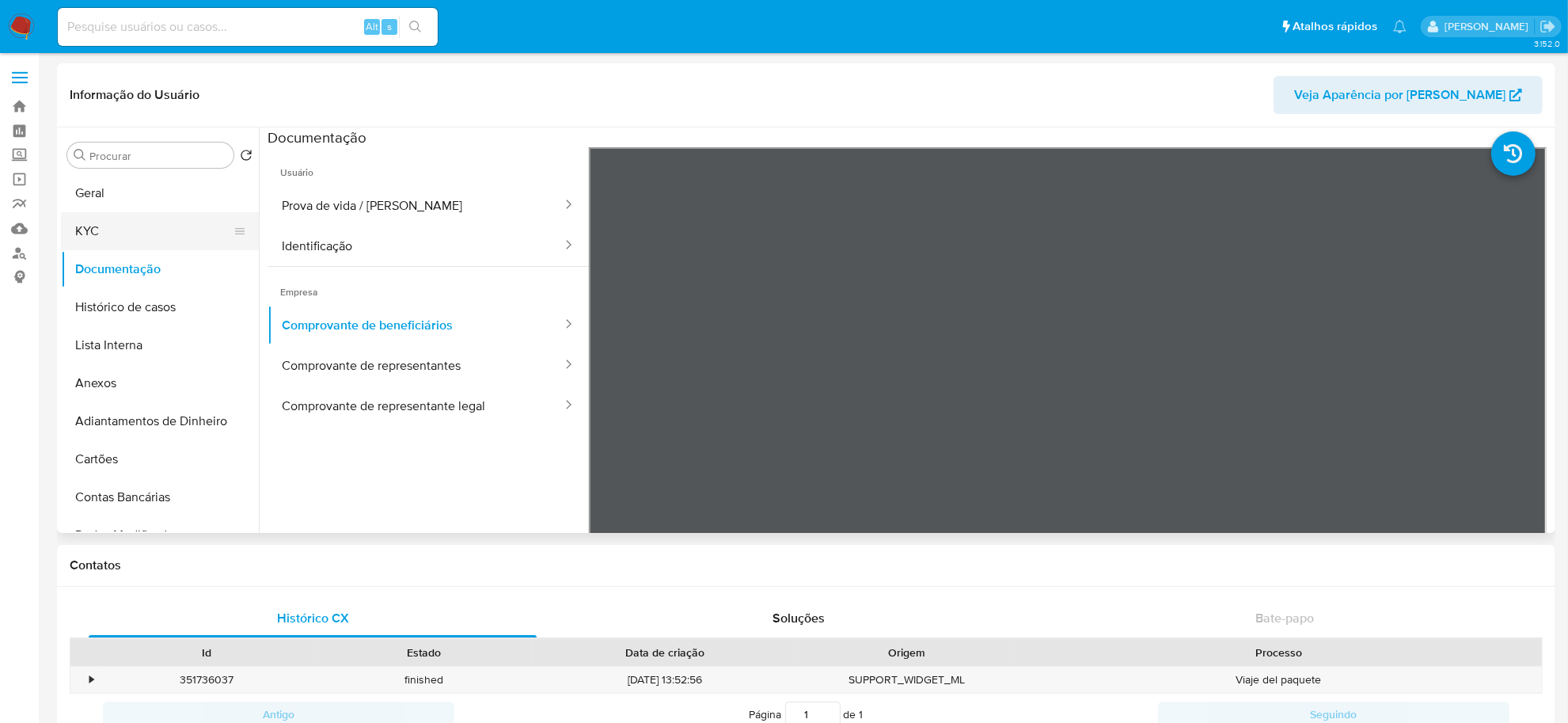
click at [119, 226] on button "KYC" at bounding box center [153, 231] width 185 height 38
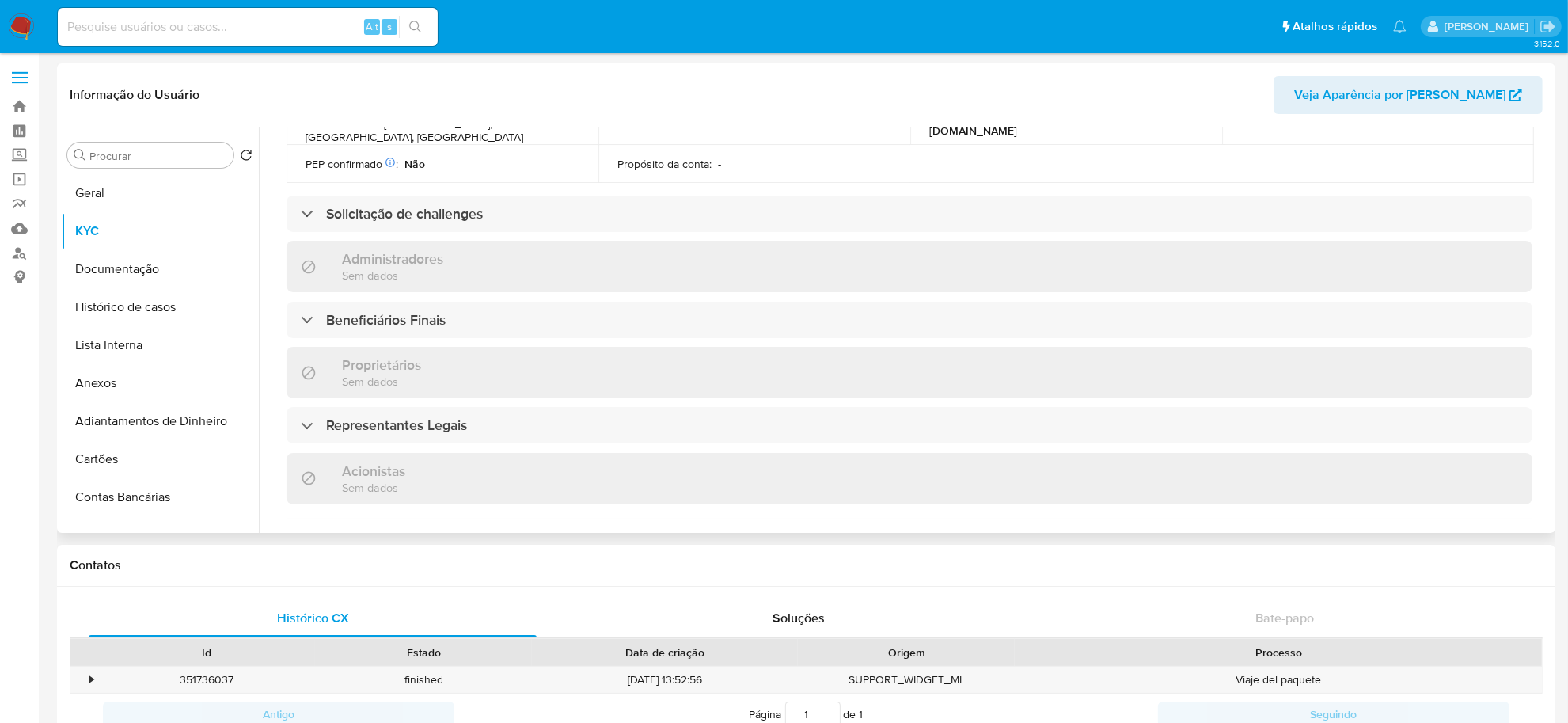
scroll to position [693, 0]
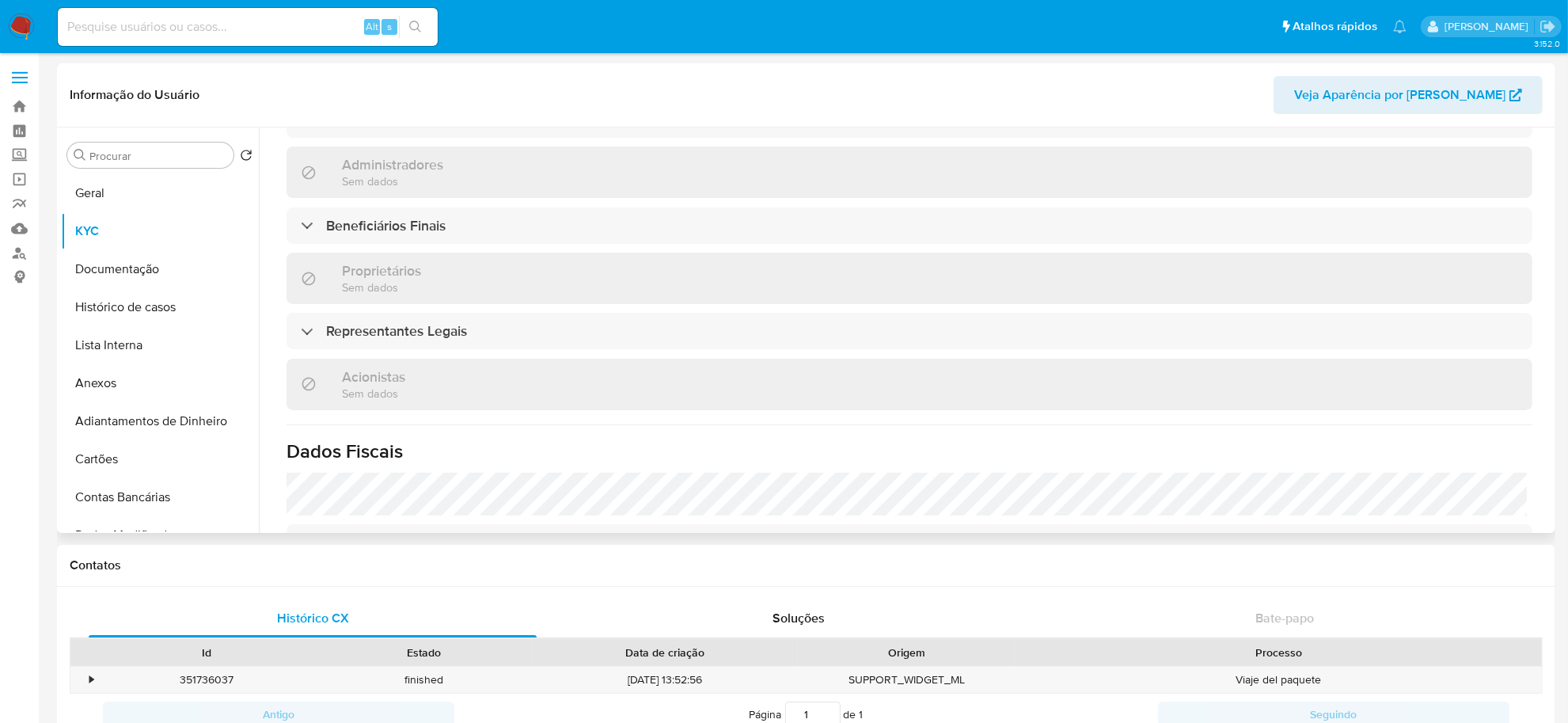
click at [412, 240] on div "Informações da empresa ID do usuário : 1032078588 Nome do comércio : CIENA COME…" at bounding box center [908, 147] width 1246 height 1274
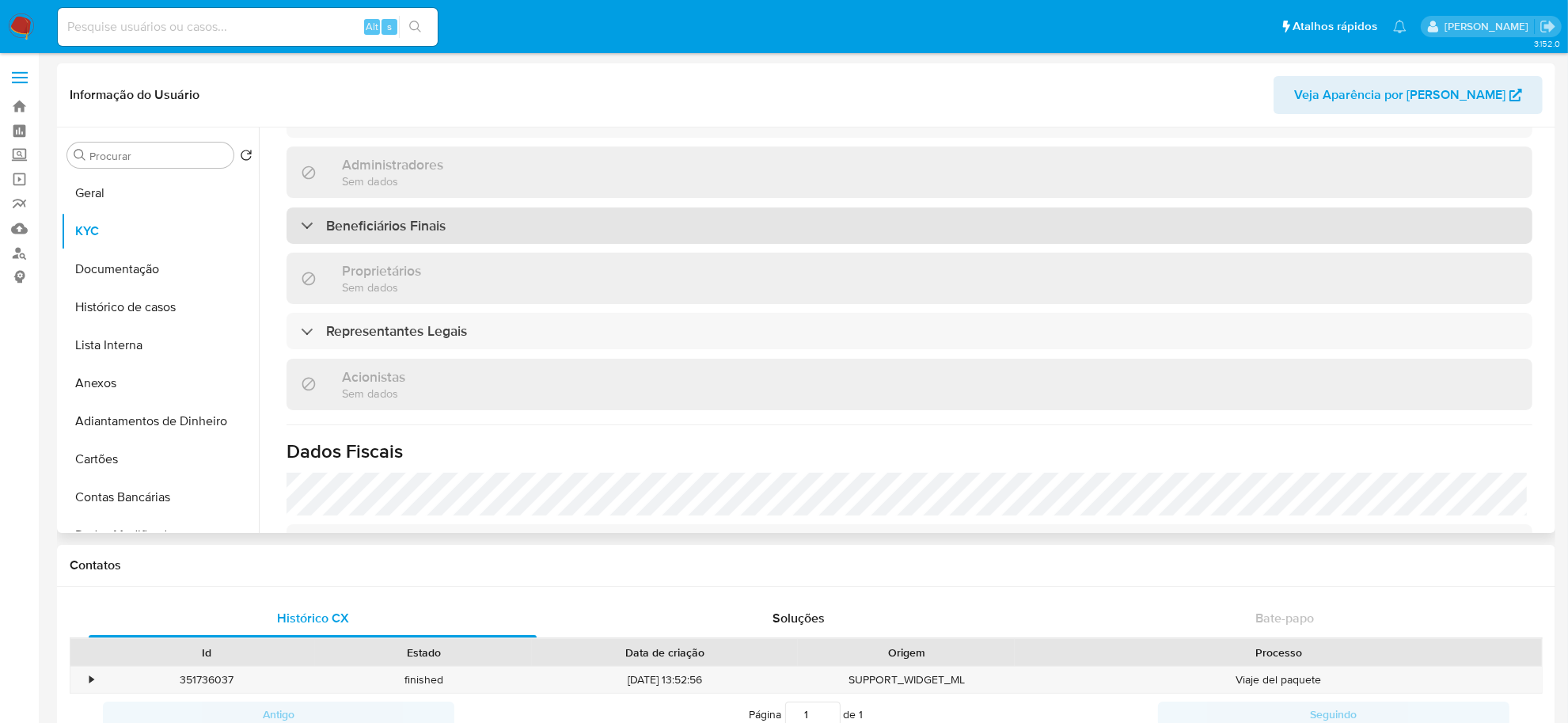
click at [525, 225] on div "Beneficiários Finais" at bounding box center [908, 225] width 1246 height 36
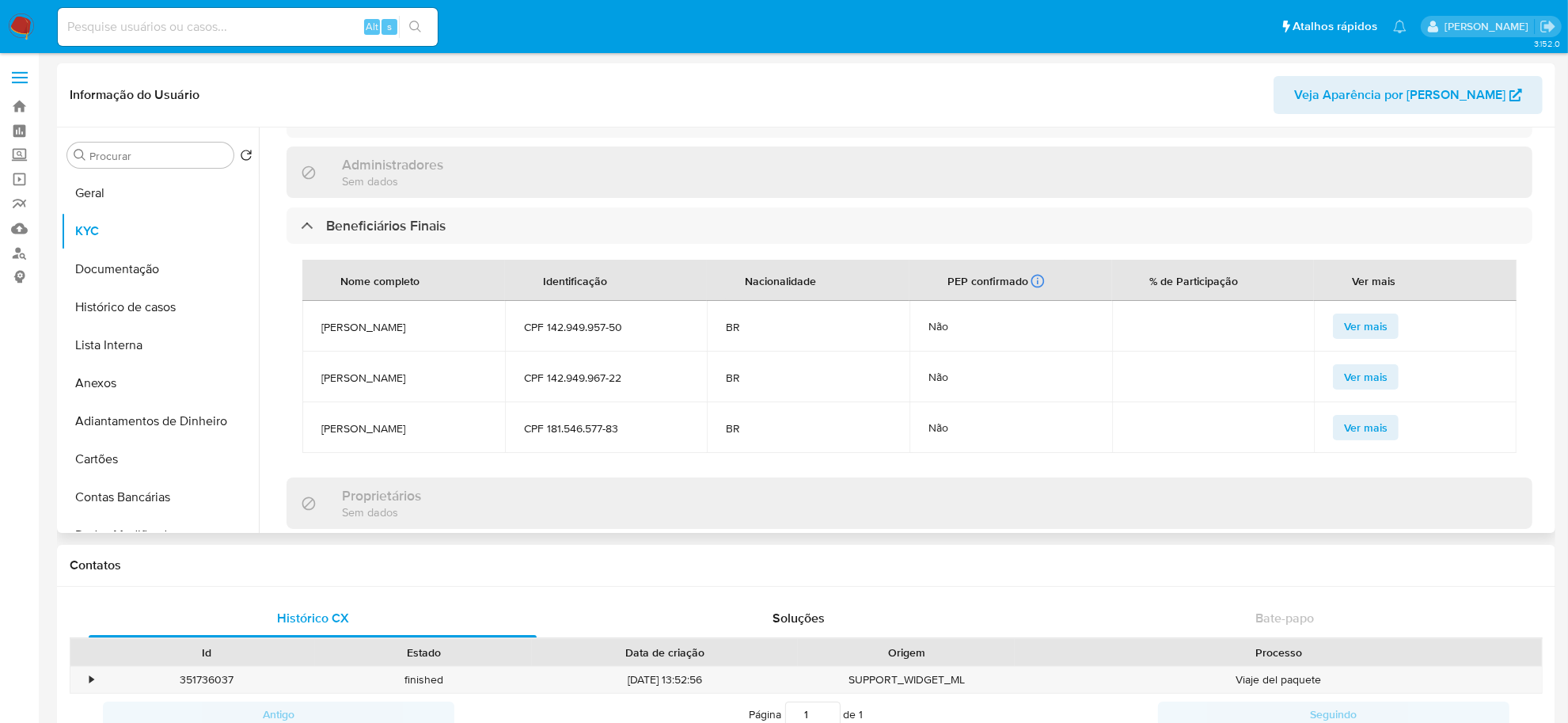
click at [433, 320] on span "Marcus Vinícius De Sena Araújo" at bounding box center [403, 327] width 164 height 14
copy span "Marcus Vinícius De Sena Araújo"
click at [384, 365] on td "Matheus De Sena Araújo" at bounding box center [404, 377] width 203 height 51
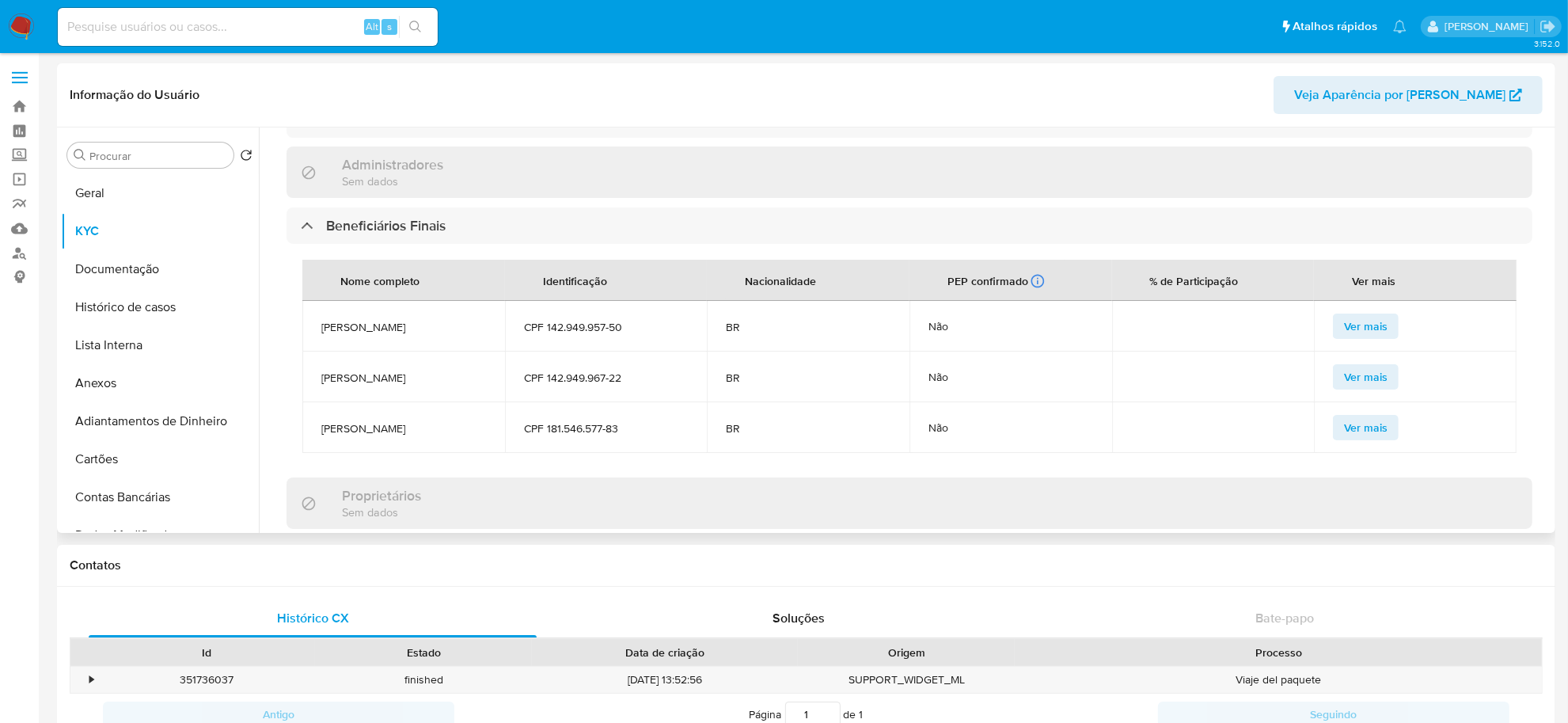
click at [384, 373] on span "Matheus De Sena Araújo" at bounding box center [403, 378] width 164 height 14
copy span "Matheus De Sena Araújo"
click at [393, 428] on span "Danyel De Sena Fonseca" at bounding box center [403, 428] width 164 height 14
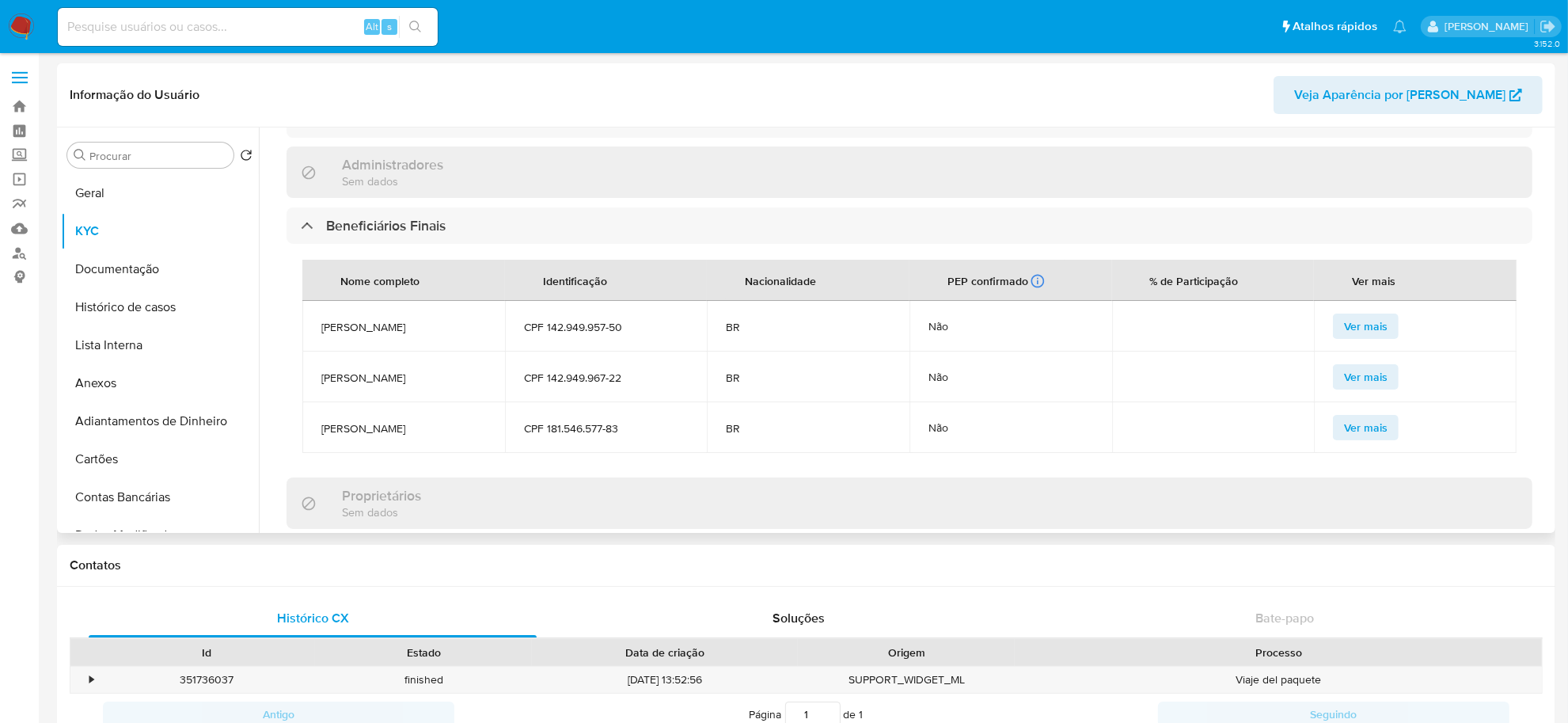
click at [393, 428] on span "Danyel De Sena Fonseca" at bounding box center [403, 428] width 164 height 14
copy span "Danyel De Sena Fonseca"
click at [133, 181] on button "Geral" at bounding box center [153, 193] width 185 height 38
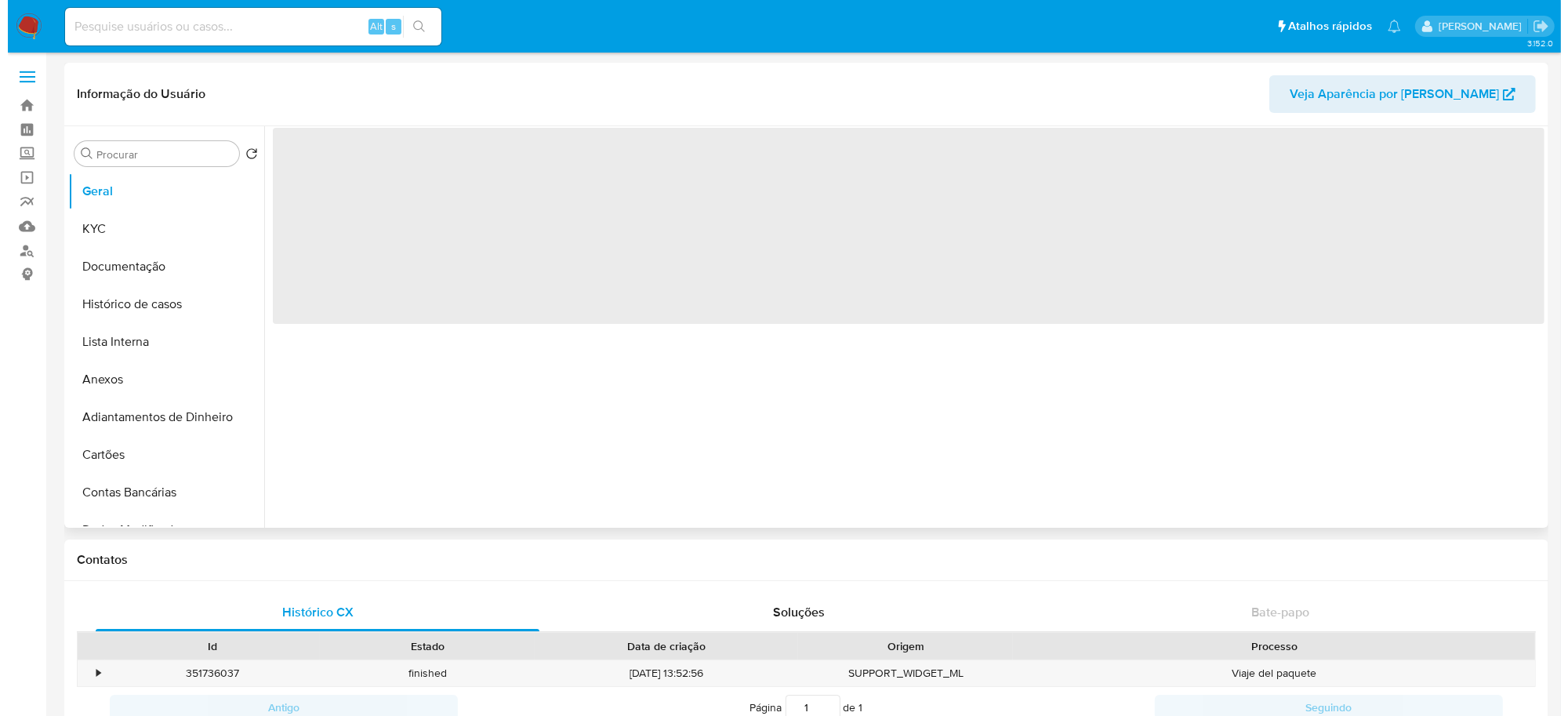
scroll to position [0, 0]
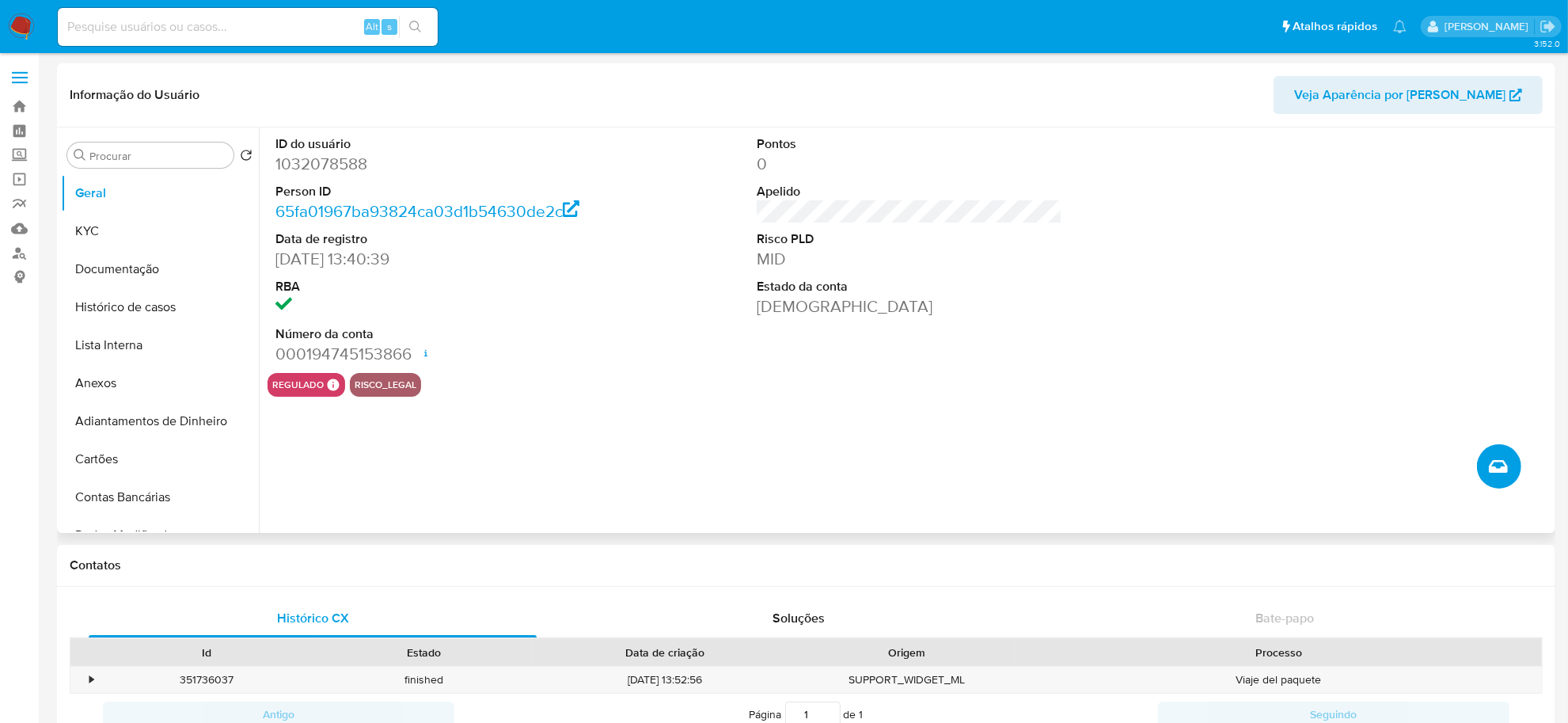
click at [1500, 473] on icon "Criar caso manual" at bounding box center [1497, 466] width 19 height 19
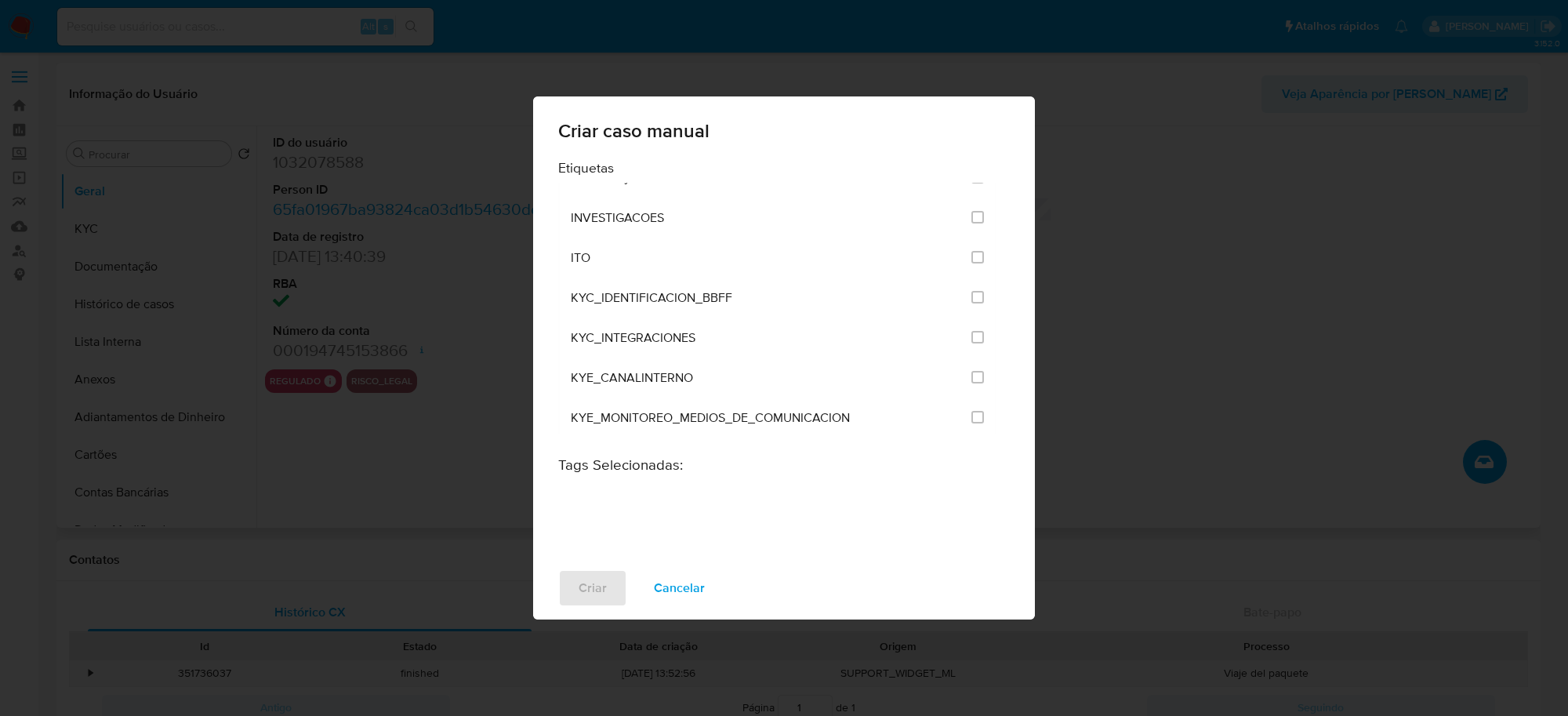
scroll to position [1373, 0]
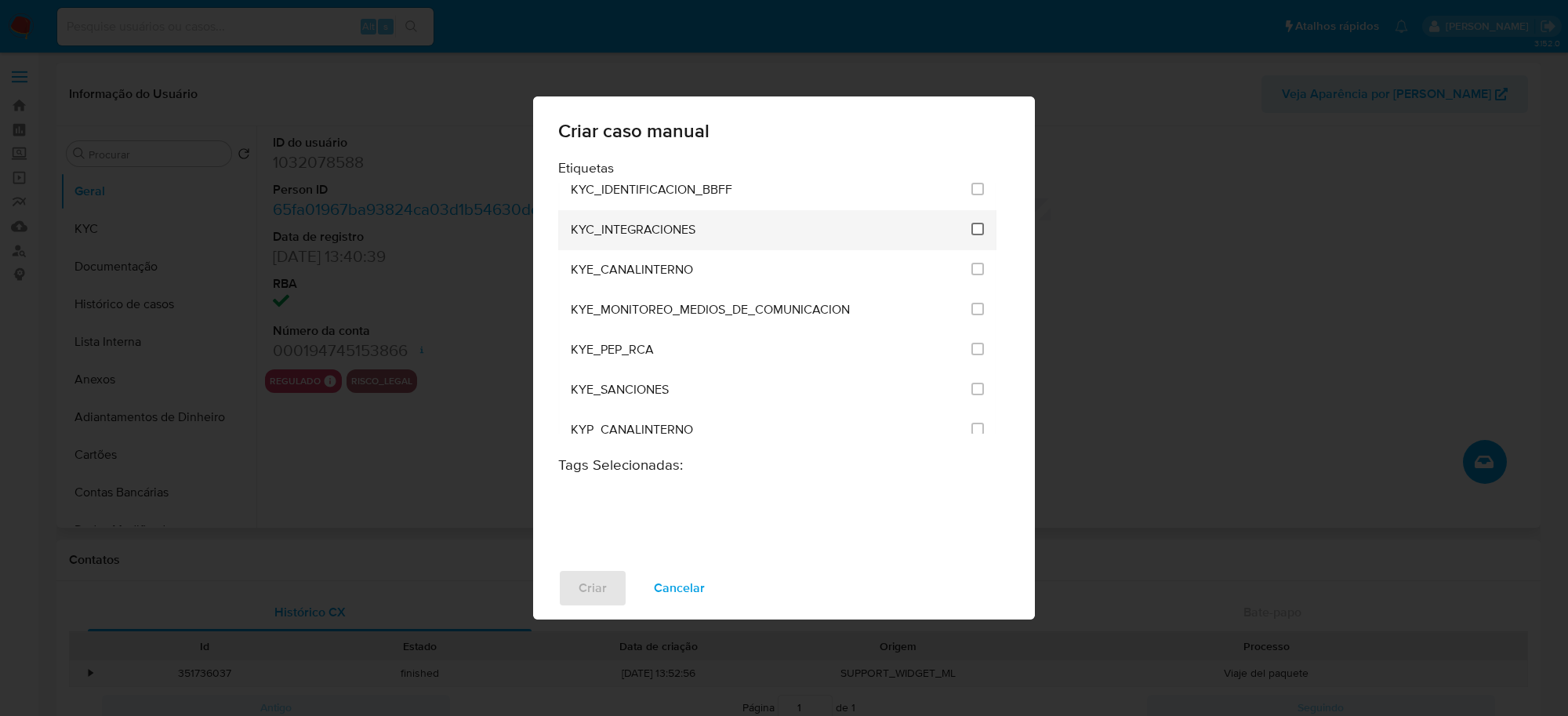
click at [971, 231] on input "2093" at bounding box center [977, 229] width 13 height 13
checkbox input "true"
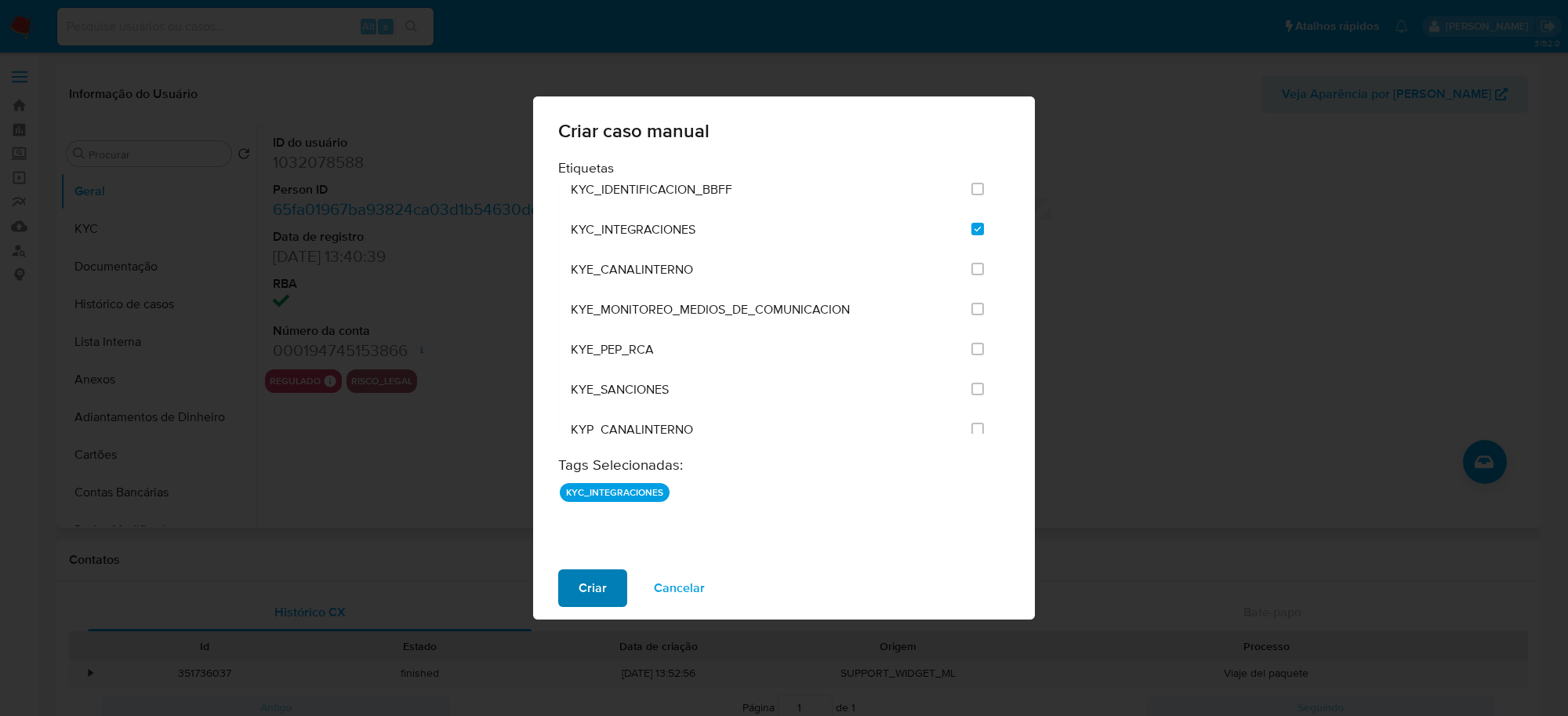
click at [600, 597] on span "Criar" at bounding box center [592, 587] width 28 height 34
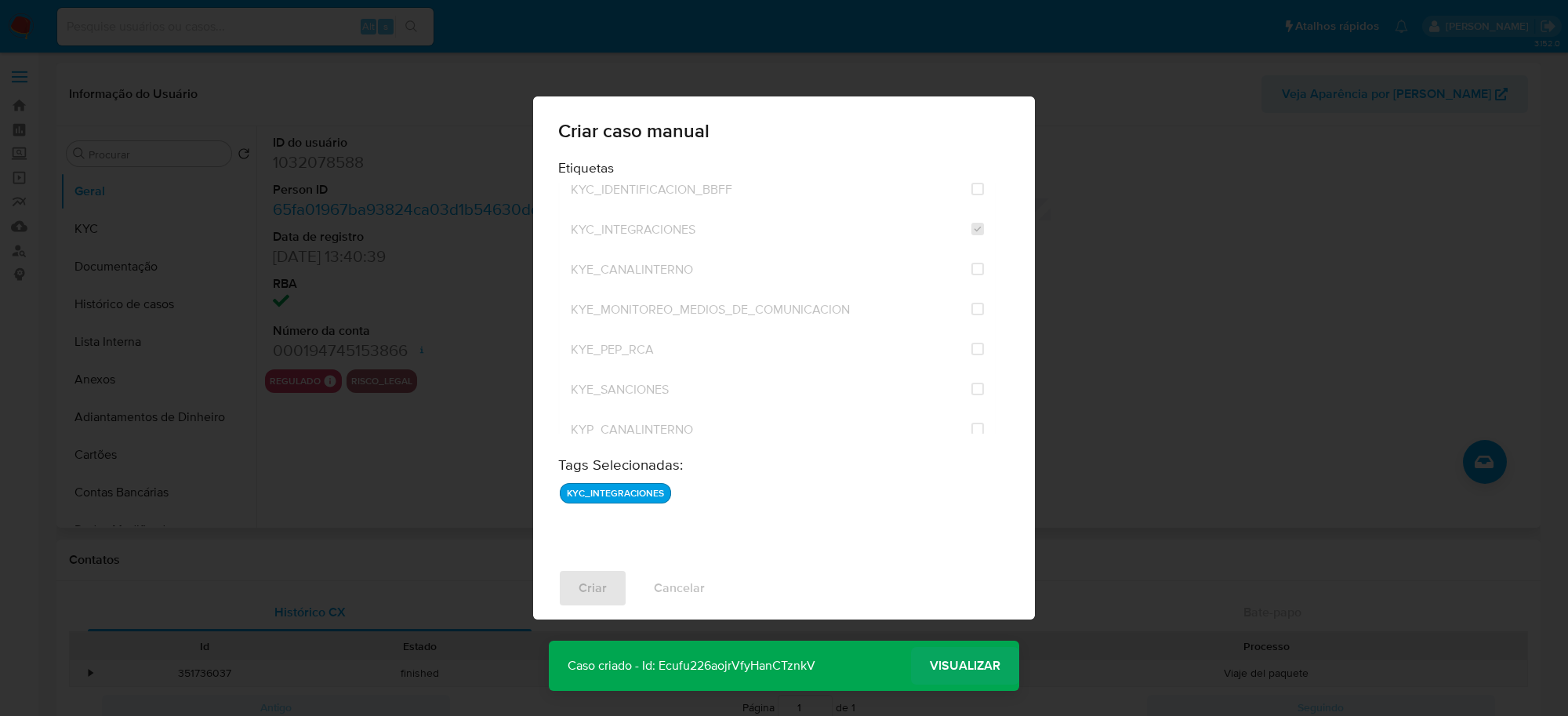
click at [937, 666] on span "Visualizar" at bounding box center [965, 666] width 70 height 0
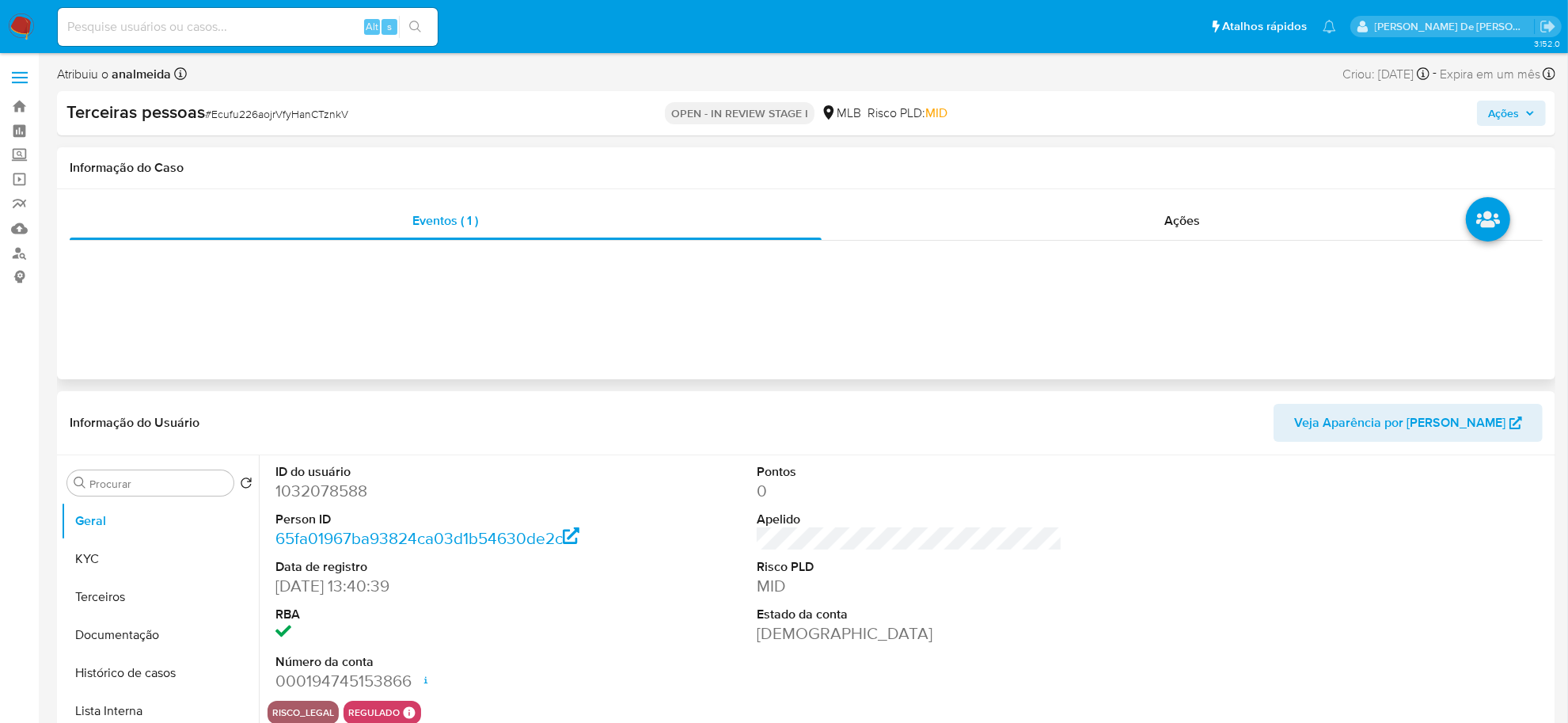
select select "10"
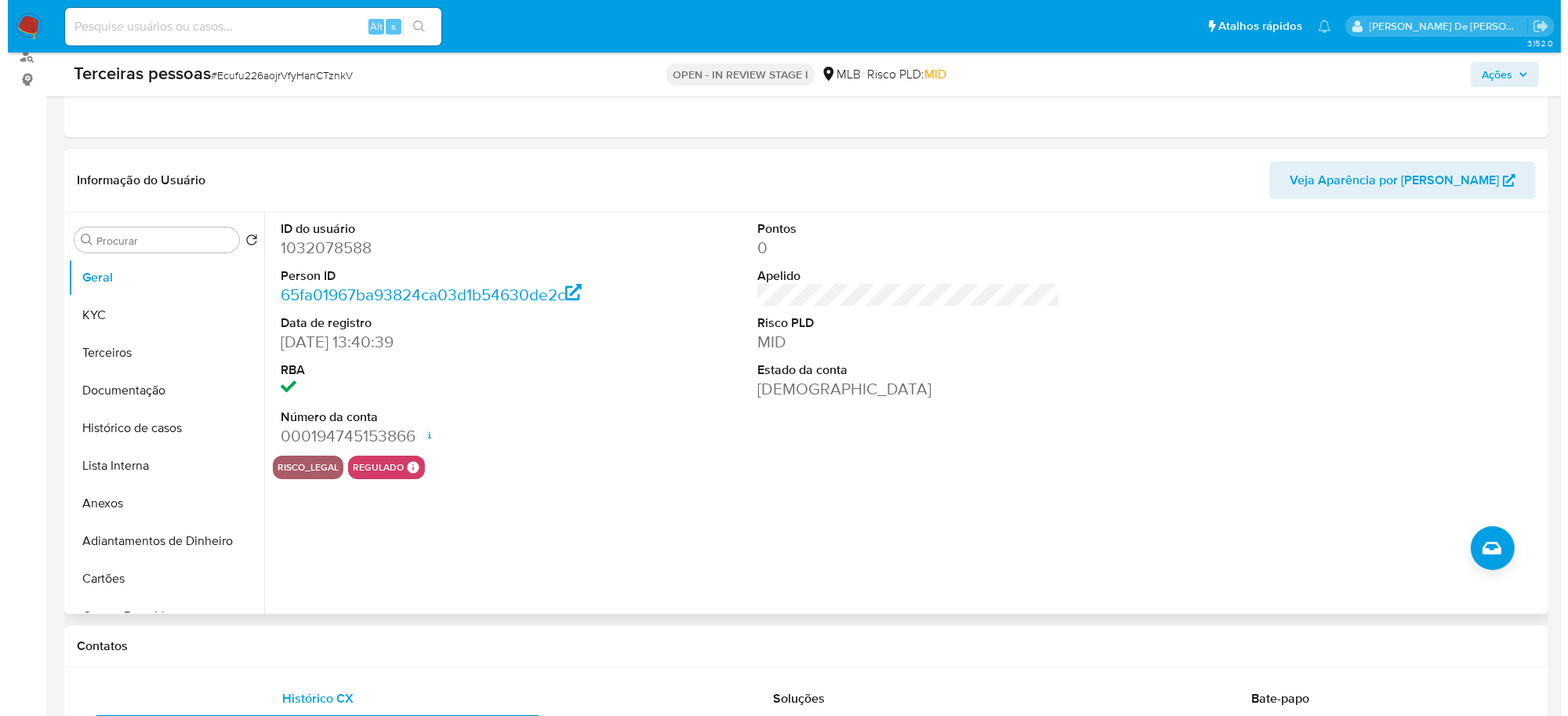
scroll to position [196, 0]
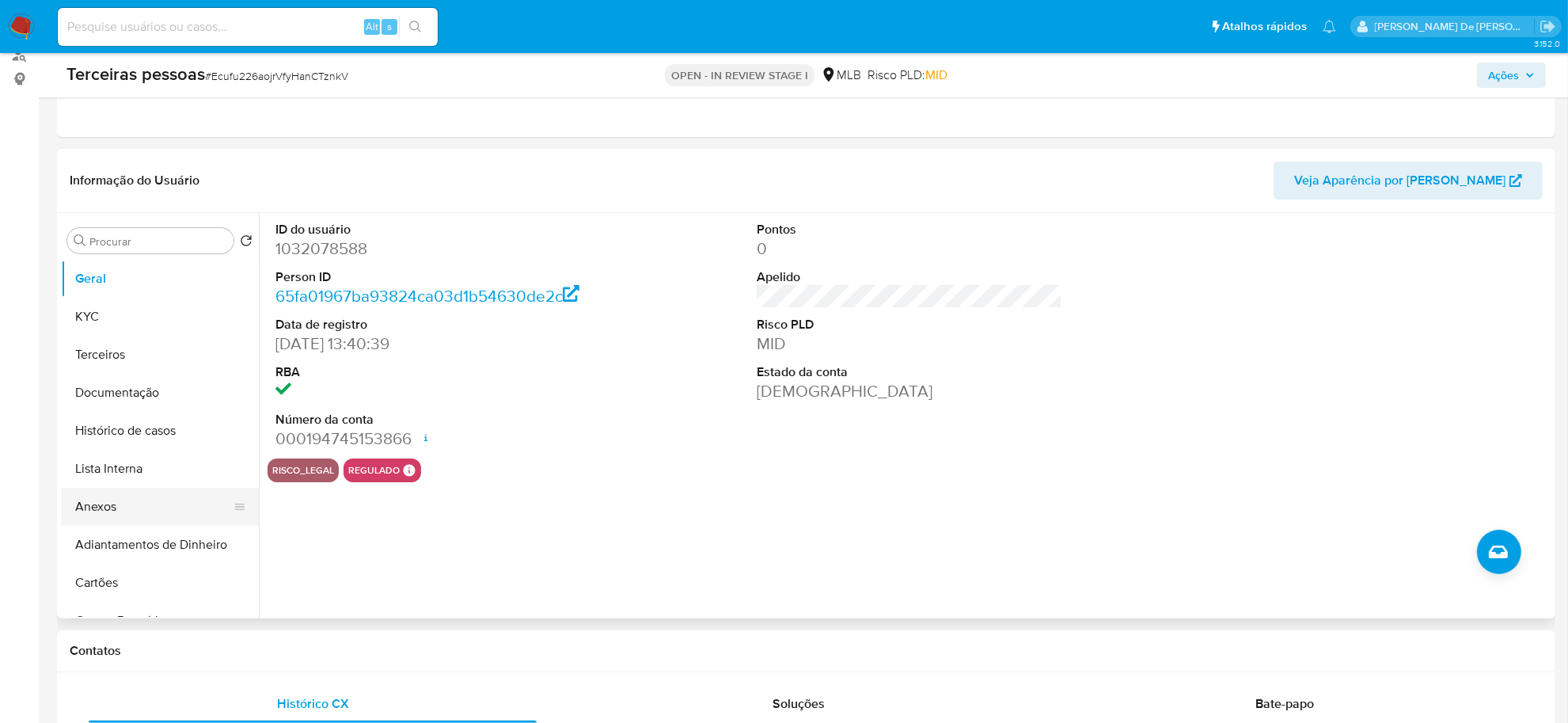
click at [143, 507] on button "Anexos" at bounding box center [153, 507] width 185 height 38
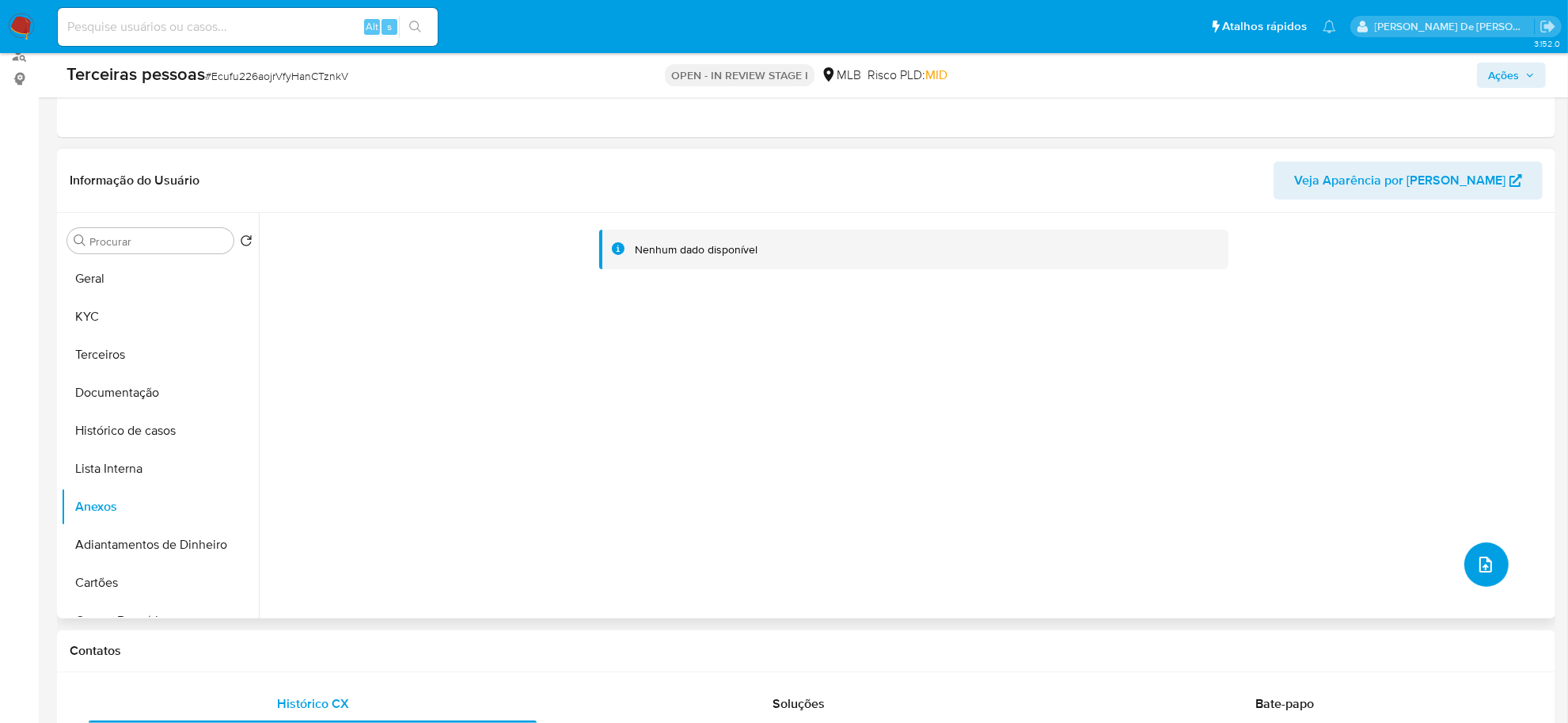
click at [1488, 552] on button "upload-file" at bounding box center [1485, 564] width 44 height 44
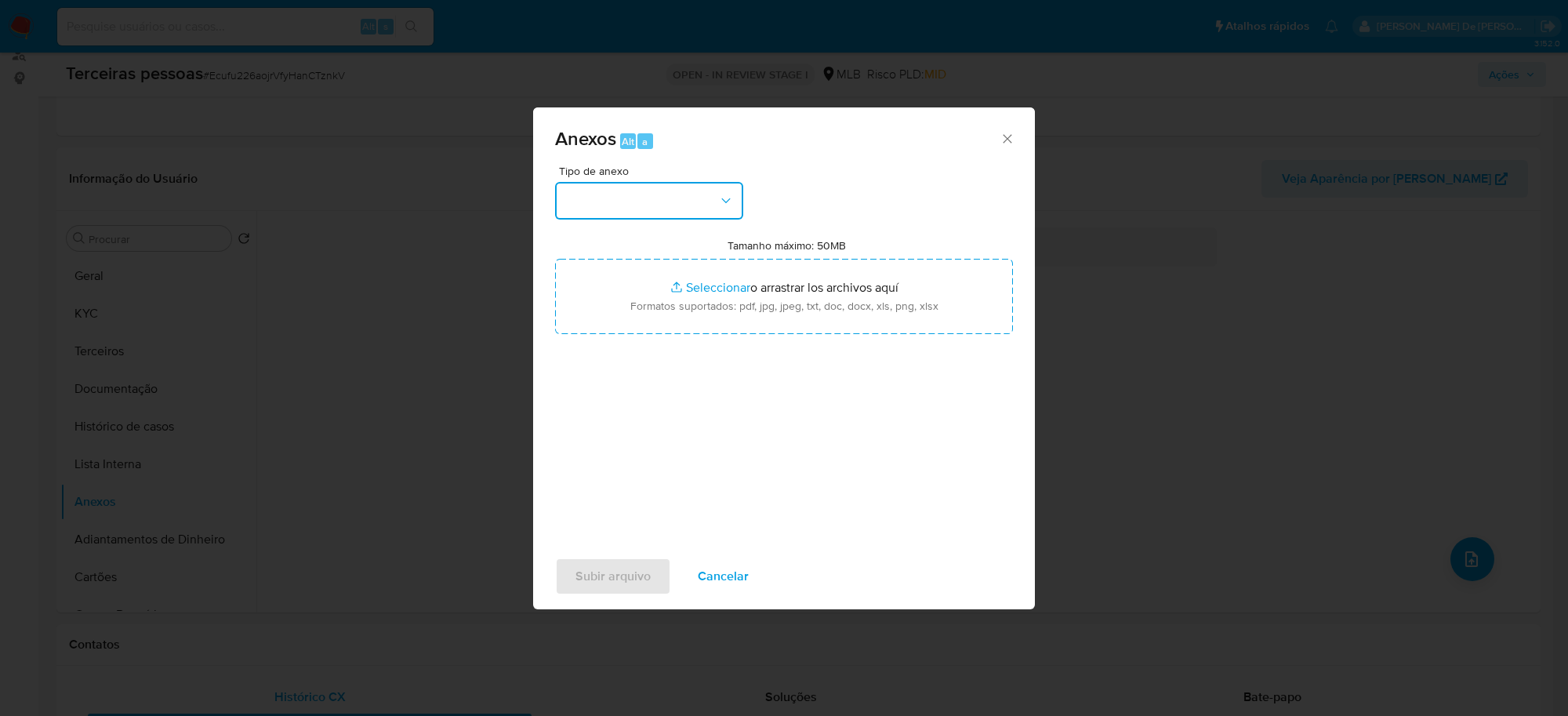
click at [703, 214] on button "button" at bounding box center [649, 201] width 188 height 38
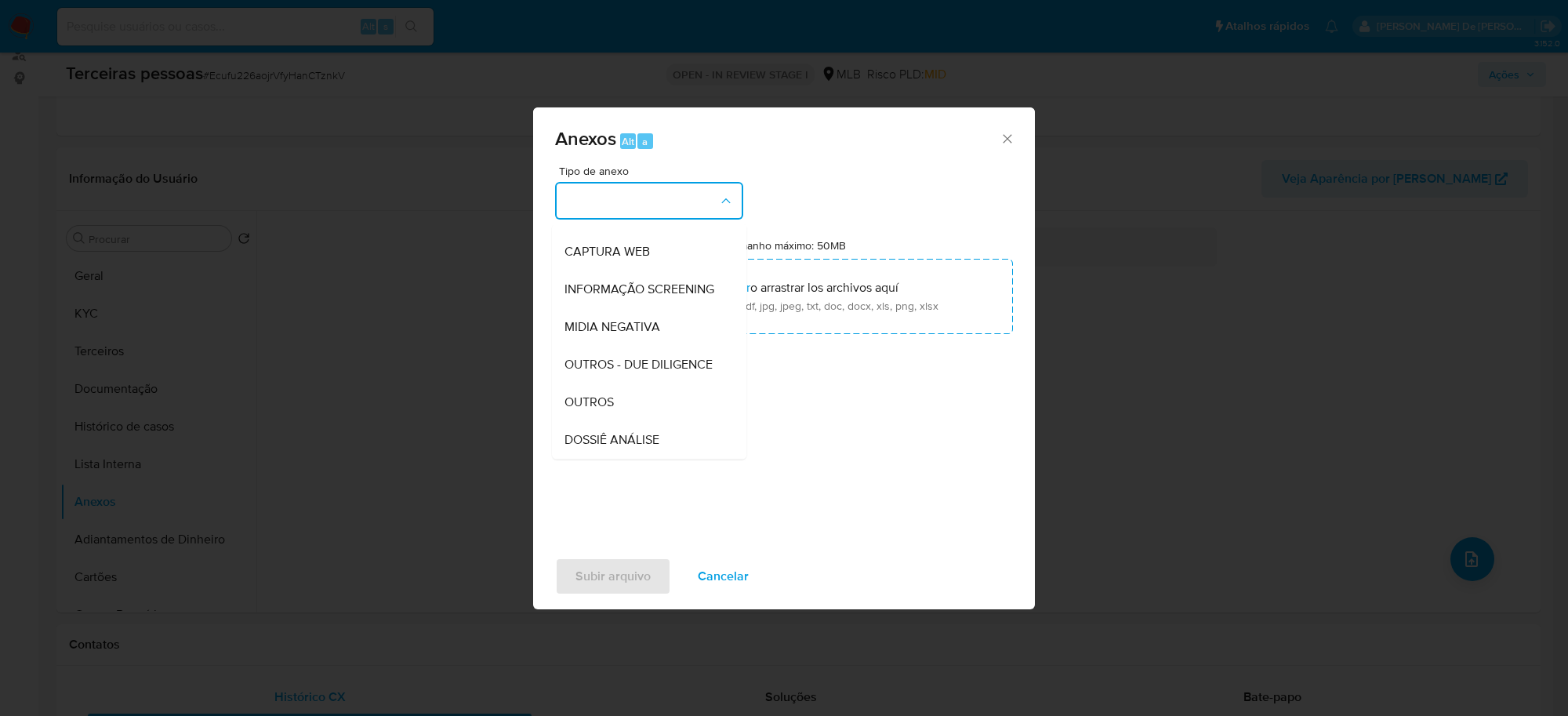
scroll to position [241, 0]
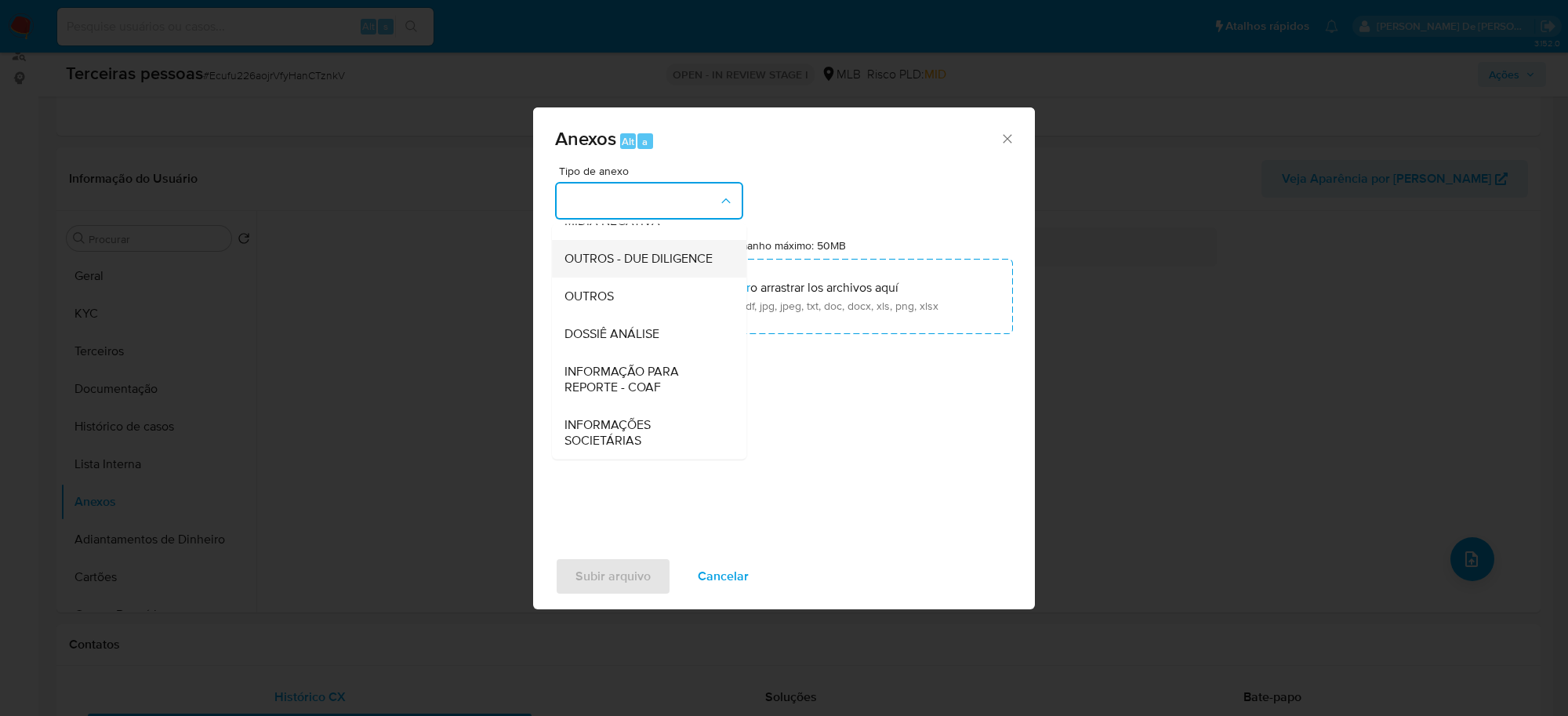
click at [629, 255] on span "OUTROS - DUE DILIGENCE" at bounding box center [639, 259] width 148 height 16
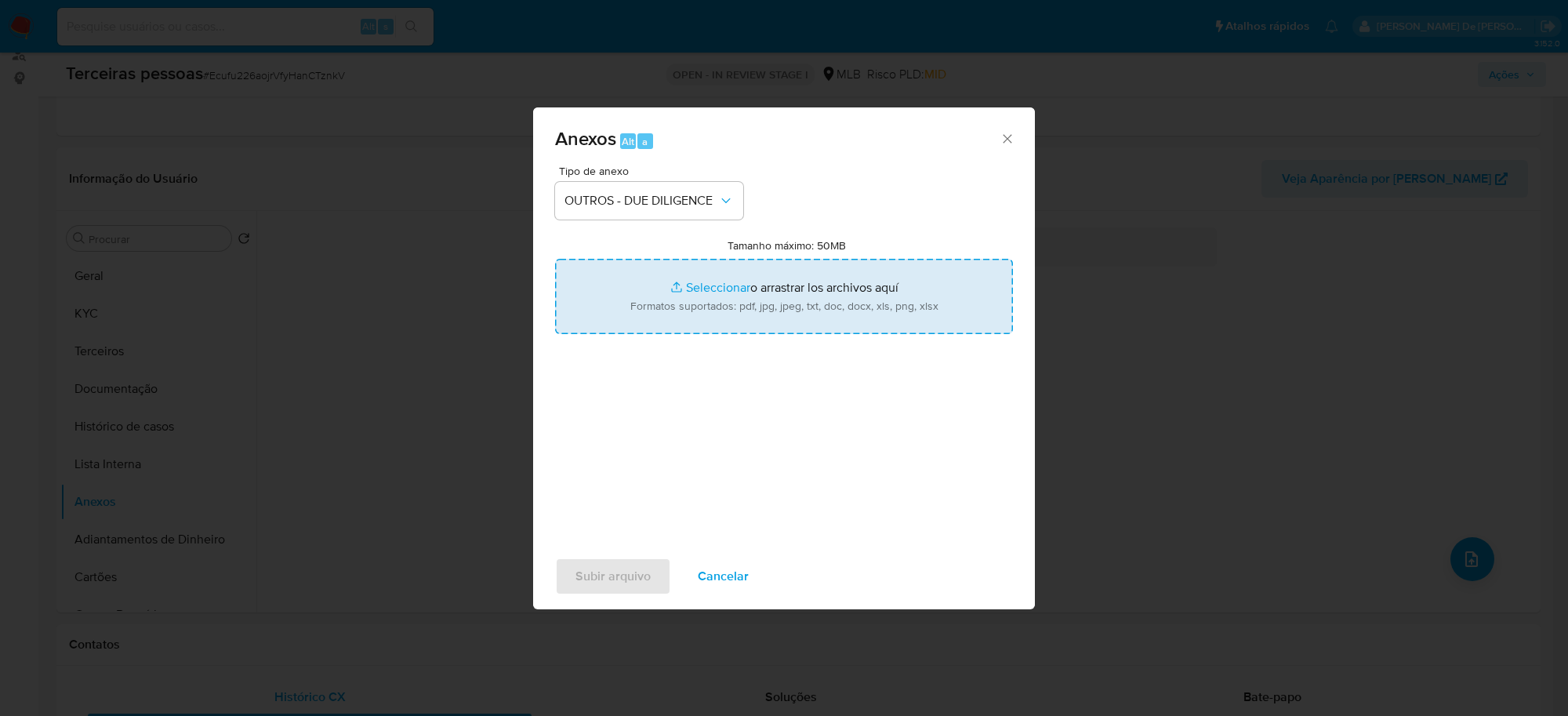
click at [780, 292] on input "Tamanho máximo: 50MB Seleccionar archivos" at bounding box center [784, 296] width 458 height 75
type input "C:\fakepath\[PERSON_NAME] De [PERSON_NAME] softon.pdf"
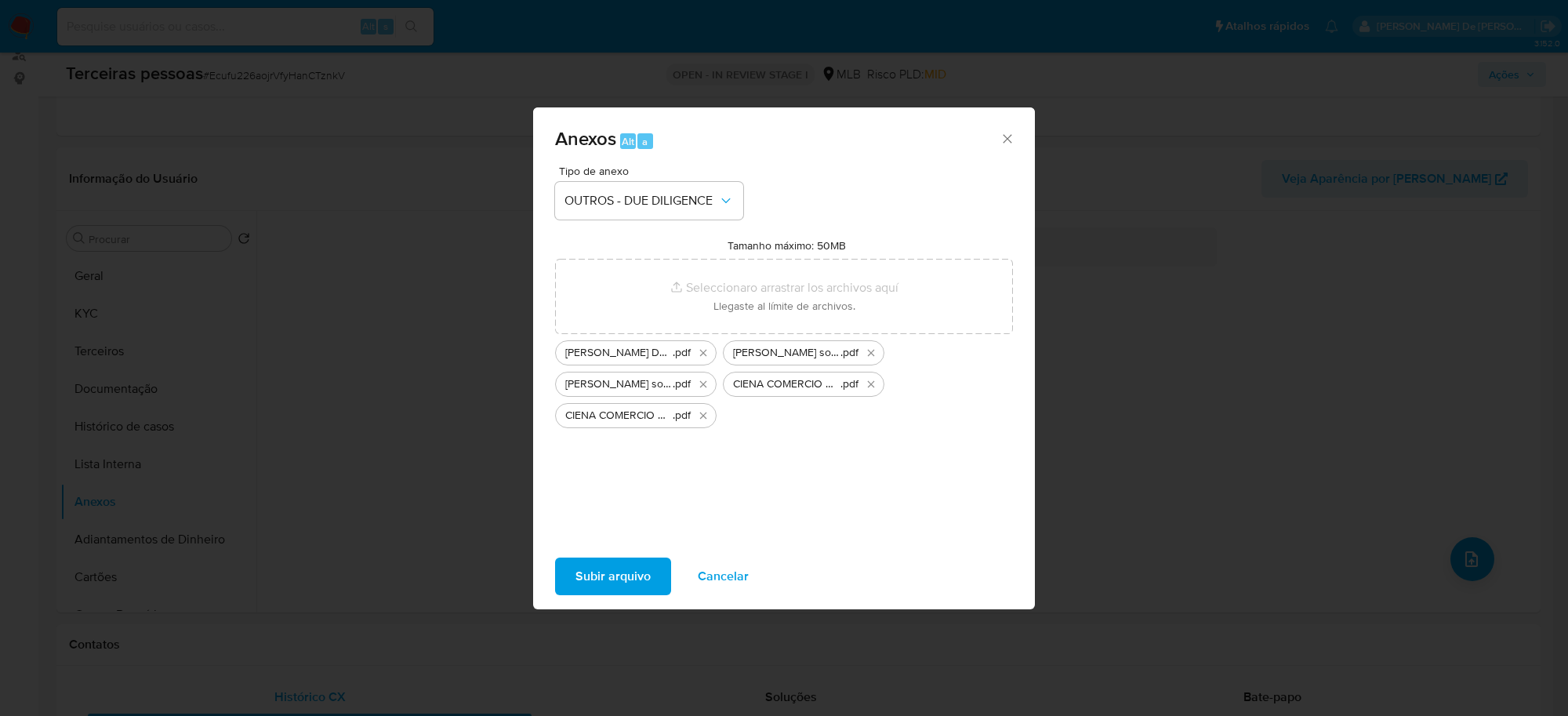
click at [648, 585] on span "Subir arquivo" at bounding box center [613, 576] width 75 height 34
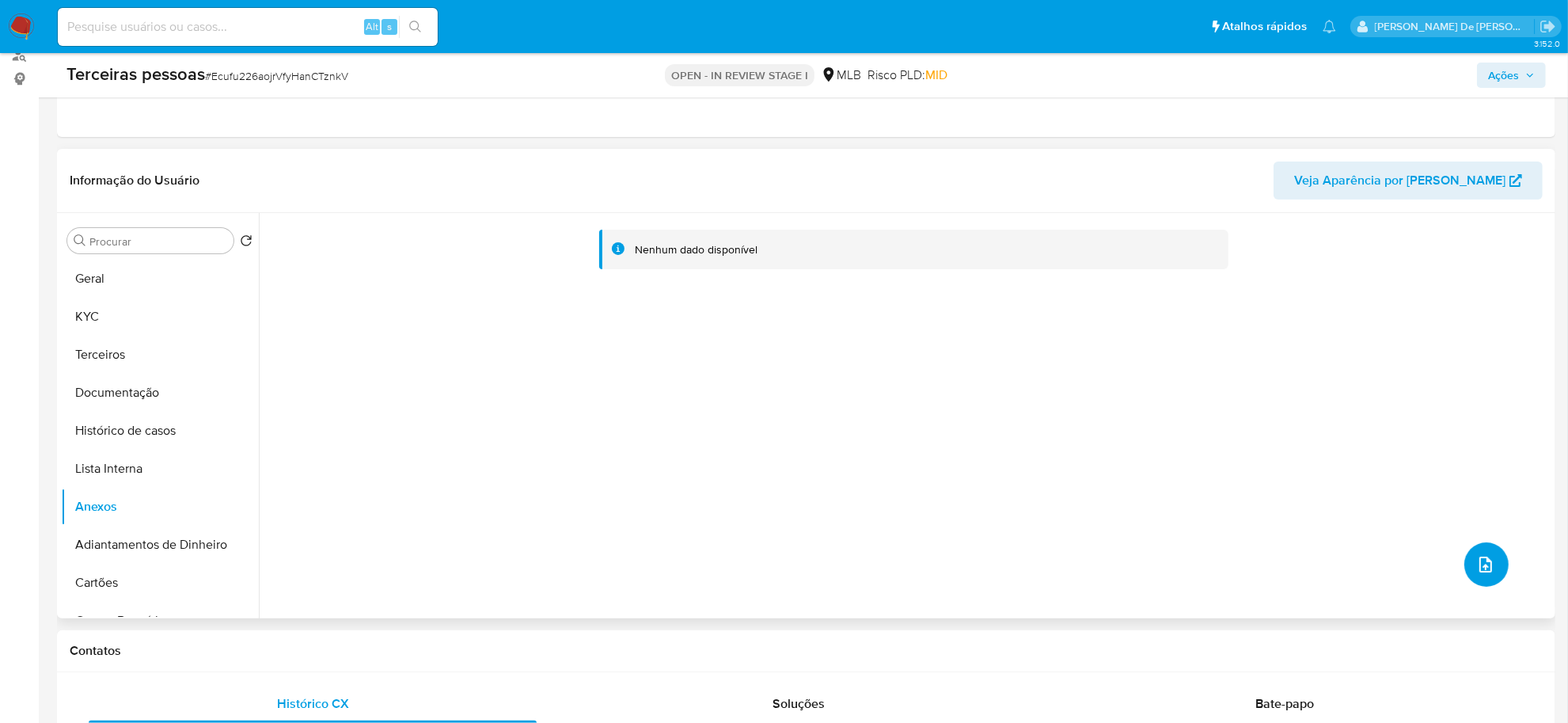
click at [1492, 567] on button "upload-file" at bounding box center [1485, 564] width 44 height 44
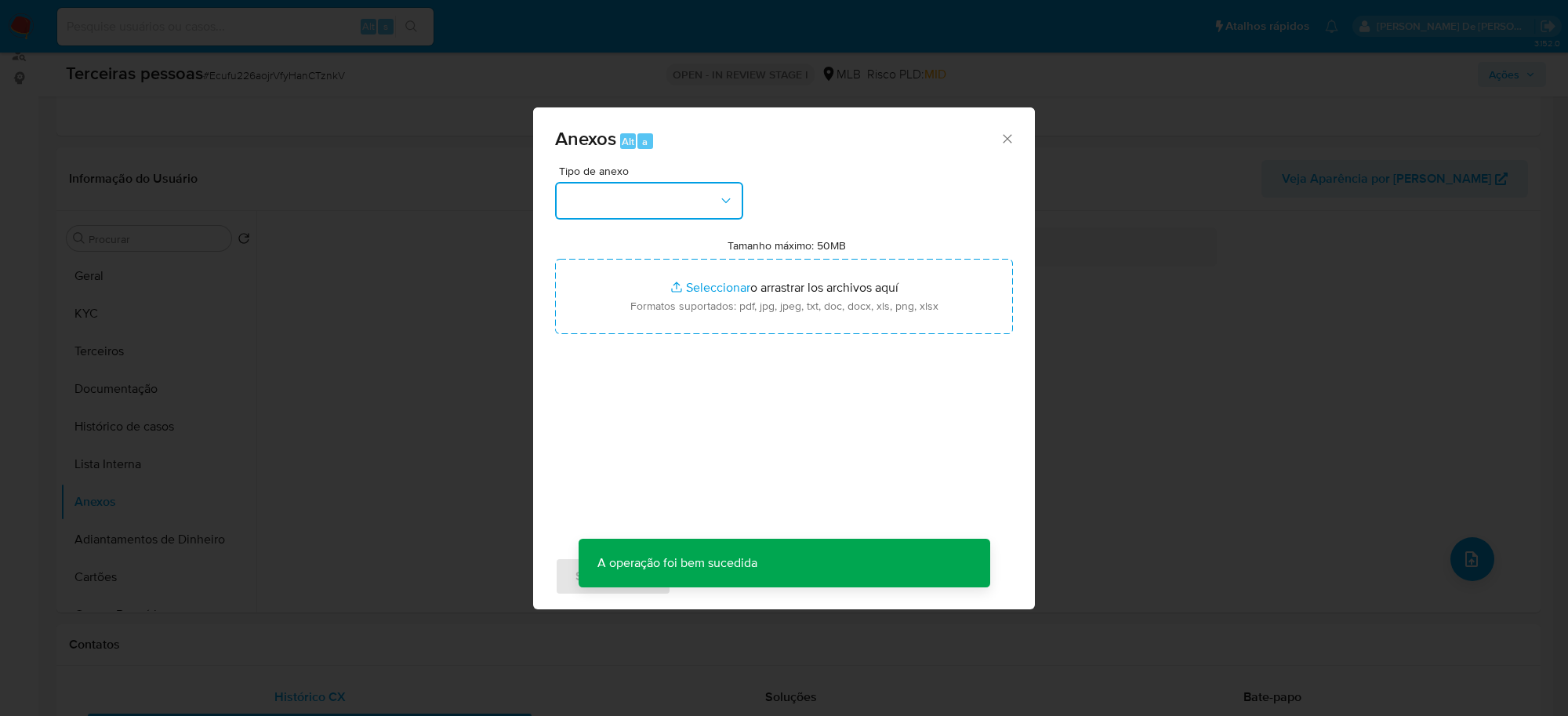
click at [676, 213] on button "button" at bounding box center [649, 201] width 188 height 38
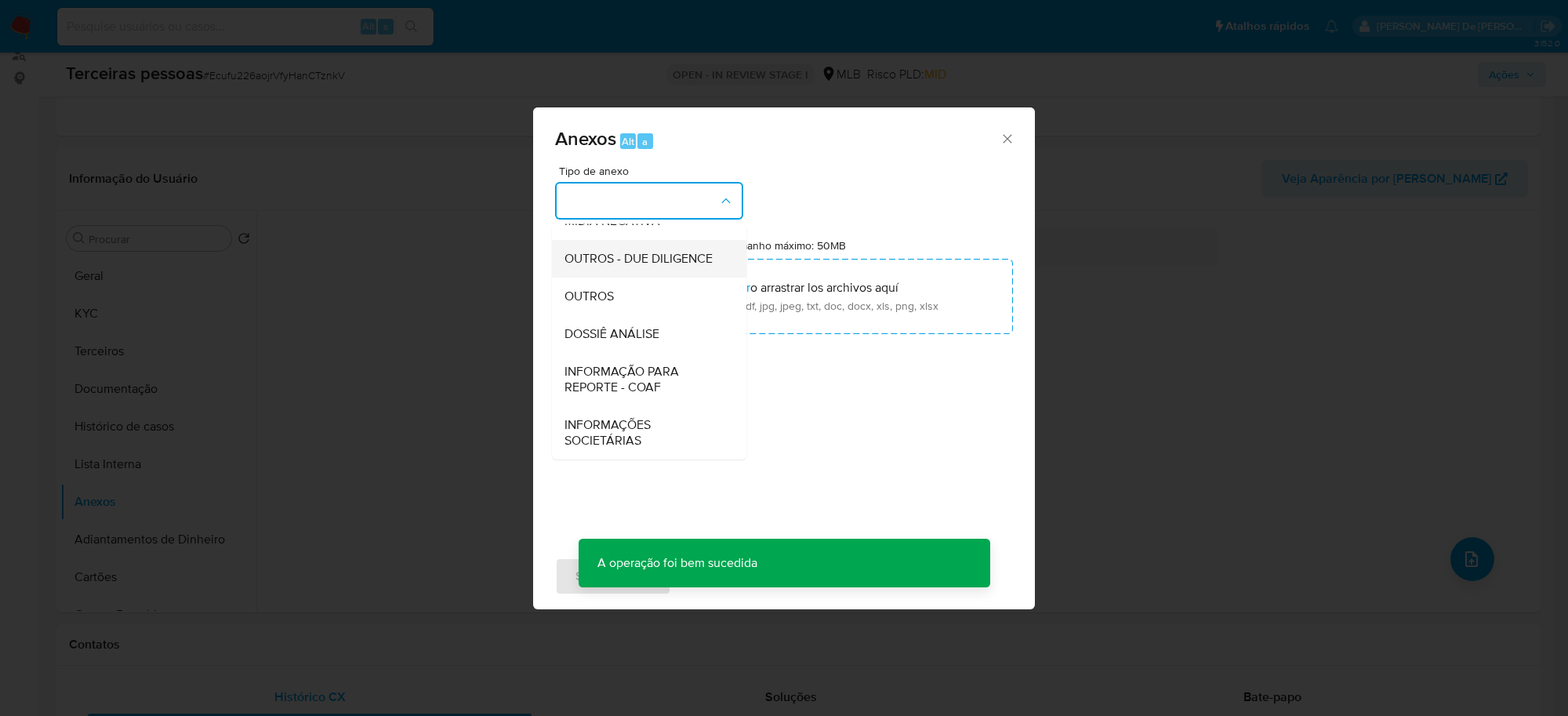
click at [613, 251] on span "OUTROS - DUE DILIGENCE" at bounding box center [639, 259] width 148 height 16
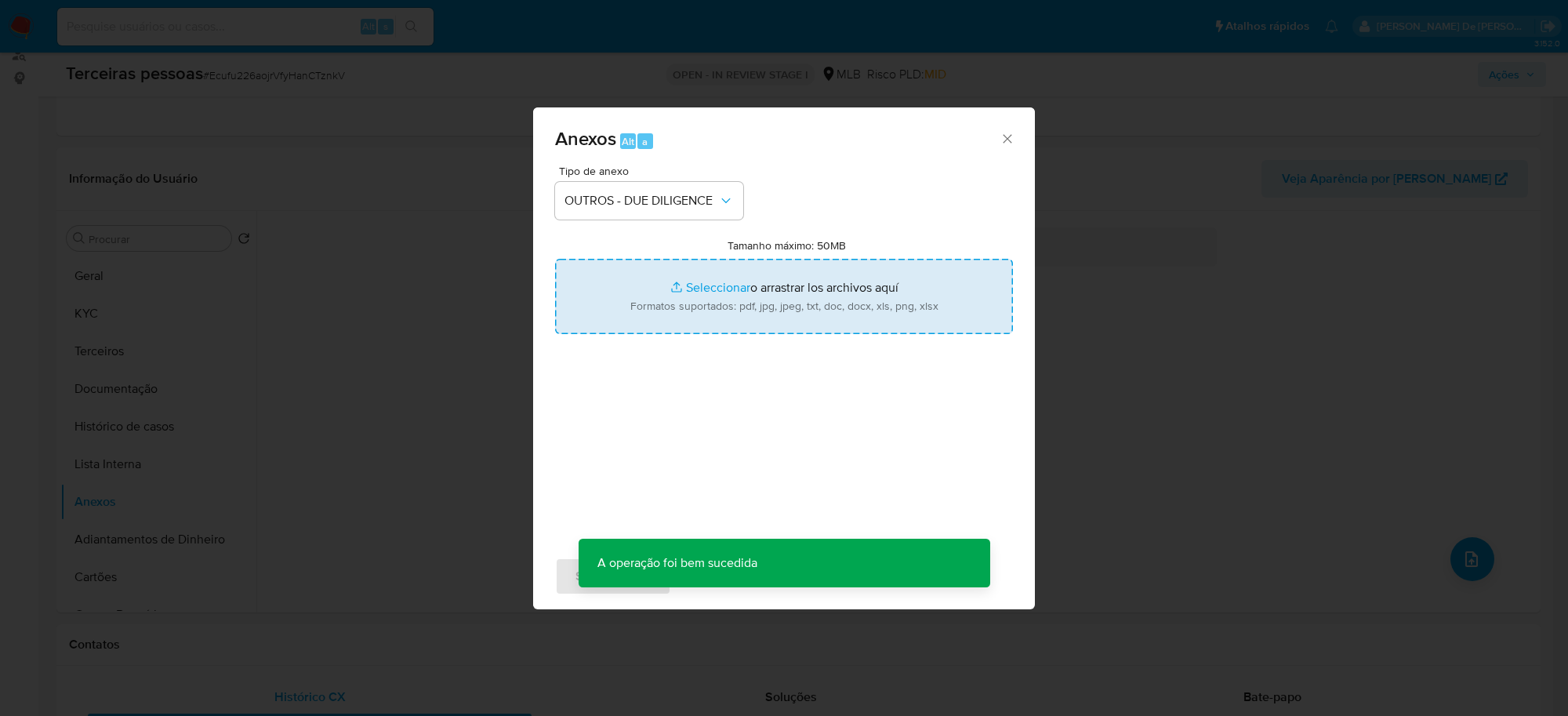
click at [806, 275] on input "Tamanho máximo: 50MB Seleccionar archivos" at bounding box center [784, 296] width 458 height 75
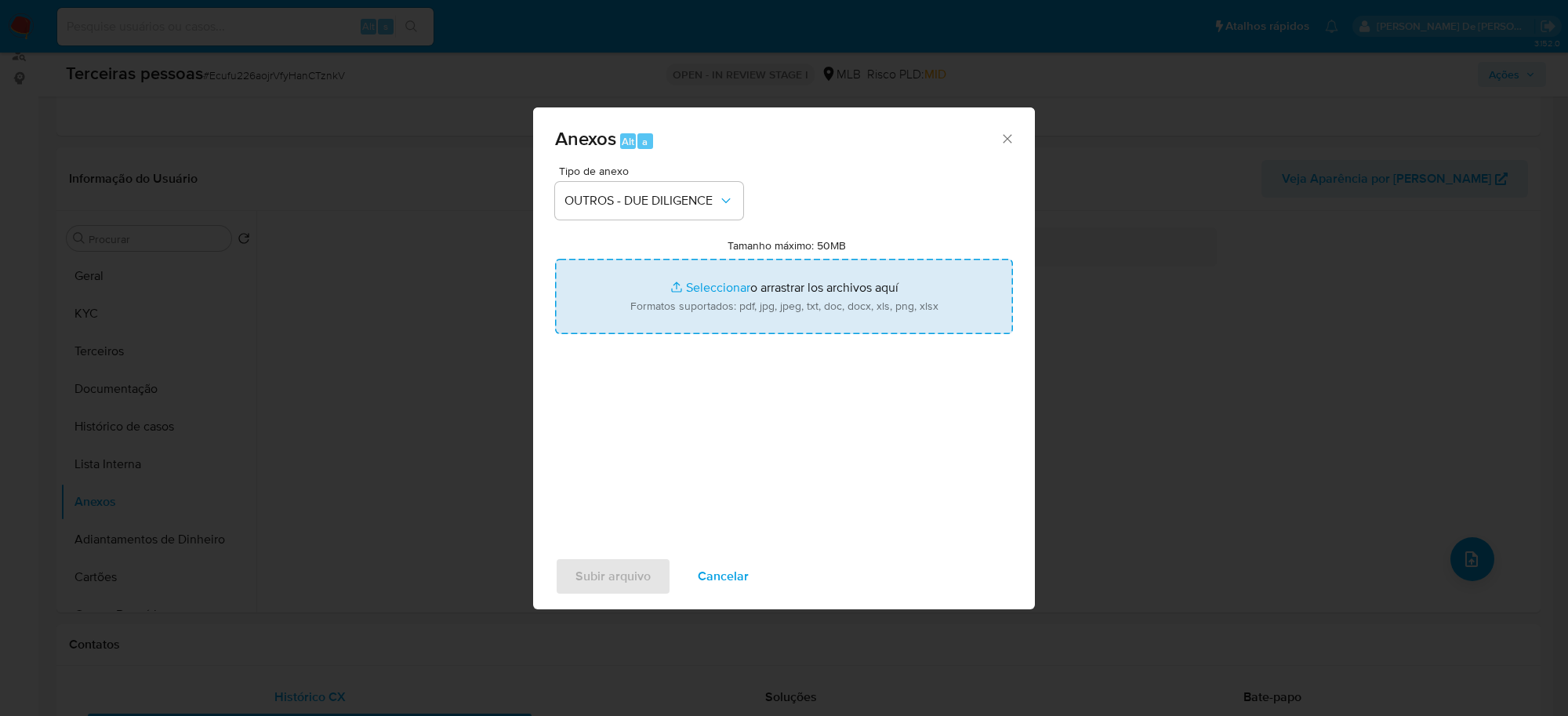
type input "C:\fakepath\Matriz de Risco - CIENA COMERCIO DE VESTUARIO LTDA.pdf"
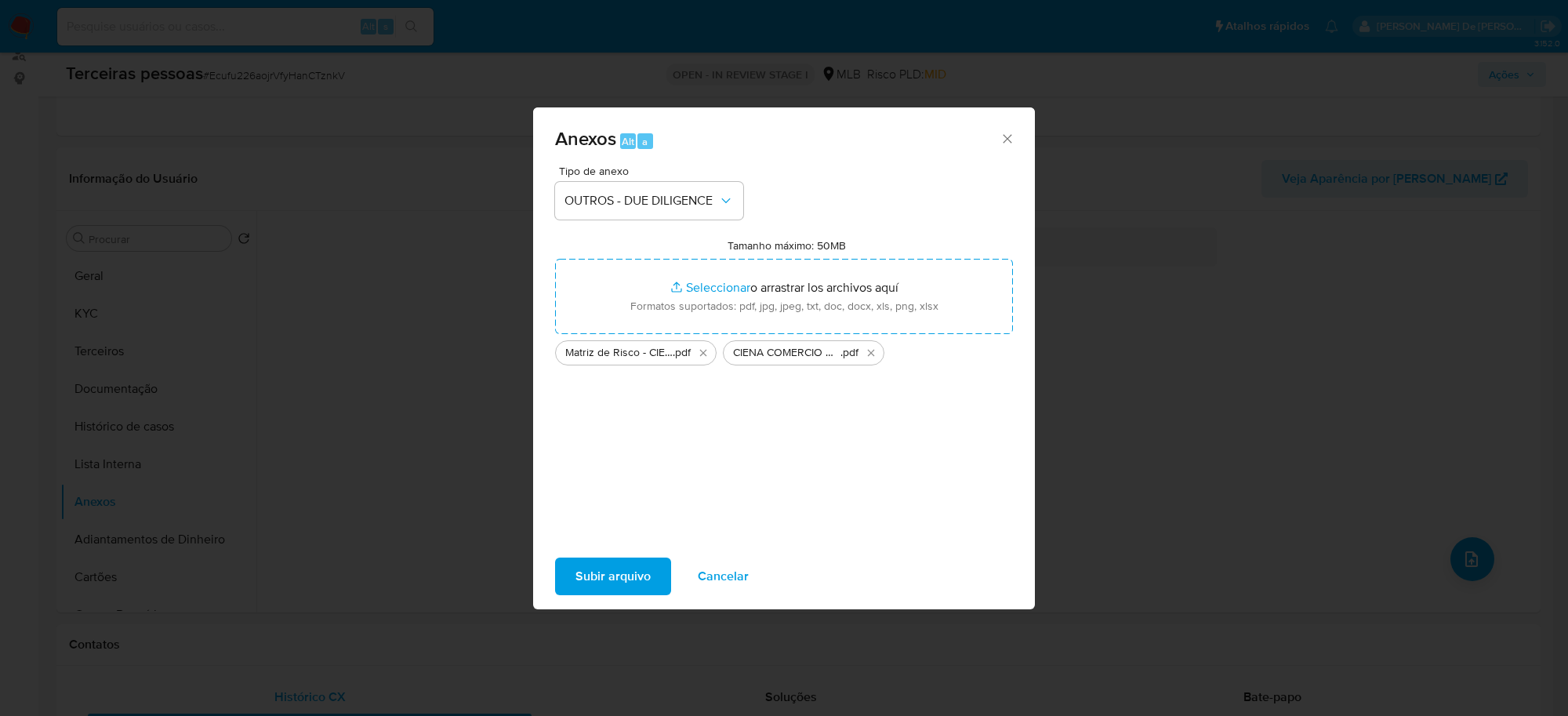
click at [616, 575] on span "Subir arquivo" at bounding box center [613, 576] width 75 height 34
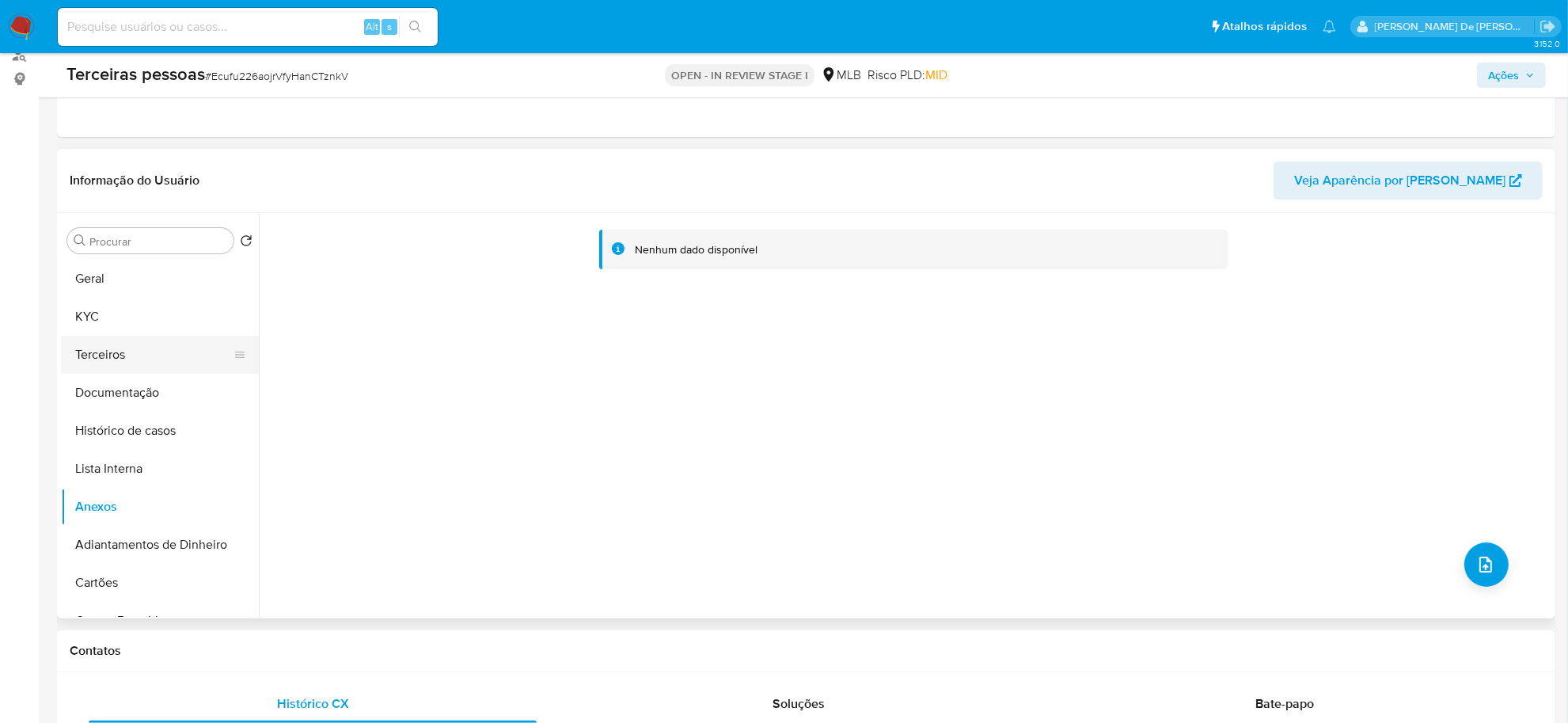
click at [112, 361] on button "Terceiros" at bounding box center [153, 354] width 185 height 38
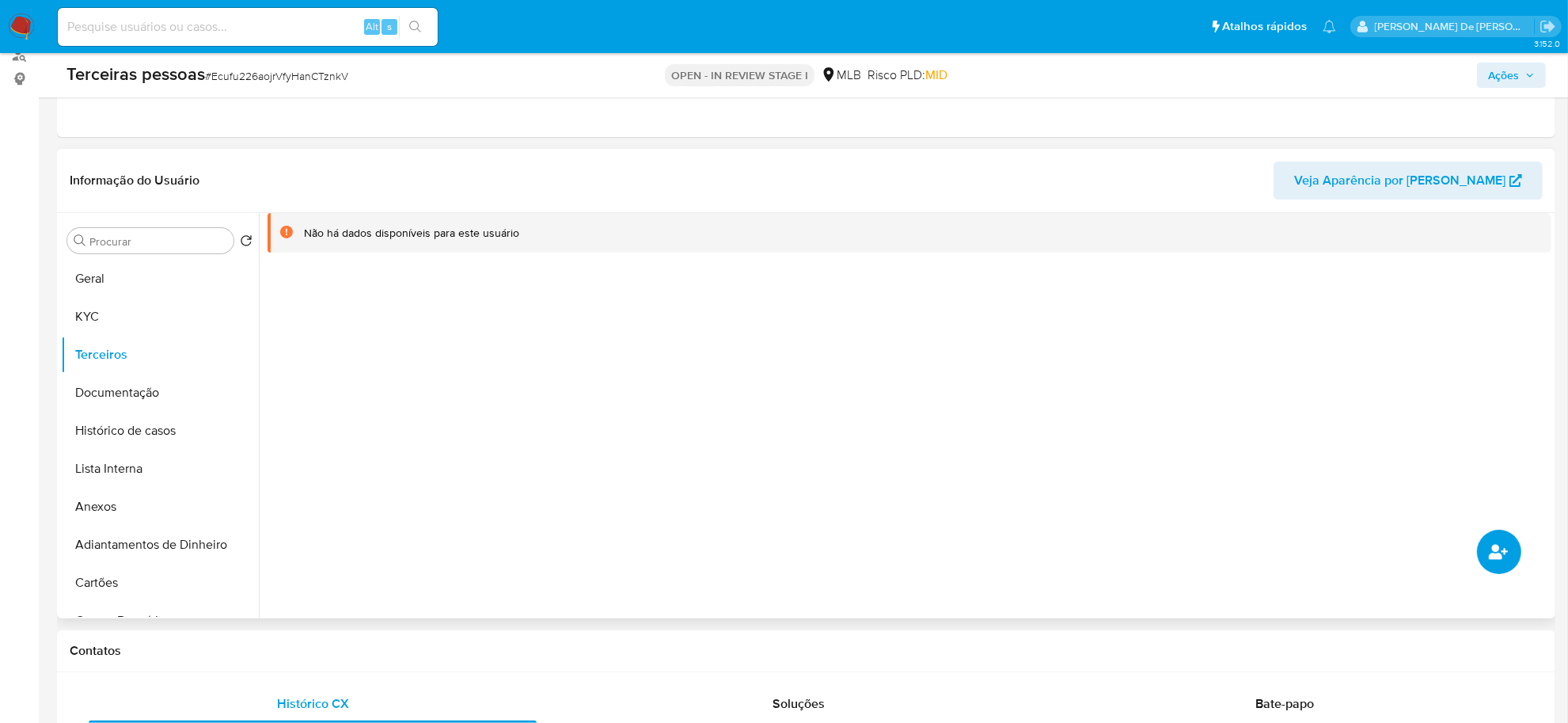
click at [1498, 555] on icon "common.add_complementary_information" at bounding box center [1497, 551] width 19 height 15
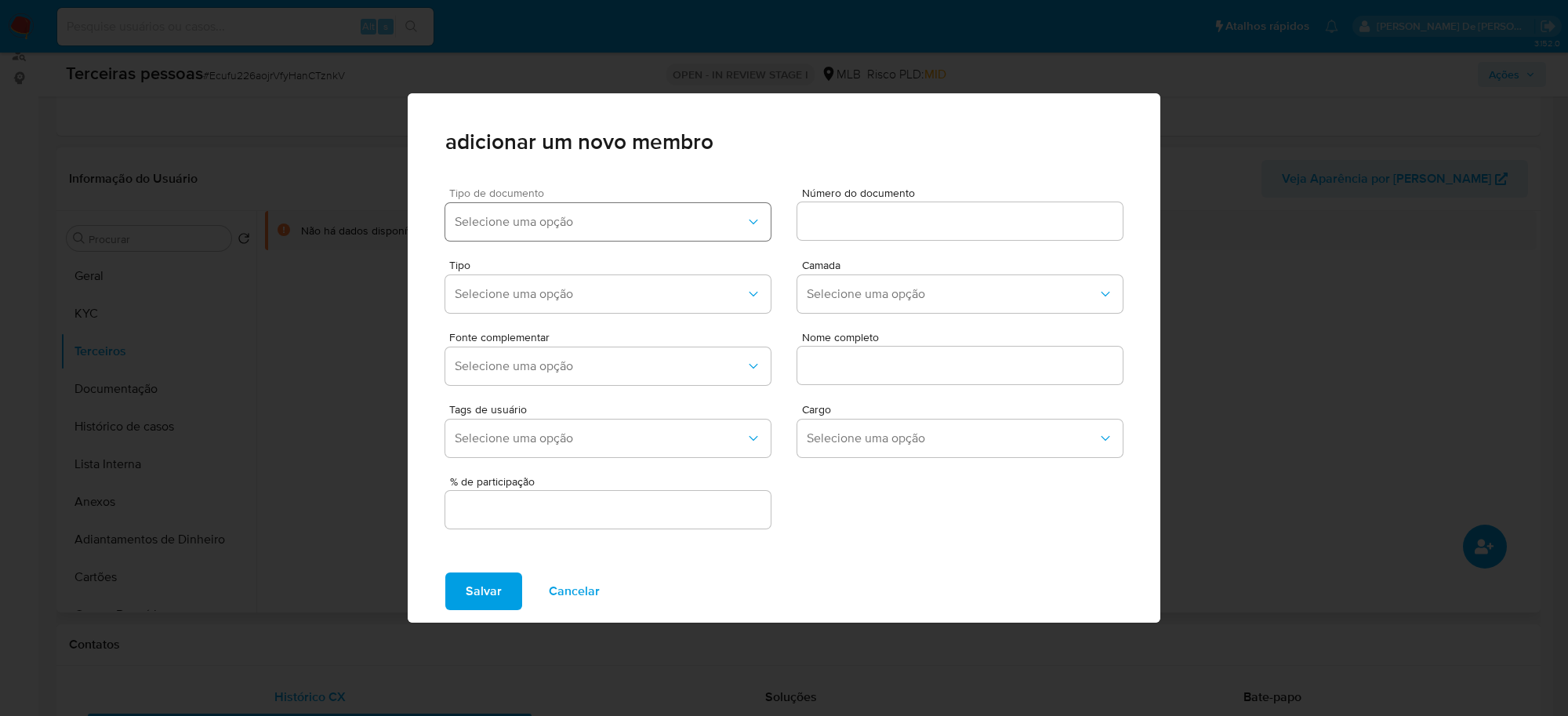
click at [655, 225] on span "Selecione uma opção" at bounding box center [600, 222] width 291 height 16
click at [456, 294] on span "CPF" at bounding box center [466, 302] width 22 height 16
drag, startPoint x: 907, startPoint y: 236, endPoint x: 906, endPoint y: 226, distance: 10.0
click at [907, 232] on div at bounding box center [960, 221] width 325 height 38
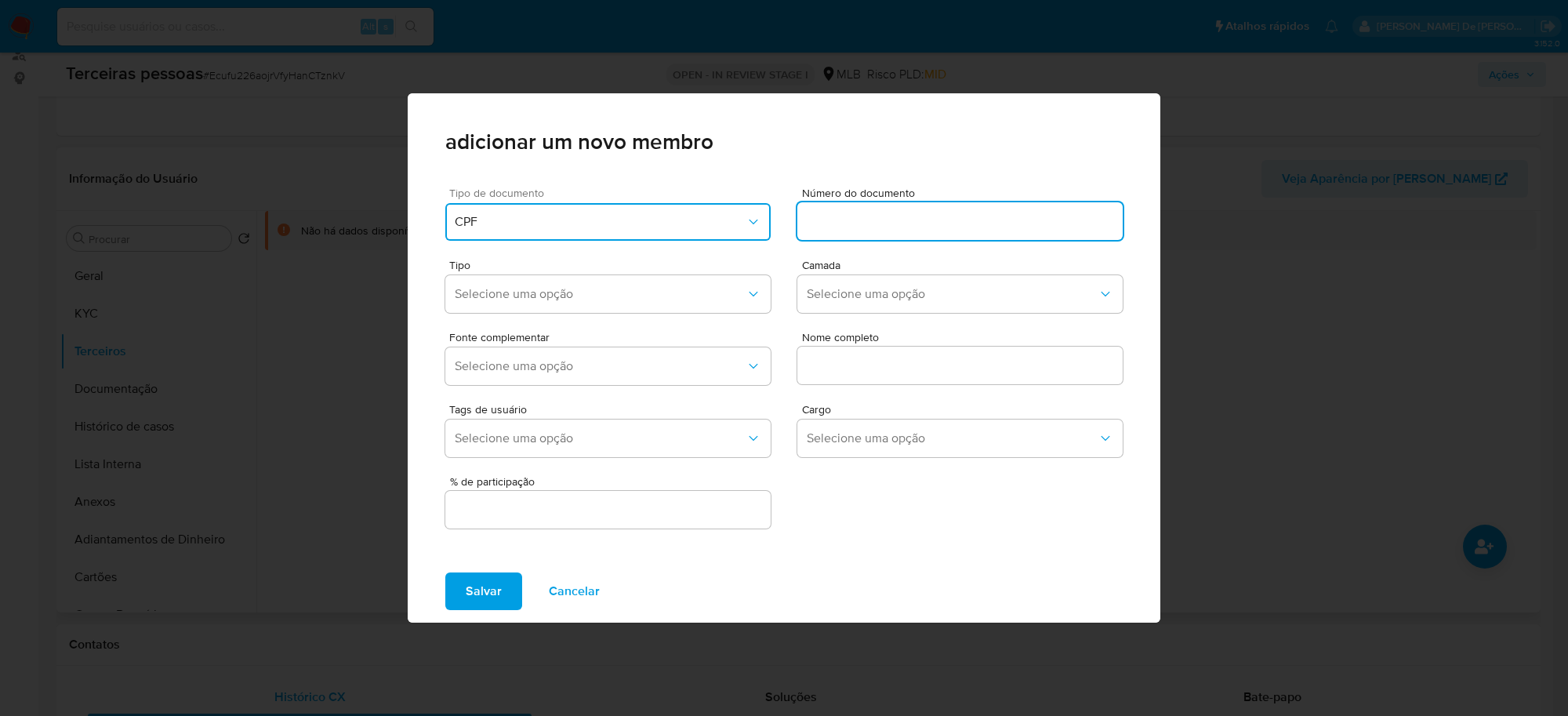
click at [906, 226] on input at bounding box center [960, 221] width 325 height 20
type input "142.949.957-50"
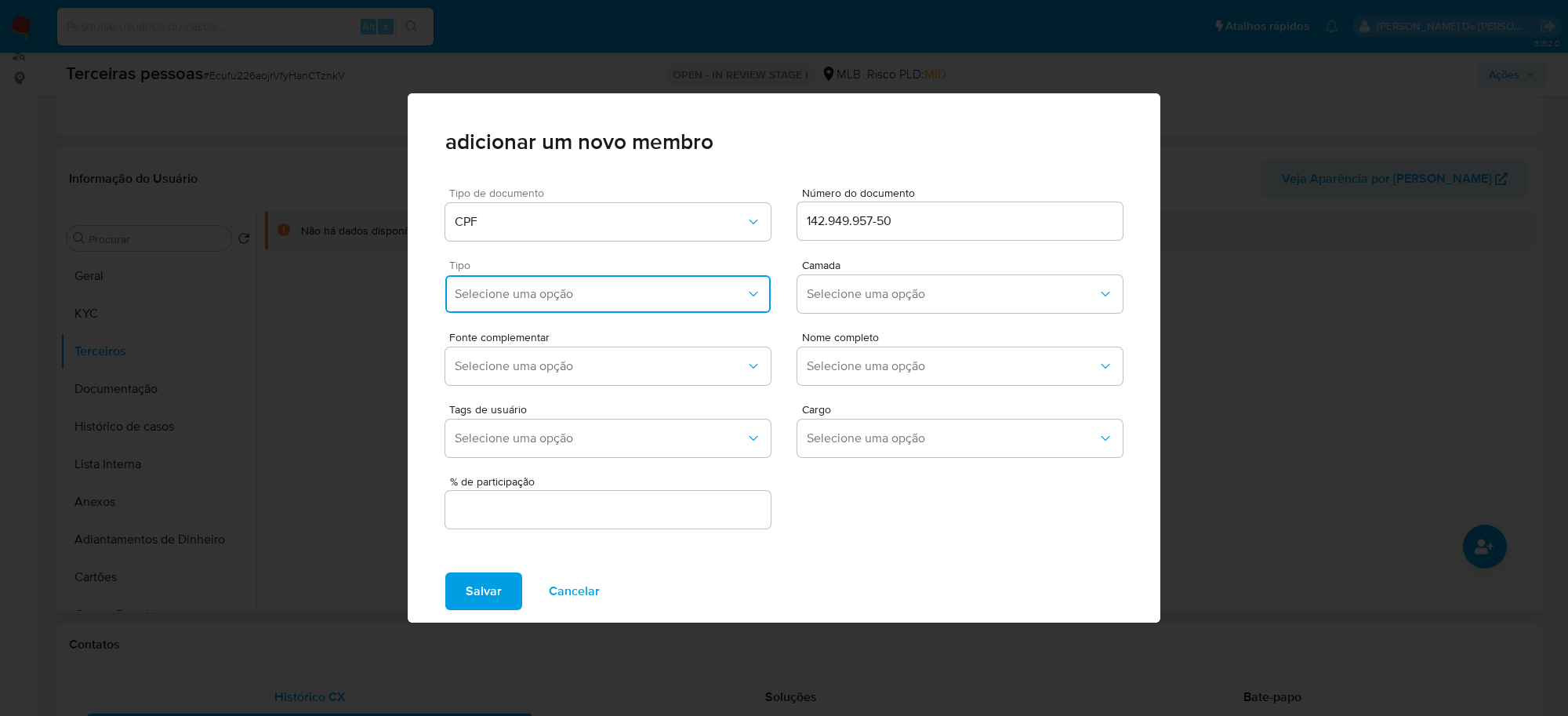
click at [573, 290] on span "Selecione uma opção" at bounding box center [600, 294] width 291 height 16
drag, startPoint x: 511, startPoint y: 479, endPoint x: 853, endPoint y: 371, distance: 358.6
click at [512, 479] on span "Accionistas" at bounding box center [486, 487] width 62 height 16
click at [953, 292] on span "Selecione uma opção" at bounding box center [952, 294] width 291 height 16
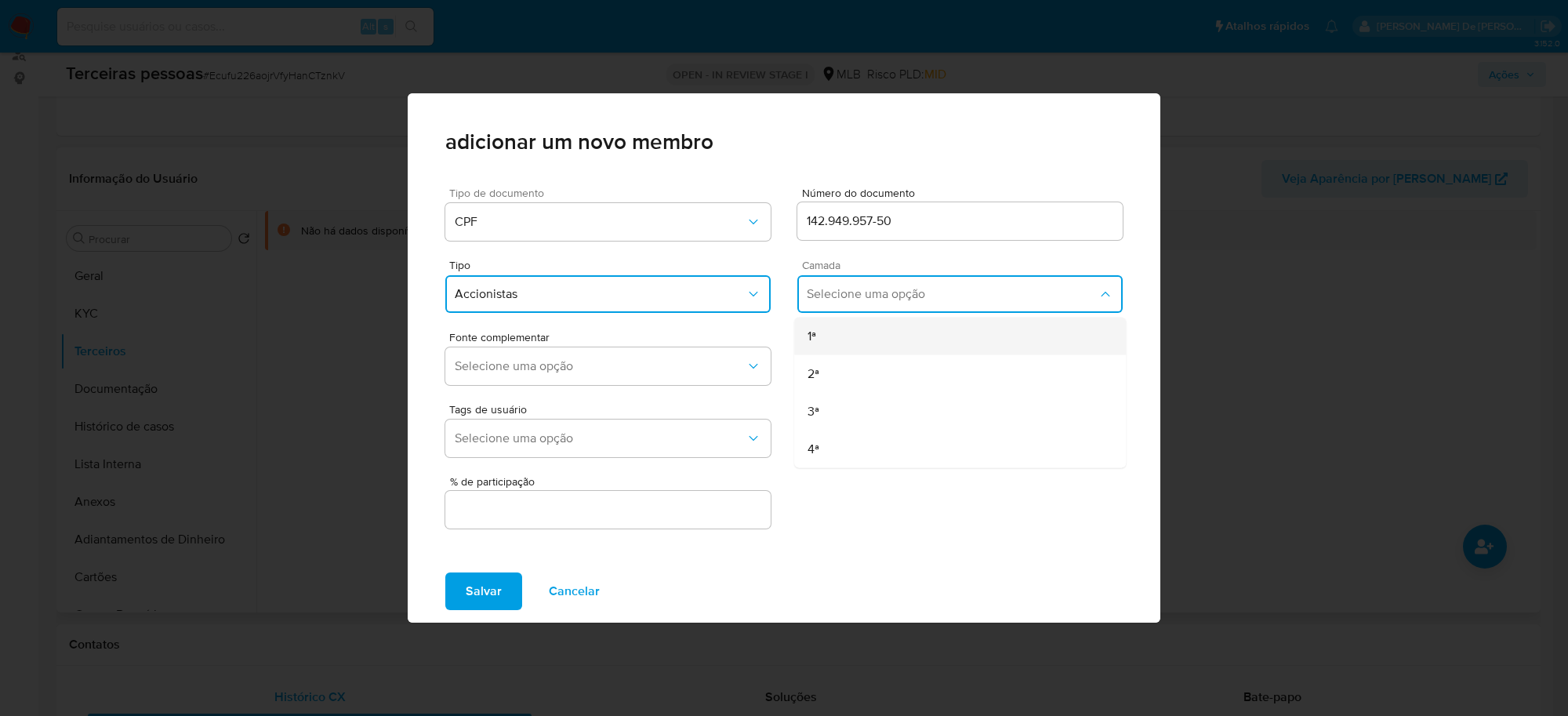
click at [830, 337] on div "1ª" at bounding box center [930, 336] width 245 height 38
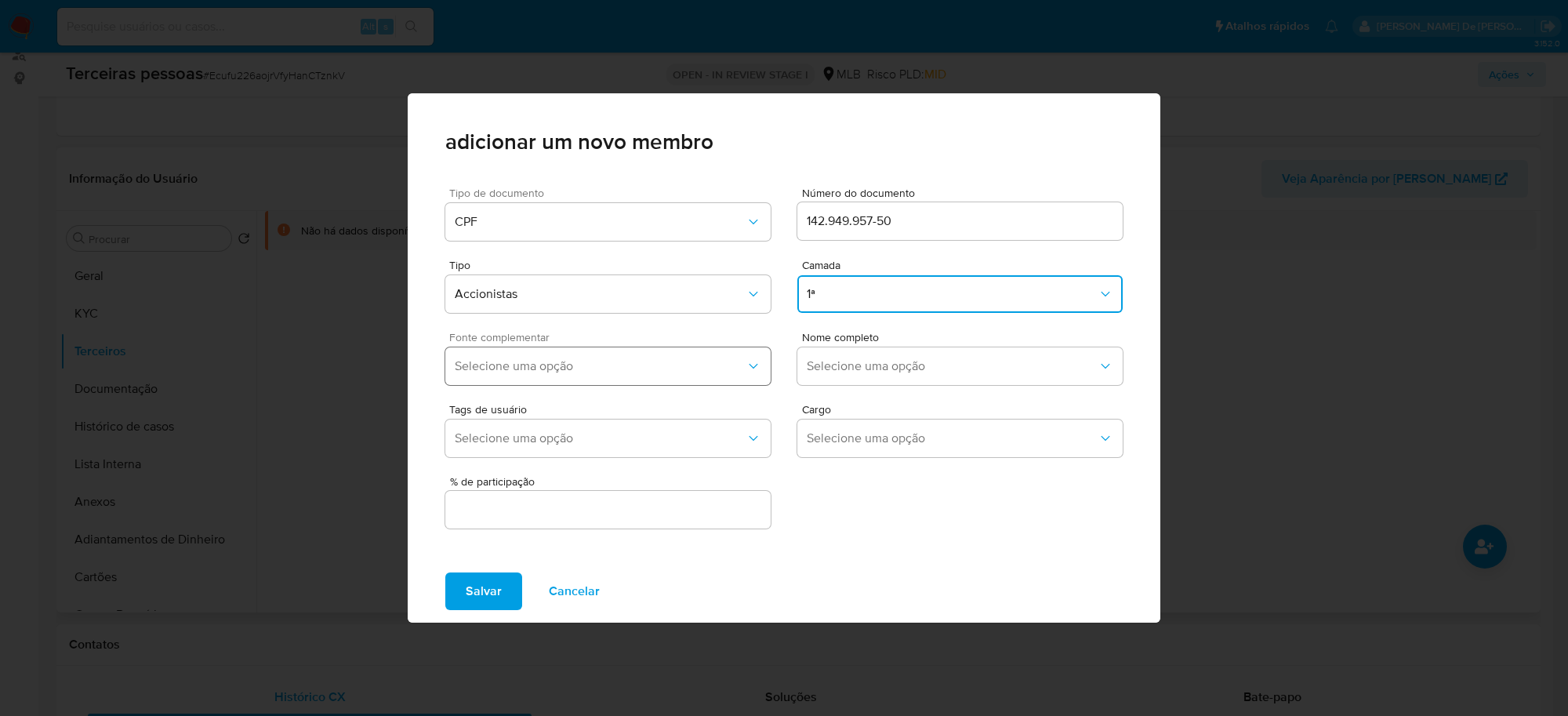
click at [696, 358] on span "Selecione uma opção" at bounding box center [600, 366] width 291 height 16
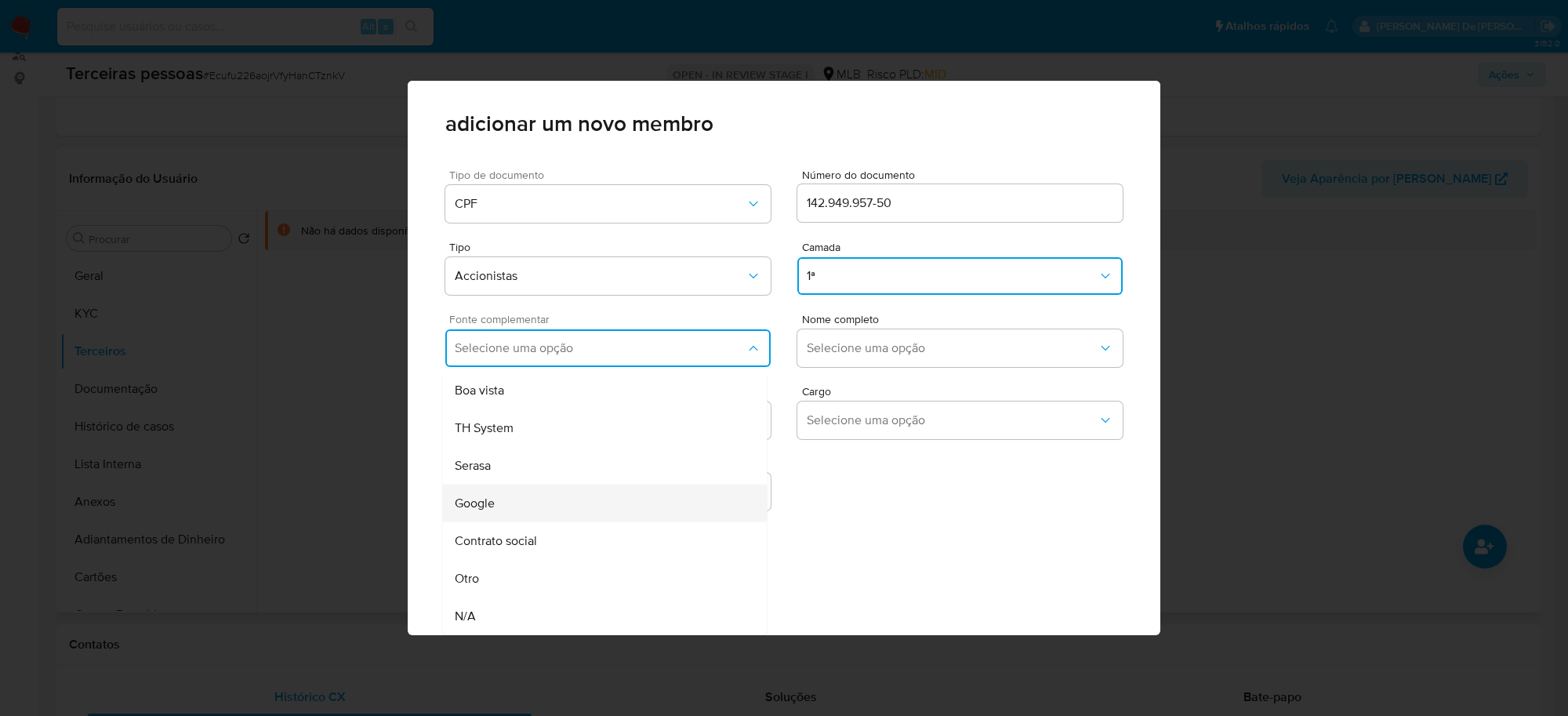
scroll to position [6, 0]
click at [581, 540] on div "Contrato social" at bounding box center [575, 541] width 240 height 38
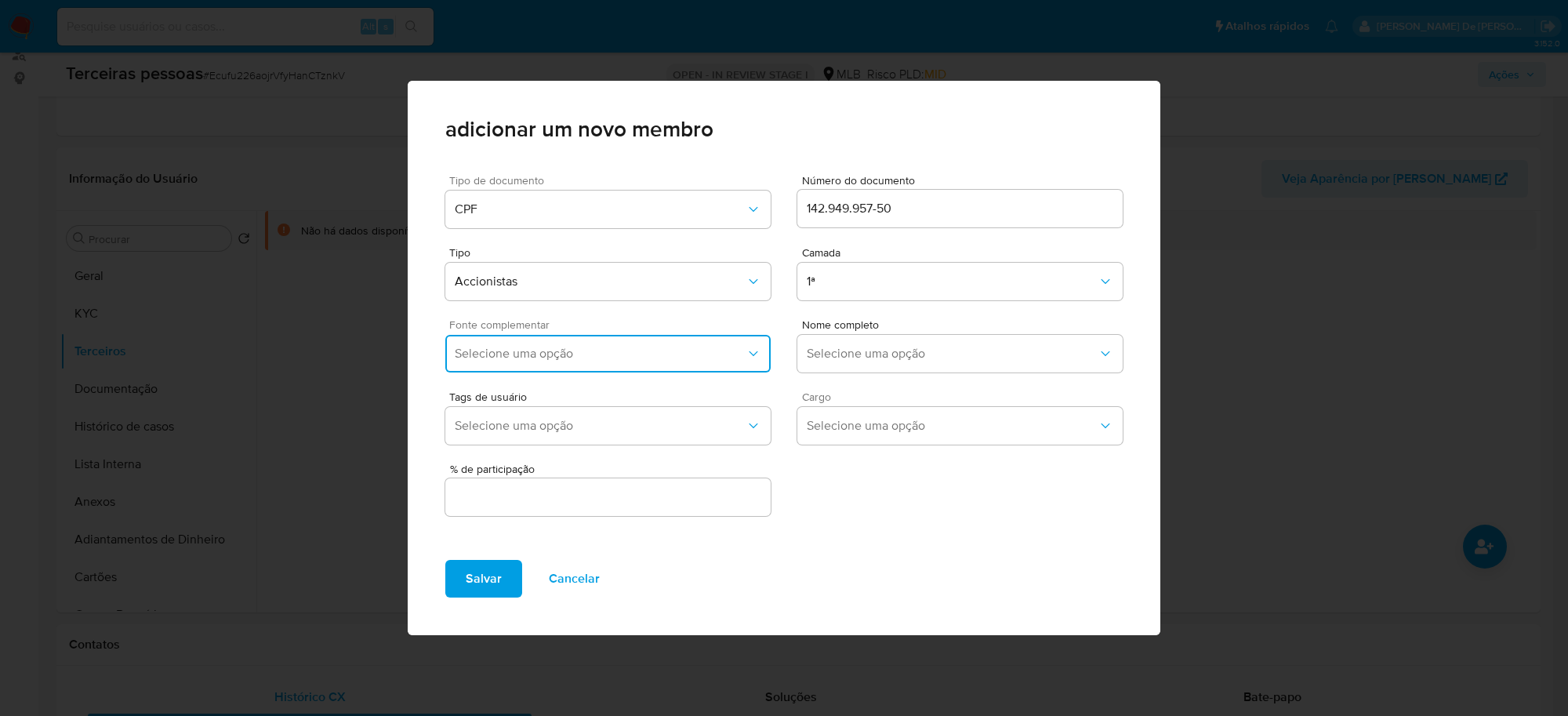
scroll to position [0, 0]
click at [896, 351] on span "Selecione uma opção" at bounding box center [952, 354] width 291 height 16
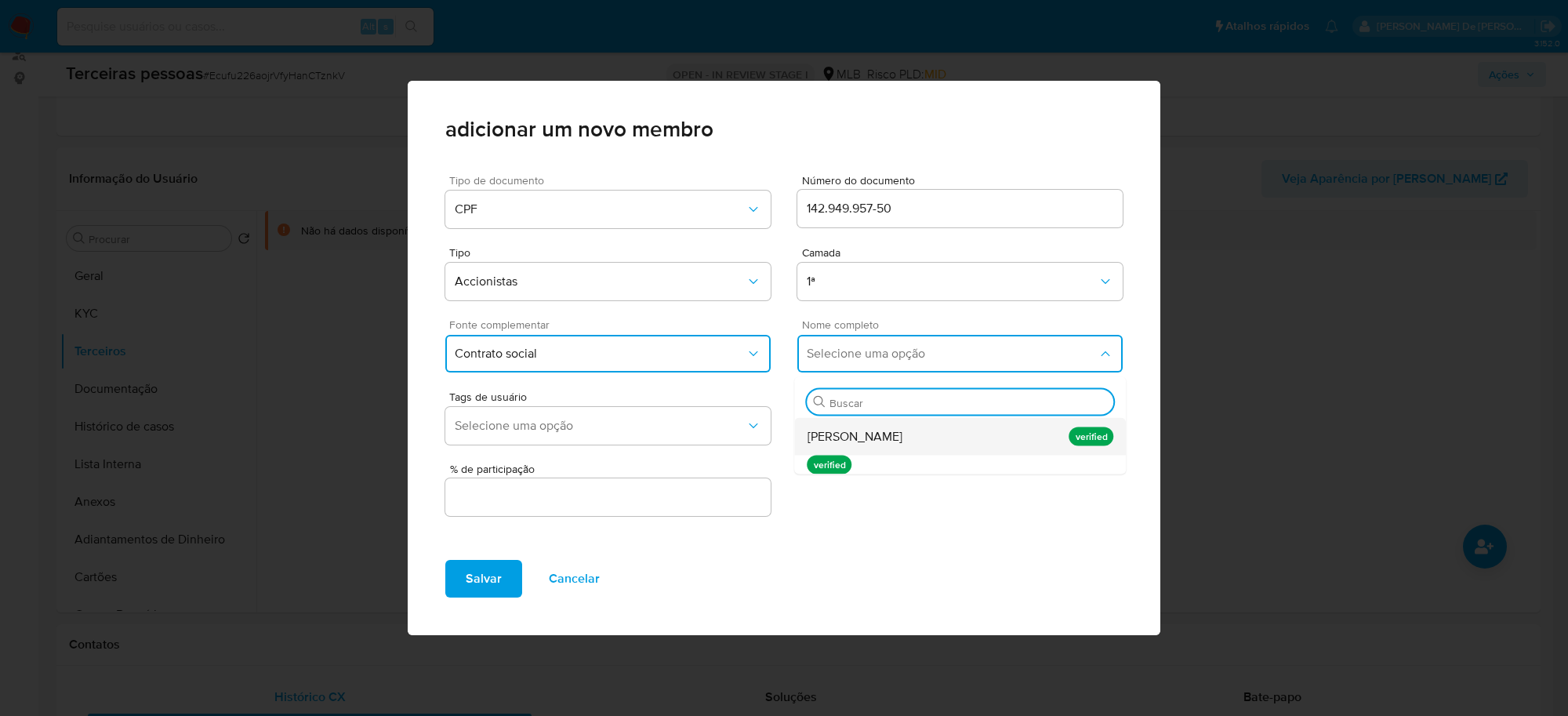
click at [878, 437] on span "Marcus Vinicius de Sena Araujo" at bounding box center [854, 436] width 94 height 16
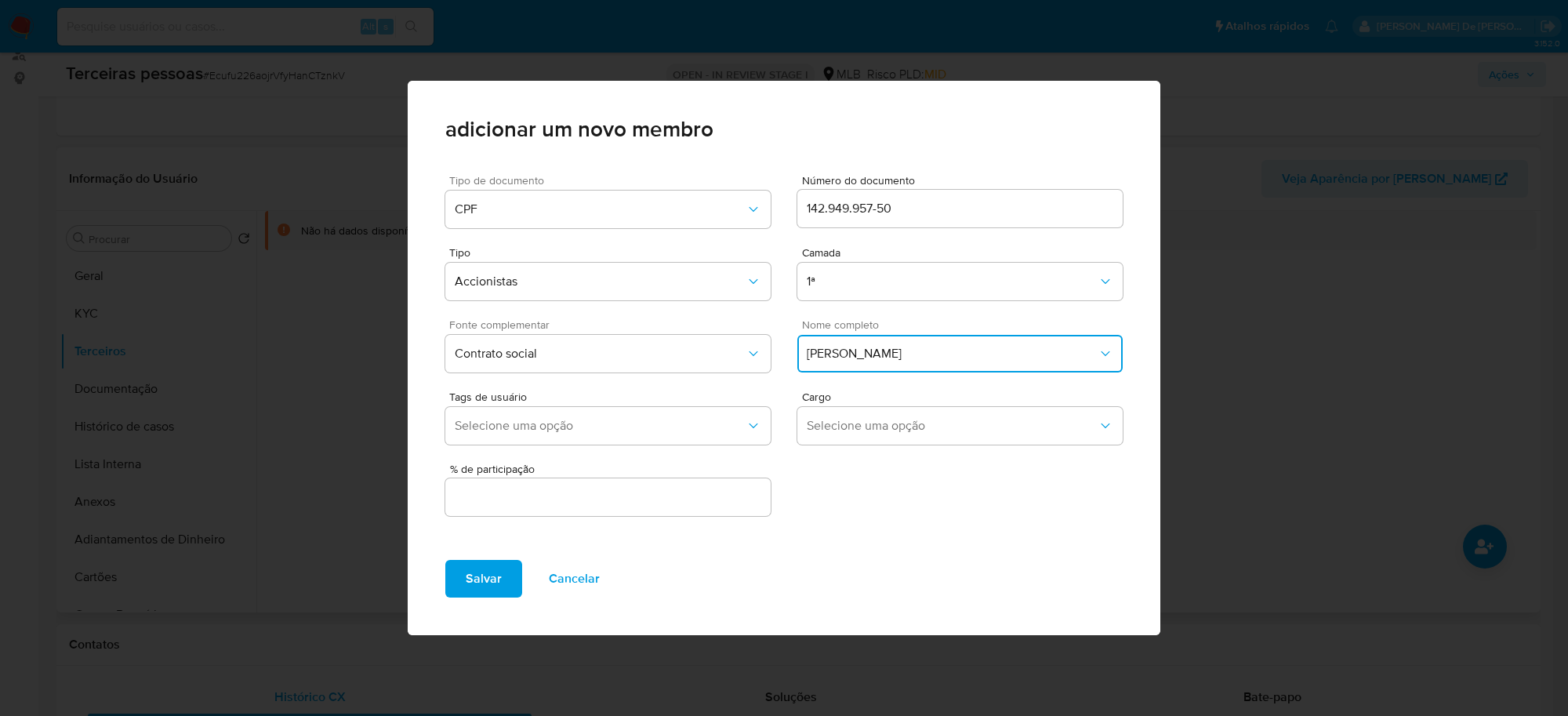
click at [659, 496] on input "text" at bounding box center [608, 497] width 325 height 20
type input "33.33"
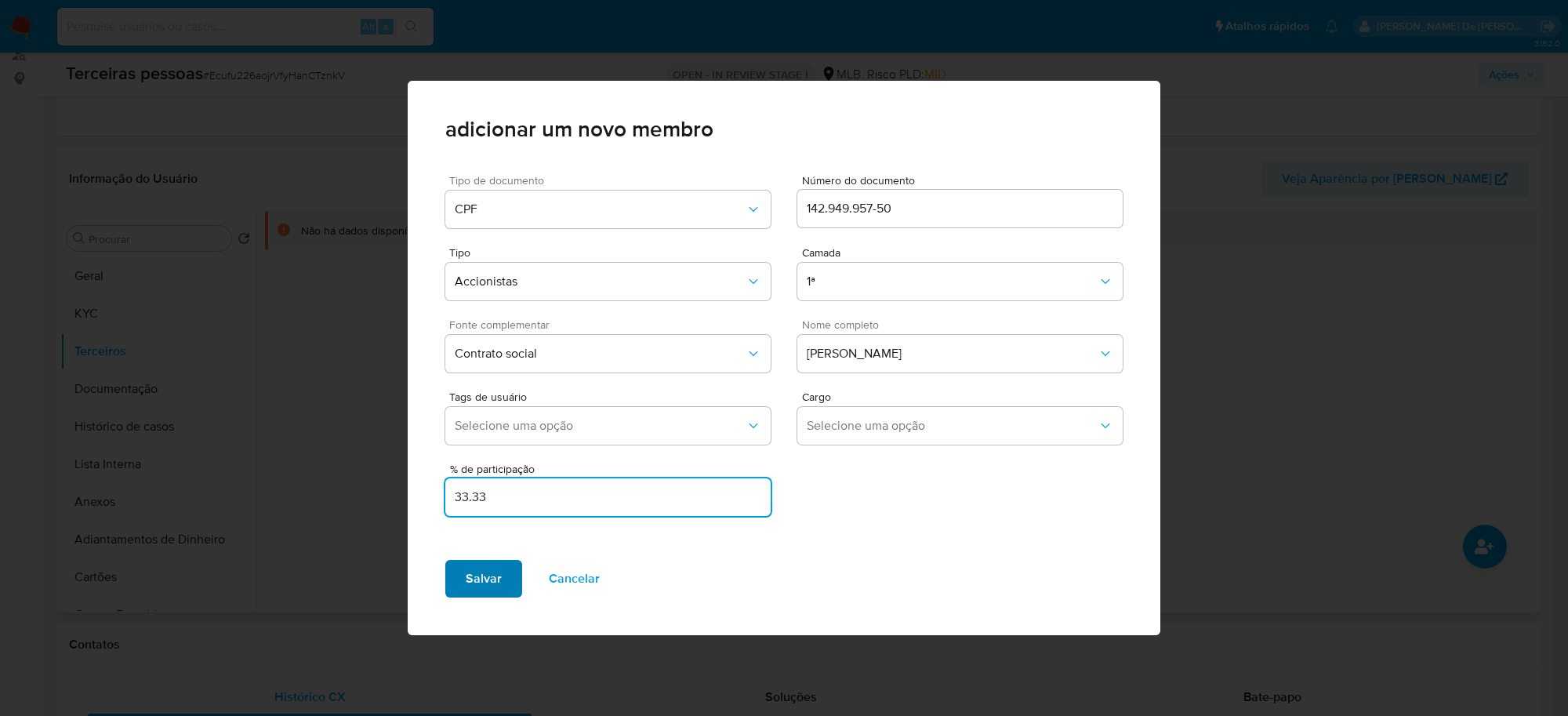
click at [476, 581] on span "Salvar" at bounding box center [483, 578] width 36 height 34
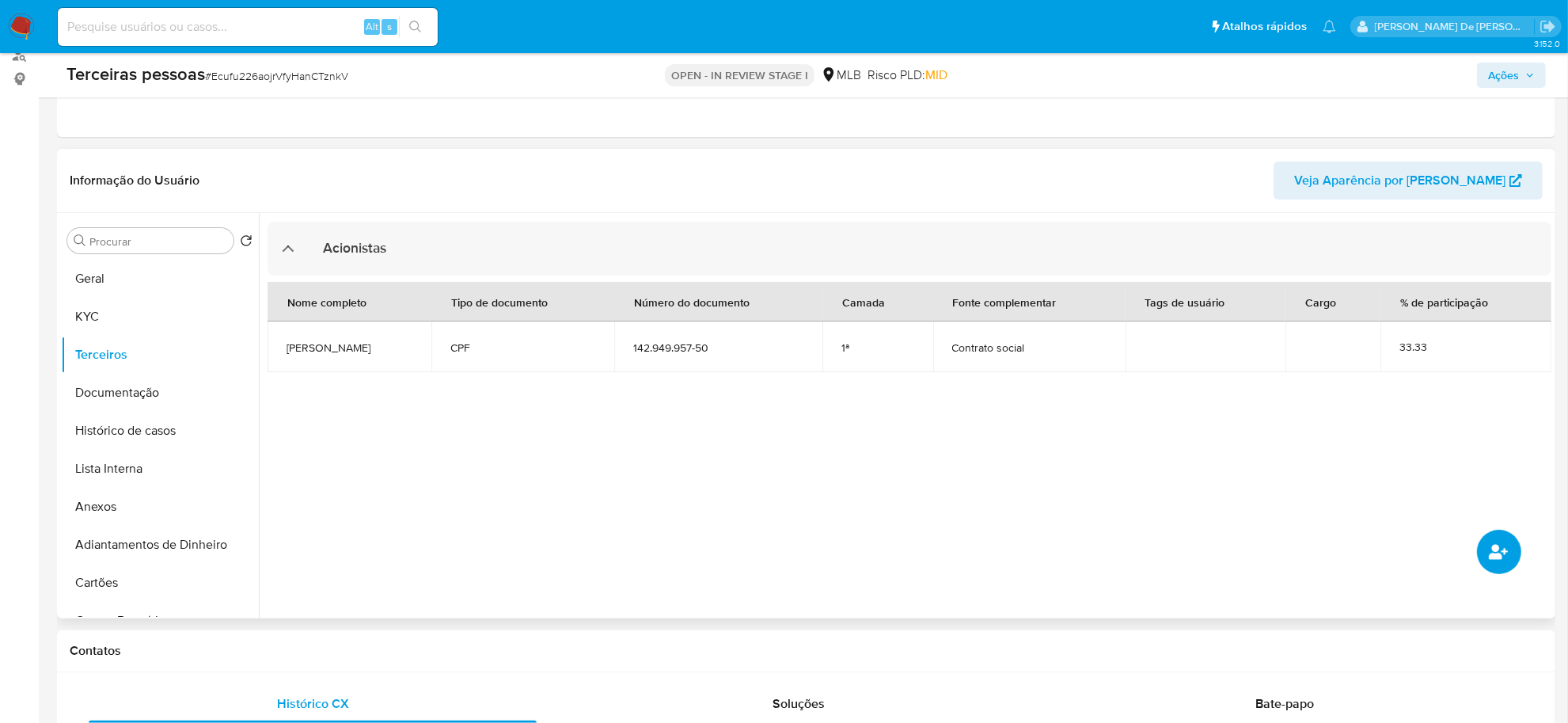
click at [1504, 543] on icon "common.add_complementary_information" at bounding box center [1497, 551] width 19 height 19
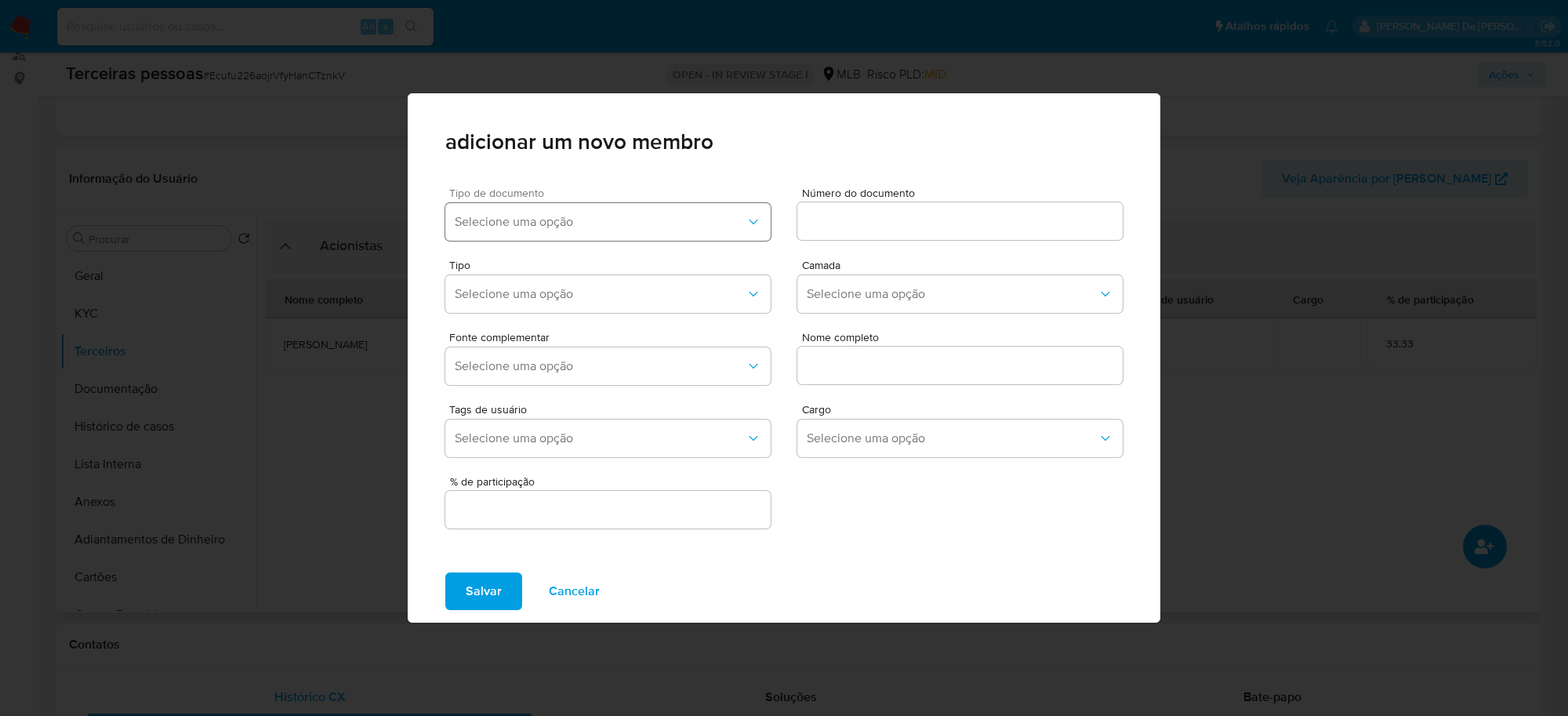
click at [621, 209] on button "Selecione uma opção" at bounding box center [608, 222] width 325 height 38
click at [496, 291] on div "CPF" at bounding box center [578, 302] width 245 height 38
click at [860, 215] on input at bounding box center [960, 221] width 325 height 20
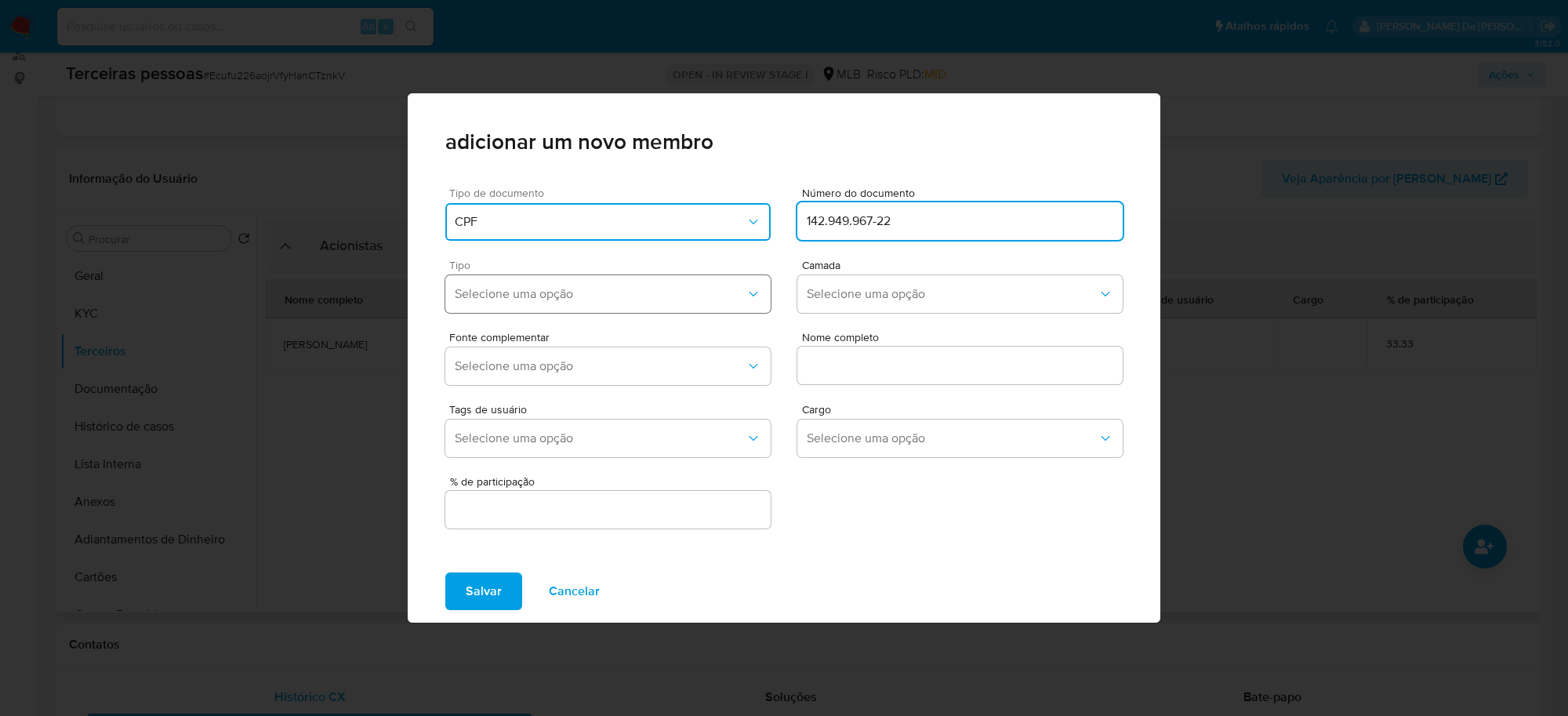
type input "142.949.967-22"
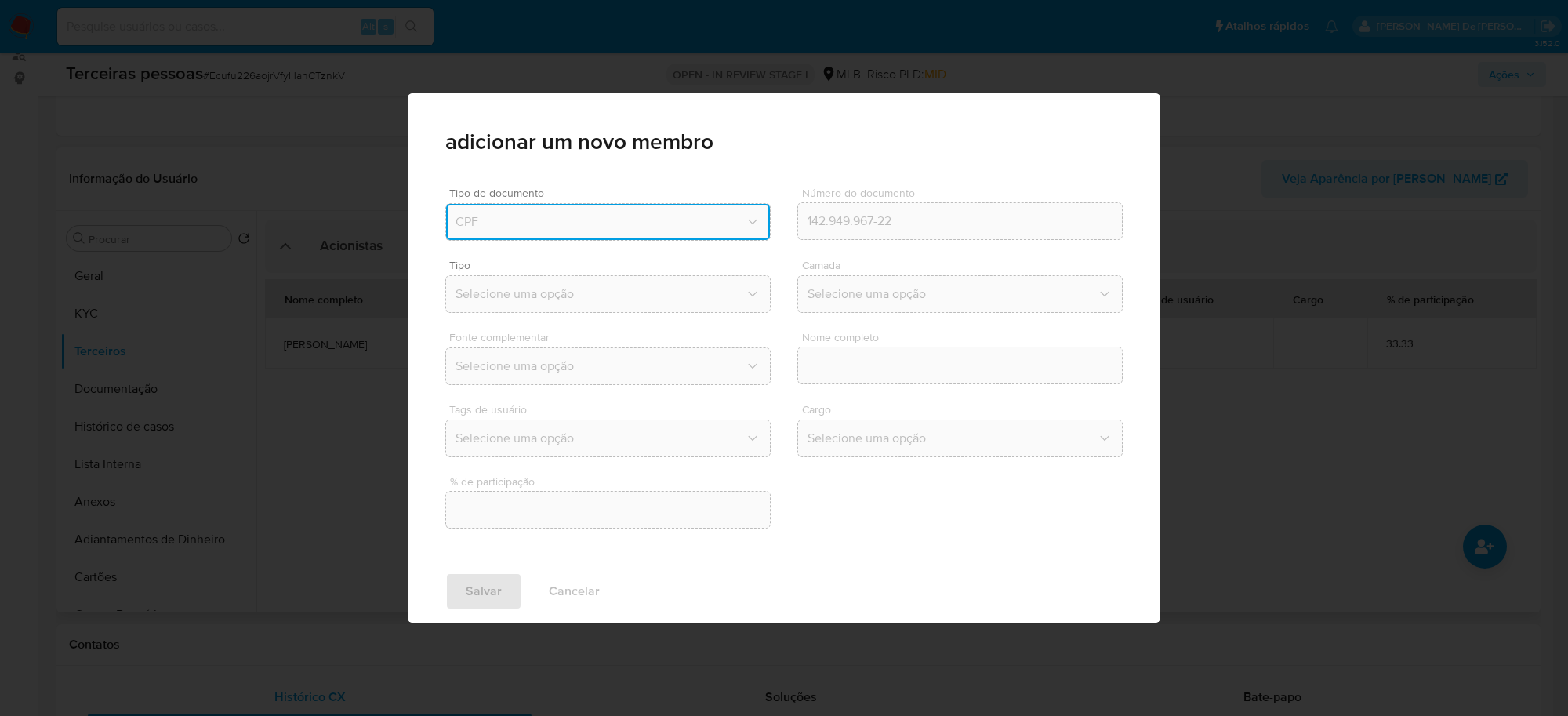
type input "Matheus de Sena Araujo"
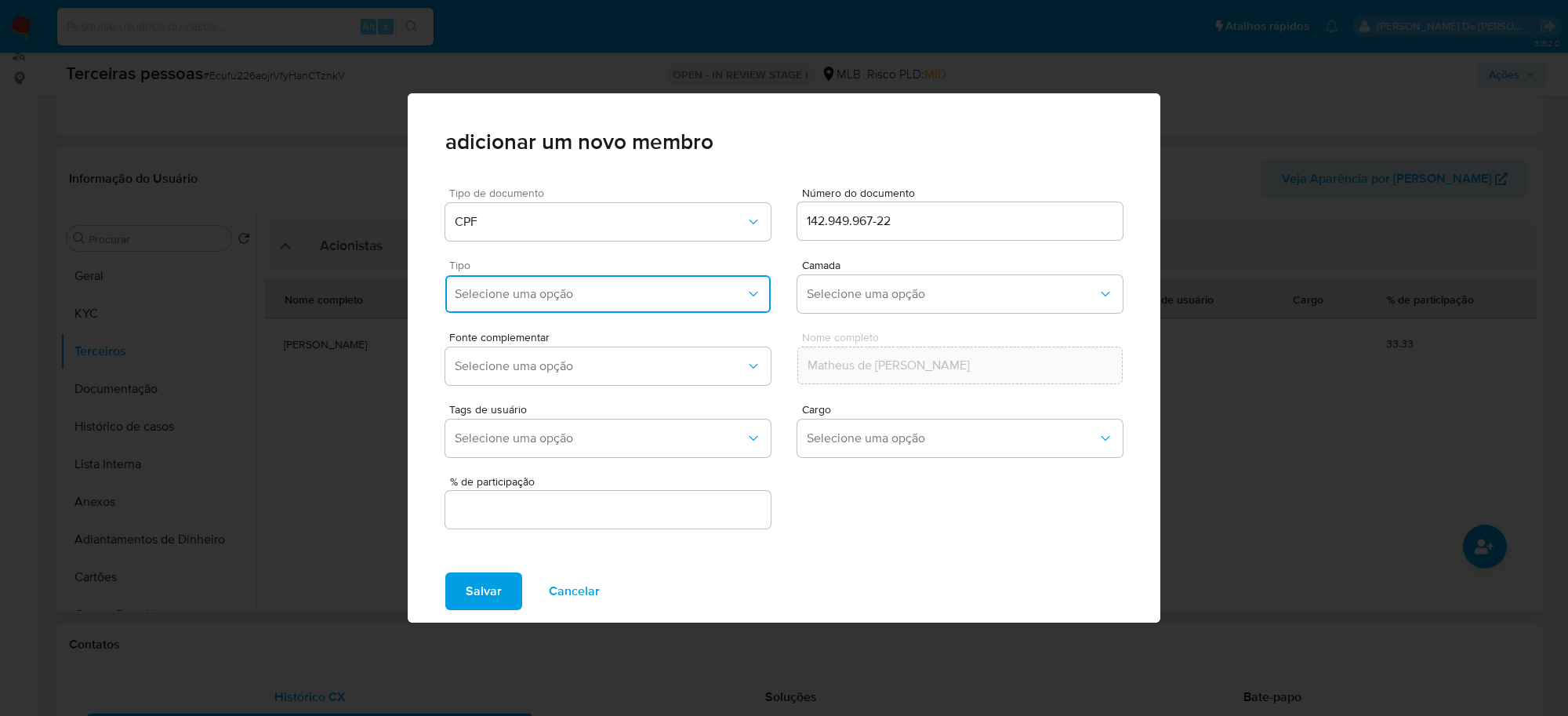
click at [625, 294] on span "Selecione uma opção" at bounding box center [600, 294] width 291 height 16
drag, startPoint x: 530, startPoint y: 479, endPoint x: 579, endPoint y: 471, distance: 49.6
click at [535, 479] on div "Accionistas" at bounding box center [578, 487] width 245 height 38
click at [919, 283] on button "Selecione uma opção" at bounding box center [960, 294] width 325 height 38
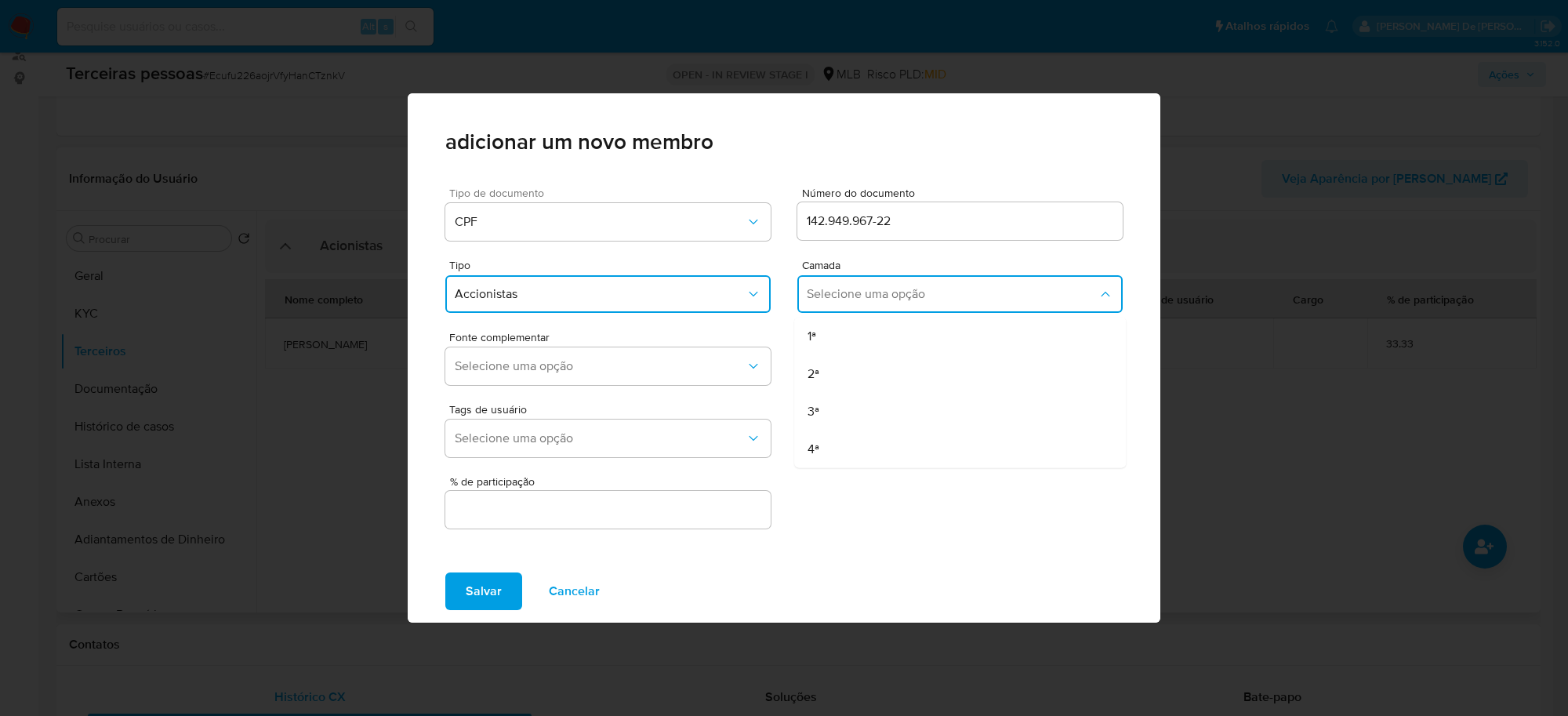
click at [840, 329] on div "1ª" at bounding box center [930, 336] width 245 height 38
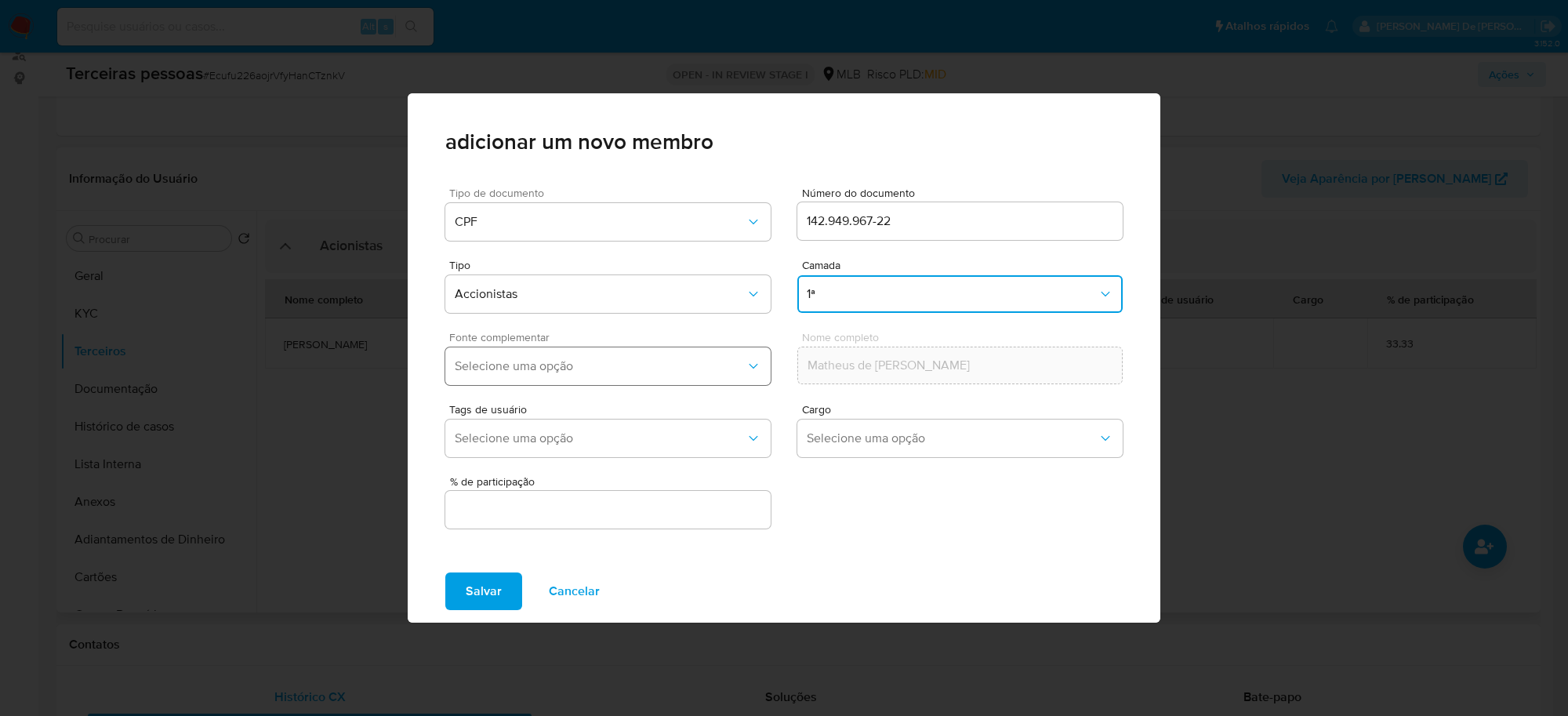
click at [676, 371] on span "Selecione uma opção" at bounding box center [600, 366] width 291 height 16
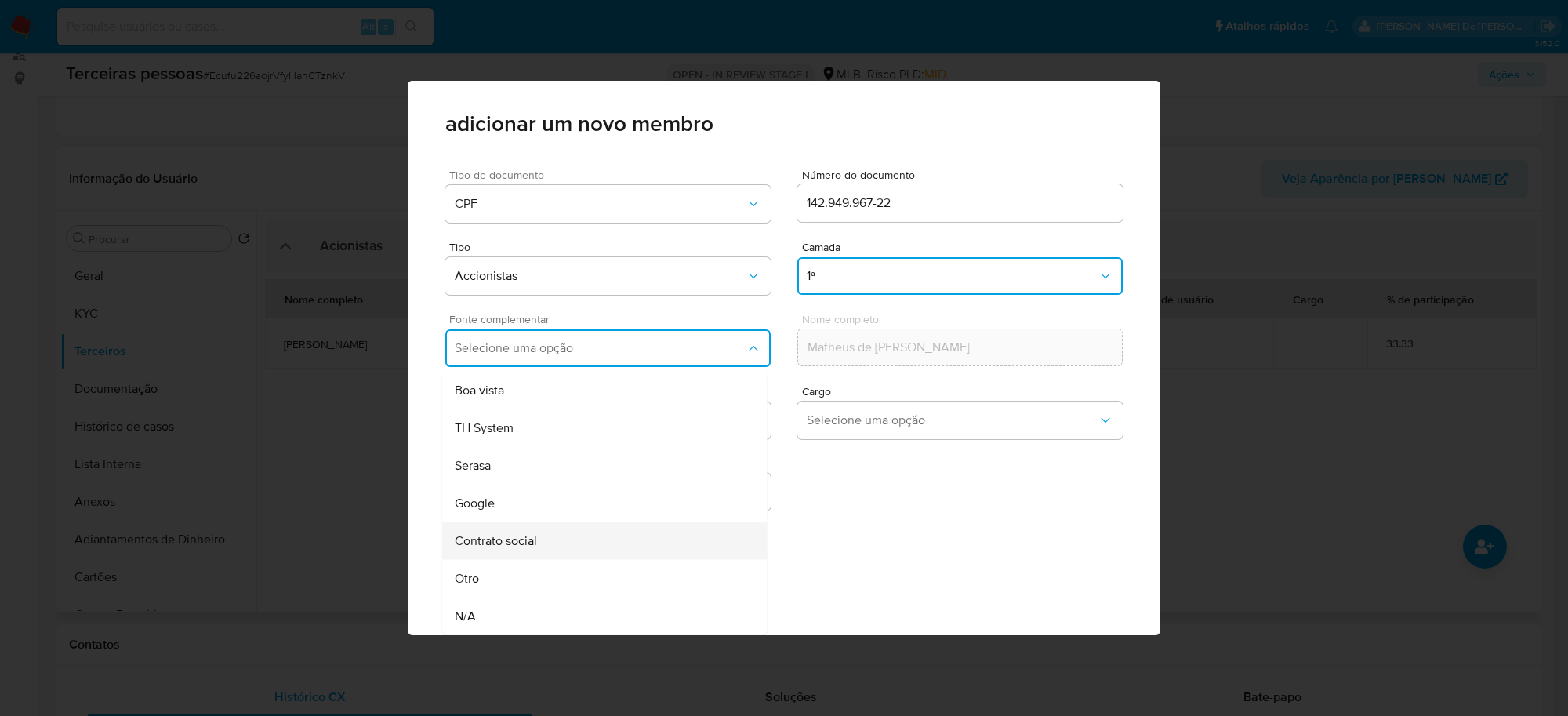
scroll to position [5, 0]
click at [554, 536] on div "Contrato social" at bounding box center [575, 542] width 240 height 38
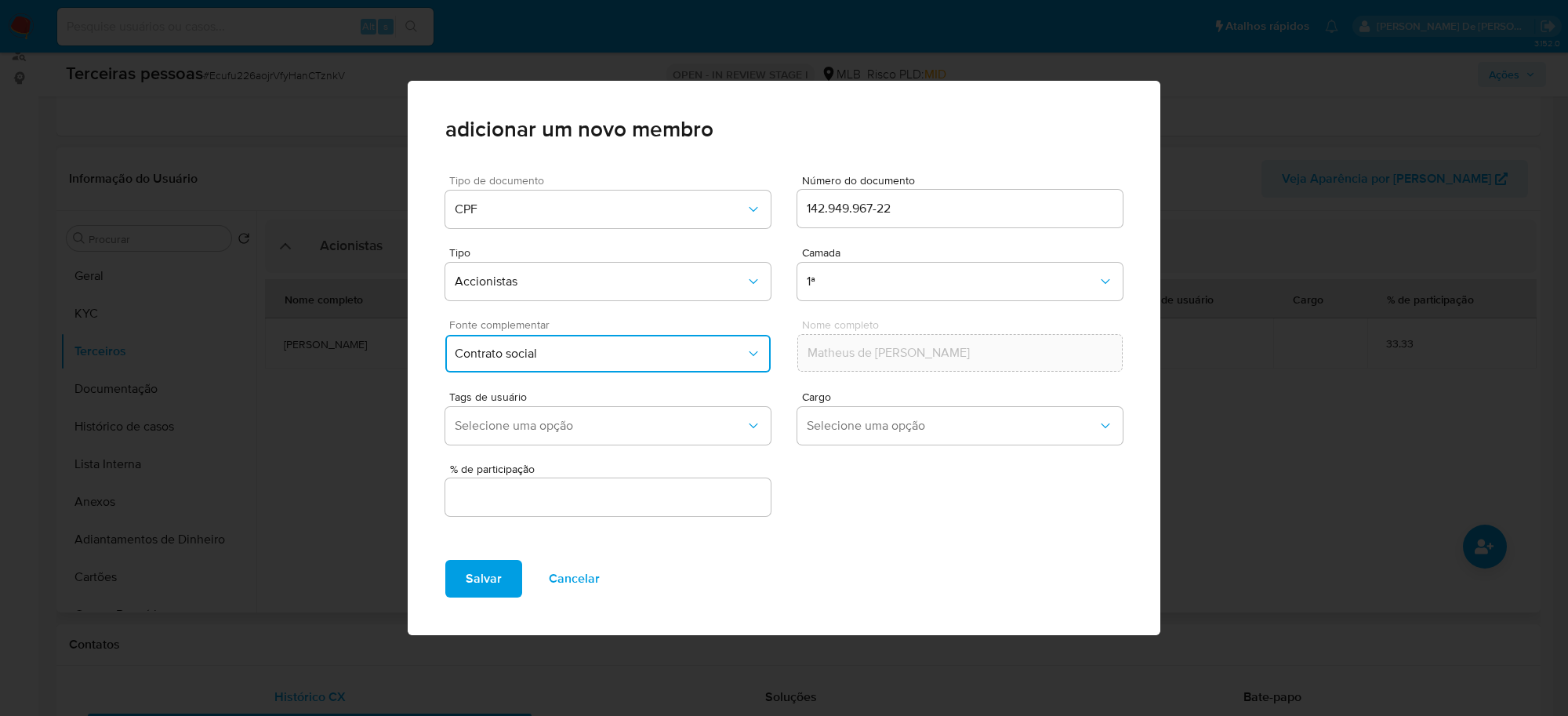
scroll to position [0, 0]
click at [636, 503] on input "text" at bounding box center [608, 497] width 325 height 20
type input "33.33"
click at [488, 583] on span "Salvar" at bounding box center [483, 578] width 36 height 34
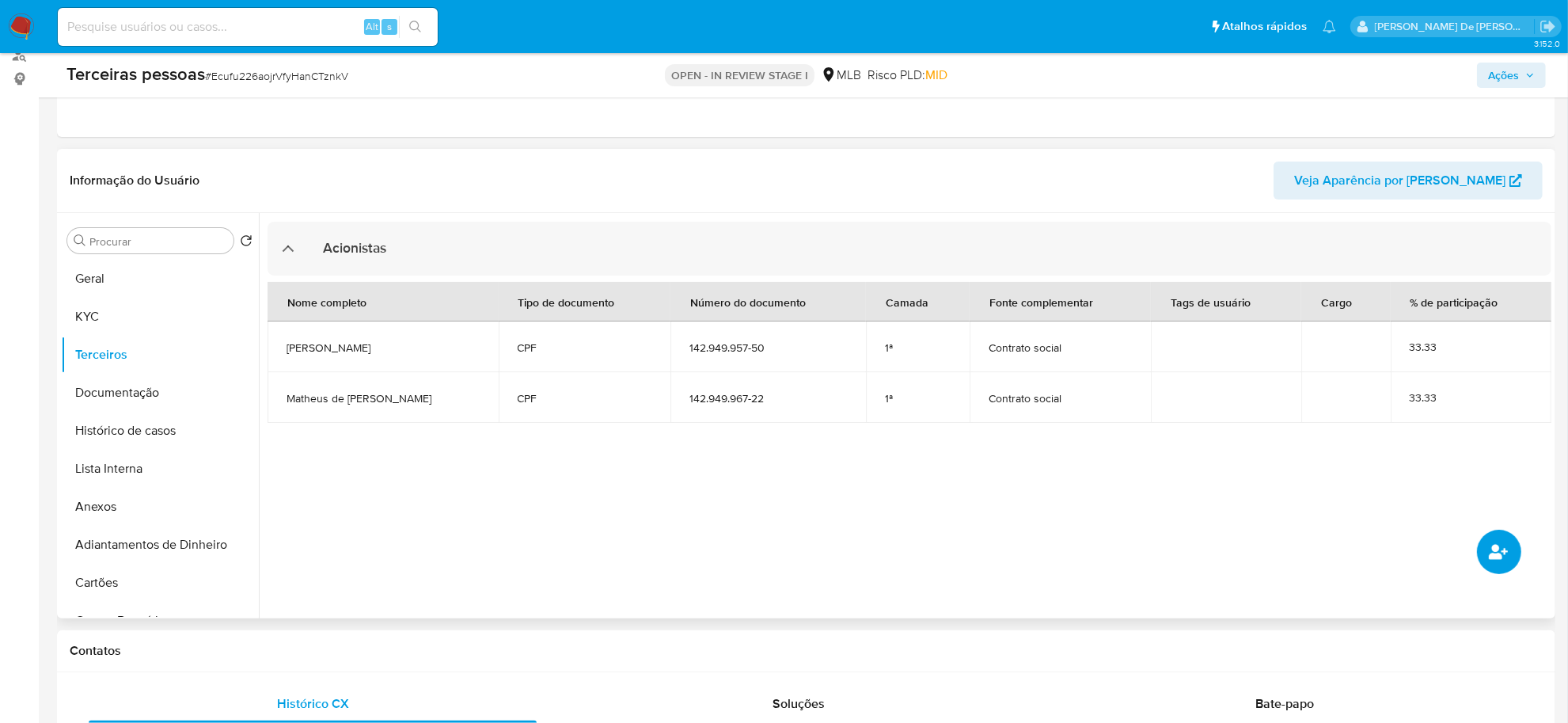
click at [1508, 551] on button "common.add_complementary_information" at bounding box center [1498, 552] width 44 height 44
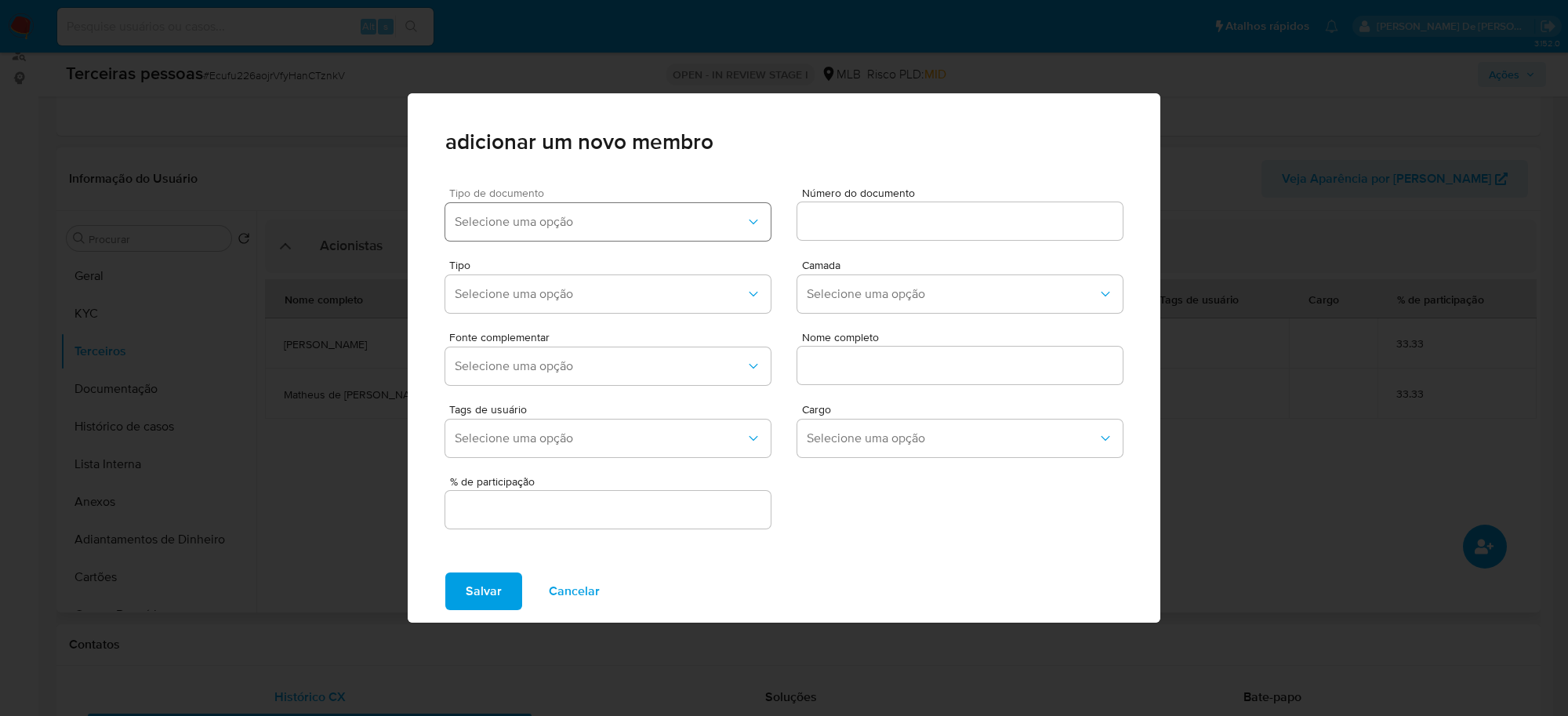
click at [683, 208] on button "Selecione uma opção" at bounding box center [608, 222] width 325 height 38
click at [504, 308] on div "CPF" at bounding box center [578, 302] width 245 height 38
click at [829, 227] on input at bounding box center [960, 221] width 325 height 20
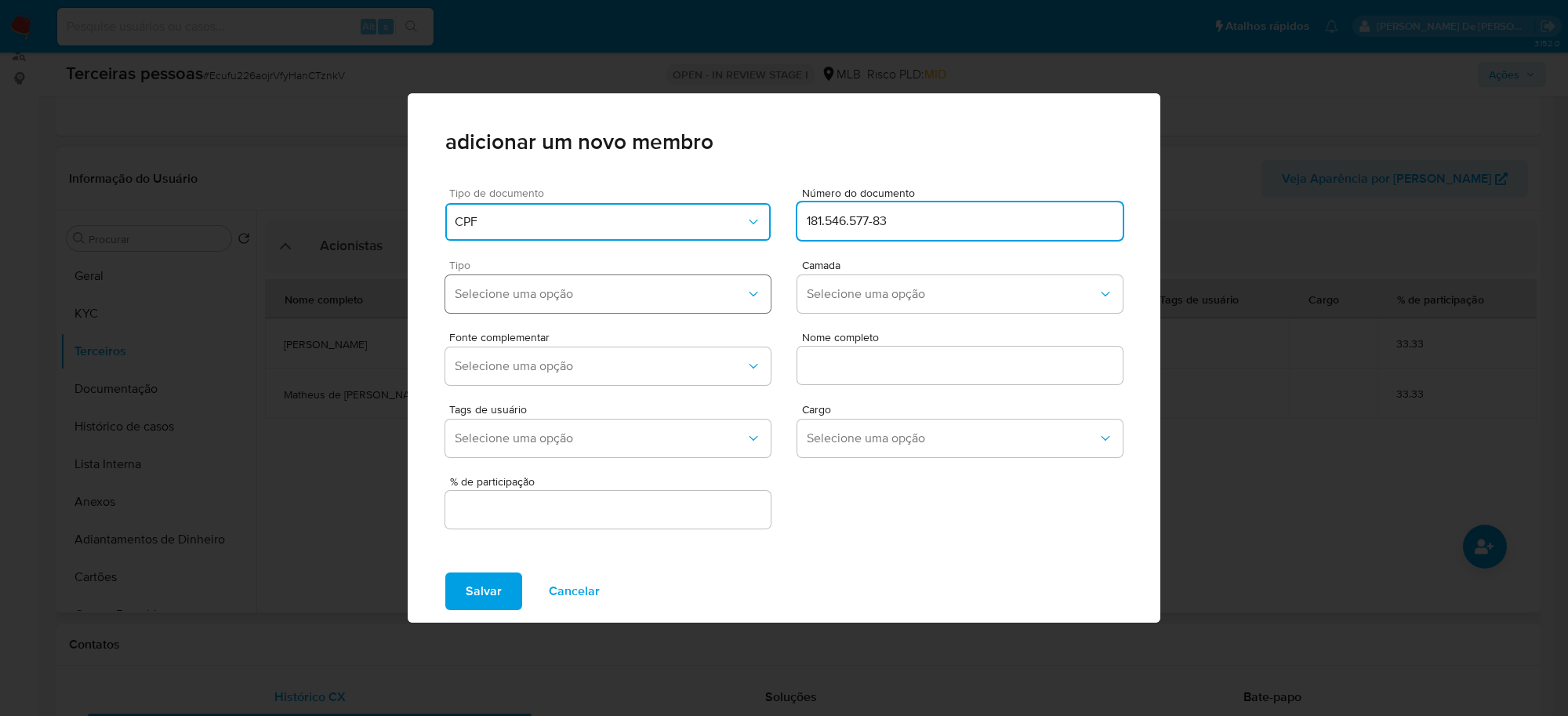
type input "181.546.577-83"
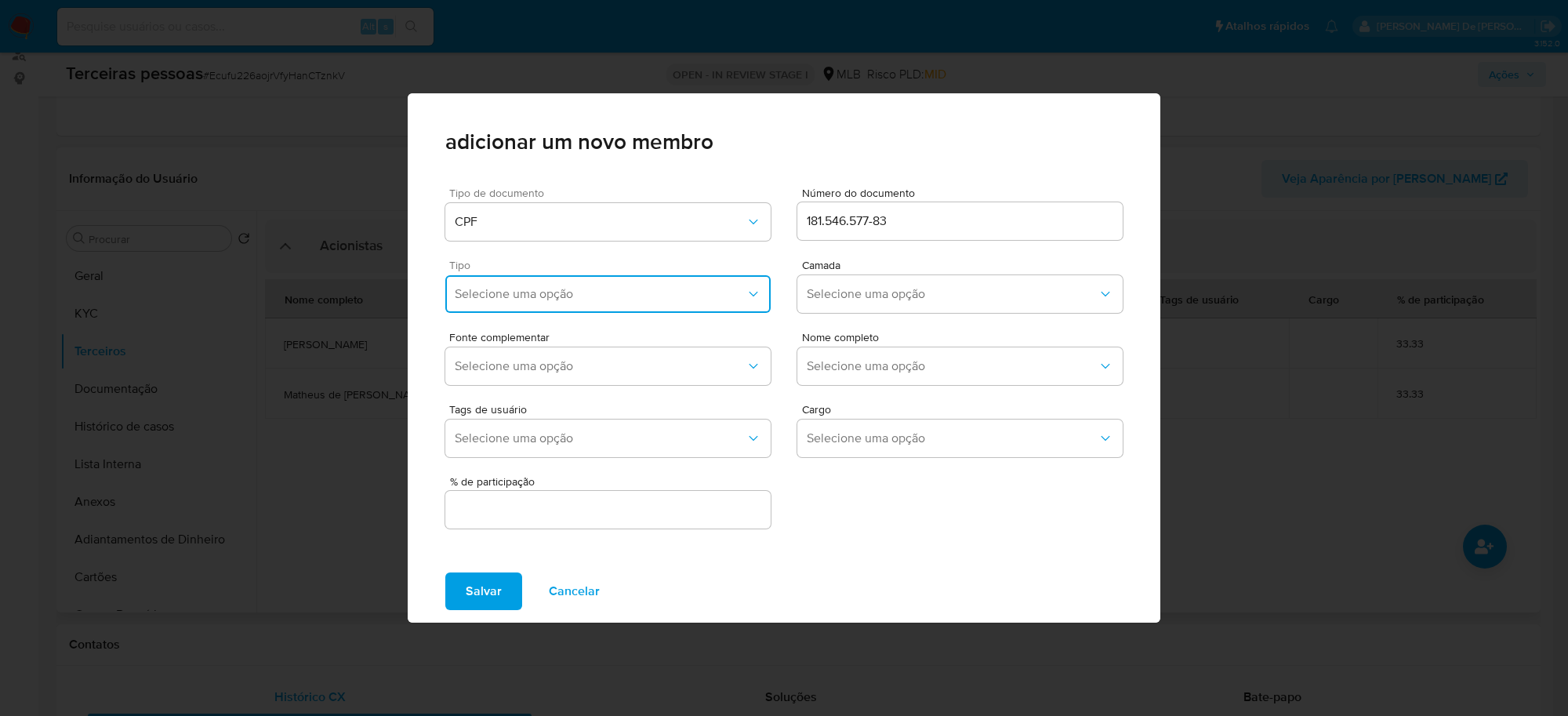
click at [596, 294] on span "Selecione uma opção" at bounding box center [600, 294] width 291 height 16
click at [549, 486] on div "Accionistas" at bounding box center [578, 487] width 245 height 38
click at [856, 300] on span "Selecione uma opção" at bounding box center [952, 294] width 291 height 16
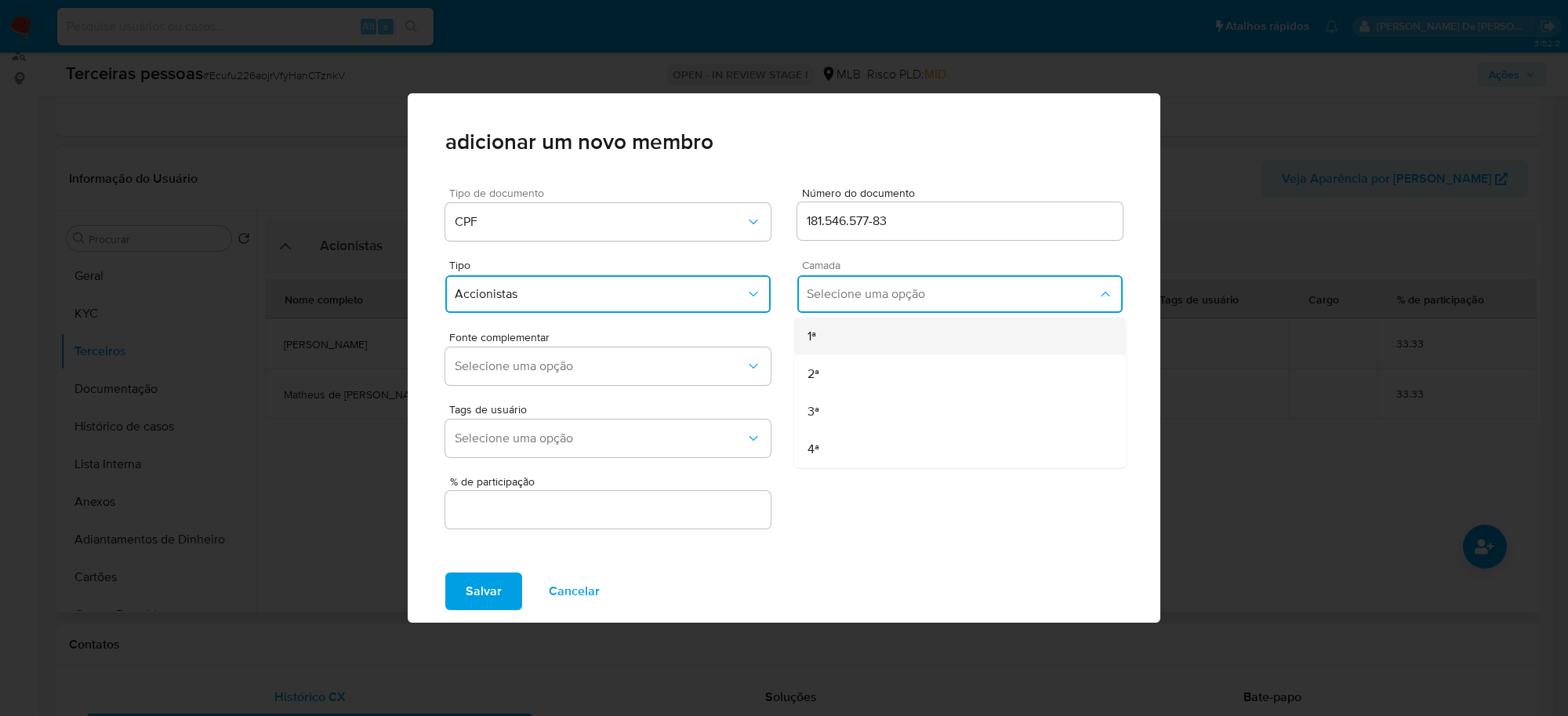
click at [830, 325] on div "1ª" at bounding box center [930, 336] width 245 height 38
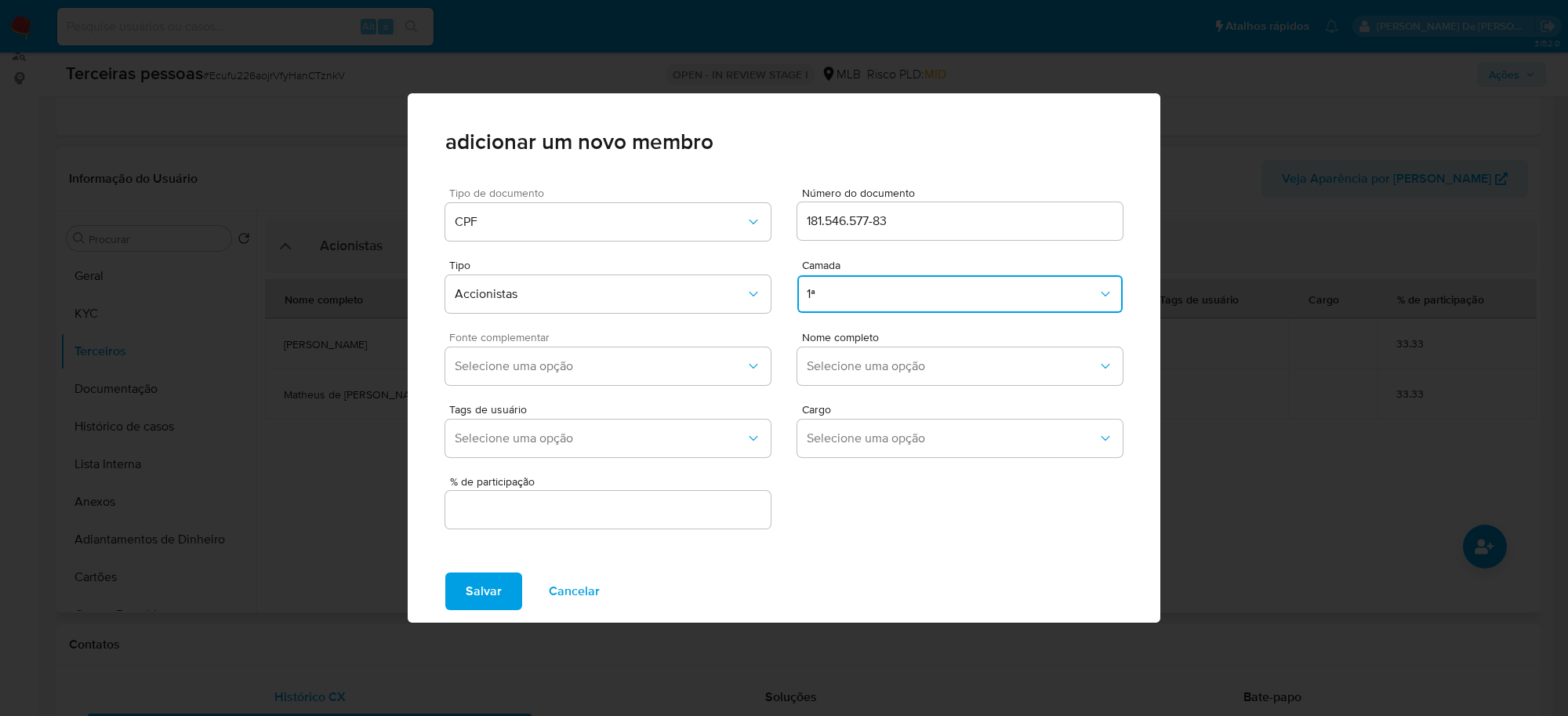
click at [655, 344] on div "Fonte complementar Selecione uma opção" at bounding box center [608, 361] width 325 height 59
click at [641, 368] on span "Selecione uma opção" at bounding box center [600, 366] width 291 height 16
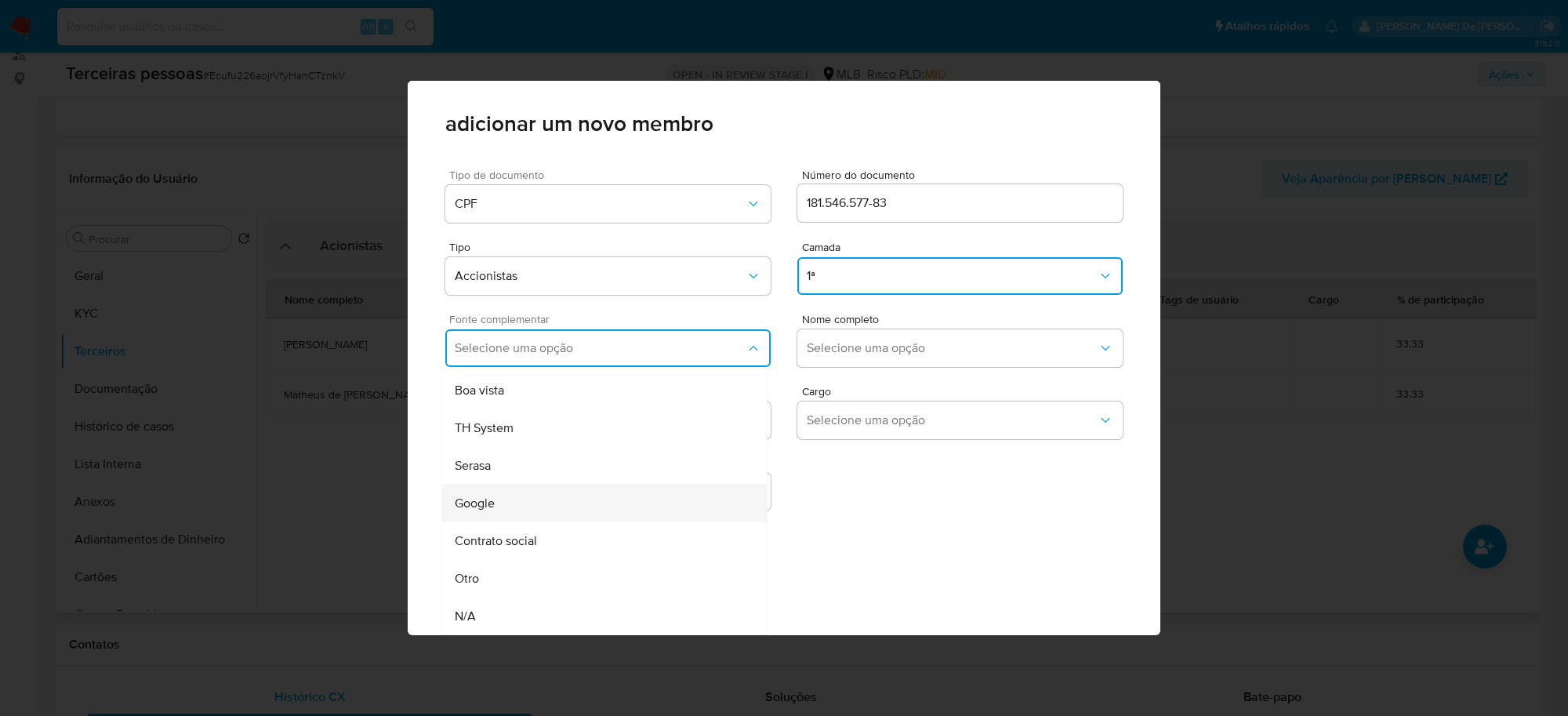
scroll to position [6, 0]
click at [597, 538] on div "Contrato social" at bounding box center [575, 541] width 240 height 38
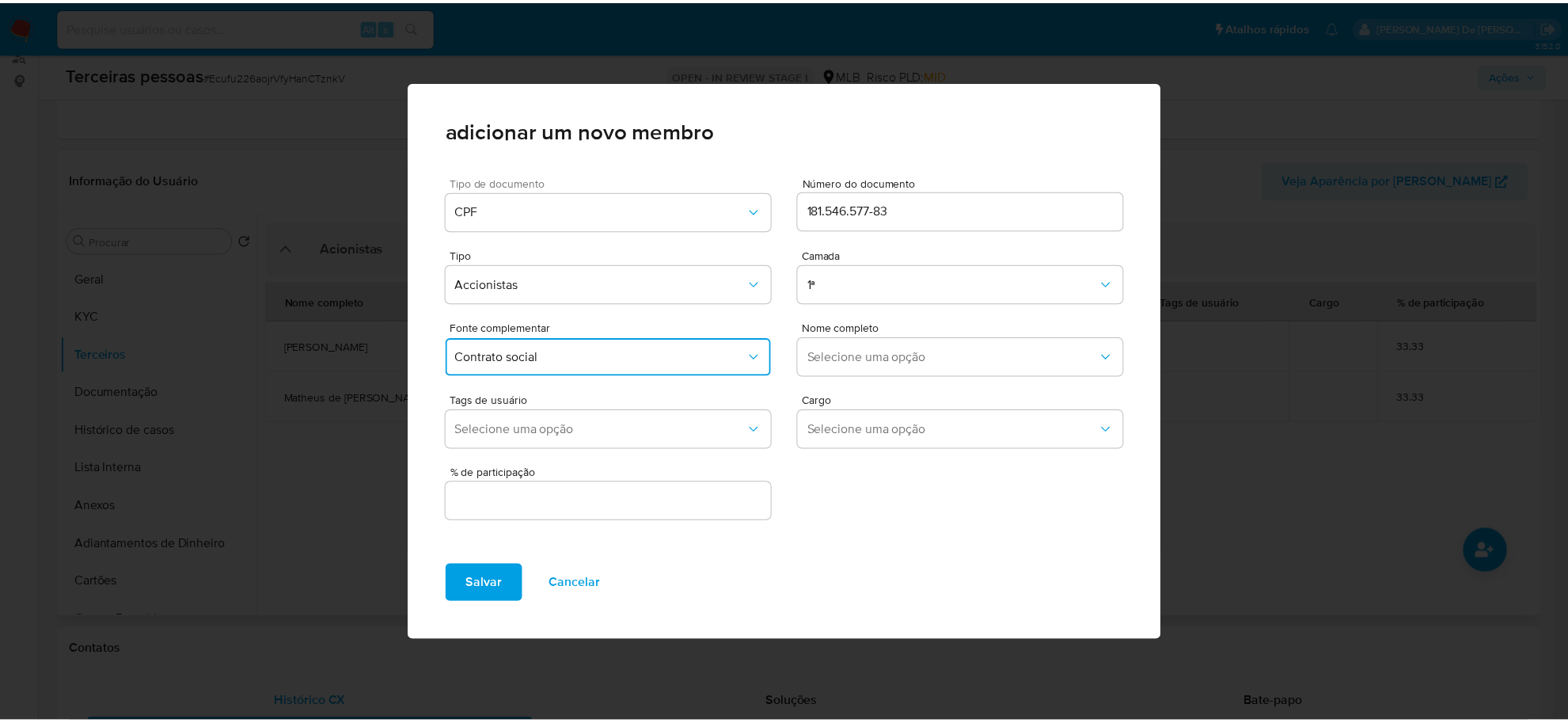
scroll to position [0, 0]
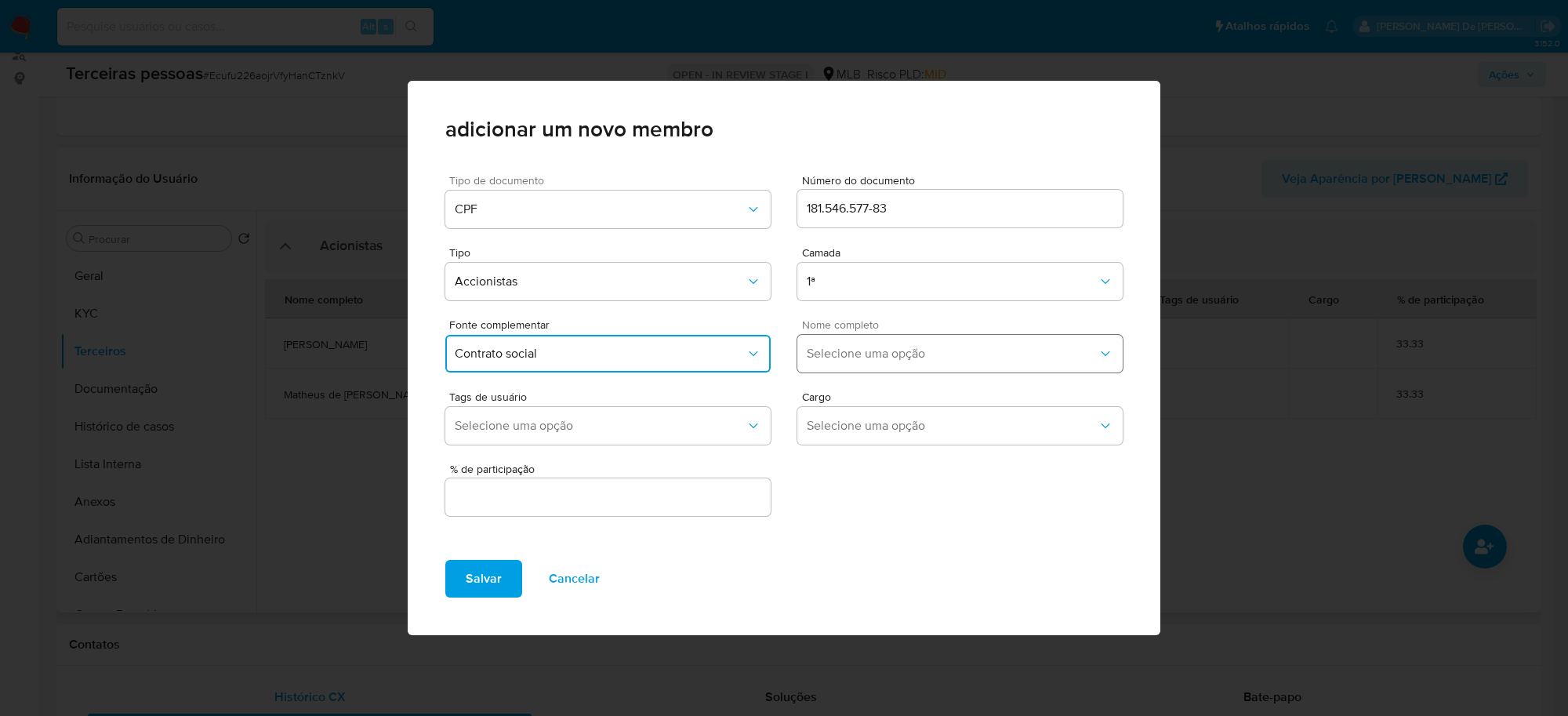
click at [884, 346] on span "Selecione uma opção" at bounding box center [952, 354] width 291 height 16
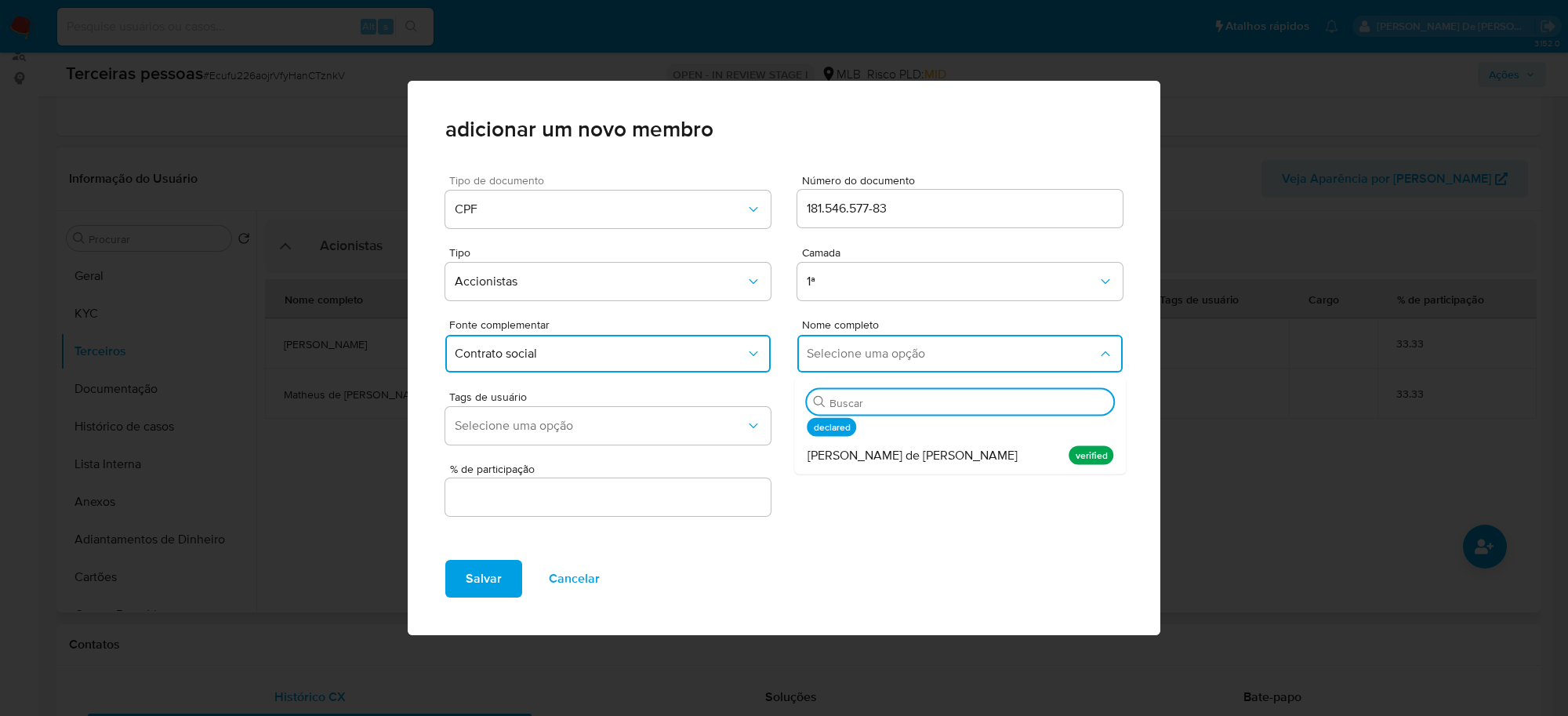
drag, startPoint x: 883, startPoint y: 445, endPoint x: 786, endPoint y: 471, distance: 100.4
click at [882, 448] on span "Danyel de Sena Fonseca" at bounding box center [913, 456] width 210 height 16
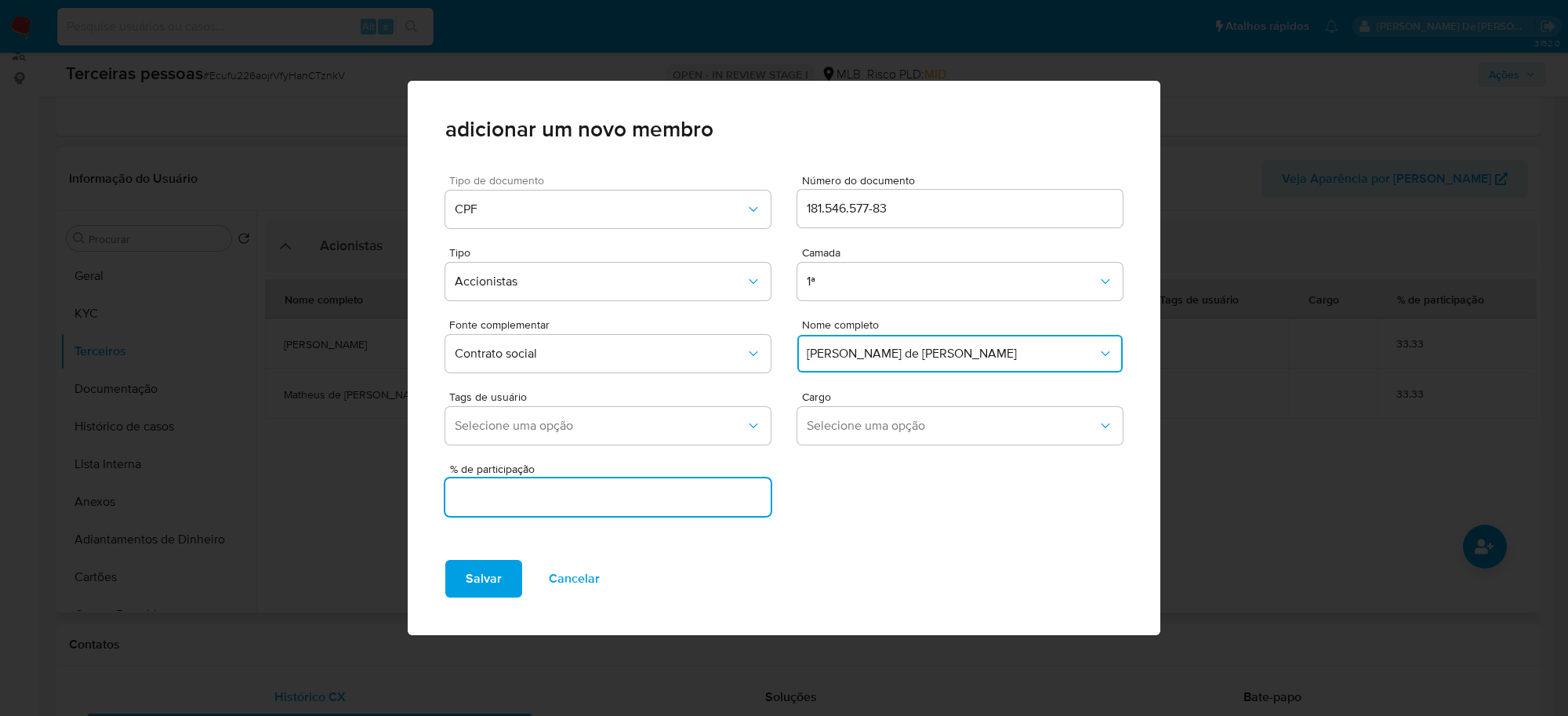
click at [708, 504] on input "text" at bounding box center [608, 497] width 325 height 20
type input "33.33"
click at [488, 574] on span "Salvar" at bounding box center [483, 578] width 36 height 34
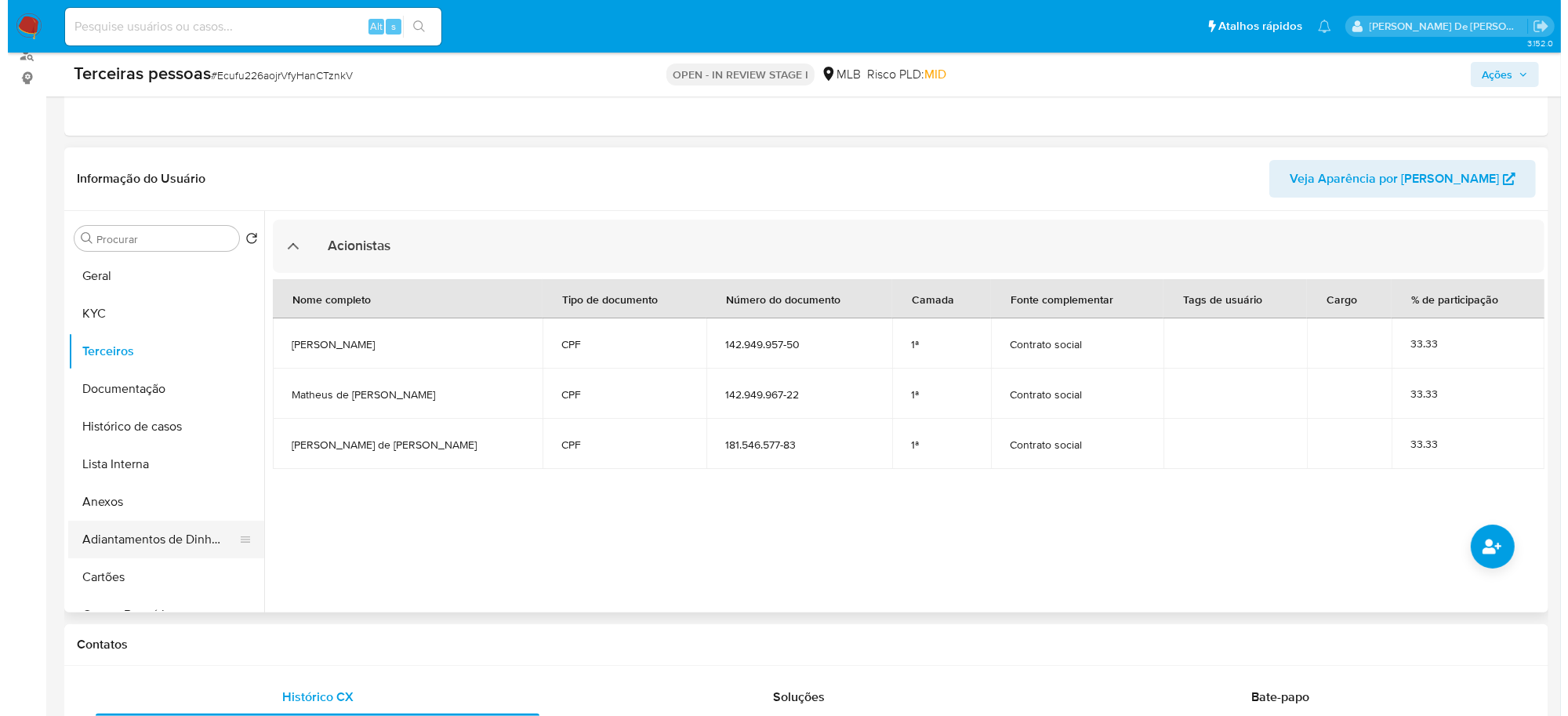
scroll to position [98, 0]
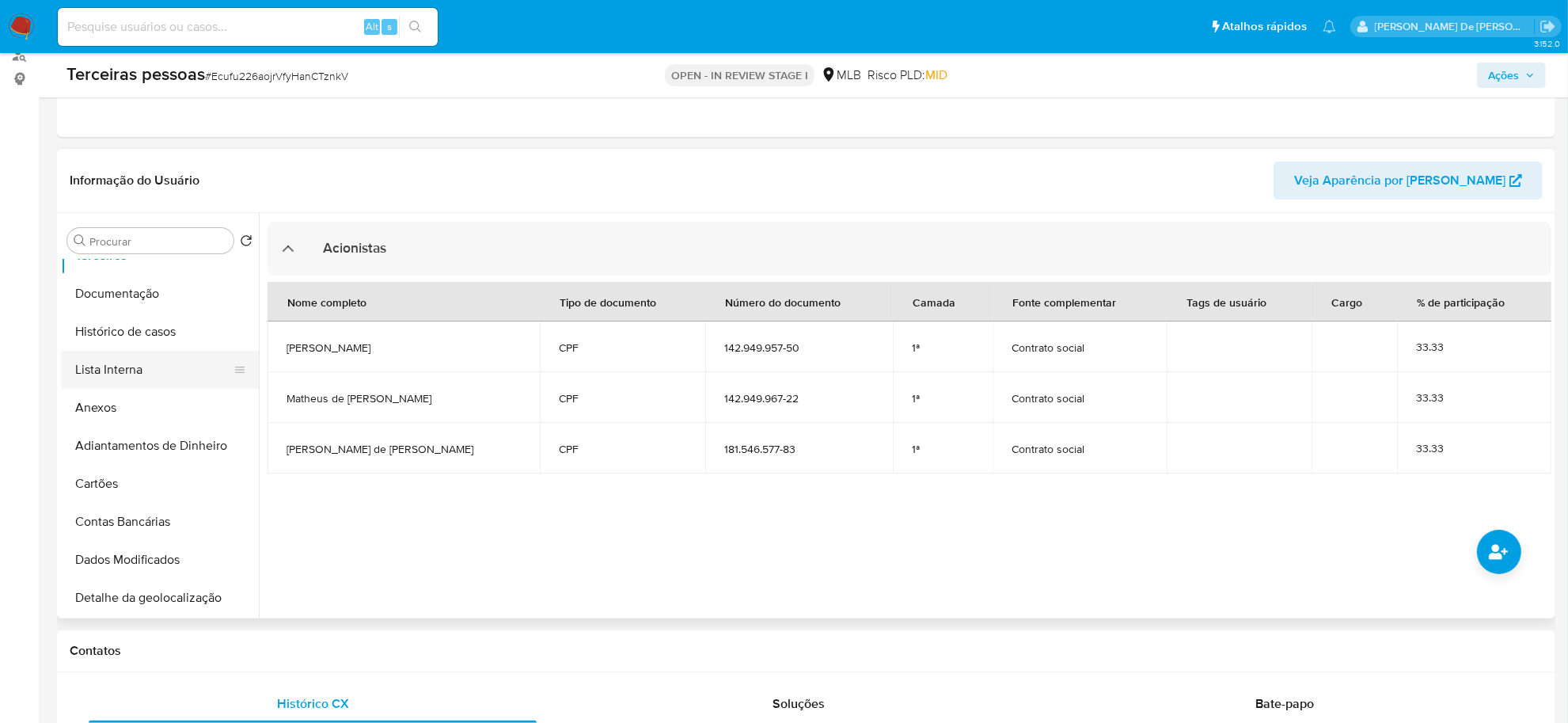
click at [124, 356] on button "Lista Interna" at bounding box center [153, 370] width 185 height 38
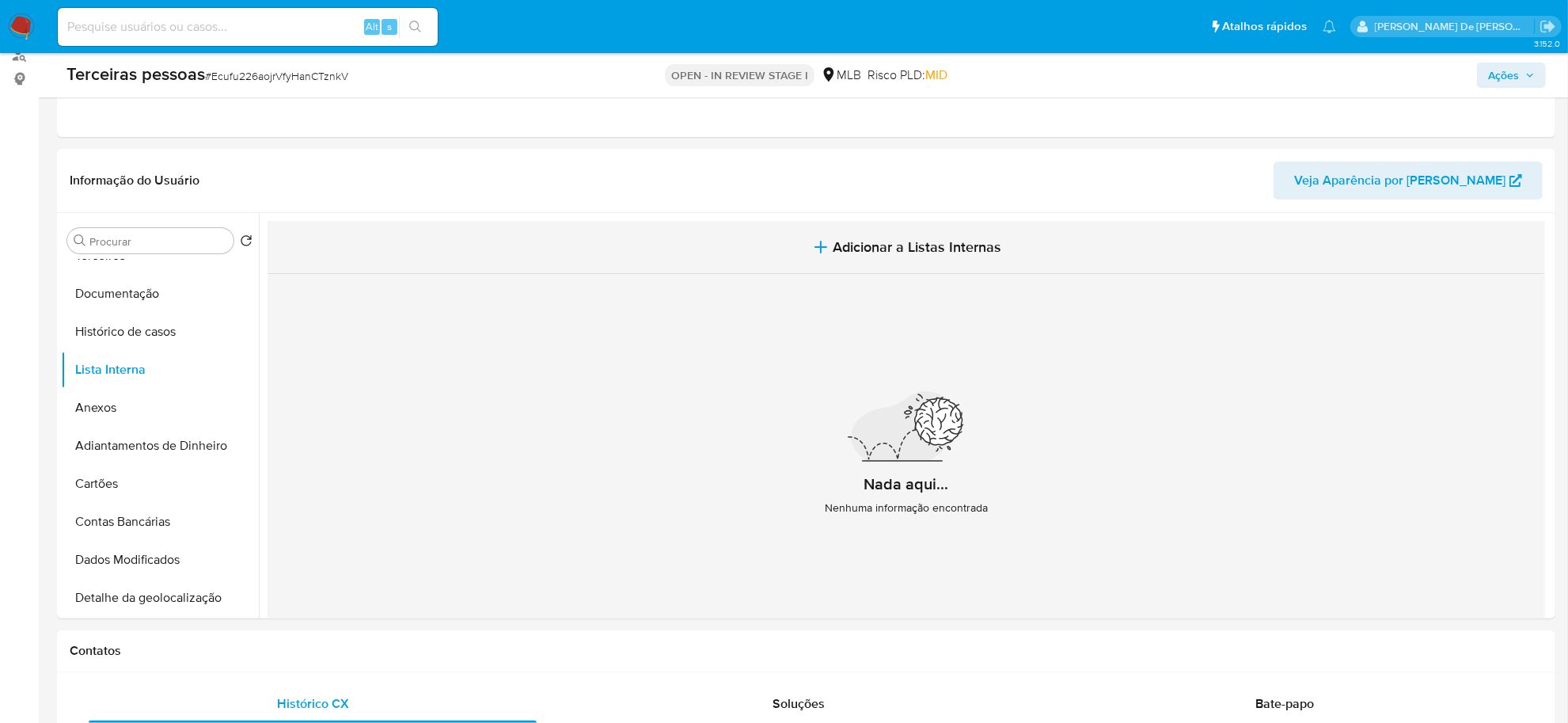
click at [1227, 242] on button "Adicionar a Listas Internas" at bounding box center [905, 248] width 1277 height 53
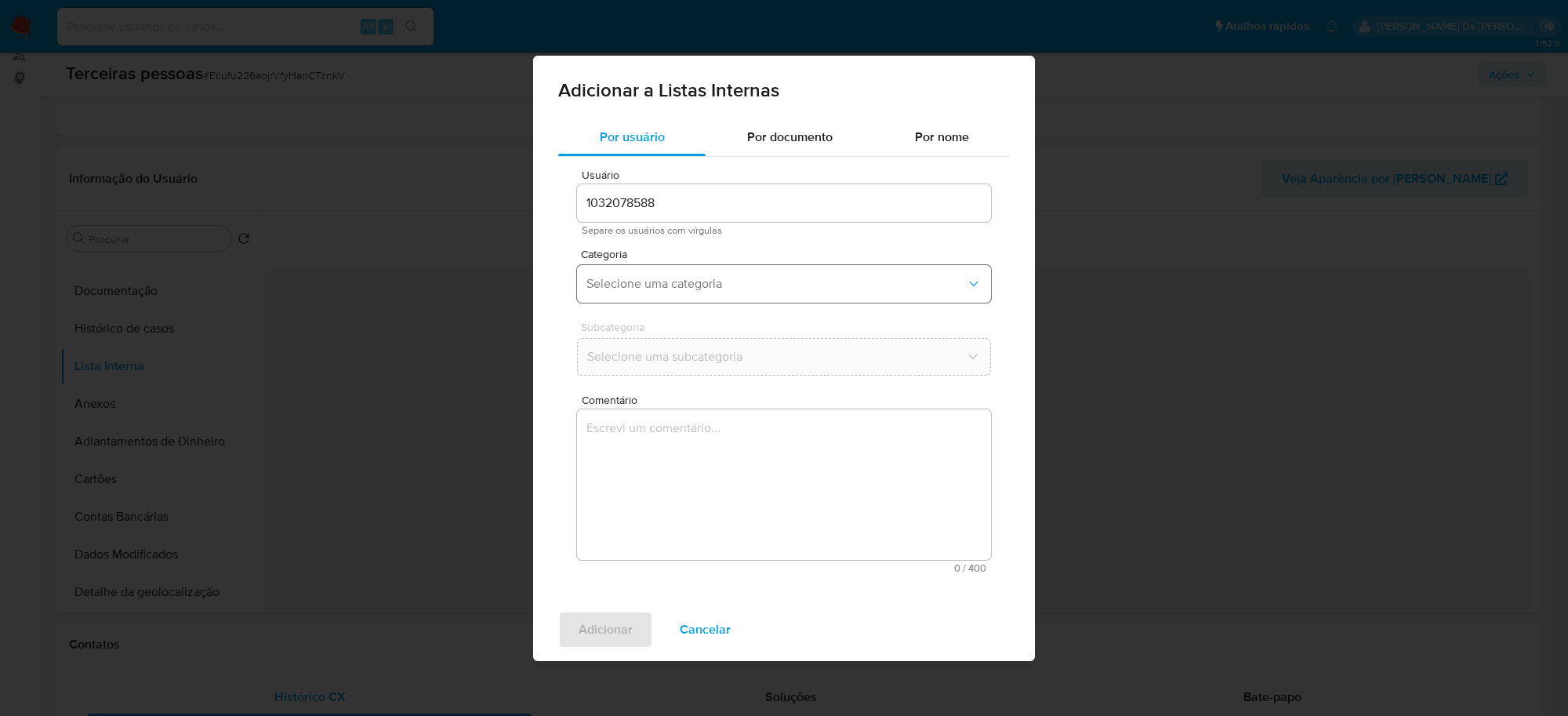
click at [657, 286] on span "Selecione uma categoria" at bounding box center [776, 283] width 380 height 16
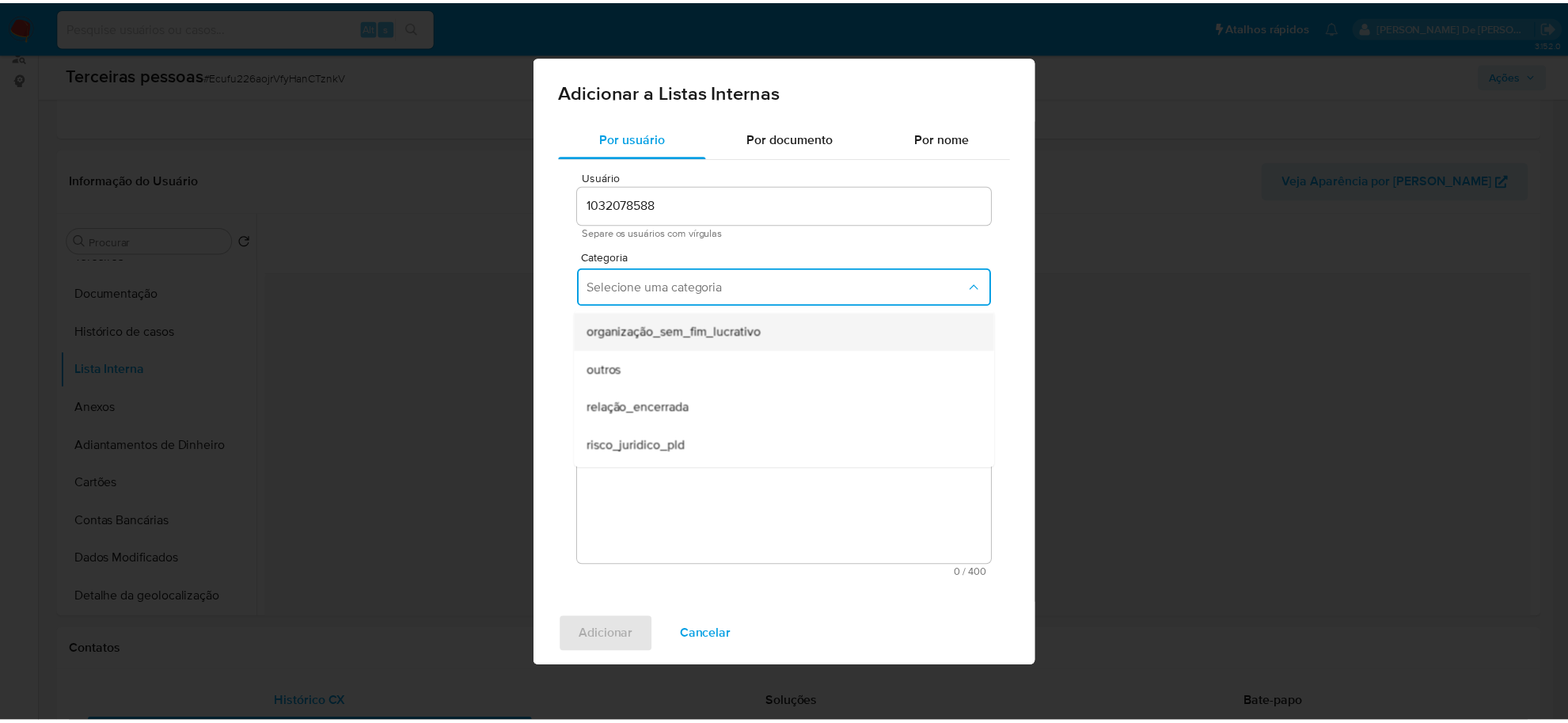
scroll to position [412, 0]
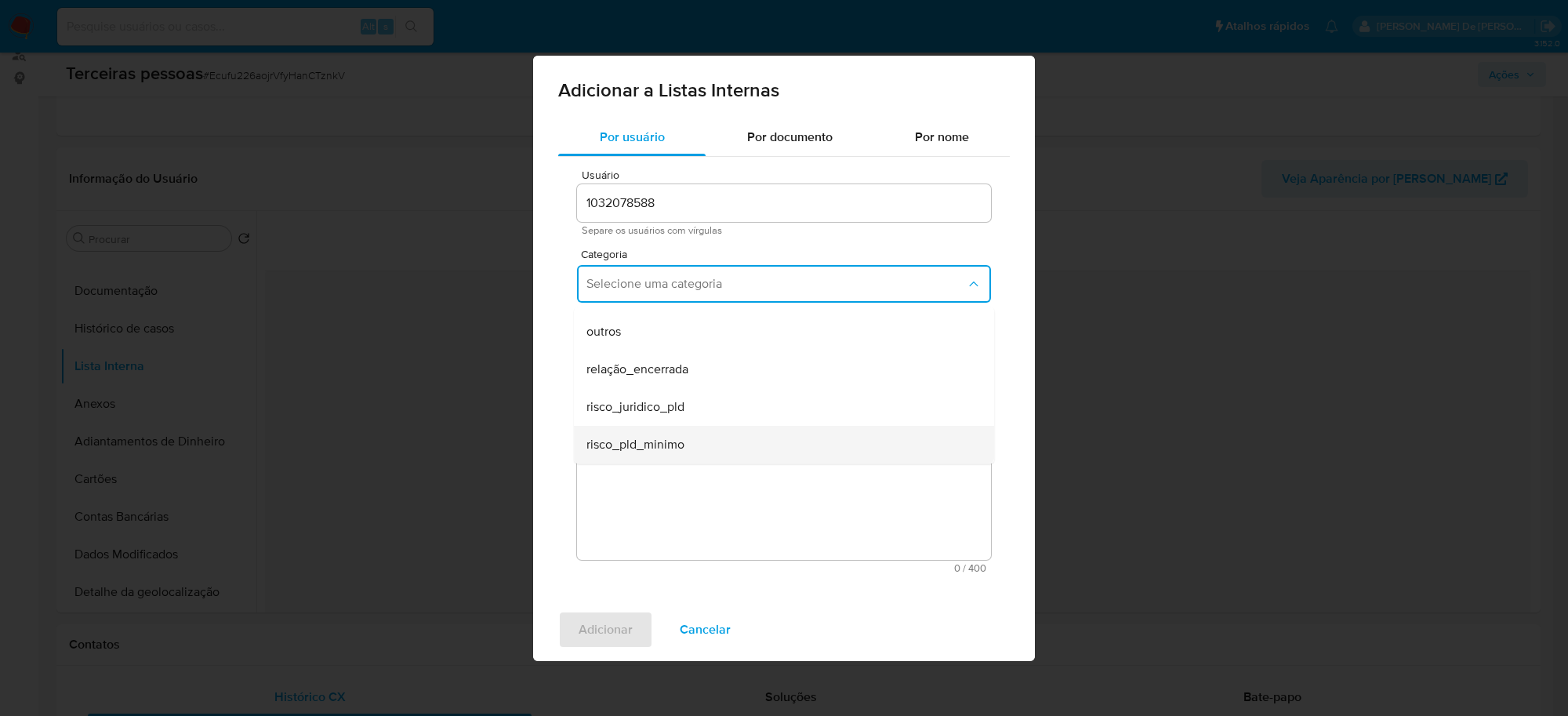
click at [673, 444] on span "risco_pld_minimo" at bounding box center [635, 444] width 98 height 16
click at [638, 364] on button "Selecione uma subcategoria" at bounding box center [784, 357] width 414 height 38
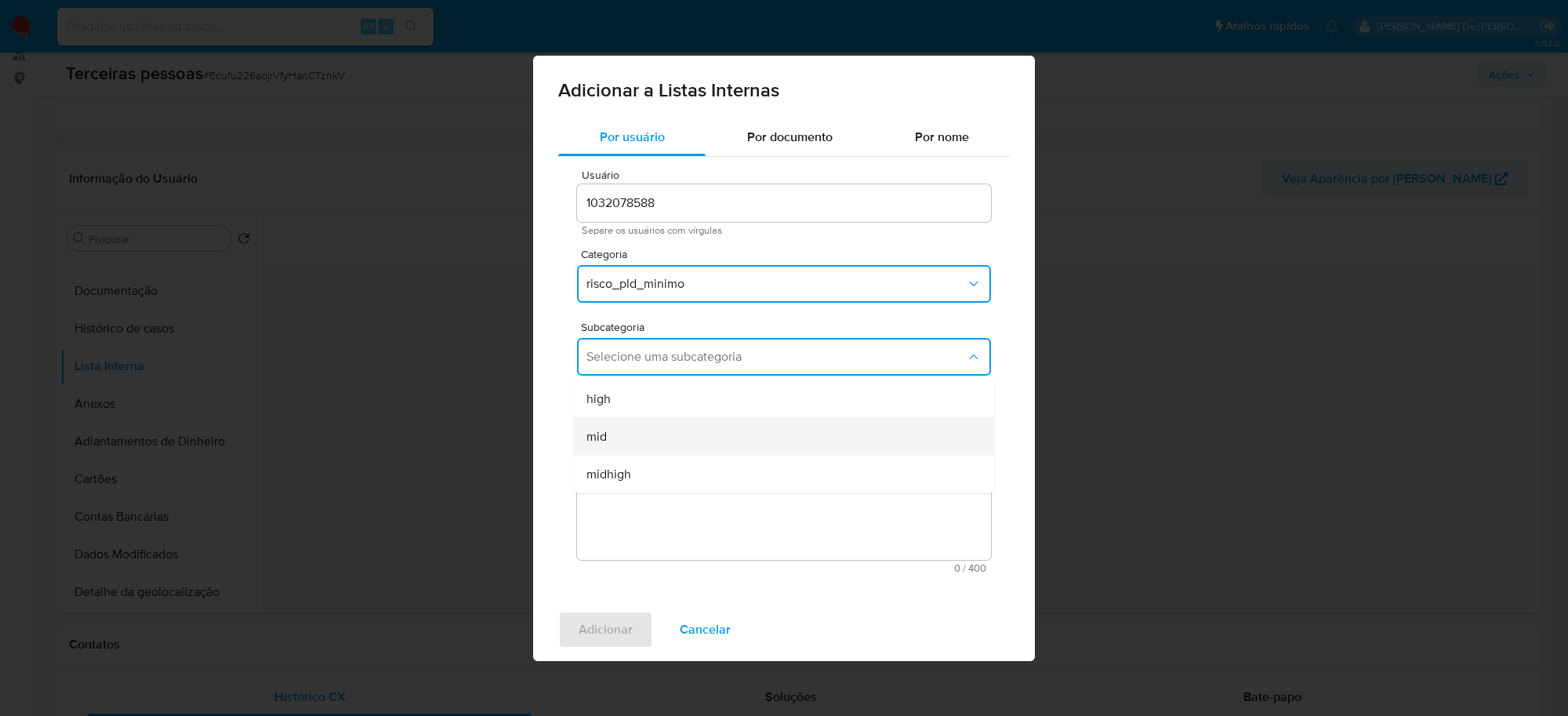
click at [667, 425] on div "mid" at bounding box center [779, 435] width 386 height 38
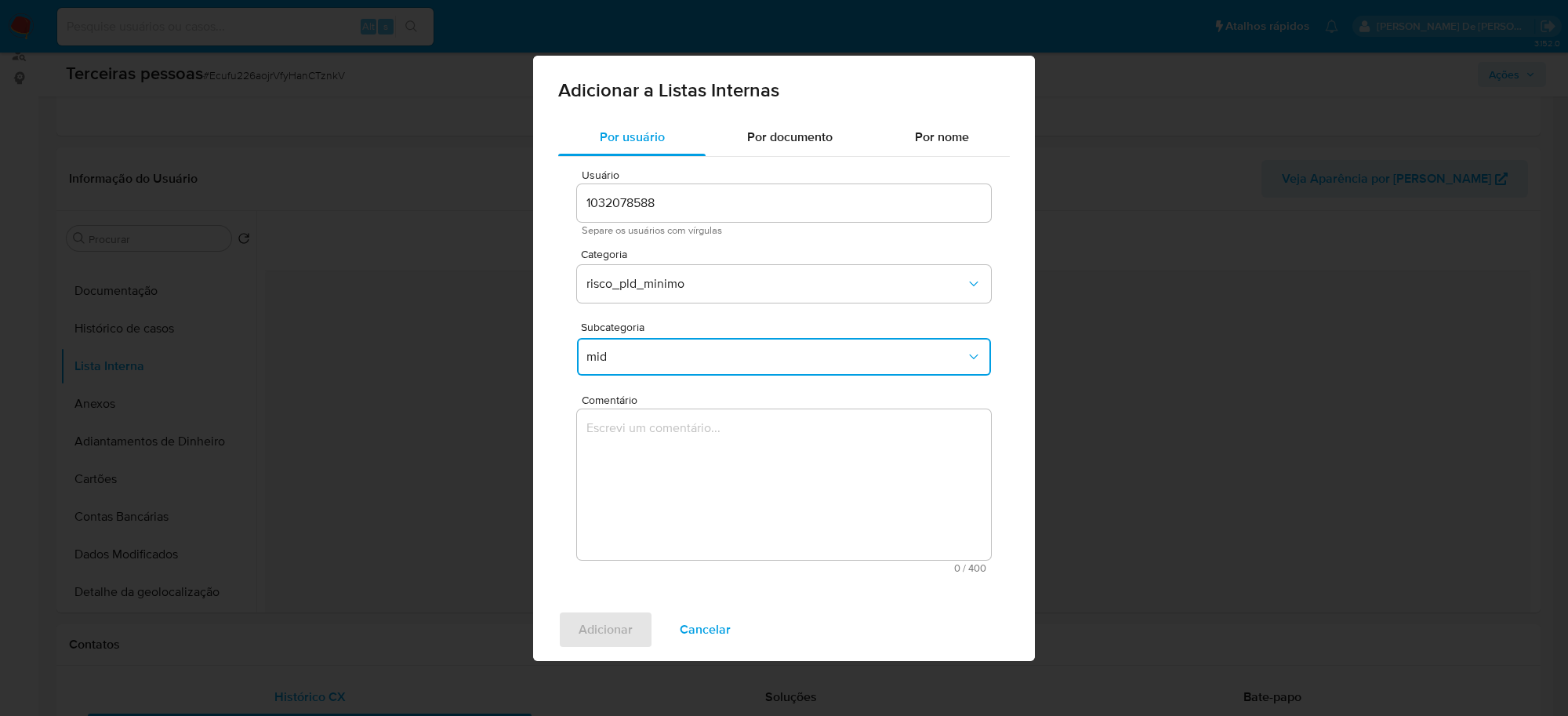
click at [690, 464] on textarea "Comentário" at bounding box center [784, 484] width 414 height 151
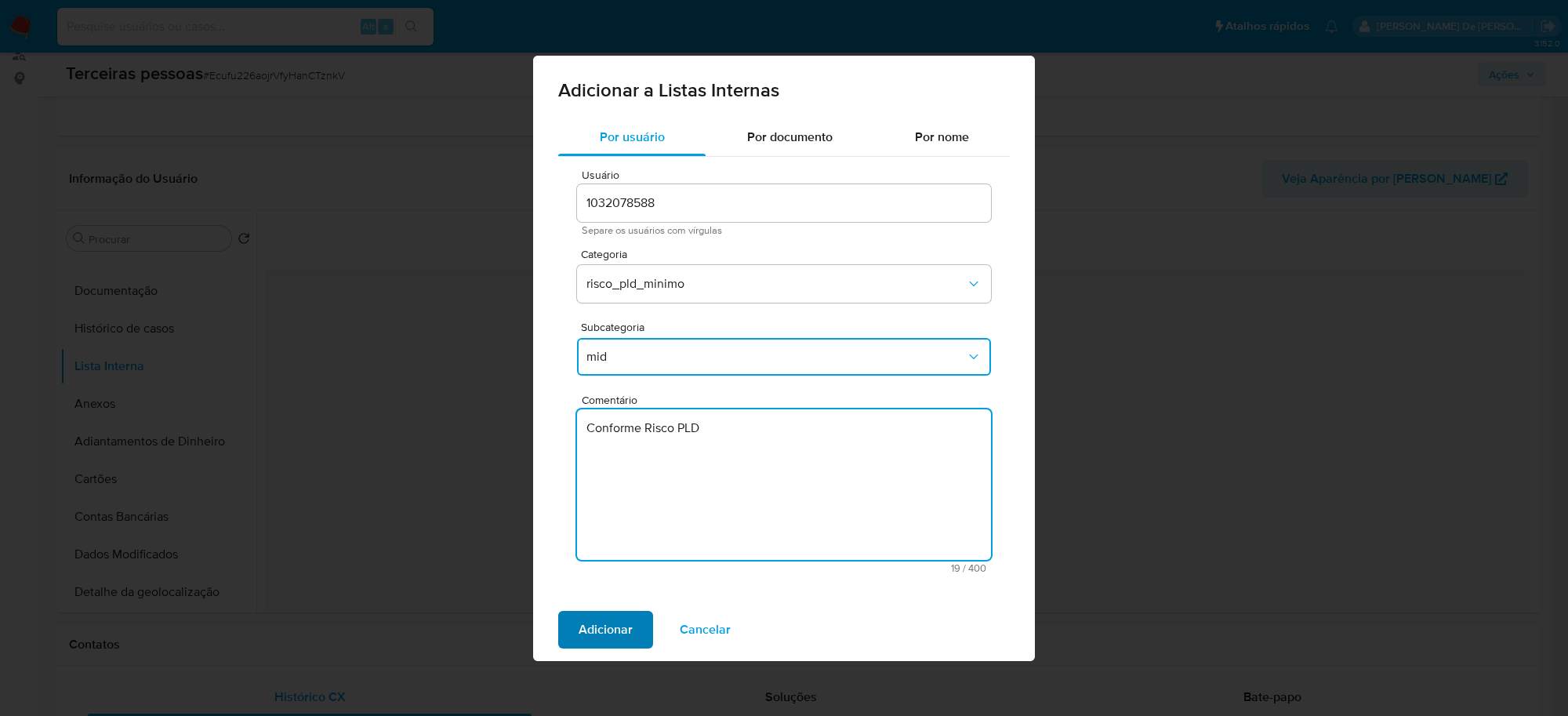
type textarea "Conforme Risco PLD"
click at [612, 637] on span "Adicionar" at bounding box center [606, 629] width 55 height 34
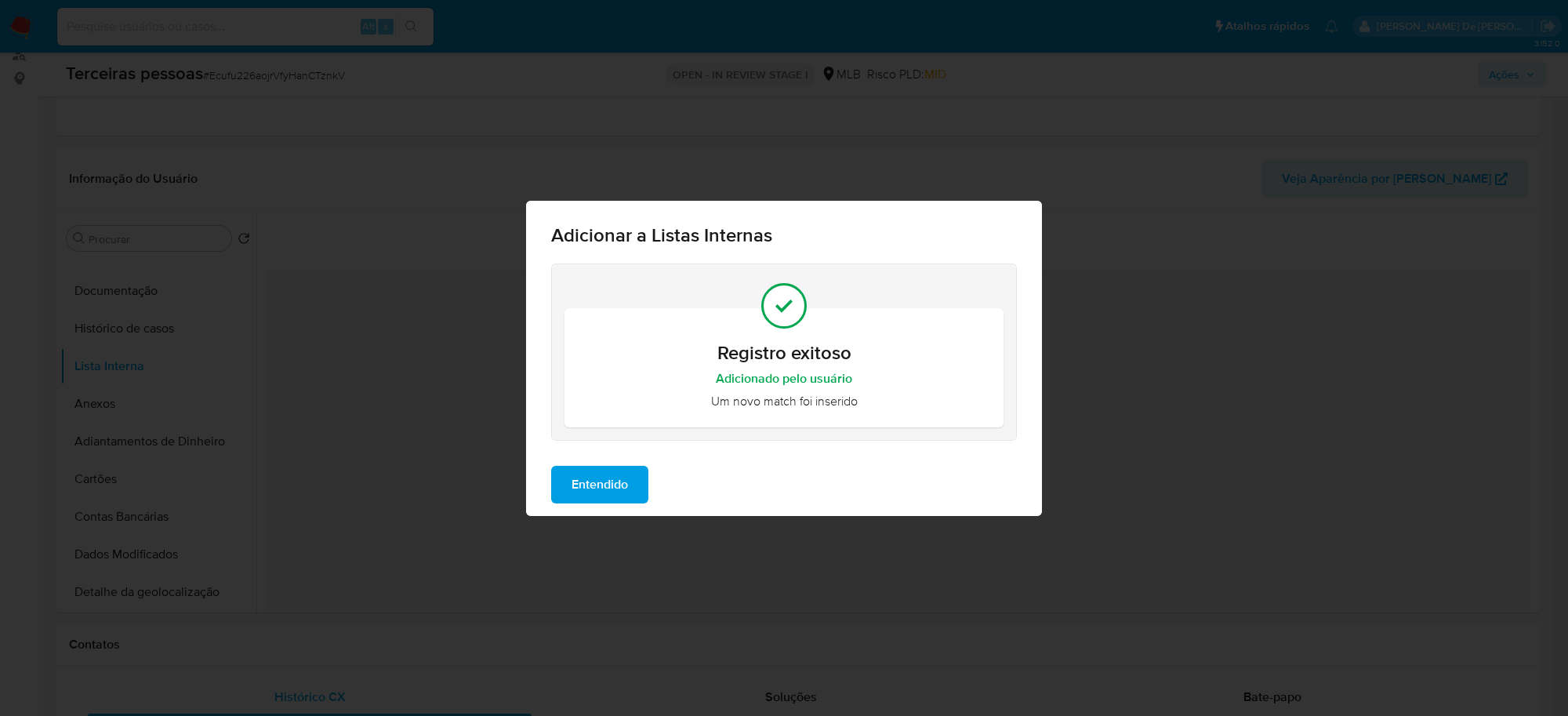
click at [623, 469] on span "Entendido" at bounding box center [600, 484] width 56 height 34
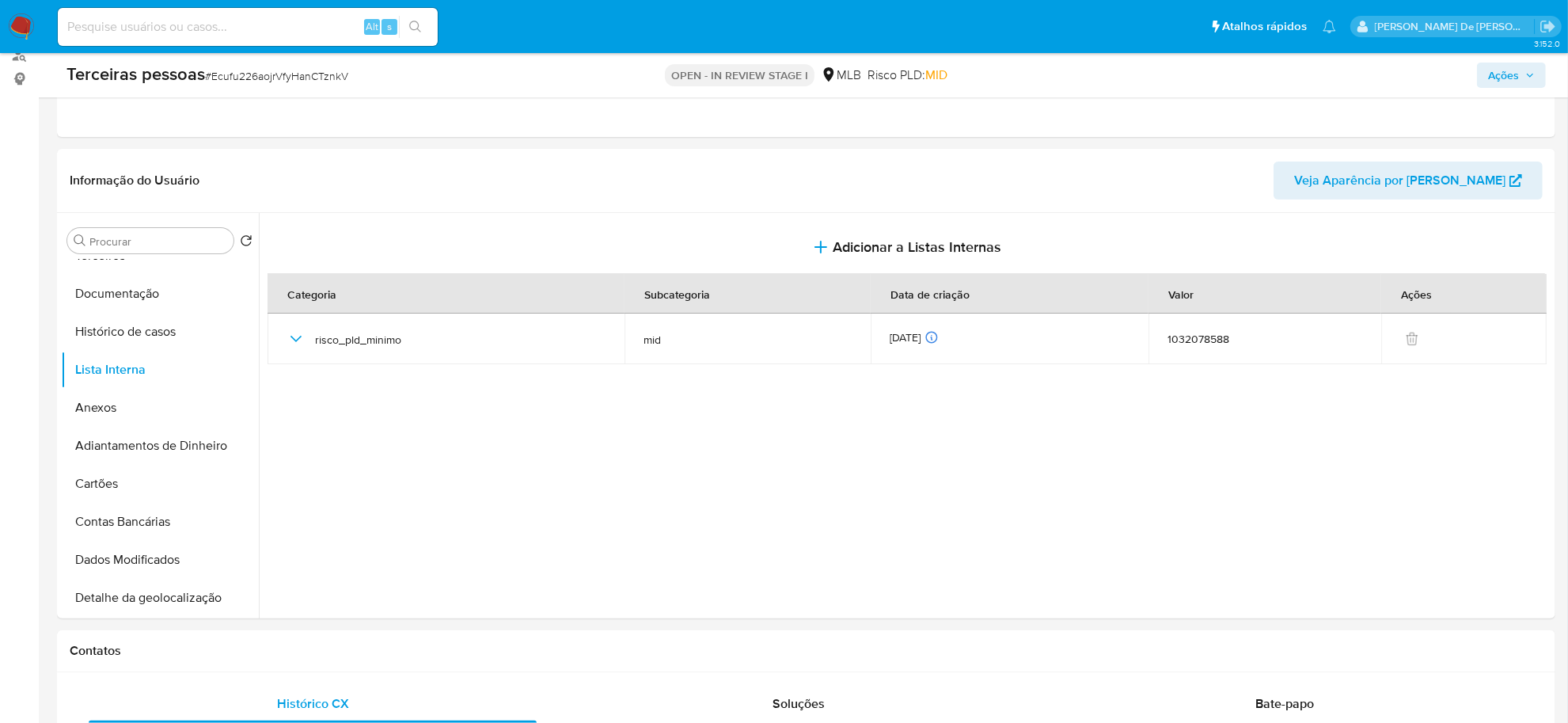
click at [1512, 73] on span "Ações" at bounding box center [1503, 76] width 30 height 26
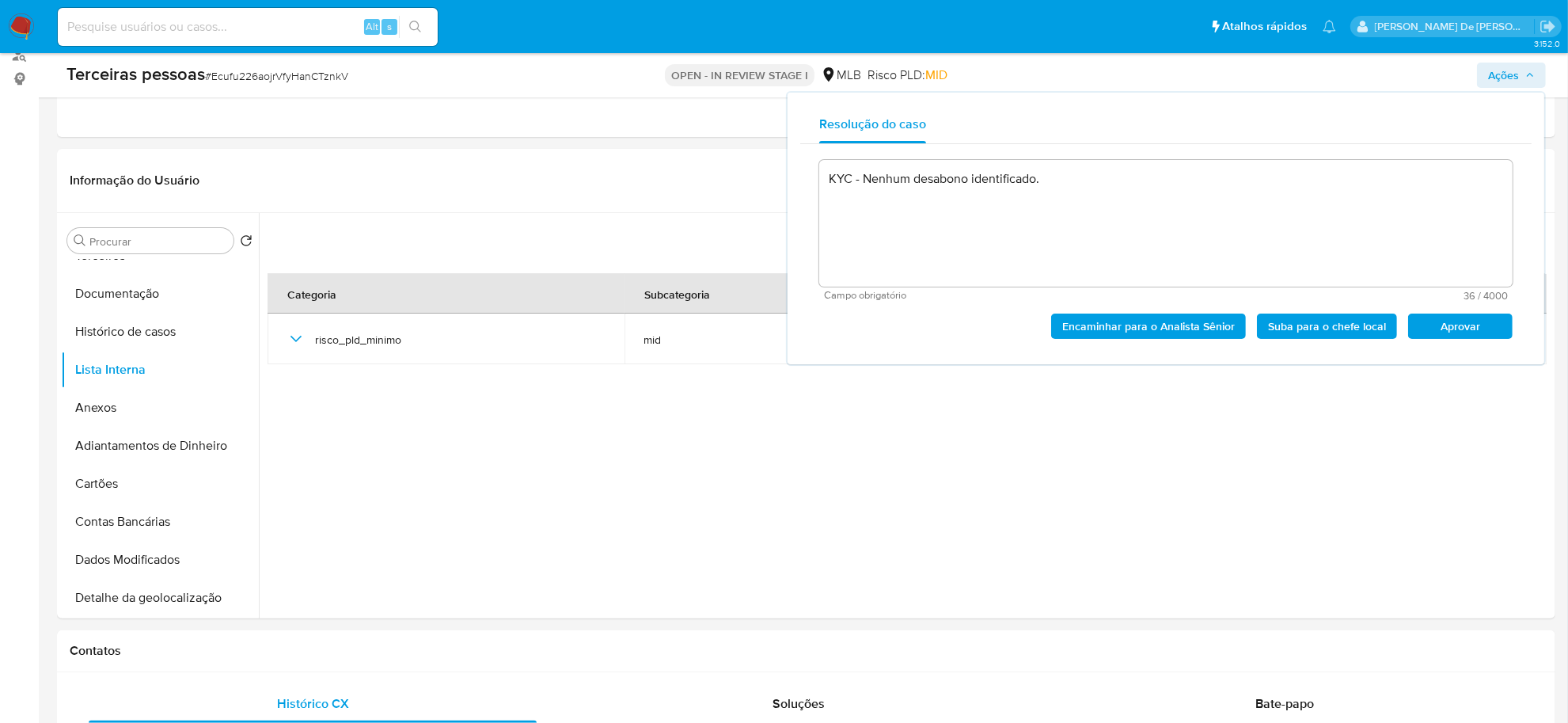
click at [1466, 327] on span "Aprovar" at bounding box center [1460, 326] width 83 height 23
type textarea "KYC - Nenhum desabono identificado."
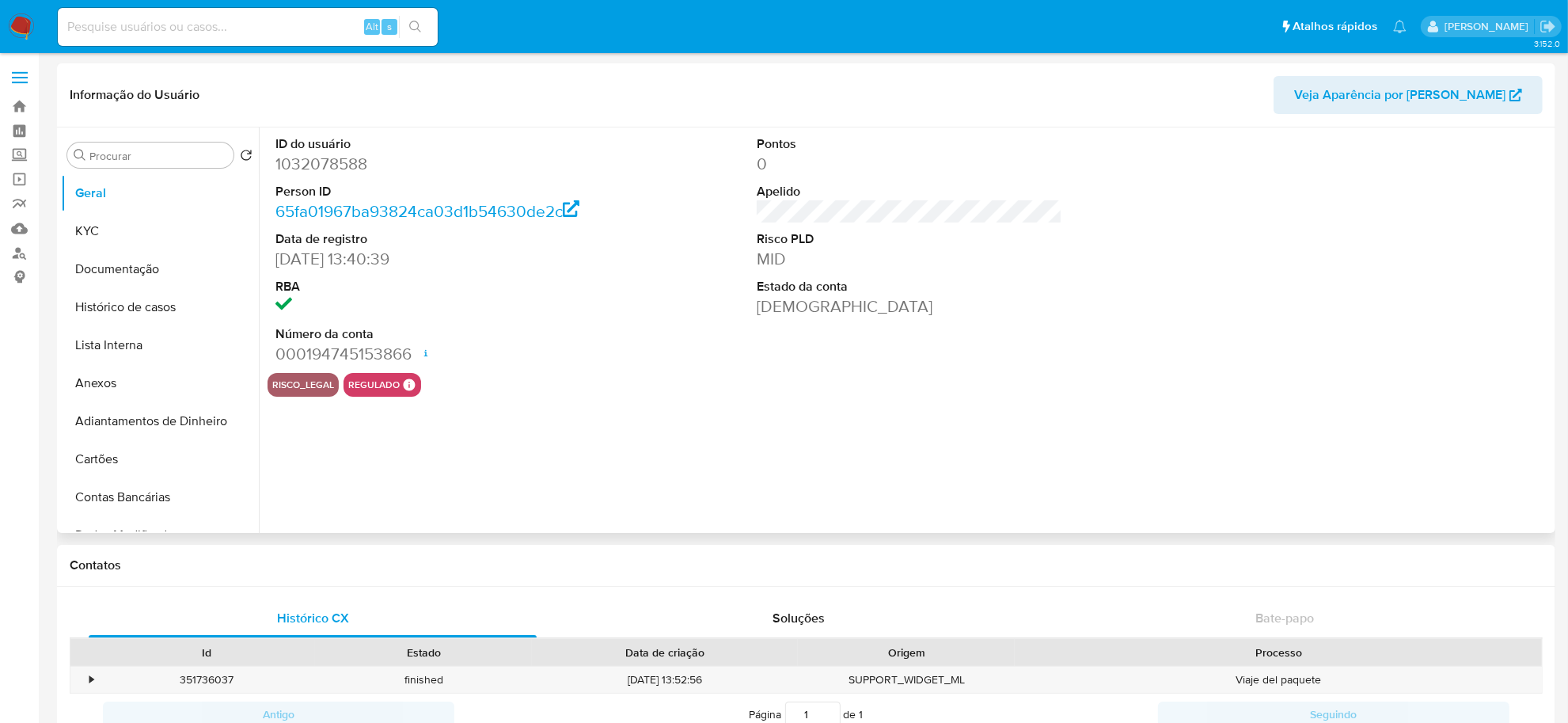
select select "10"
click at [109, 238] on button "KYC" at bounding box center [153, 231] width 185 height 38
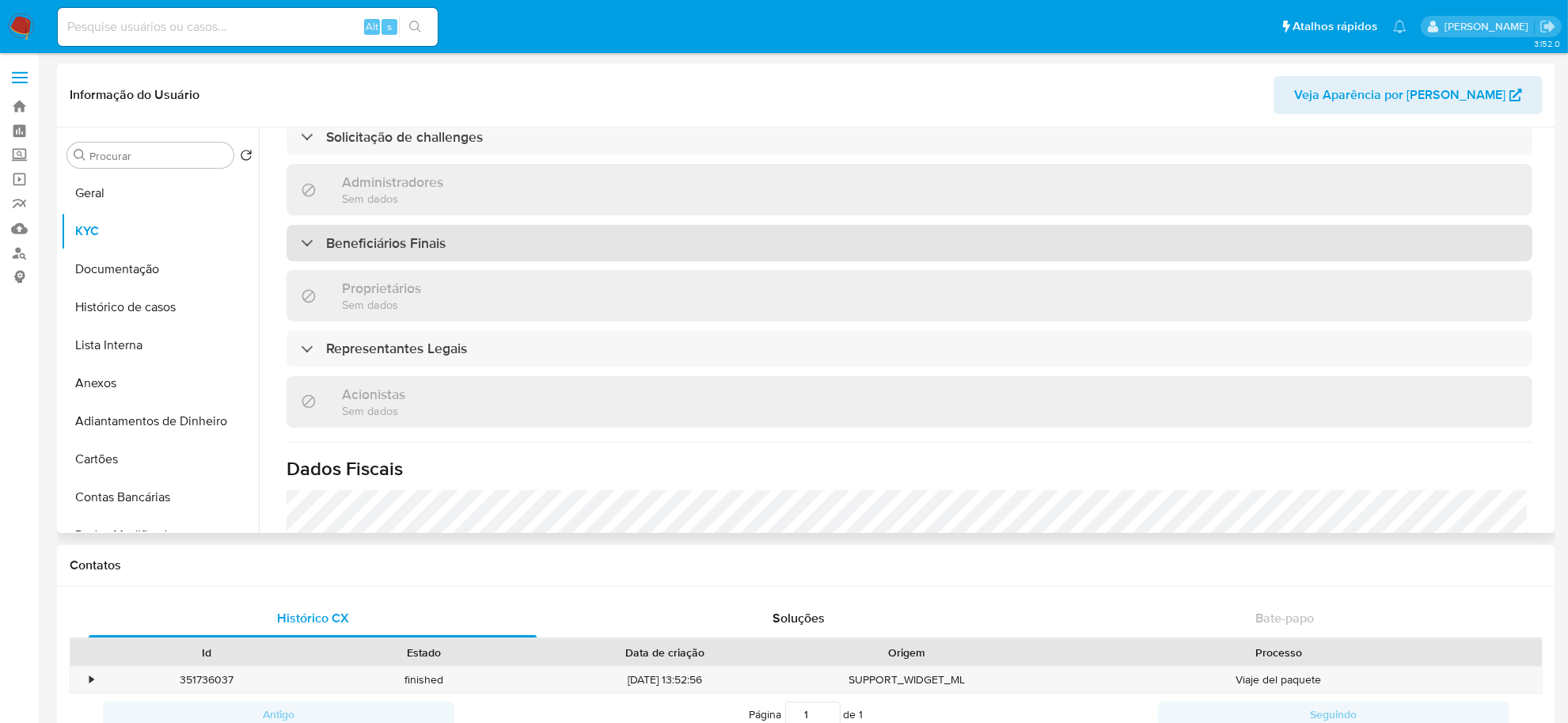
scroll to position [675, 0]
click at [584, 233] on div "Beneficiários Finais" at bounding box center [908, 243] width 1246 height 36
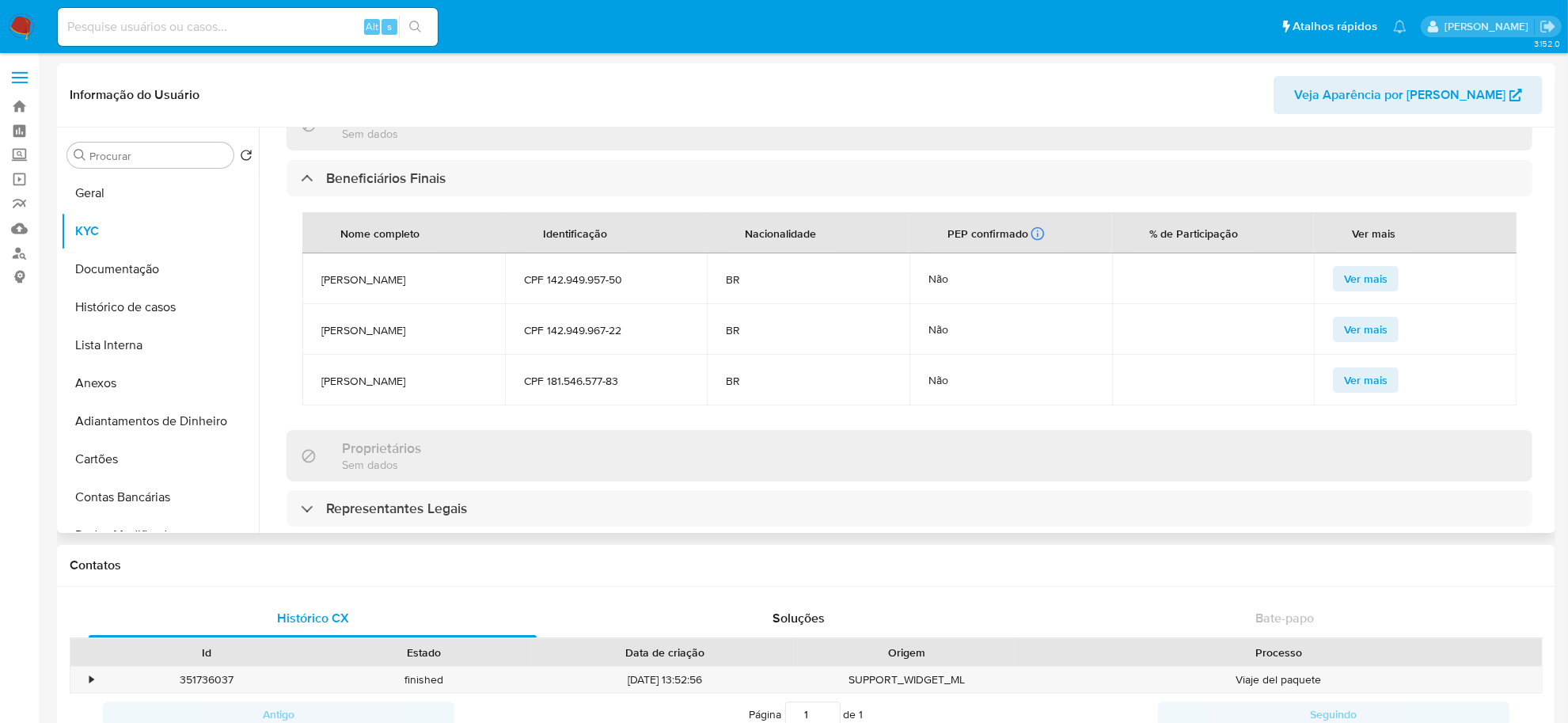
scroll to position [774, 0]
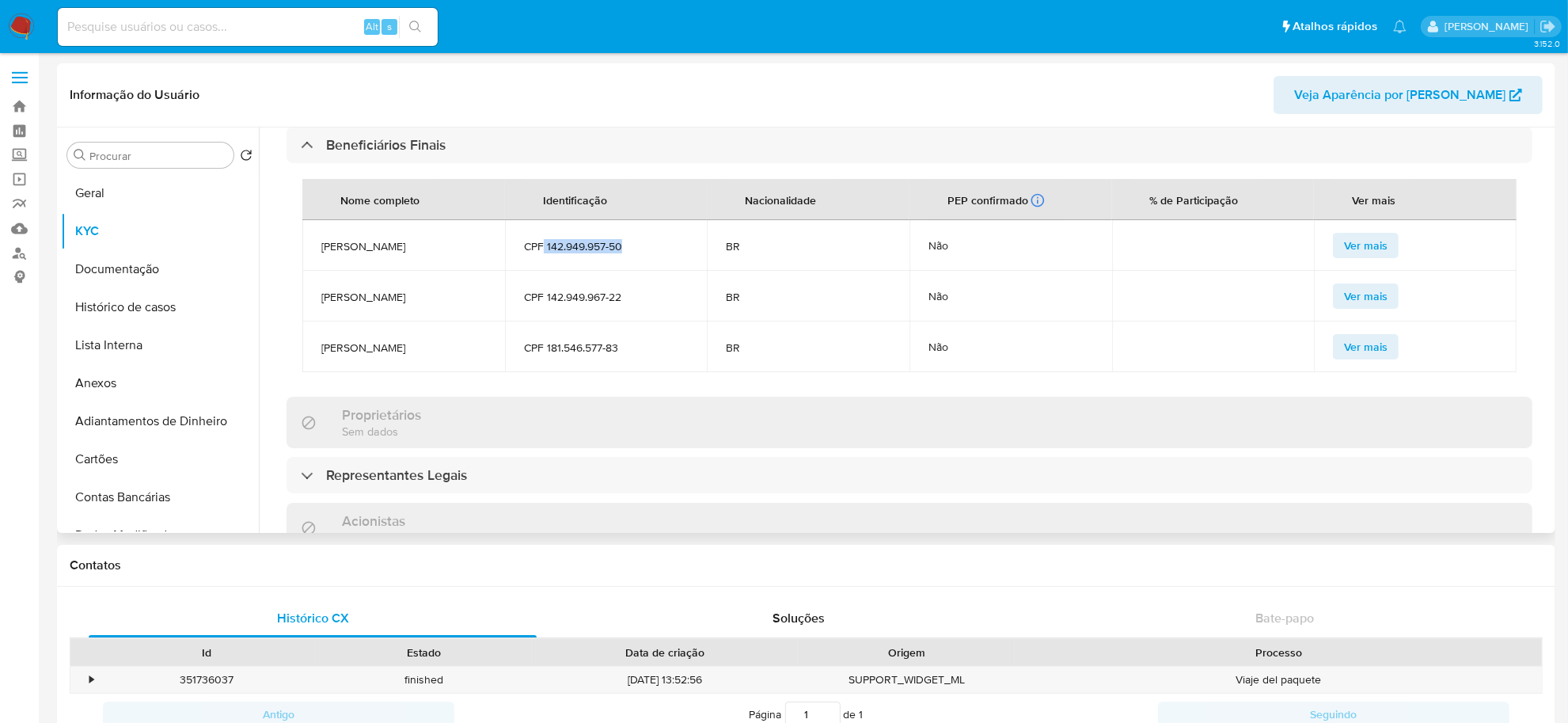
drag, startPoint x: 544, startPoint y: 246, endPoint x: 625, endPoint y: 242, distance: 81.1
click at [625, 242] on span "CPF 142.949.957-50" at bounding box center [606, 246] width 164 height 14
copy span "142.949.957-50"
drag, startPoint x: 545, startPoint y: 290, endPoint x: 623, endPoint y: 290, distance: 78.0
click at [623, 290] on span "CPF 142.949.967-22" at bounding box center [606, 297] width 164 height 14
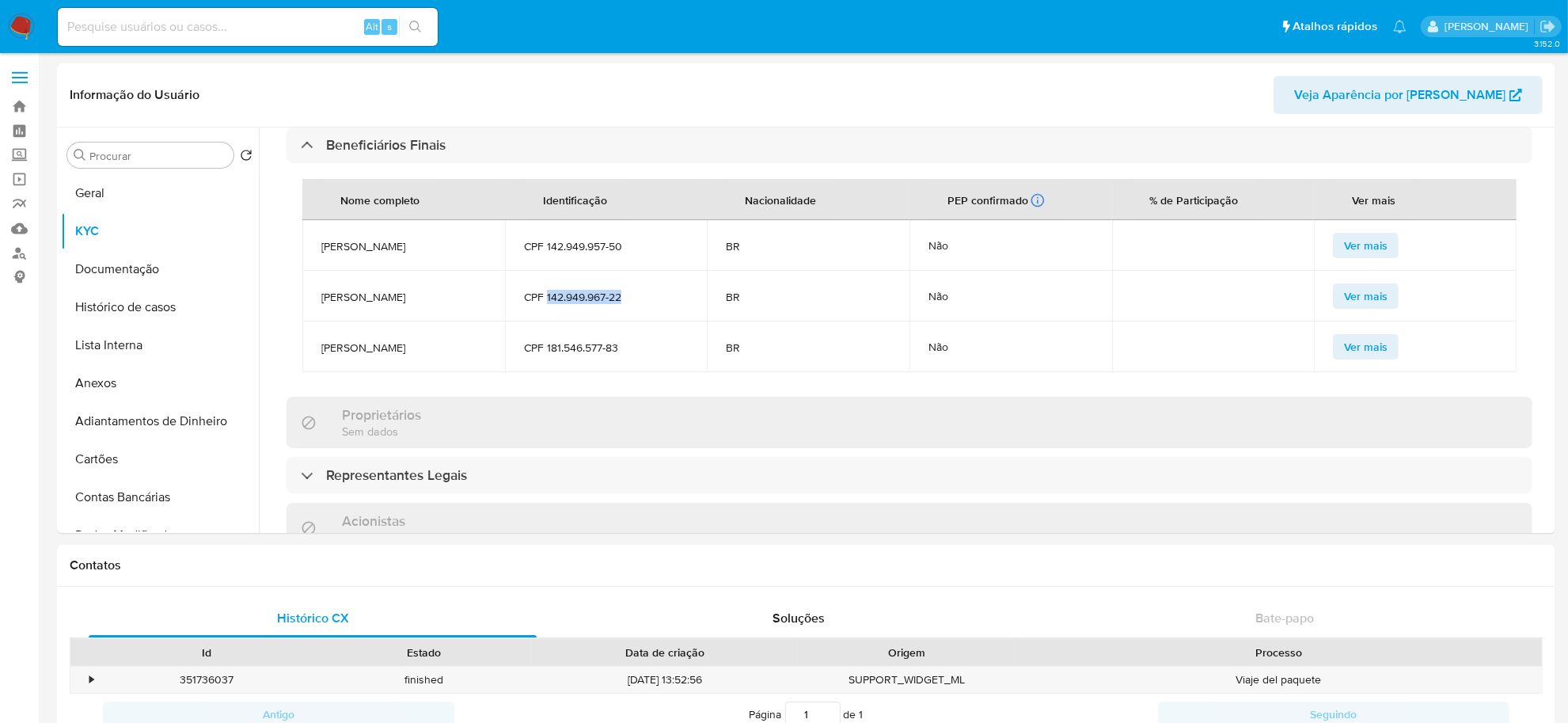
copy span "142.949.967-22"
drag, startPoint x: 544, startPoint y: 341, endPoint x: 626, endPoint y: 340, distance: 82.0
click at [626, 340] on span "CPF 181.546.577-83" at bounding box center [606, 347] width 164 height 14
copy span "181.546.577-83"
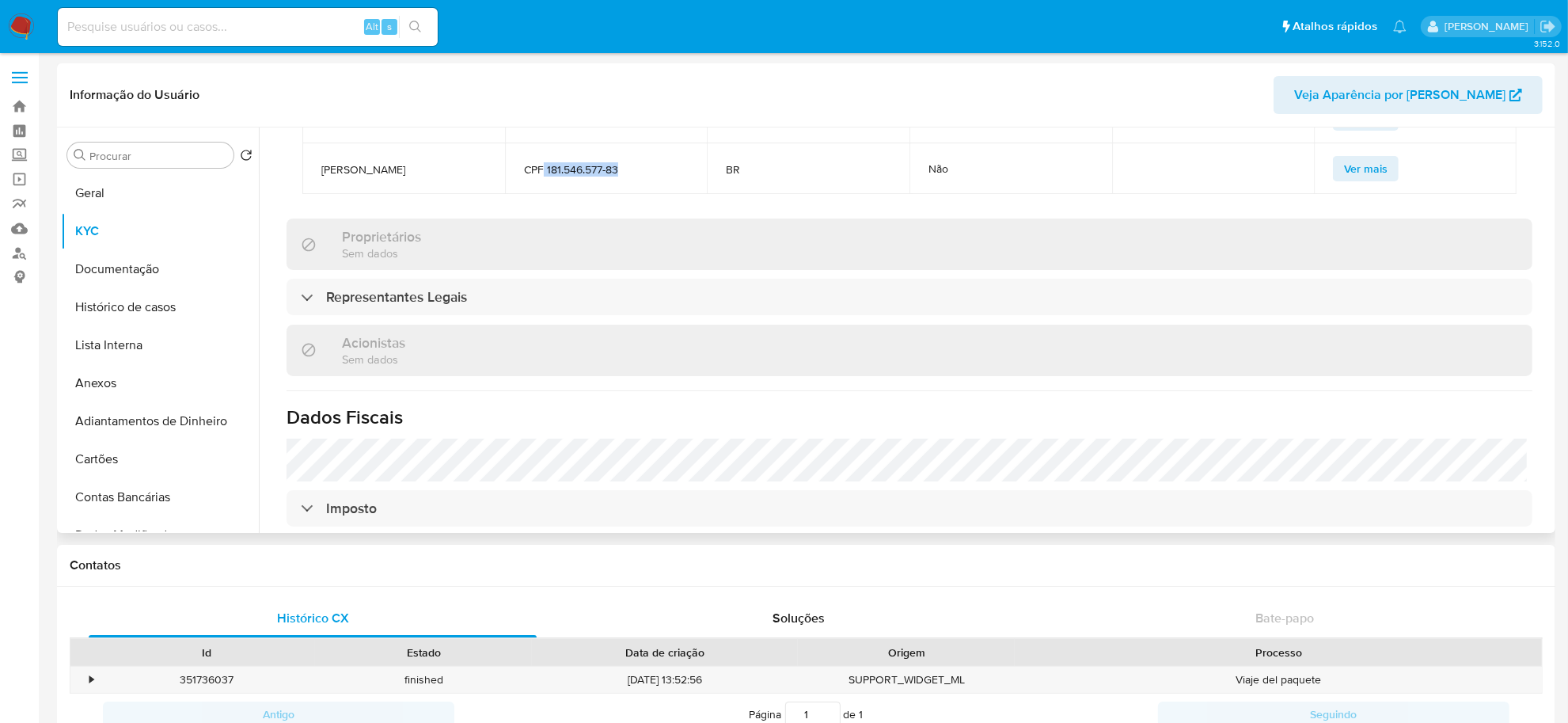
scroll to position [972, 0]
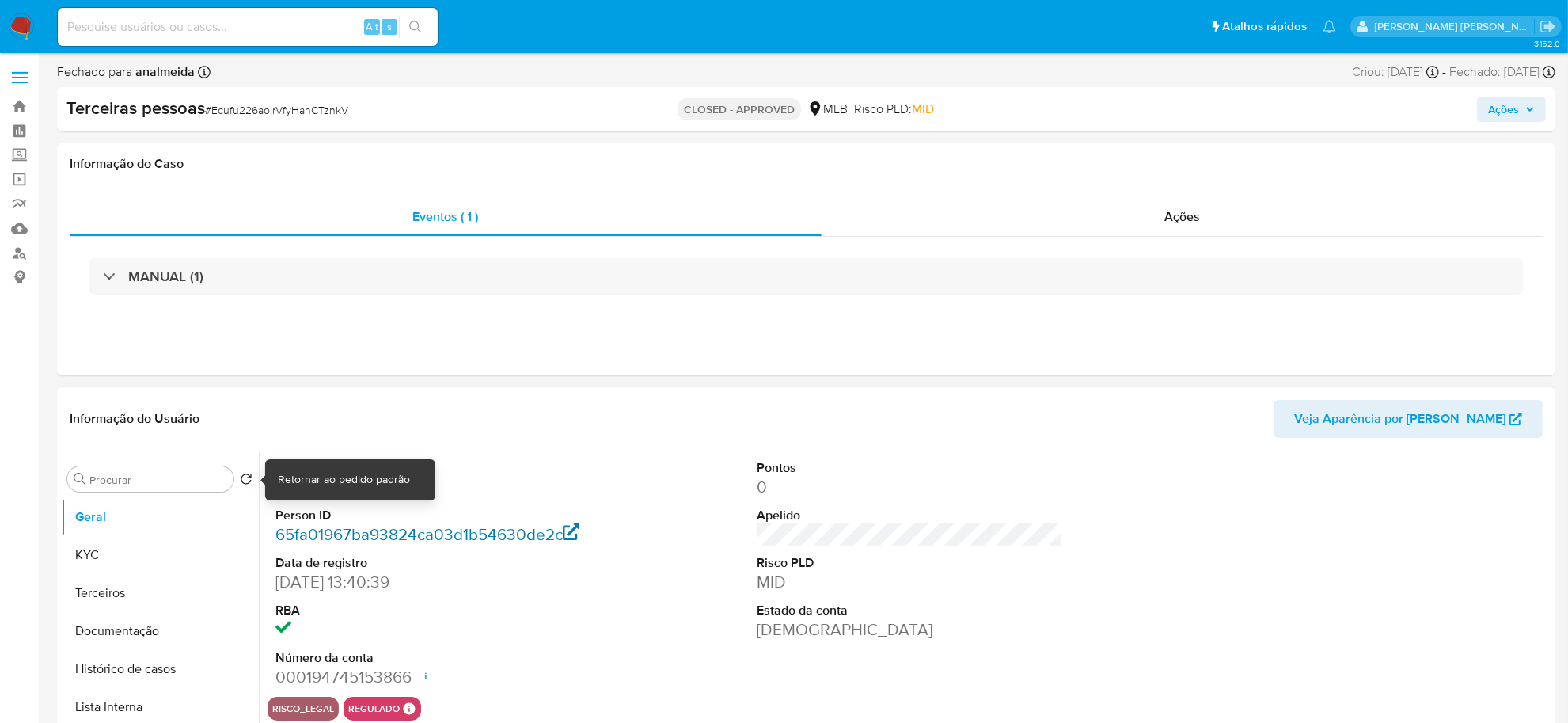
select select "10"
click at [147, 565] on button "KYC" at bounding box center [153, 555] width 185 height 38
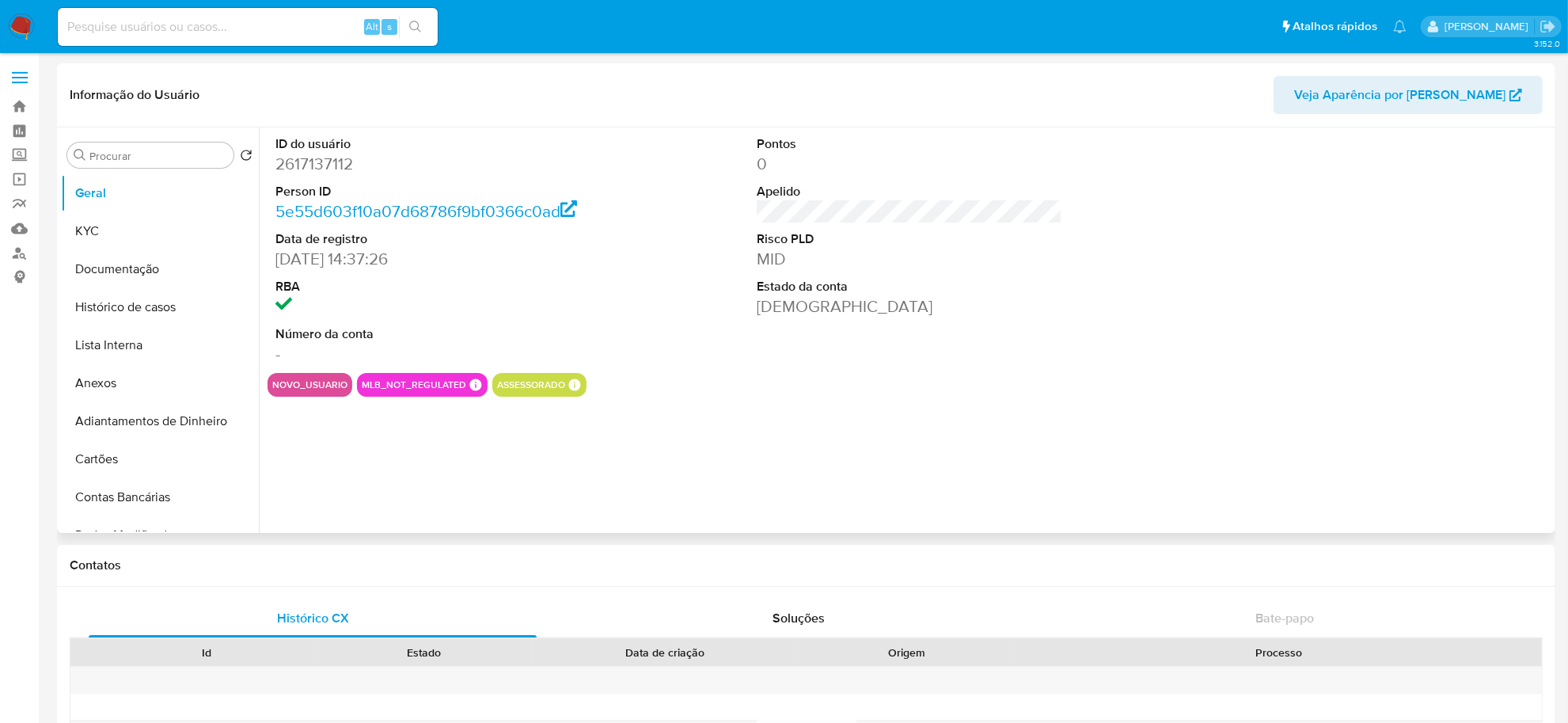
select select "10"
click at [120, 231] on button "KYC" at bounding box center [153, 231] width 185 height 38
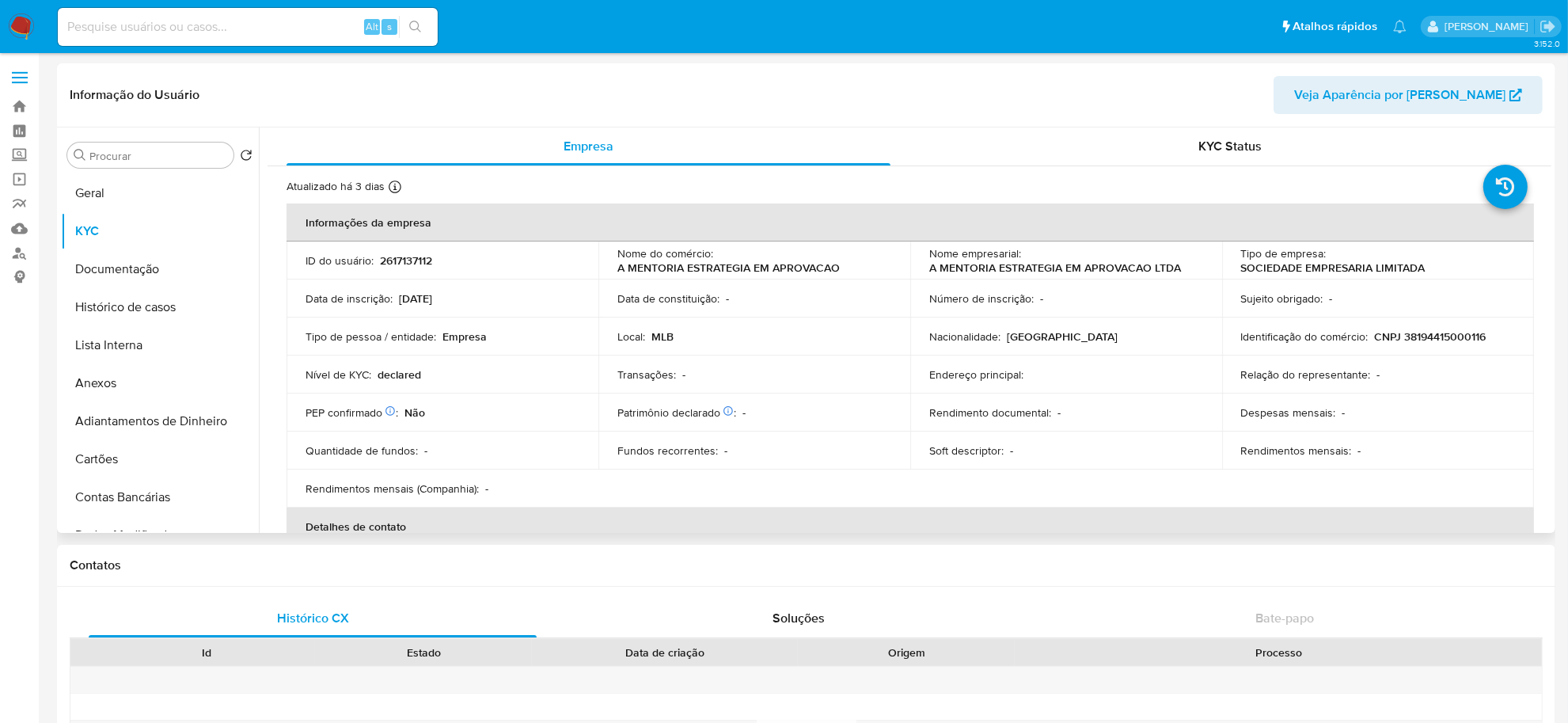
click at [1455, 337] on p "CNPJ 38194415000116" at bounding box center [1430, 336] width 112 height 14
copy p "38194415000116"
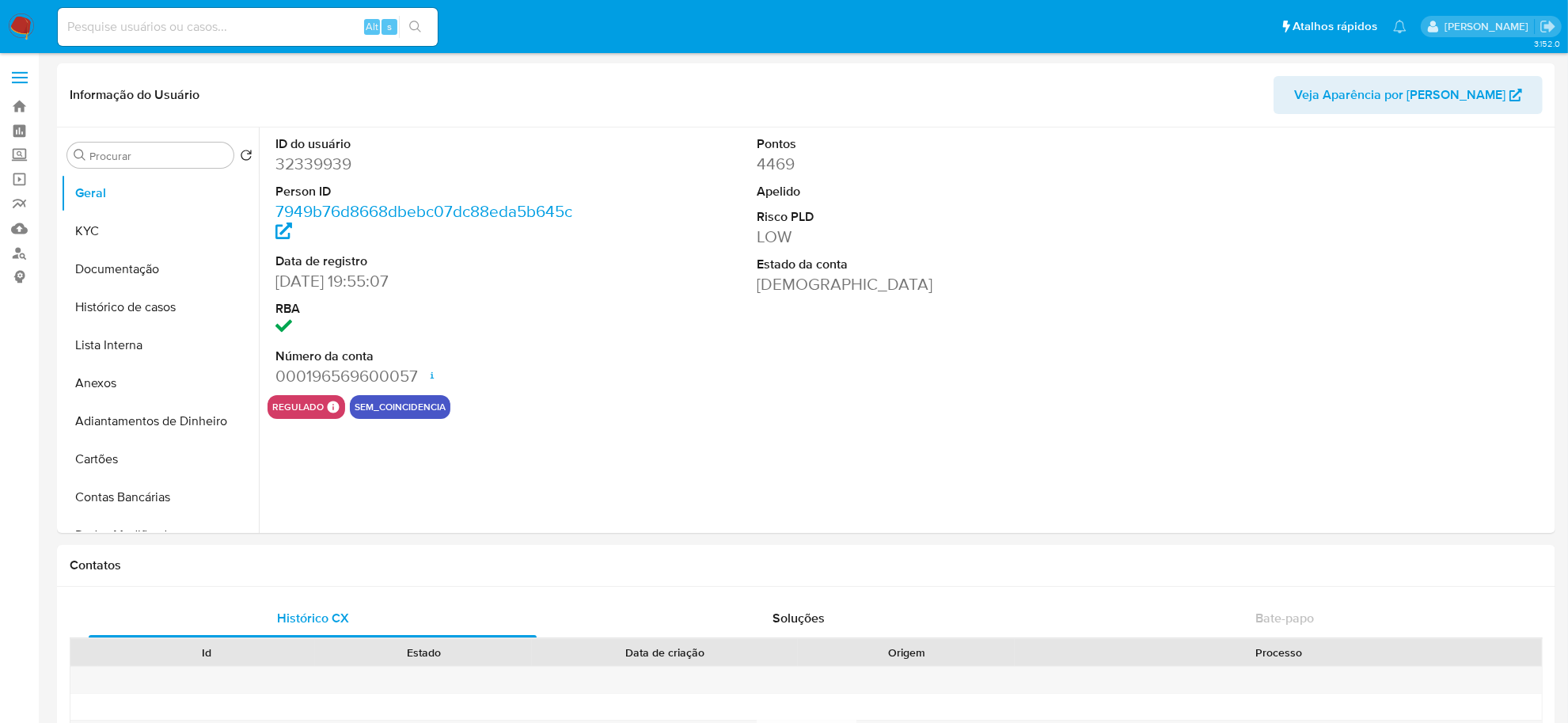
select select "10"
click at [17, 248] on link "Localizador de pessoas" at bounding box center [94, 253] width 189 height 25
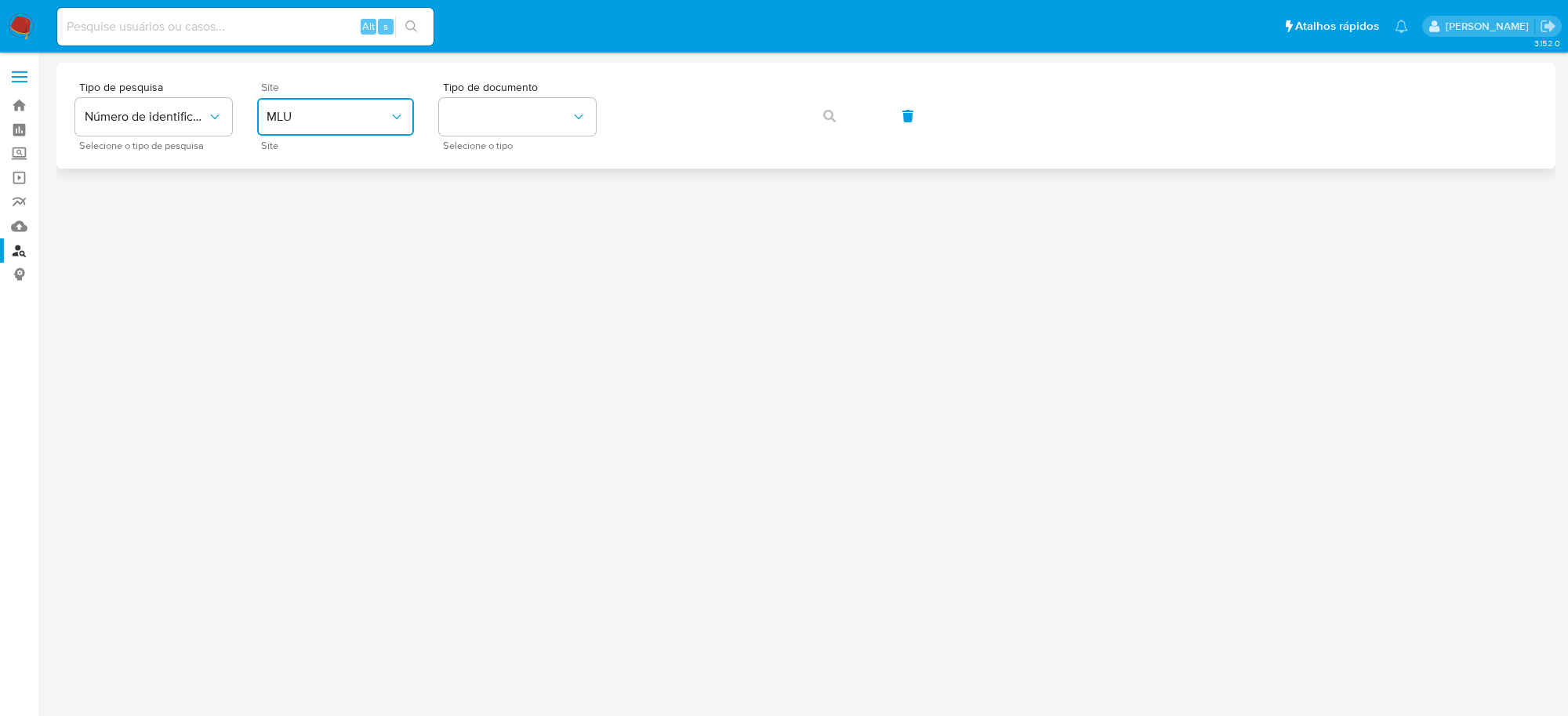
click at [368, 123] on span "MLU" at bounding box center [328, 117] width 123 height 16
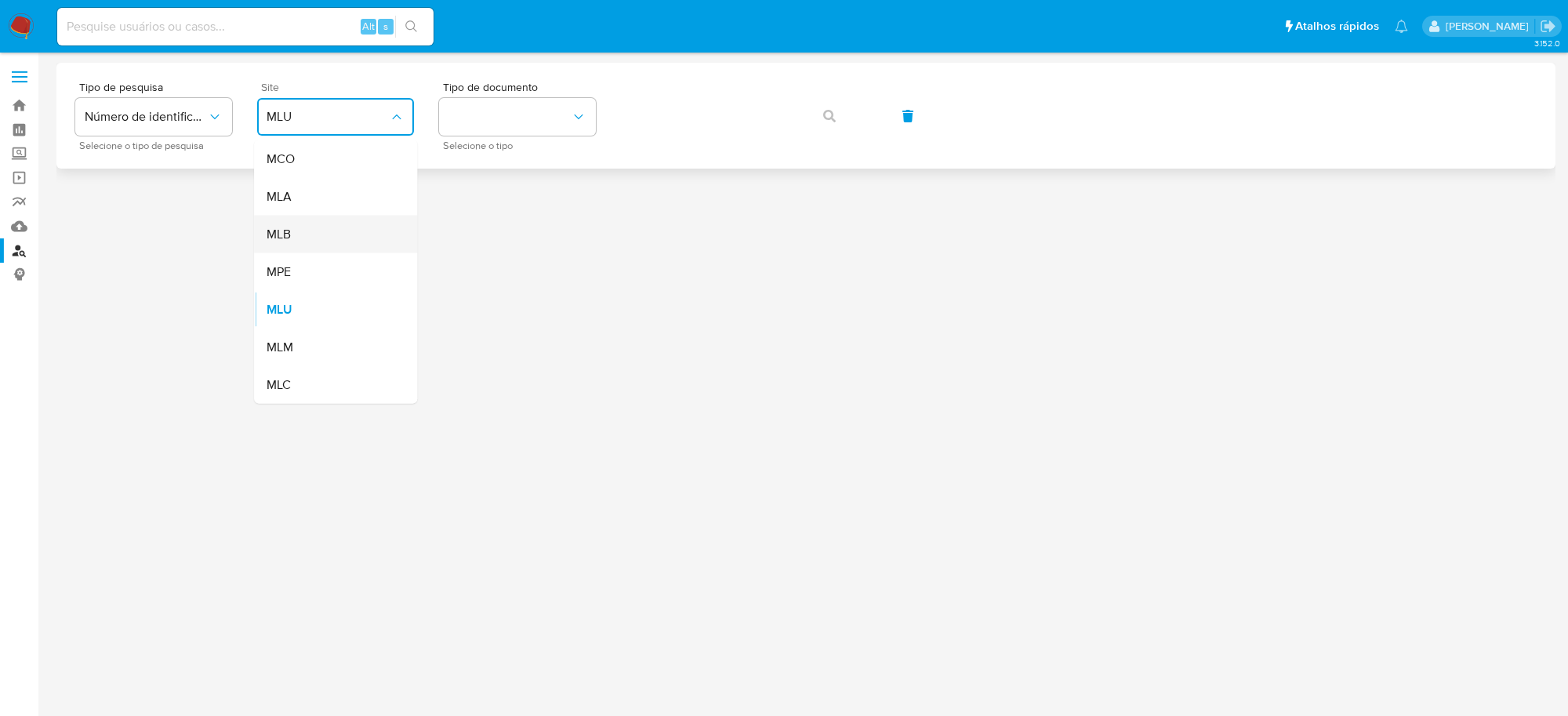
click at [338, 240] on div "MLB" at bounding box center [331, 234] width 129 height 38
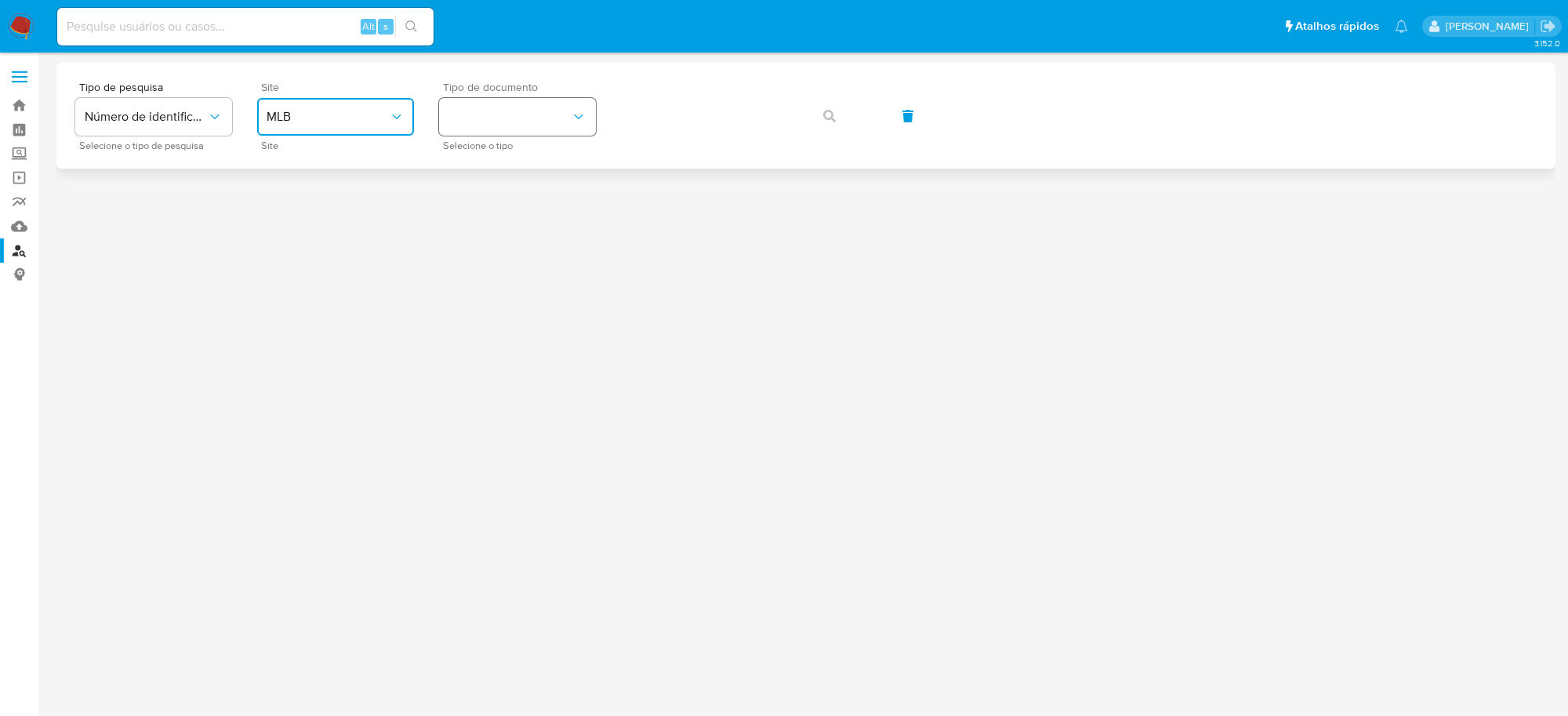
click at [488, 122] on button "identificationType" at bounding box center [517, 117] width 157 height 38
click at [498, 159] on div "CNPJ CNPJ" at bounding box center [513, 167] width 129 height 54
click at [749, 91] on div "Tipo de pesquisa Número de identificação Selecione o tipo de pesquisa Site MLB …" at bounding box center [805, 116] width 1462 height 68
click at [835, 106] on span "button" at bounding box center [829, 115] width 13 height 34
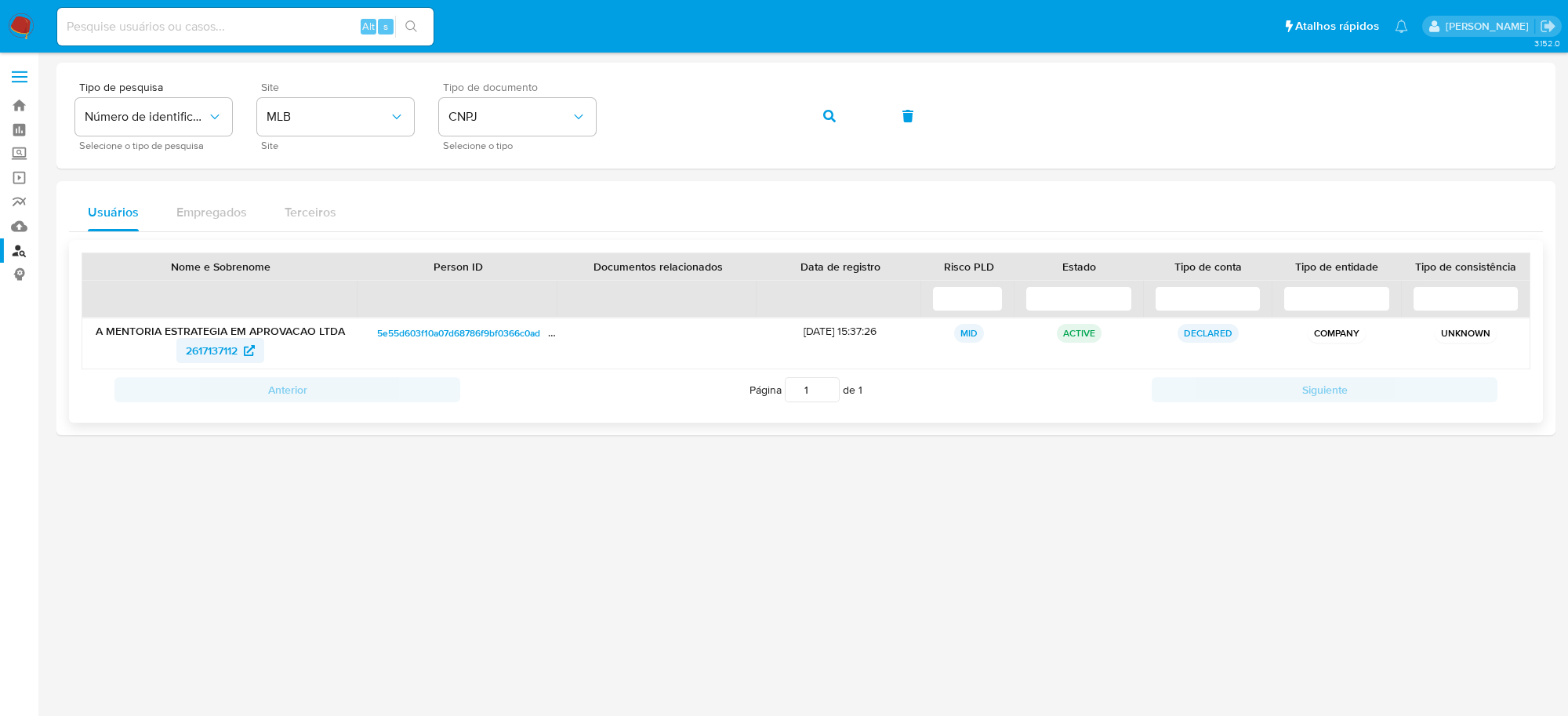
click at [261, 346] on link "2617137112" at bounding box center [220, 351] width 88 height 25
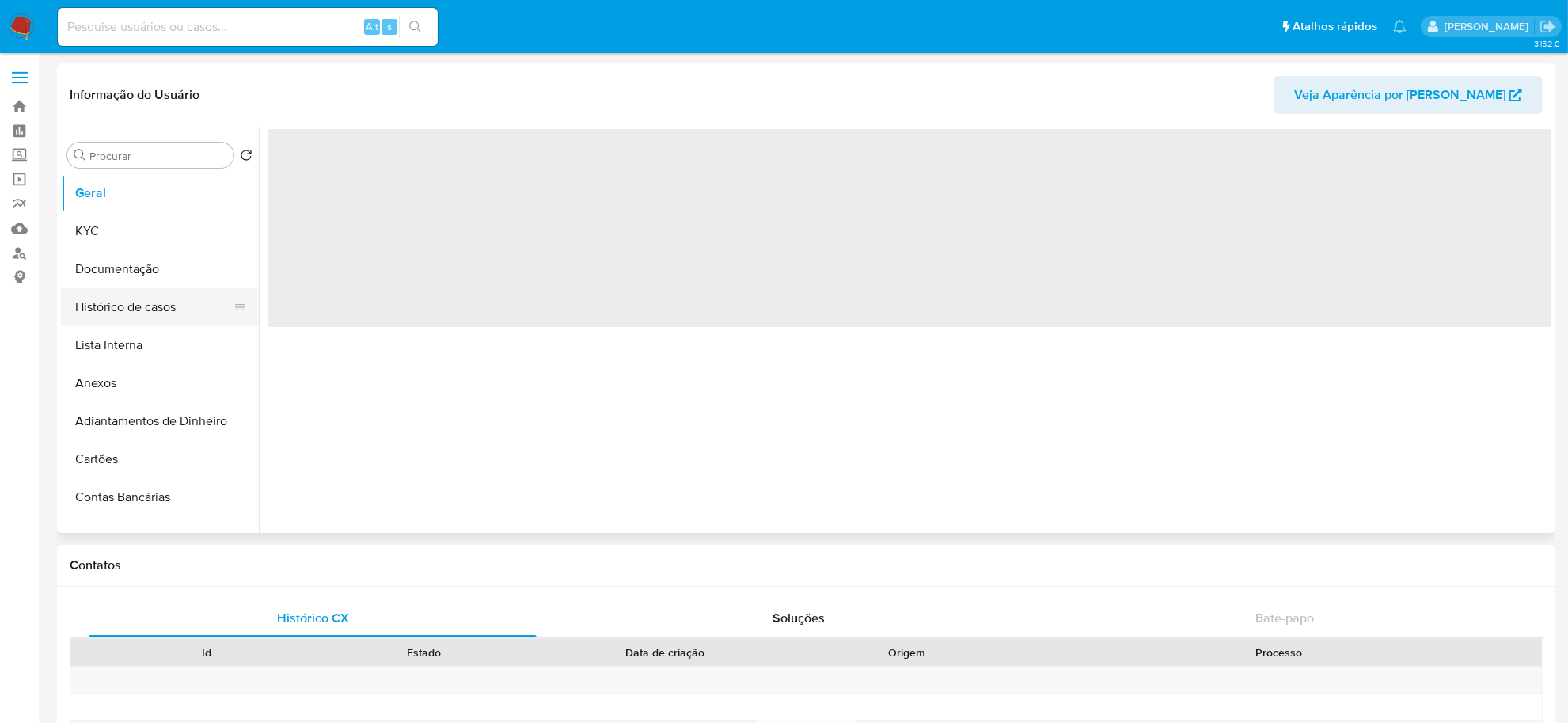
click at [159, 306] on button "Histórico de casos" at bounding box center [153, 307] width 185 height 38
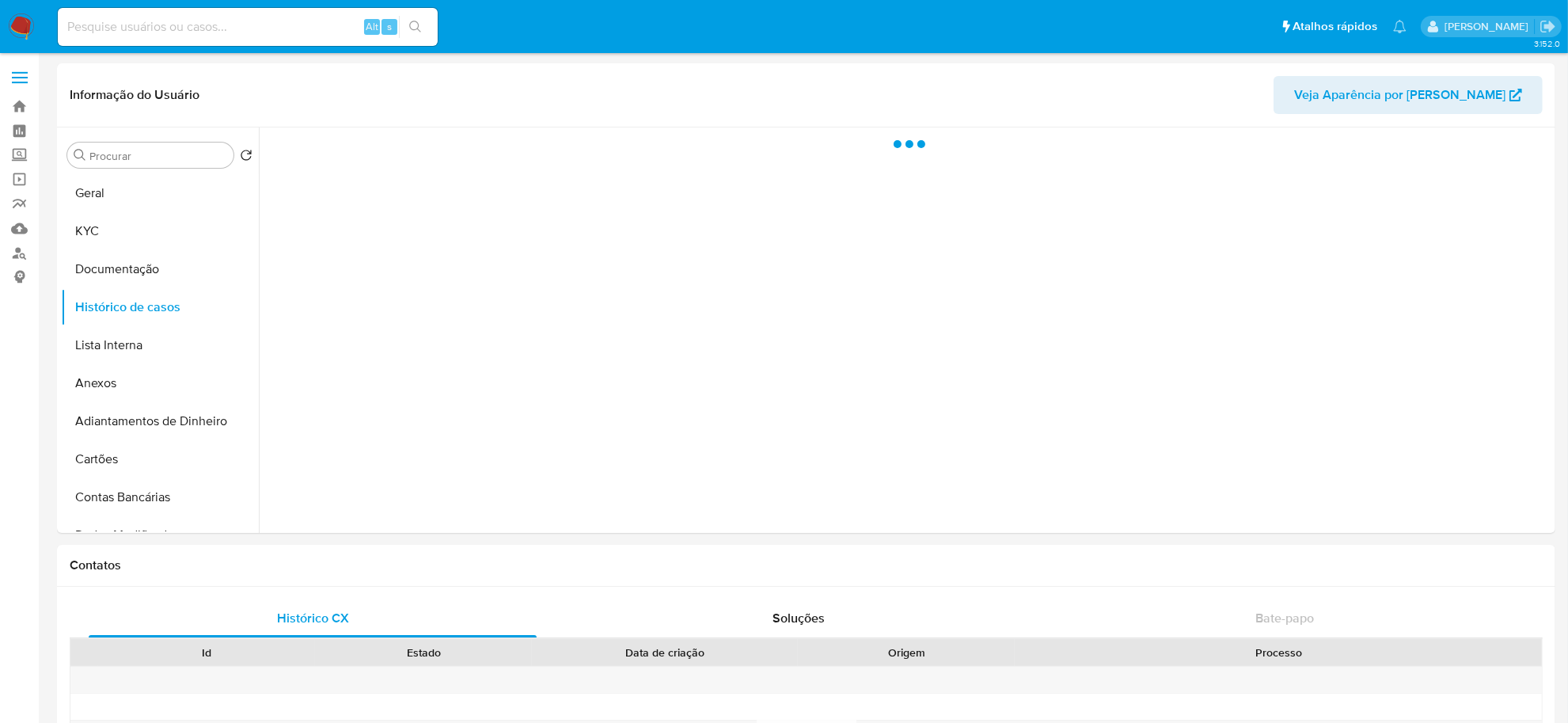
select select "10"
